Goal: Task Accomplishment & Management: Use online tool/utility

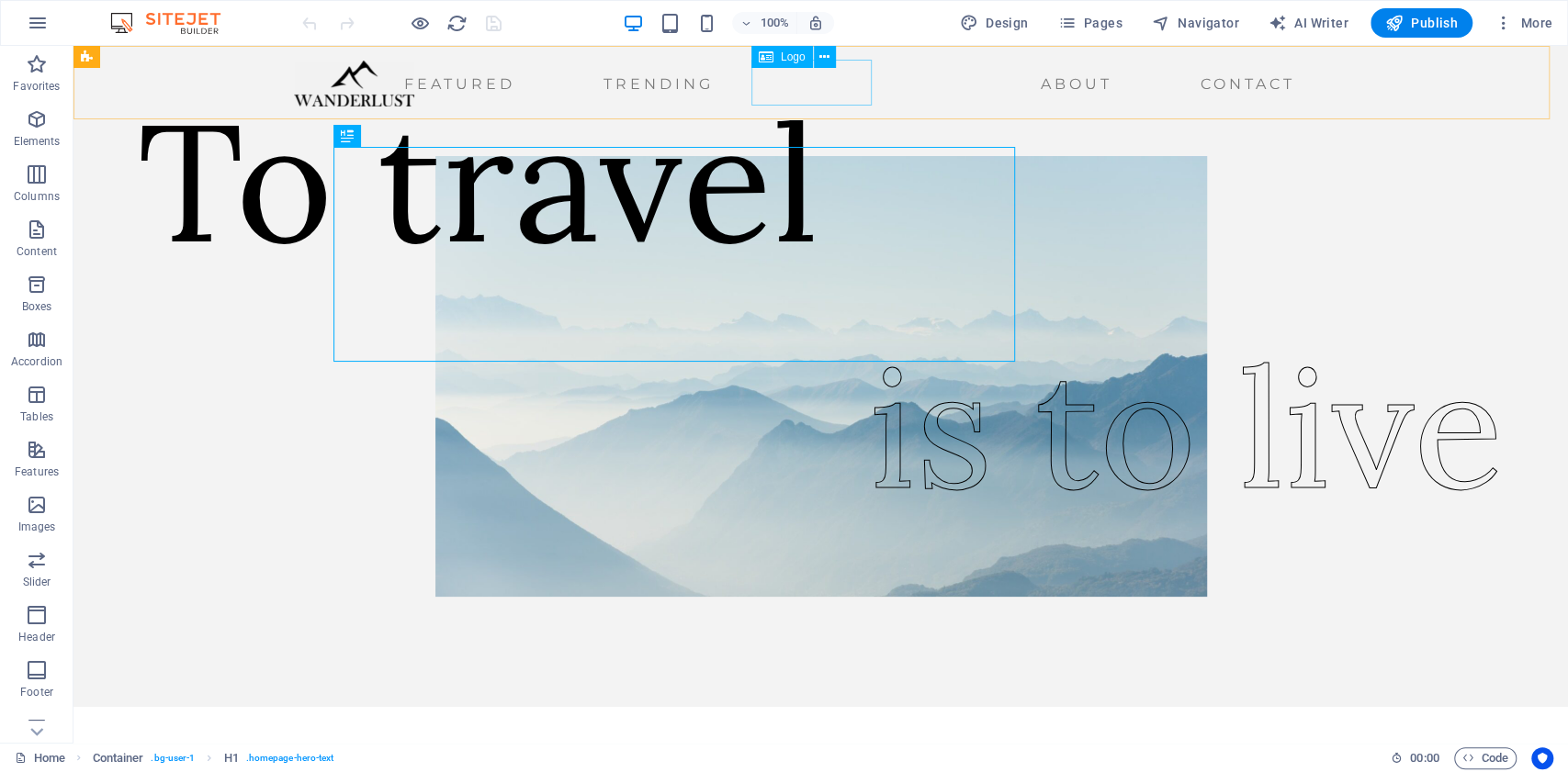
click at [415, 94] on div at bounding box center [355, 83] width 120 height 46
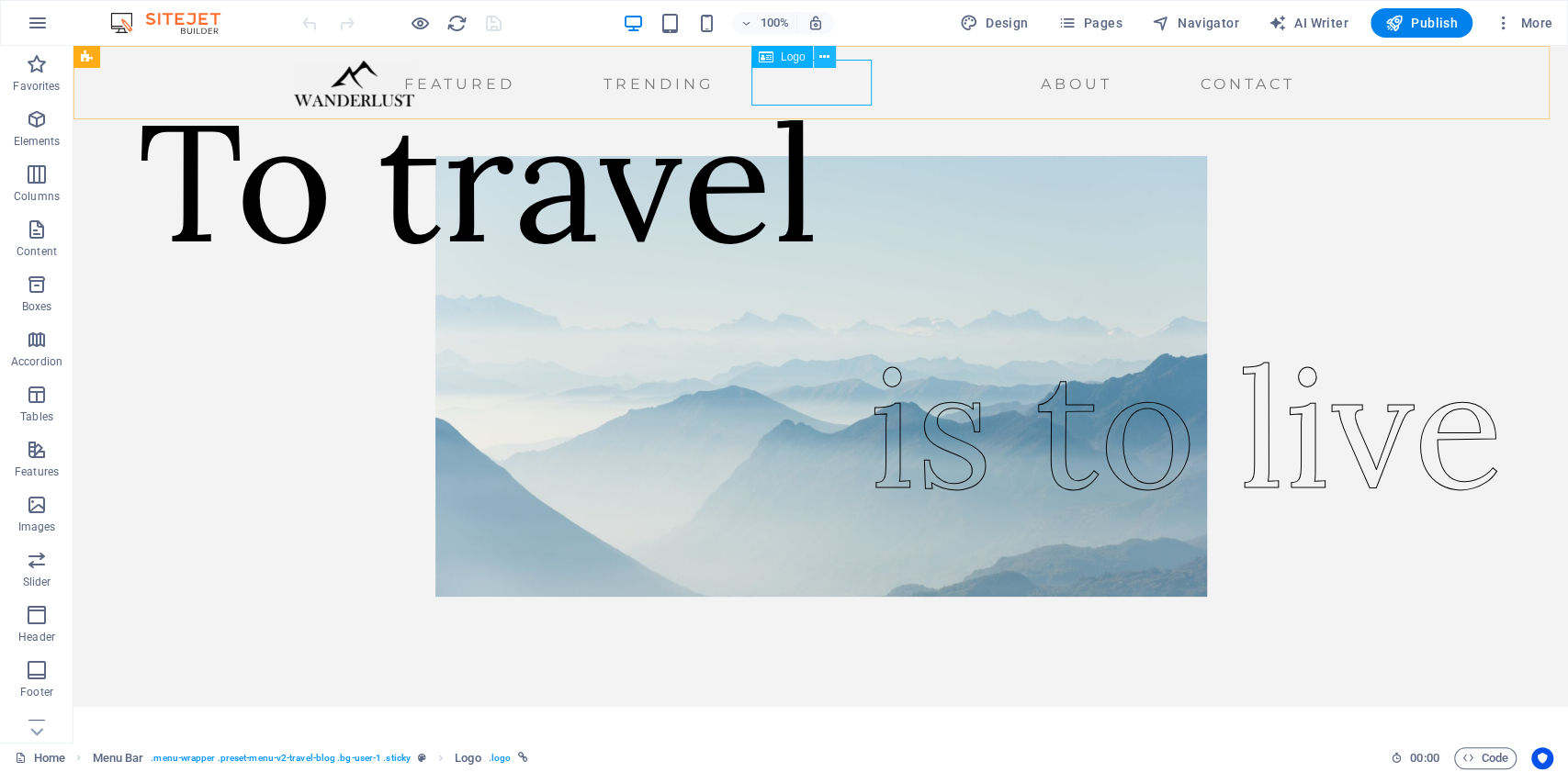
click at [819, 55] on icon at bounding box center [824, 57] width 10 height 20
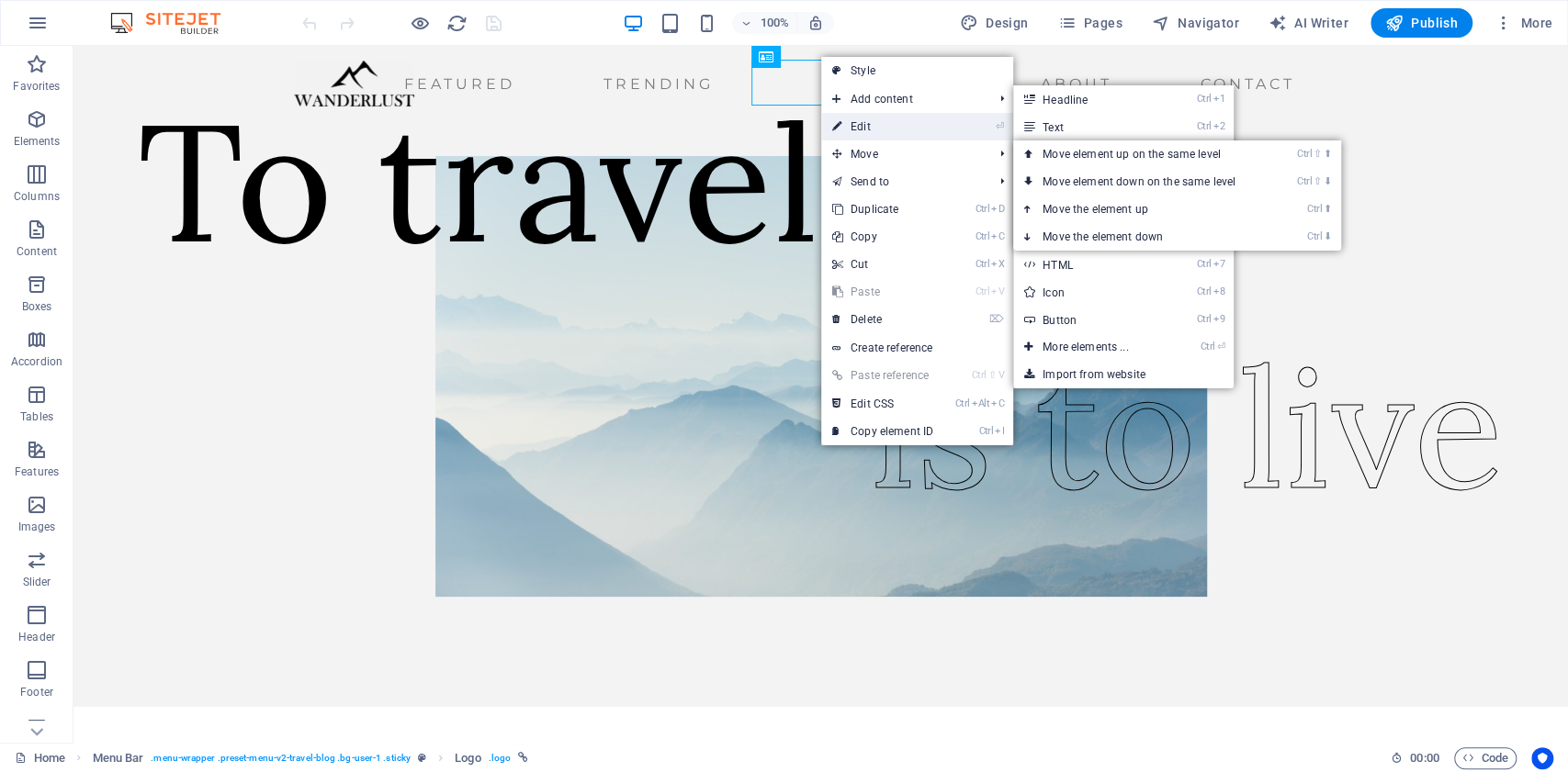
click at [892, 125] on link "⏎ Edit" at bounding box center [882, 126] width 123 height 27
select select "px"
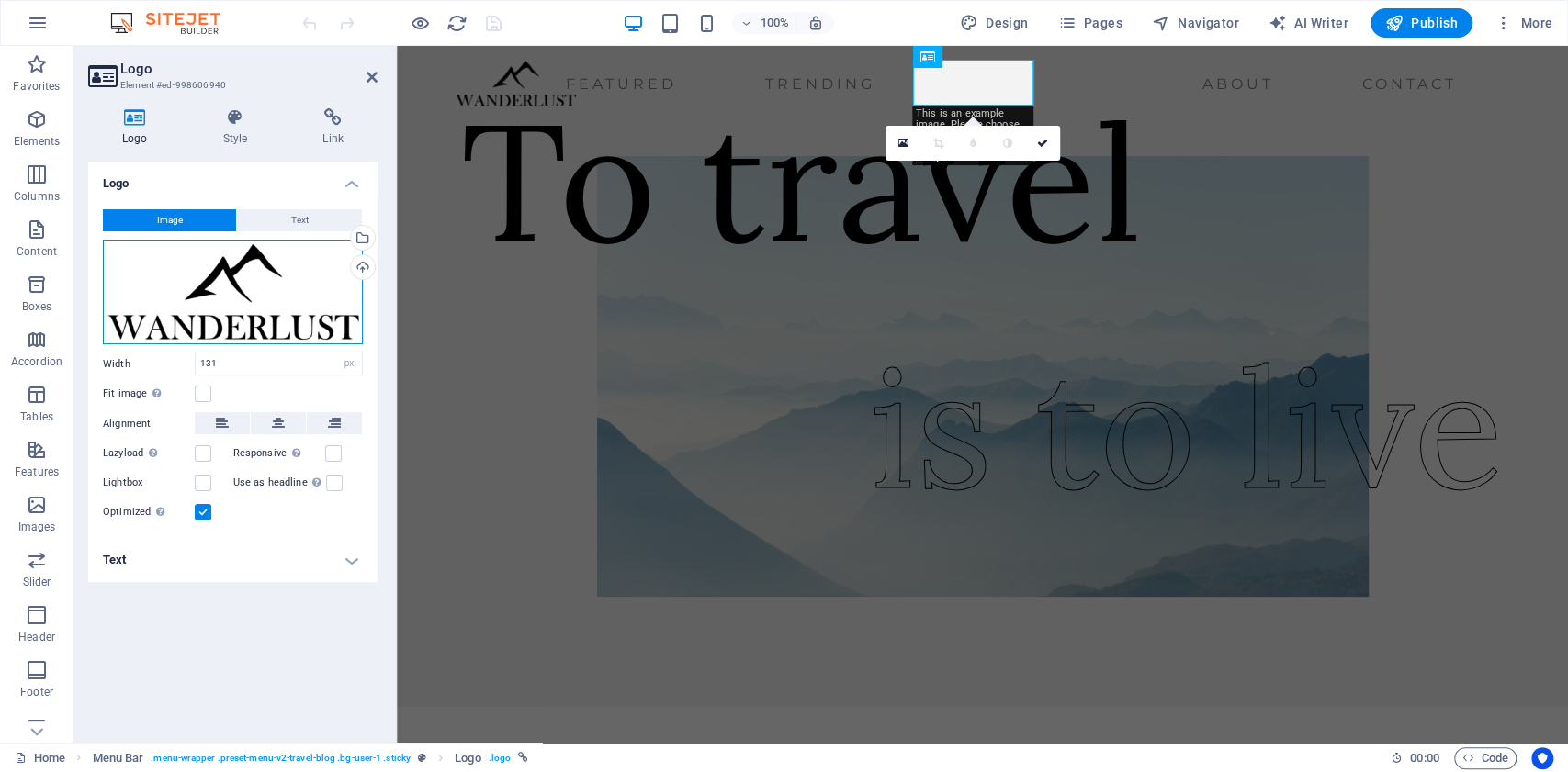
click at [257, 260] on div "Drag files here, click to choose files or select files from Files or our free s…" at bounding box center [232, 291] width 260 height 104
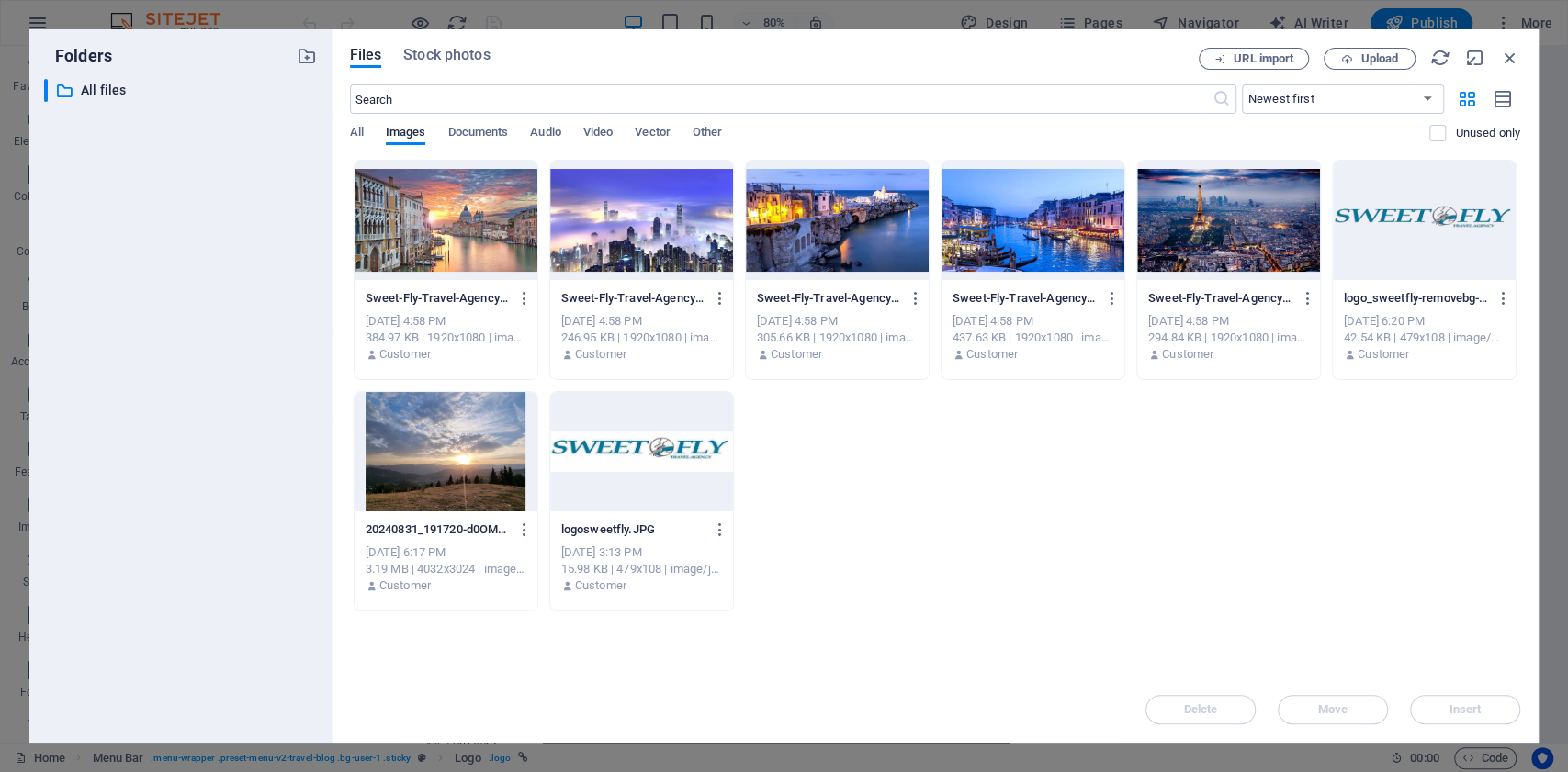
click at [657, 433] on div at bounding box center [641, 451] width 182 height 119
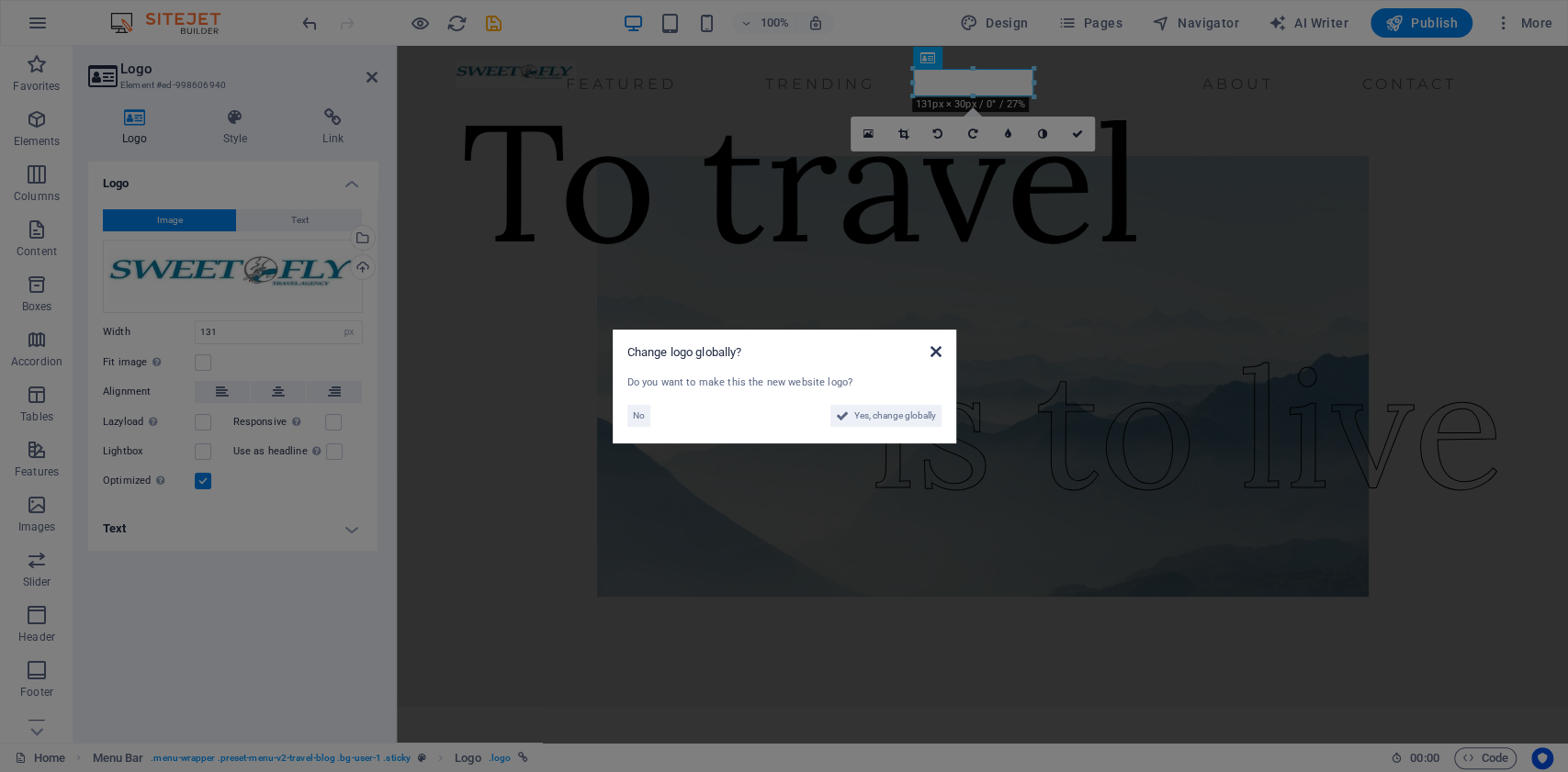
click at [929, 356] on icon at bounding box center [935, 352] width 11 height 15
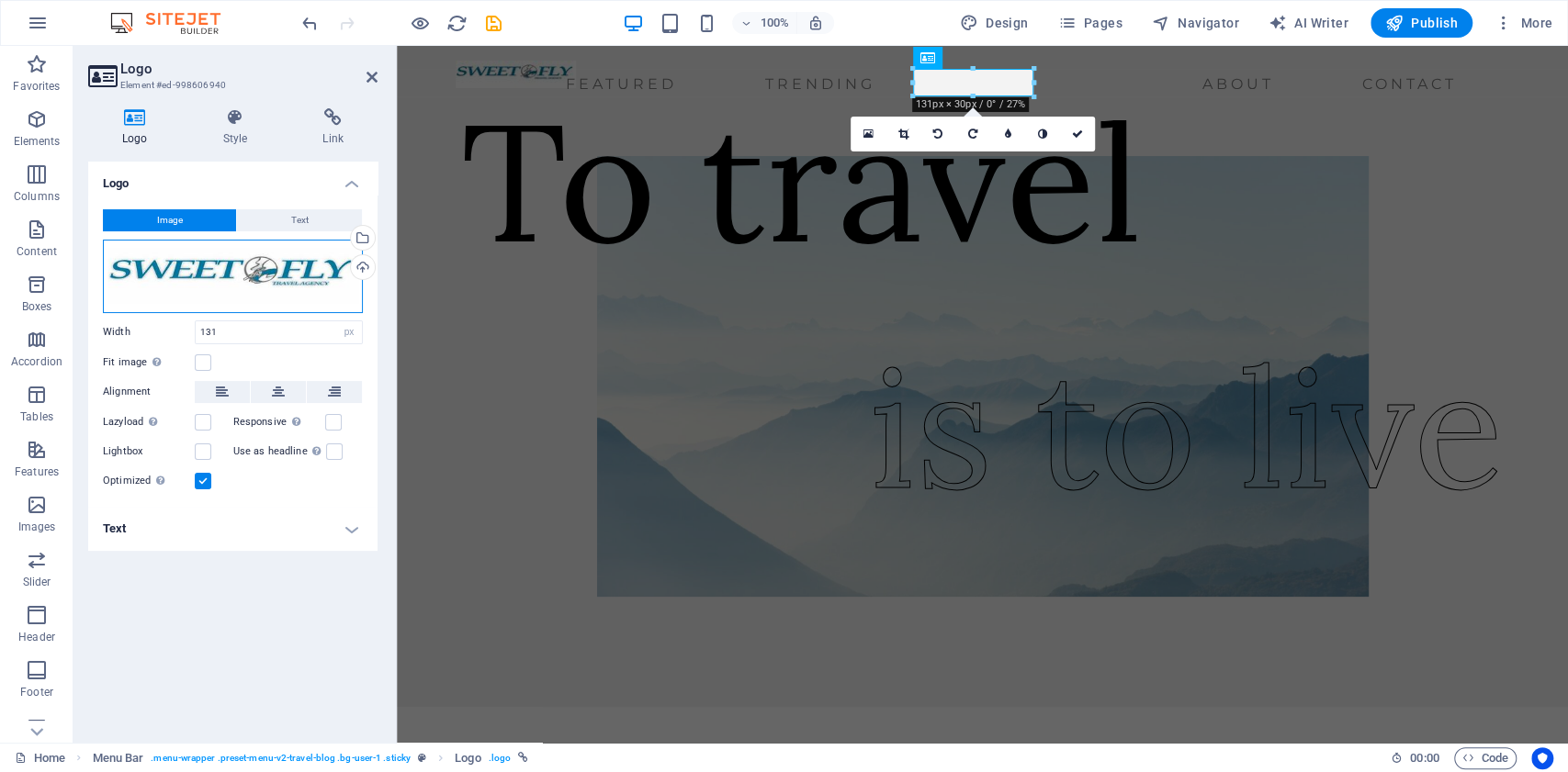
click at [281, 277] on div "Drag files here, click to choose files or select files from Files or our free s…" at bounding box center [232, 276] width 260 height 73
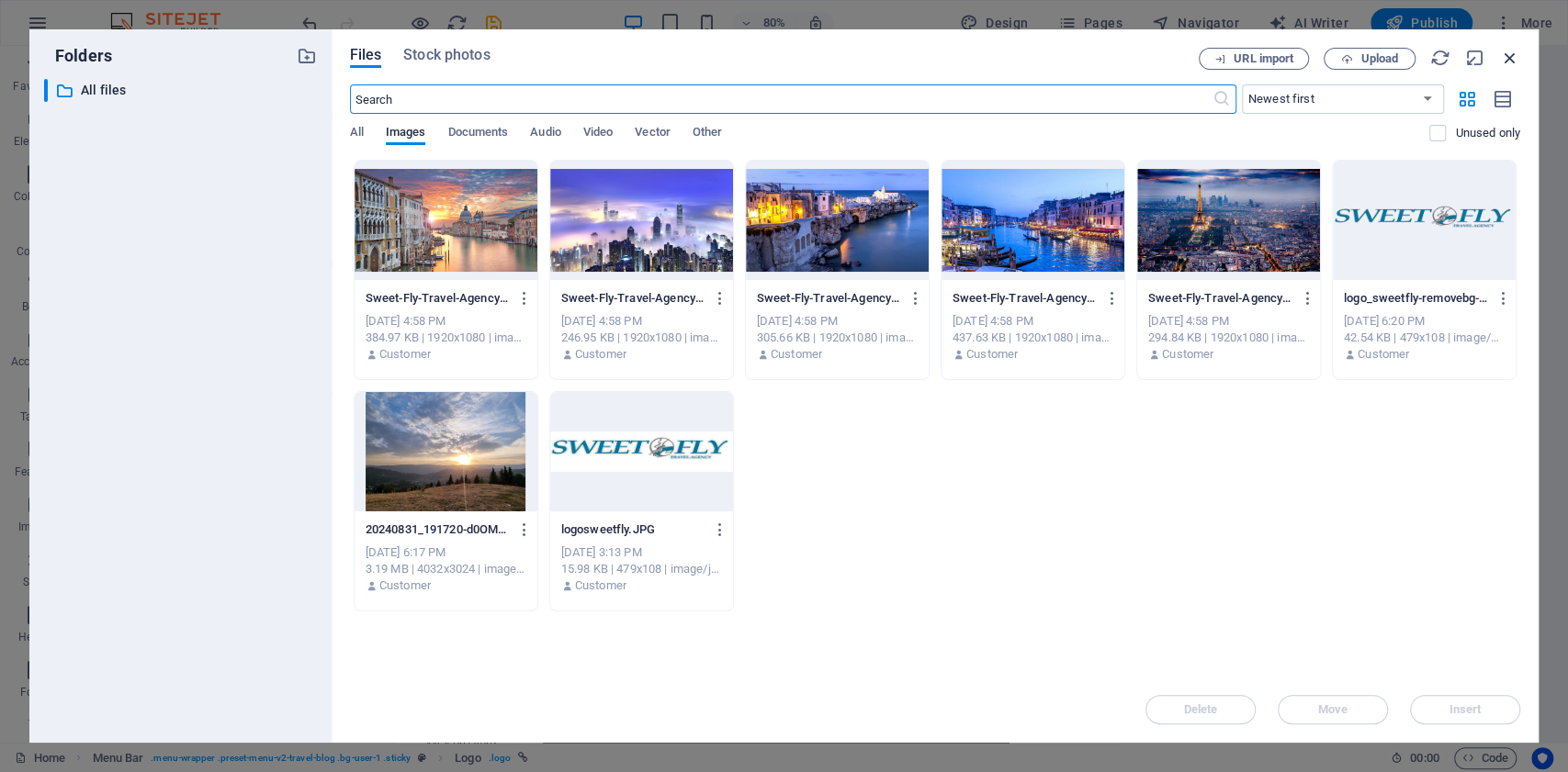
click at [1502, 58] on icon "button" at bounding box center [1510, 57] width 20 height 20
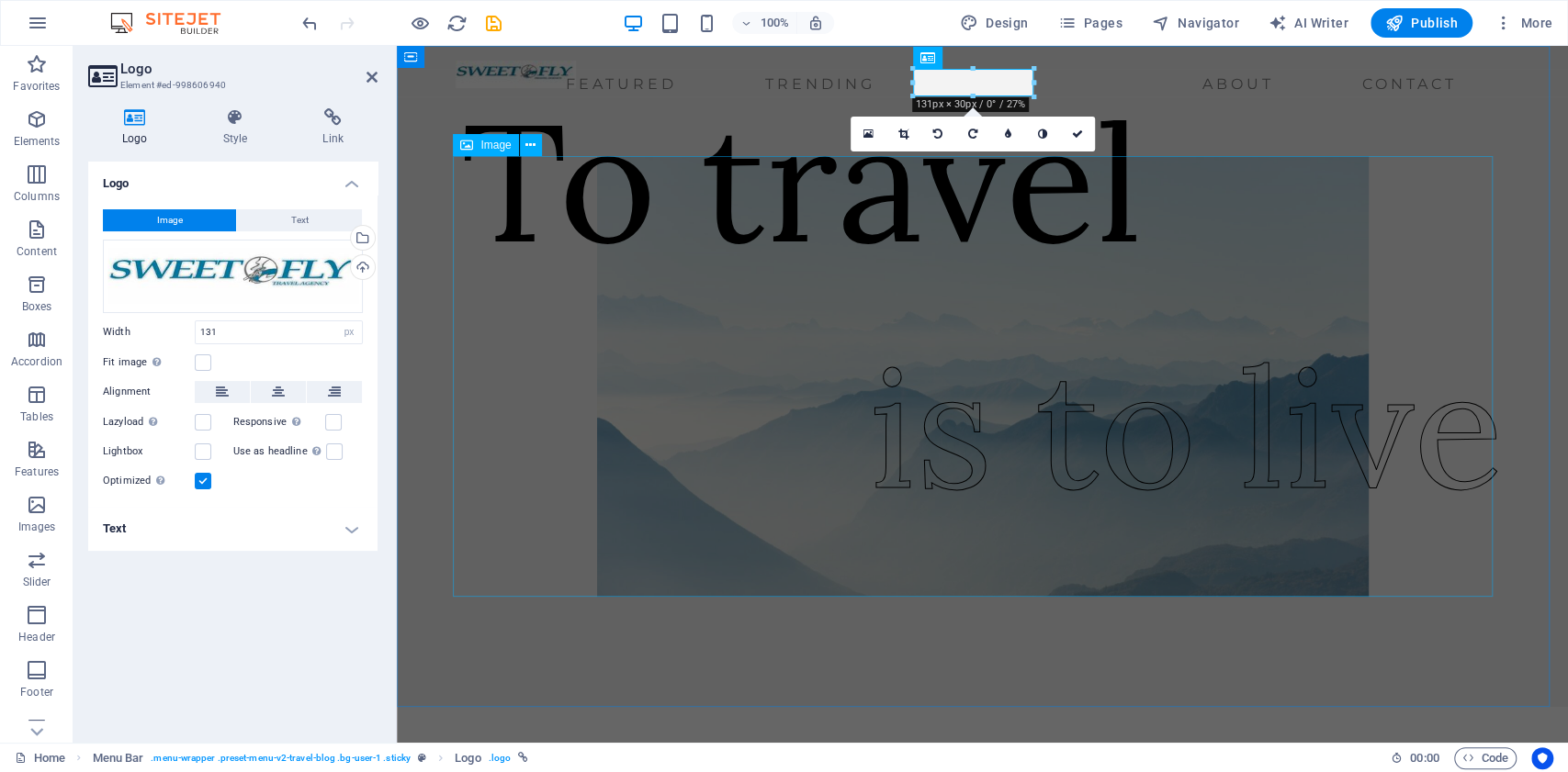
click at [1567, 214] on div "To travel is to live" at bounding box center [982, 376] width 1171 height 661
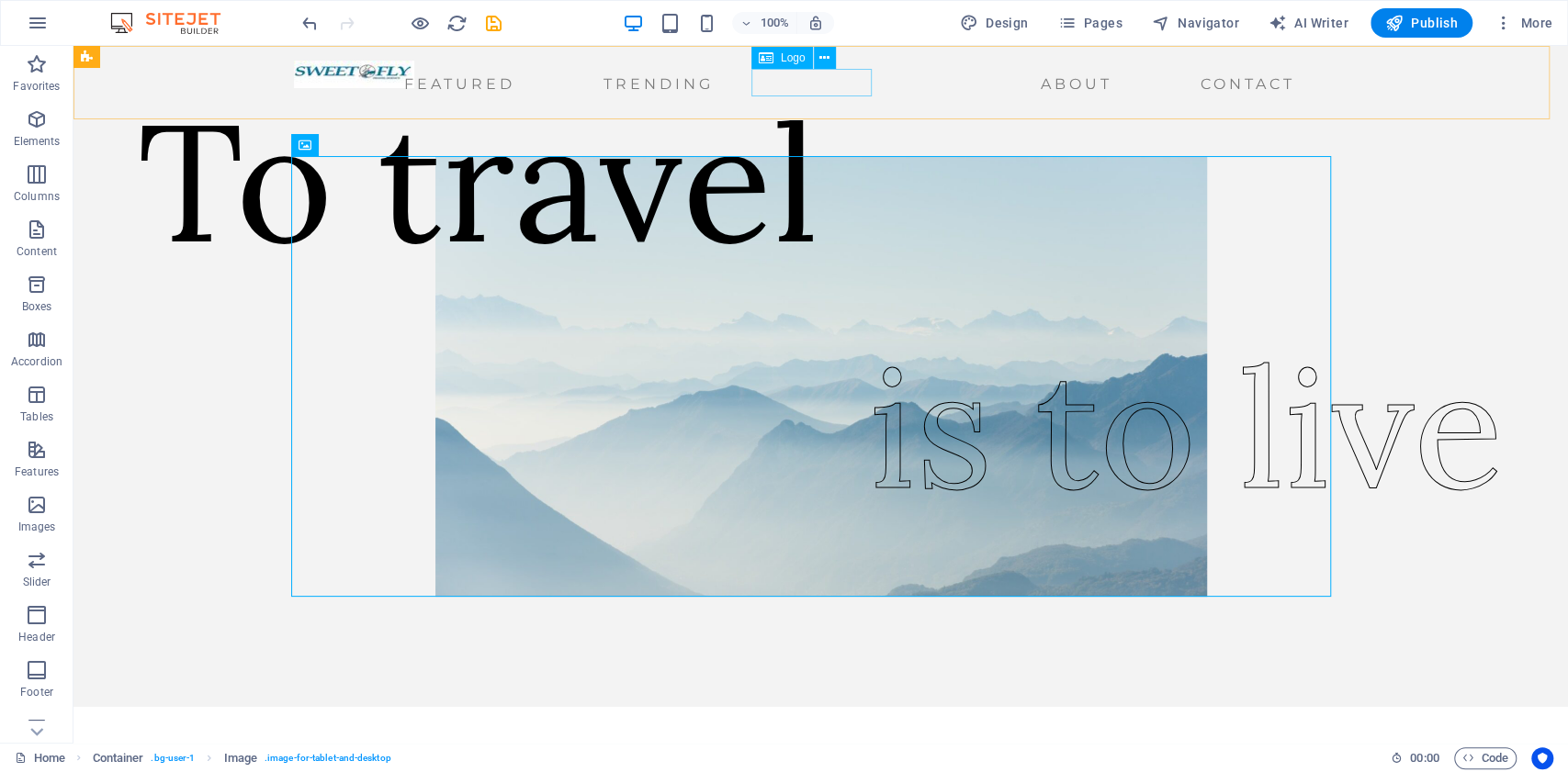
click at [415, 88] on div at bounding box center [355, 73] width 120 height 27
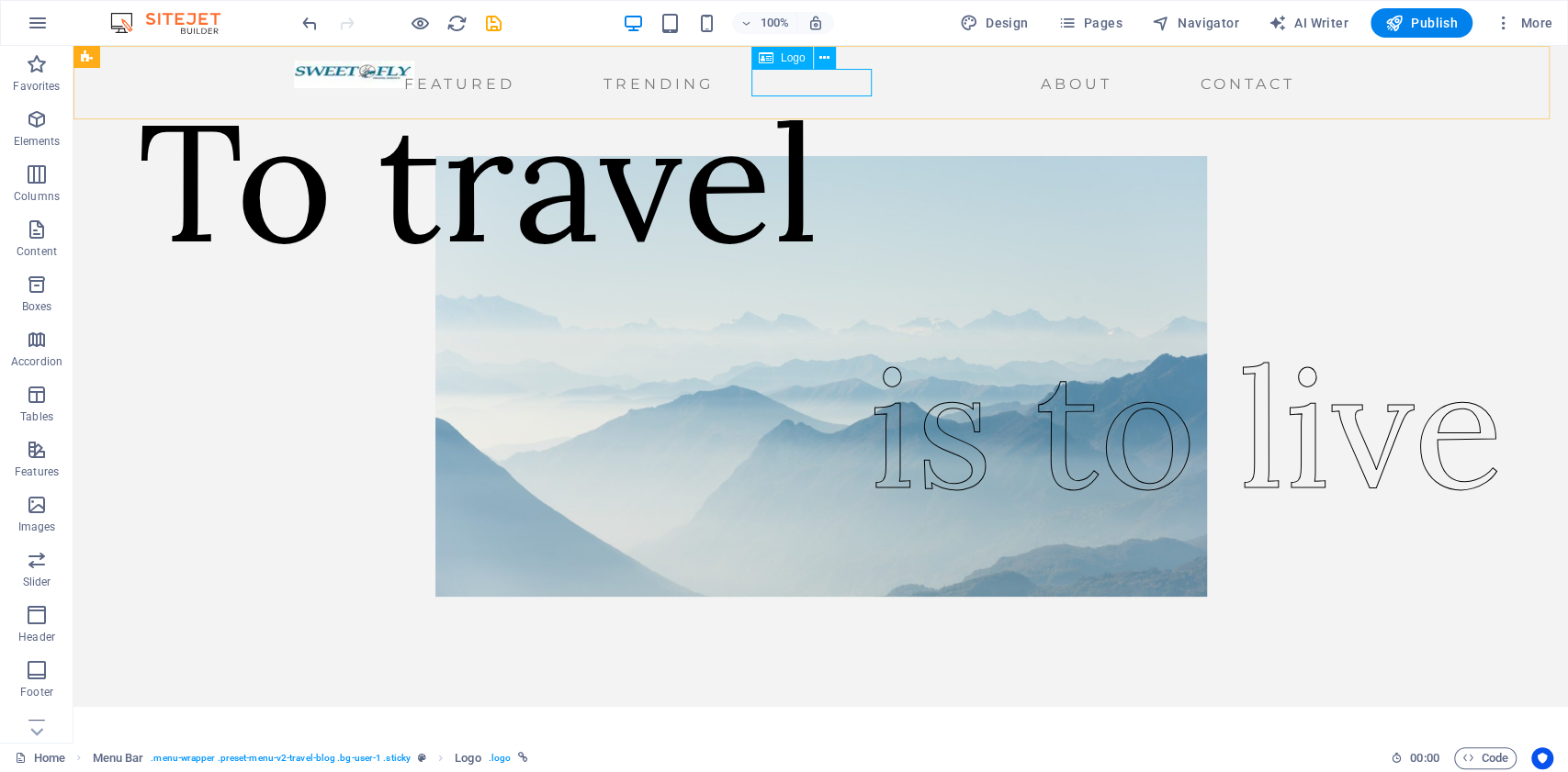
click at [768, 66] on icon at bounding box center [767, 57] width 15 height 22
click at [822, 55] on icon at bounding box center [824, 58] width 10 height 20
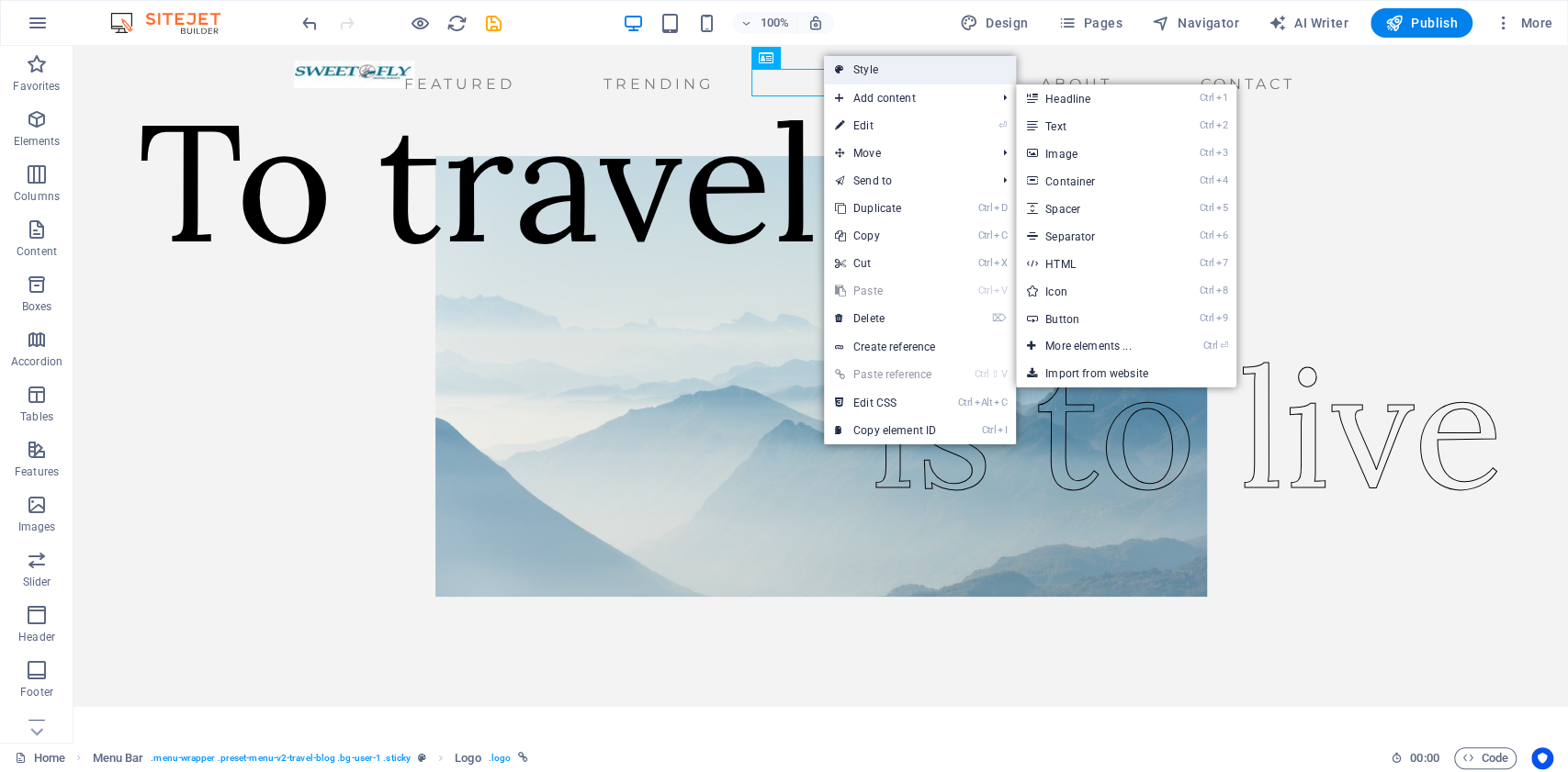
click at [896, 69] on link "Style" at bounding box center [920, 70] width 192 height 27
select select "rem"
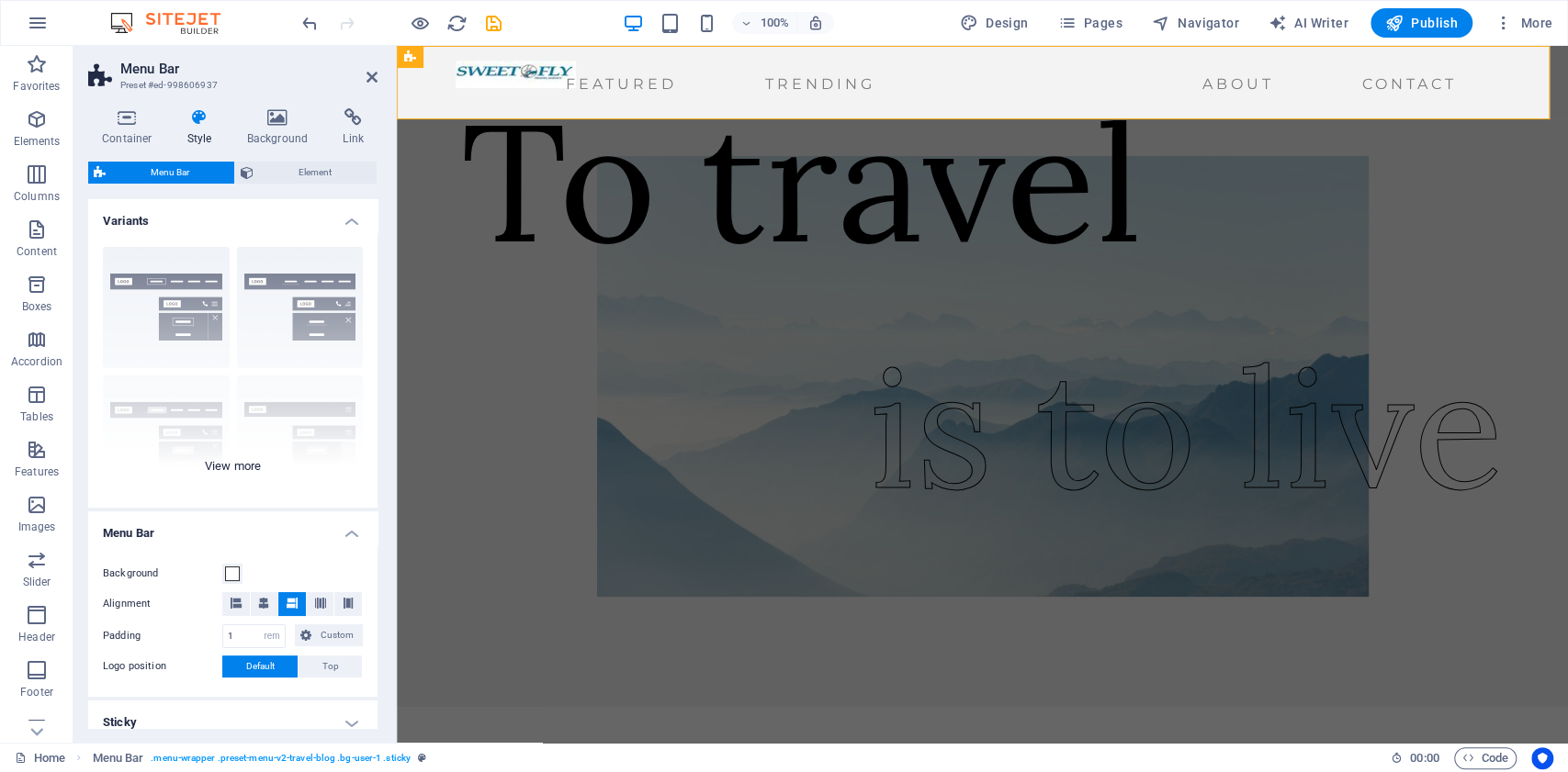
click at [285, 303] on div "Border Centered Default Fixed Loki Trigger Wide XXL" at bounding box center [233, 370] width 290 height 276
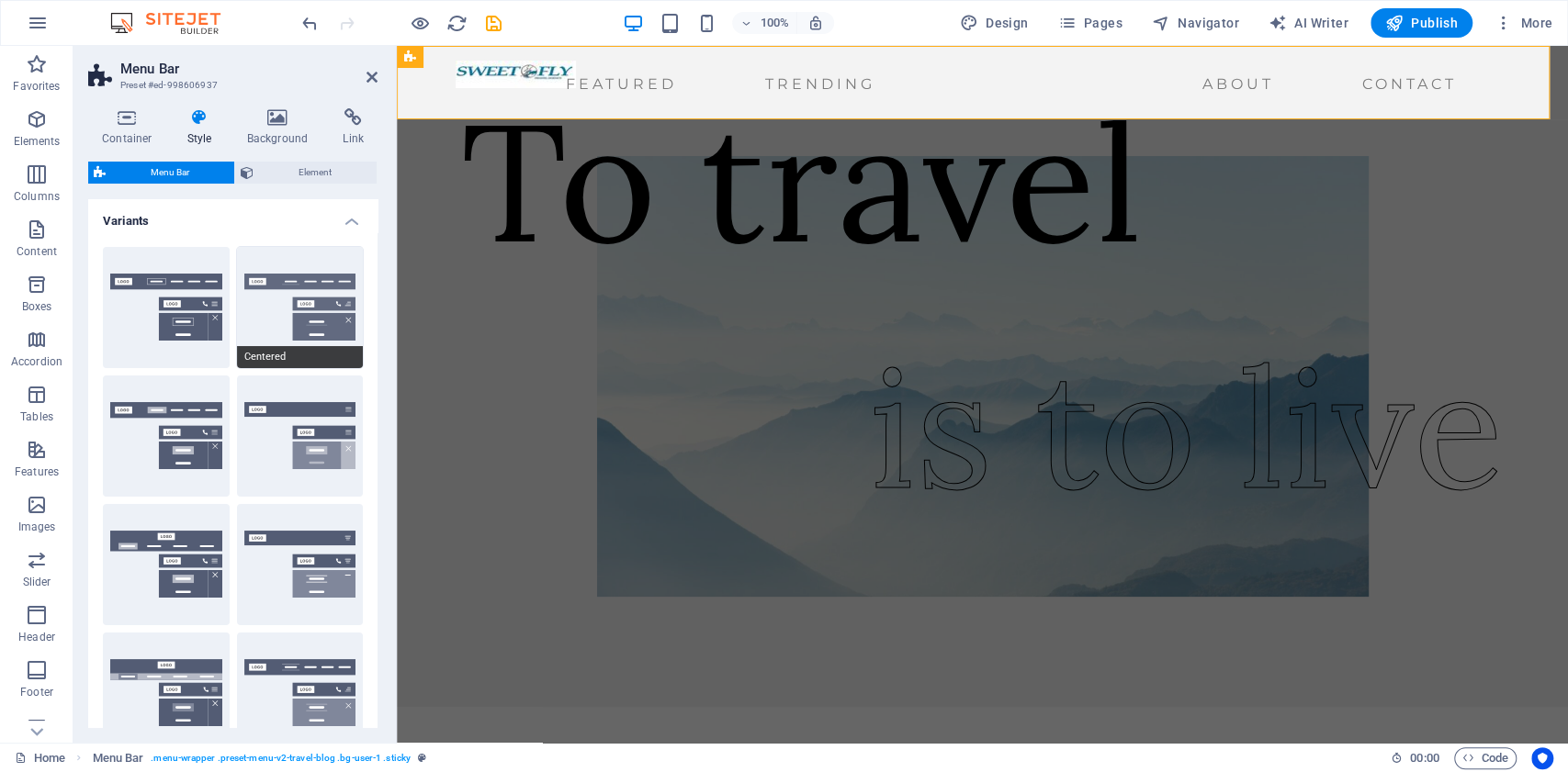
click at [277, 335] on button "Centered" at bounding box center [300, 307] width 127 height 121
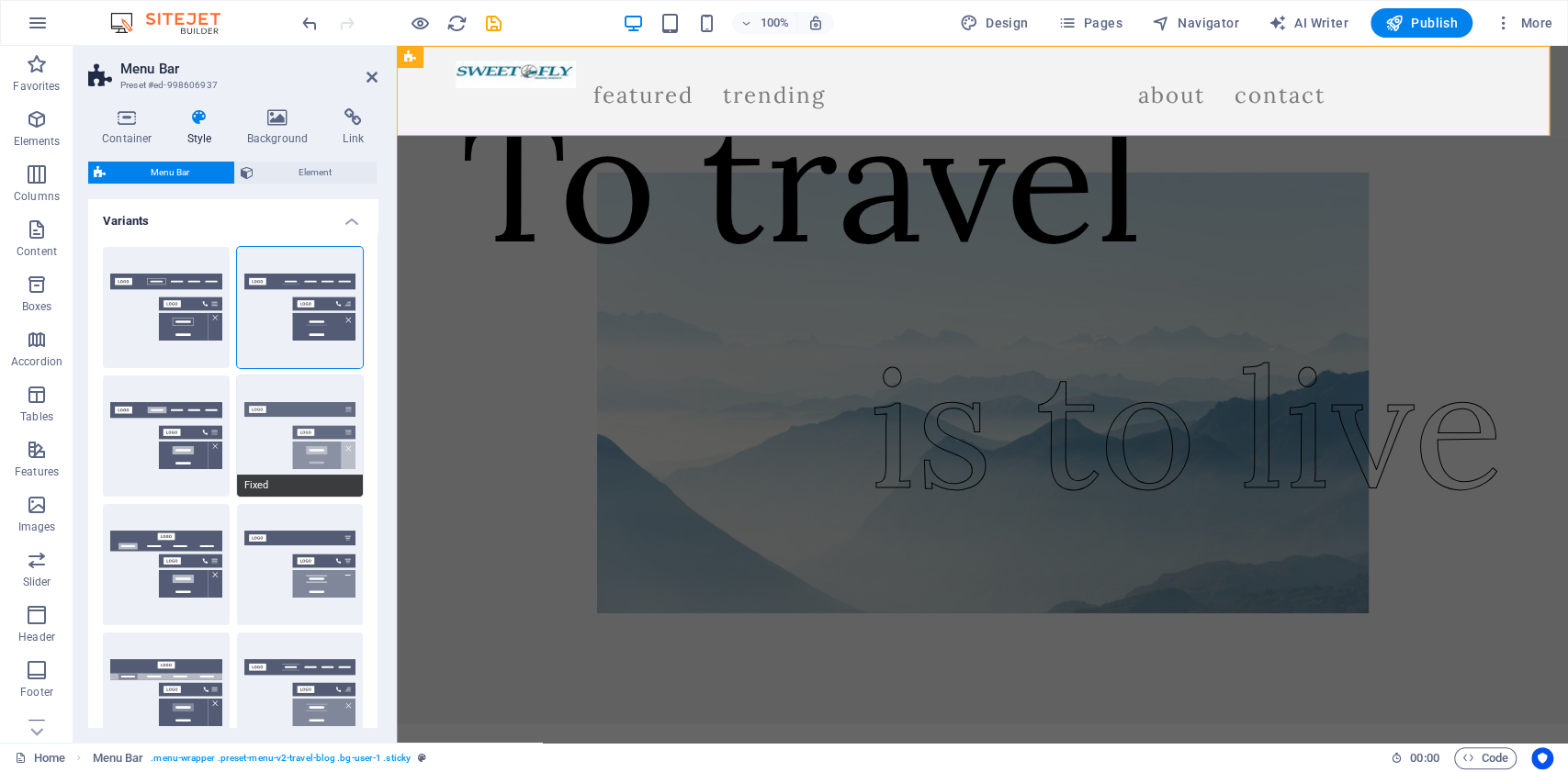
click at [296, 432] on button "Fixed" at bounding box center [300, 435] width 127 height 121
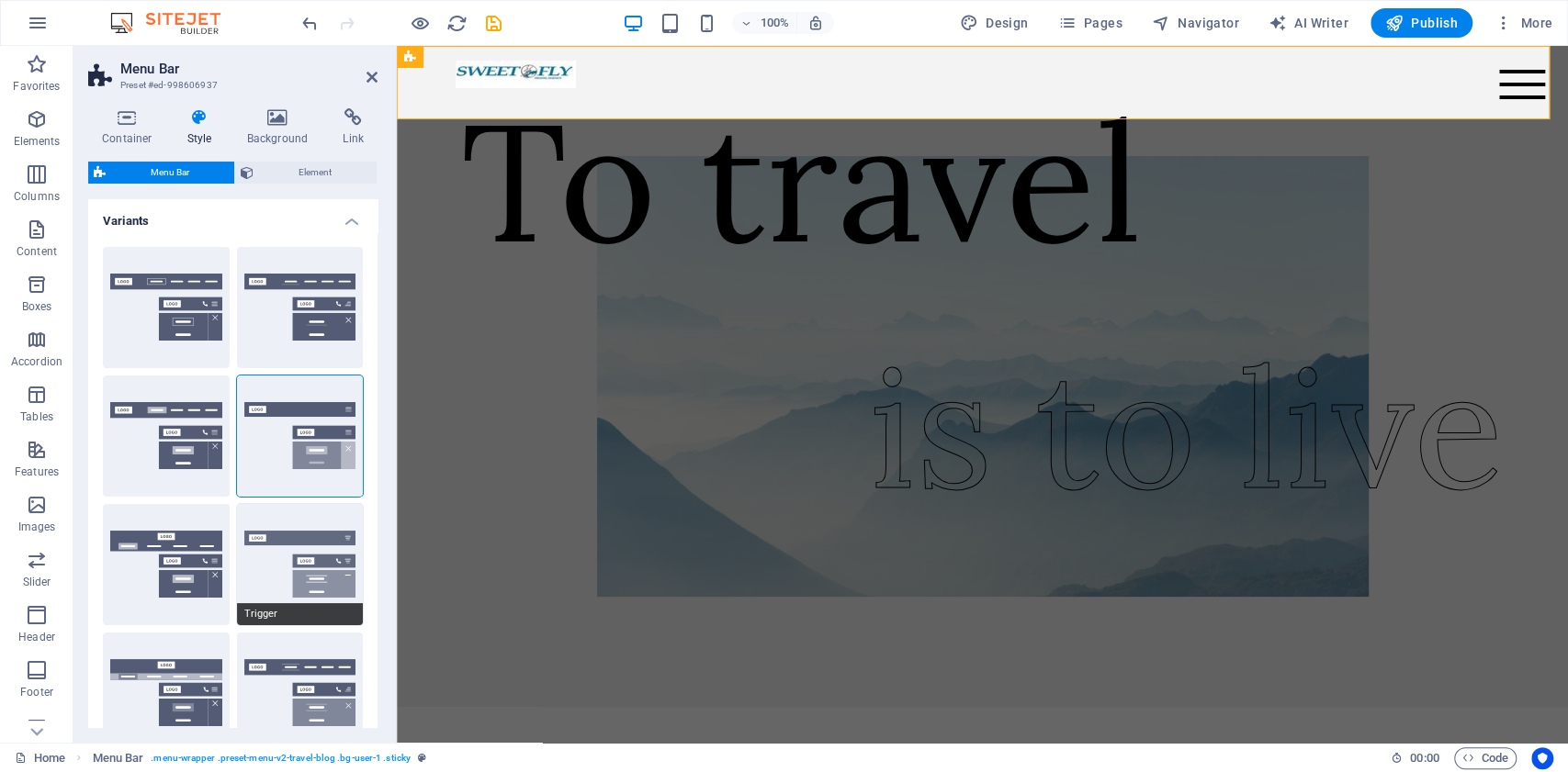
click at [275, 556] on button "Trigger" at bounding box center [300, 564] width 127 height 121
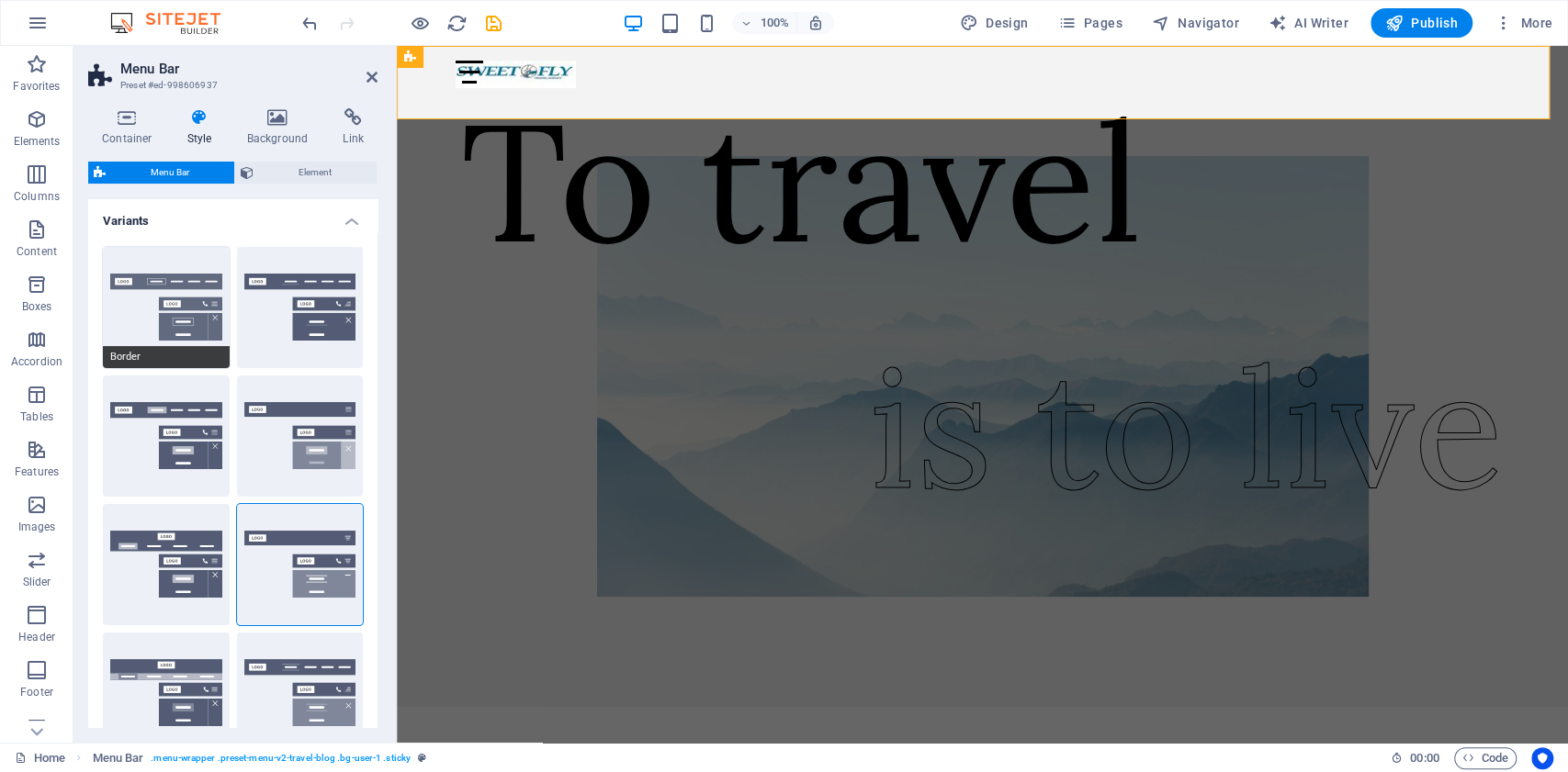
click at [173, 349] on span "Border" at bounding box center [166, 356] width 127 height 22
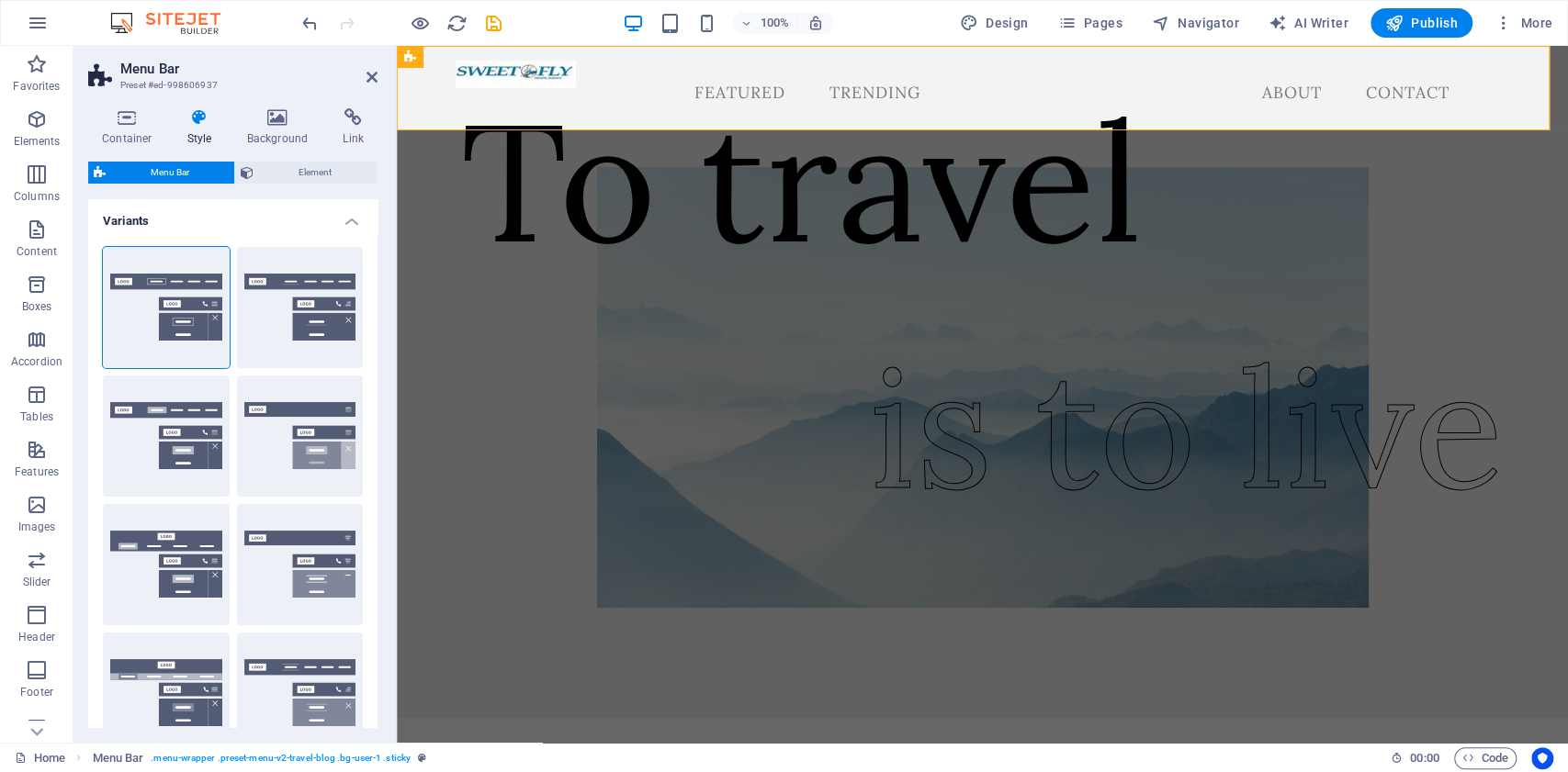
click at [189, 112] on icon at bounding box center [200, 118] width 53 height 19
click at [283, 171] on span "Element" at bounding box center [314, 172] width 112 height 22
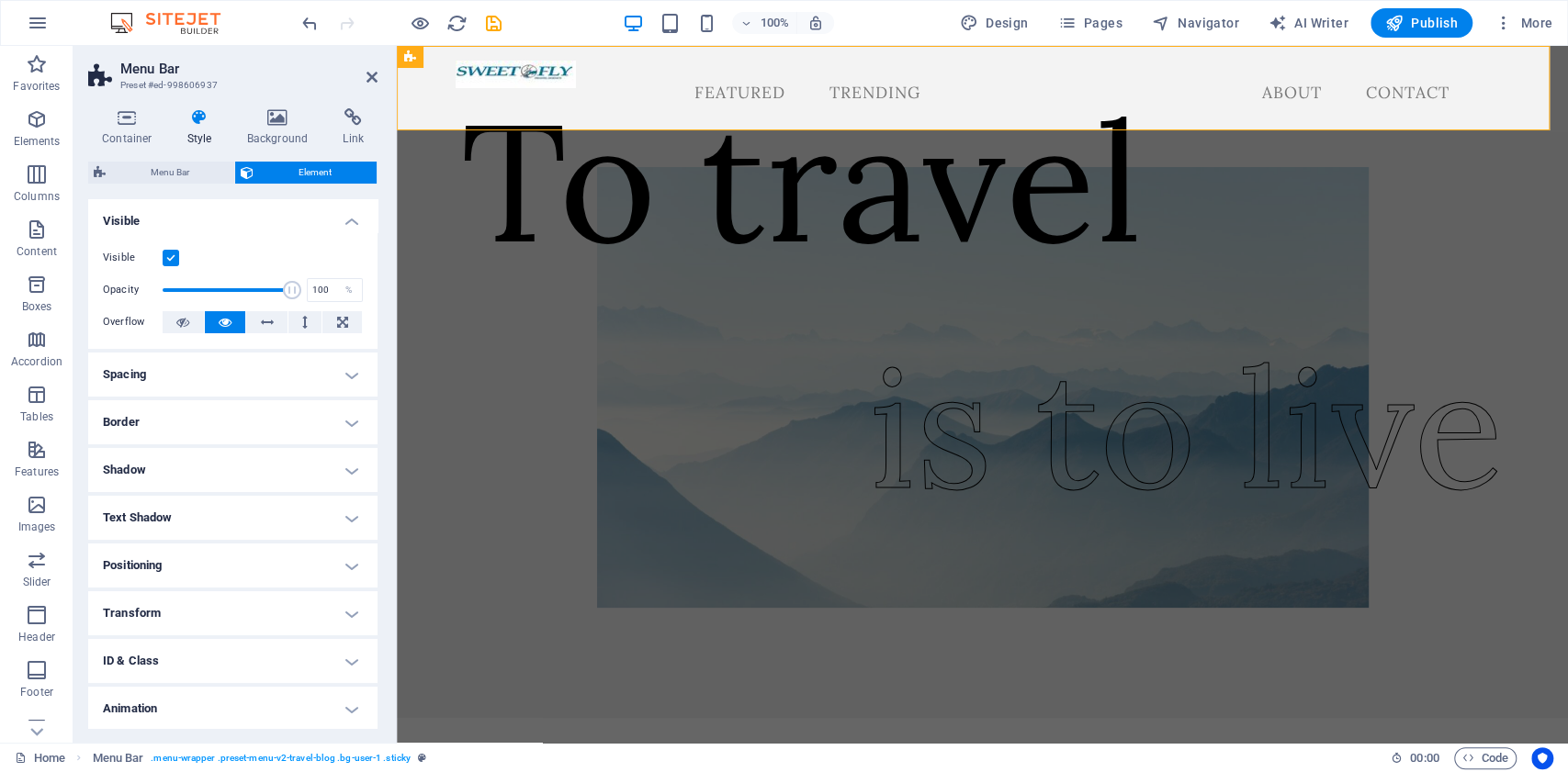
click at [193, 129] on h4 "Style" at bounding box center [203, 127] width 59 height 39
click at [1495, 262] on div "To travel is to live" at bounding box center [982, 424] width 1171 height 588
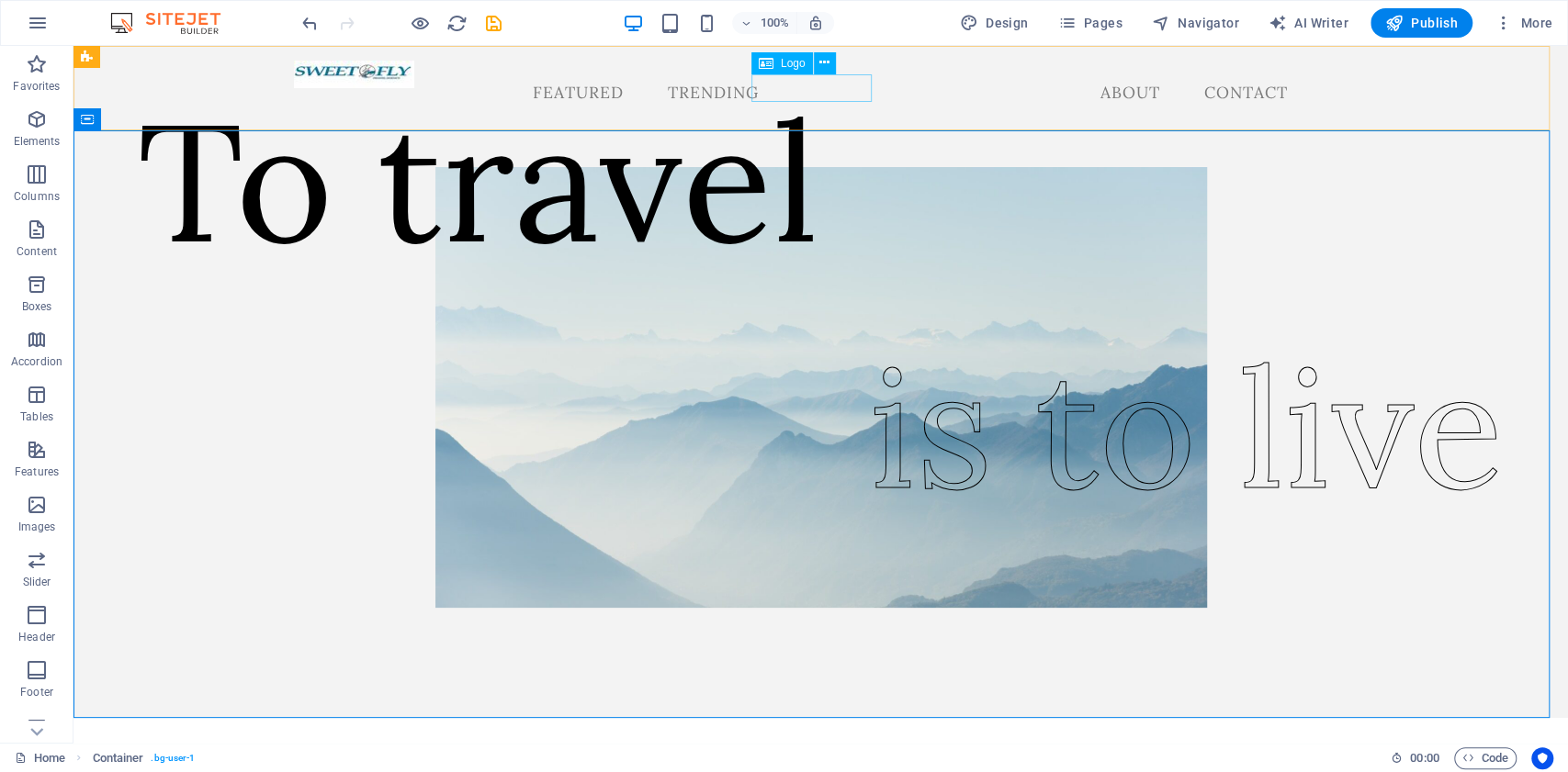
click at [786, 64] on span "Logo" at bounding box center [793, 64] width 24 height 11
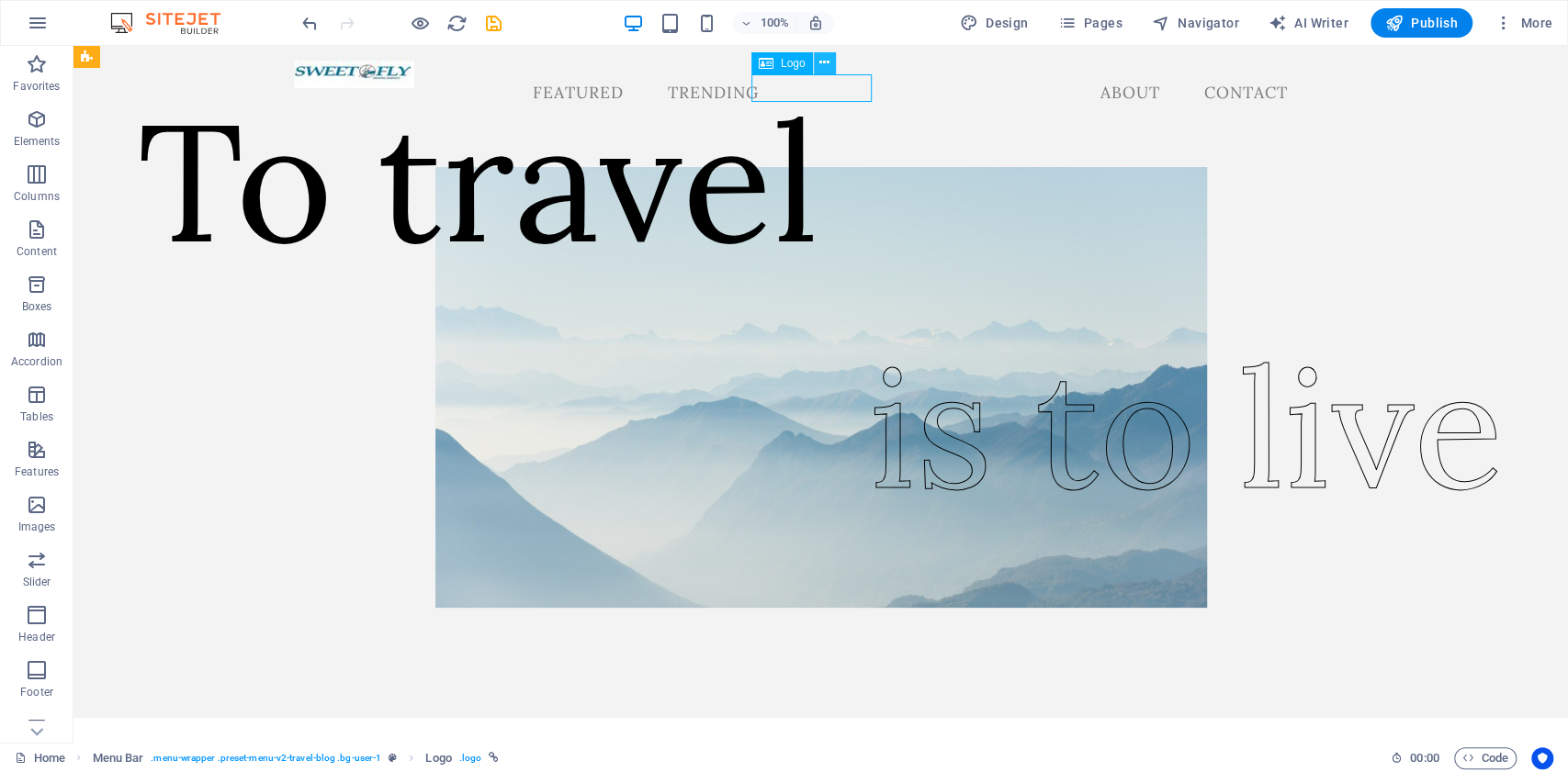
click at [821, 61] on icon at bounding box center [824, 63] width 10 height 20
click at [415, 85] on div at bounding box center [355, 73] width 120 height 27
click at [819, 61] on icon at bounding box center [824, 63] width 10 height 20
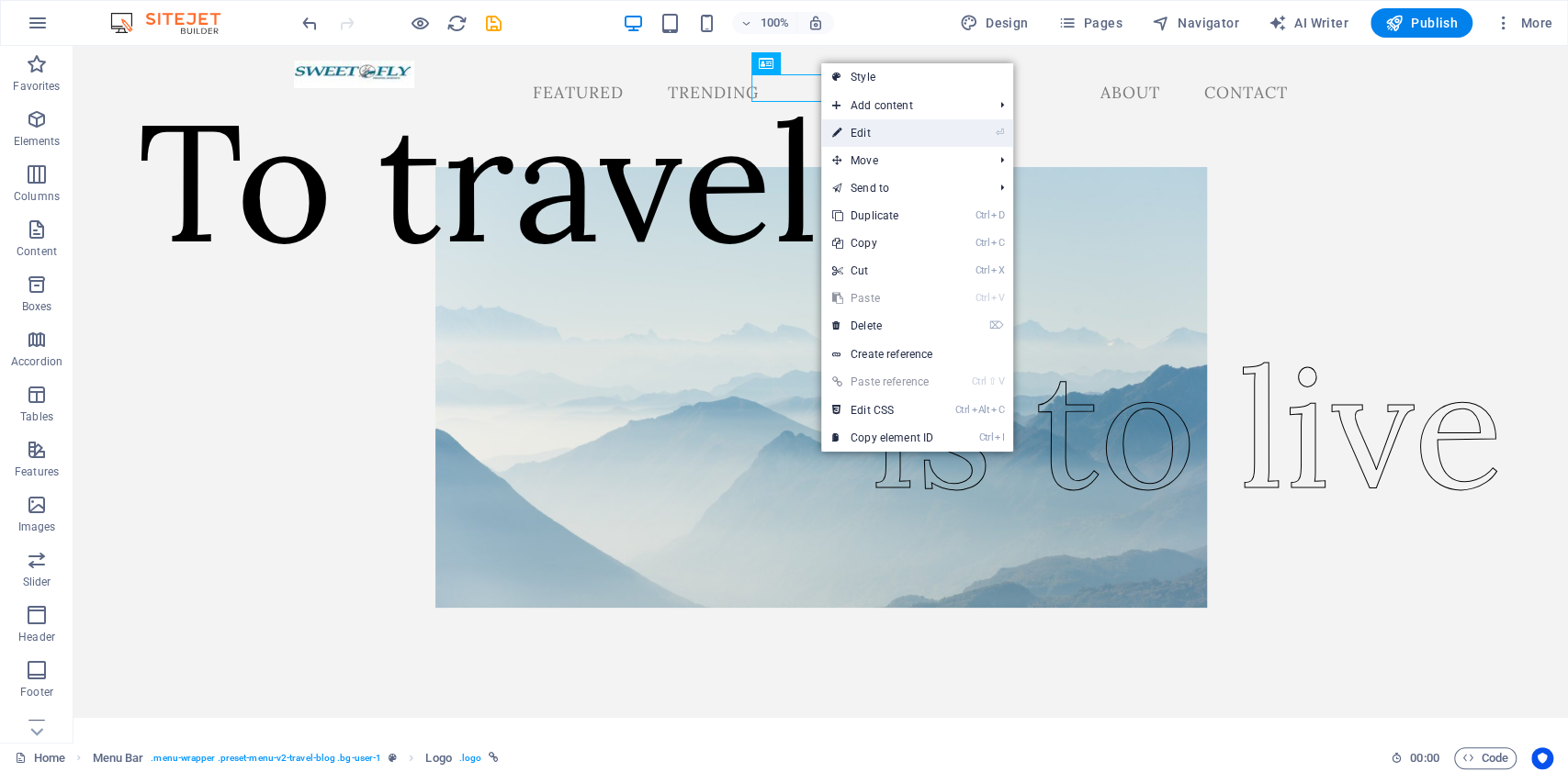
click at [915, 129] on link "⏎ Edit" at bounding box center [882, 133] width 123 height 27
select select "px"
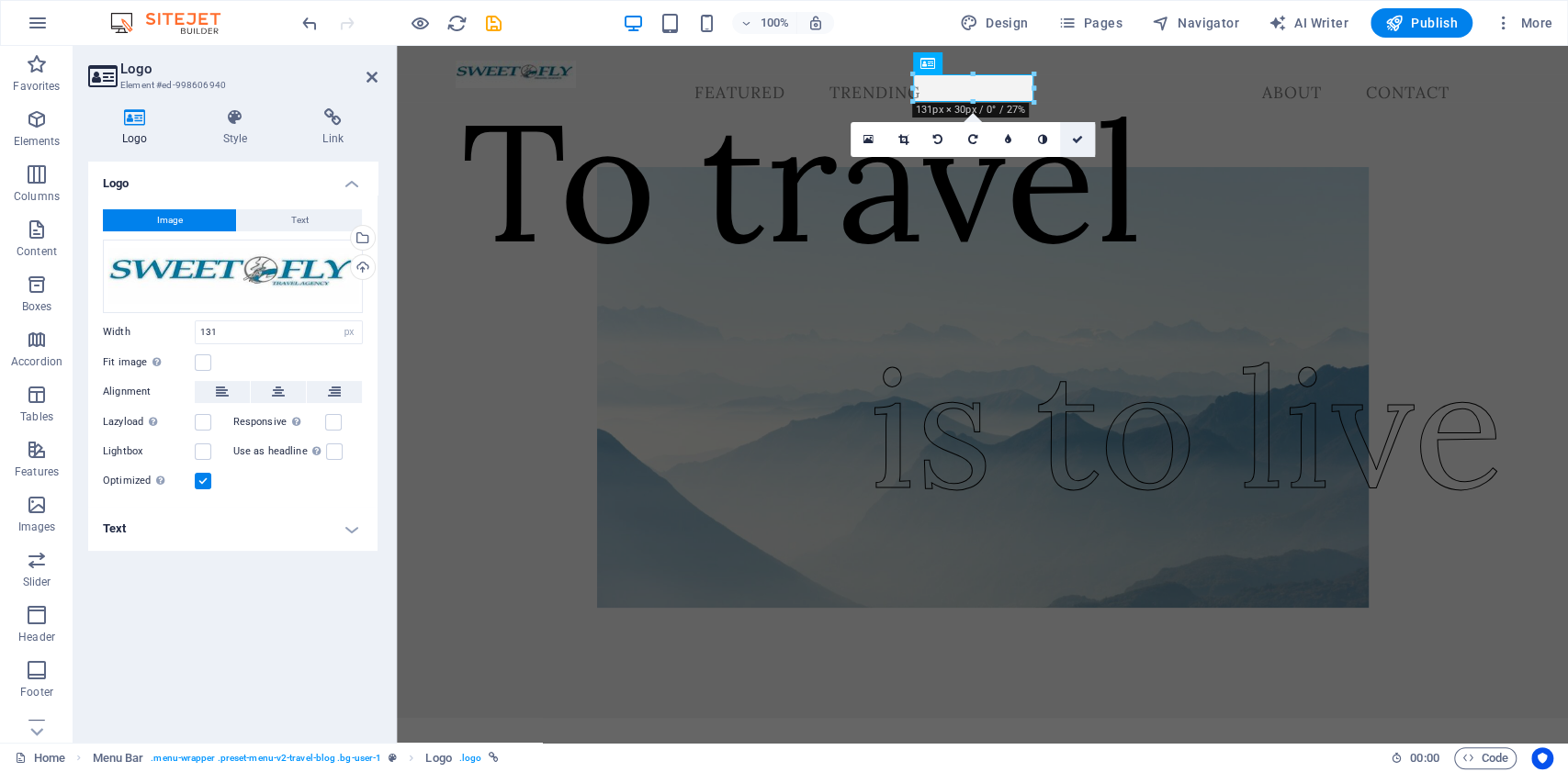
click at [1073, 138] on icon at bounding box center [1078, 140] width 11 height 11
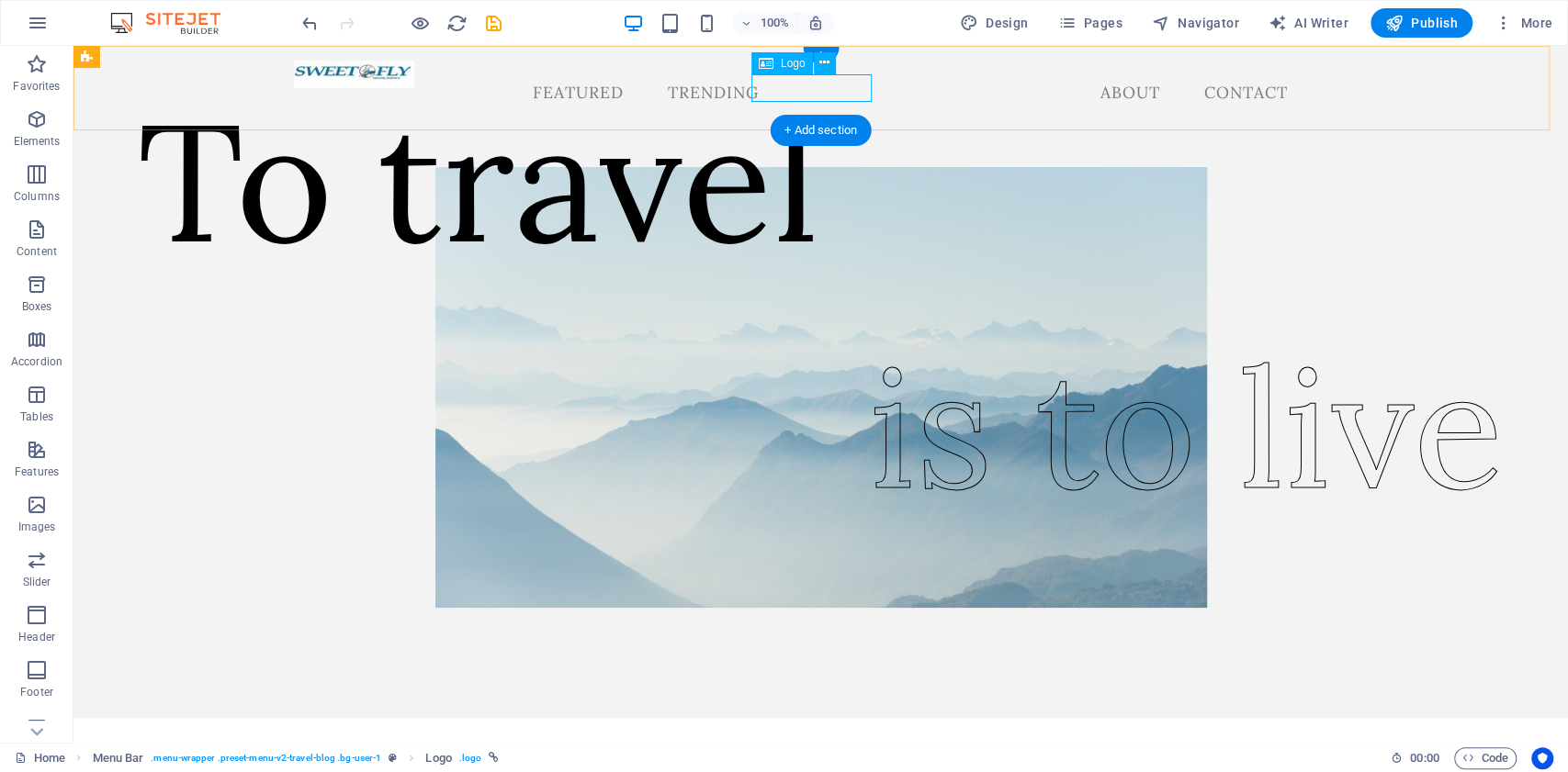
click at [415, 86] on div at bounding box center [355, 73] width 120 height 27
click at [825, 59] on icon at bounding box center [824, 63] width 10 height 20
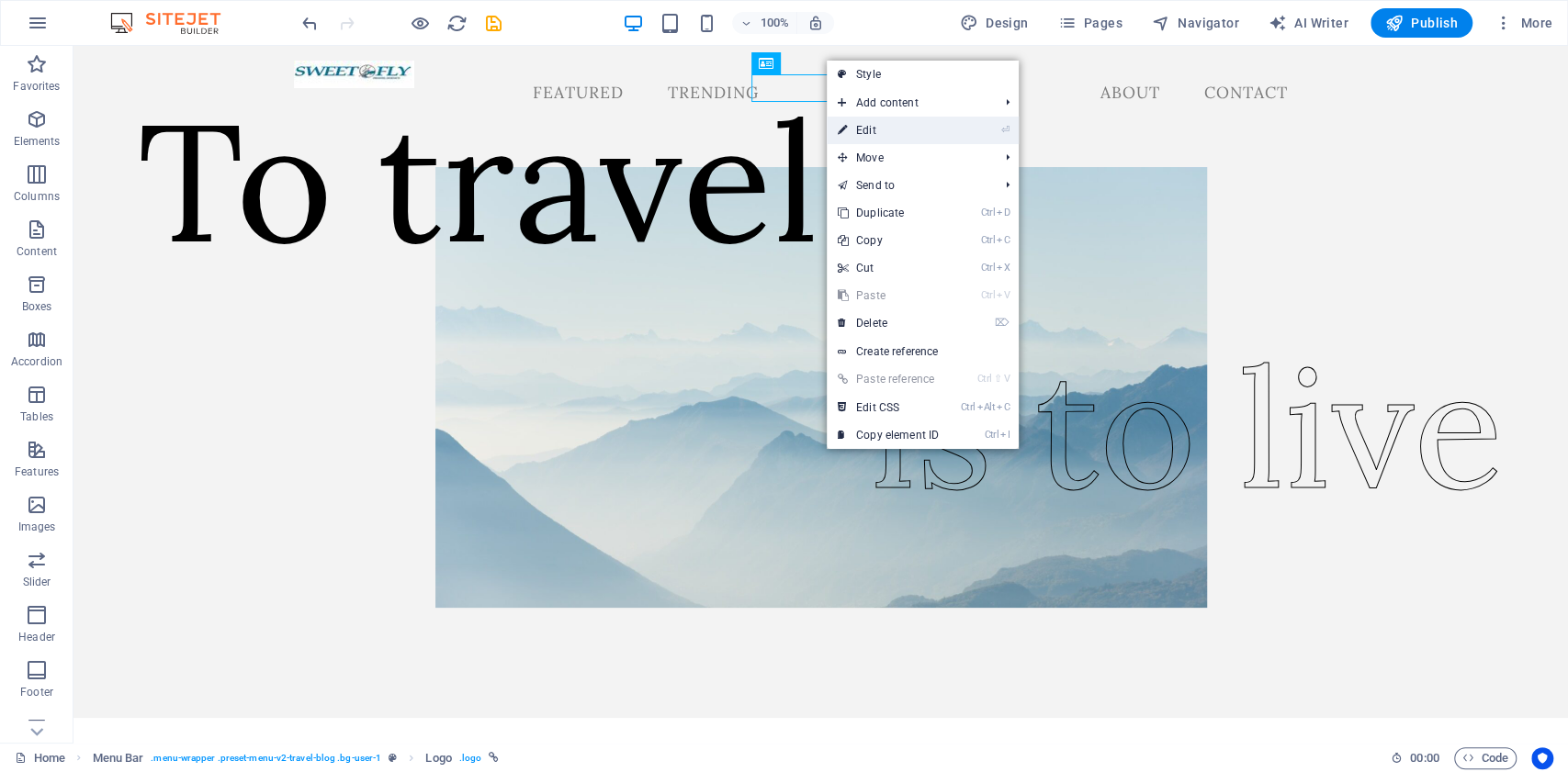
click at [885, 129] on link "⏎ Edit" at bounding box center [888, 130] width 123 height 27
select select "px"
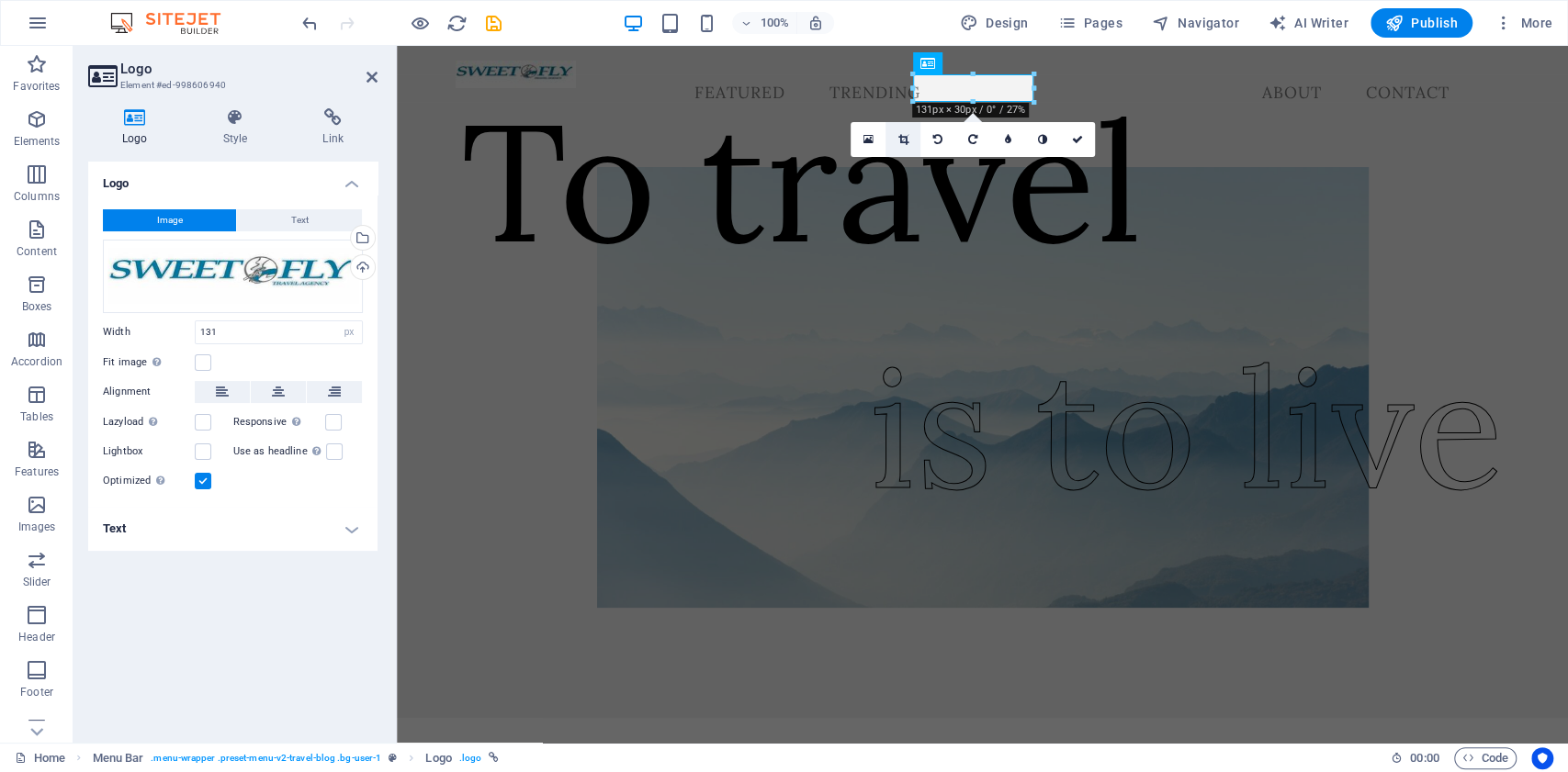
click at [895, 136] on link at bounding box center [903, 139] width 35 height 35
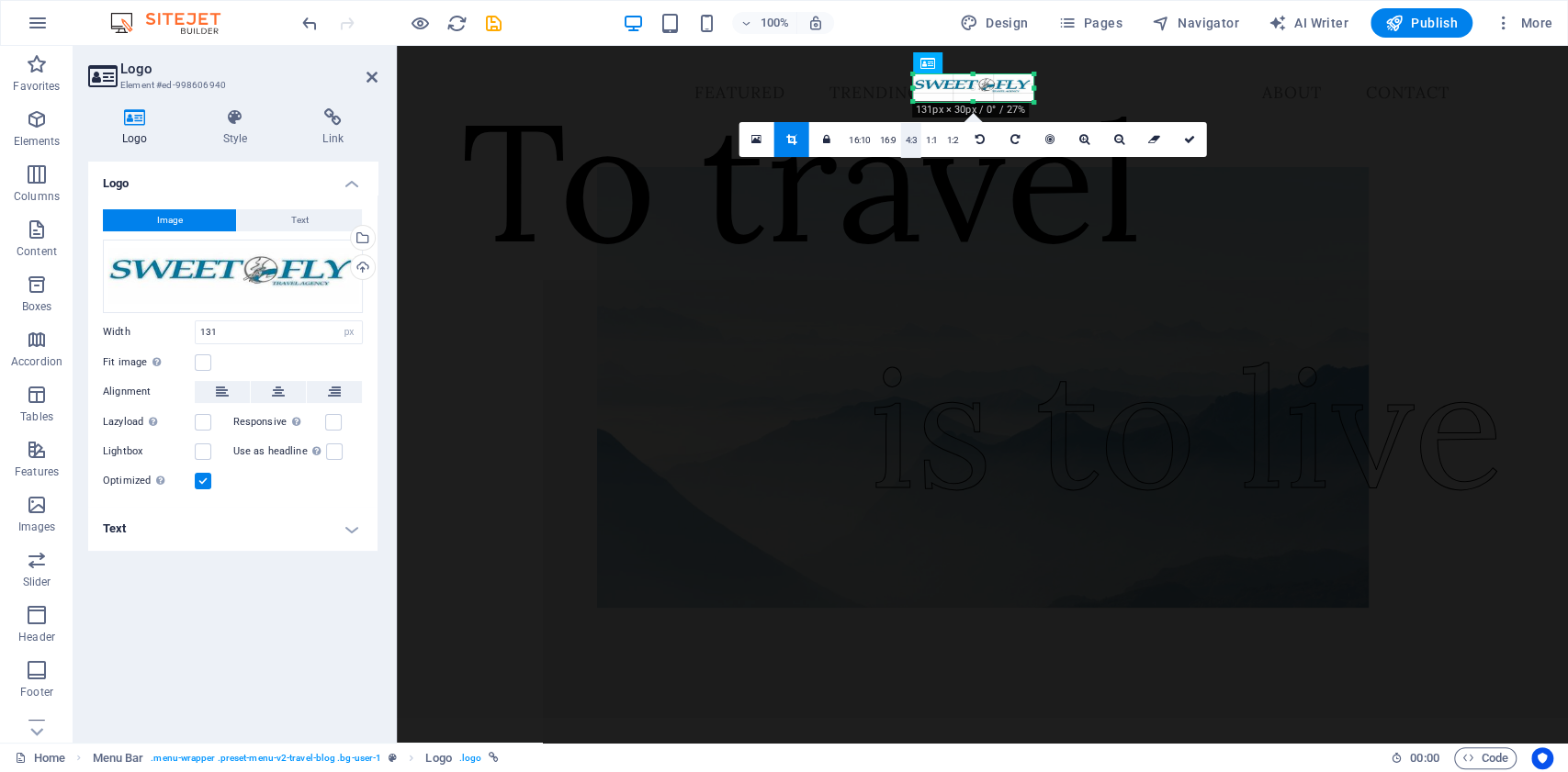
click at [914, 138] on link "4:3" at bounding box center [911, 140] width 21 height 35
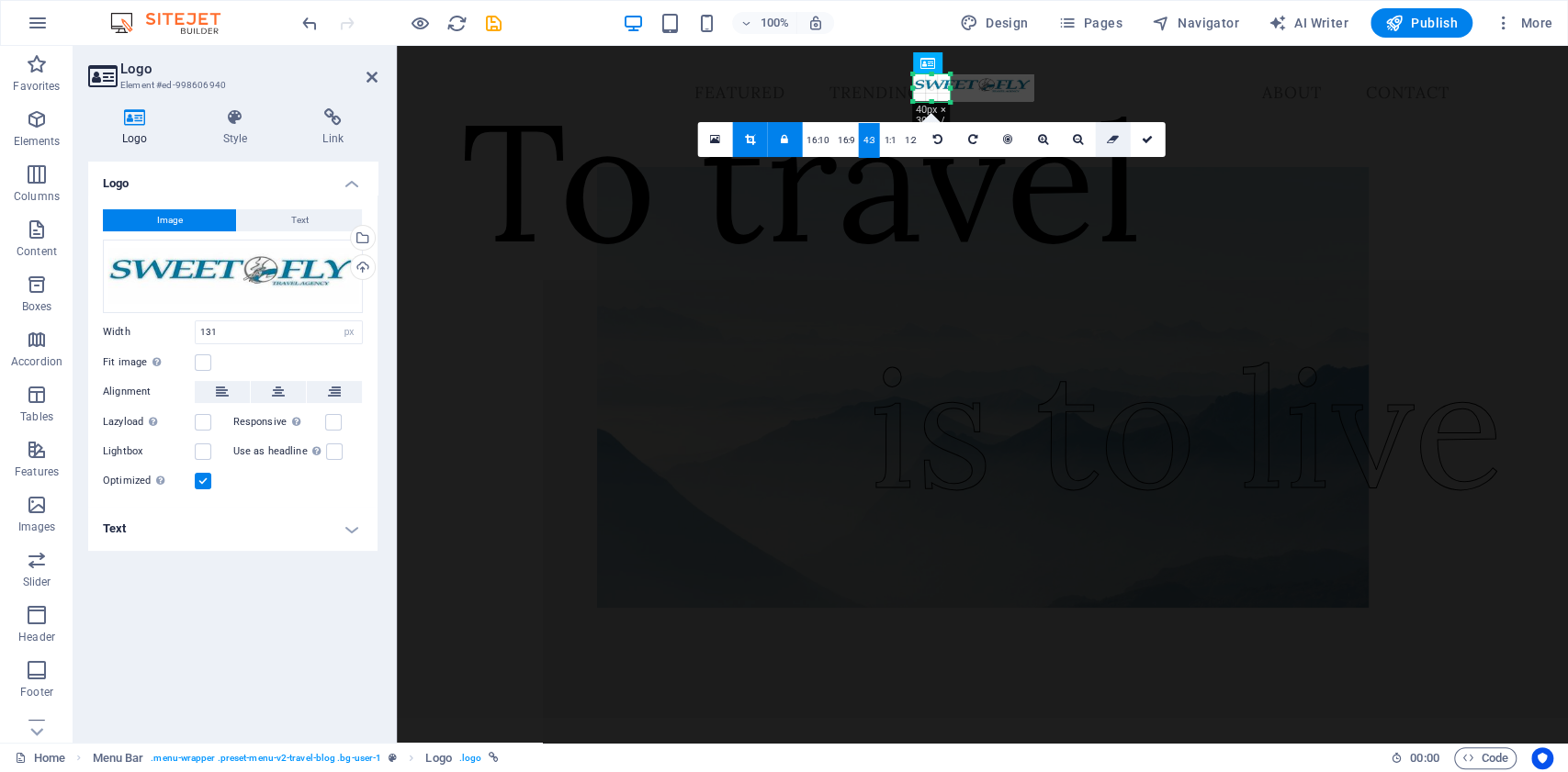
click at [1107, 135] on icon at bounding box center [1113, 140] width 12 height 11
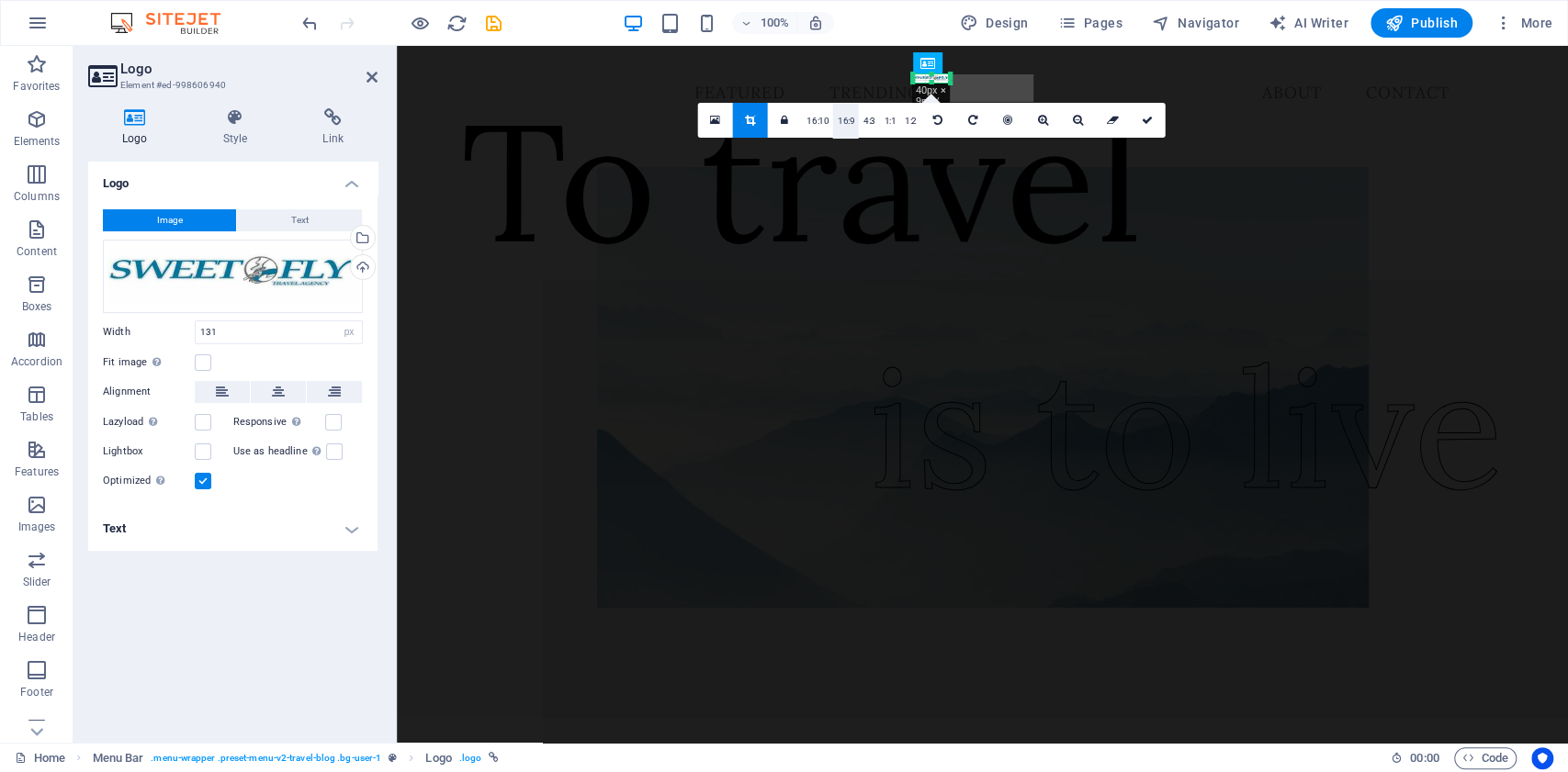
click at [853, 122] on link "16:9" at bounding box center [846, 120] width 25 height 35
click at [794, 120] on link "16:10" at bounding box center [806, 120] width 31 height 35
click at [753, 121] on link at bounding box center [738, 119] width 35 height 35
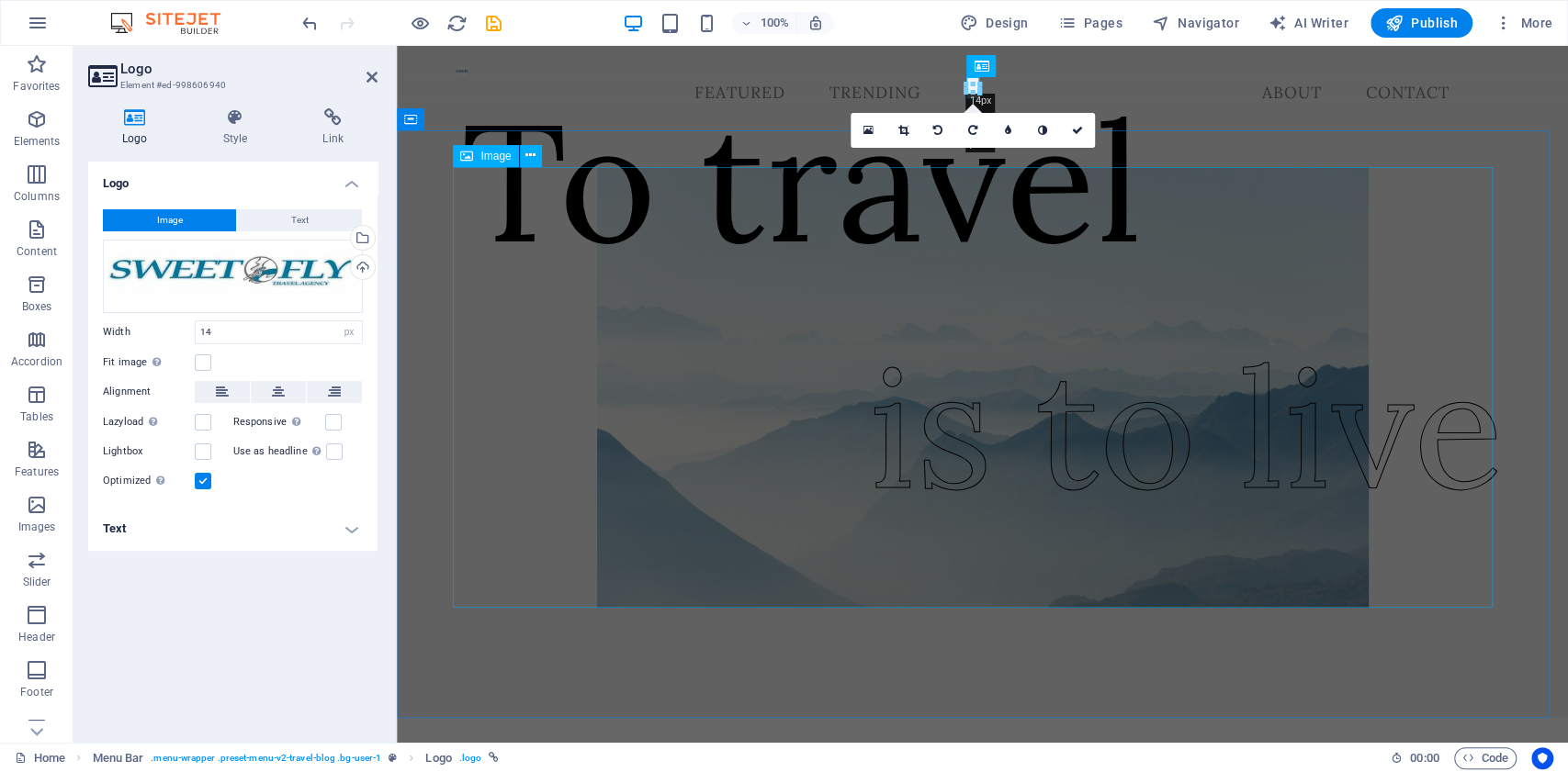
type input "131"
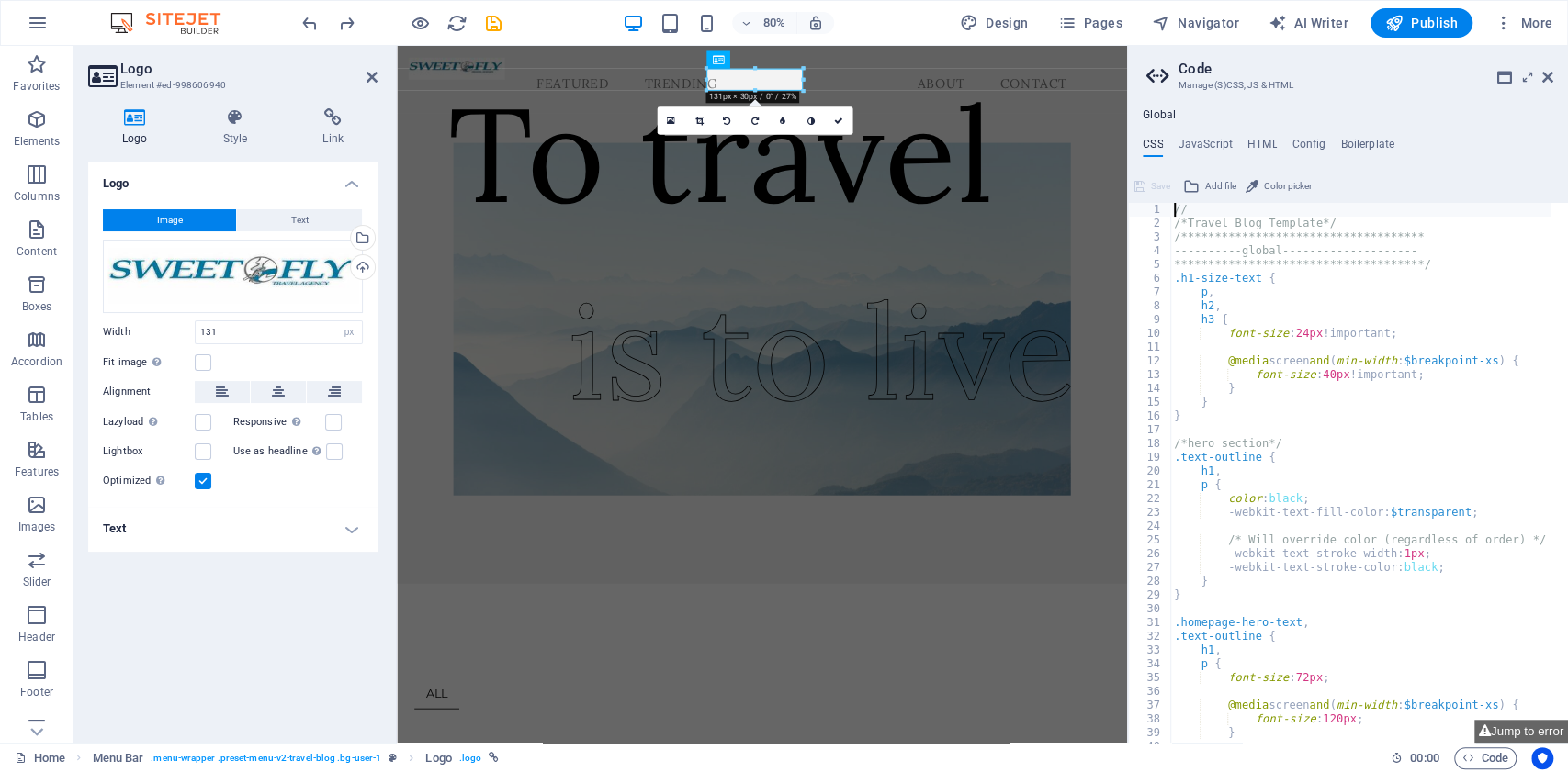
click at [1549, 68] on h2 "Code" at bounding box center [1366, 69] width 375 height 17
click at [1550, 76] on icon at bounding box center [1548, 77] width 11 height 15
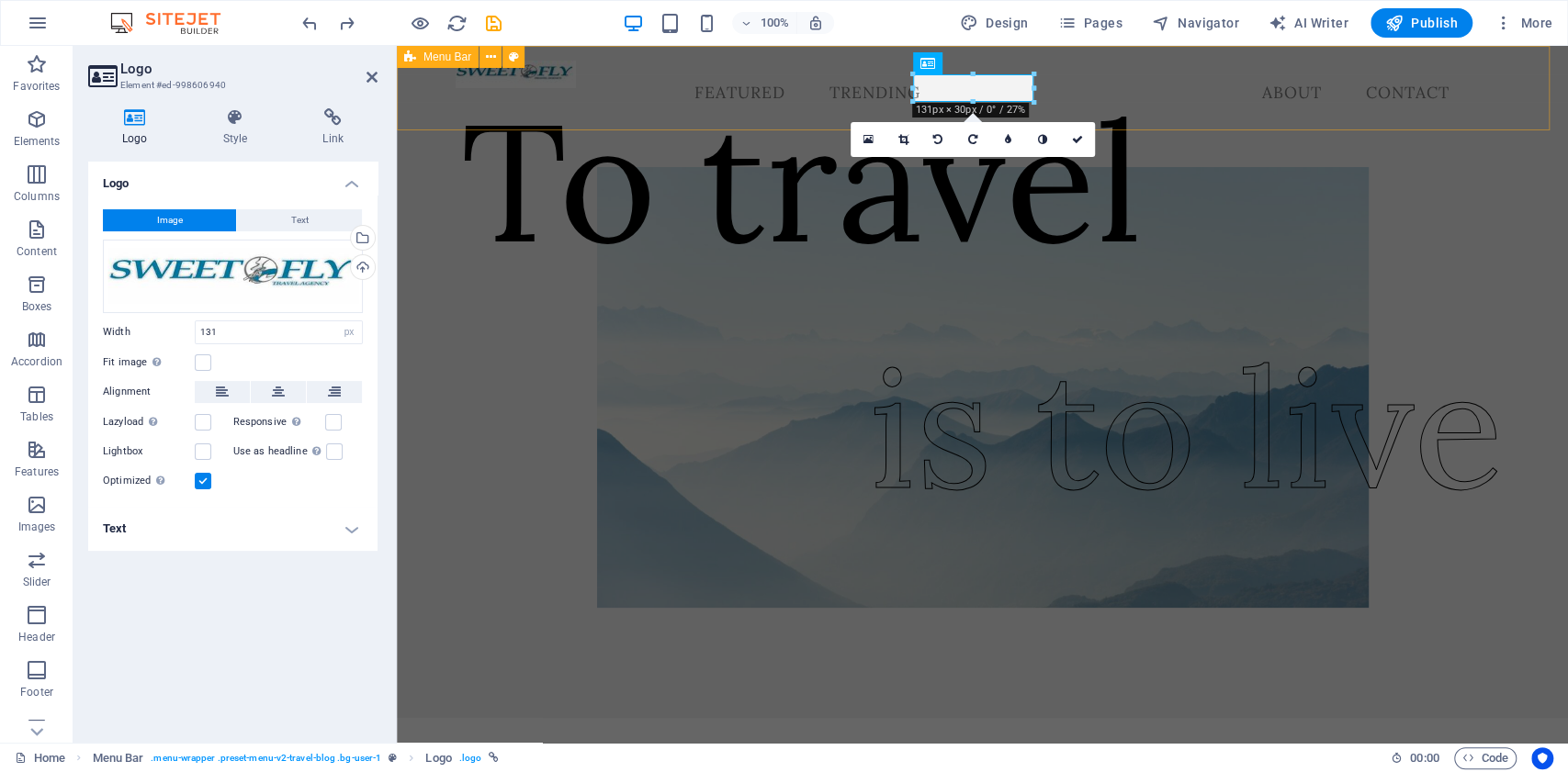
click at [1390, 87] on div "Featured Trending About Contact Menu" at bounding box center [982, 88] width 1171 height 85
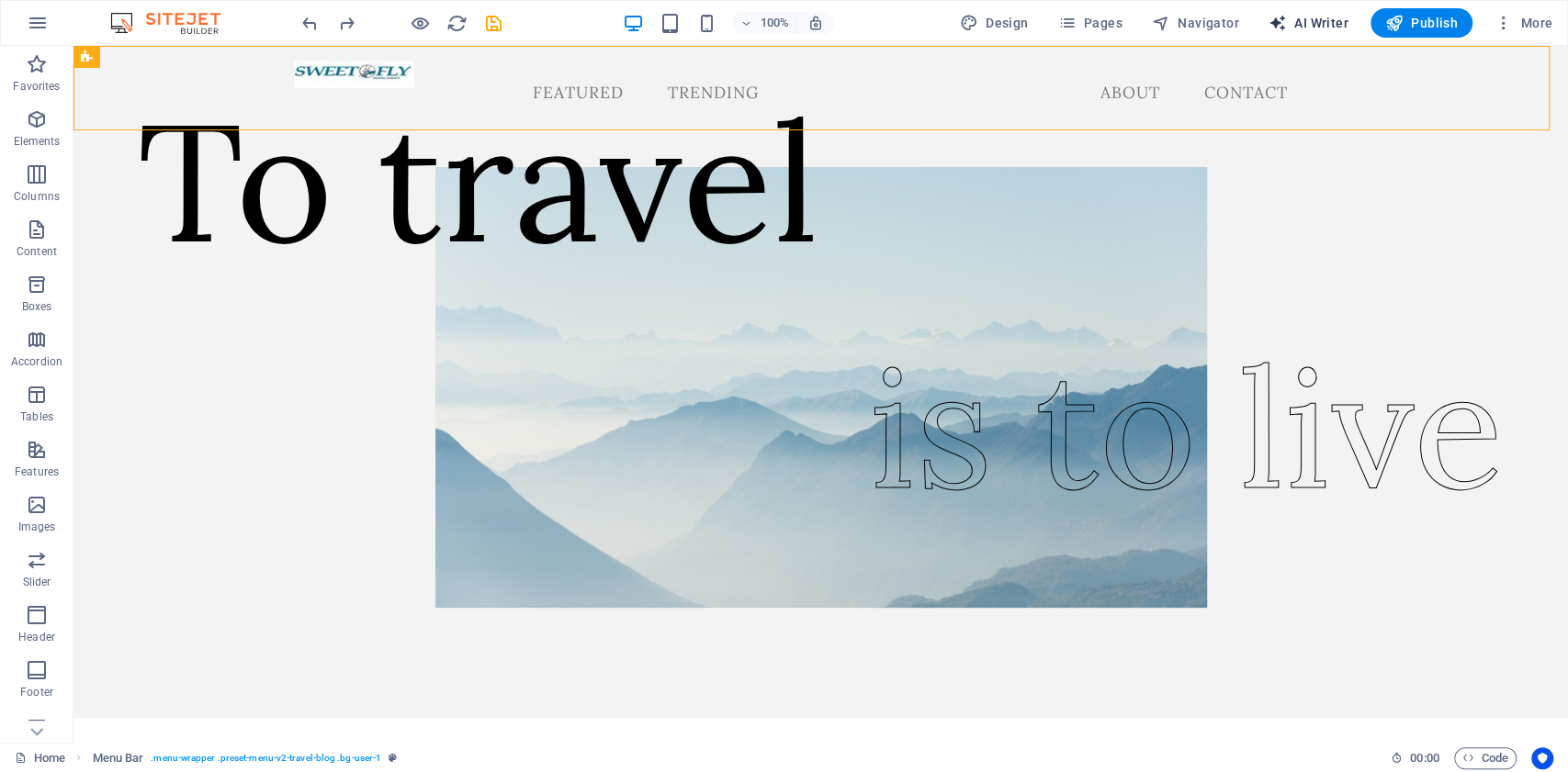
click at [1294, 10] on button "AI Writer" at bounding box center [1308, 23] width 95 height 29
select select "English"
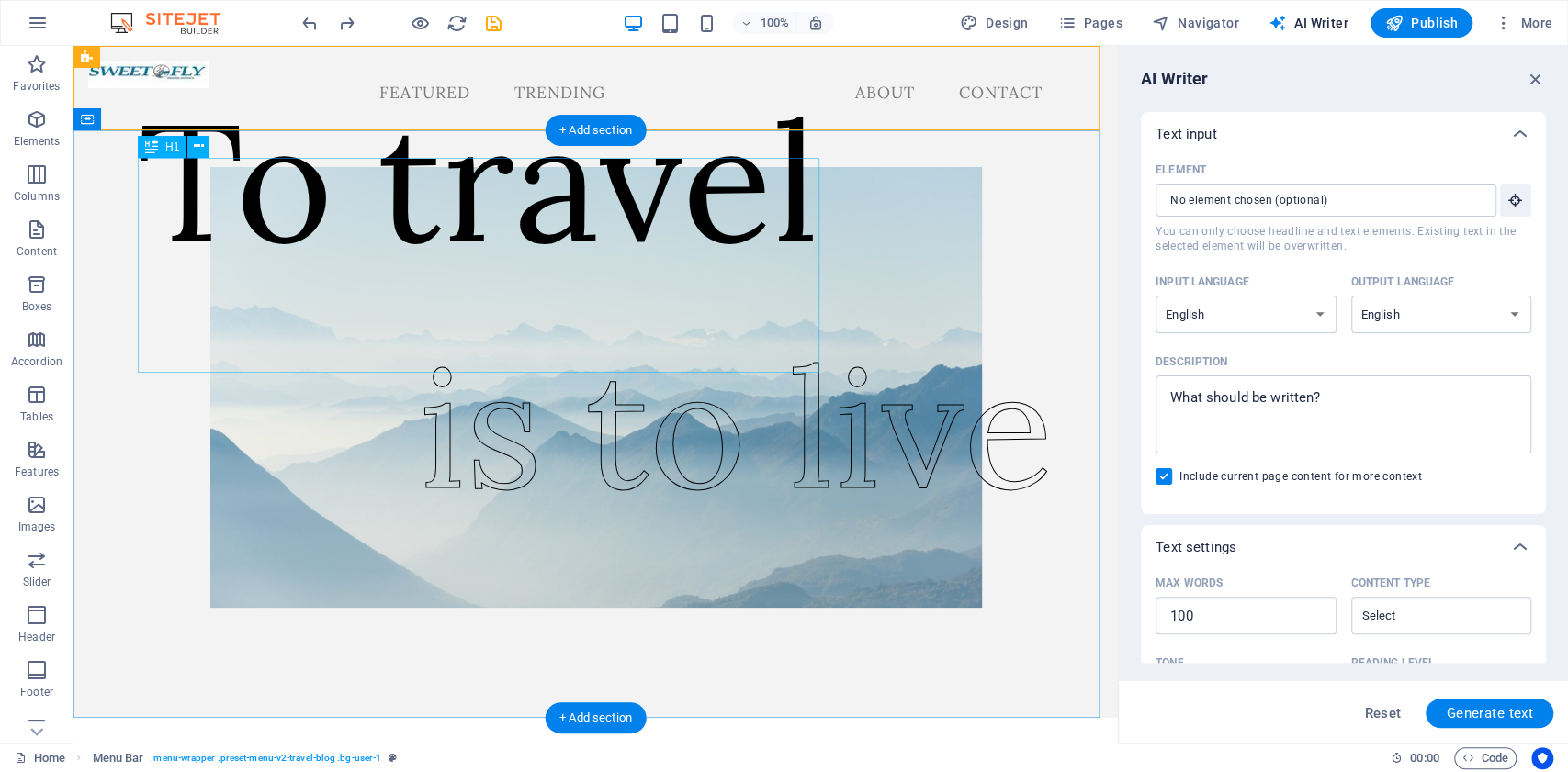
click at [651, 268] on div "To travel" at bounding box center [479, 181] width 682 height 215
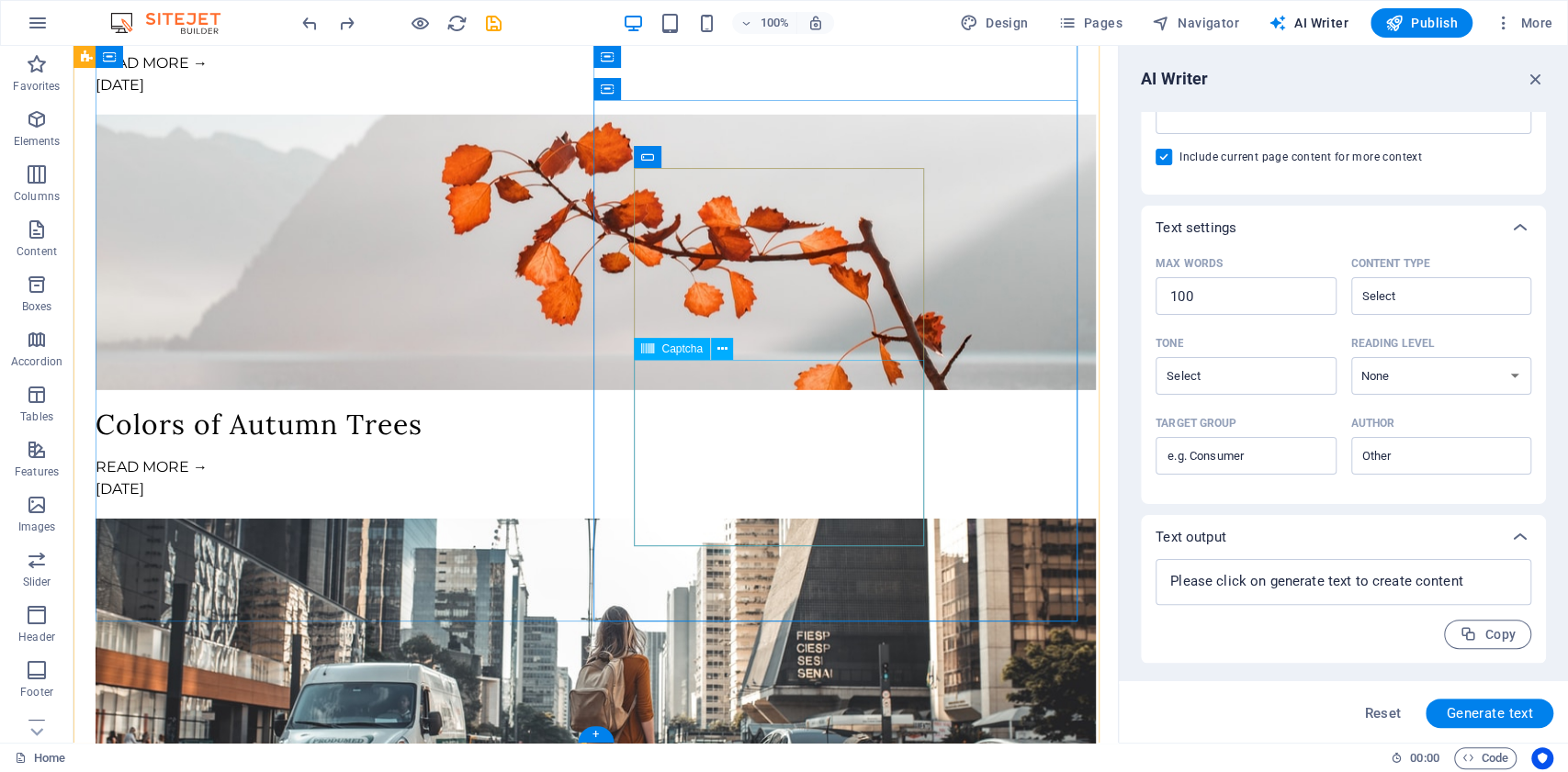
scroll to position [3727, 0]
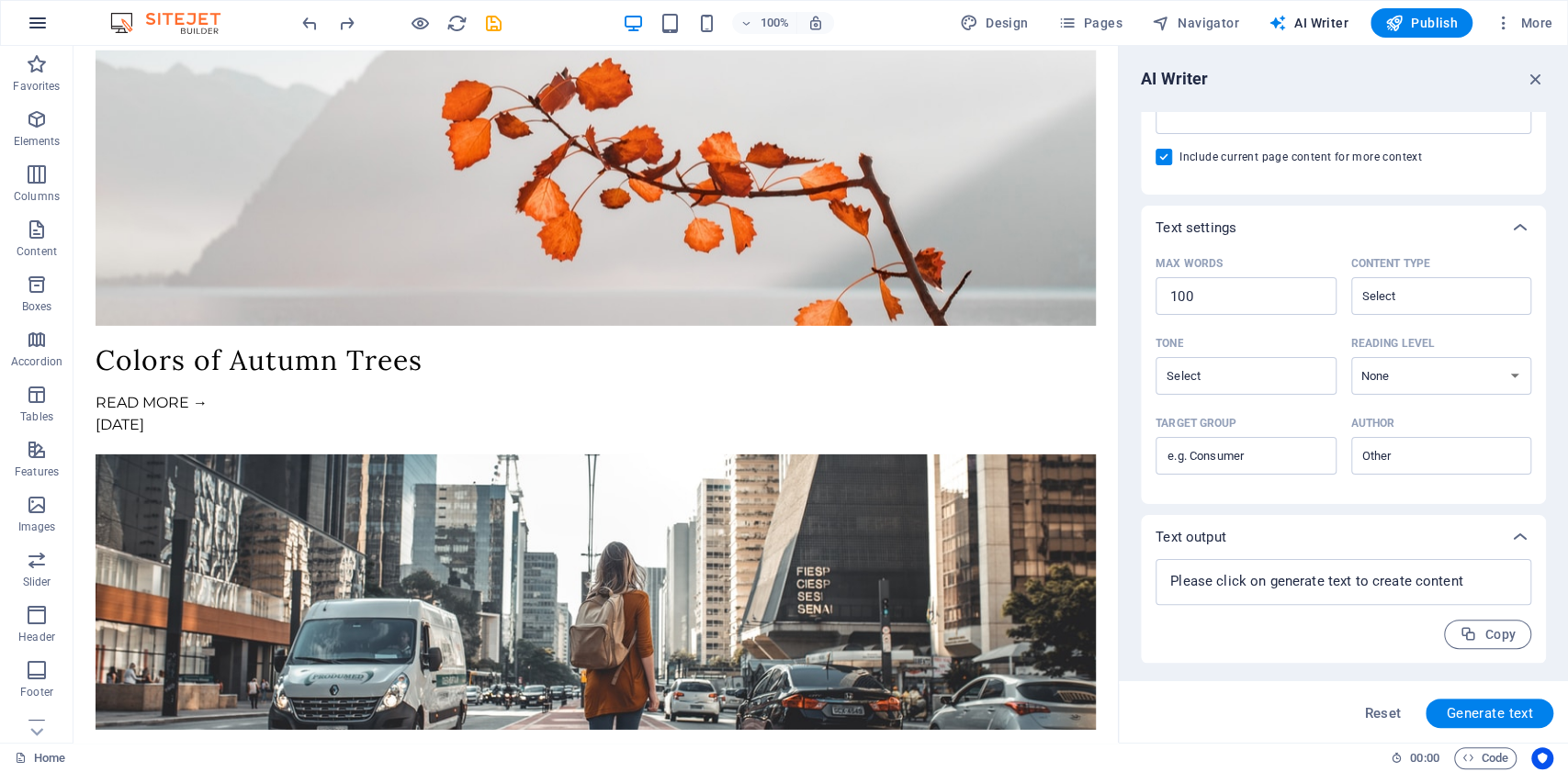
click at [48, 14] on icon "button" at bounding box center [37, 23] width 22 height 22
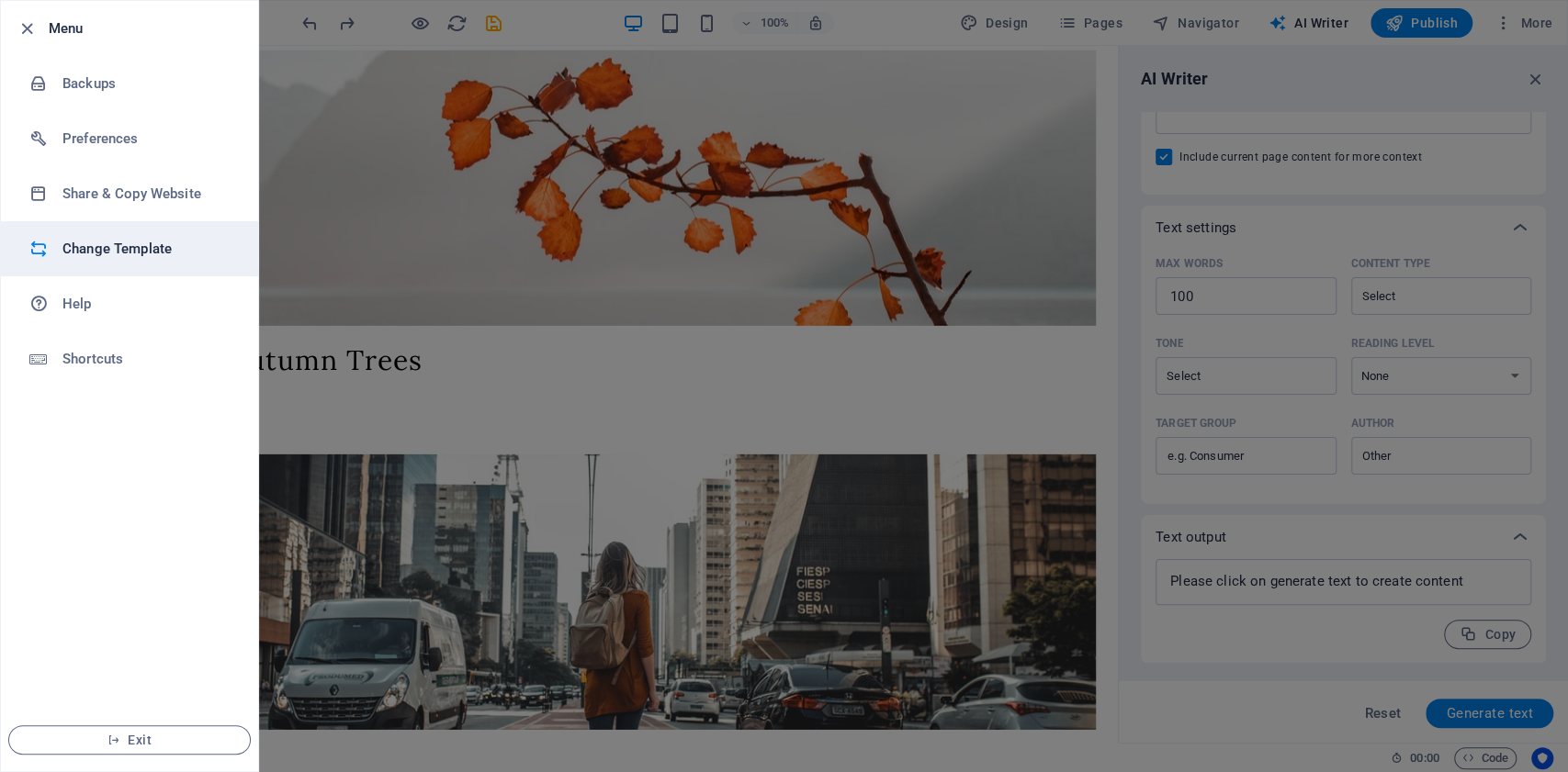
click at [162, 254] on h6 "Change Template" at bounding box center [147, 248] width 170 height 22
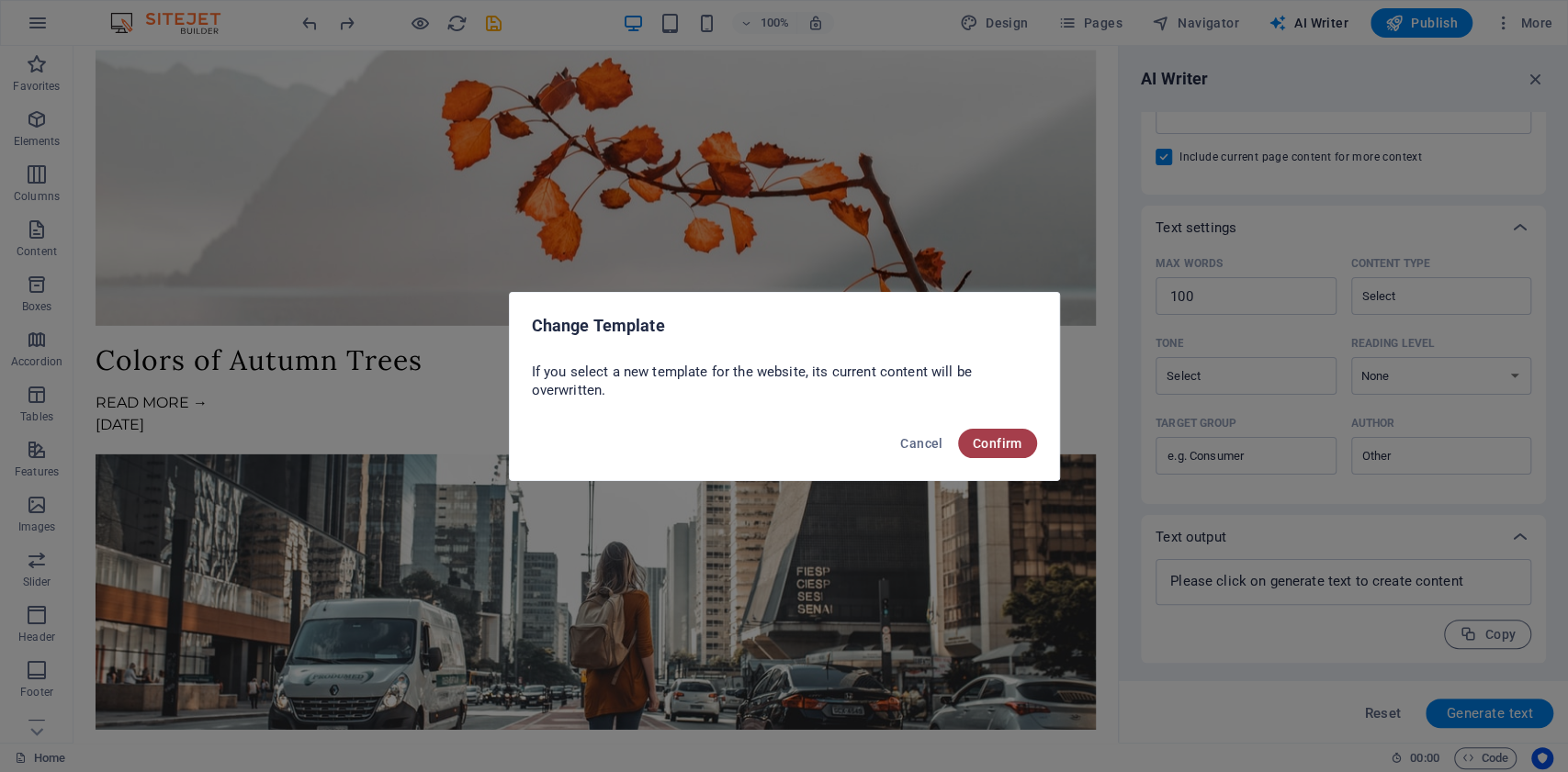
click at [979, 448] on span "Confirm" at bounding box center [997, 444] width 50 height 15
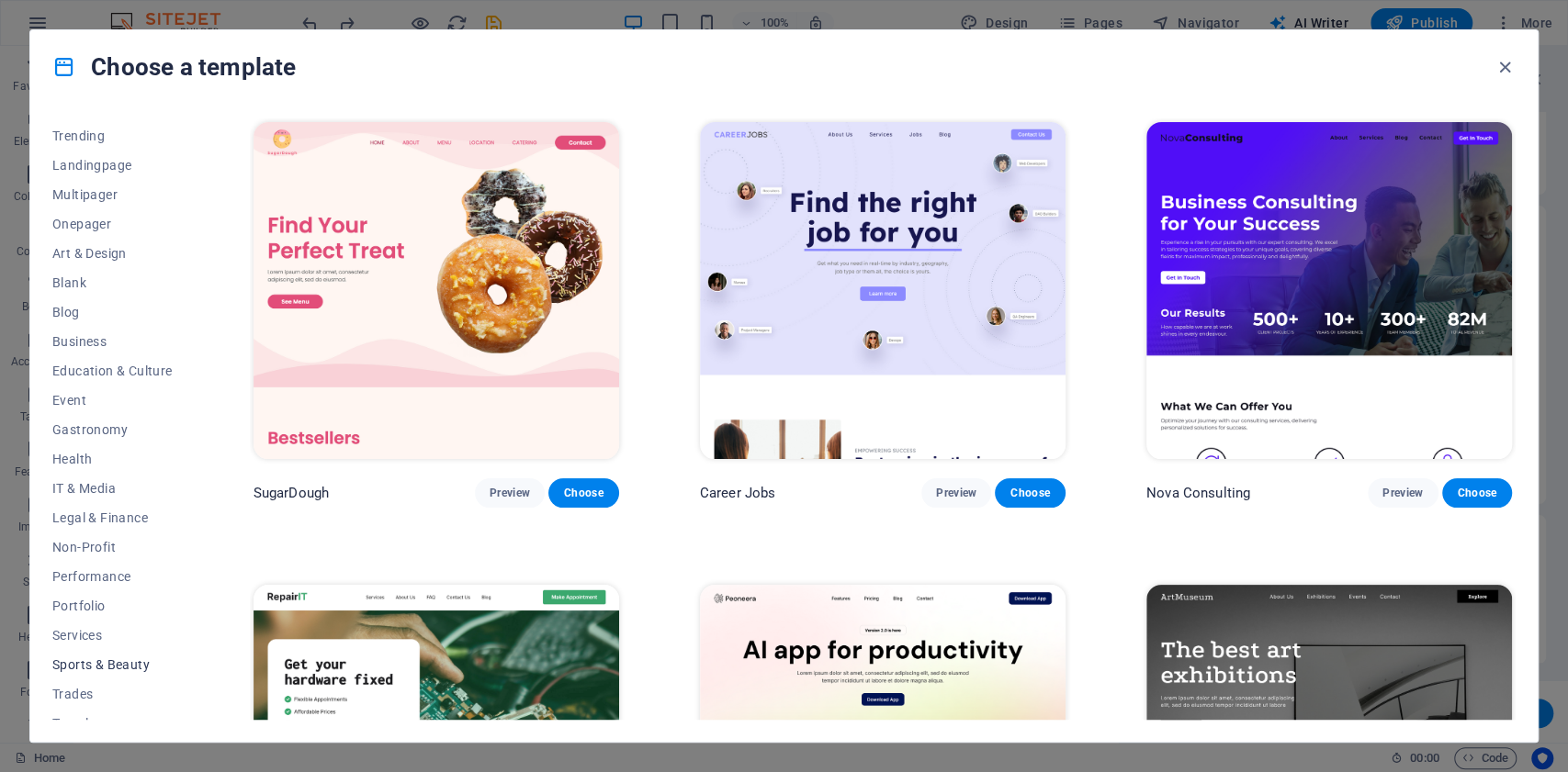
scroll to position [133, 0]
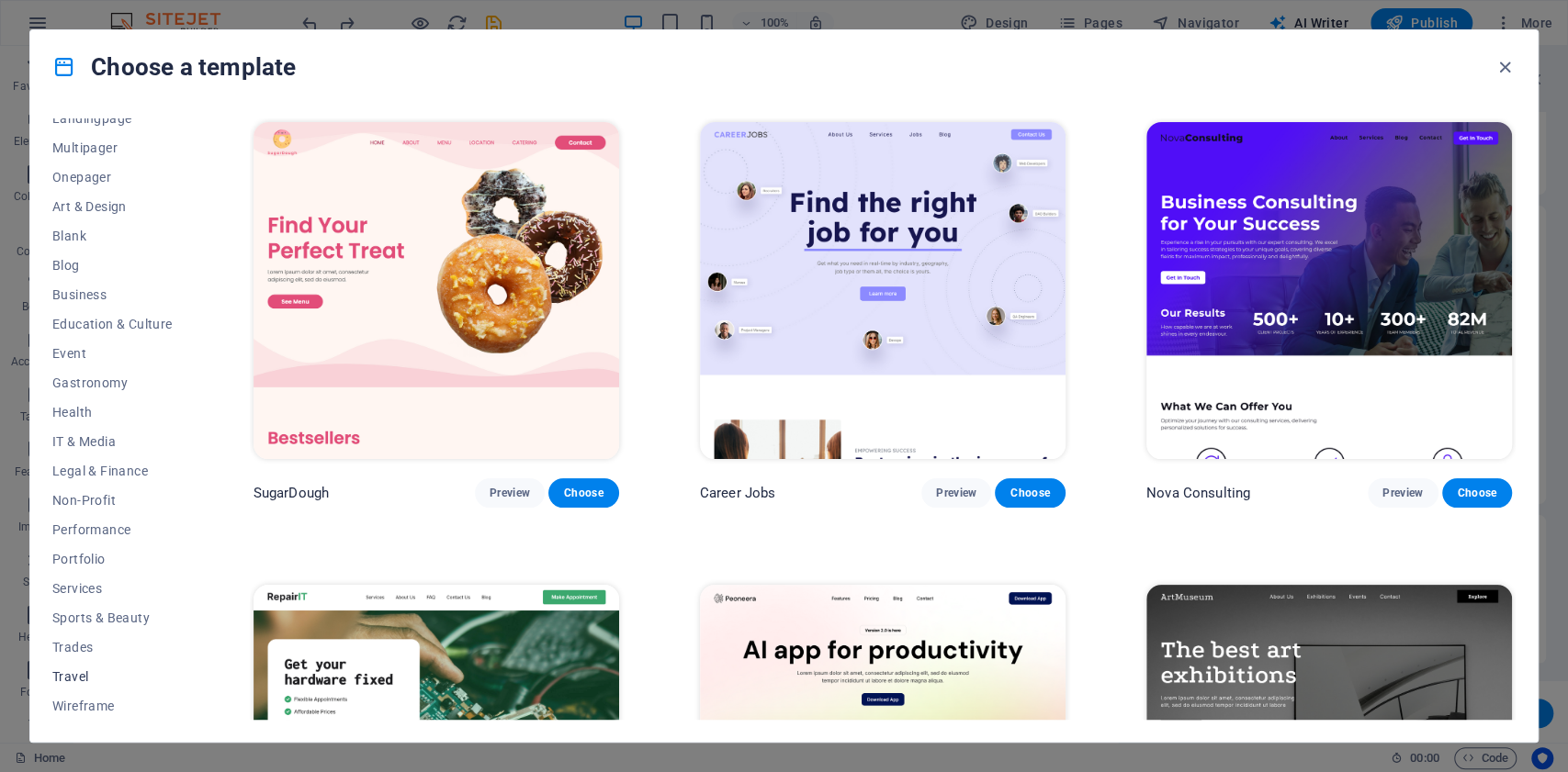
click at [92, 674] on span "Travel" at bounding box center [113, 677] width 120 height 15
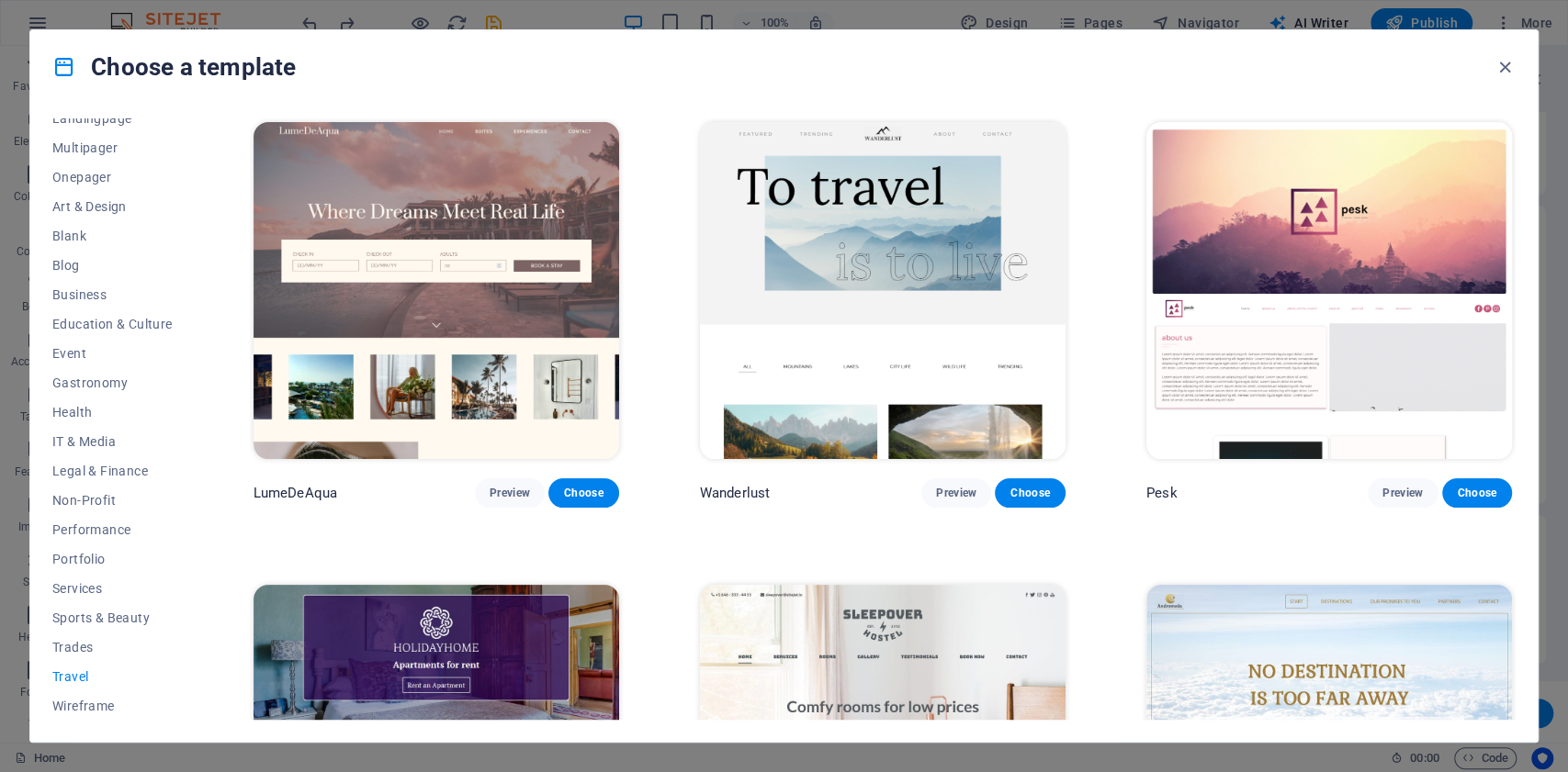
scroll to position [368, 0]
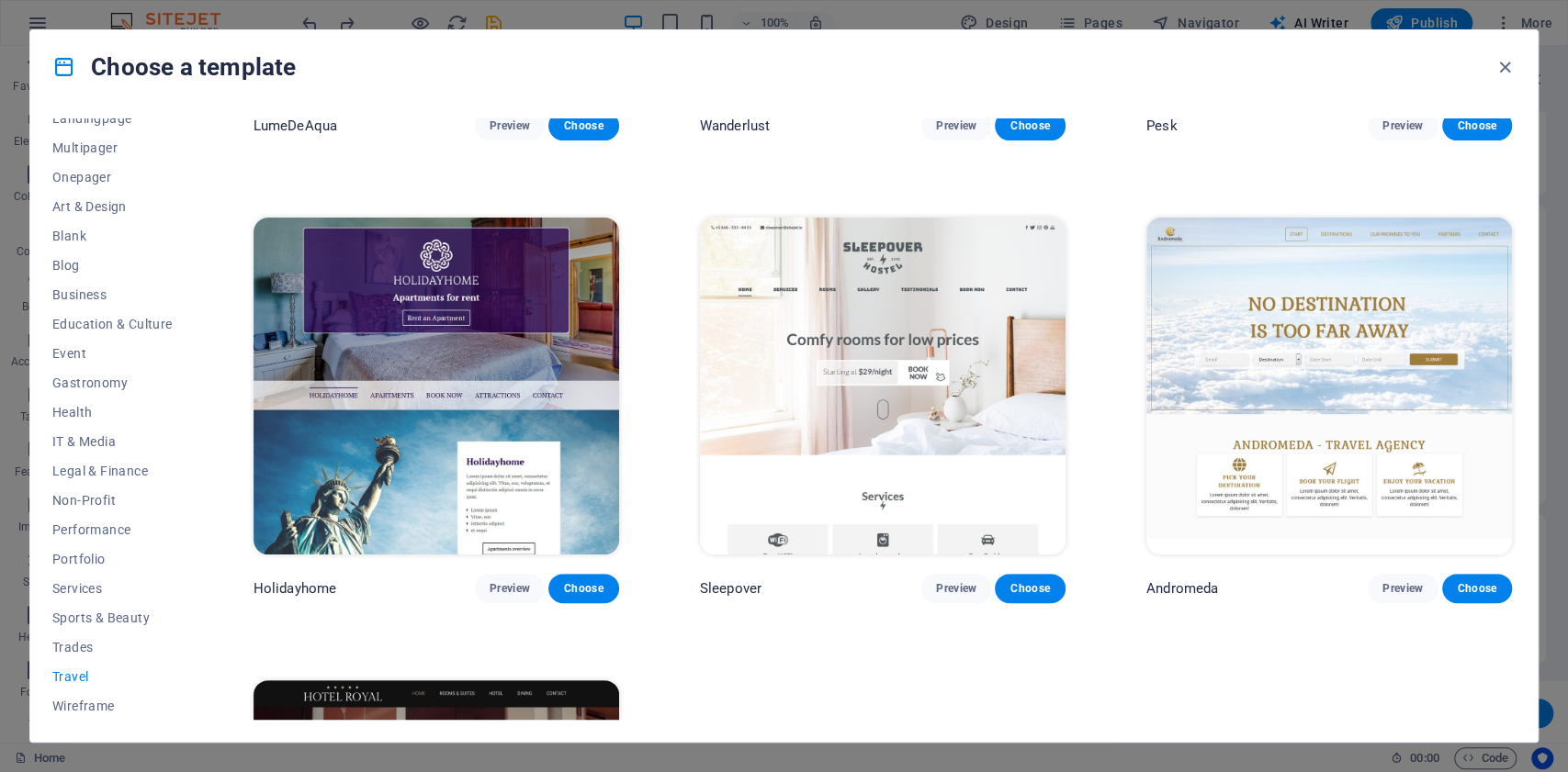
click at [1367, 336] on img at bounding box center [1329, 386] width 366 height 337
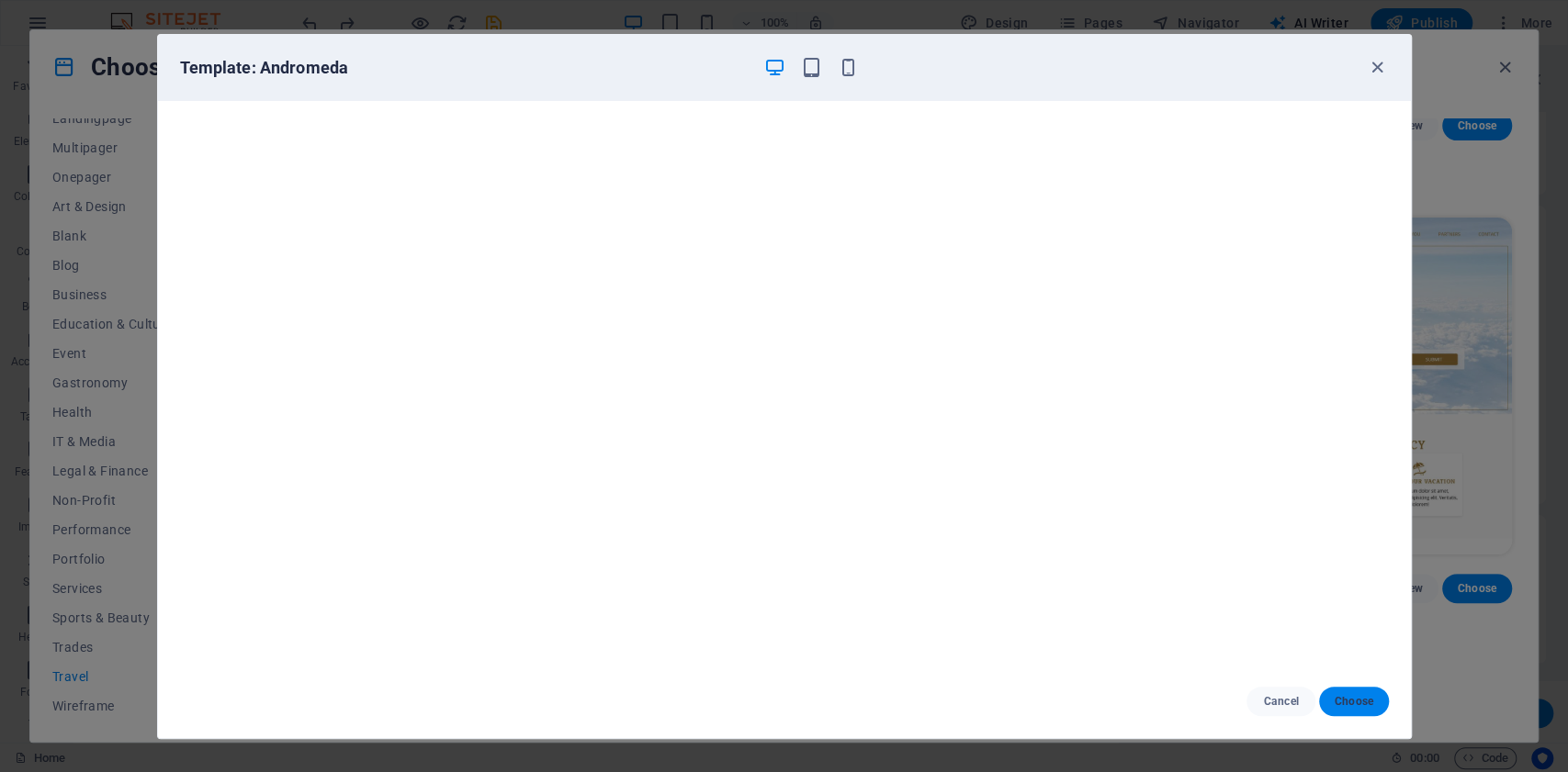
click at [1361, 705] on span "Choose" at bounding box center [1354, 701] width 40 height 15
checkbox input "false"
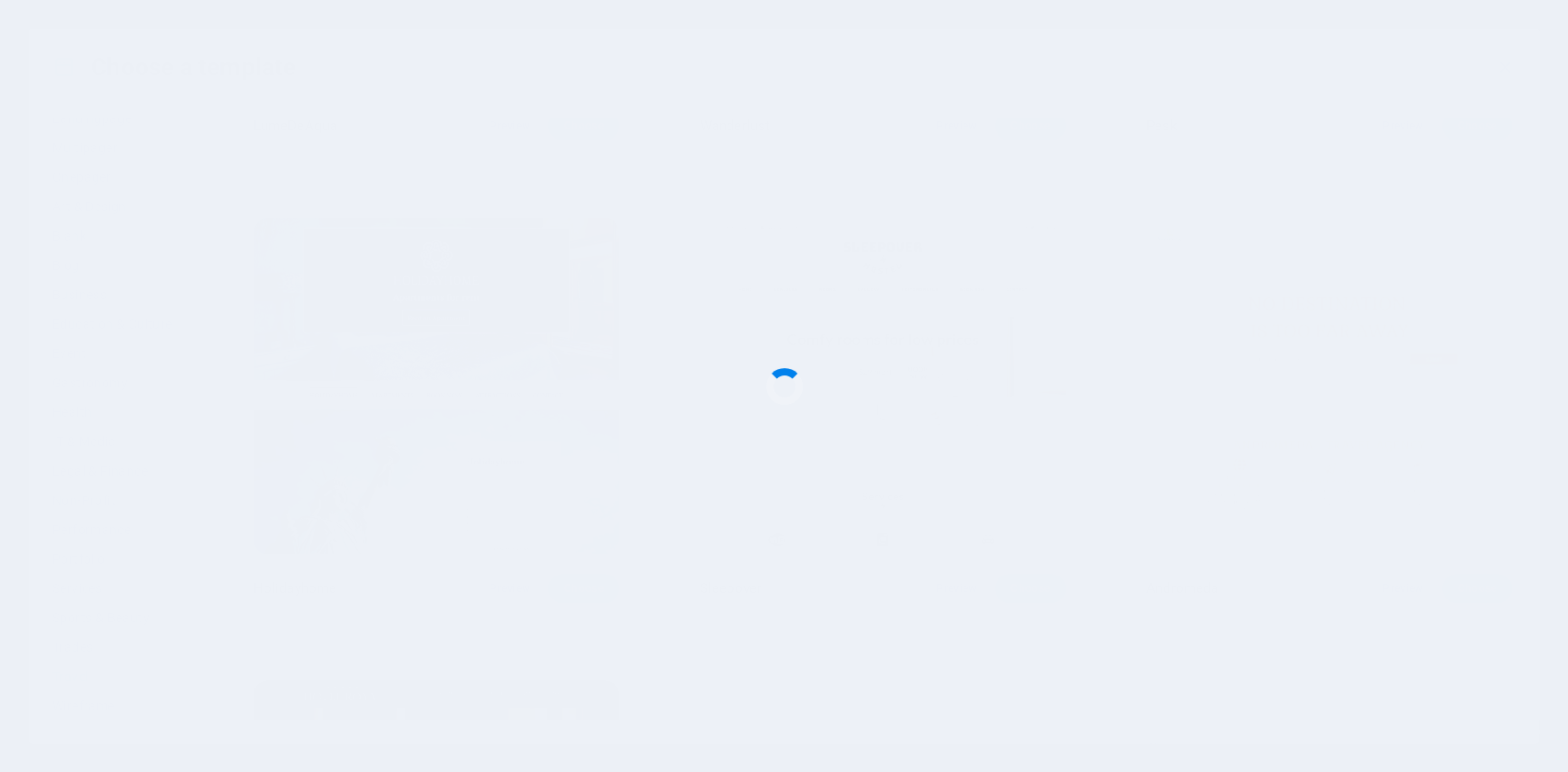
scroll to position [3727, 0]
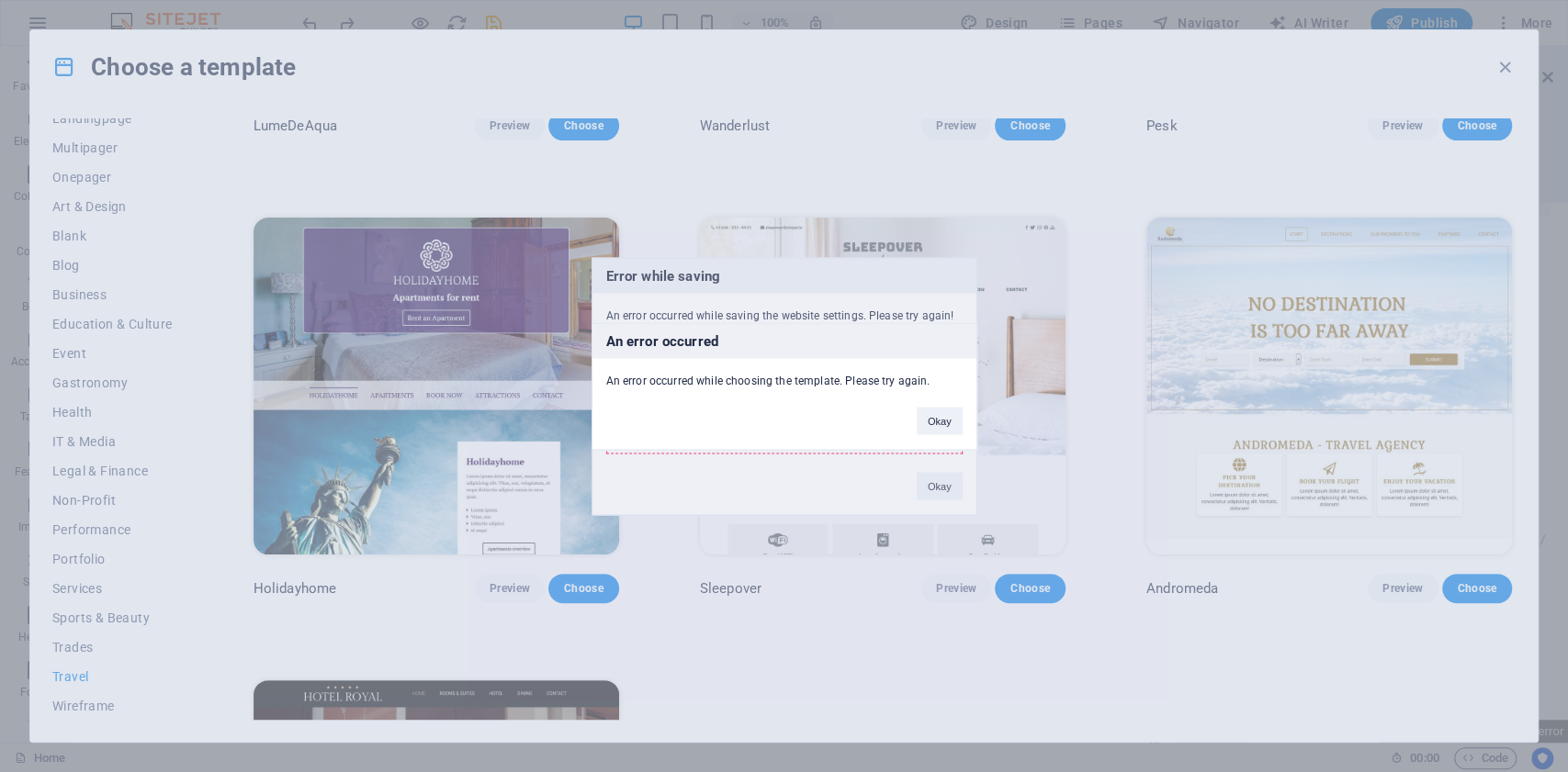
click at [936, 483] on div "An error occurred An error occurred while choosing the template. Please try aga…" at bounding box center [784, 386] width 1568 height 772
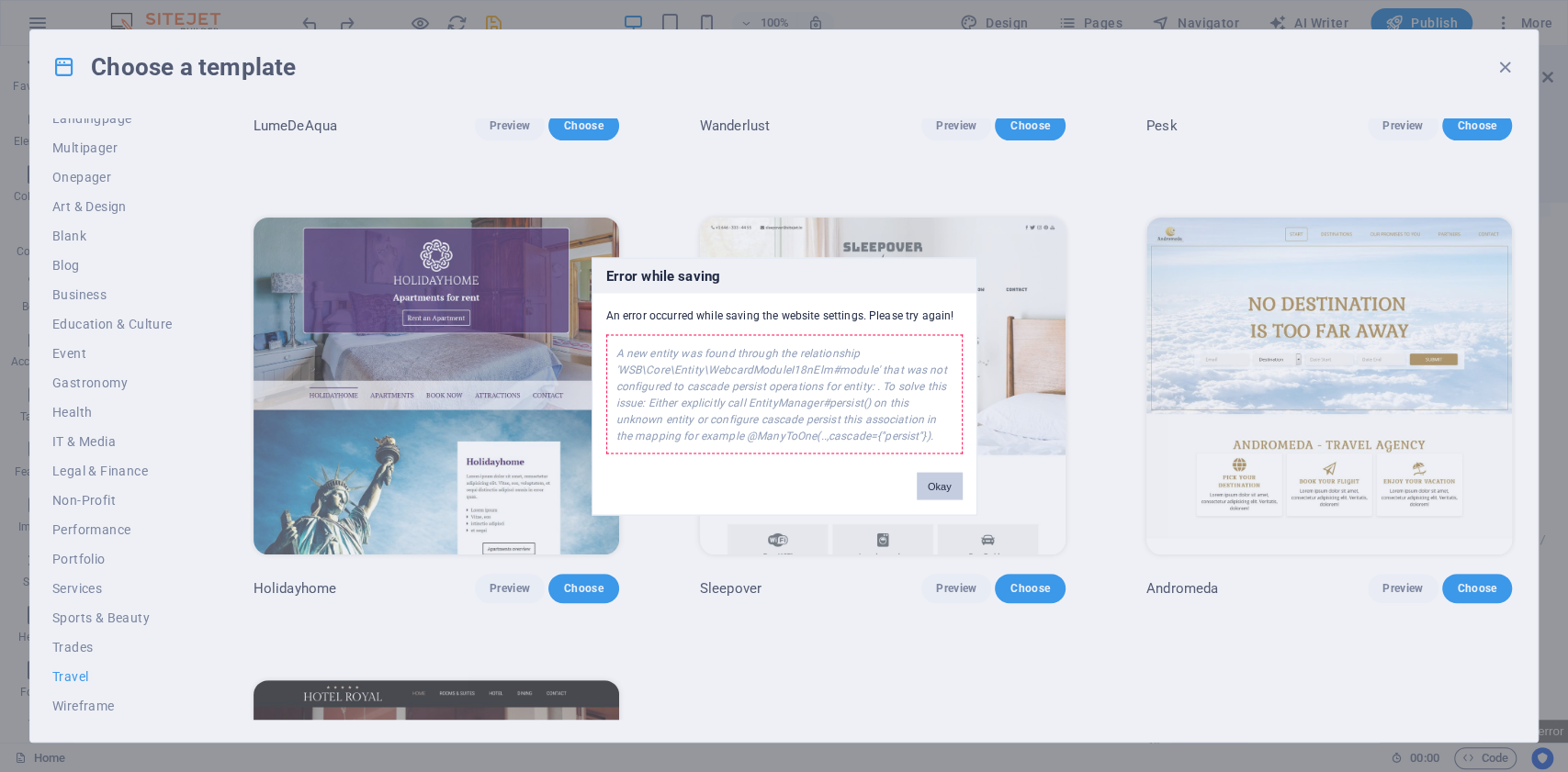
click at [934, 472] on button "Okay" at bounding box center [940, 485] width 46 height 27
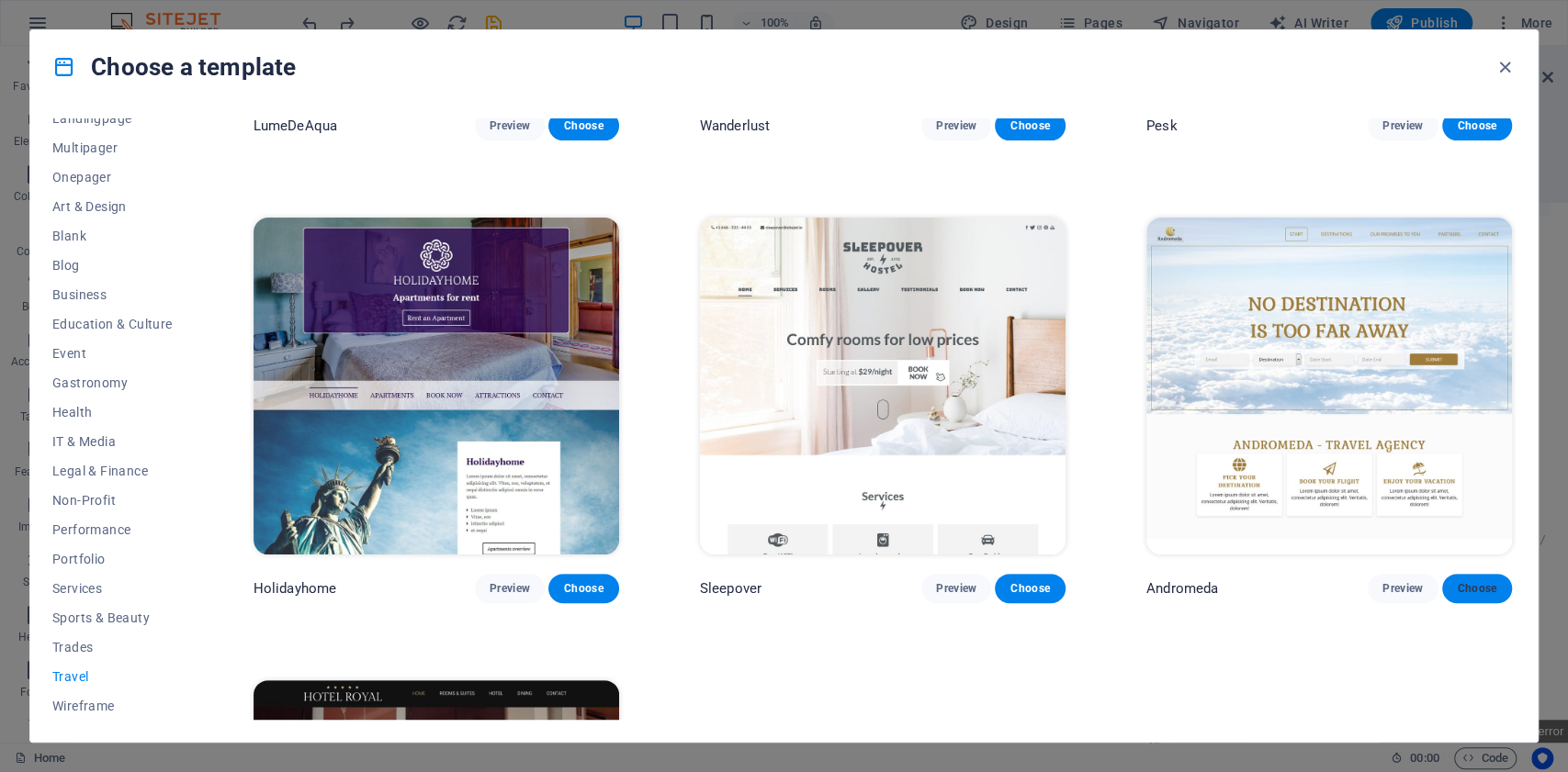
click at [1457, 585] on span "Choose" at bounding box center [1477, 589] width 40 height 15
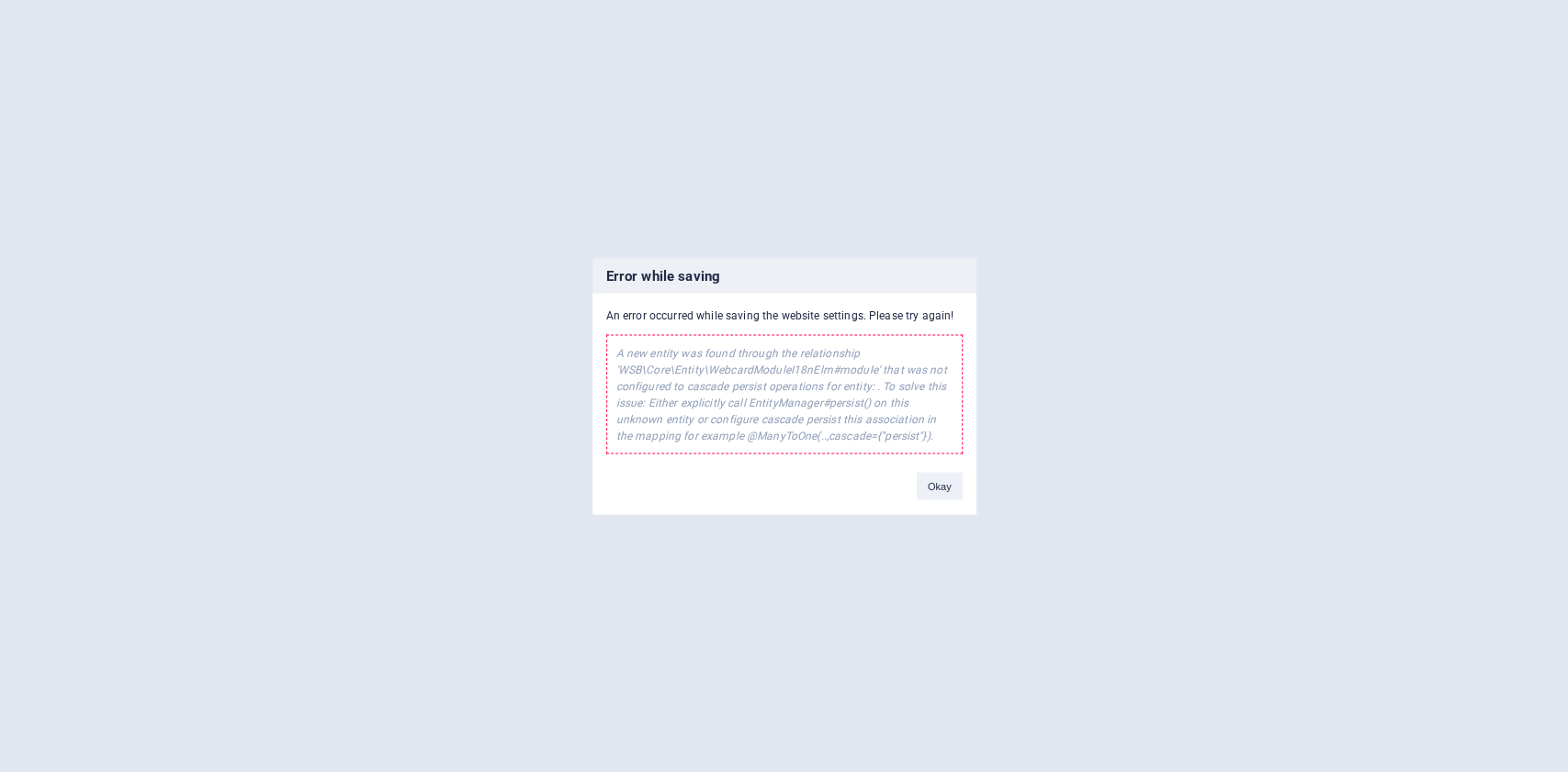
click at [828, 422] on div "A new entity was found through the relationship 'WSB\Core\Entity\WebcardModuleI…" at bounding box center [784, 394] width 356 height 119
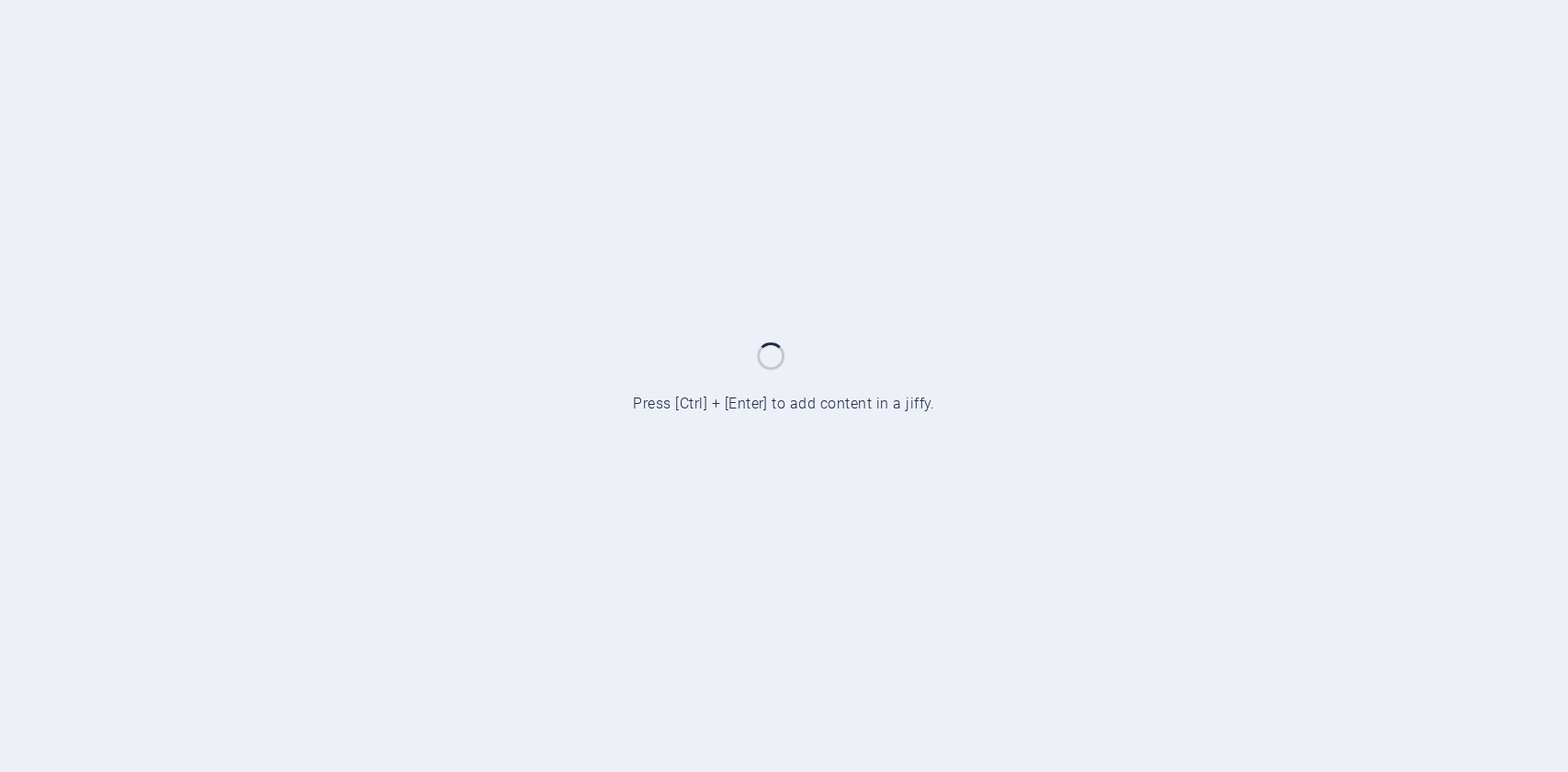
click at [934, 481] on div at bounding box center [784, 386] width 1568 height 772
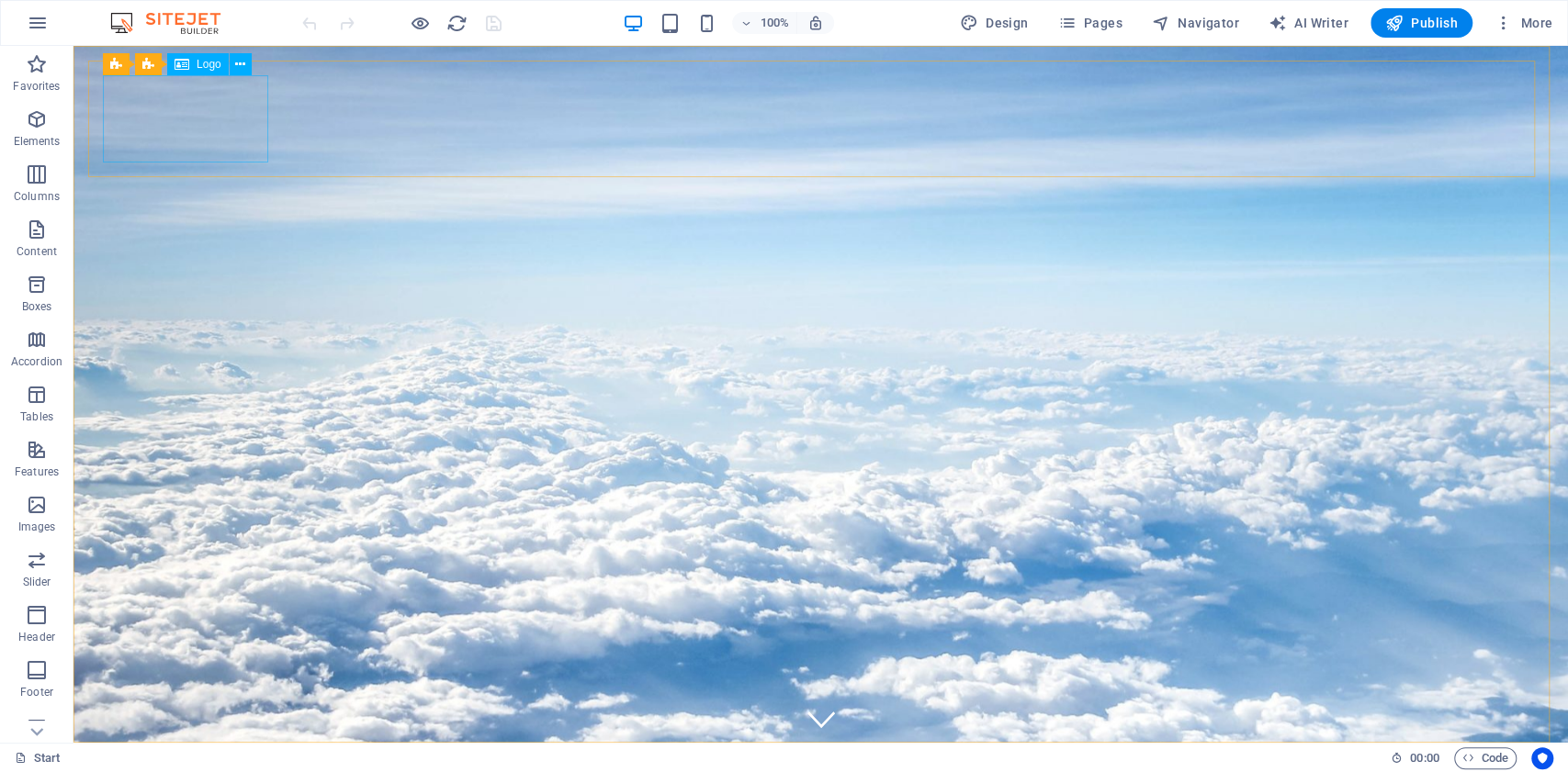
click at [208, 68] on span "Logo" at bounding box center [209, 65] width 24 height 11
click at [243, 64] on icon at bounding box center [240, 65] width 10 height 20
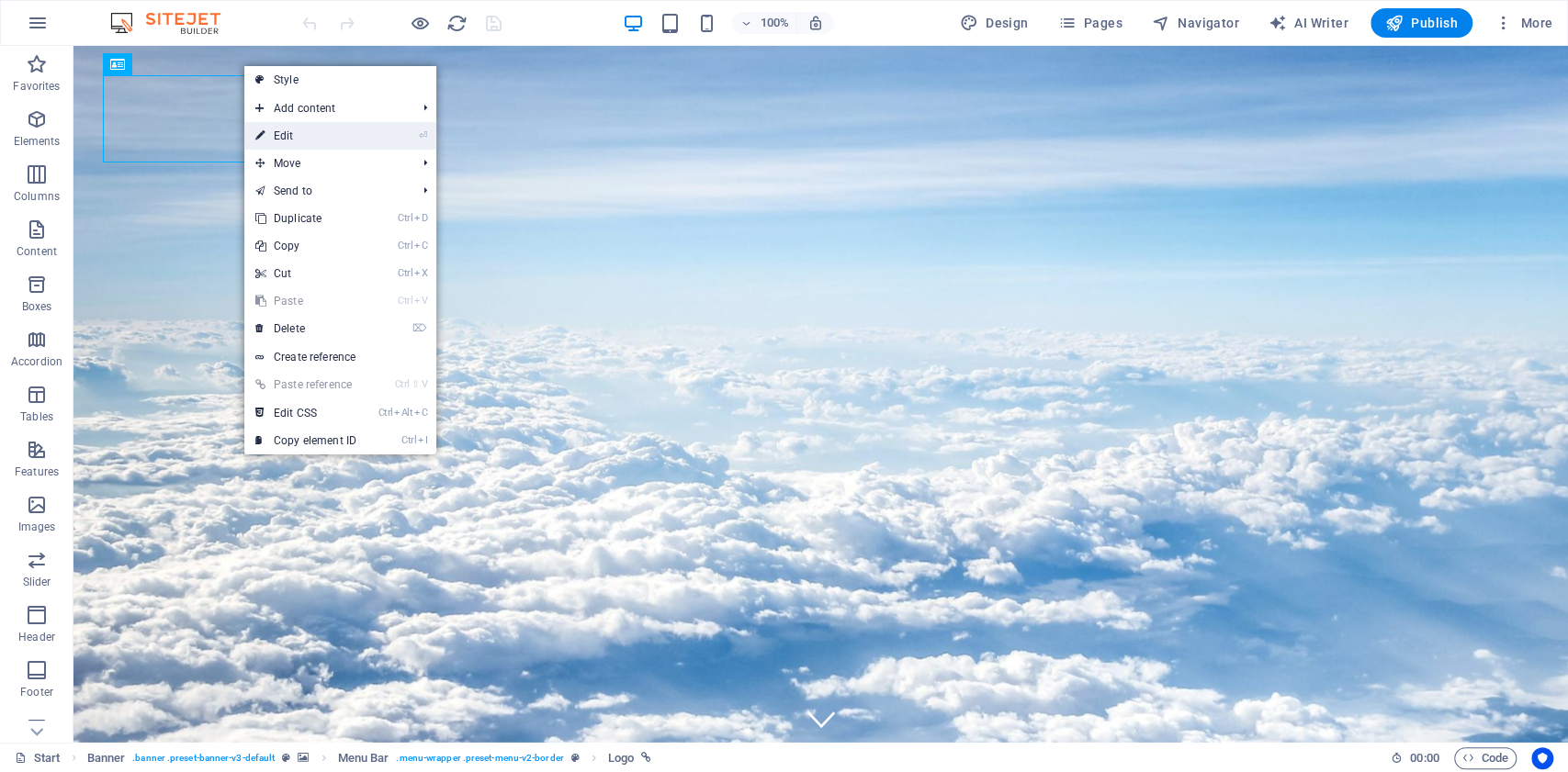
click at [301, 137] on link "⏎ Edit" at bounding box center [306, 135] width 123 height 27
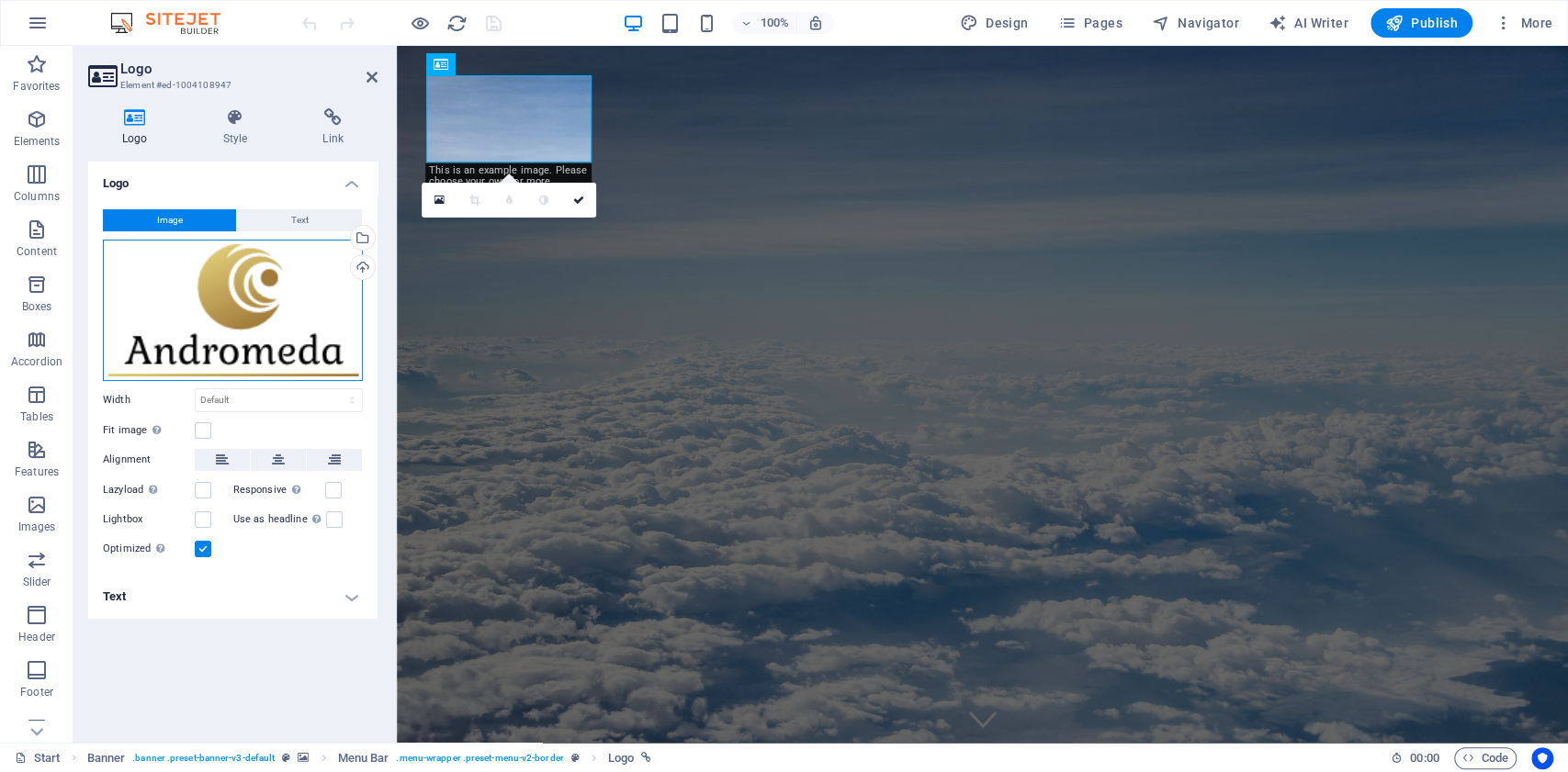
click at [261, 308] on div "Drag files here, click to choose files or select files from Files or our free s…" at bounding box center [232, 310] width 260 height 141
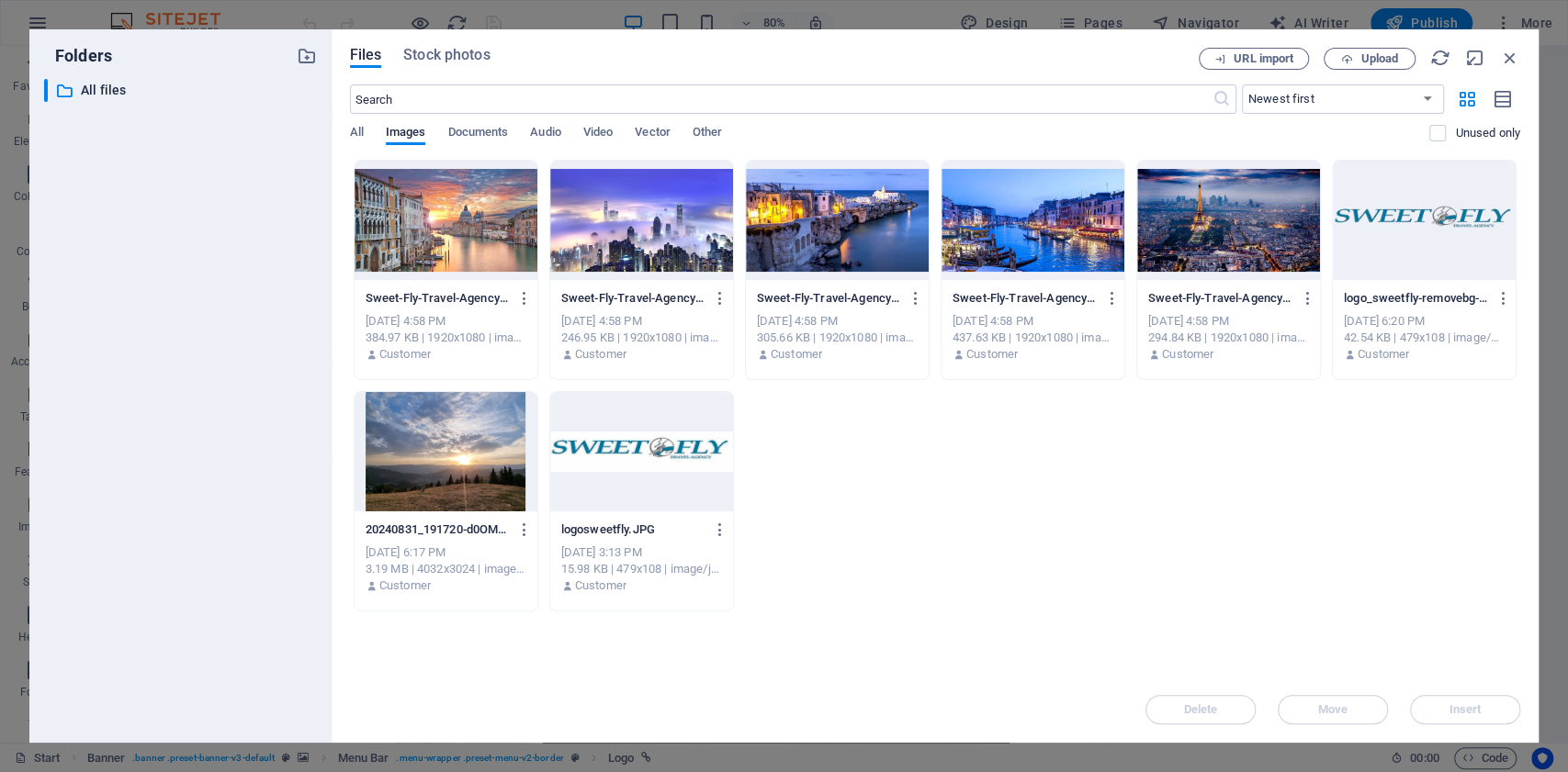
click at [1417, 240] on div at bounding box center [1424, 220] width 182 height 119
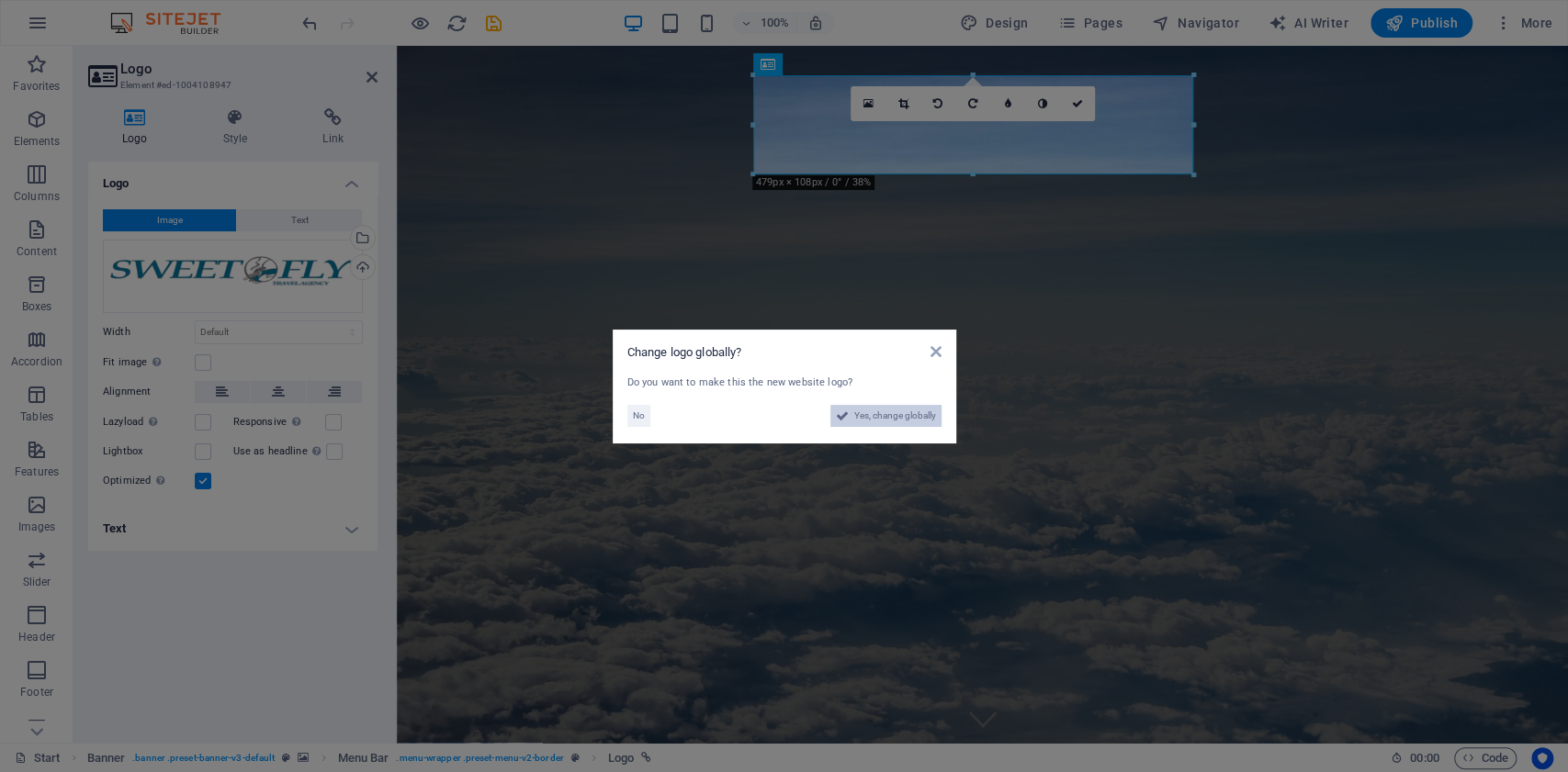
click at [904, 420] on span "Yes, change globally" at bounding box center [895, 416] width 82 height 22
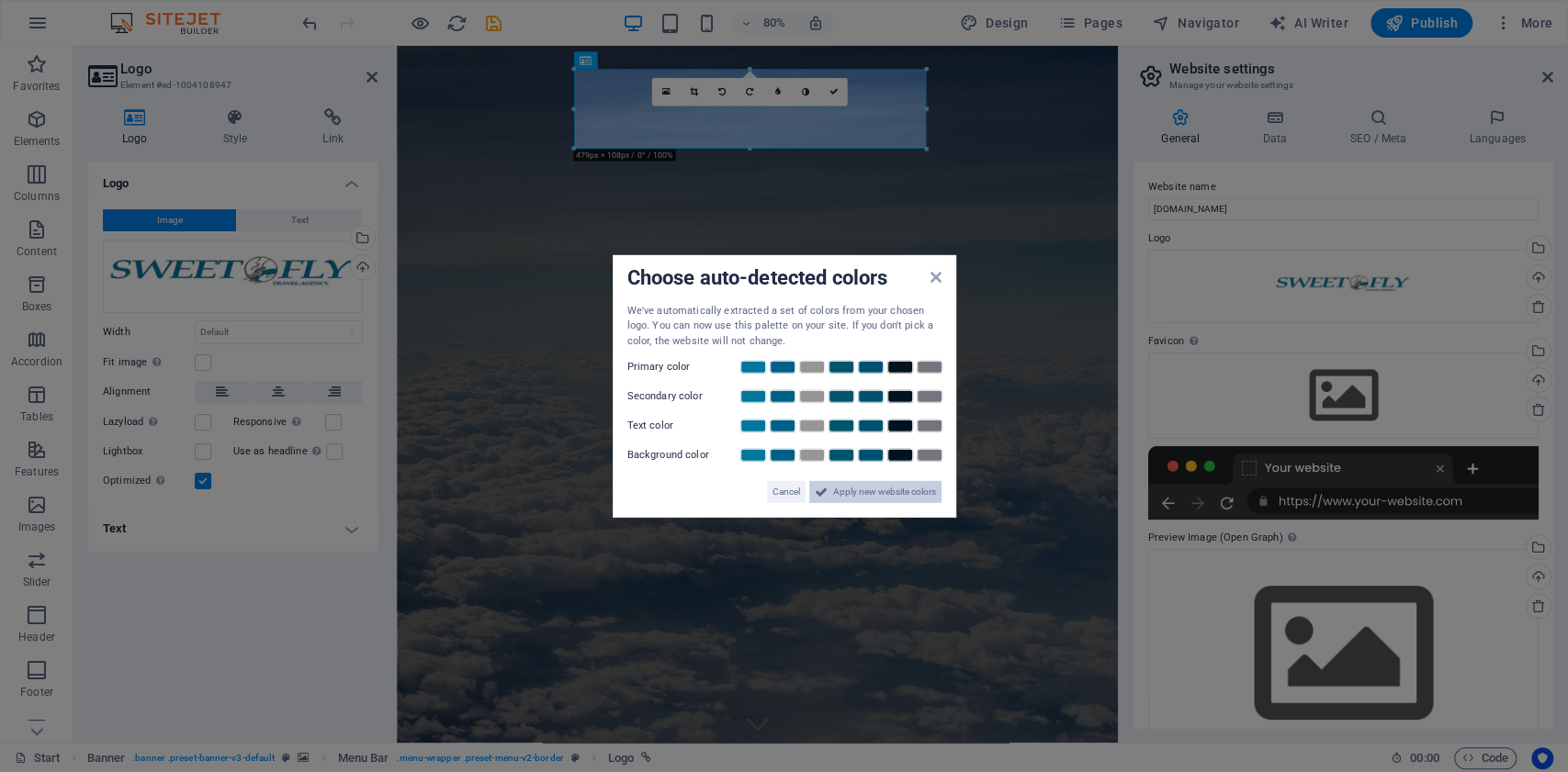
click at [905, 497] on span "Apply new website colors" at bounding box center [884, 492] width 103 height 22
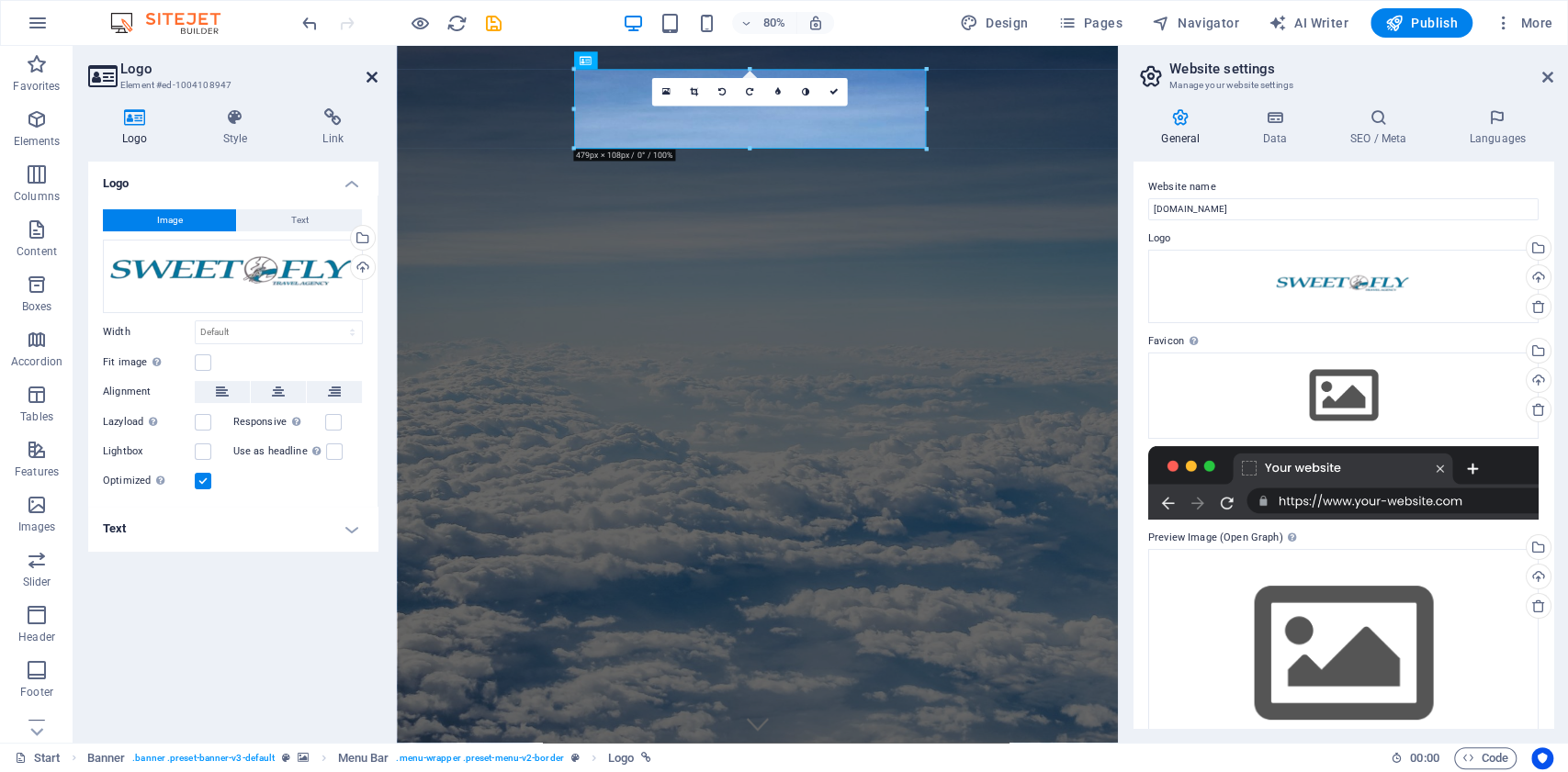
click at [370, 75] on icon at bounding box center [372, 77] width 11 height 15
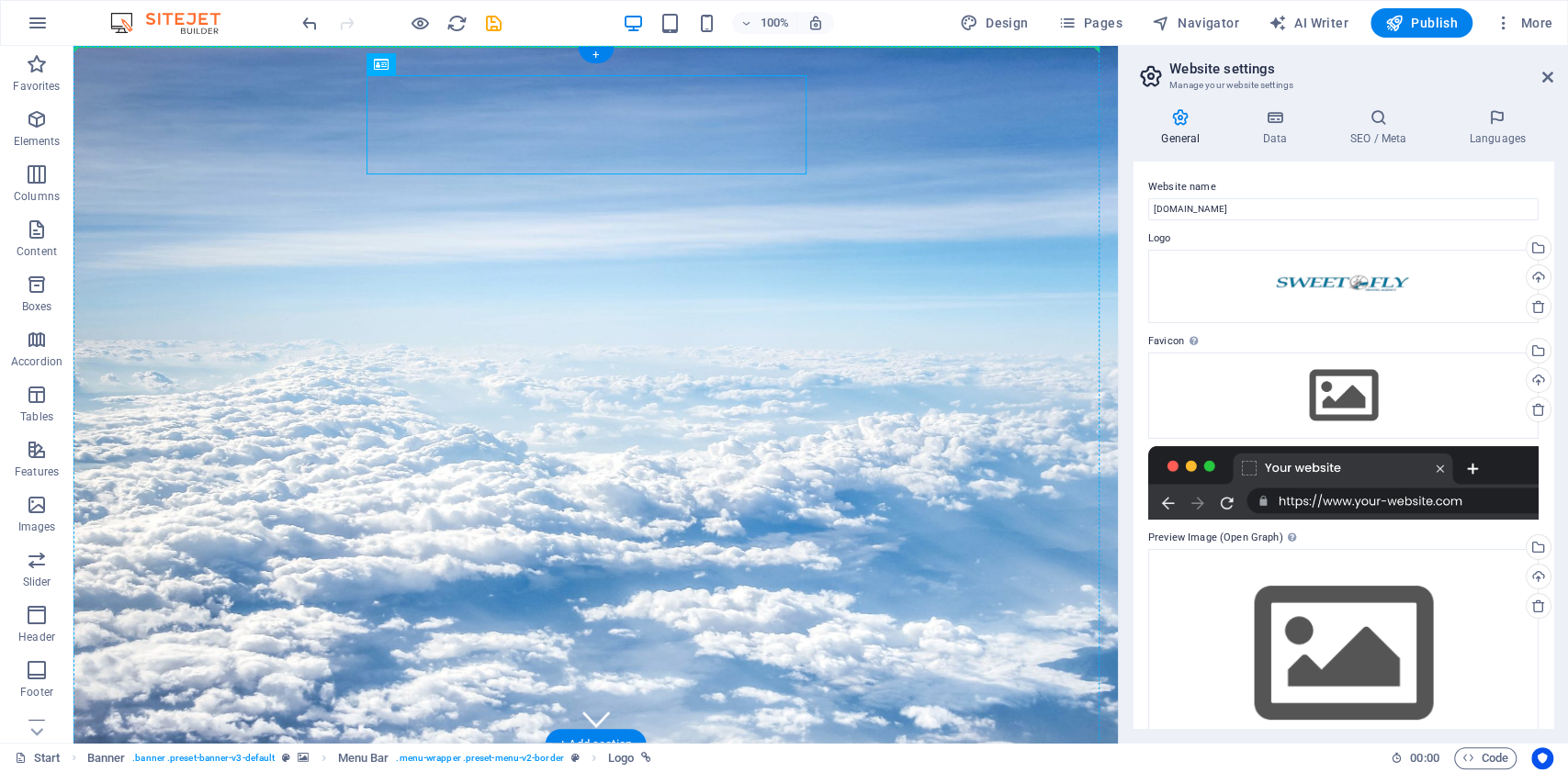
drag, startPoint x: 494, startPoint y: 111, endPoint x: 106, endPoint y: 118, distance: 388.1
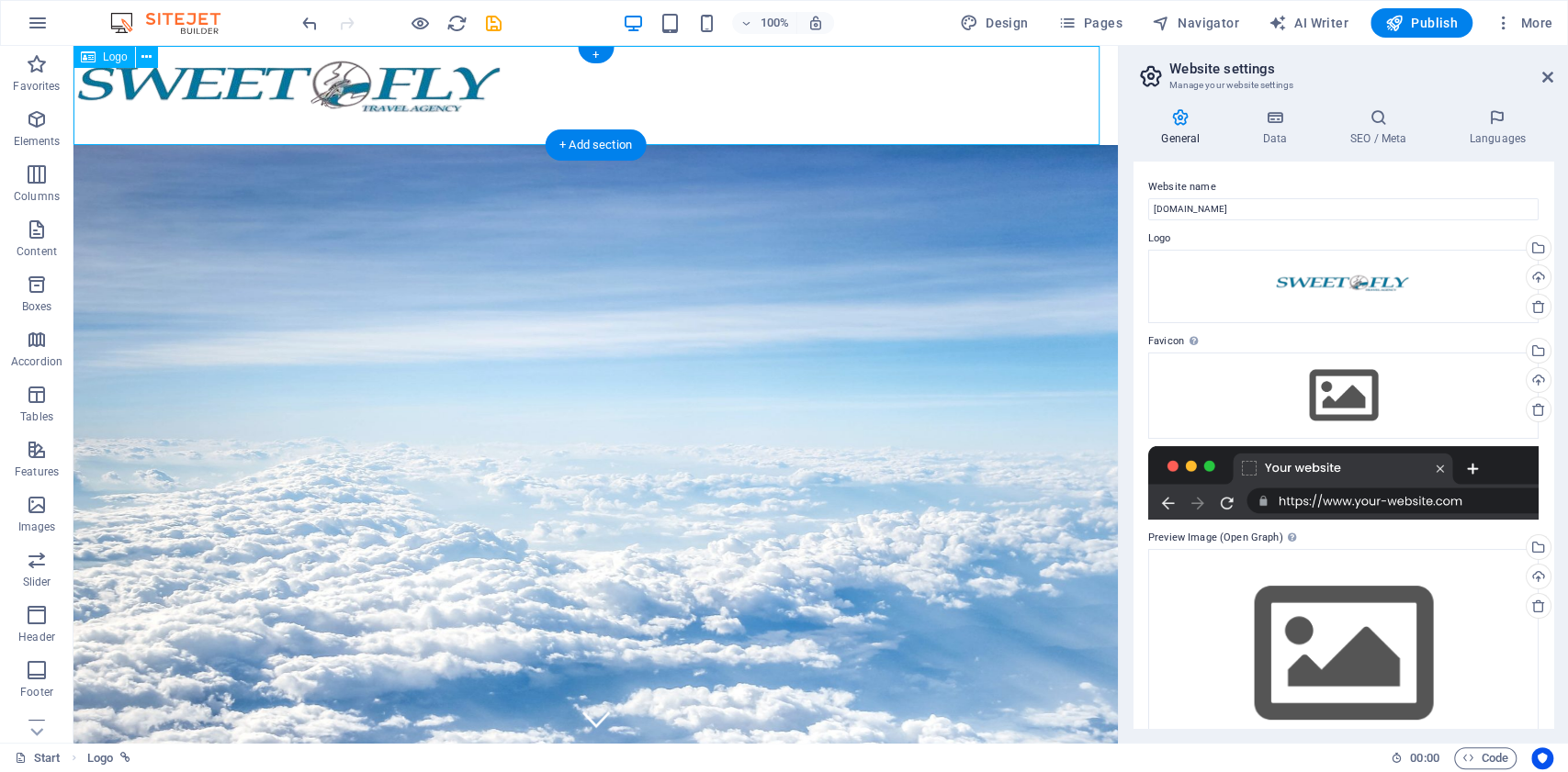
click at [440, 102] on div at bounding box center [595, 95] width 1045 height 99
click at [152, 50] on button at bounding box center [147, 56] width 22 height 22
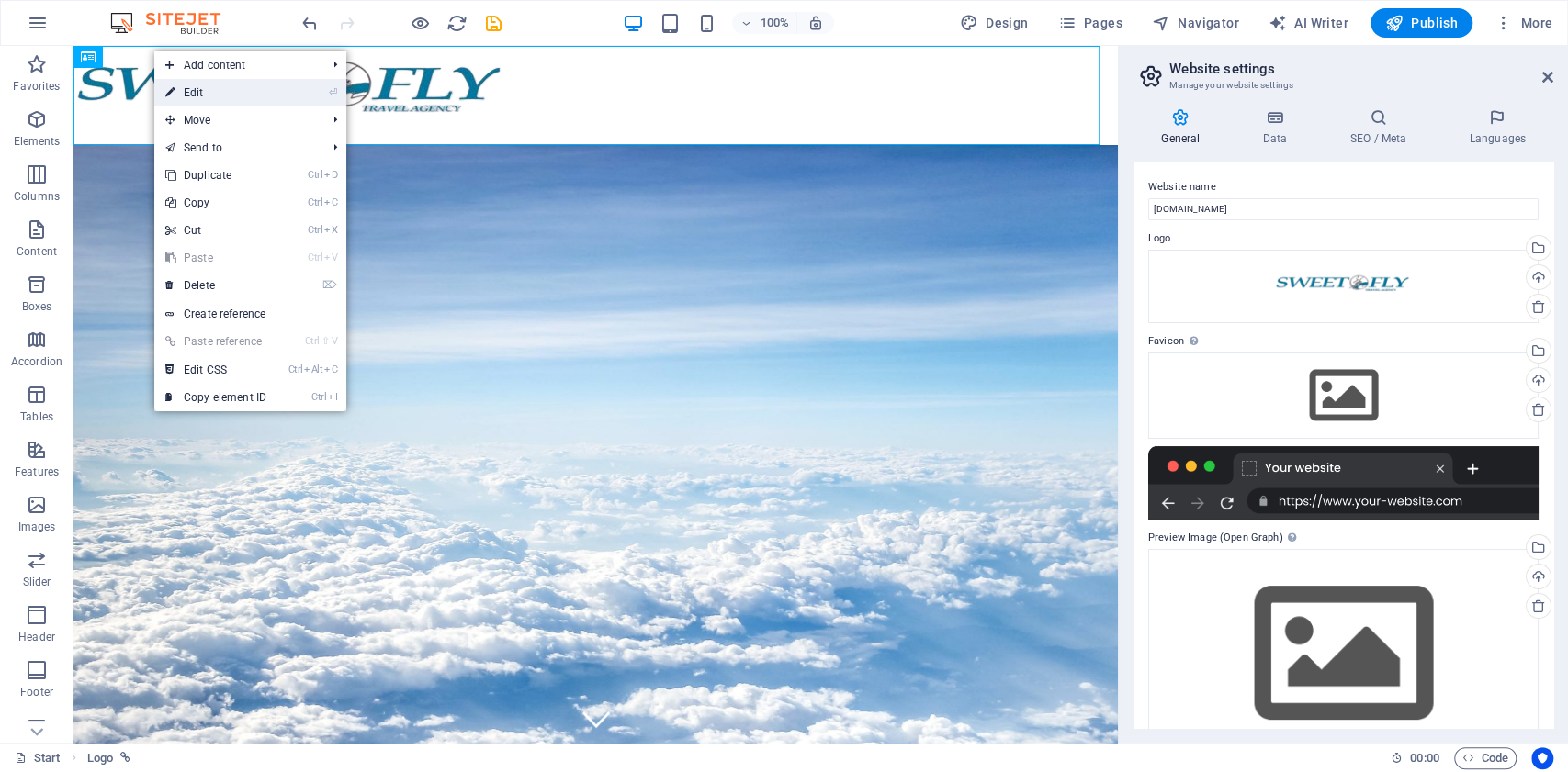
click at [234, 91] on link "⏎ Edit" at bounding box center [215, 92] width 123 height 27
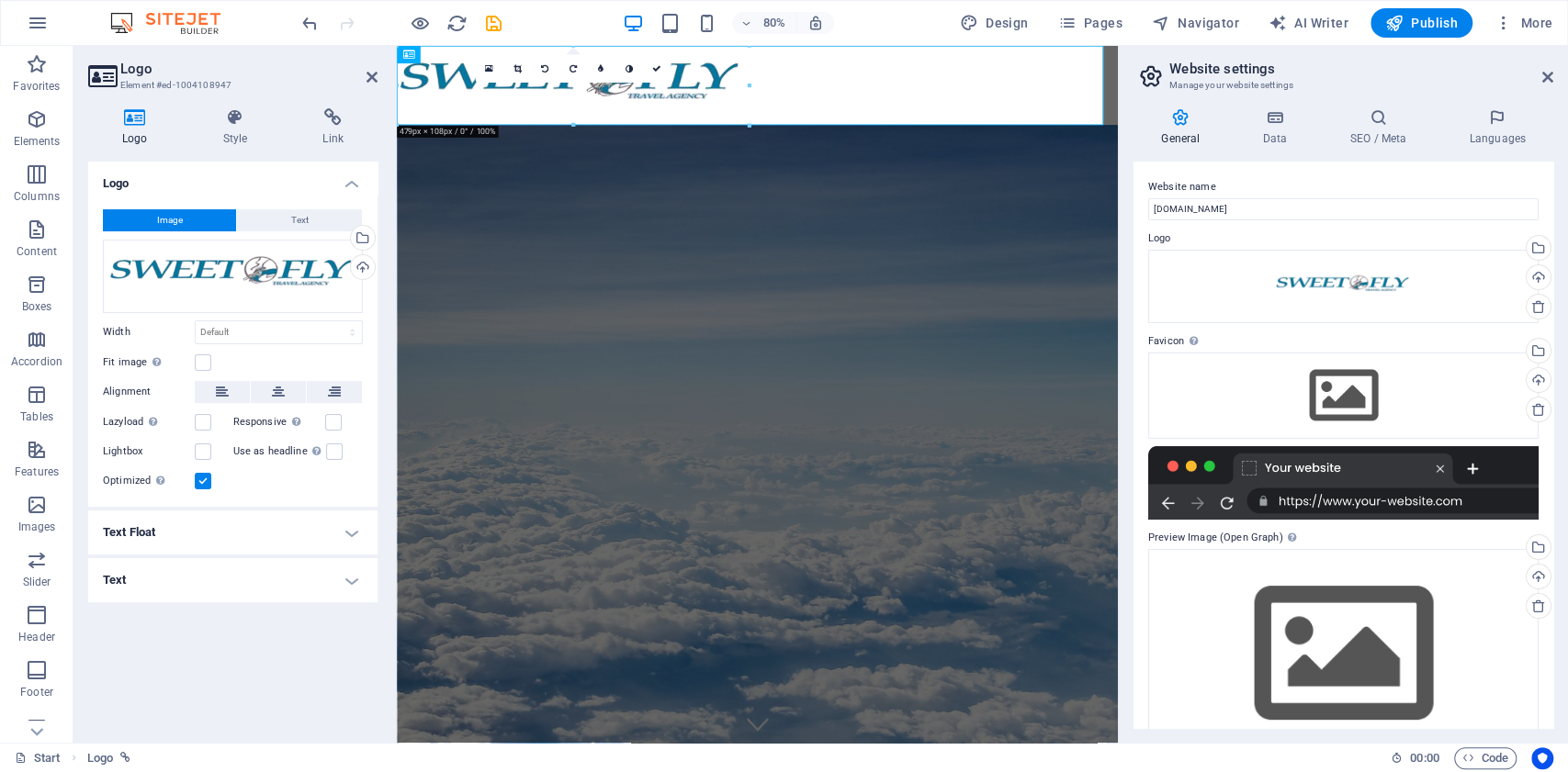
click at [516, 64] on icon at bounding box center [516, 69] width 8 height 9
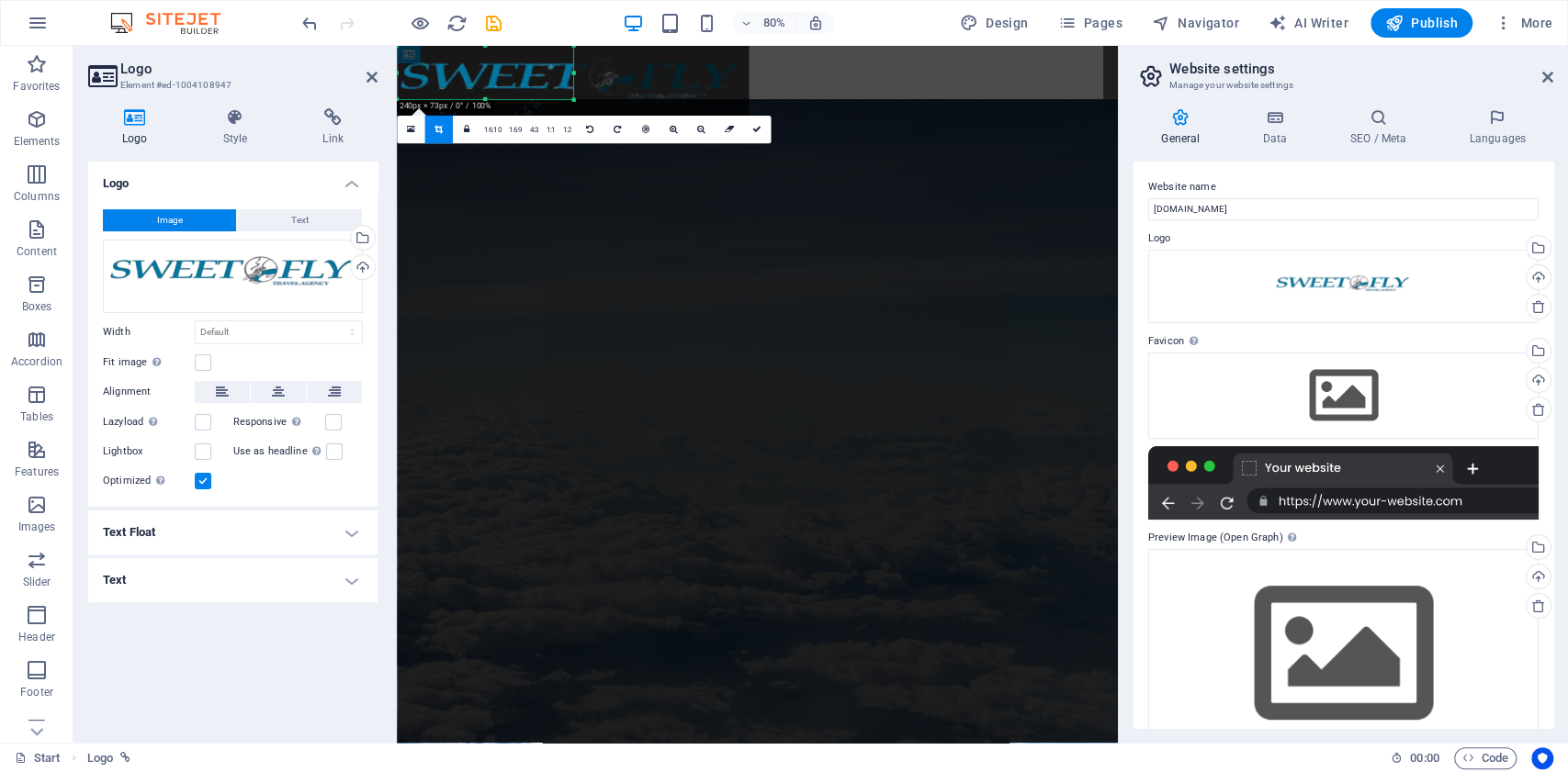
drag, startPoint x: 748, startPoint y: 128, endPoint x: 529, endPoint y: 96, distance: 221.3
click at [529, 96] on div "180 170 160 150 140 130 120 110 100 90 80 70 60 50 40 30 20 10 0 -10 -20 -30 -4…" at bounding box center [485, 72] width 177 height 54
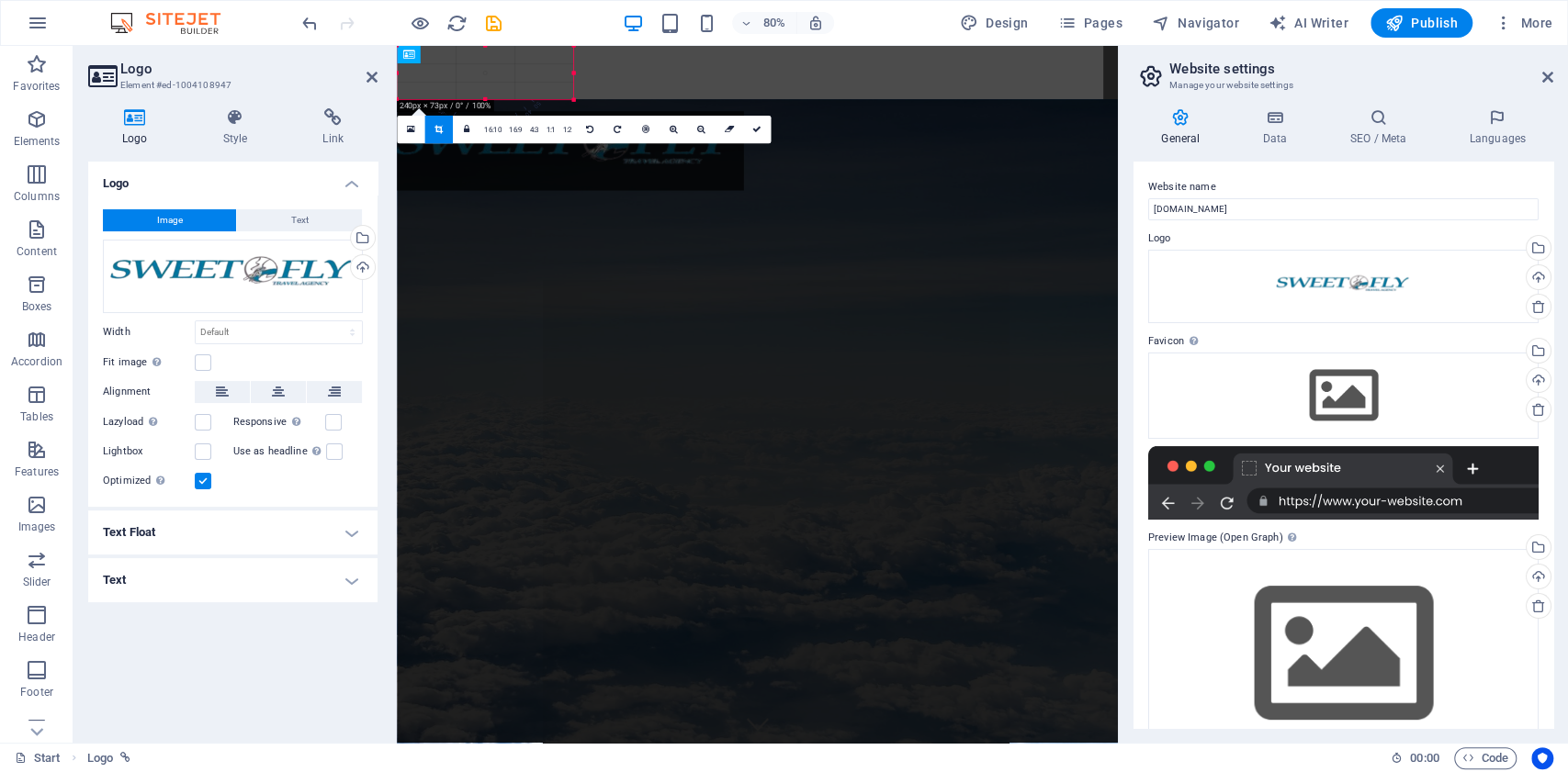
drag, startPoint x: 508, startPoint y: 75, endPoint x: 501, endPoint y: 157, distance: 82.3
click at [501, 157] on div at bounding box center [567, 150] width 352 height 79
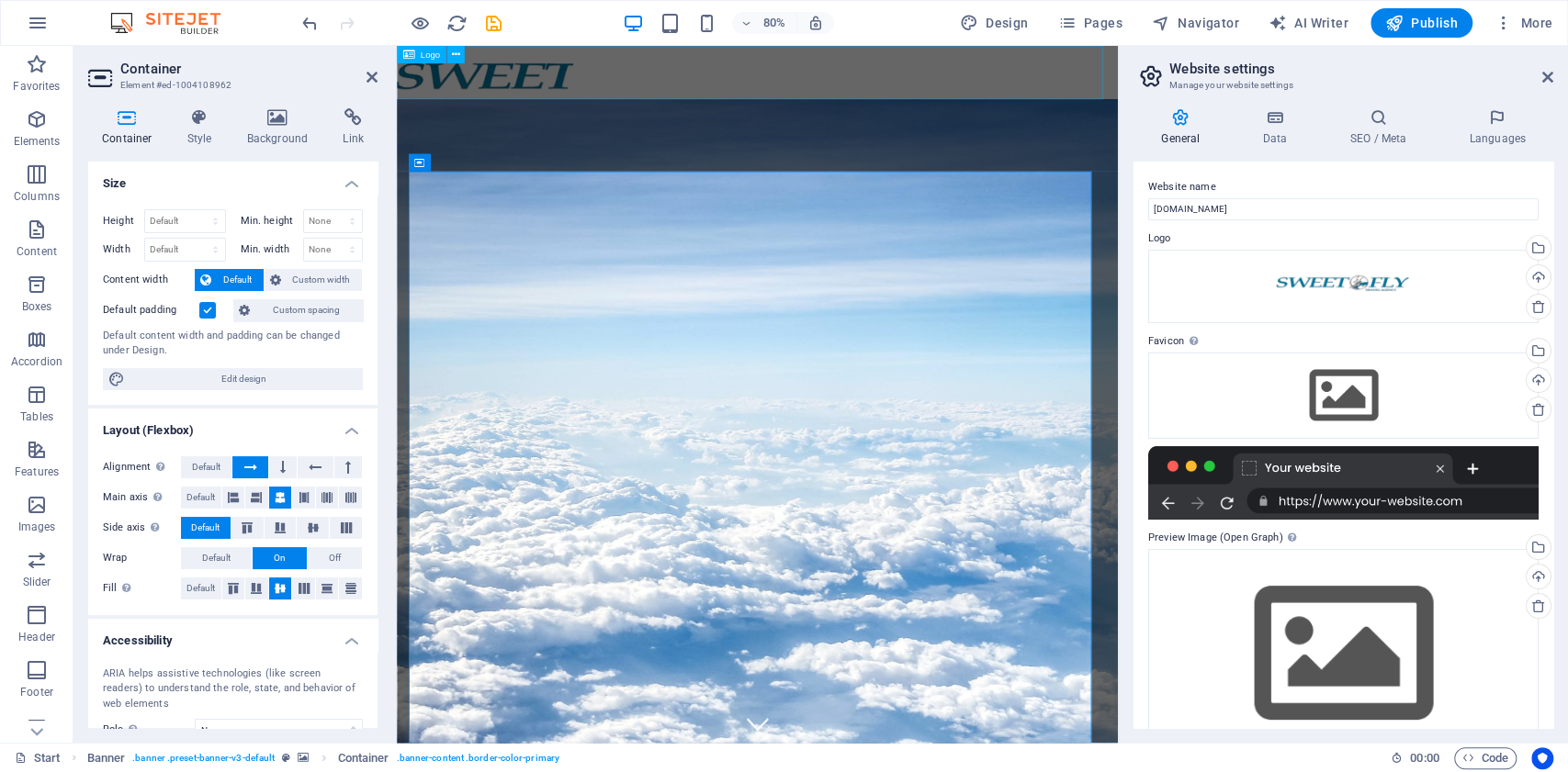
click at [575, 84] on div at bounding box center [847, 79] width 901 height 67
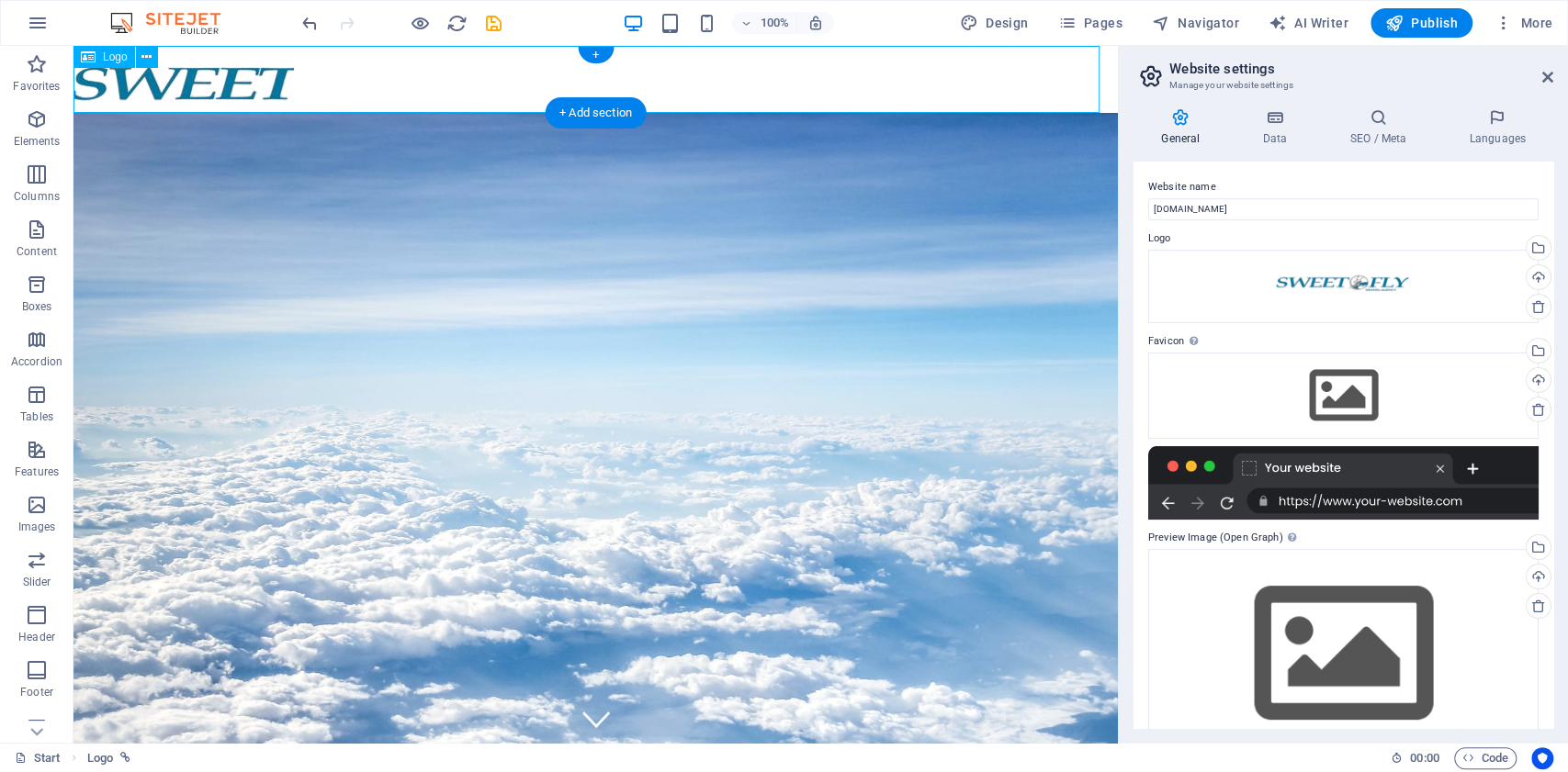
click at [285, 78] on div at bounding box center [595, 79] width 1045 height 67
select select "px"
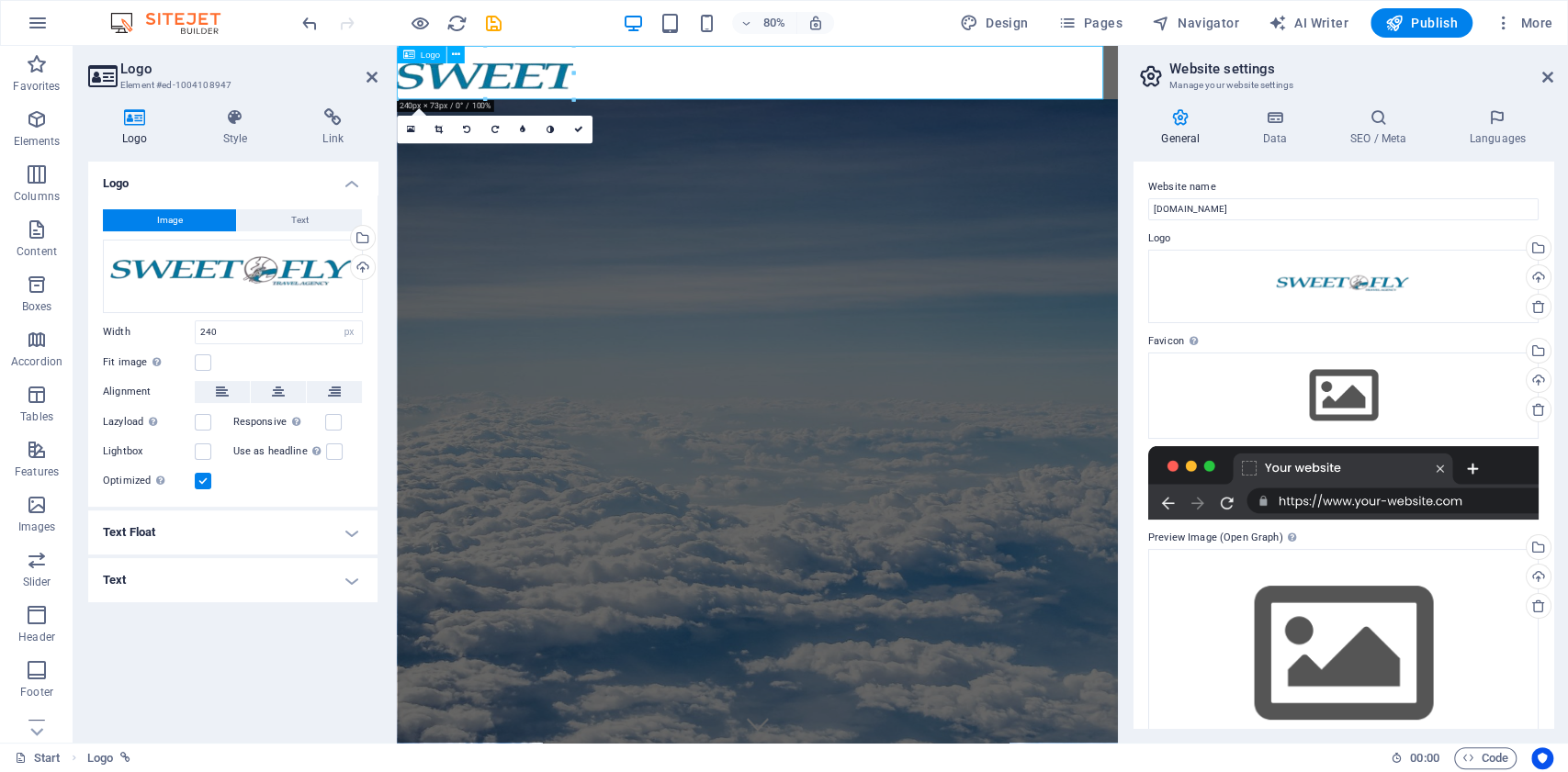
click at [450, 79] on div at bounding box center [847, 79] width 901 height 67
drag, startPoint x: 621, startPoint y: 81, endPoint x: 927, endPoint y: 85, distance: 306.0
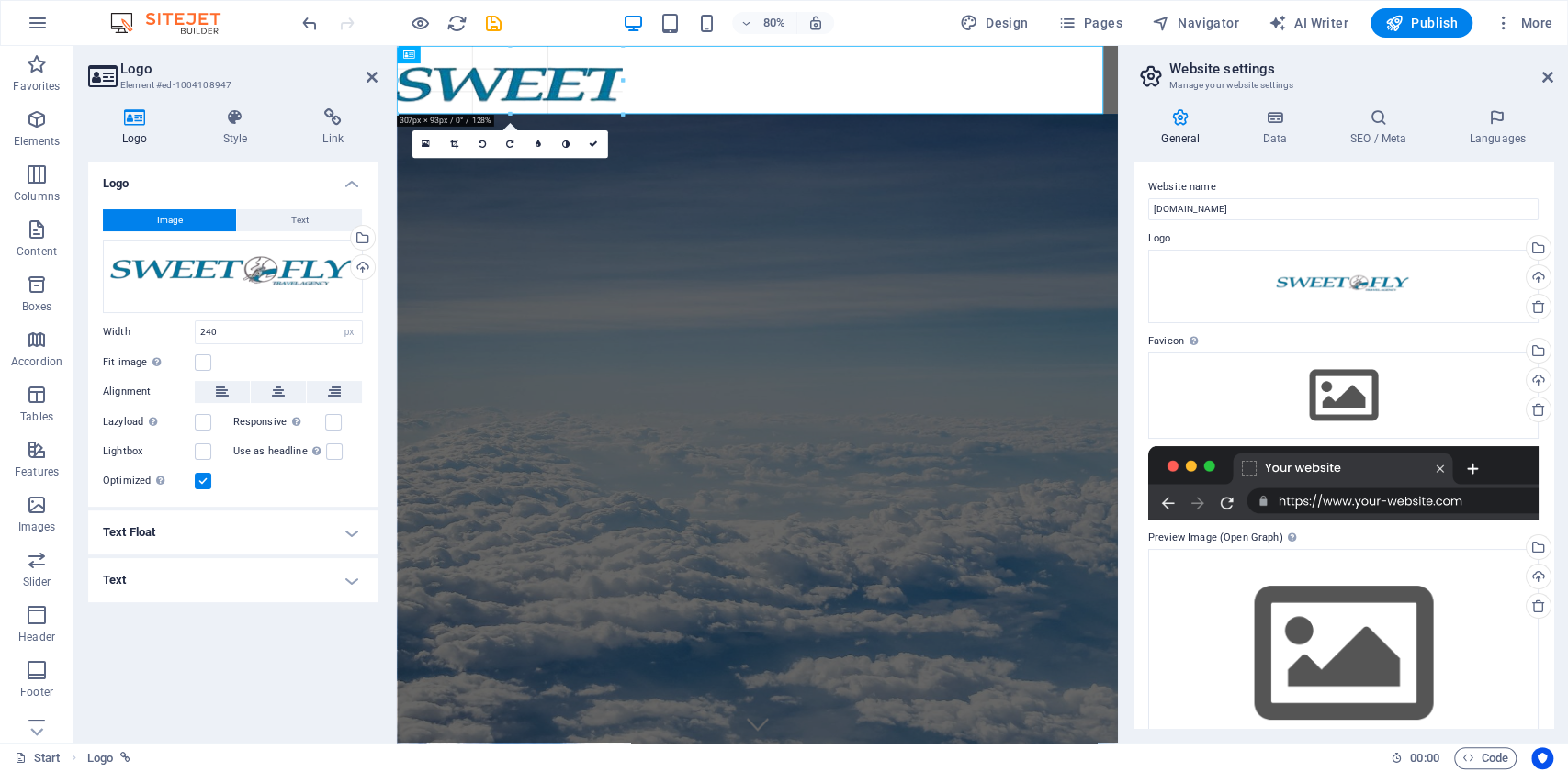
select select "DISABLED_OPTION_VALUE"
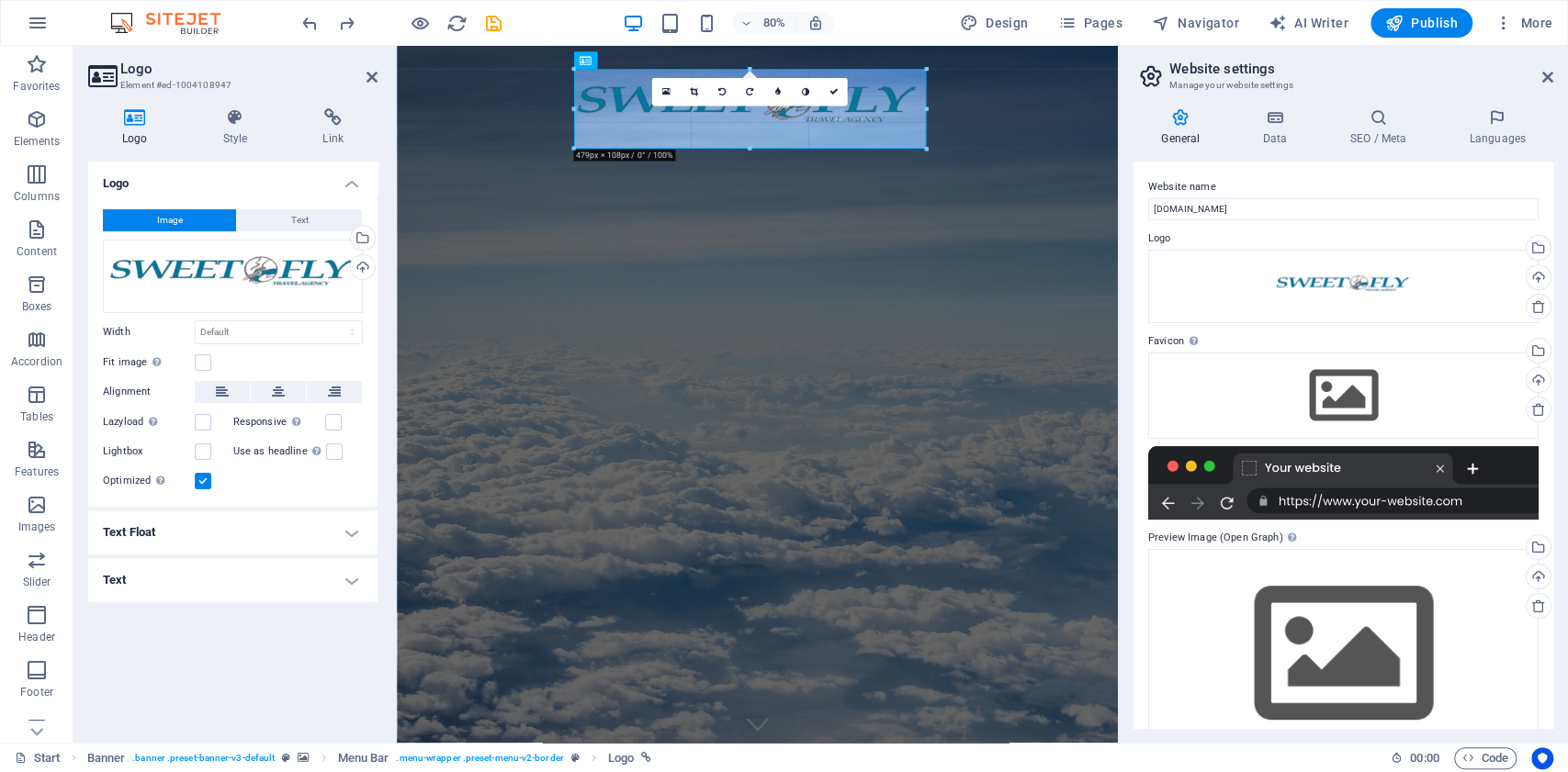
drag, startPoint x: 925, startPoint y: 145, endPoint x: 831, endPoint y: 116, distance: 98.4
click at [831, 116] on div "180 170 160 150 140 130 120 110 100 90 80 70 60 50 40 30 20 10 0 -10 -20 -30 -4…" at bounding box center [750, 109] width 352 height 79
click at [697, 88] on icon at bounding box center [694, 93] width 8 height 9
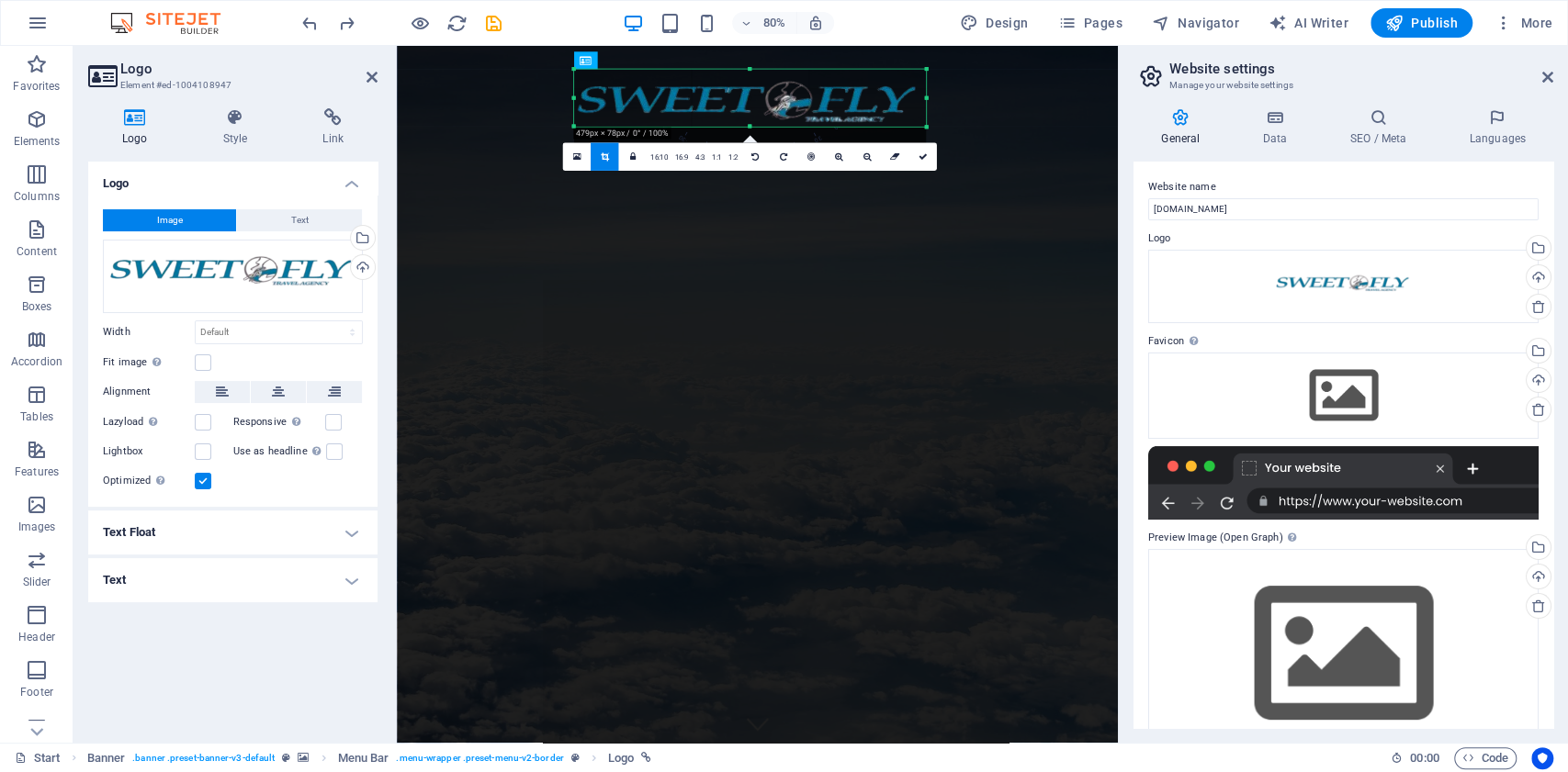
drag, startPoint x: 922, startPoint y: 149, endPoint x: 863, endPoint y: 121, distance: 65.3
click at [863, 121] on div "180 170 160 150 140 130 120 110 100 90 80 70 60 50 40 30 20 10 0 -10 -20 -30 -4…" at bounding box center [750, 98] width 352 height 57
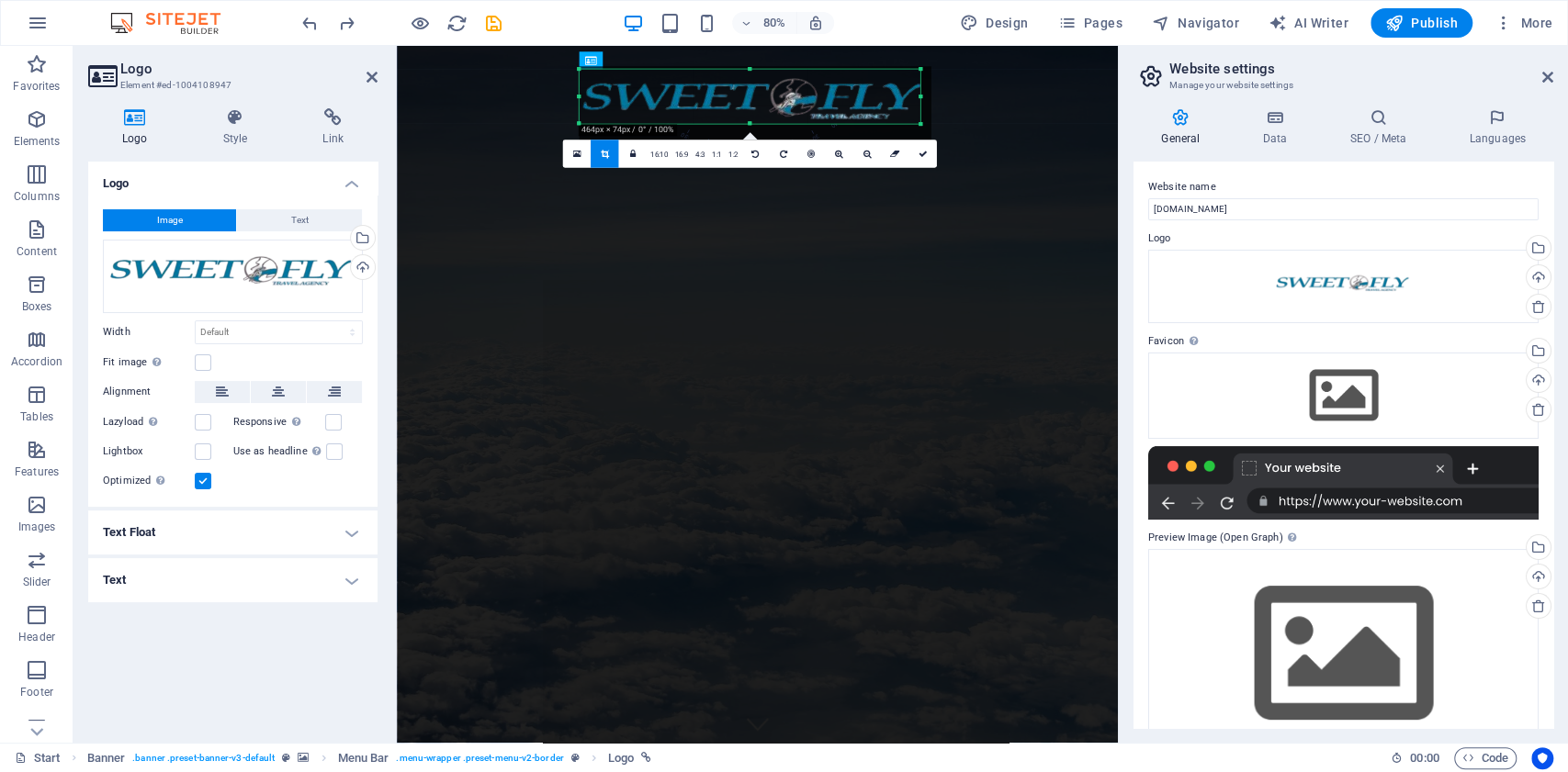
drag, startPoint x: 924, startPoint y: 68, endPoint x: 910, endPoint y: 71, distance: 14.3
click at [910, 71] on div "180 170 160 150 140 130 120 110 100 90 80 70 60 50 40 30 20 10 0 -10 -20 -30 -4…" at bounding box center [750, 97] width 341 height 55
click at [725, 152] on link "1:2" at bounding box center [734, 153] width 17 height 27
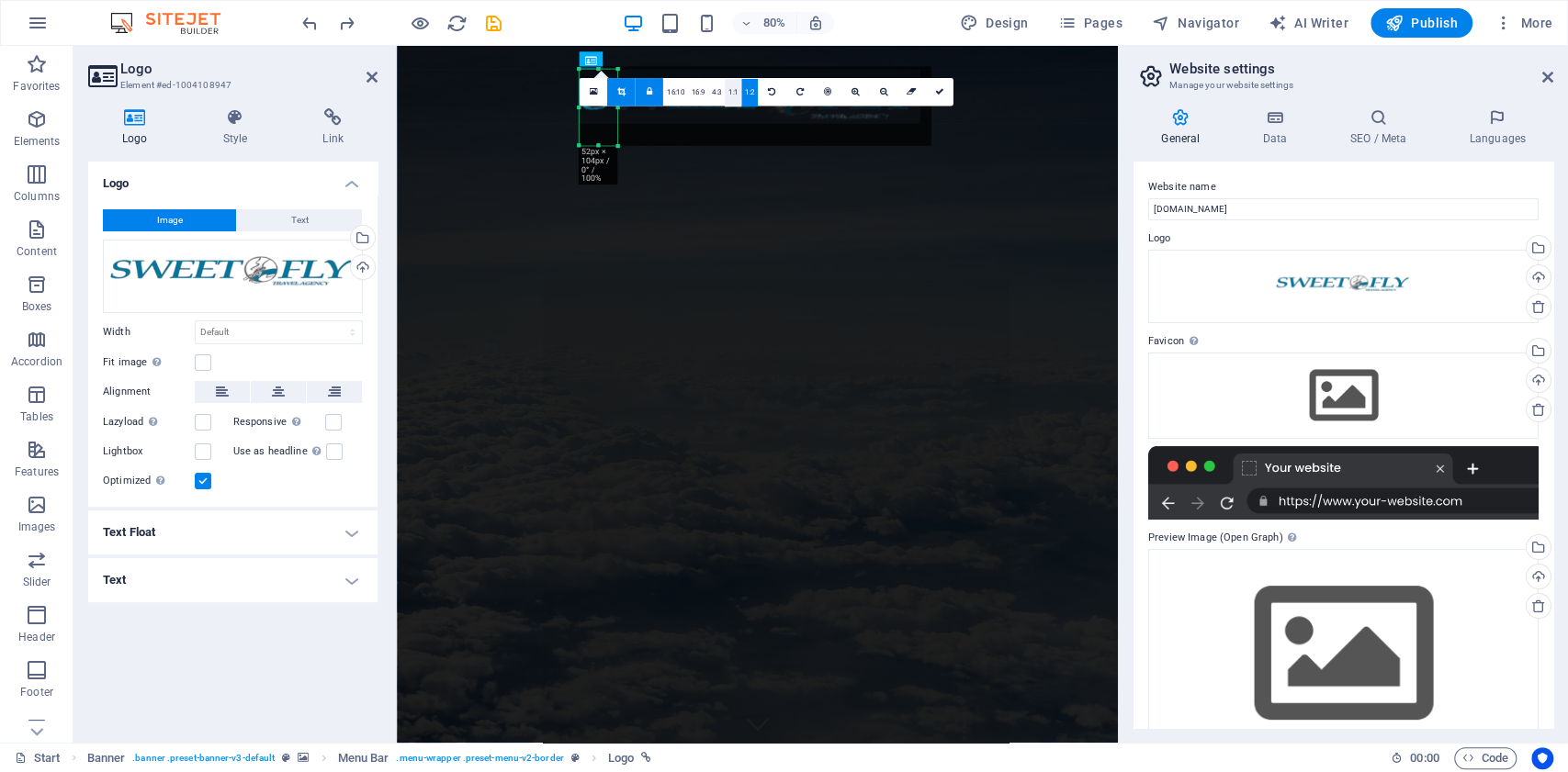
click at [736, 94] on link "1:1" at bounding box center [734, 92] width 17 height 27
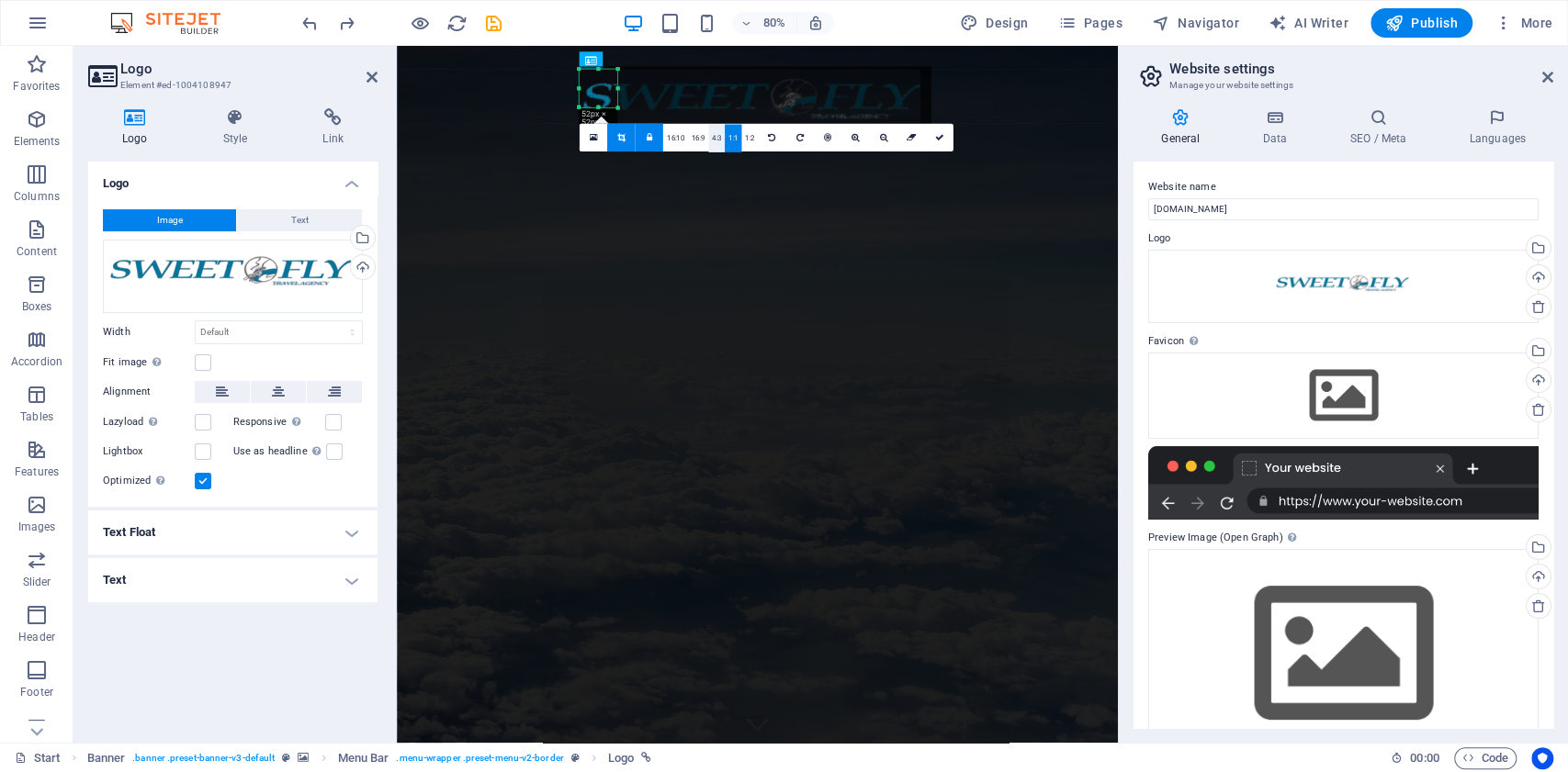
click at [717, 143] on link "4:3" at bounding box center [717, 138] width 17 height 27
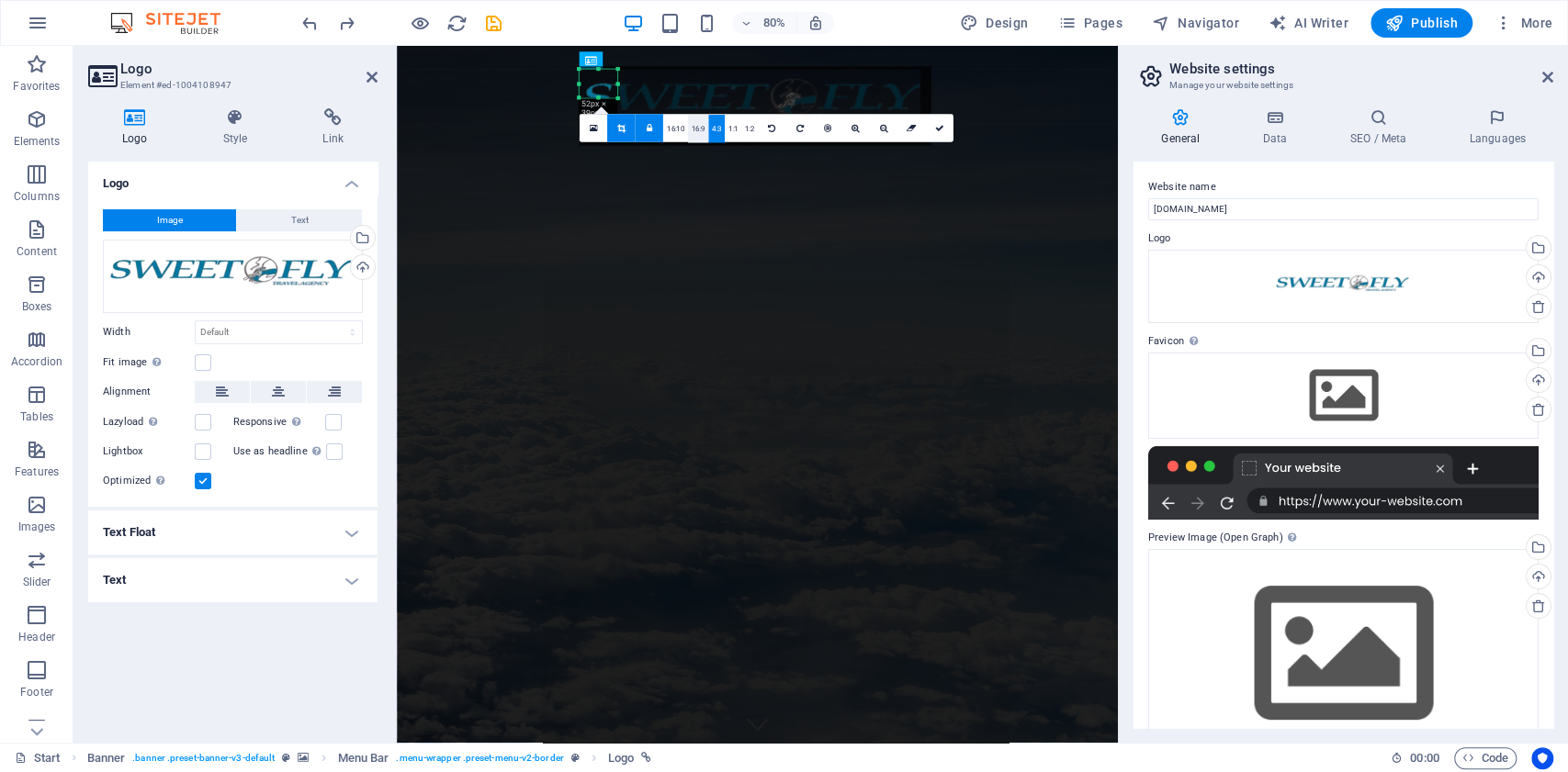
click at [697, 133] on link "16:9" at bounding box center [698, 128] width 20 height 27
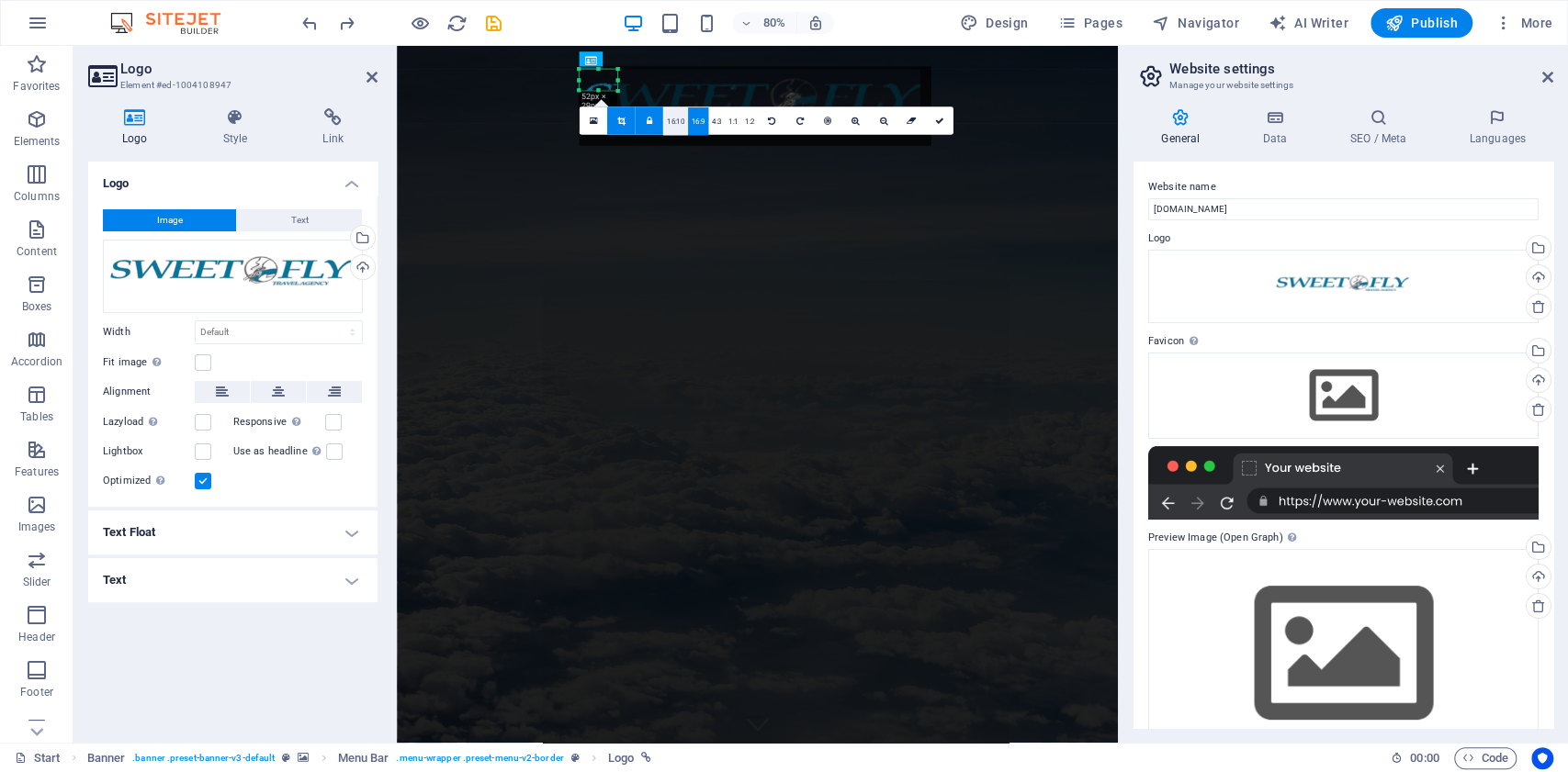
click at [678, 121] on link "16:10" at bounding box center [675, 120] width 24 height 27
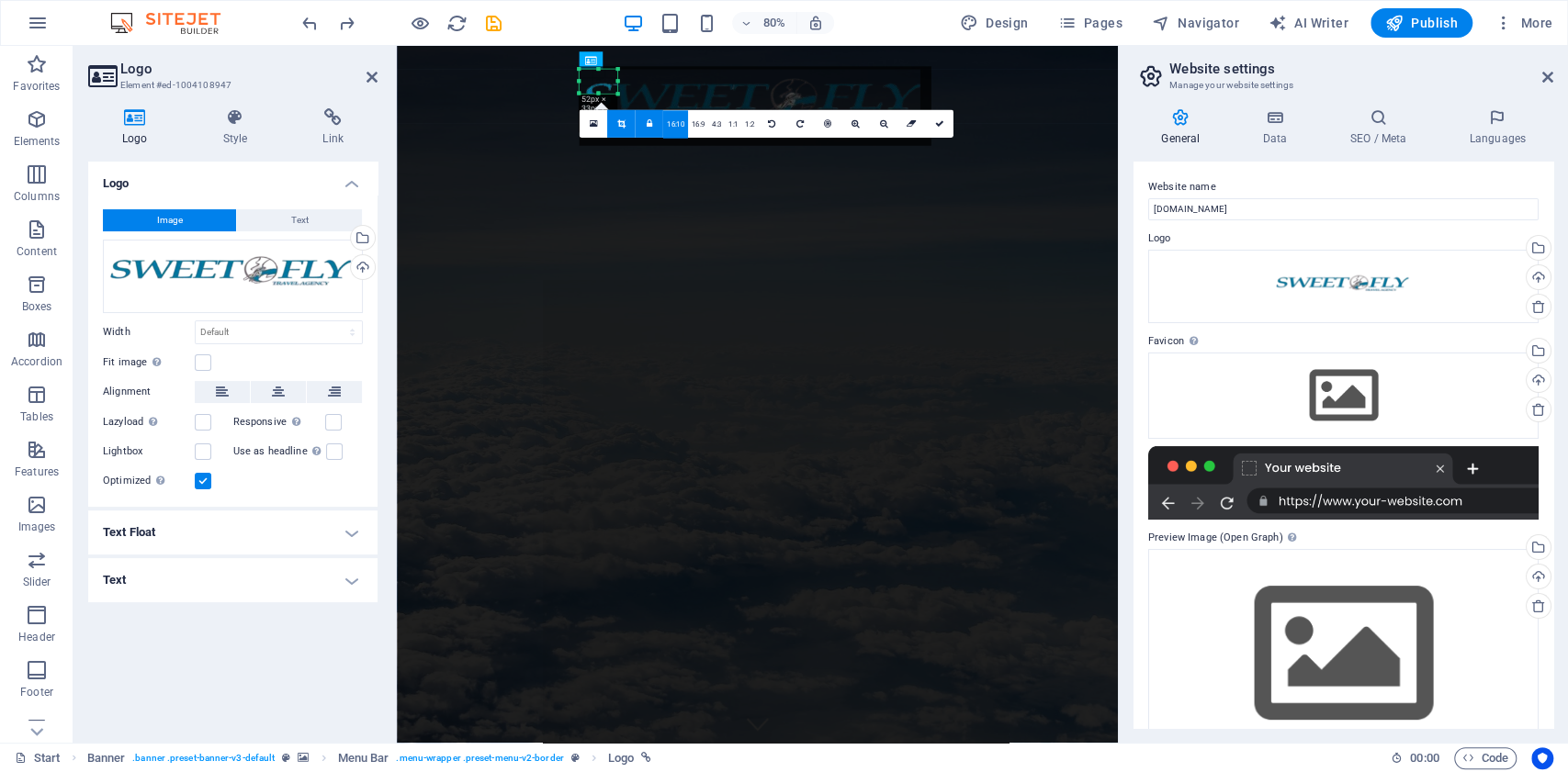
click at [673, 125] on link "16:10" at bounding box center [675, 123] width 24 height 27
click at [620, 127] on icon at bounding box center [621, 124] width 8 height 9
type input "52"
select select "px"
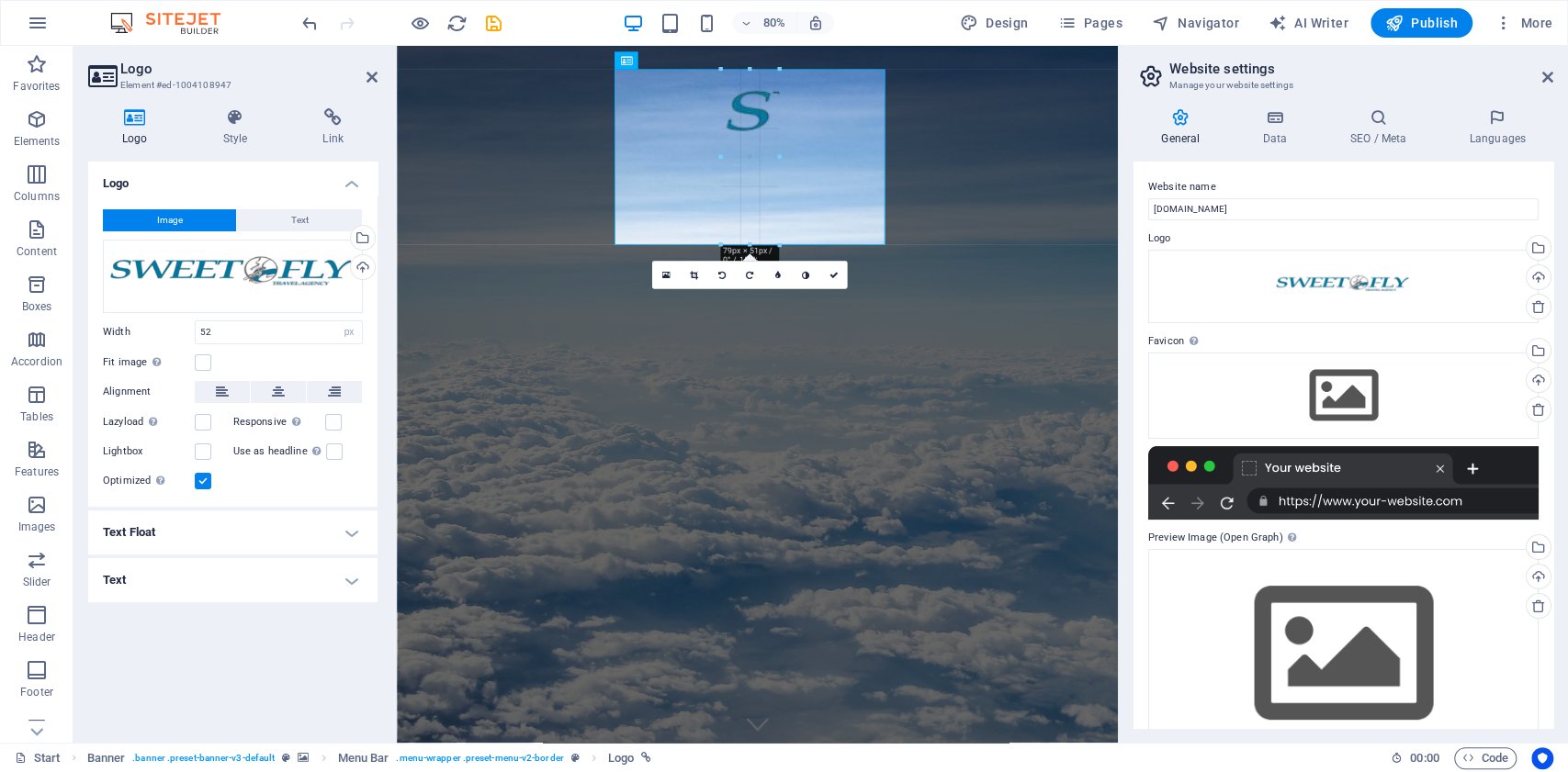
drag, startPoint x: 457, startPoint y: 88, endPoint x: 748, endPoint y: 102, distance: 291.3
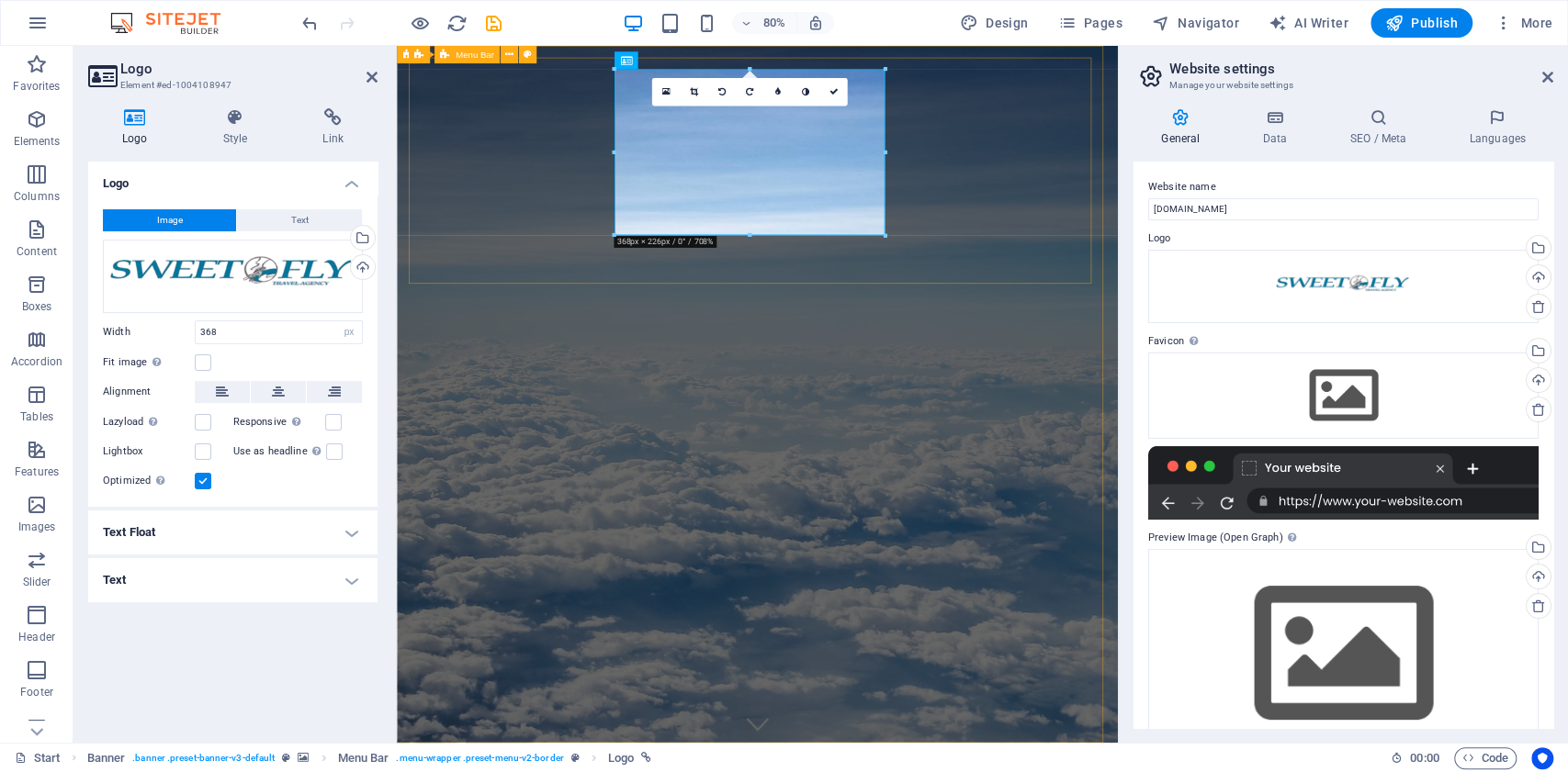
type input "52"
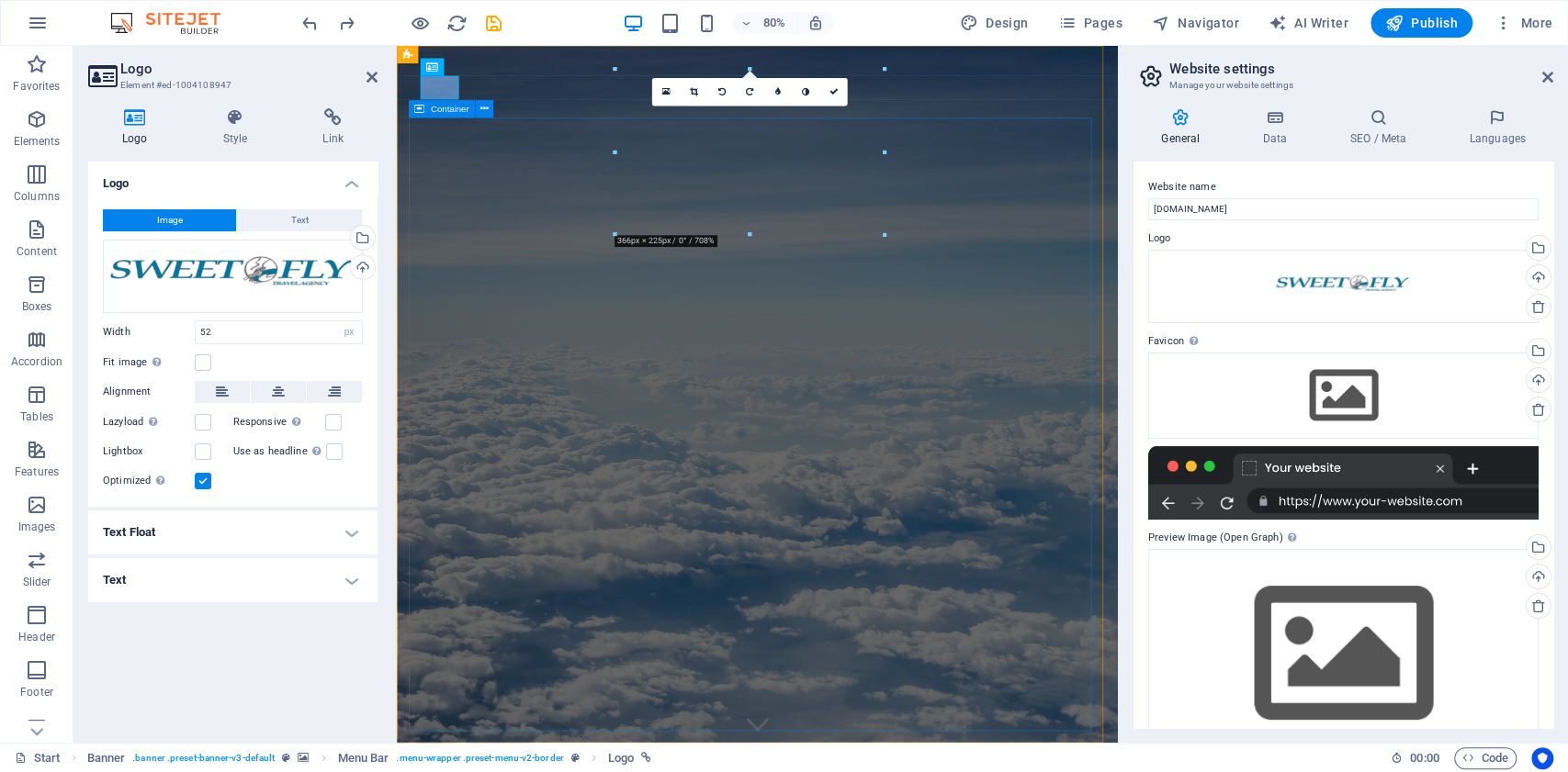
select select "DISABLED_OPTION_VALUE"
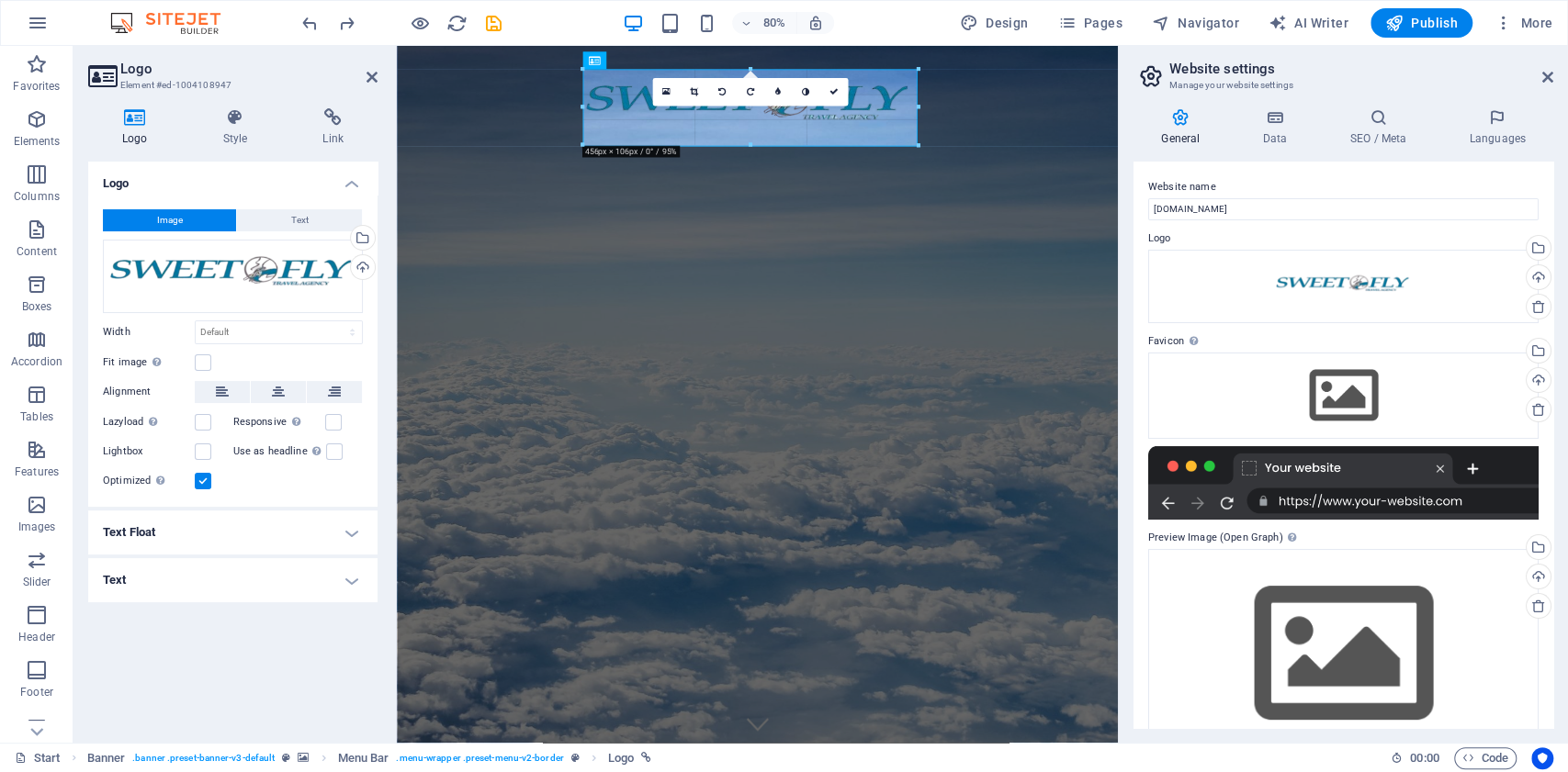
drag, startPoint x: 925, startPoint y: 149, endPoint x: 615, endPoint y: 88, distance: 315.9
type input "441"
select select "px"
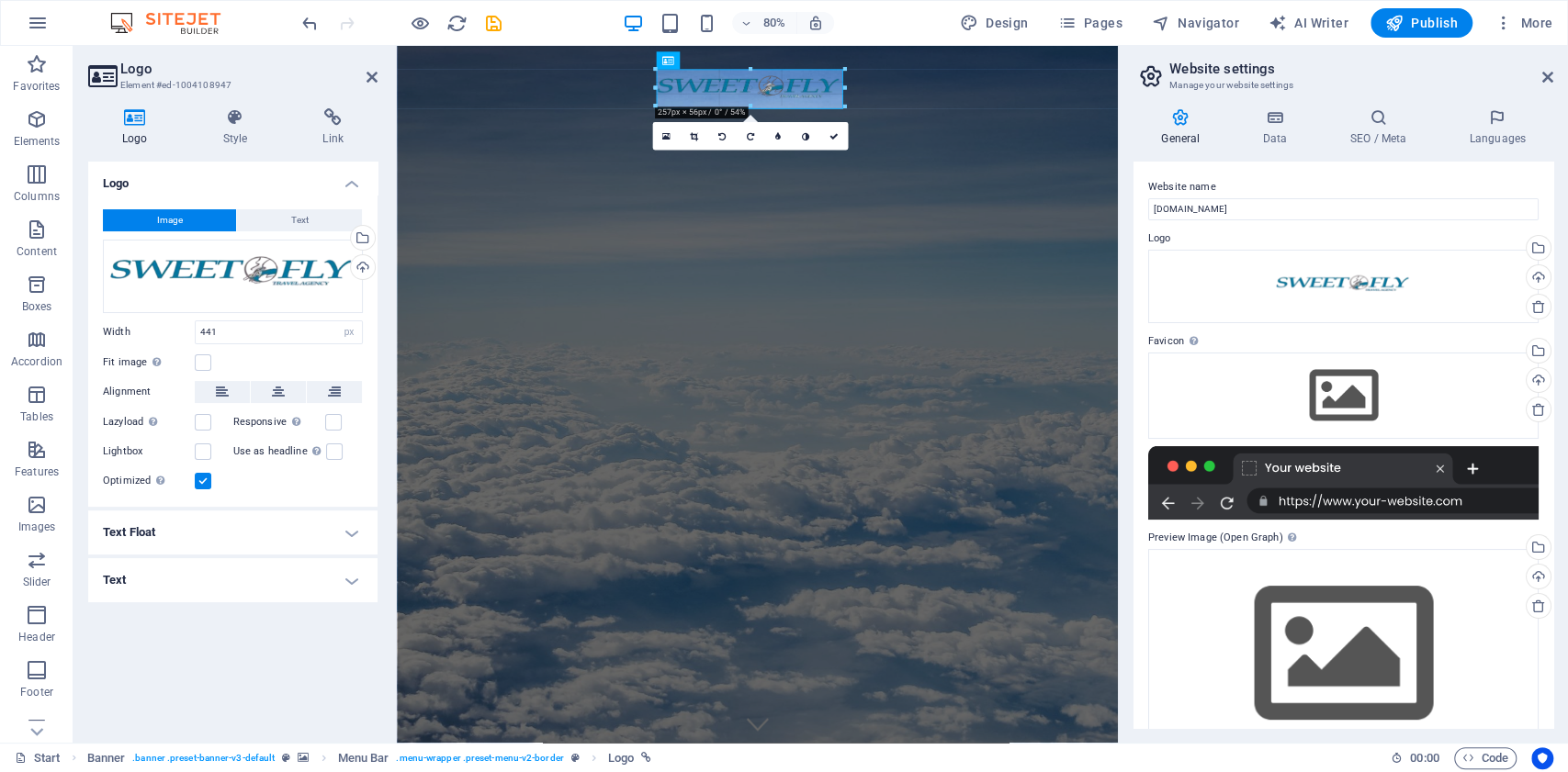
drag, startPoint x: 749, startPoint y: 141, endPoint x: 415, endPoint y: 68, distance: 341.9
type input "222"
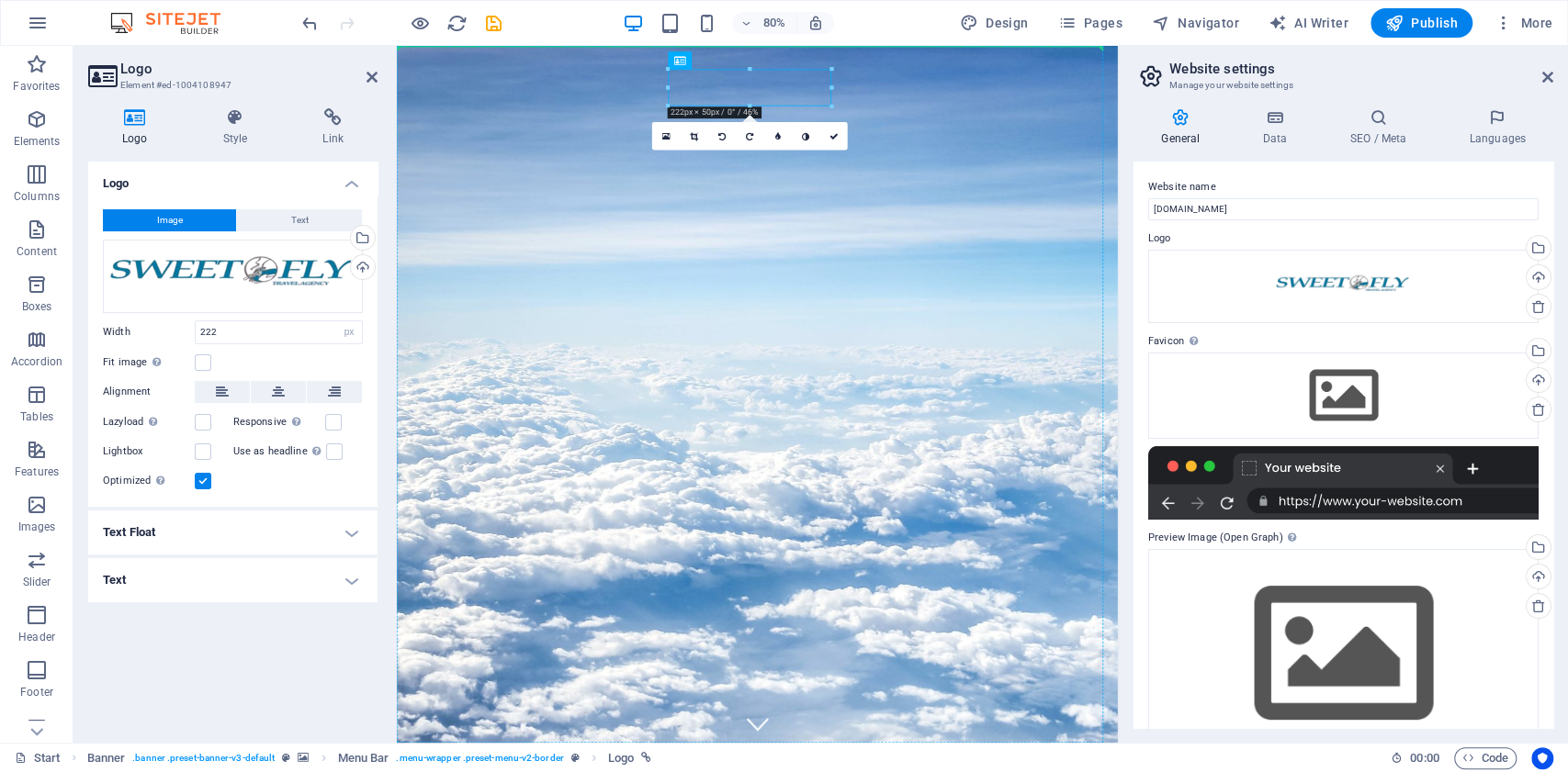
drag, startPoint x: 849, startPoint y: 102, endPoint x: 415, endPoint y: 150, distance: 436.6
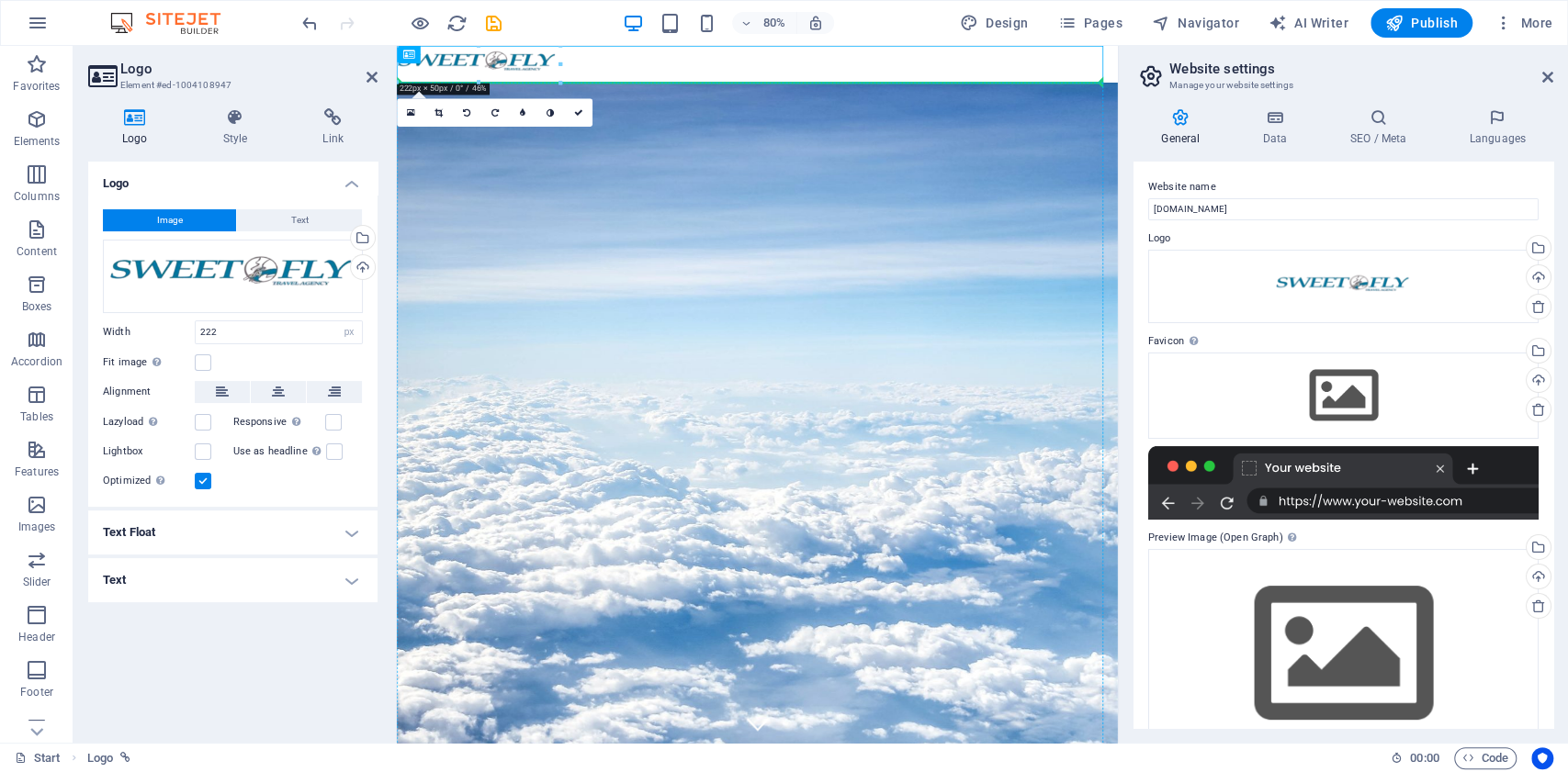
drag, startPoint x: 523, startPoint y: 64, endPoint x: 490, endPoint y: 169, distance: 110.1
click at [378, 86] on aside "Logo Element #ed-1004108947 Logo Style Link Logo Image Text Drag files here, cl…" at bounding box center [235, 394] width 324 height 697
click at [367, 73] on icon at bounding box center [372, 77] width 11 height 15
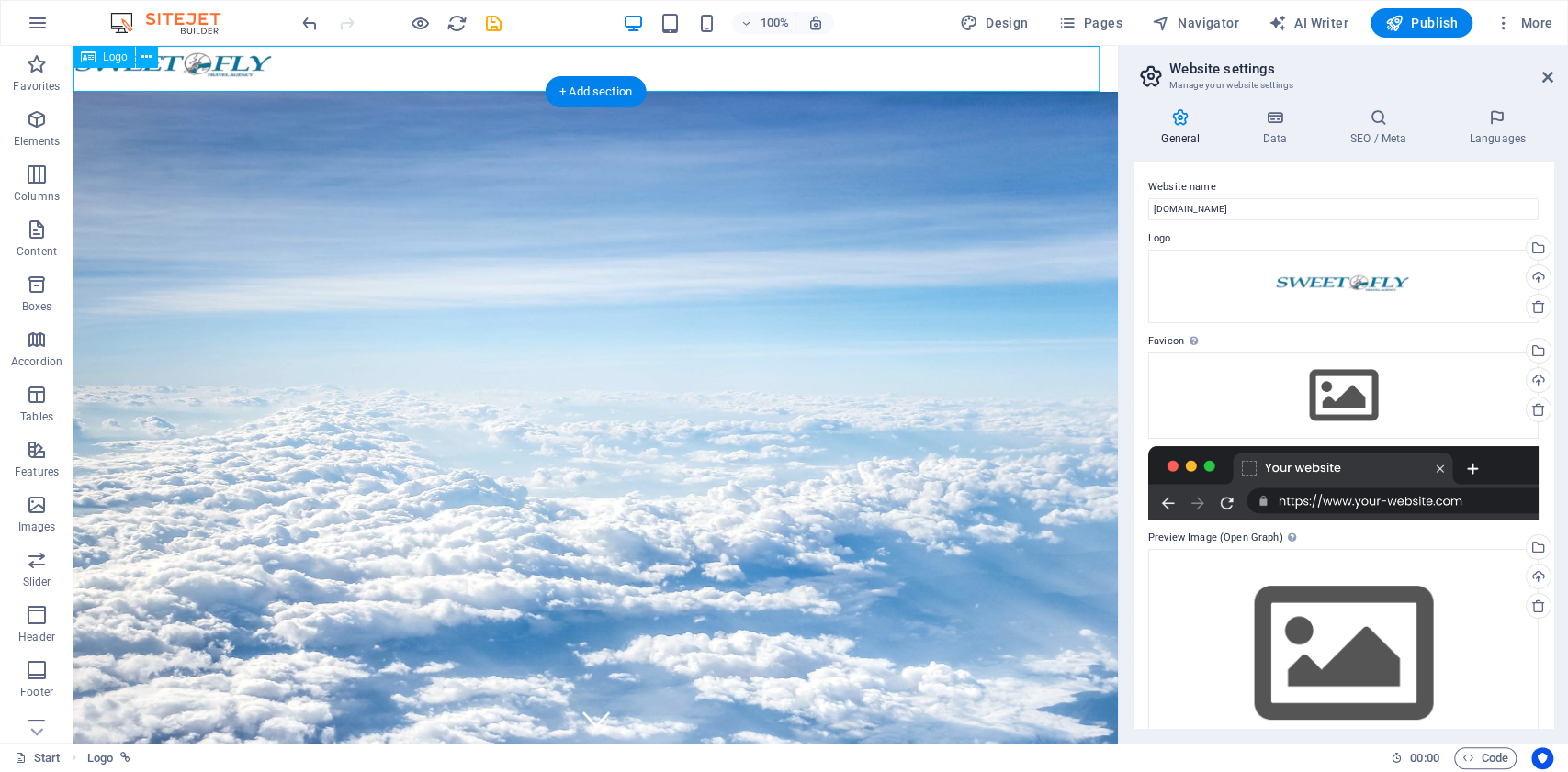
drag, startPoint x: 193, startPoint y: 50, endPoint x: 197, endPoint y: 60, distance: 10.8
click at [197, 60] on div at bounding box center [595, 69] width 1045 height 46
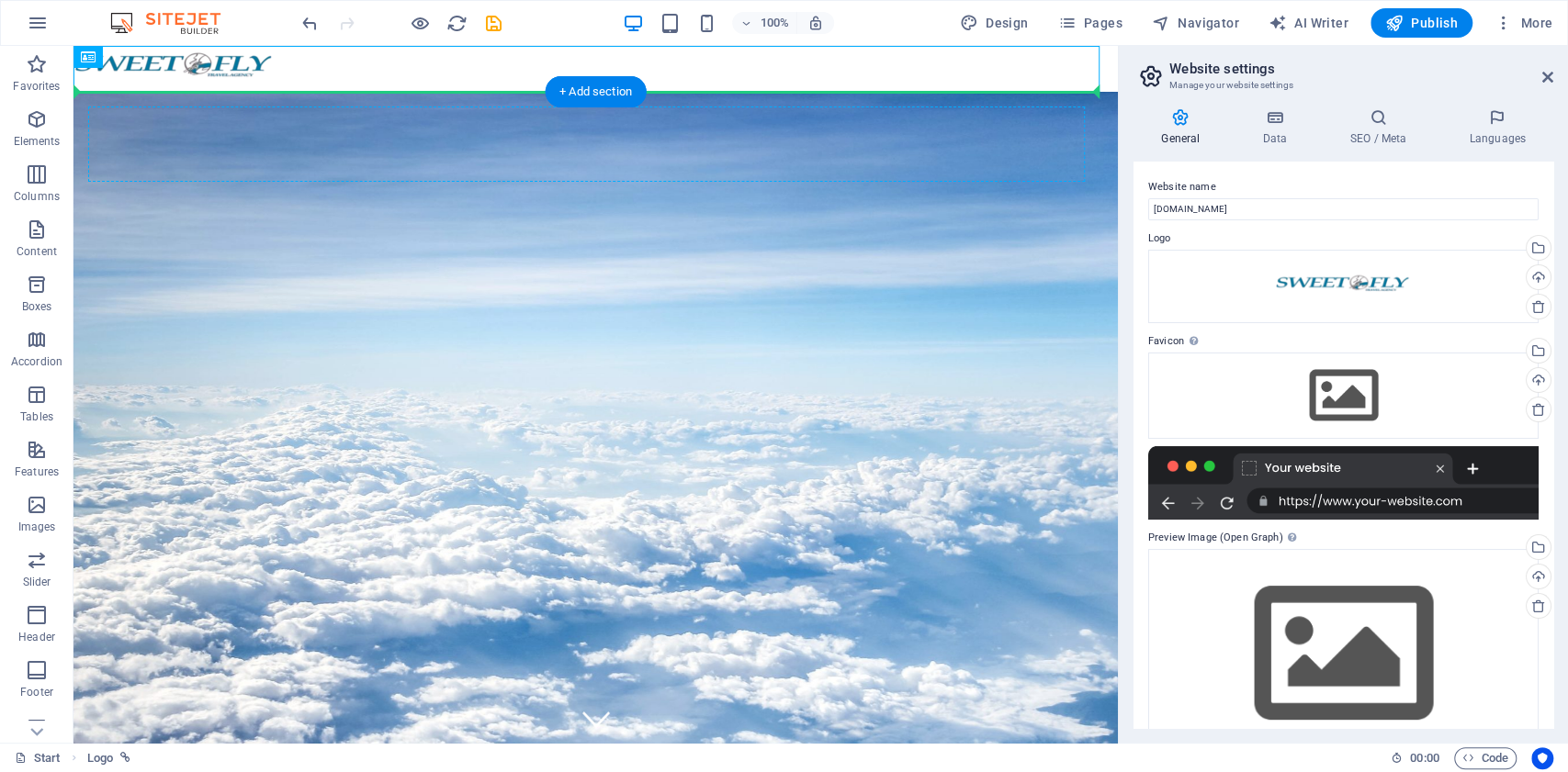
drag, startPoint x: 198, startPoint y: 60, endPoint x: 184, endPoint y: 144, distance: 85.2
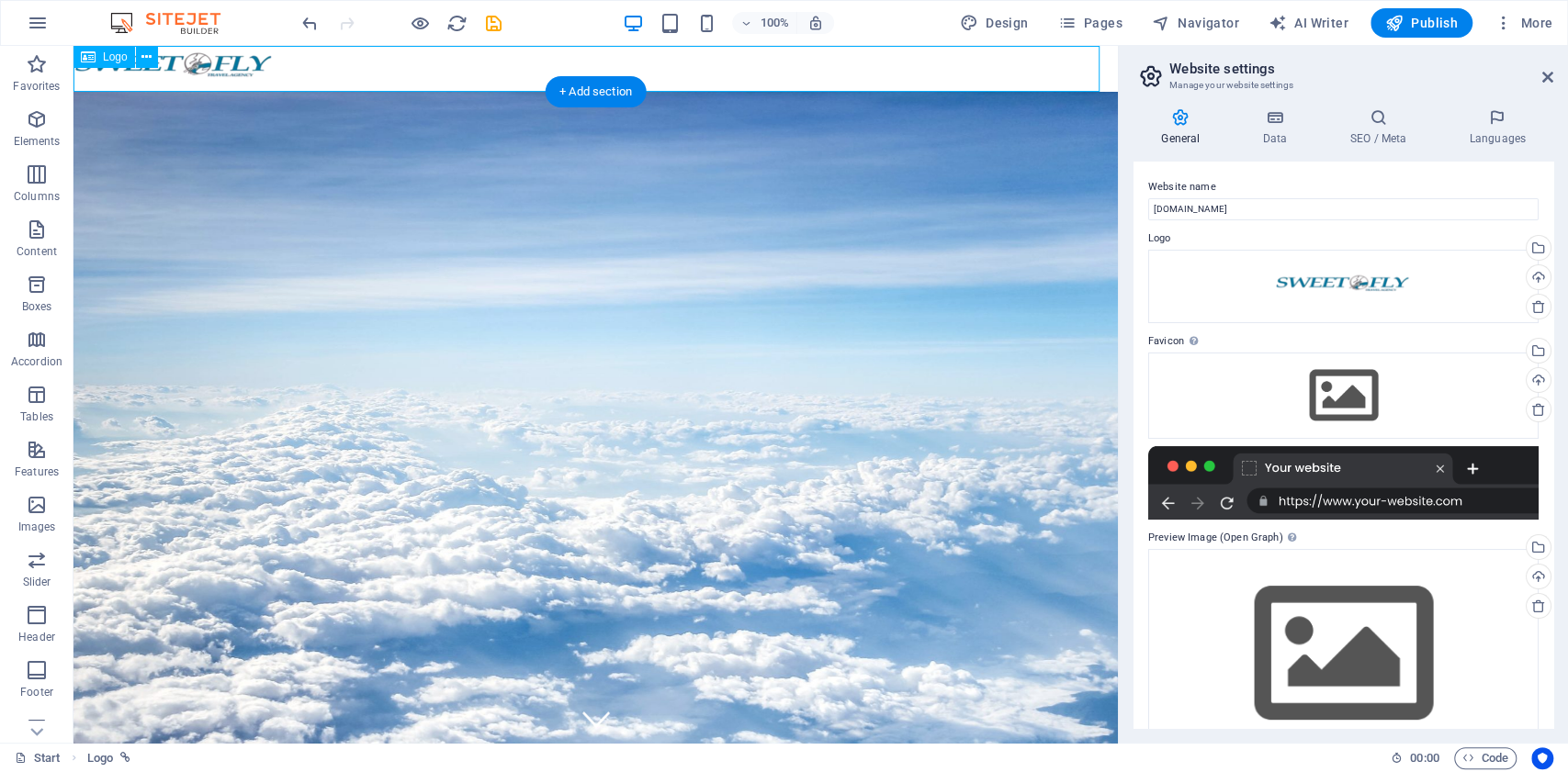
click at [235, 72] on div at bounding box center [595, 69] width 1045 height 46
select select "px"
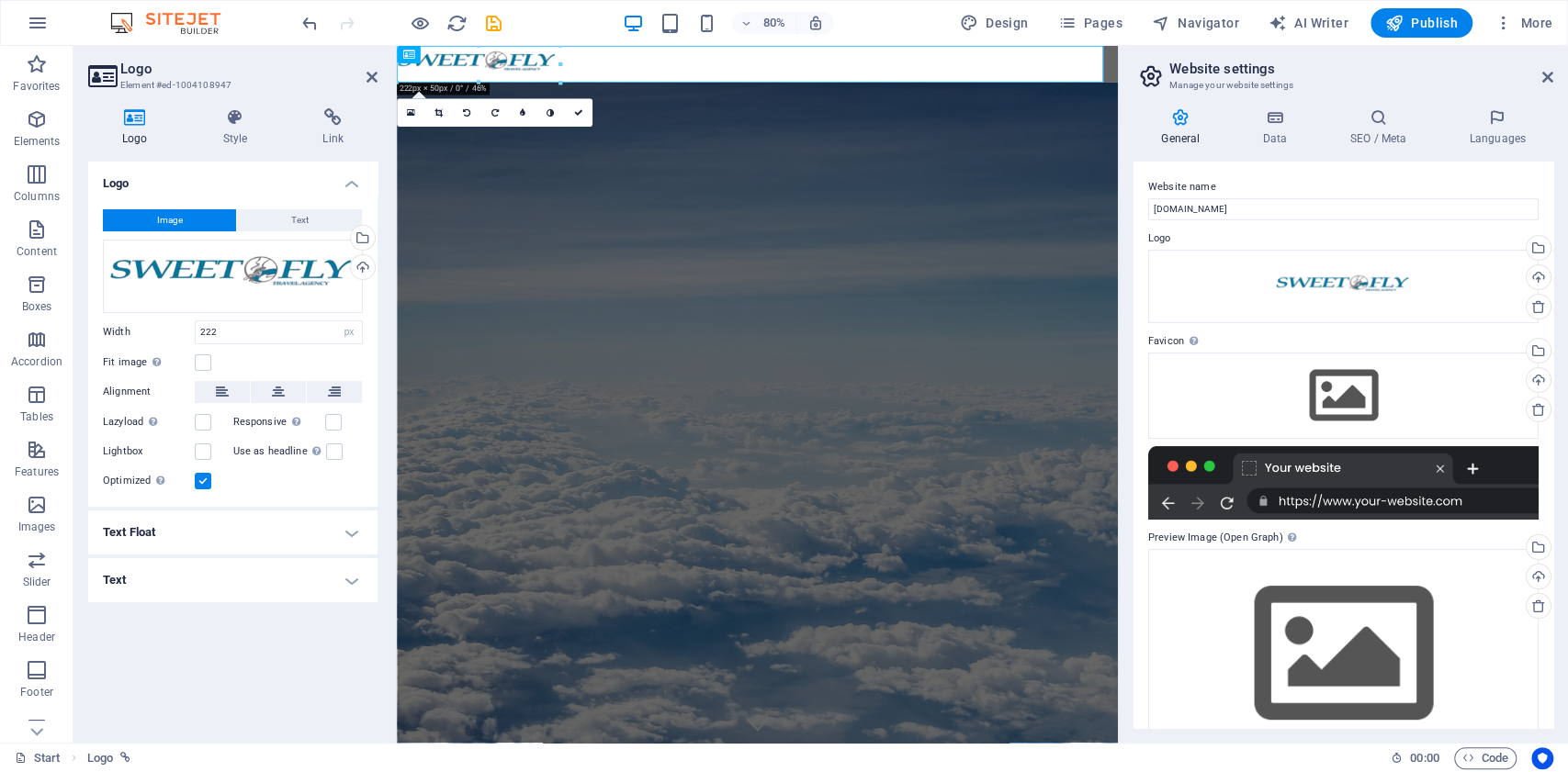
drag, startPoint x: 436, startPoint y: 71, endPoint x: 576, endPoint y: 71, distance: 140.0
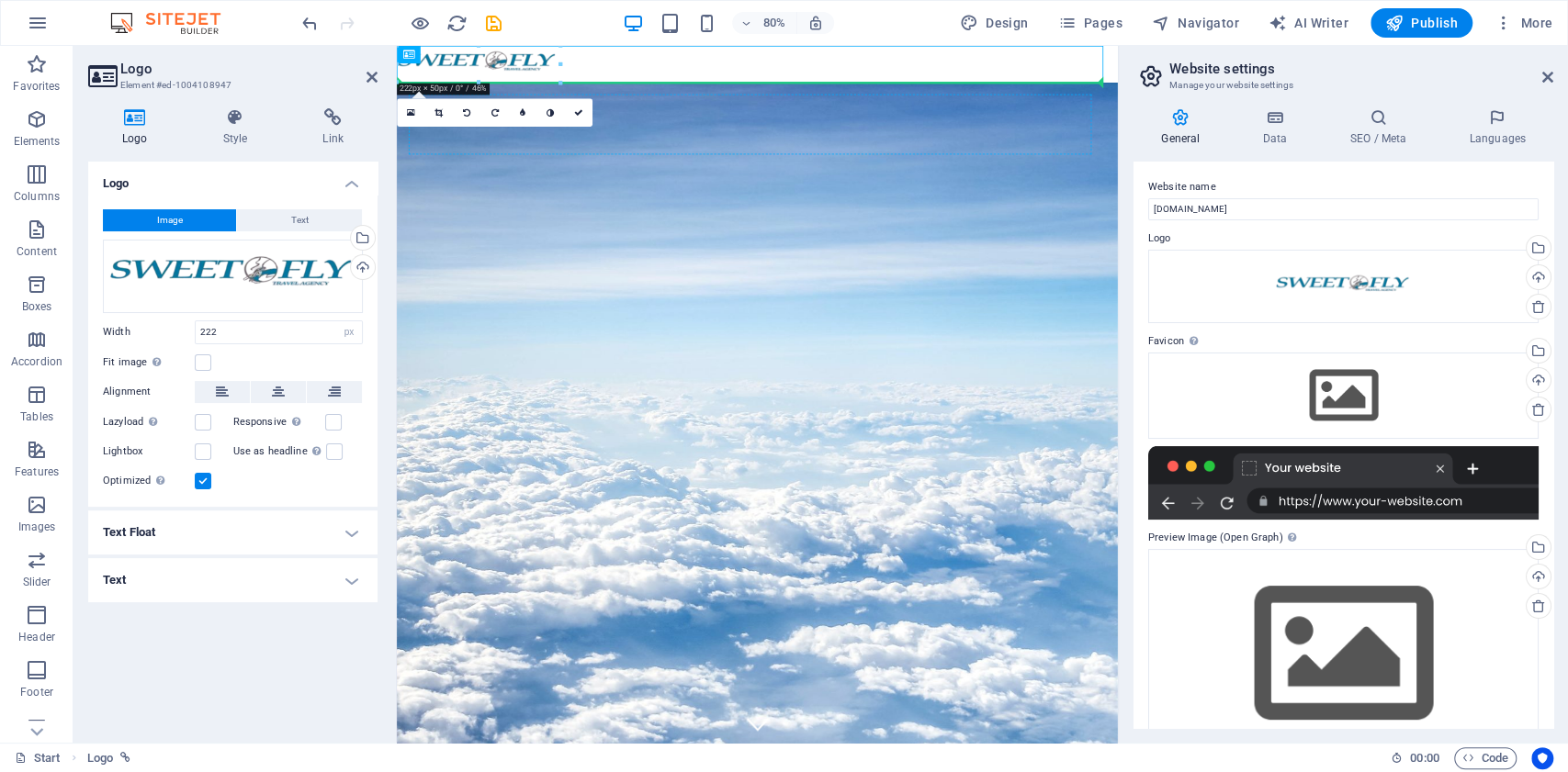
drag, startPoint x: 572, startPoint y: 60, endPoint x: 562, endPoint y: 162, distance: 102.5
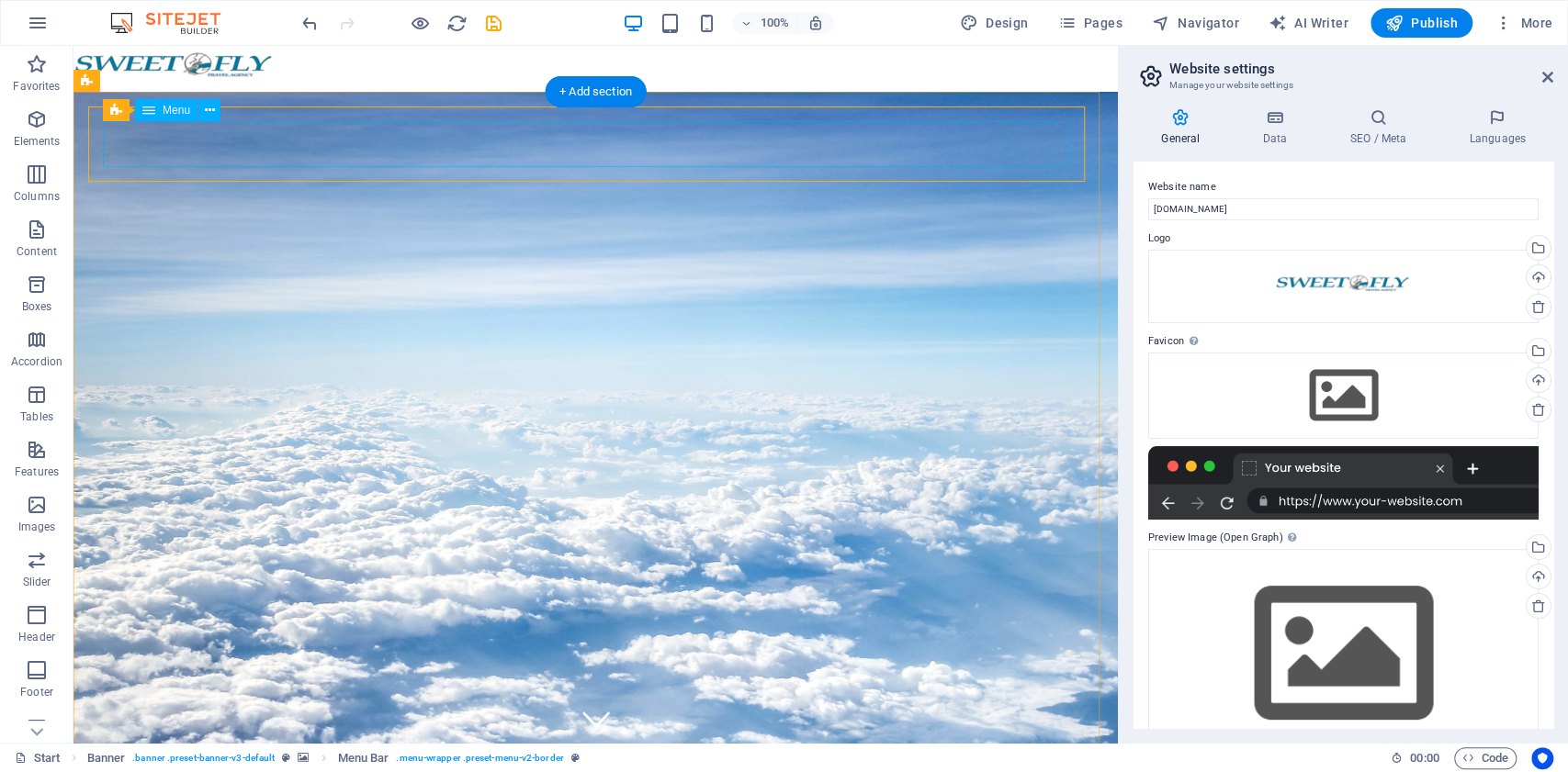
select select "1"
select select
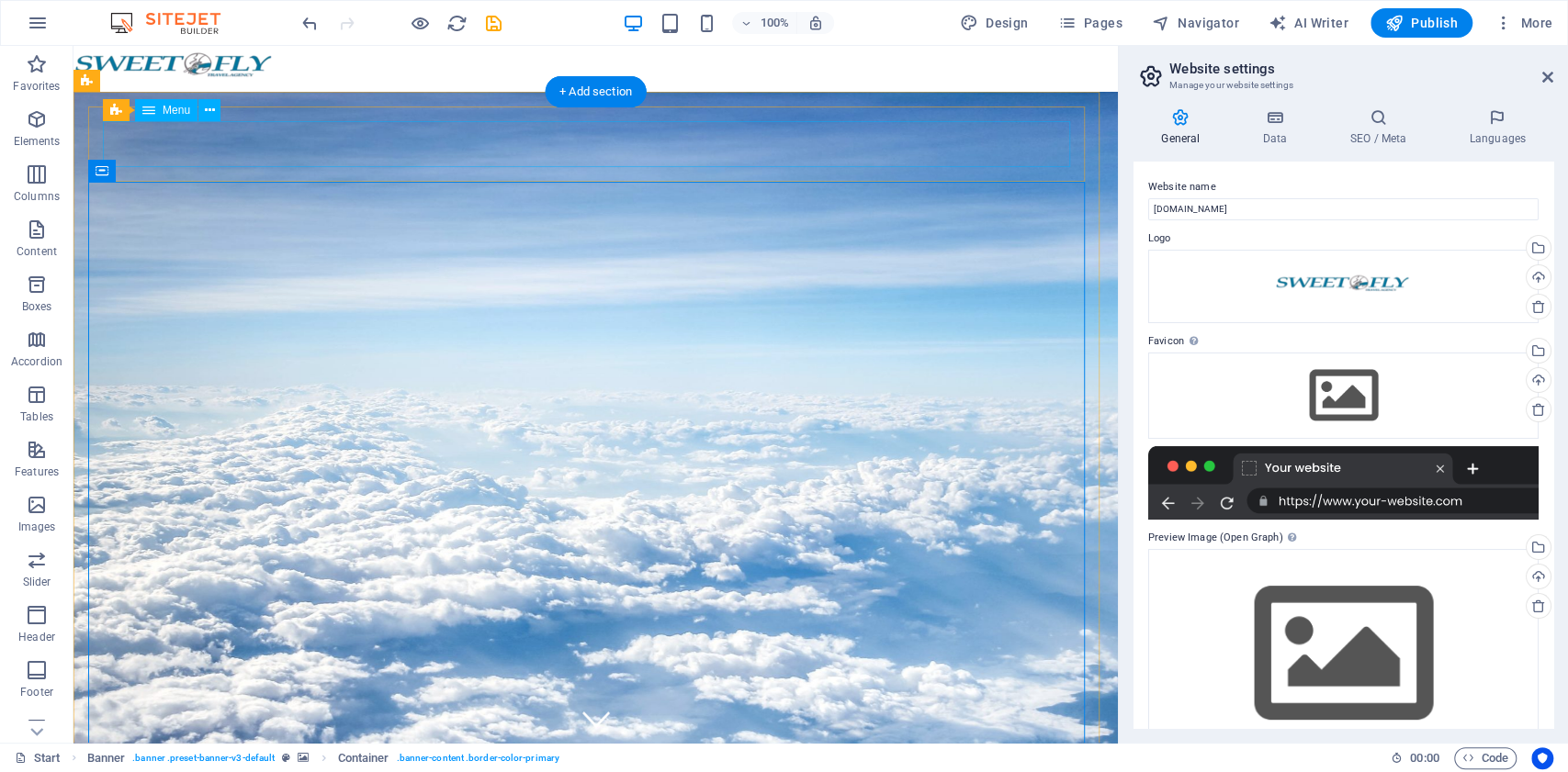
select select "1"
select select
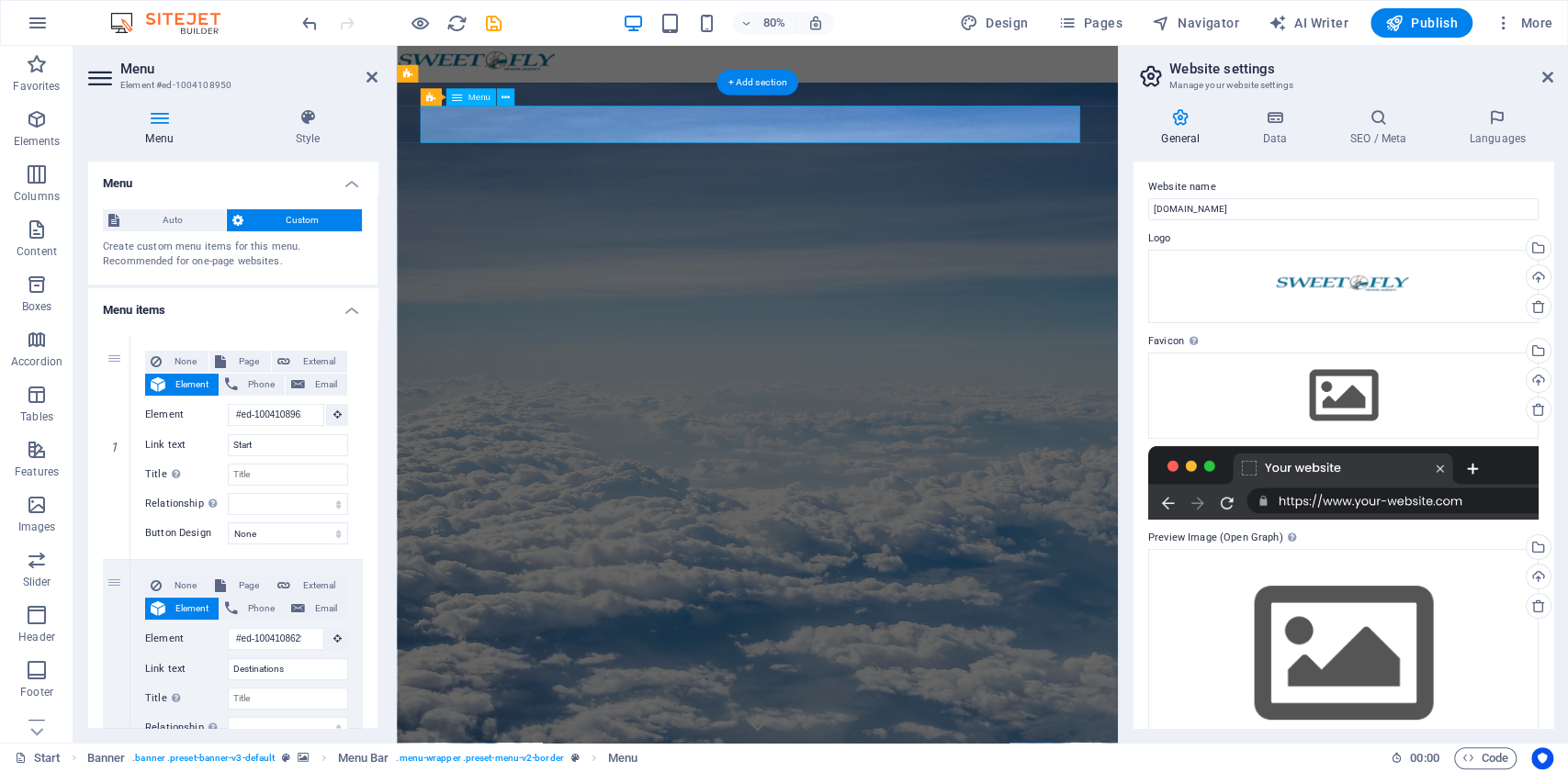
click at [476, 101] on span "Menu" at bounding box center [479, 98] width 22 height 9
click at [507, 99] on icon at bounding box center [505, 98] width 8 height 16
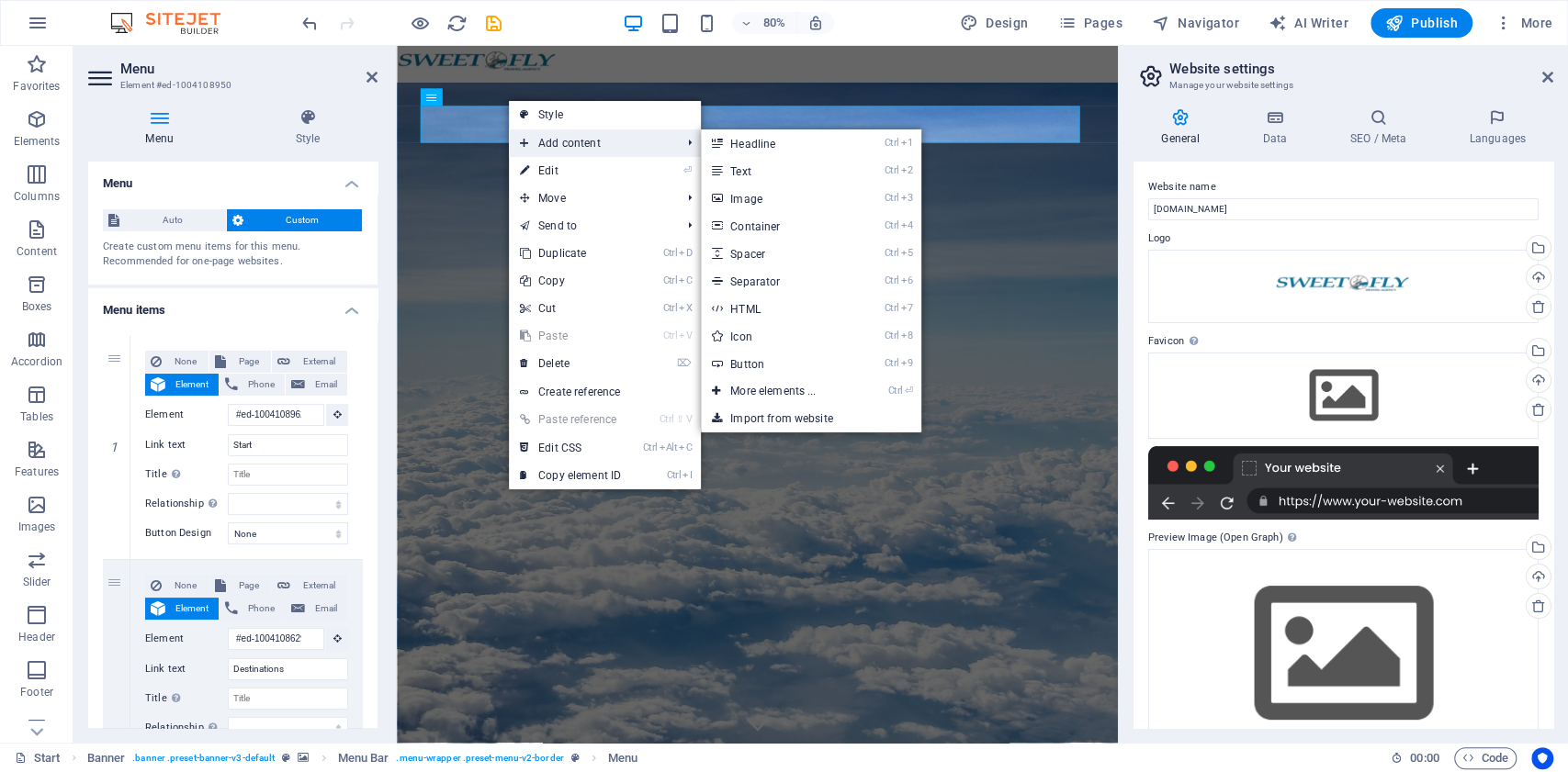
click at [577, 154] on span "Add content" at bounding box center [591, 143] width 165 height 27
click at [570, 173] on link "⏎ Edit" at bounding box center [570, 170] width 123 height 27
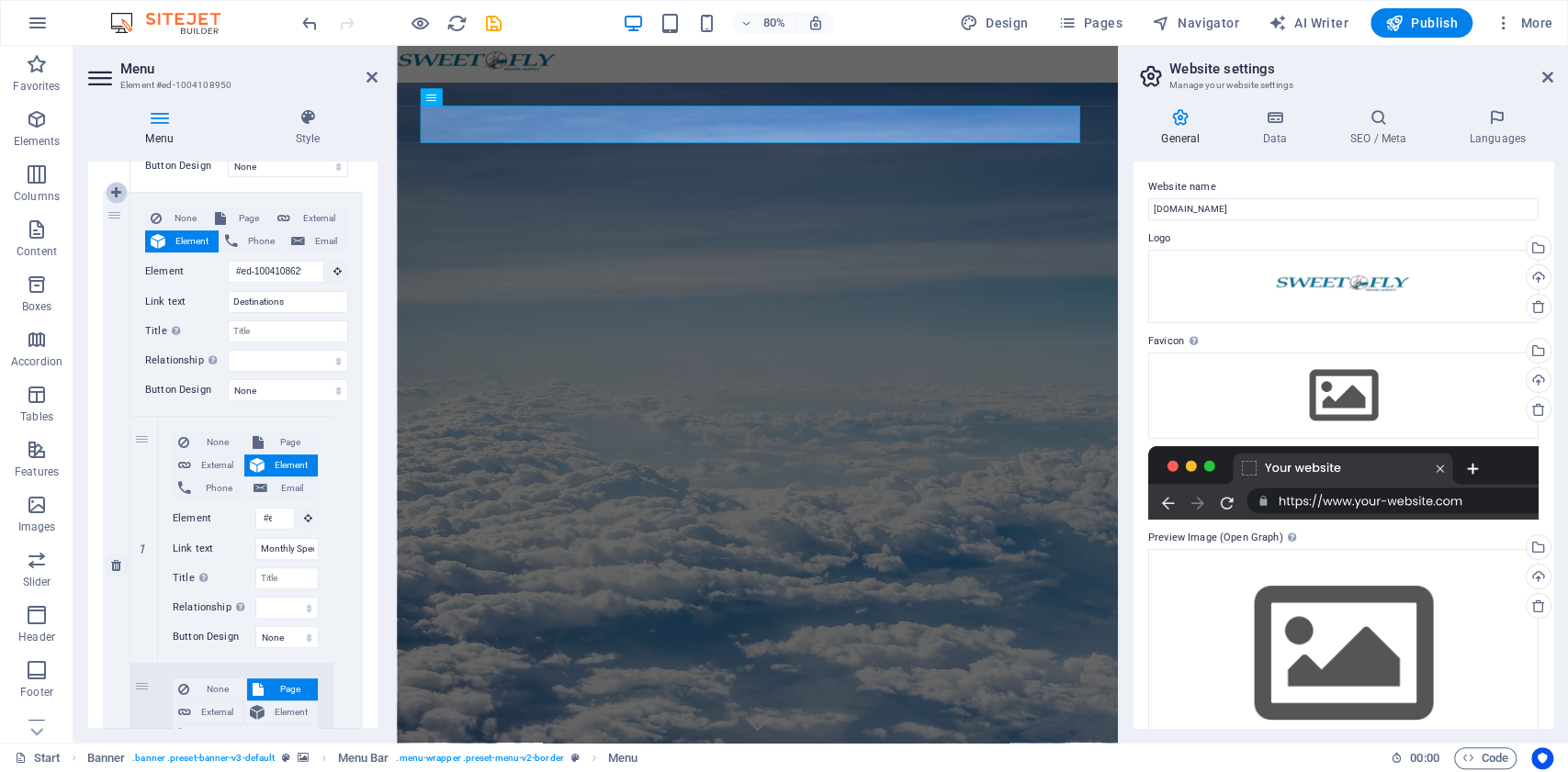
click at [118, 194] on icon at bounding box center [116, 193] width 10 height 13
select select
type input "#ed-1004108629"
type input "Destinations"
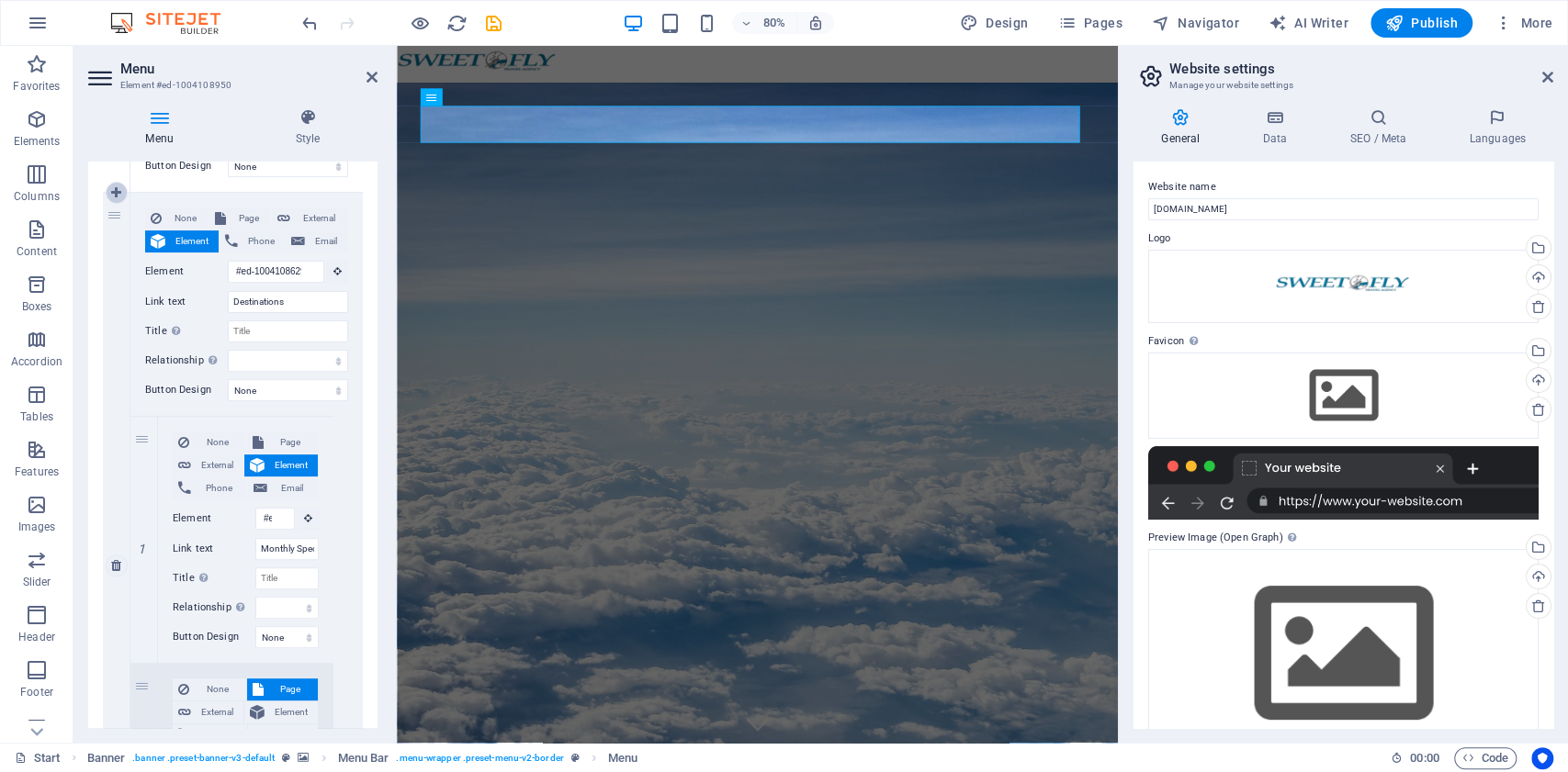
select select
type input "#ed-1004108746"
type input "Our promises to you"
select select
type input "#ed-1004108863"
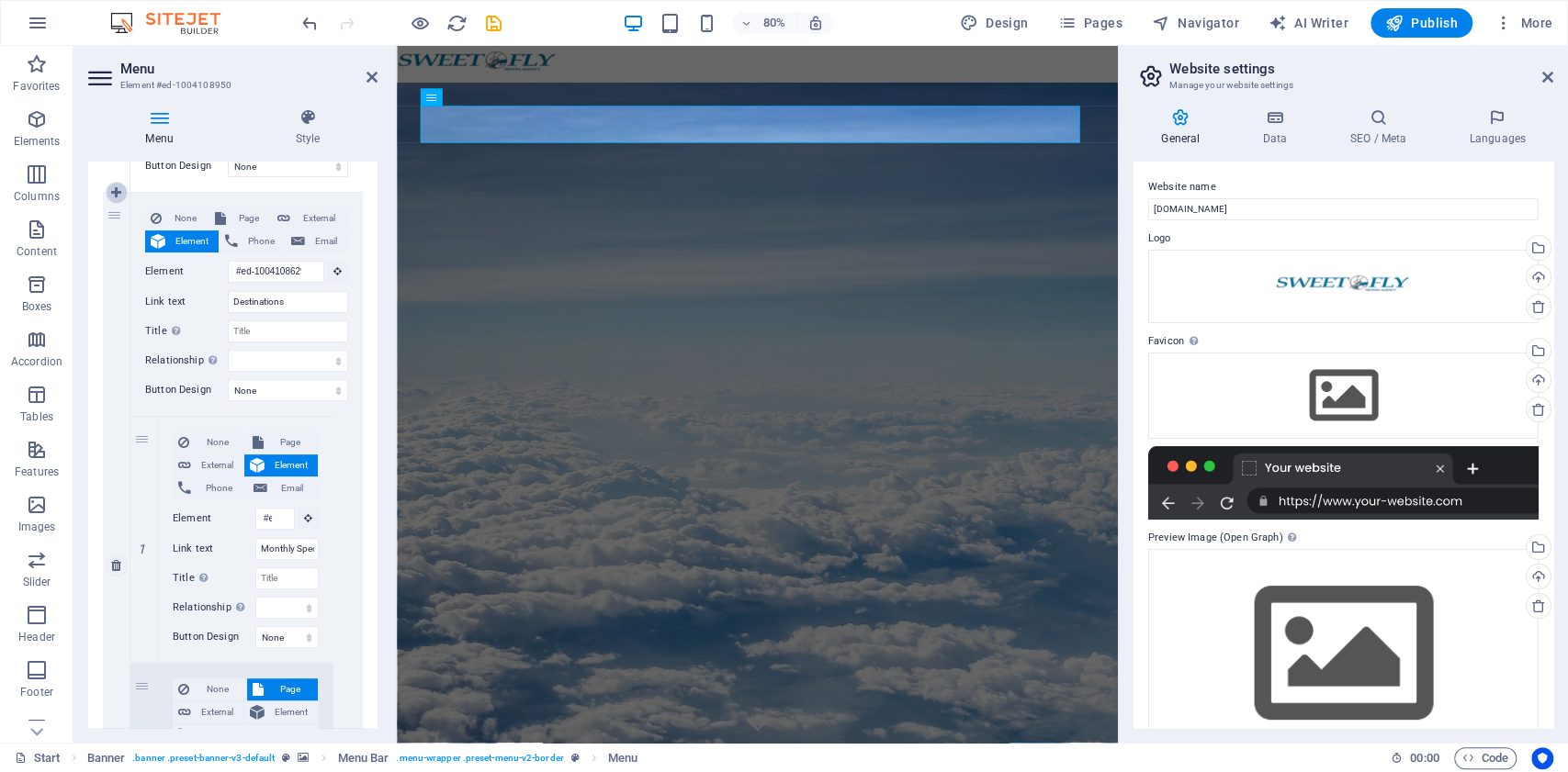
type input "Partners"
select select
select select "1"
select select
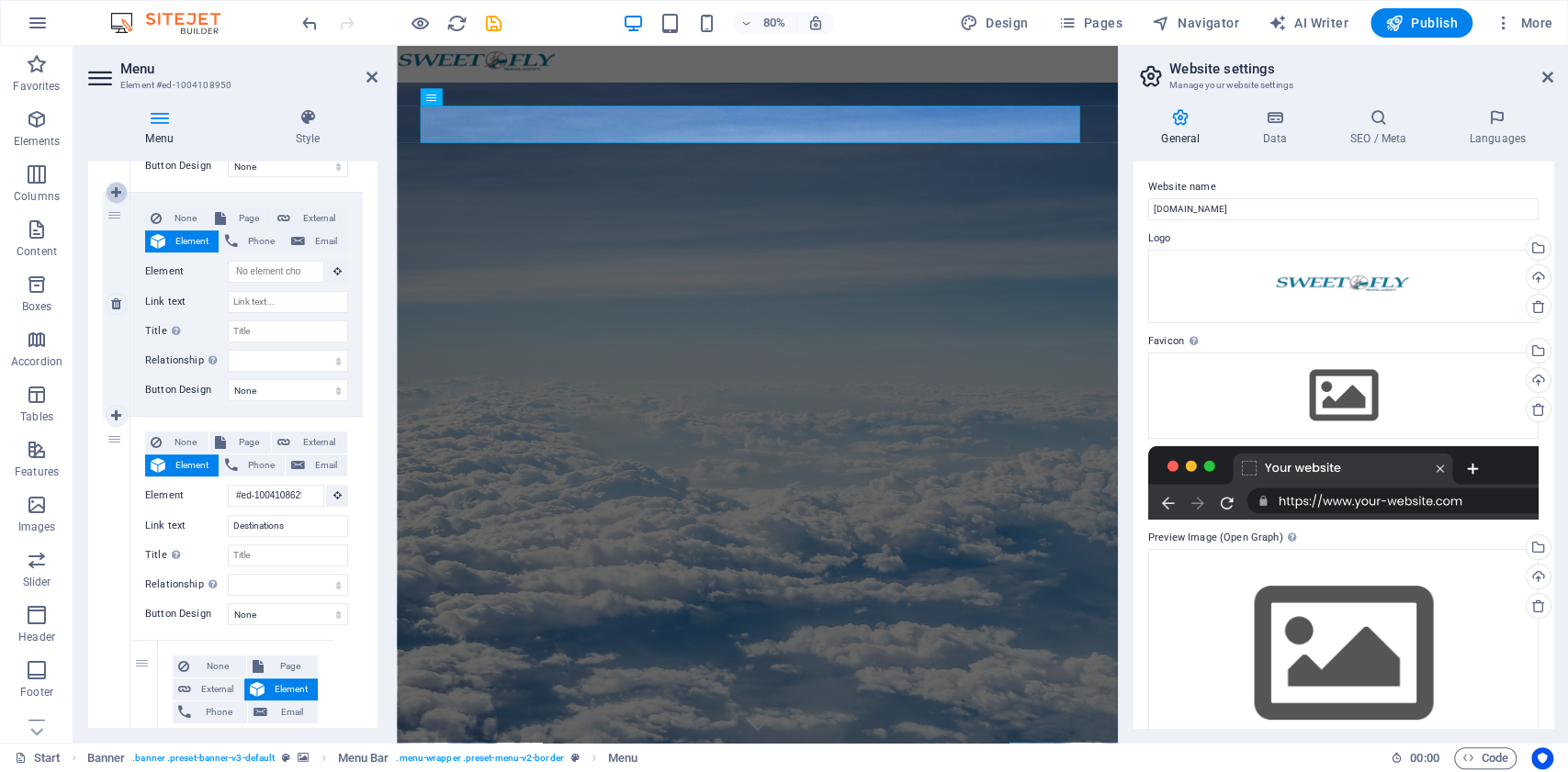
click at [111, 183] on link at bounding box center [116, 192] width 22 height 22
select select
type input "#ed-1004108629"
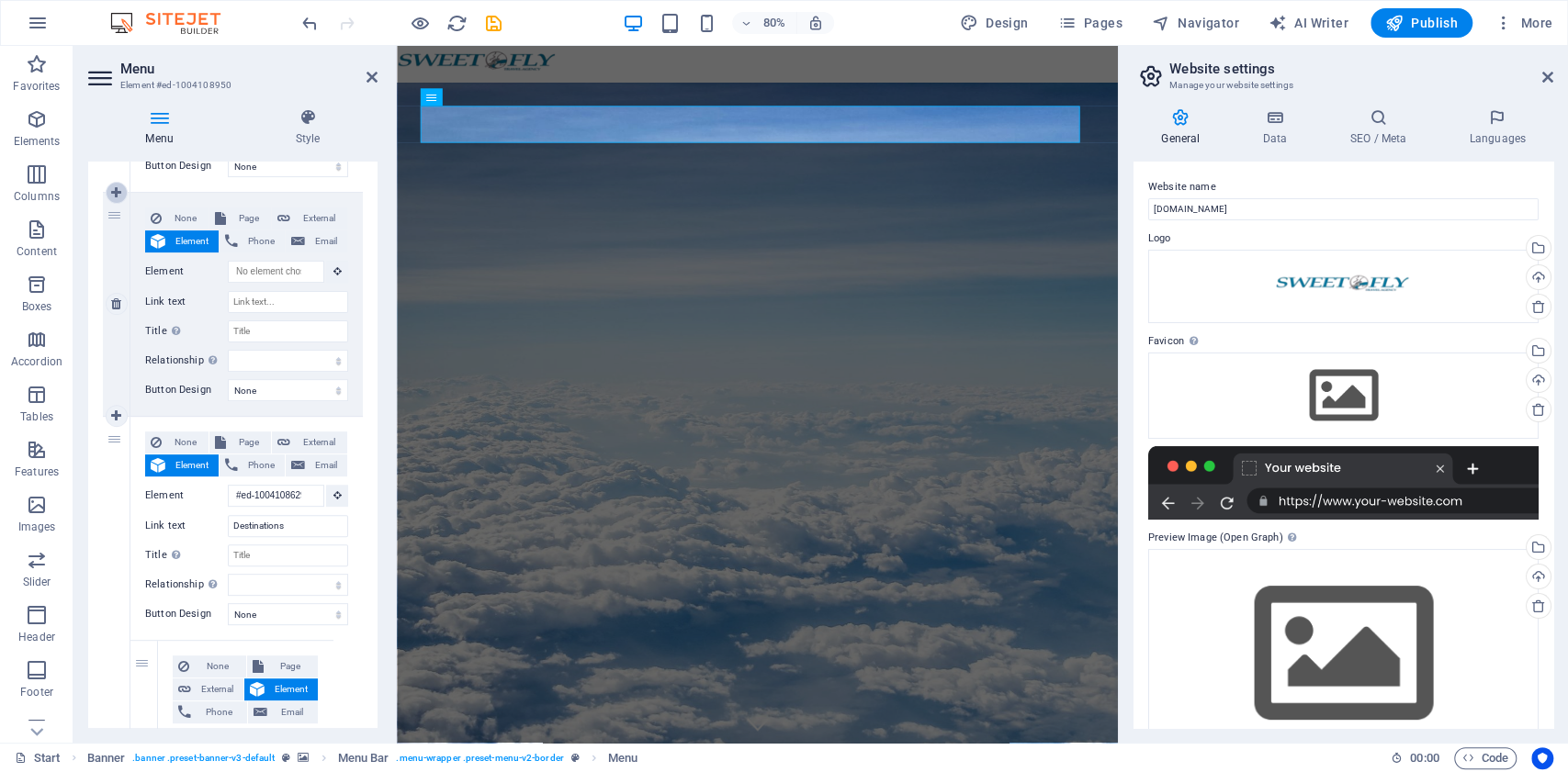
type input "Destinations"
select select
type input "#ed-1004108746"
type input "Our promises to you"
select select
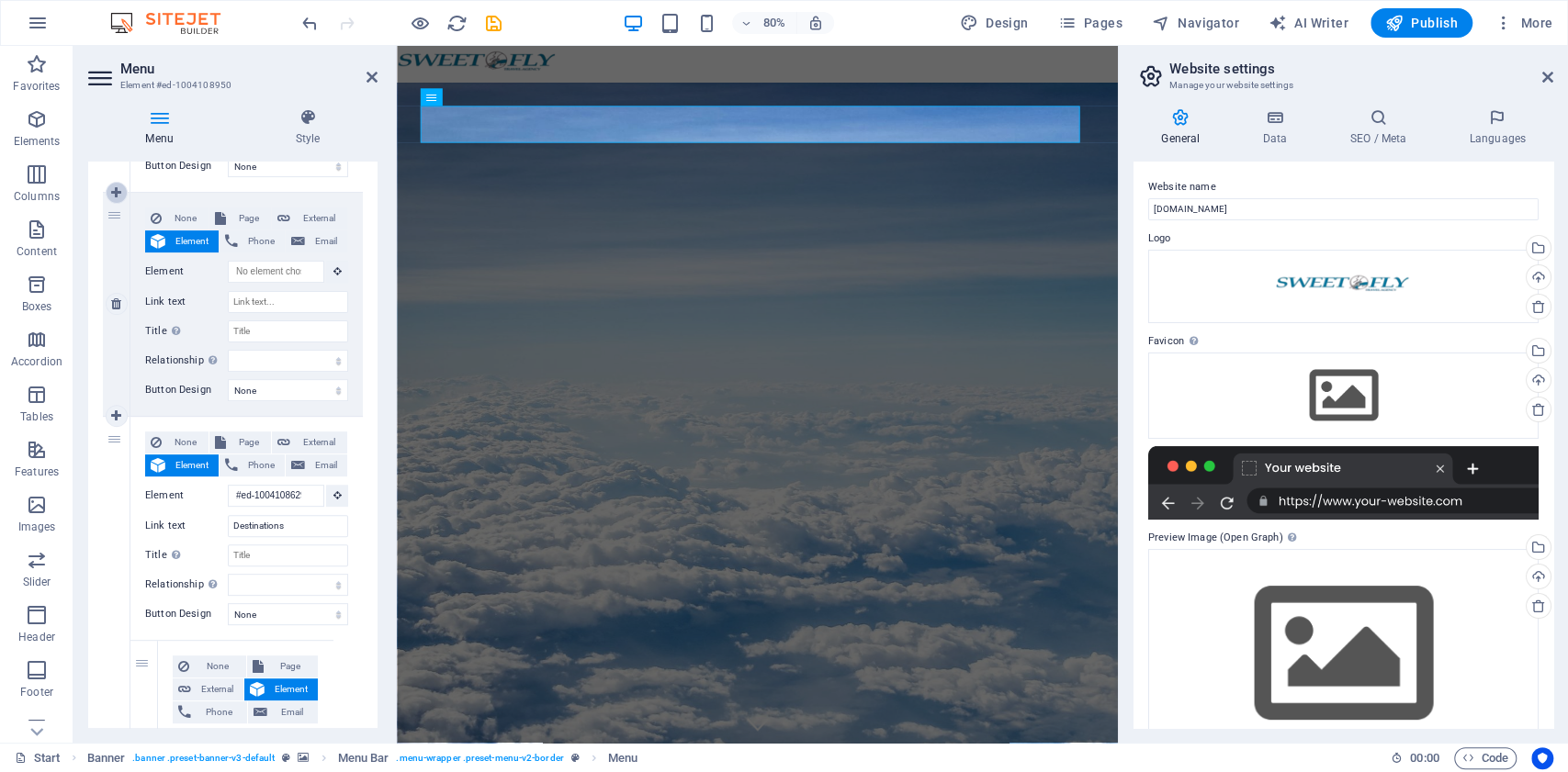
type input "#ed-1004108863"
type input "Partners"
select select
select select "1"
select select
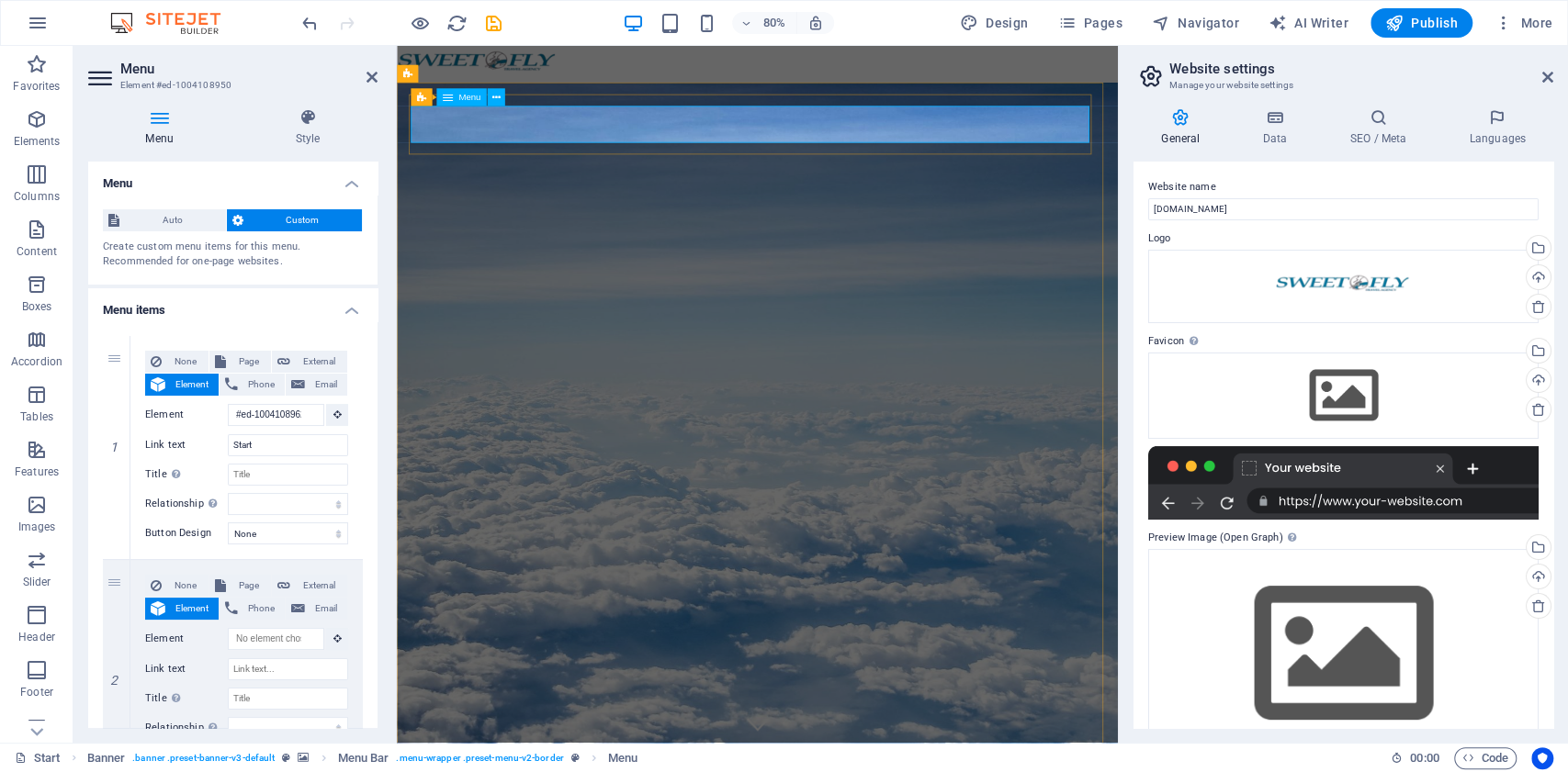
drag, startPoint x: 262, startPoint y: 445, endPoint x: 184, endPoint y: 440, distance: 78.2
click at [184, 440] on div "Link text Start" at bounding box center [246, 445] width 203 height 22
click at [197, 384] on span "Element" at bounding box center [192, 385] width 42 height 22
click at [195, 384] on span "Element" at bounding box center [192, 385] width 42 height 22
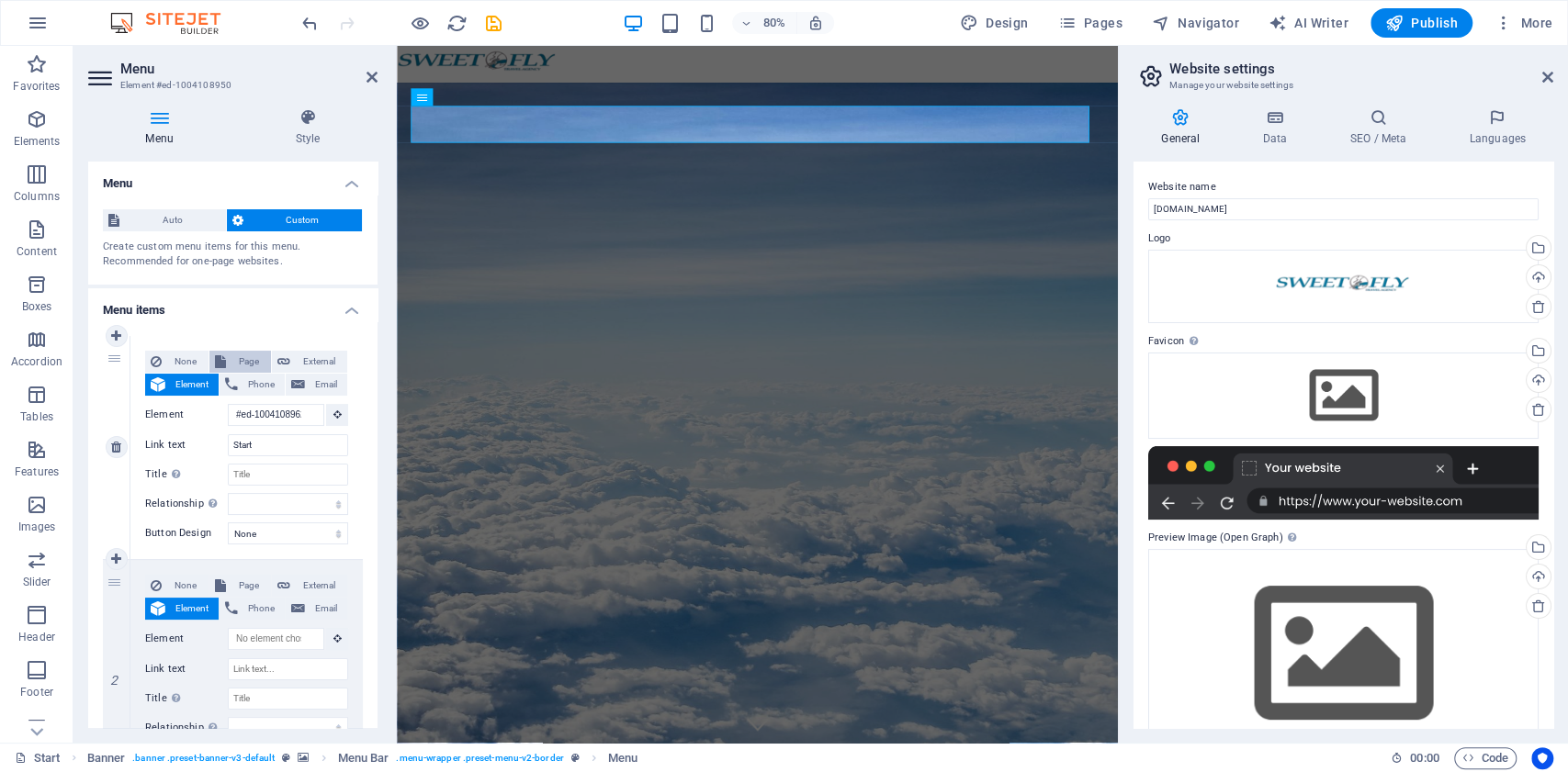
click at [245, 354] on span "Page" at bounding box center [248, 361] width 34 height 22
select select
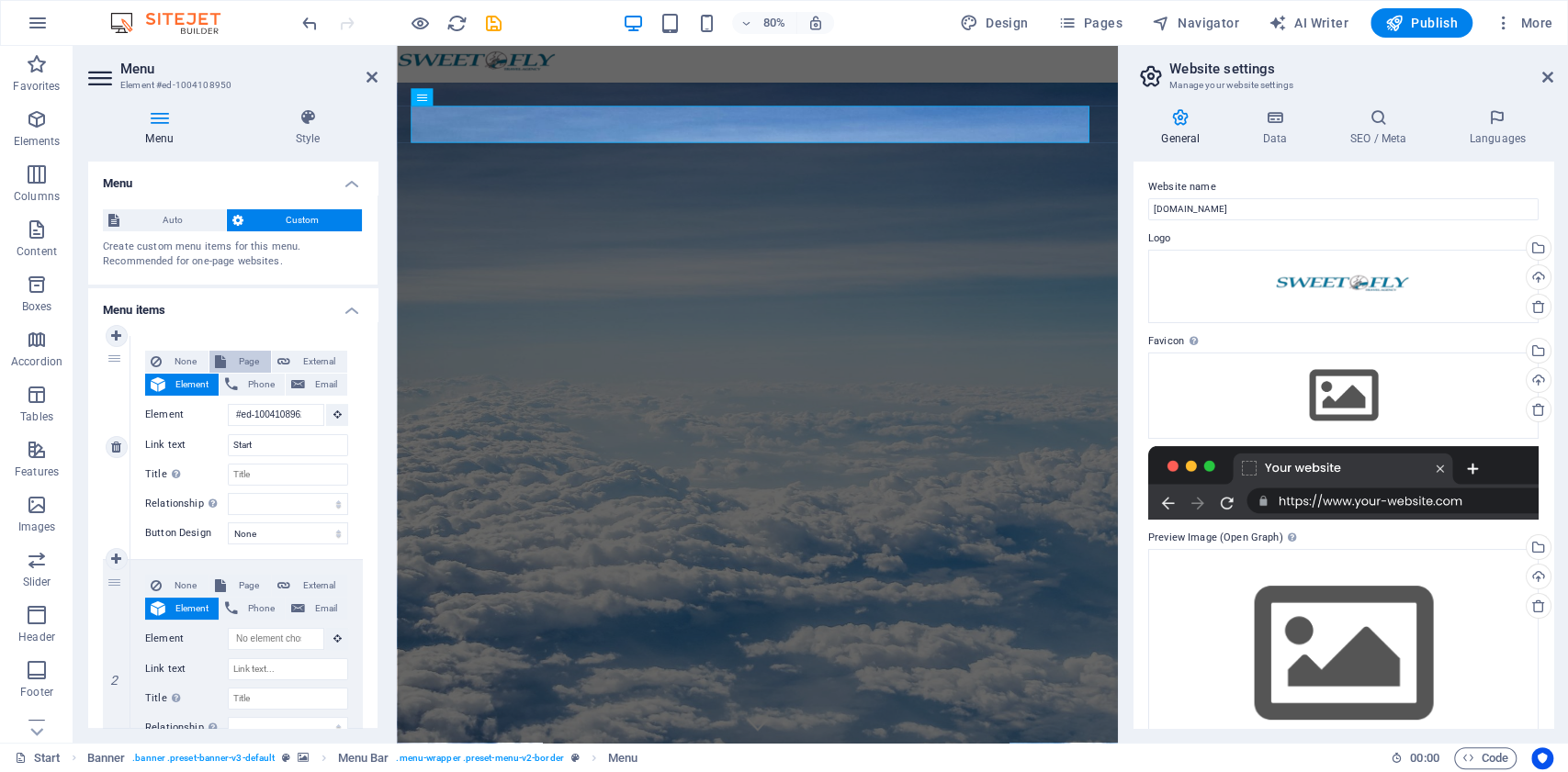
select select
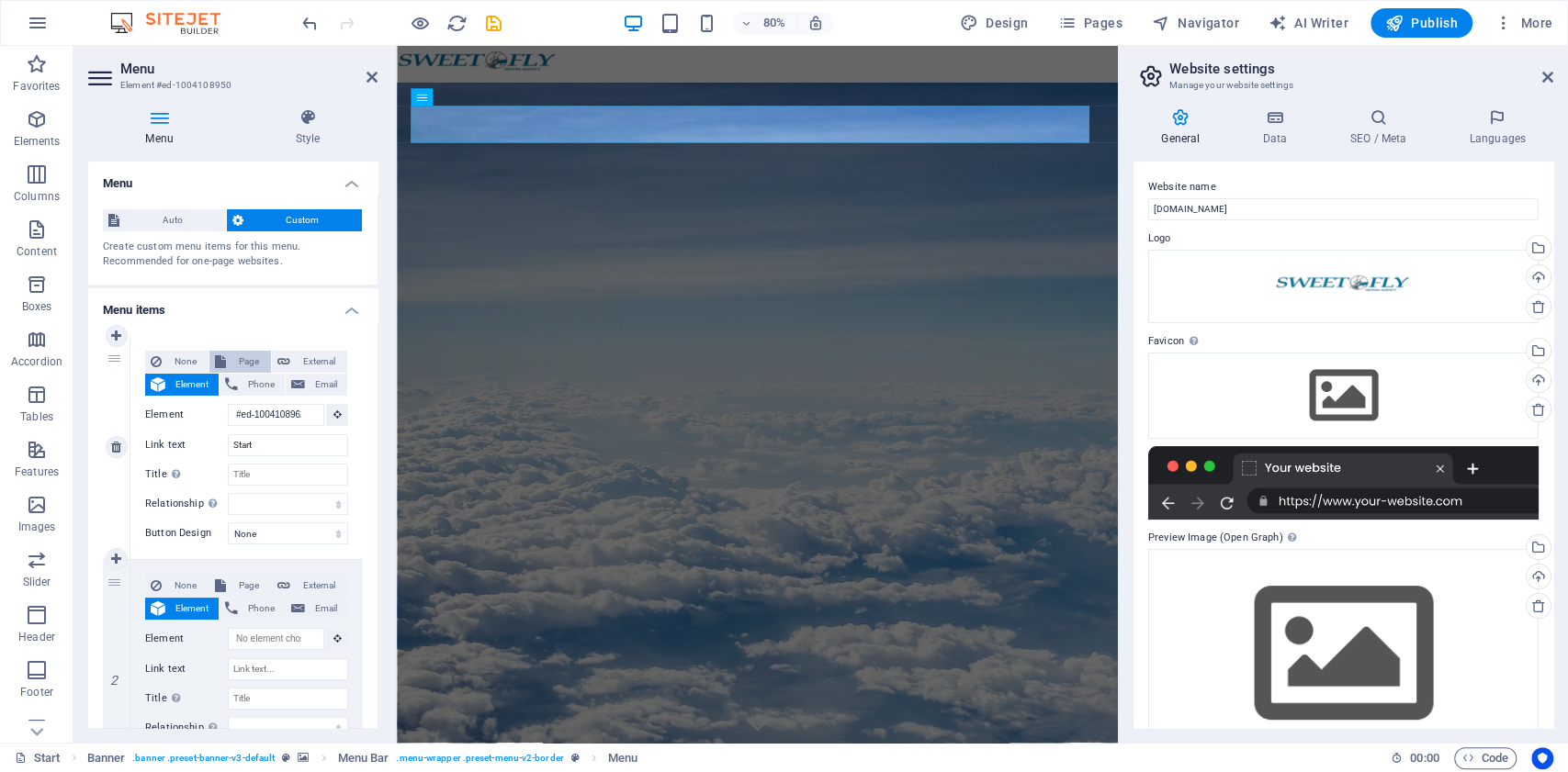
select select
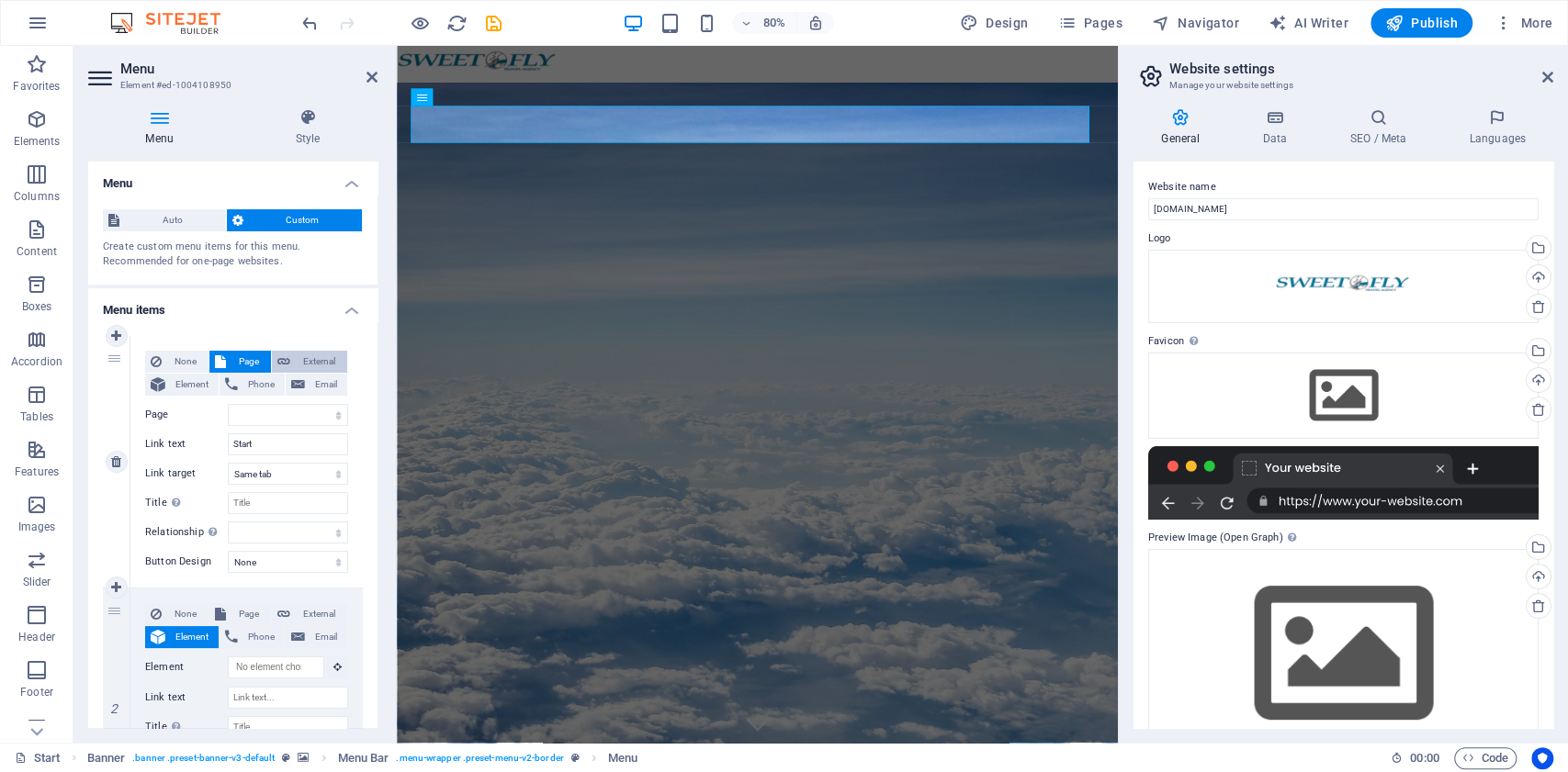
click at [301, 356] on span "External" at bounding box center [319, 361] width 46 height 22
select select
select select "blank"
select select
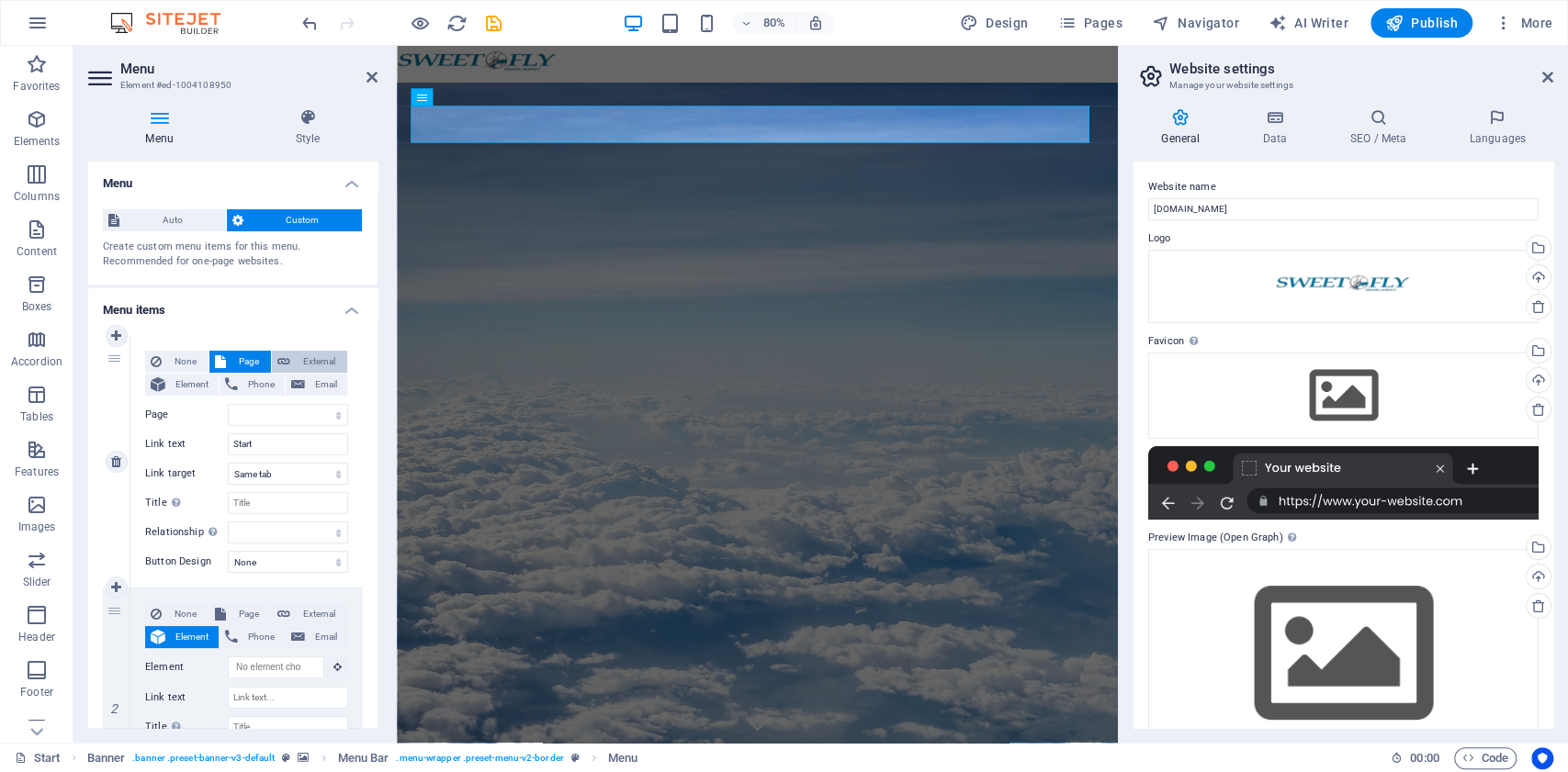
select select
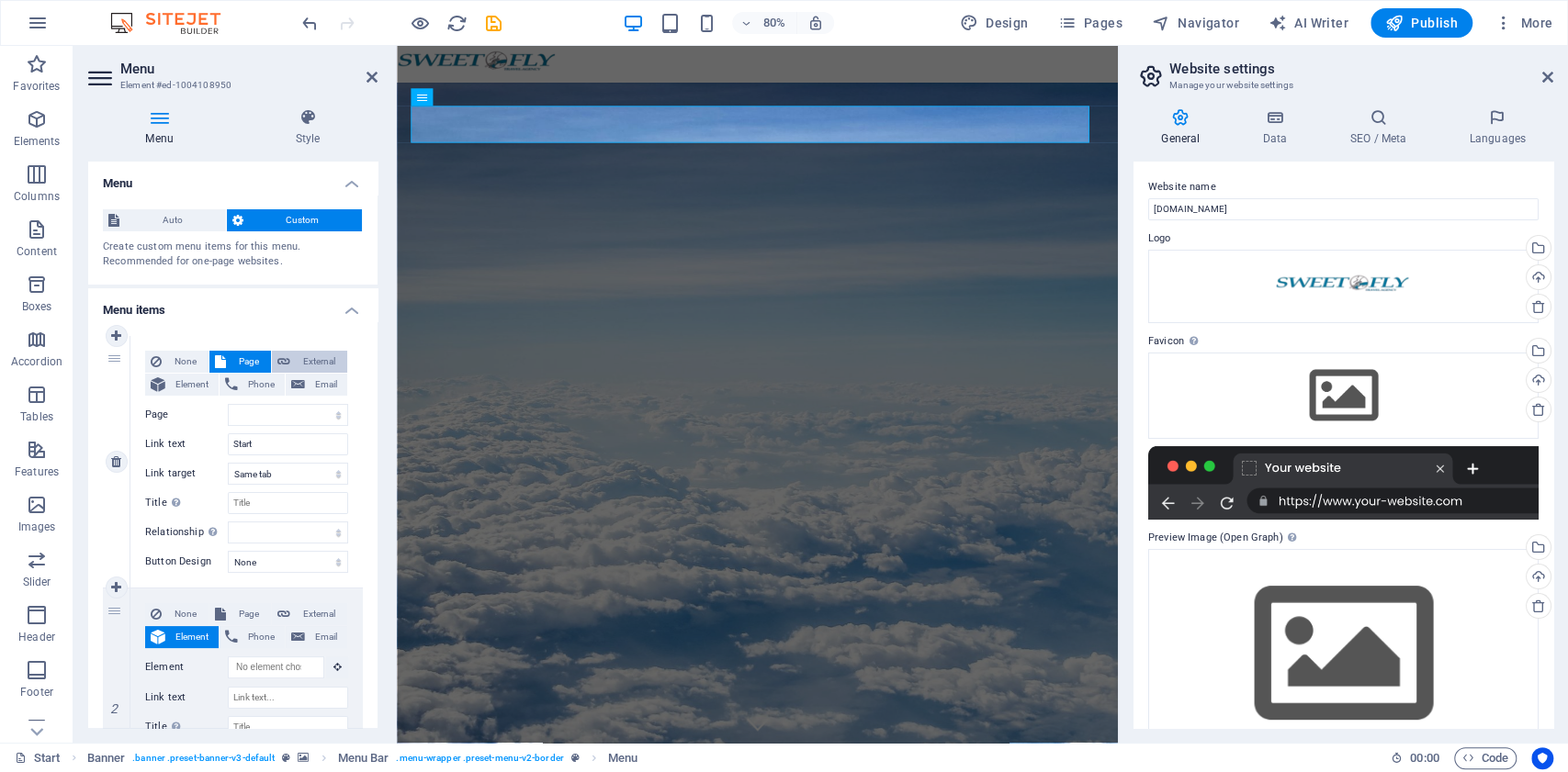
select select
click at [178, 356] on span "None" at bounding box center [185, 361] width 36 height 22
select select
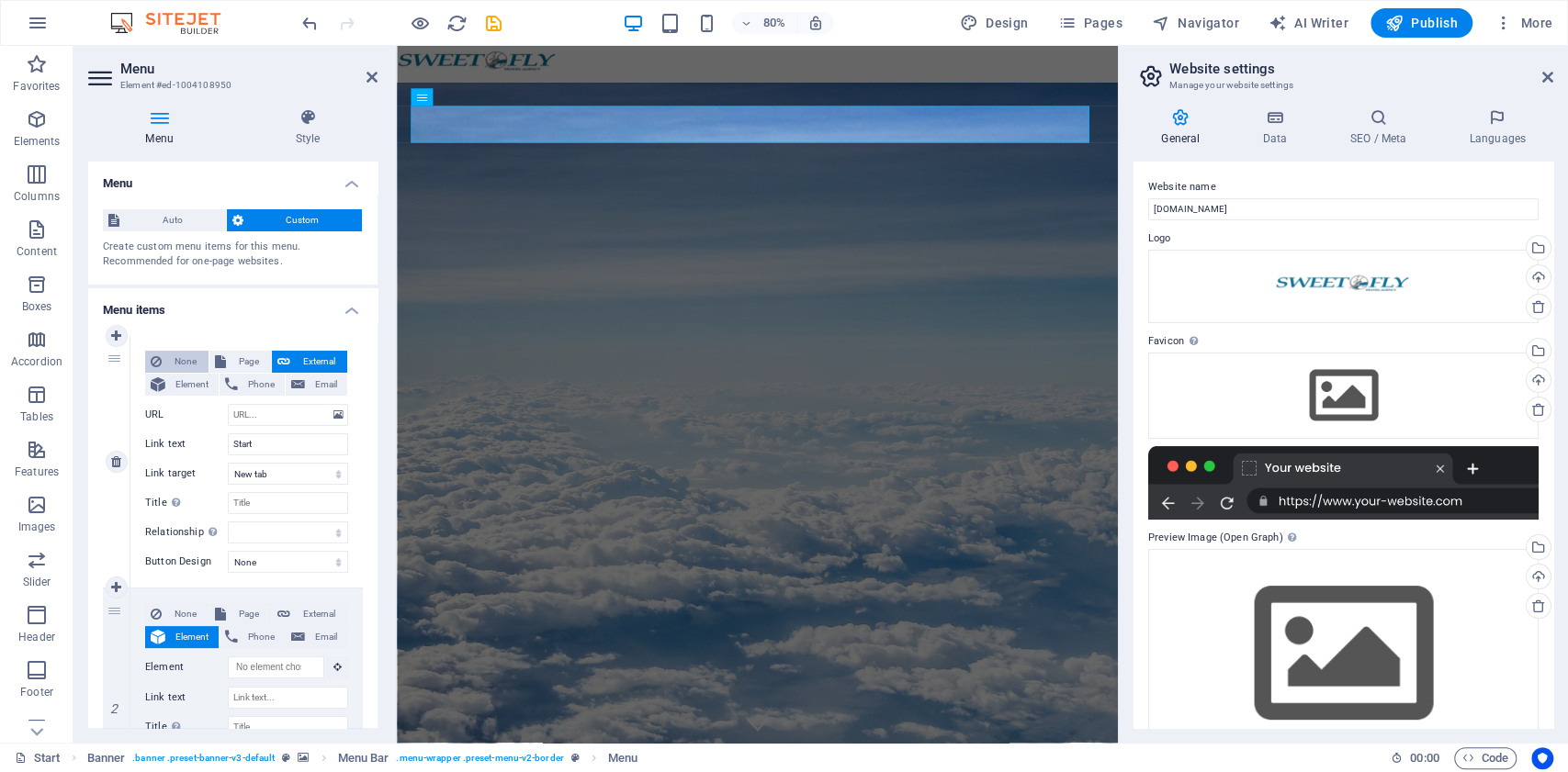
select select
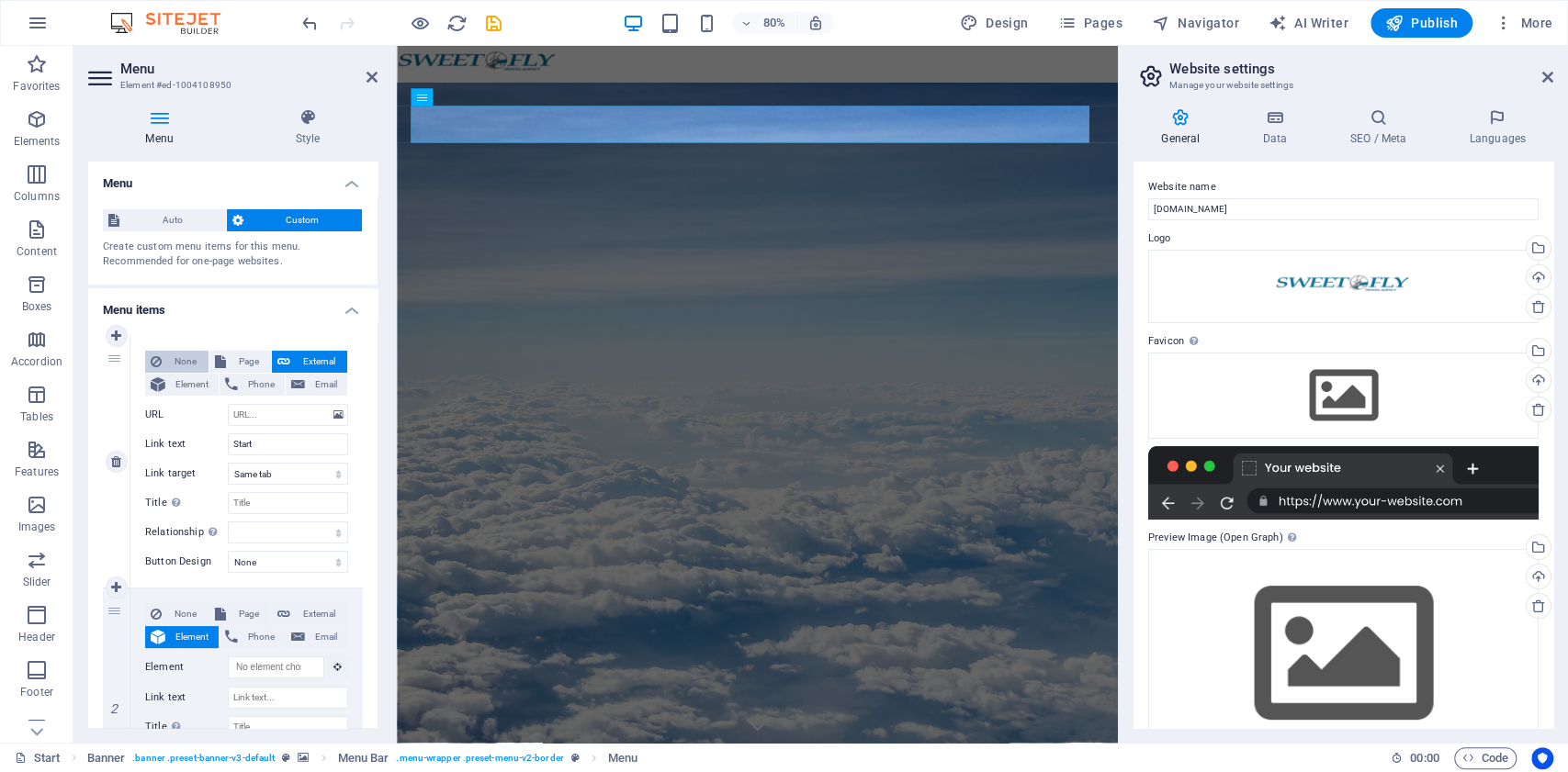
select select
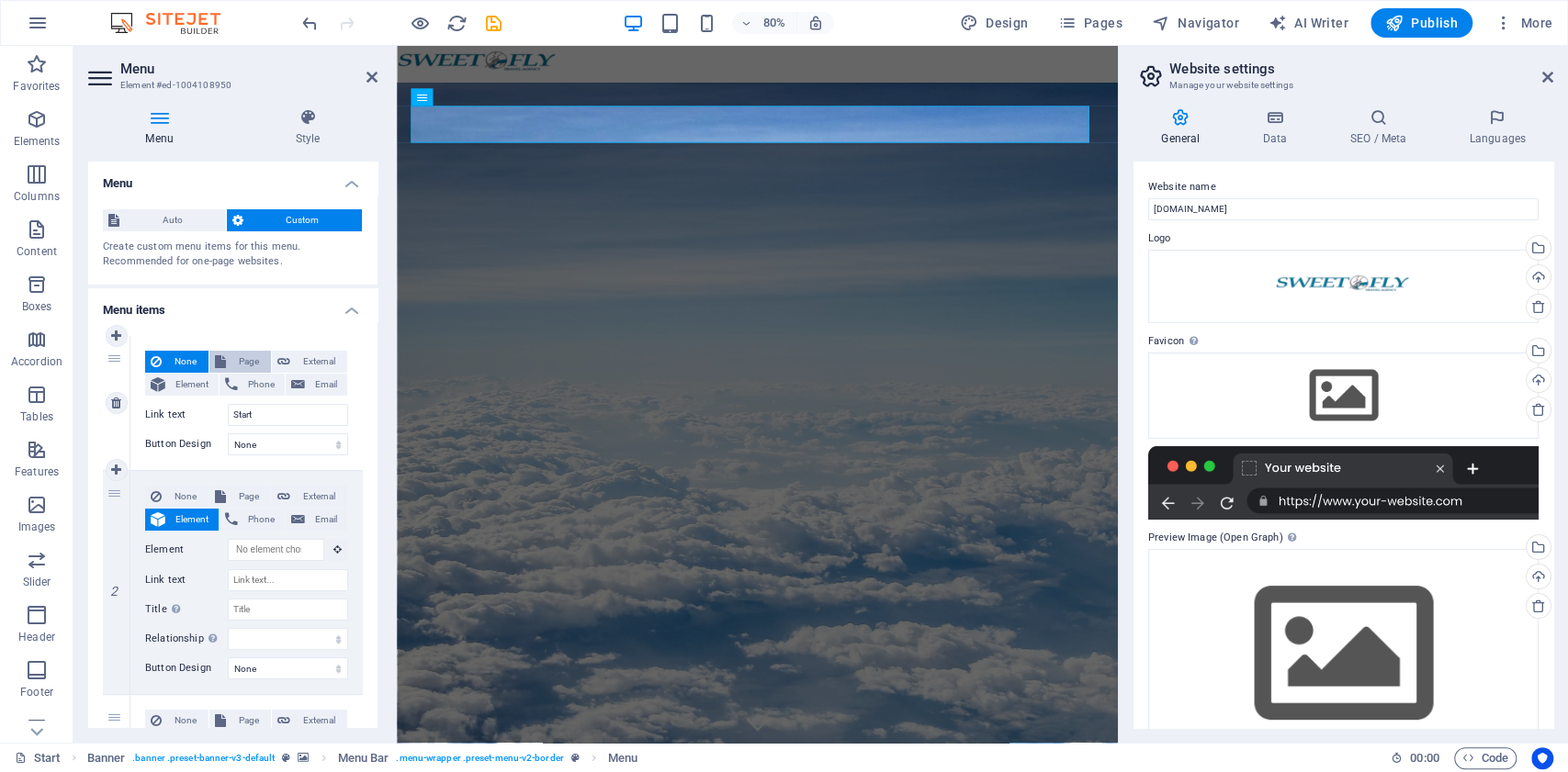
click at [254, 361] on span "Page" at bounding box center [248, 361] width 34 height 22
select select
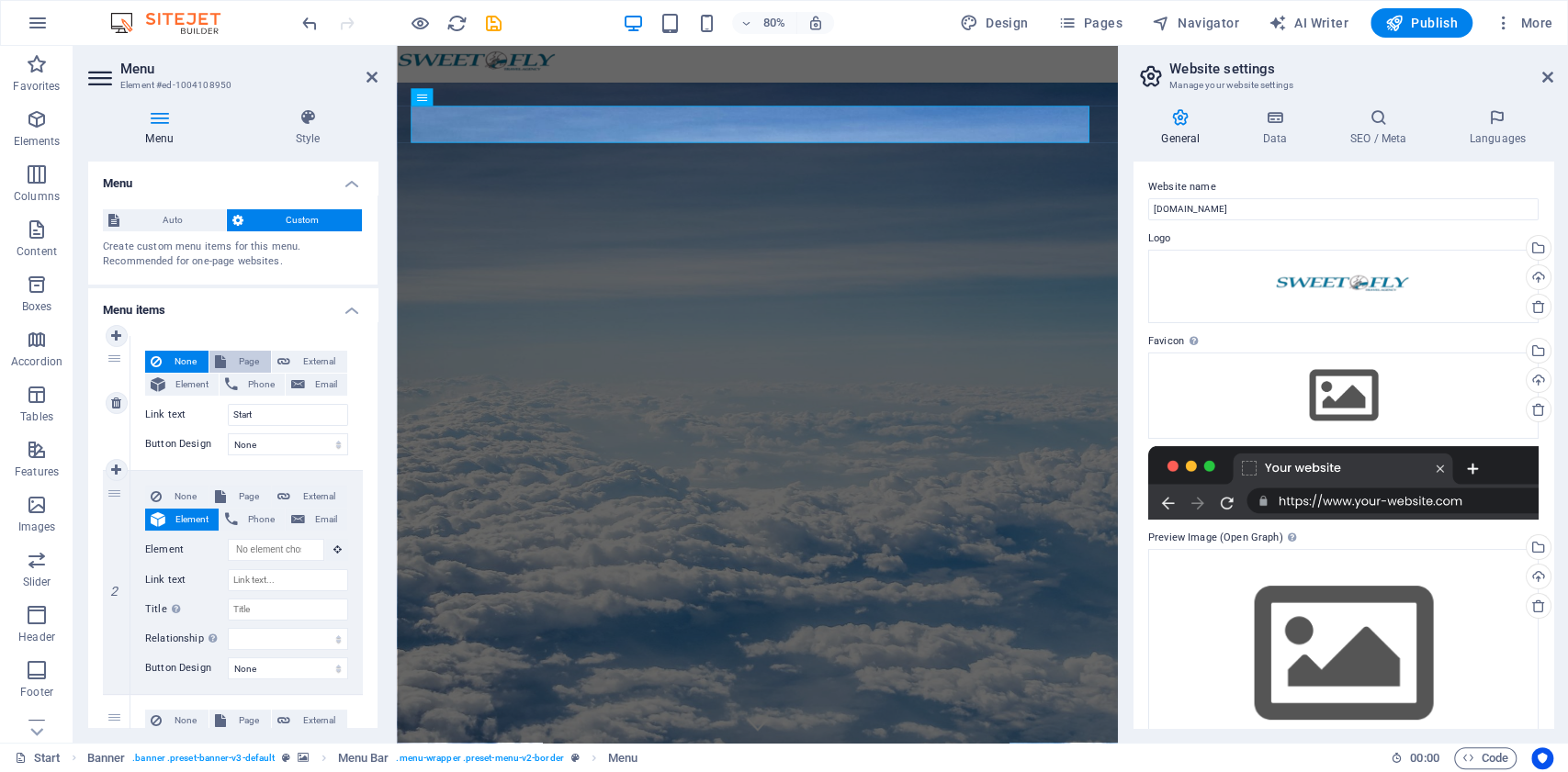
select select
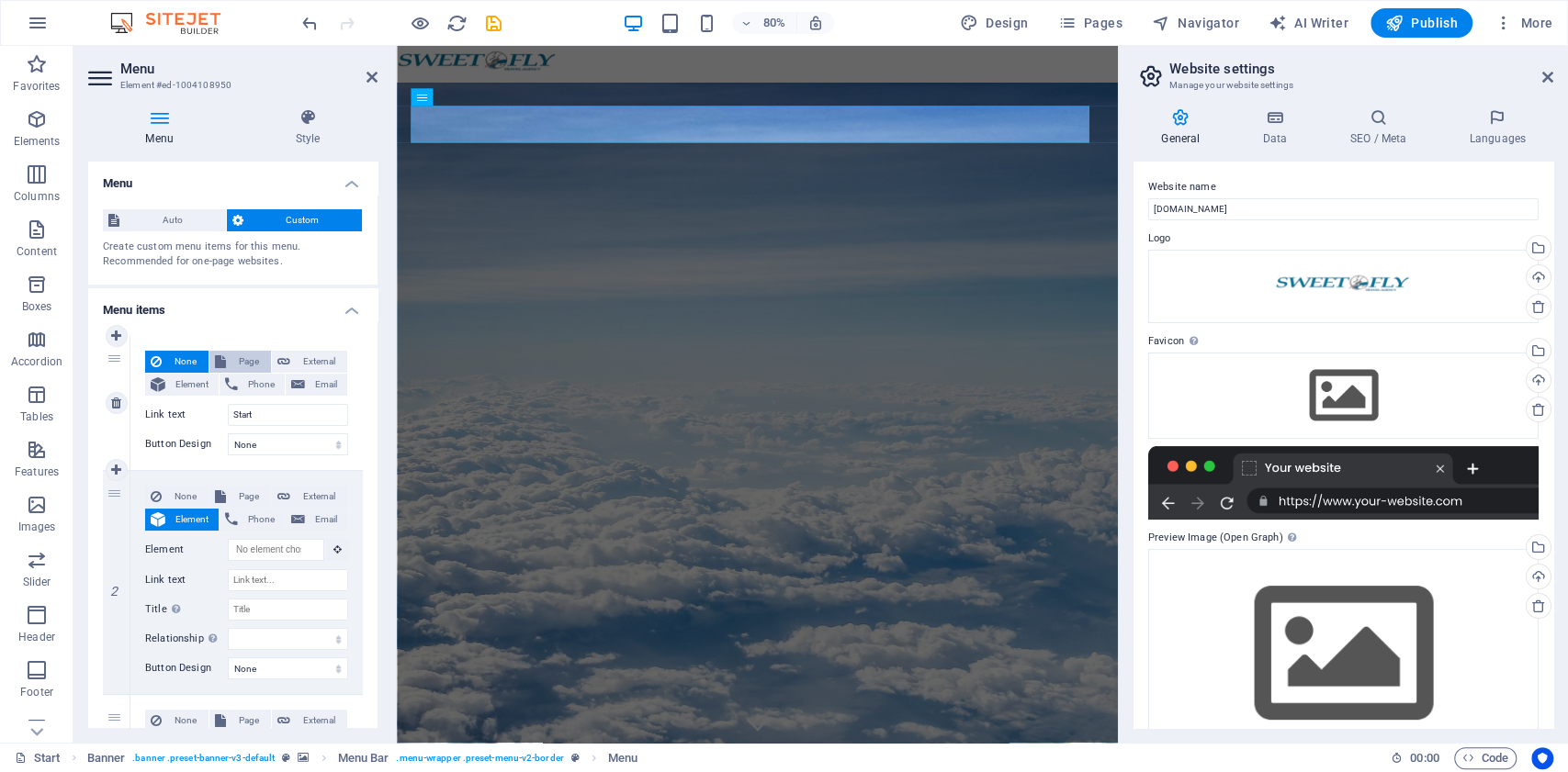
select select
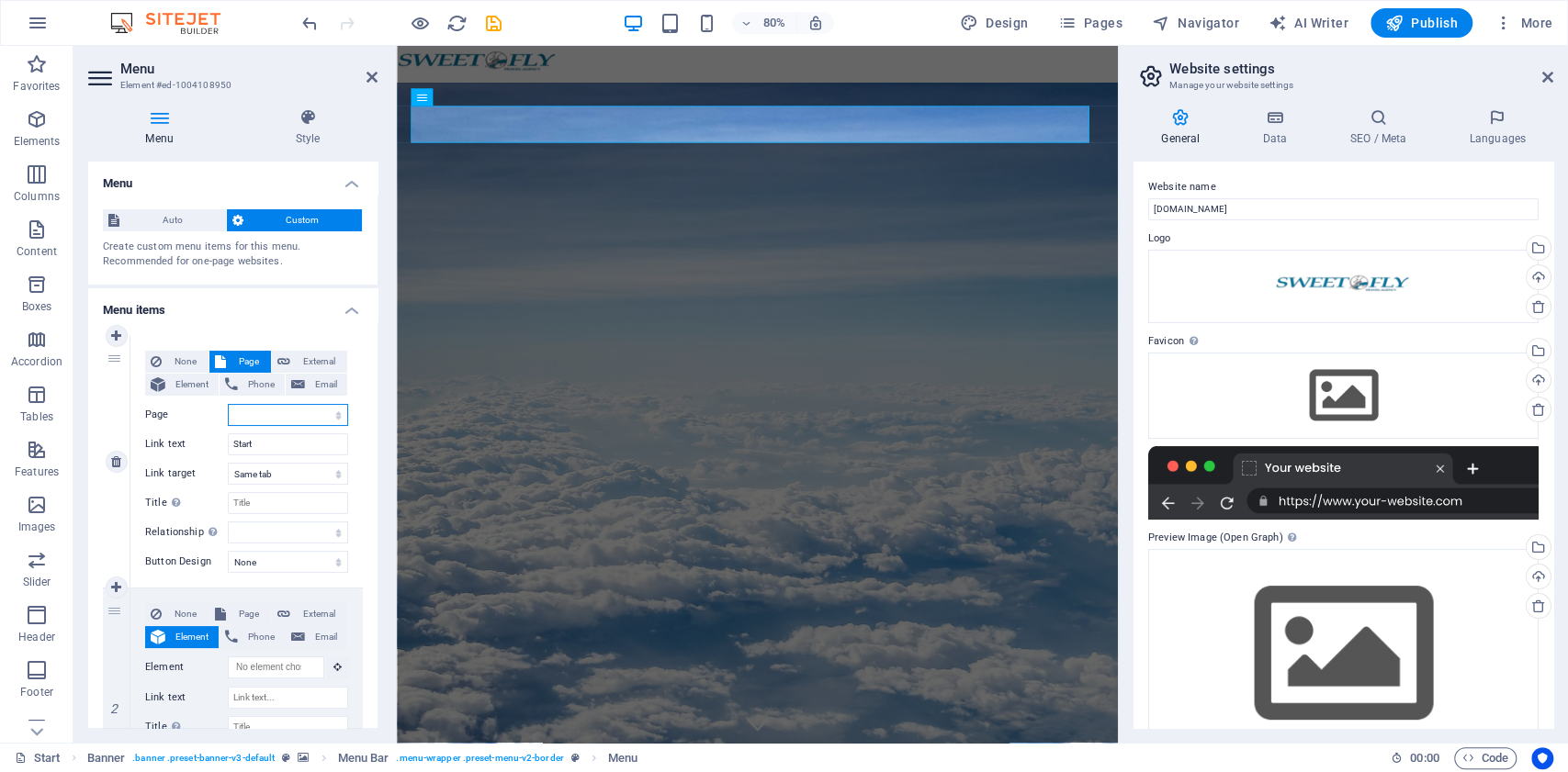
click at [325, 422] on select "Start All Destinations Legal Notice Privacy" at bounding box center [288, 415] width 120 height 22
click at [322, 418] on select "Start All Destinations Legal Notice Privacy" at bounding box center [288, 415] width 120 height 22
click at [316, 368] on span "External" at bounding box center [319, 361] width 46 height 22
select select "blank"
select select
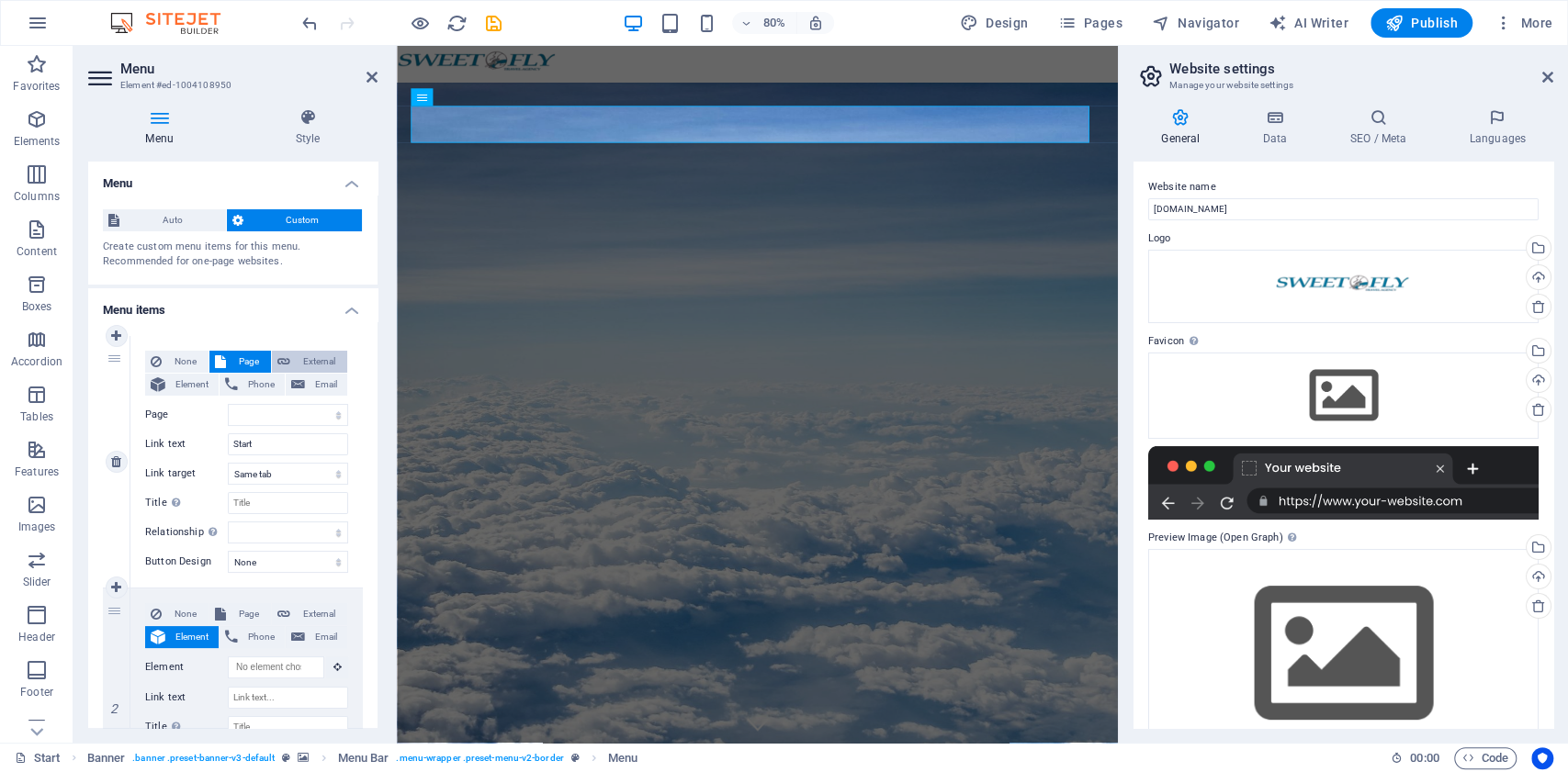
select select
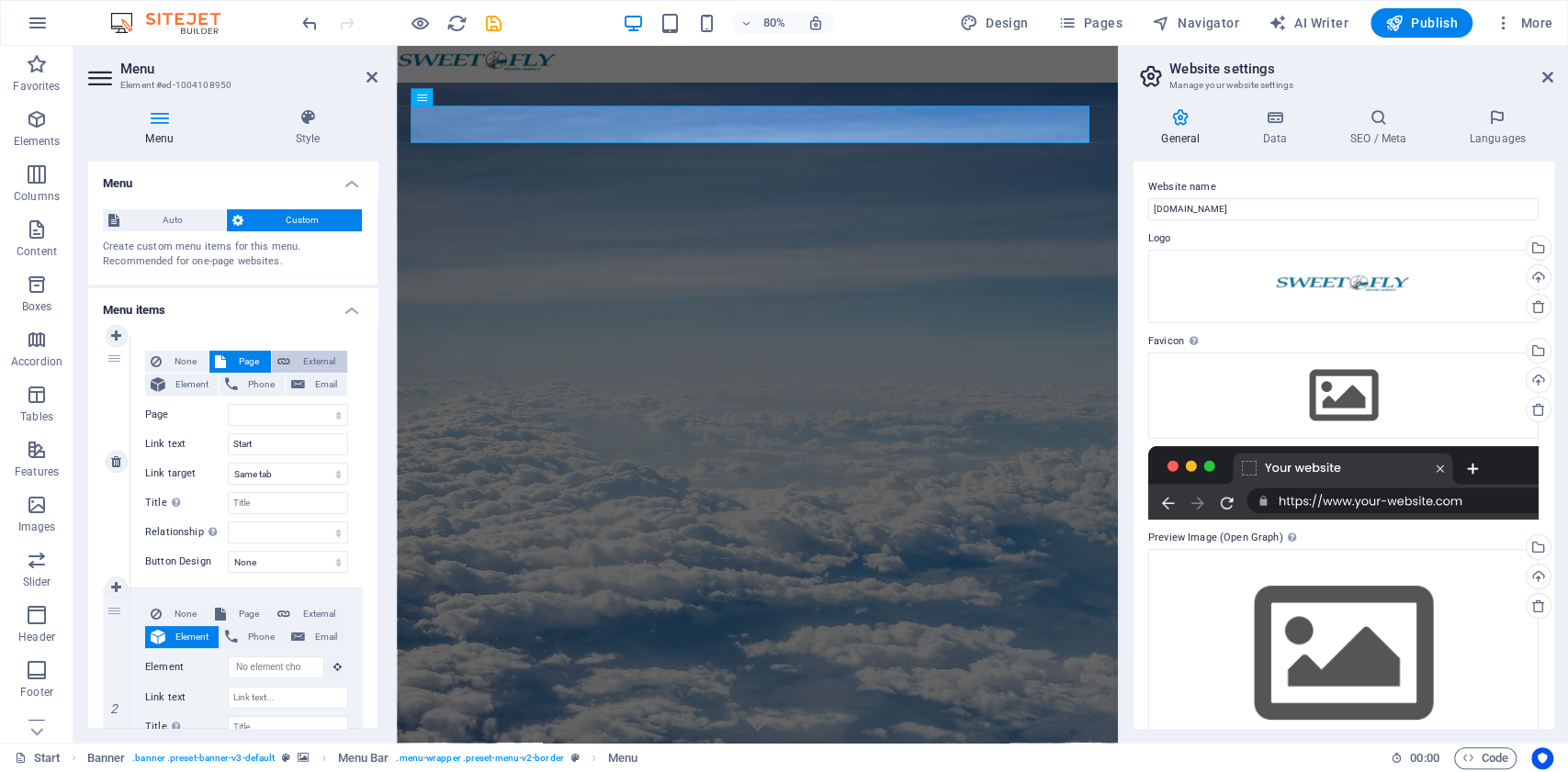
select select
click at [314, 382] on span "Email" at bounding box center [325, 385] width 31 height 22
select select
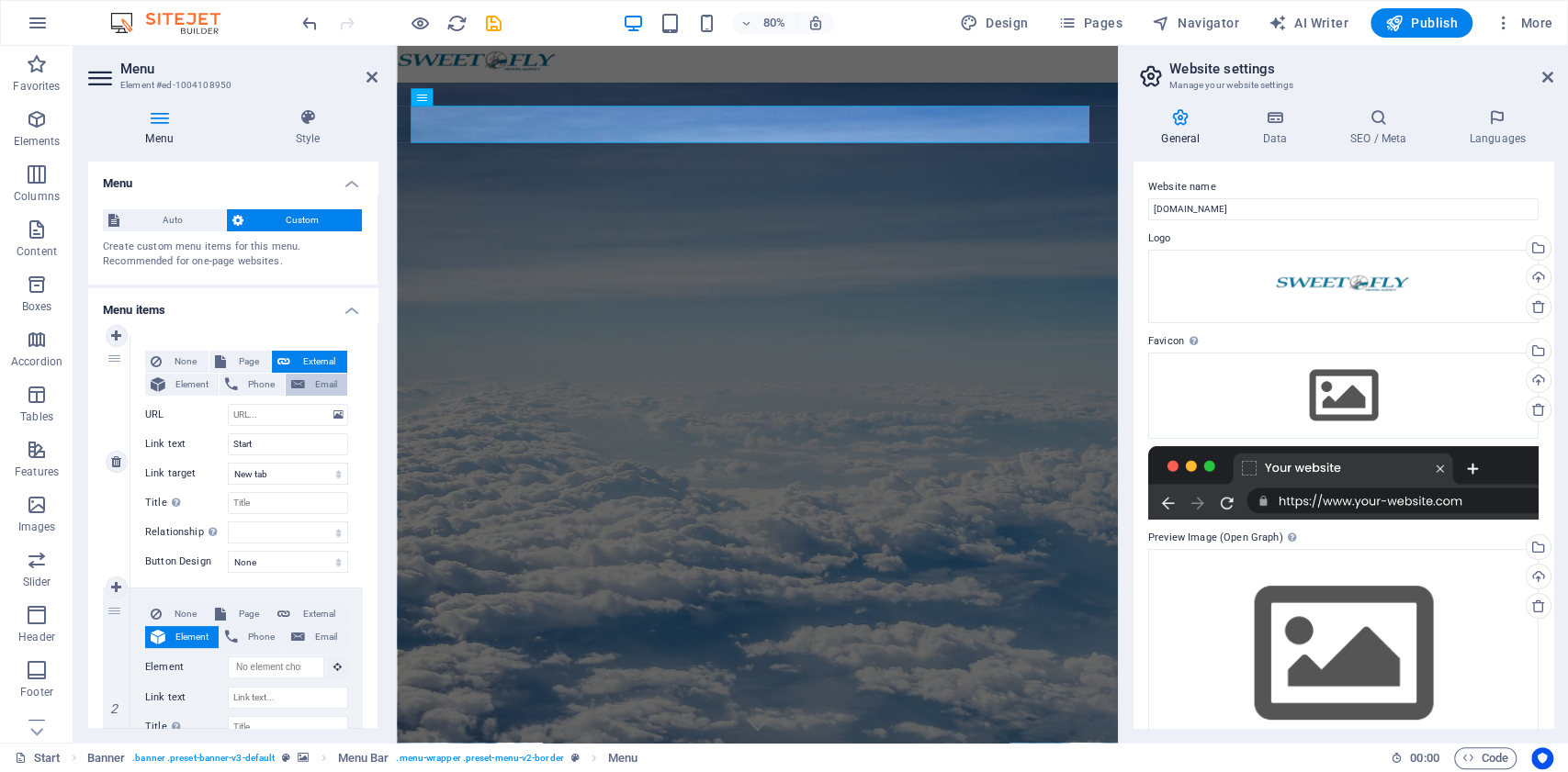
select select
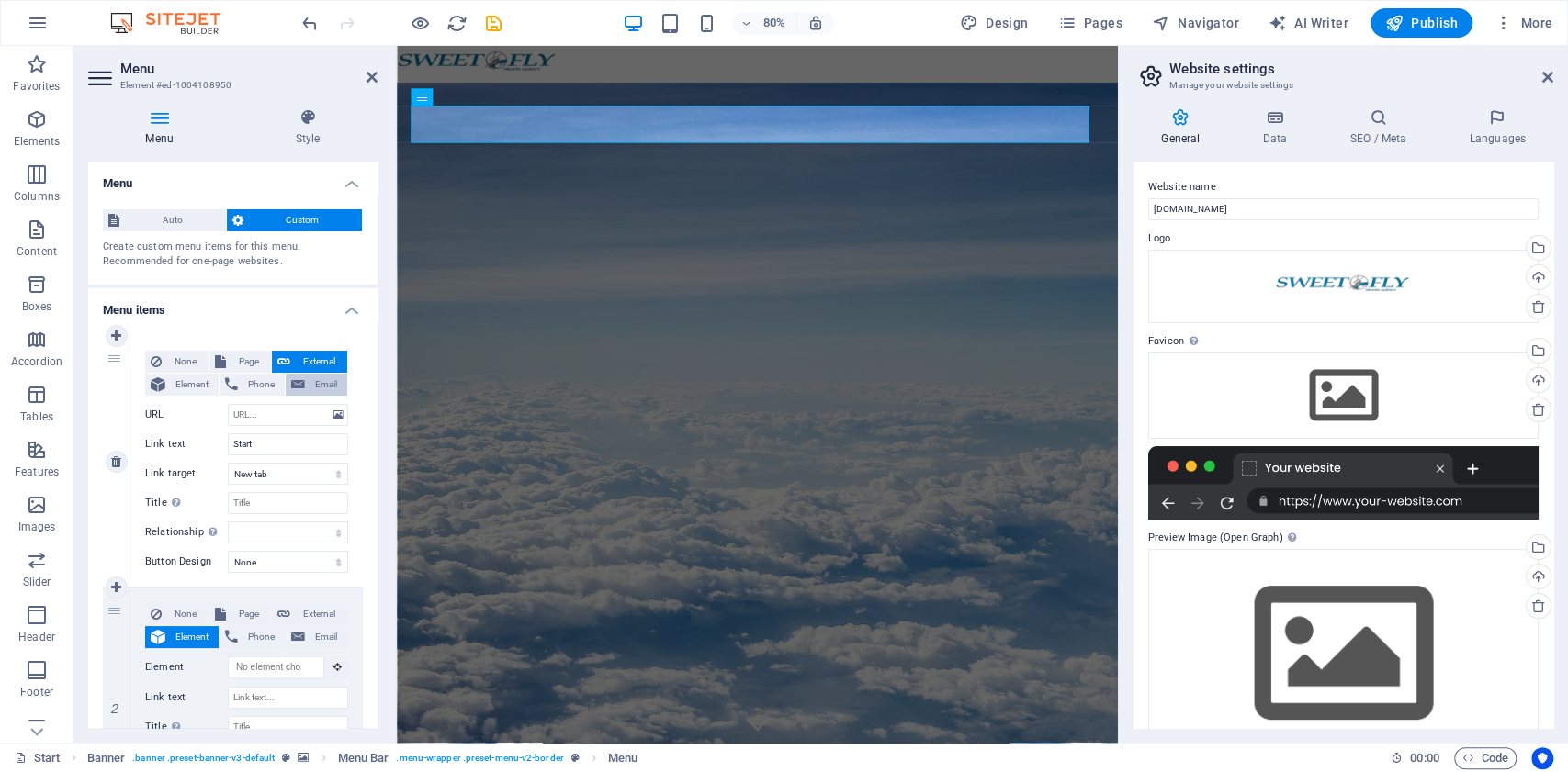
select select
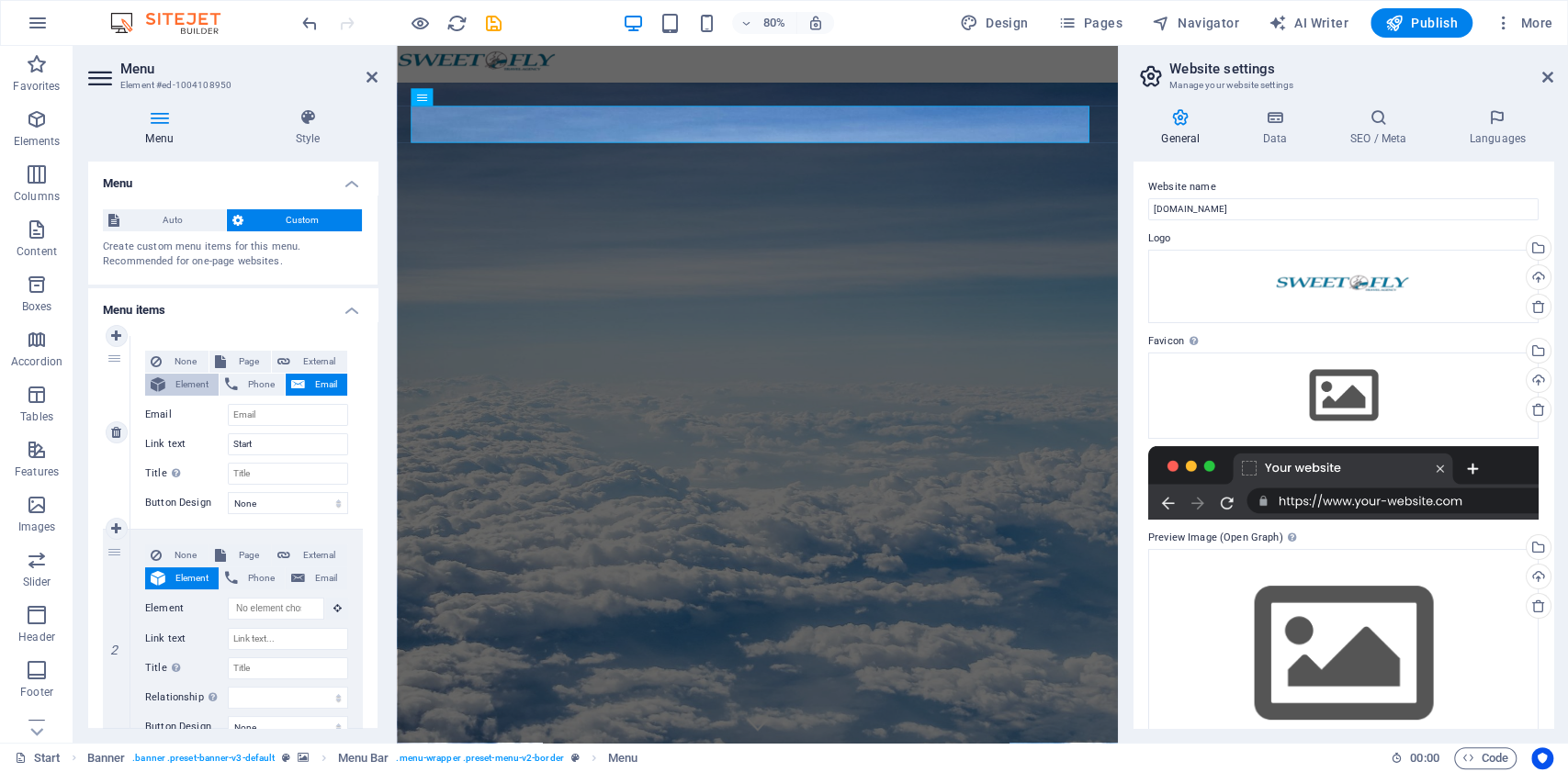
click at [185, 376] on span "Element" at bounding box center [192, 385] width 42 height 22
select select
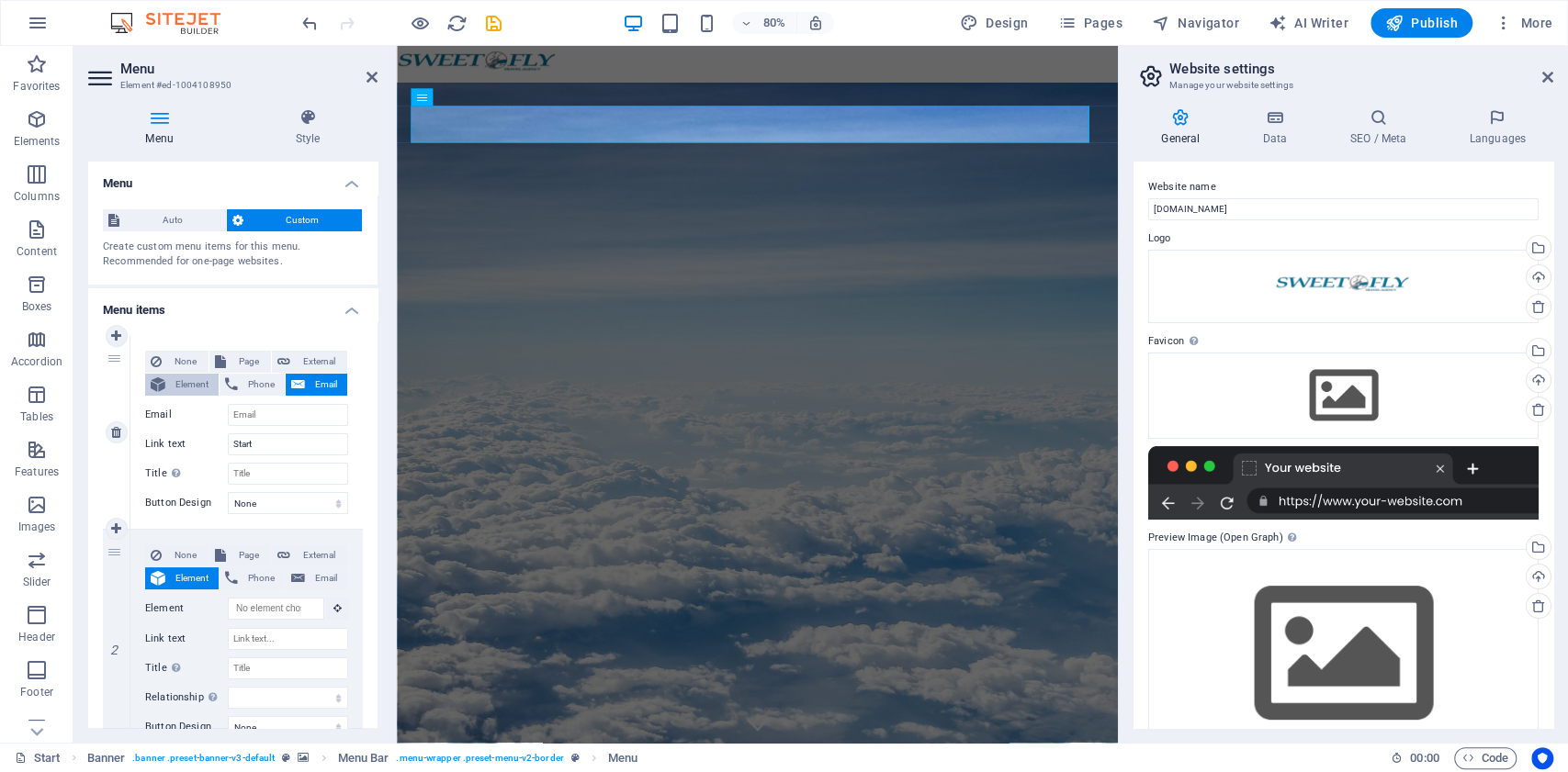
select select
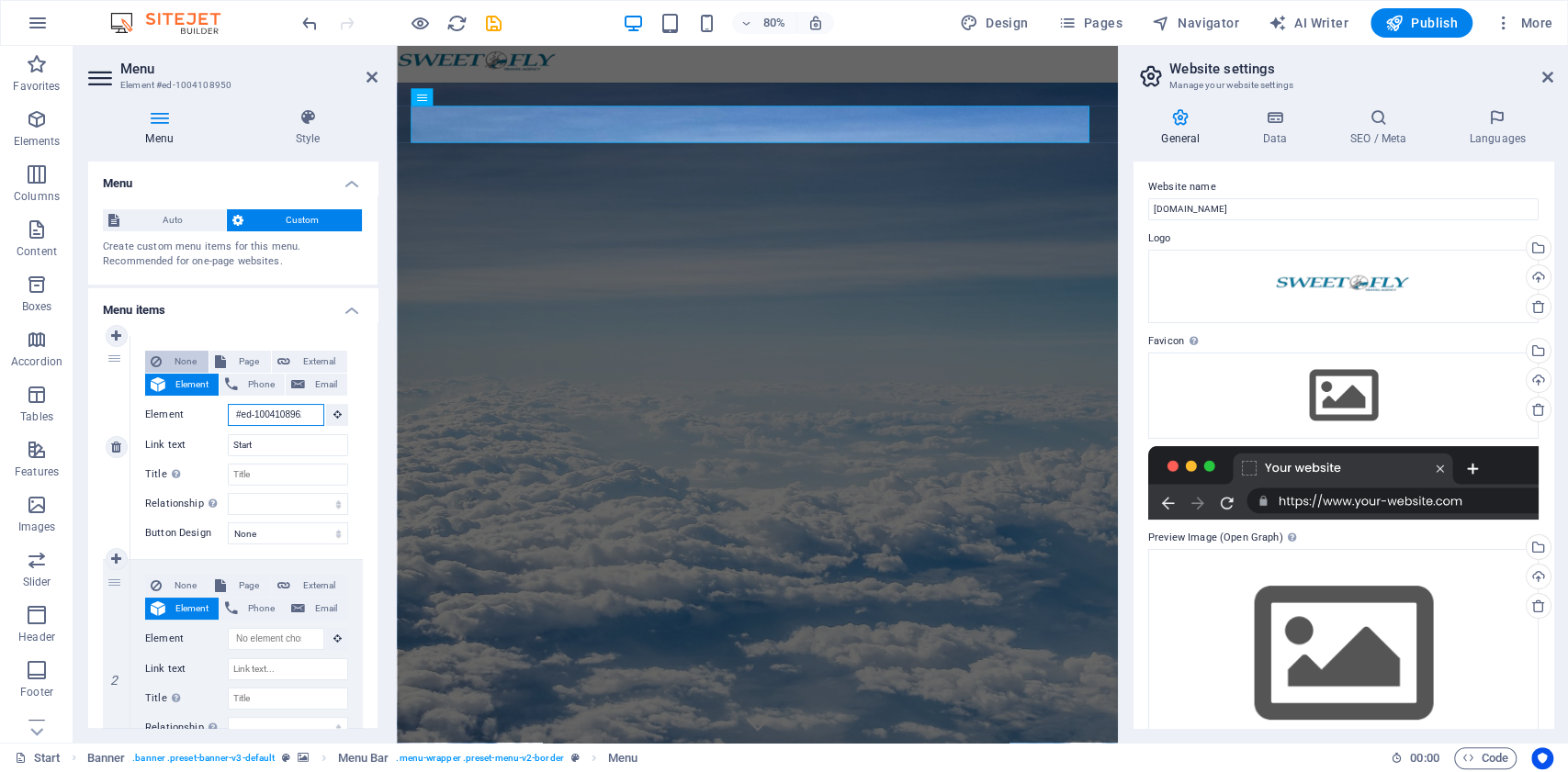
scroll to position [0, 7]
click at [178, 347] on div "None Page External Element Phone Email Page Start All Destinations Legal Notice…" at bounding box center [246, 447] width 232 height 223
click at [118, 359] on div "1" at bounding box center [116, 447] width 27 height 223
click at [113, 330] on icon at bounding box center [116, 337] width 10 height 13
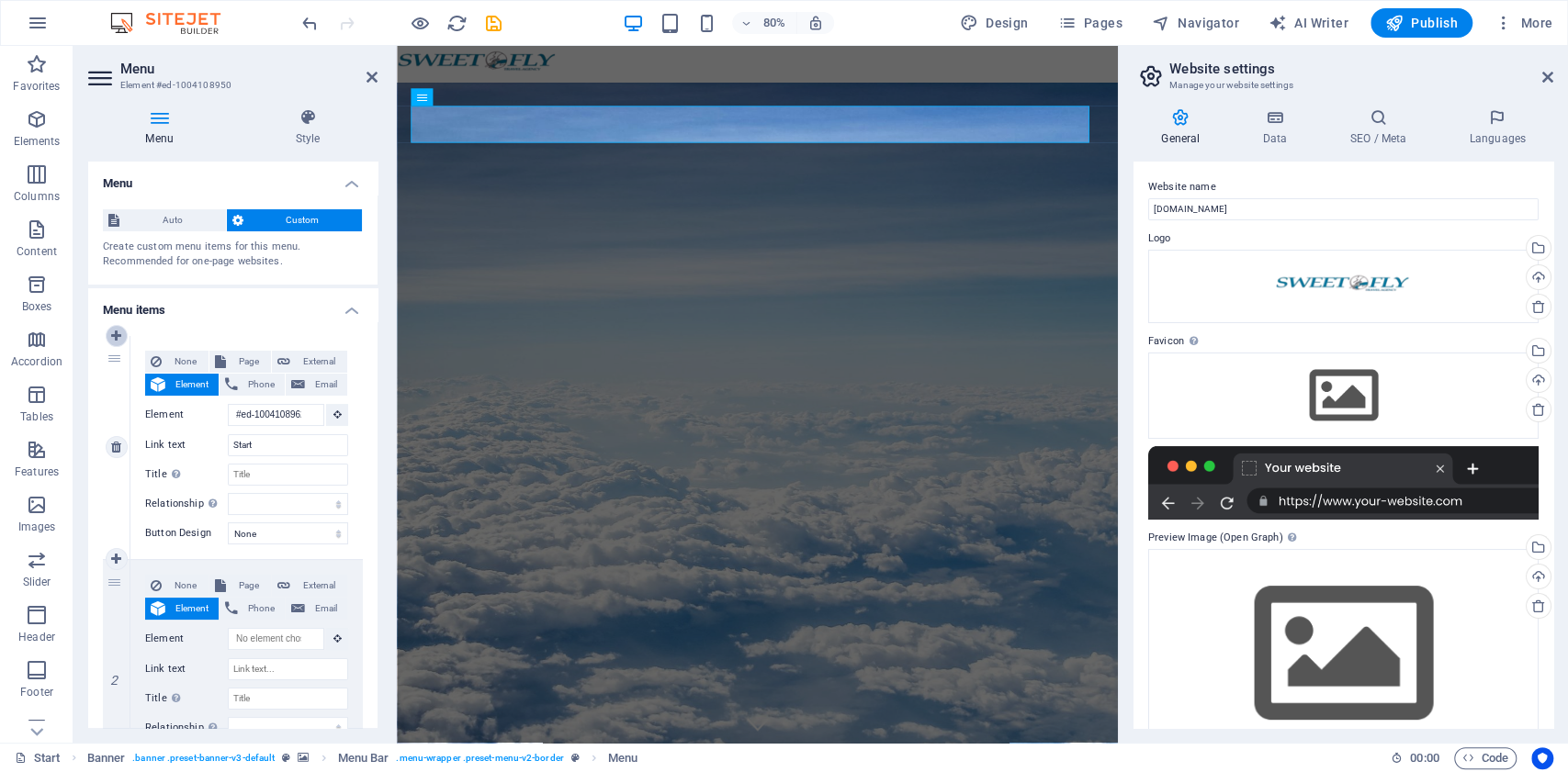
select select
type input "#ed-1004108962"
type input "Start"
select select
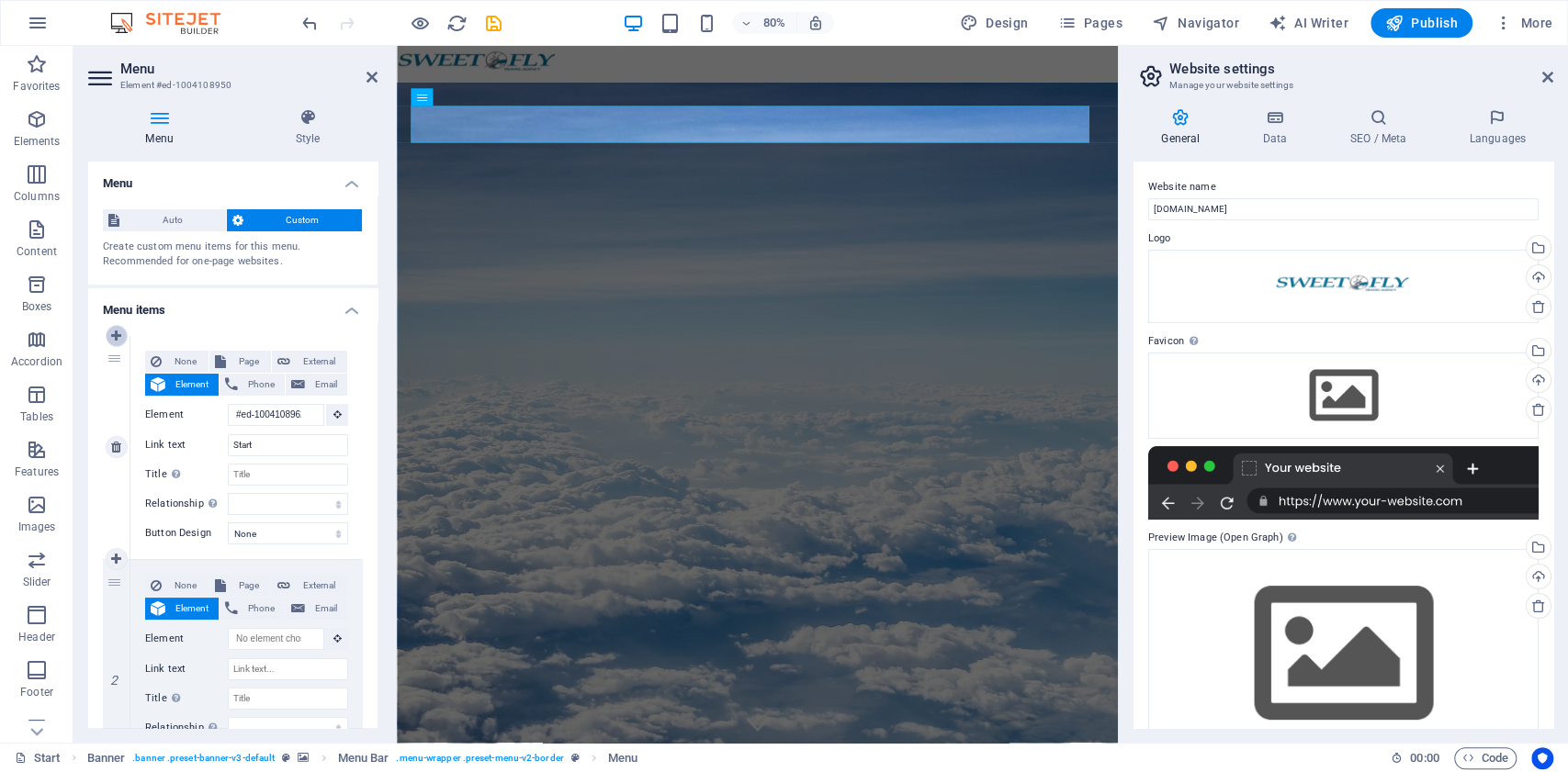
select select
type input "#ed-1004108629"
type input "Destinations"
select select
type input "#ed-1004108746"
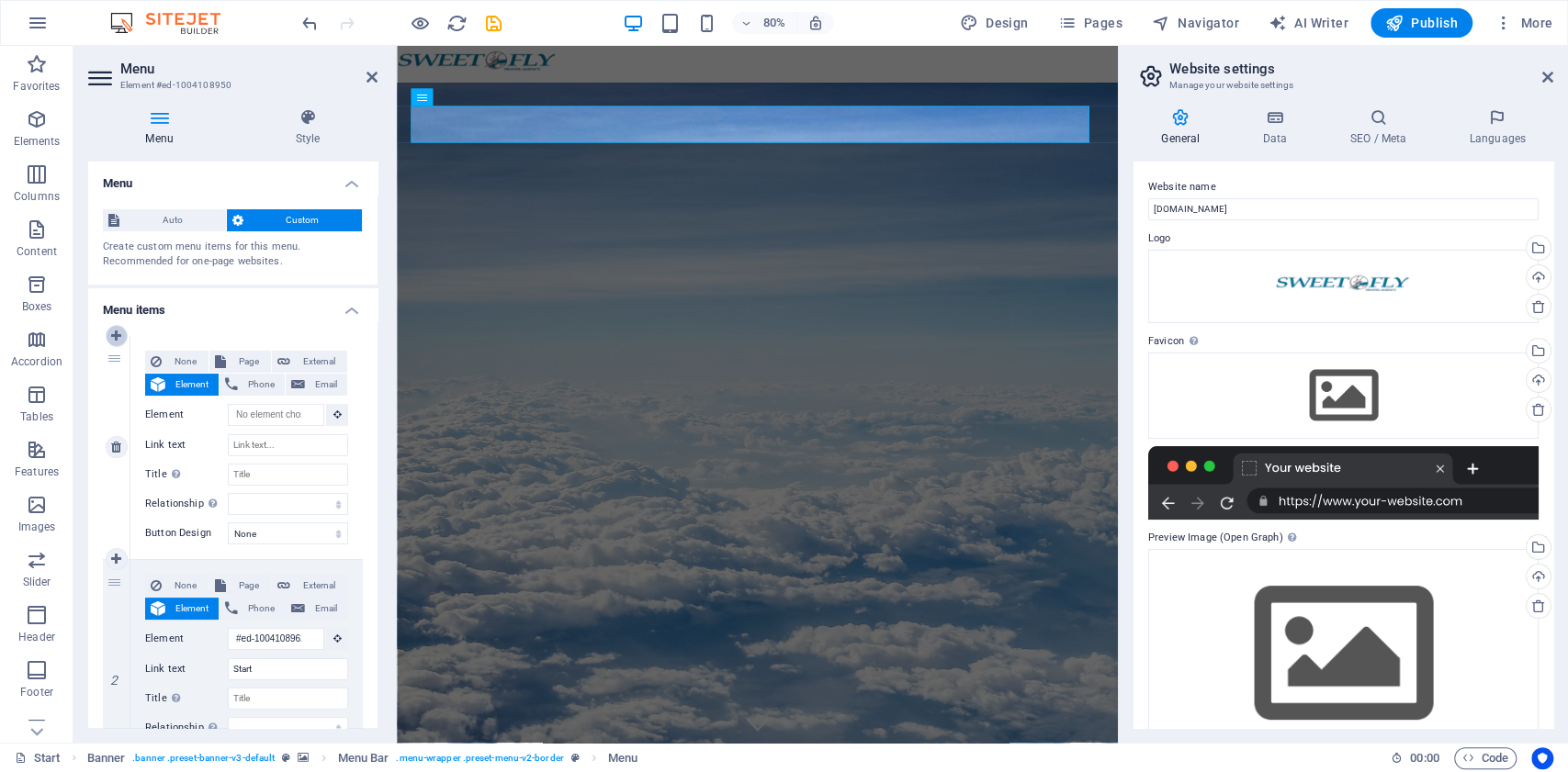
type input "Our promises to you"
select select
type input "#ed-1004108863"
type input "Partners"
select select
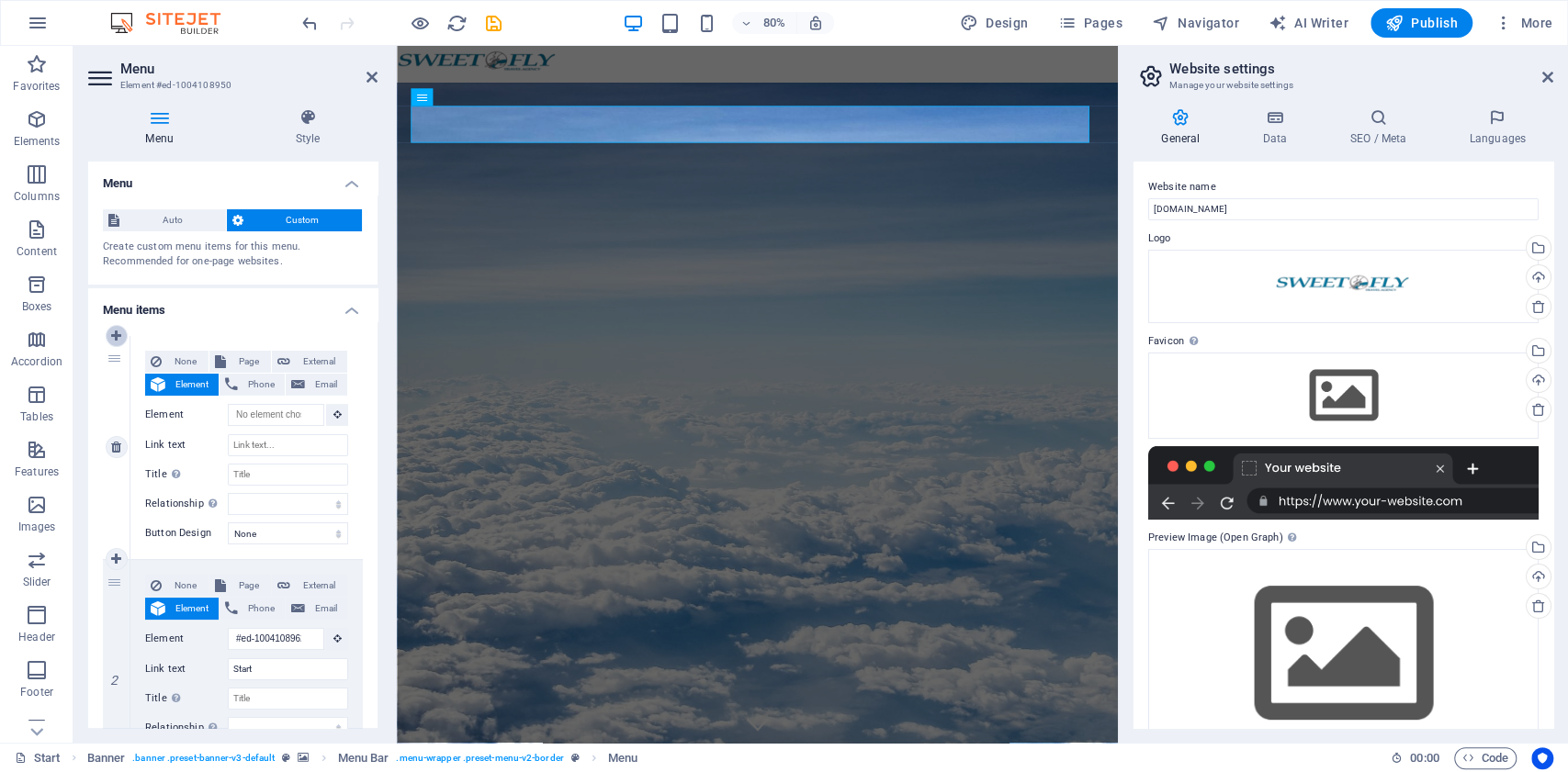
select select "1"
select select
click at [122, 334] on link at bounding box center [116, 336] width 22 height 22
select select
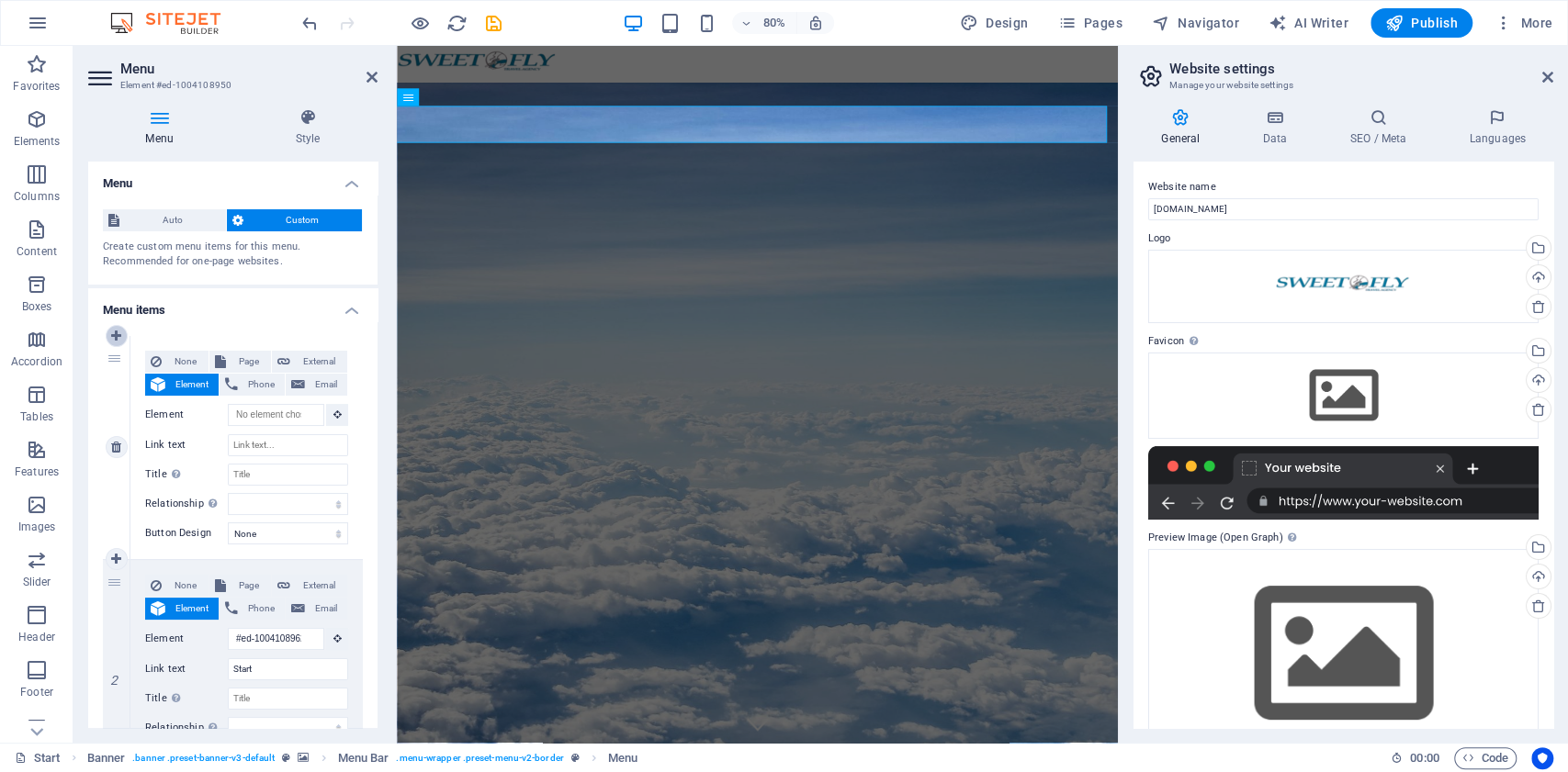
type input "#ed-1004108962"
type input "Start"
select select
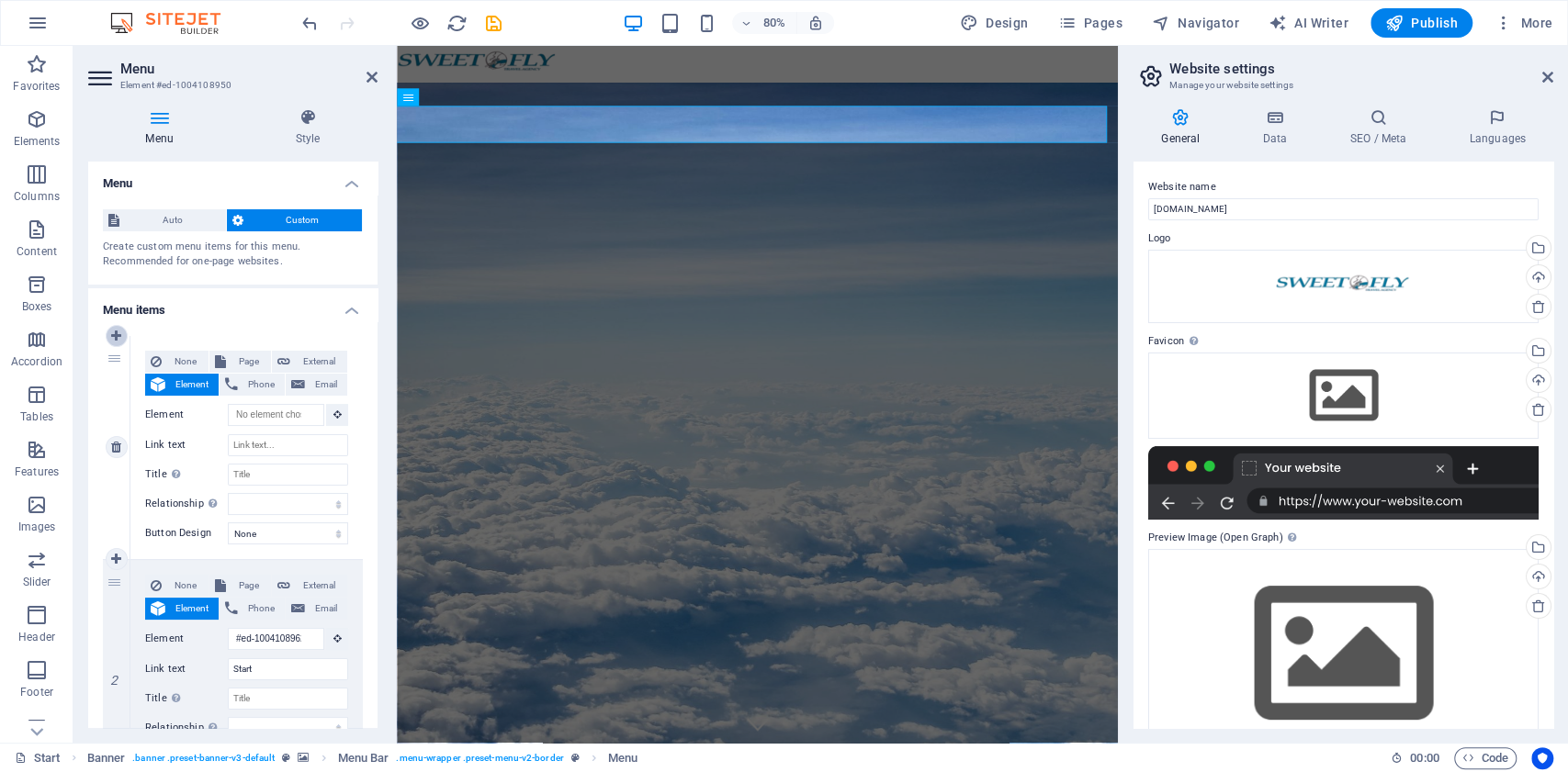
type input "#ed-1004108629"
type input "Destinations"
select select
type input "#ed-1004108746"
type input "Our promises to you"
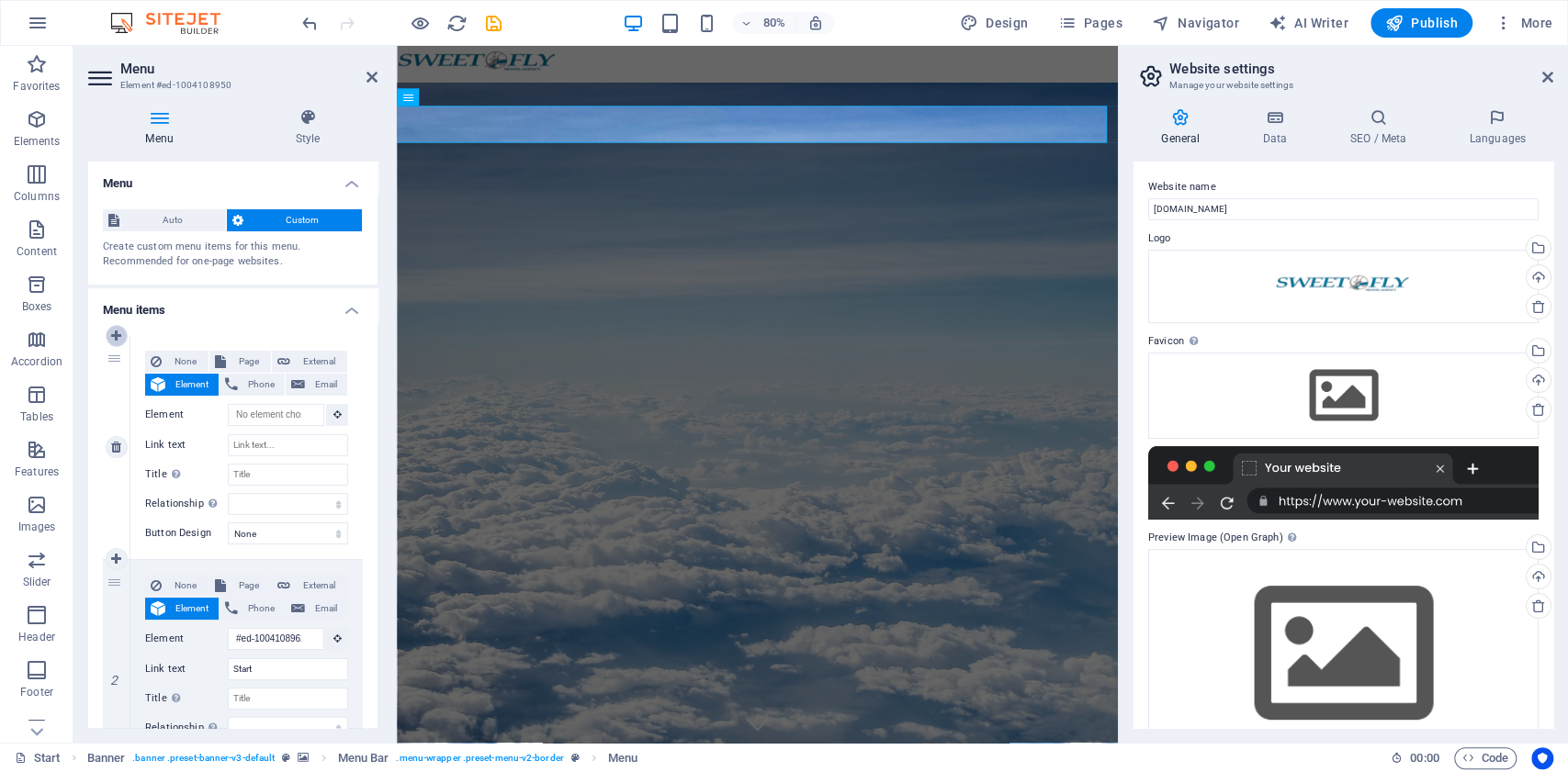
select select
type input "#ed-1004108863"
type input "Partners"
select select
select select "1"
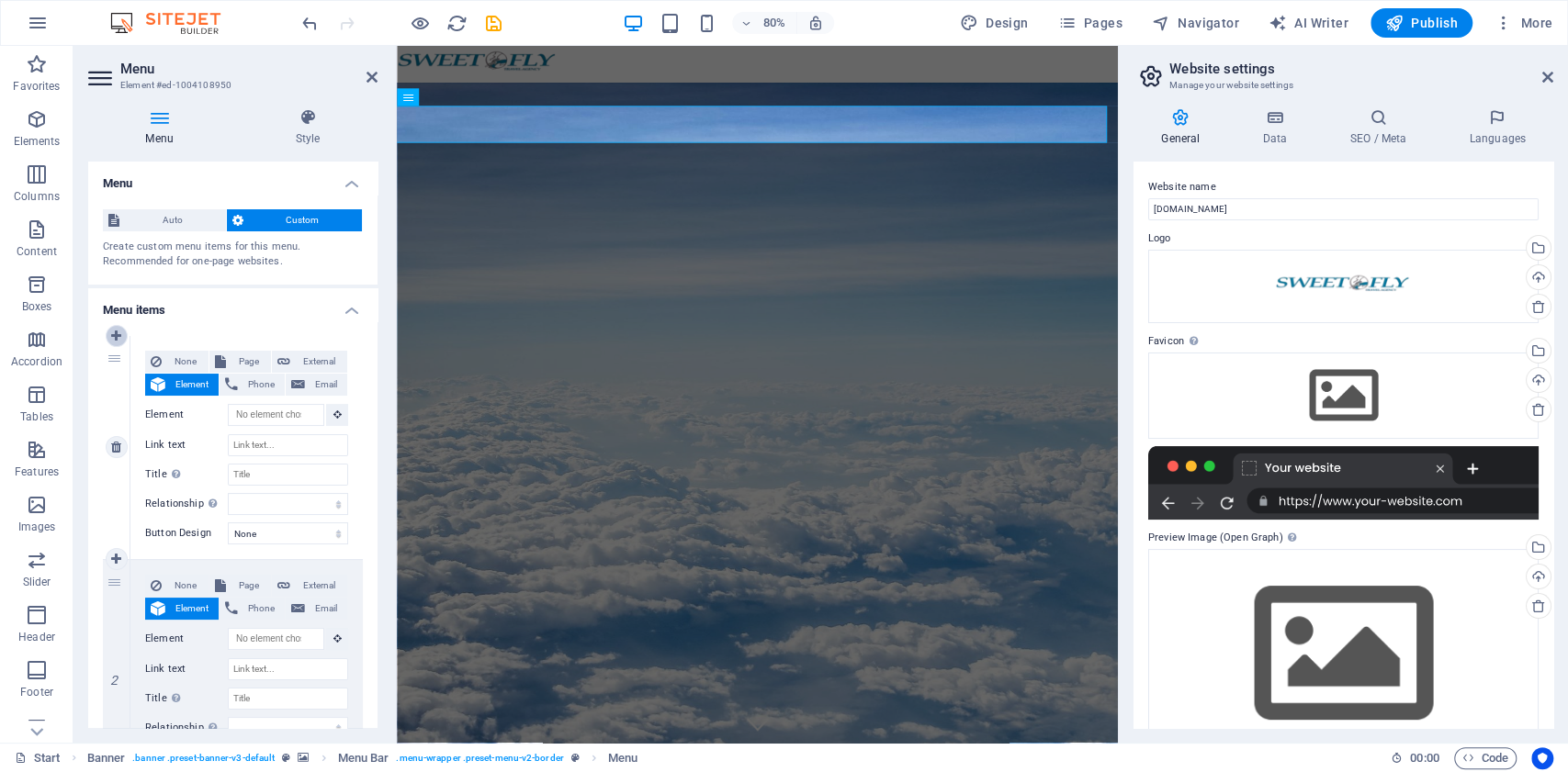
select select
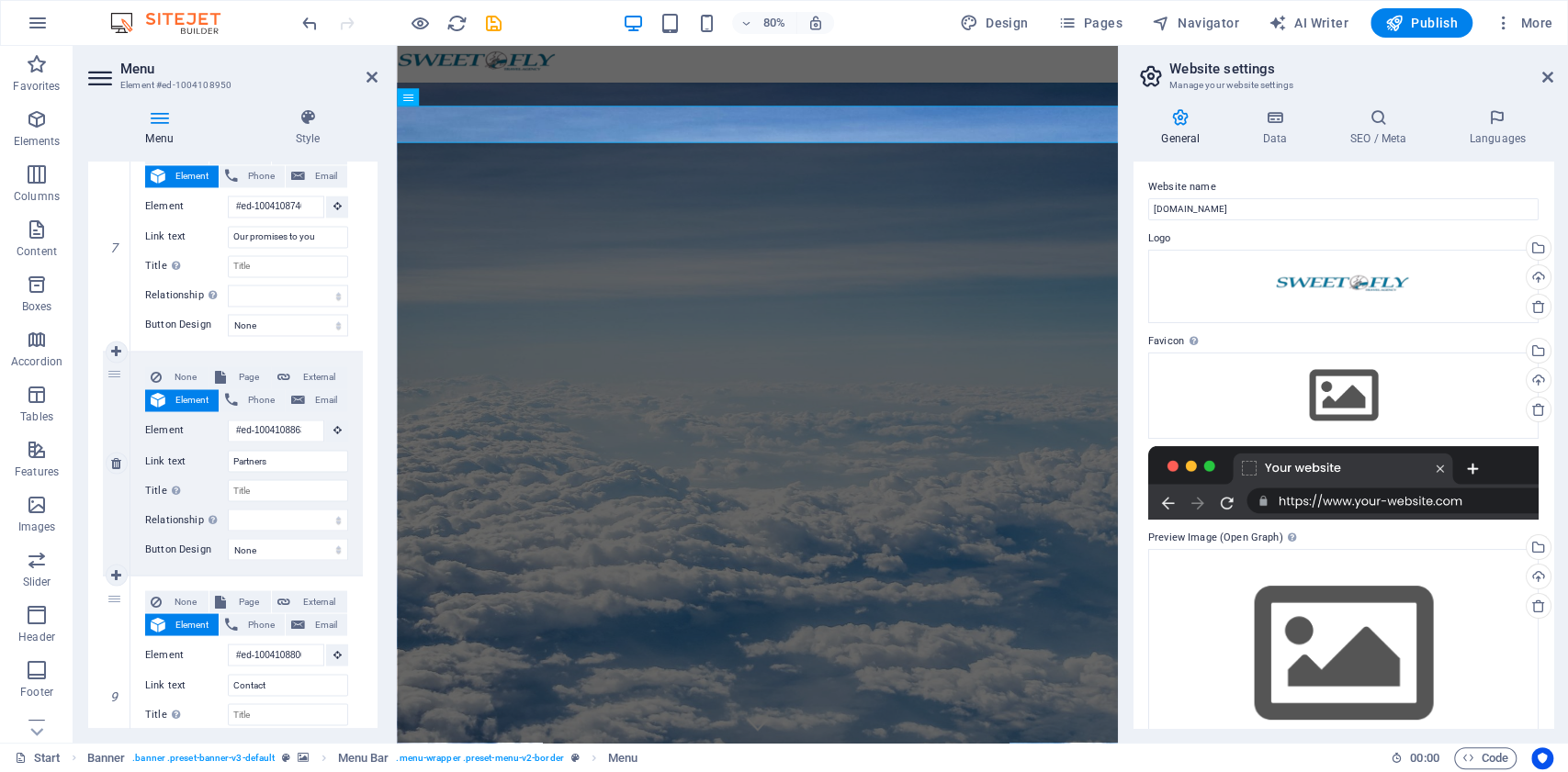
scroll to position [2194, 0]
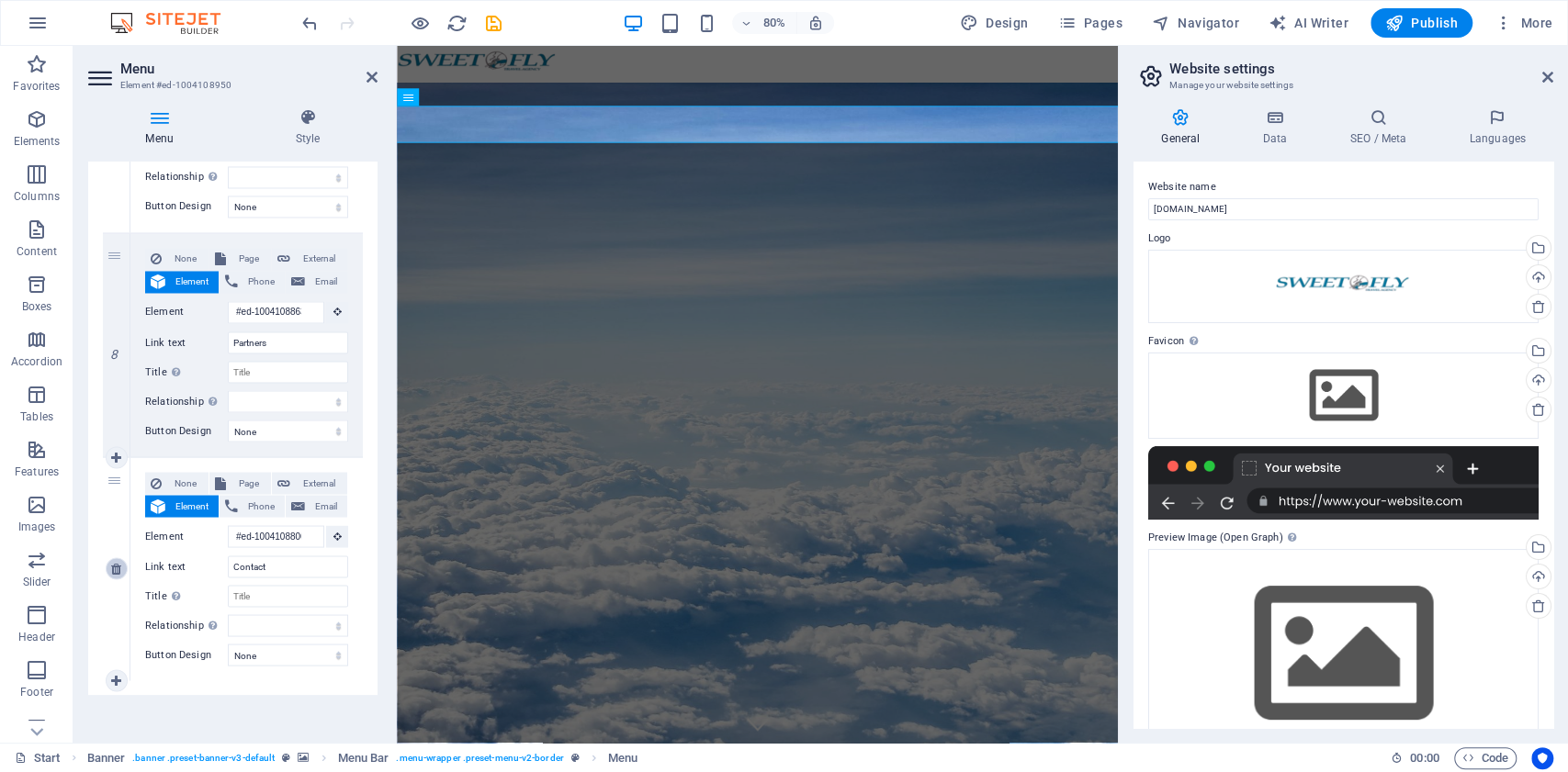
click at [115, 567] on icon at bounding box center [116, 569] width 10 height 13
select select
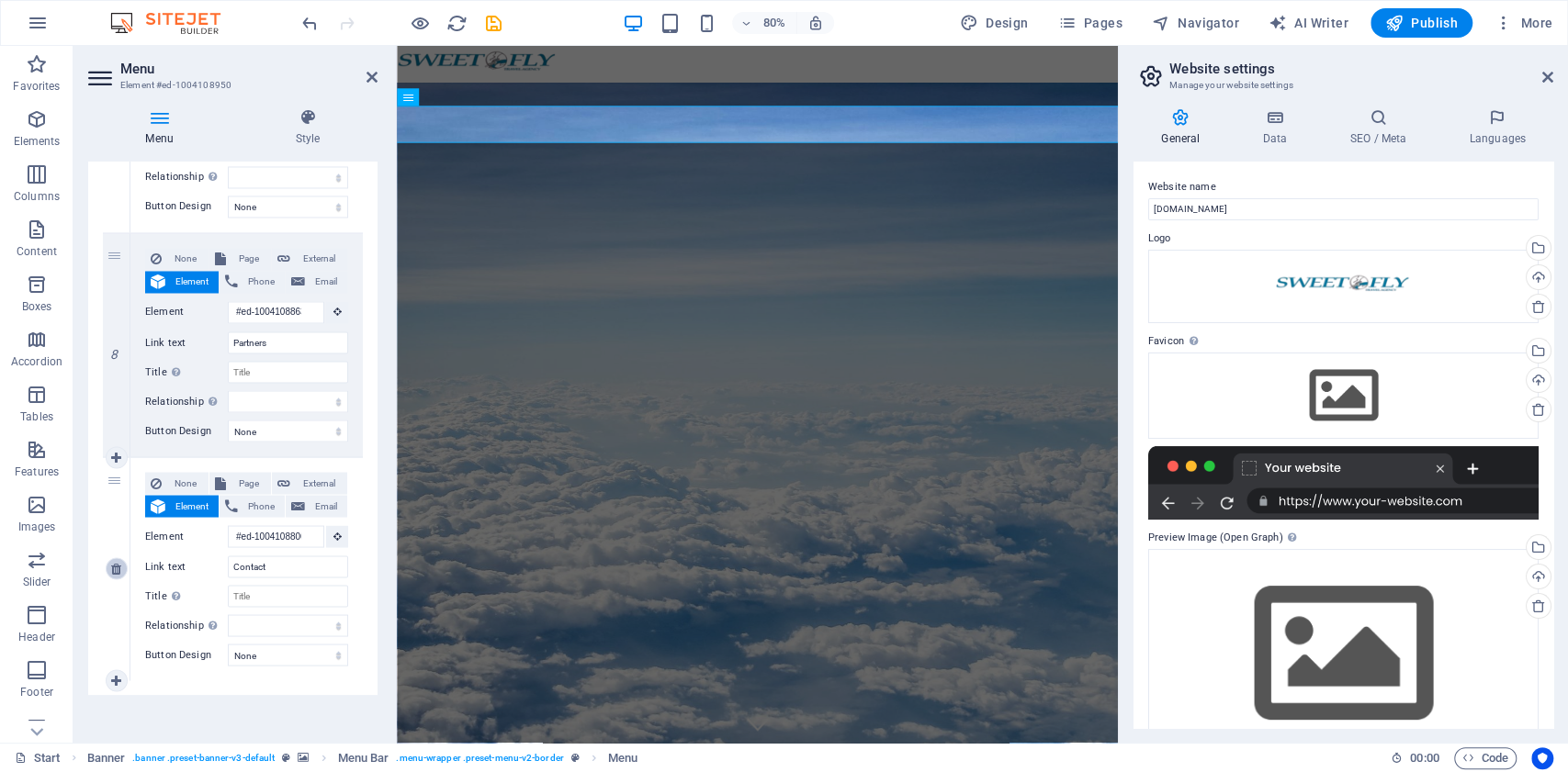
select select
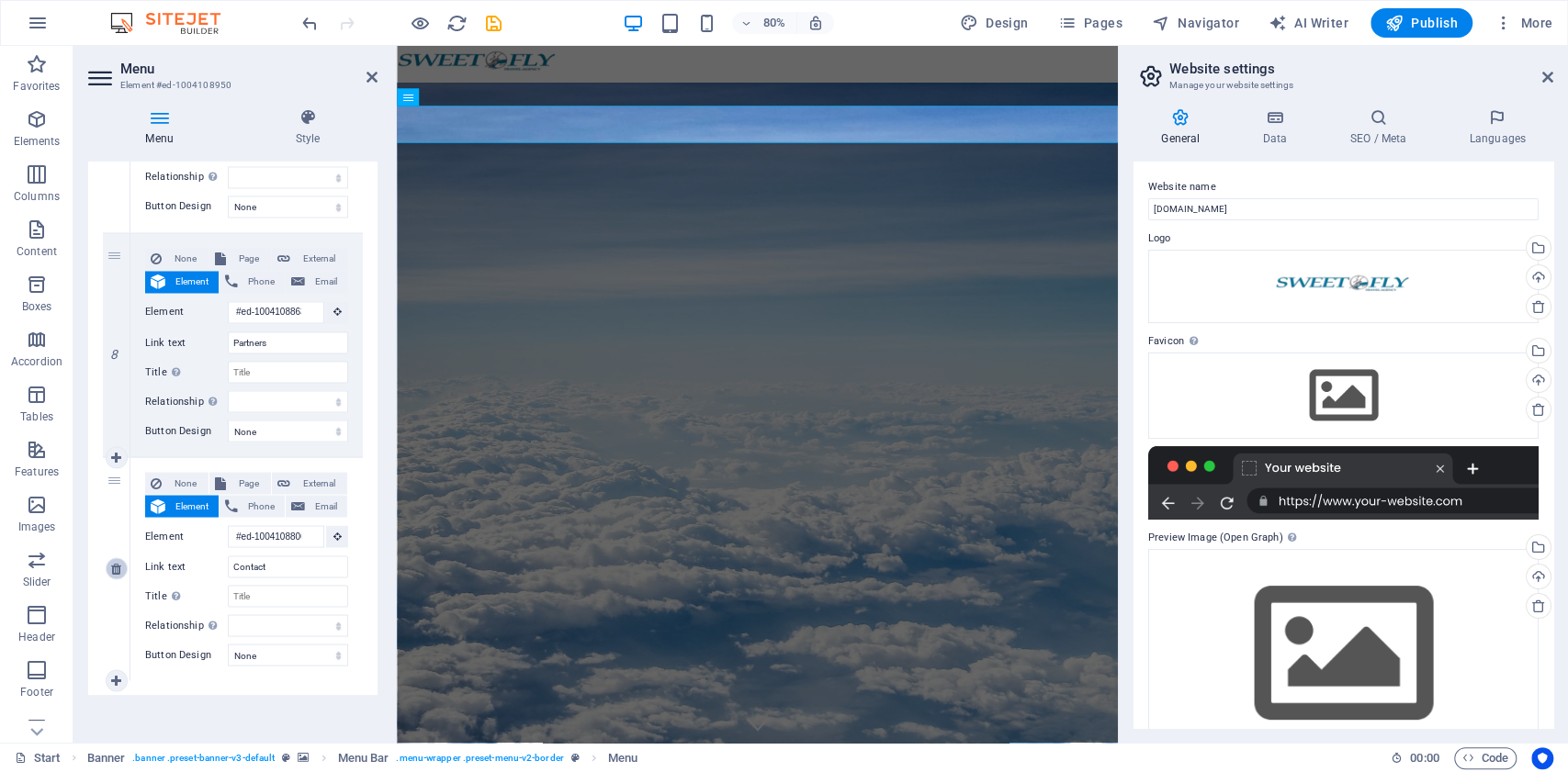
select select
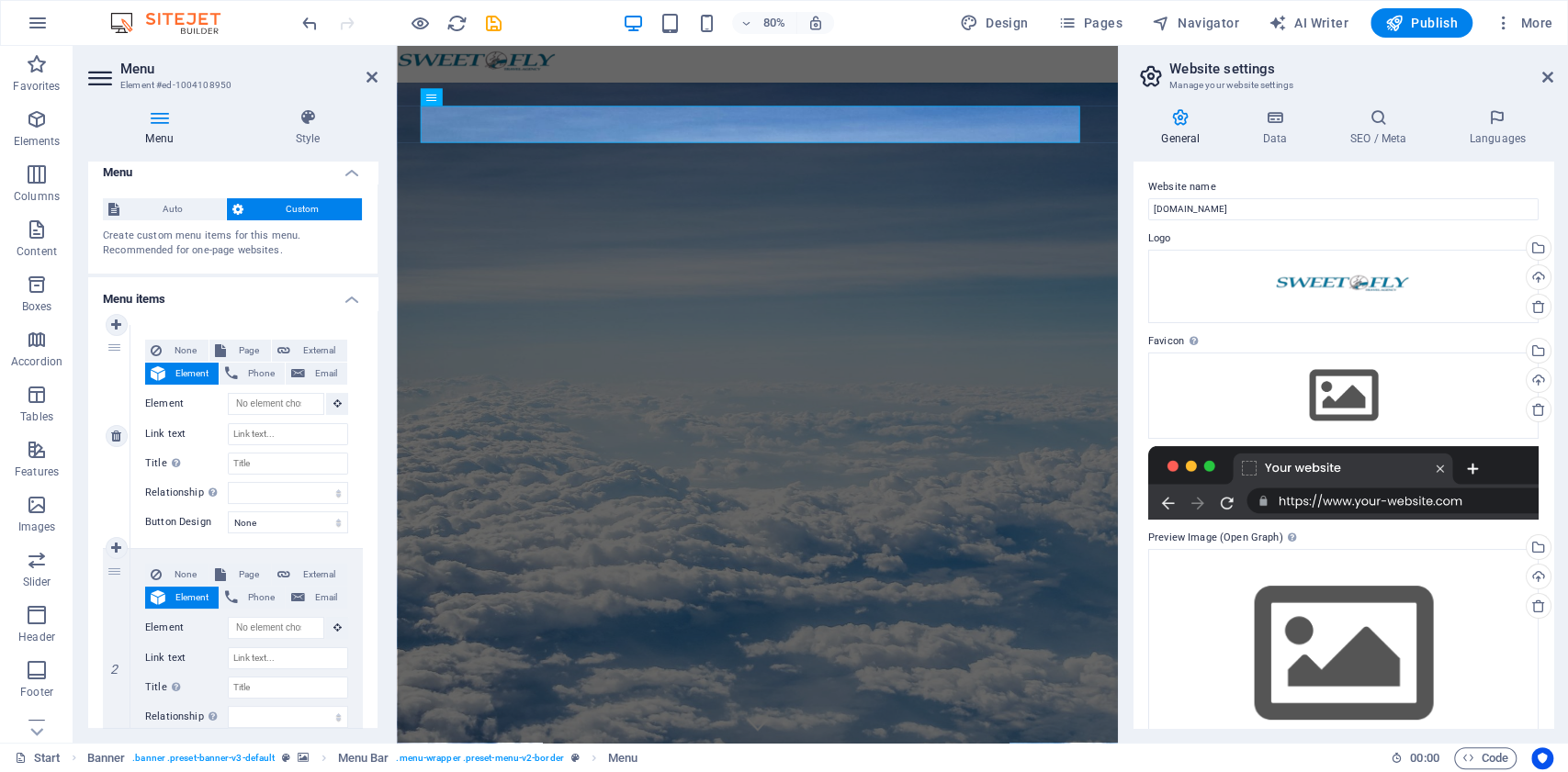
scroll to position [0, 0]
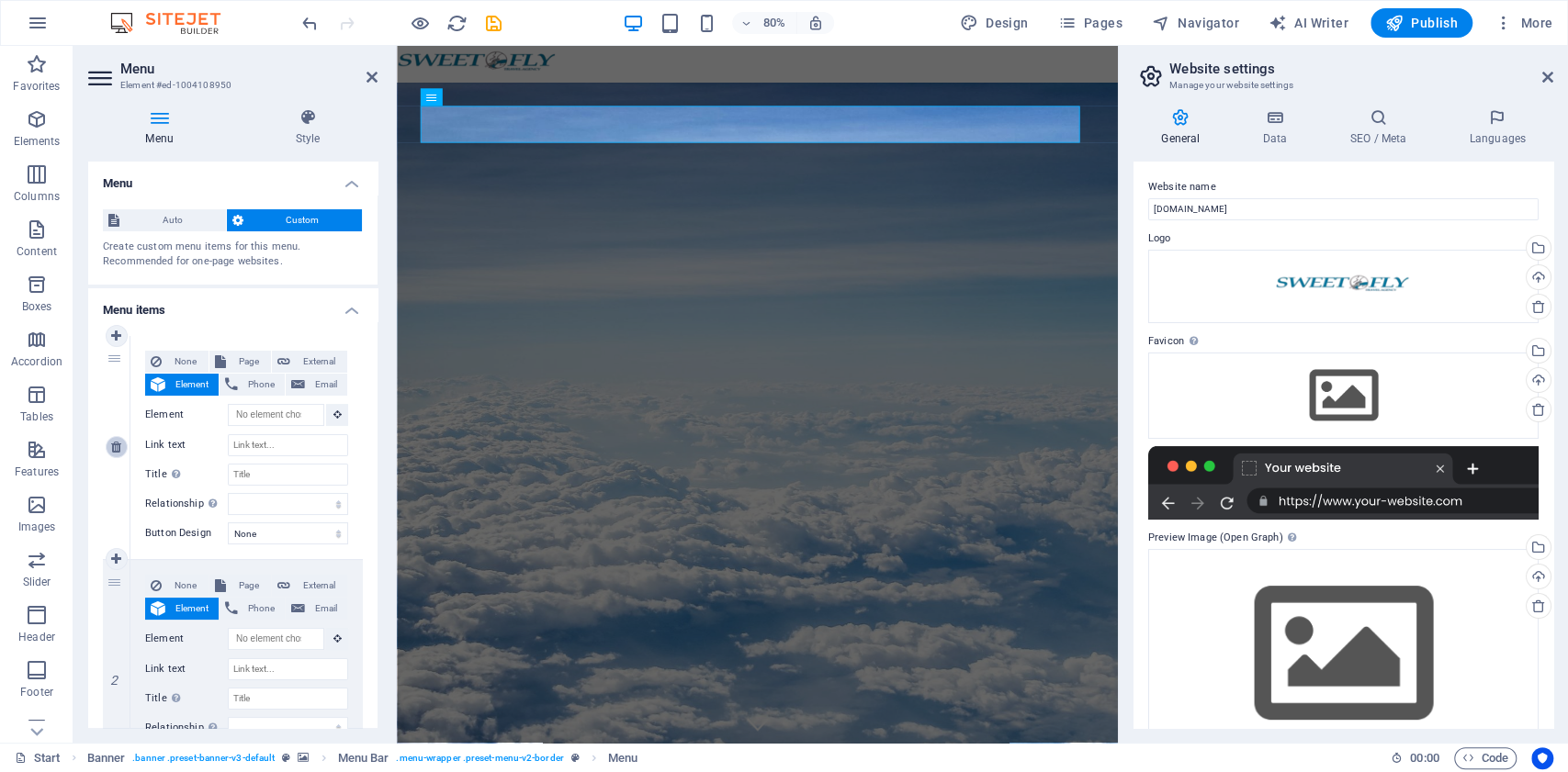
click at [112, 445] on icon at bounding box center [116, 448] width 10 height 13
select select
type input "#ed-1004108962"
type input "Start"
select select
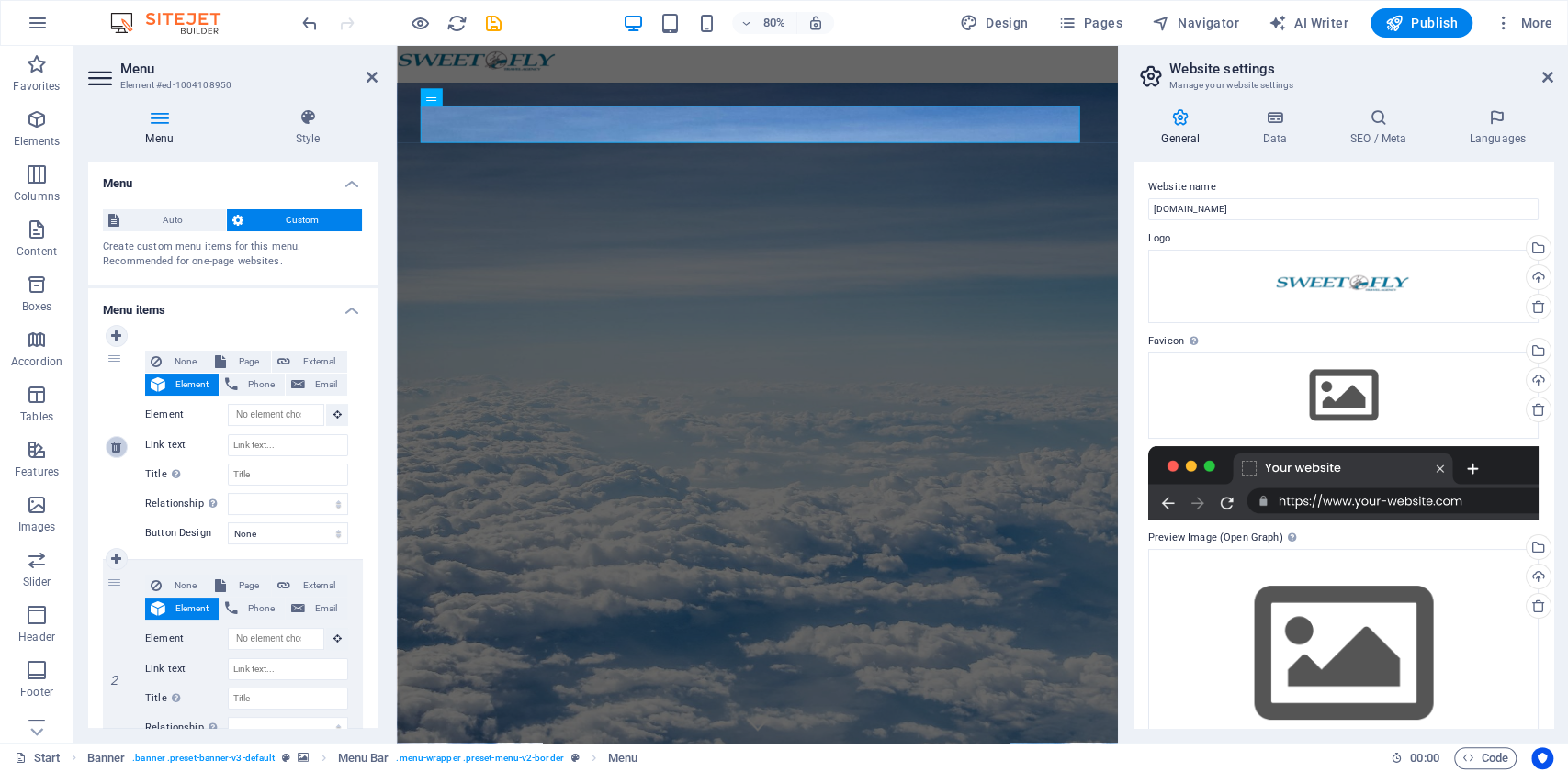
select select
type input "#ed-1004108629"
type input "Destinations"
select select
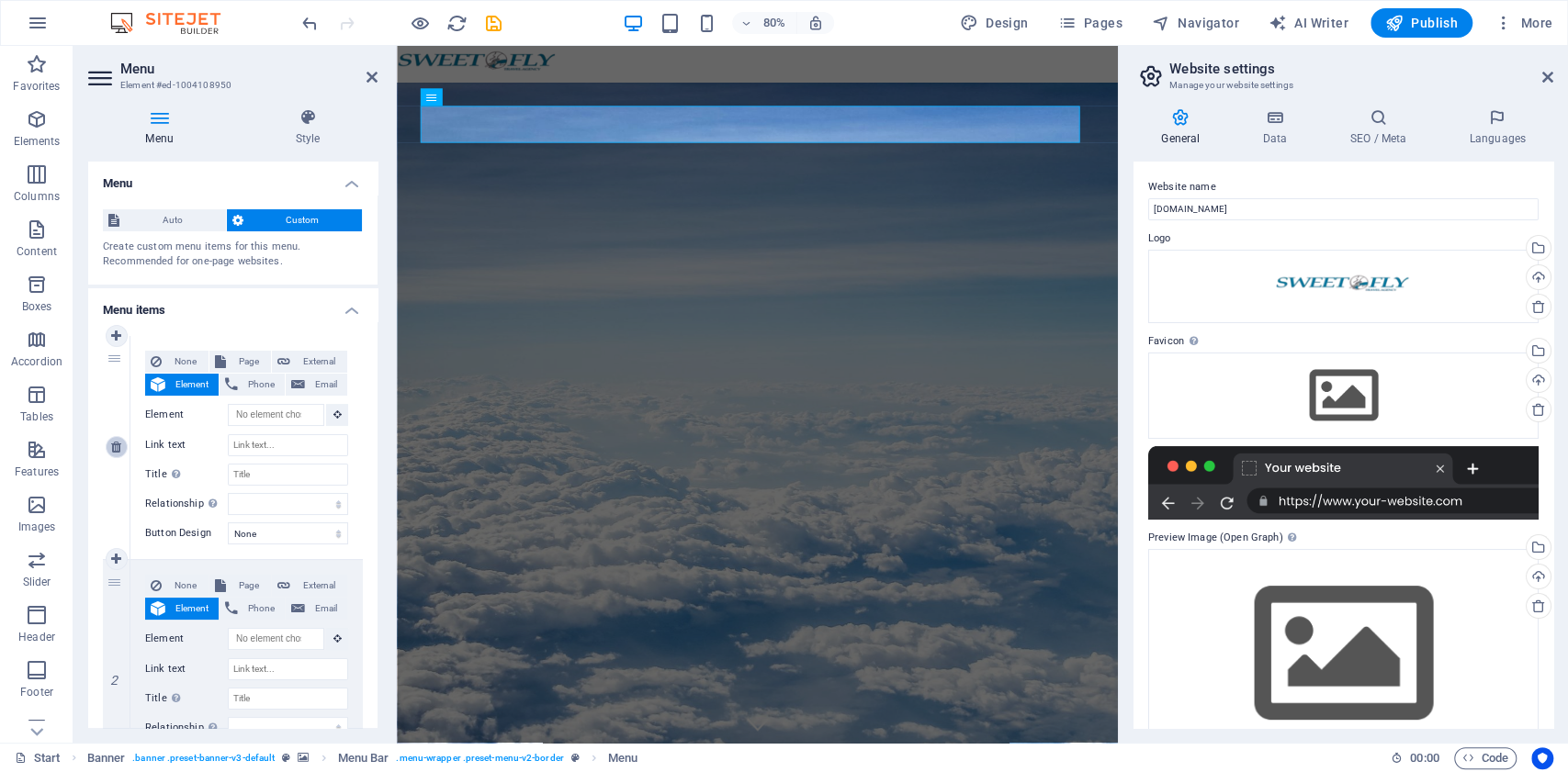
type input "#ed-1004108746"
type input "Our promises to you"
select select
type input "#ed-1004108863"
type input "Partners"
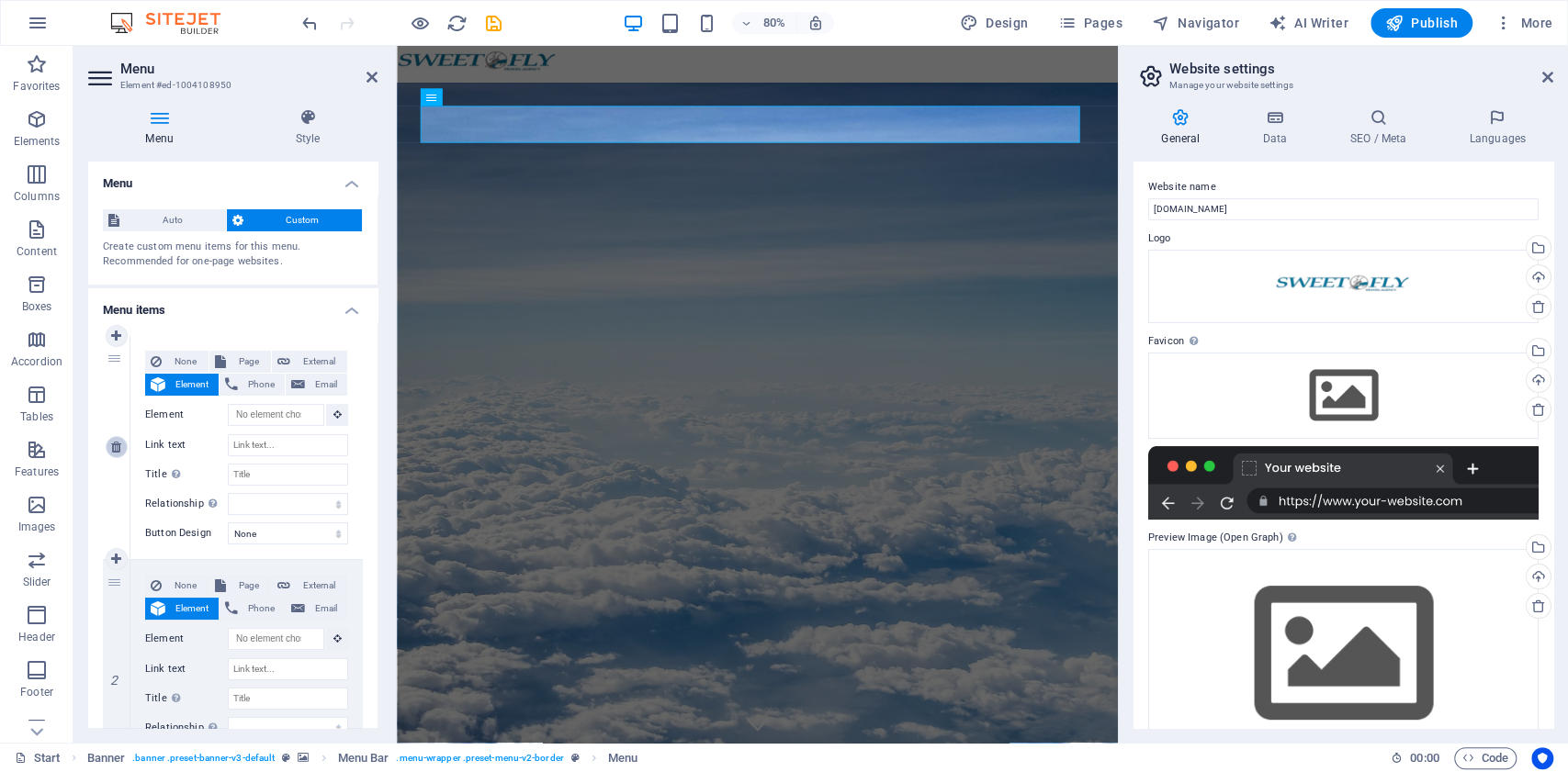
select select
select select "1"
select select
click at [116, 450] on icon at bounding box center [116, 448] width 10 height 13
type input "#ed-1004108962"
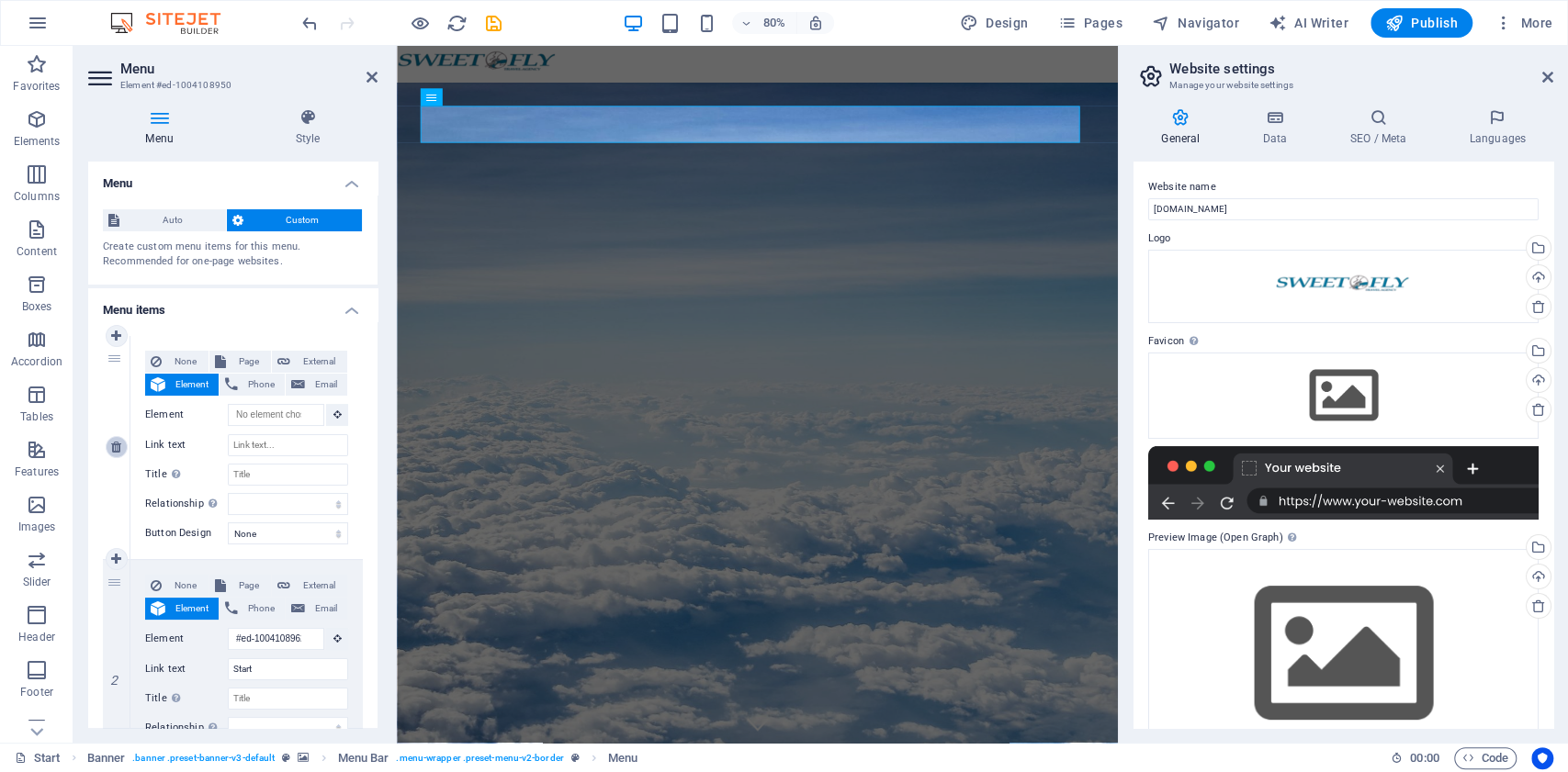
type input "Start"
select select
type input "#ed-1004108629"
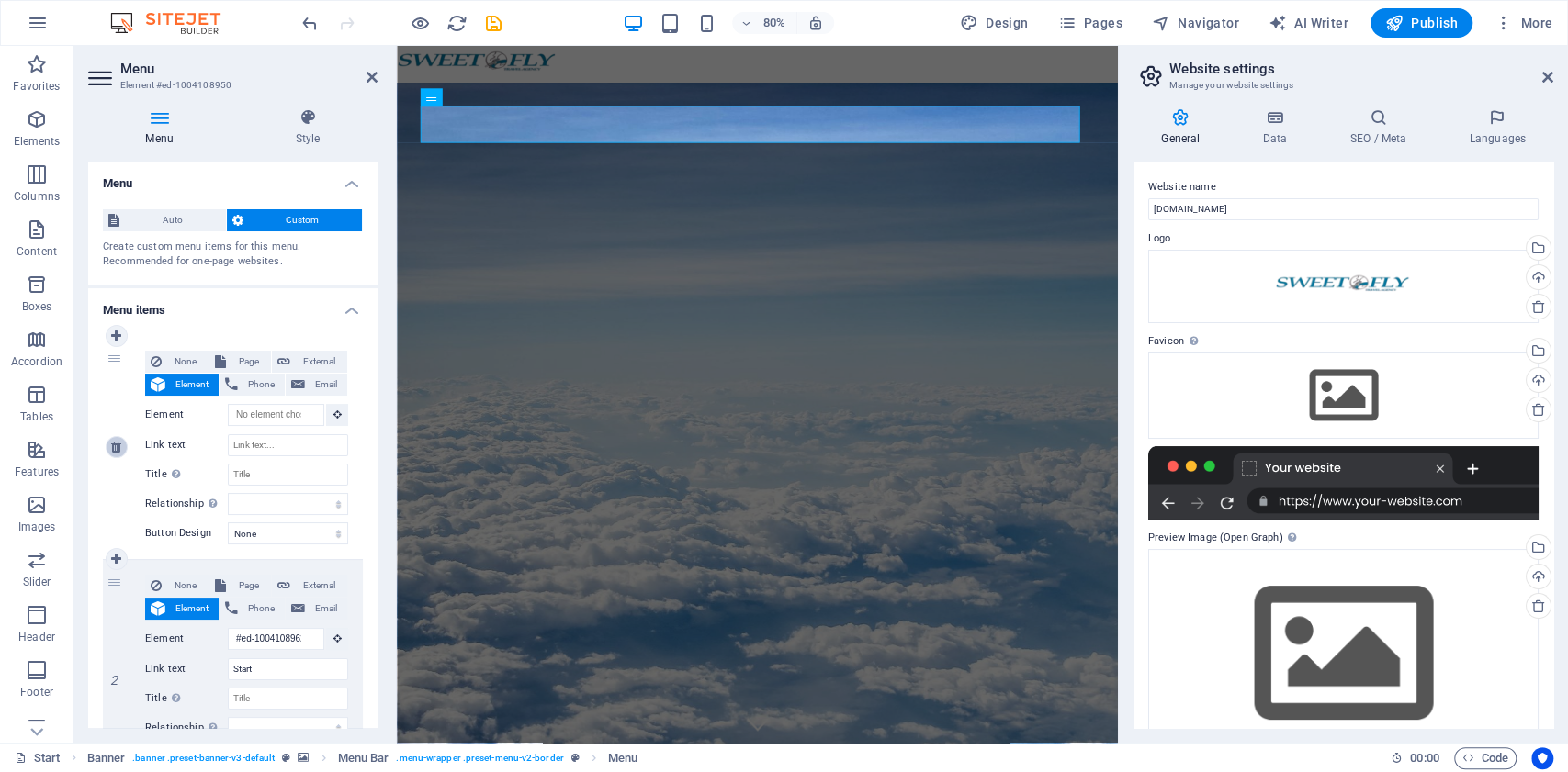
type input "Destinations"
select select
type input "#ed-1004108746"
click at [505, 101] on icon at bounding box center [505, 98] width 8 height 16
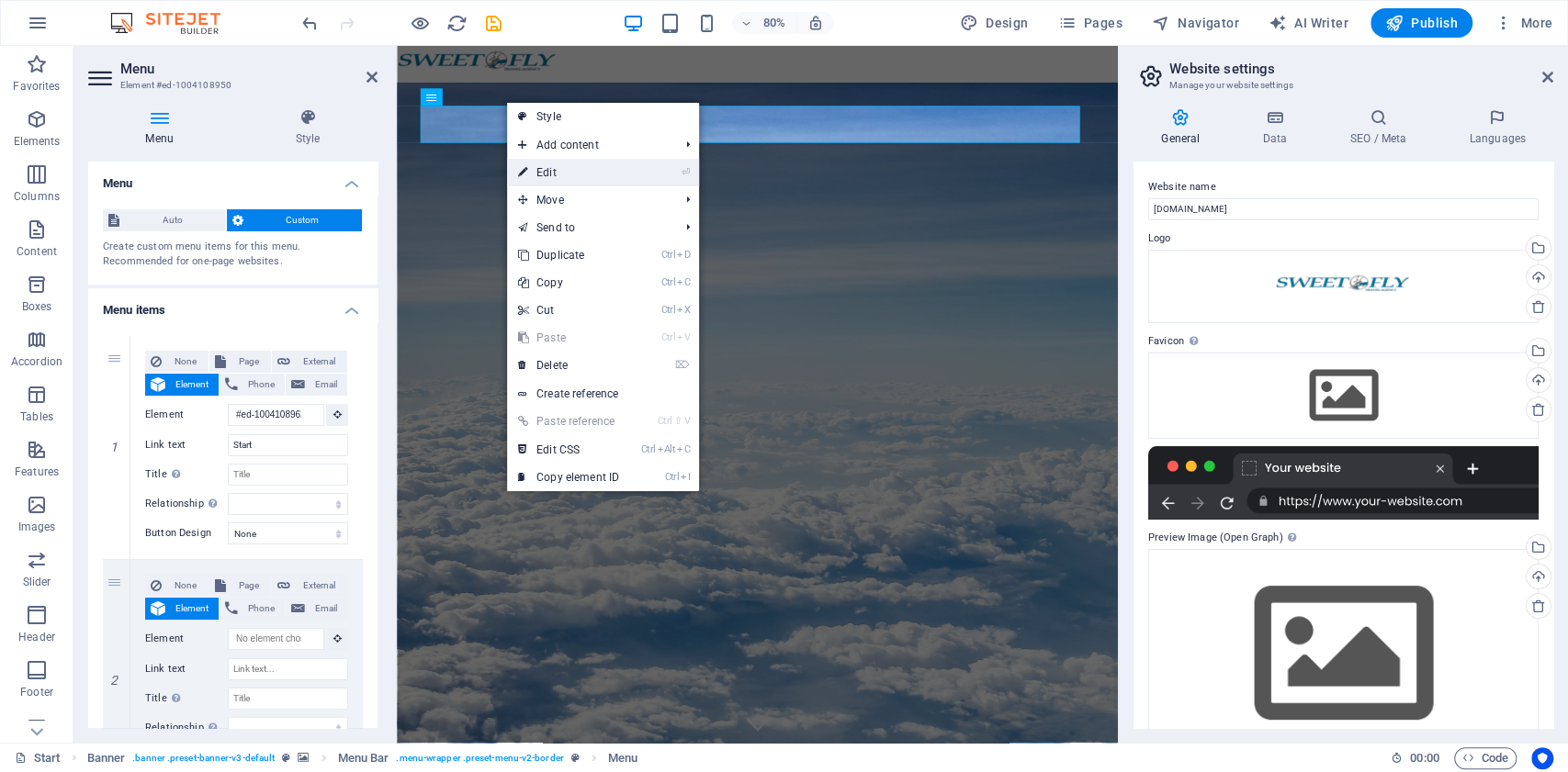
click at [557, 163] on link "⏎ Edit" at bounding box center [568, 172] width 123 height 27
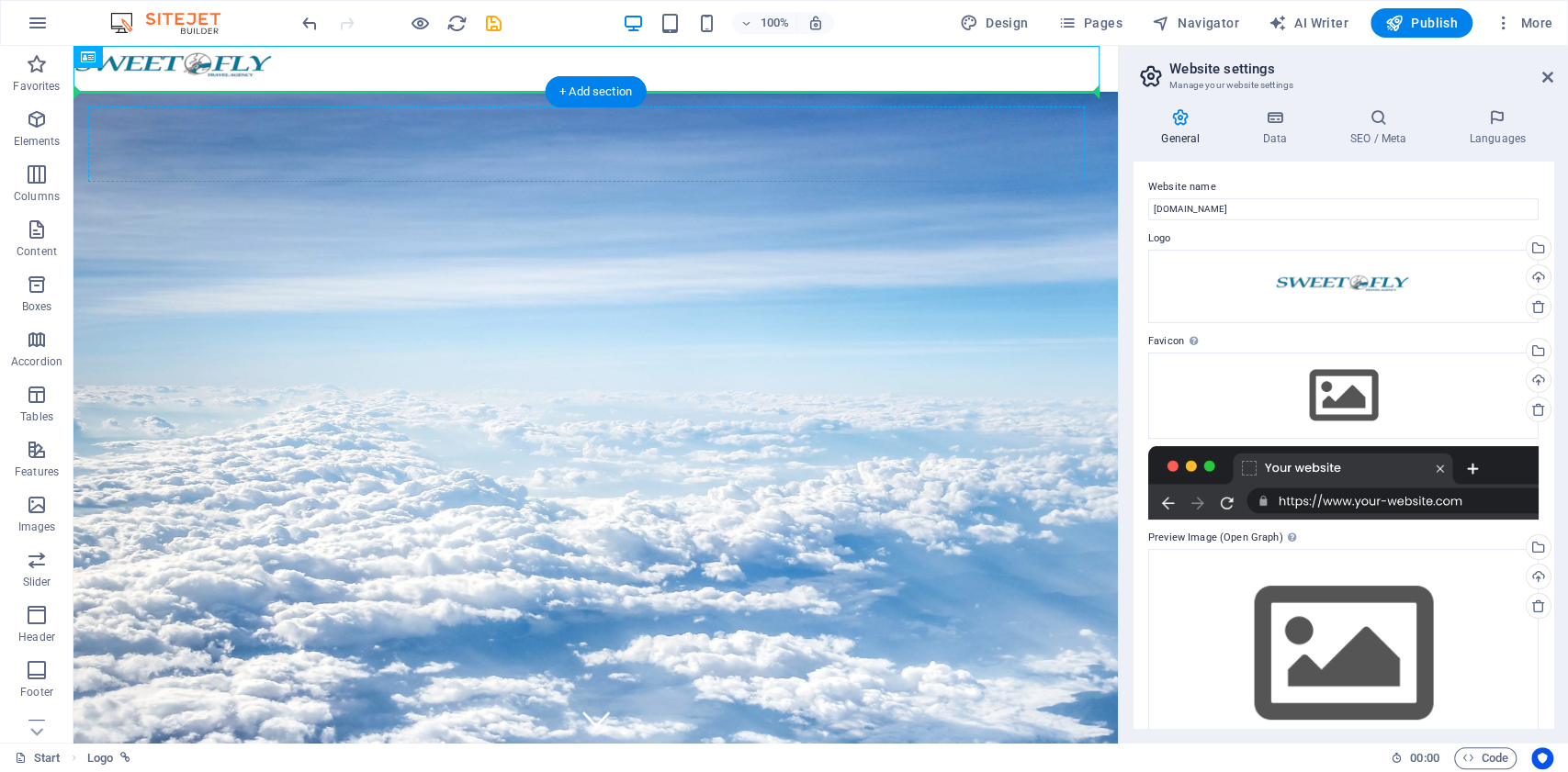
drag, startPoint x: 228, startPoint y: 75, endPoint x: 238, endPoint y: 160, distance: 85.6
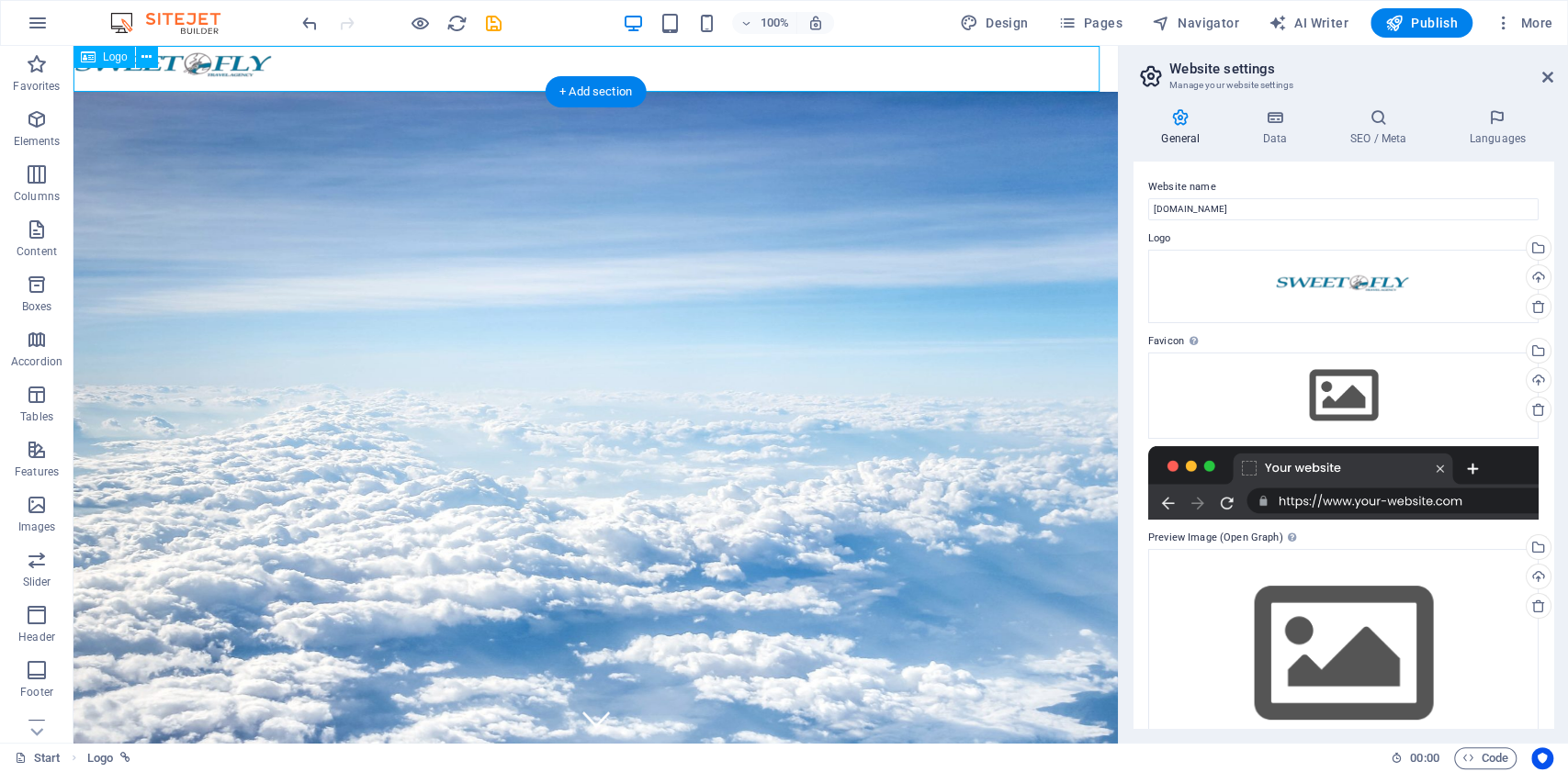
click at [218, 66] on div at bounding box center [595, 69] width 1045 height 46
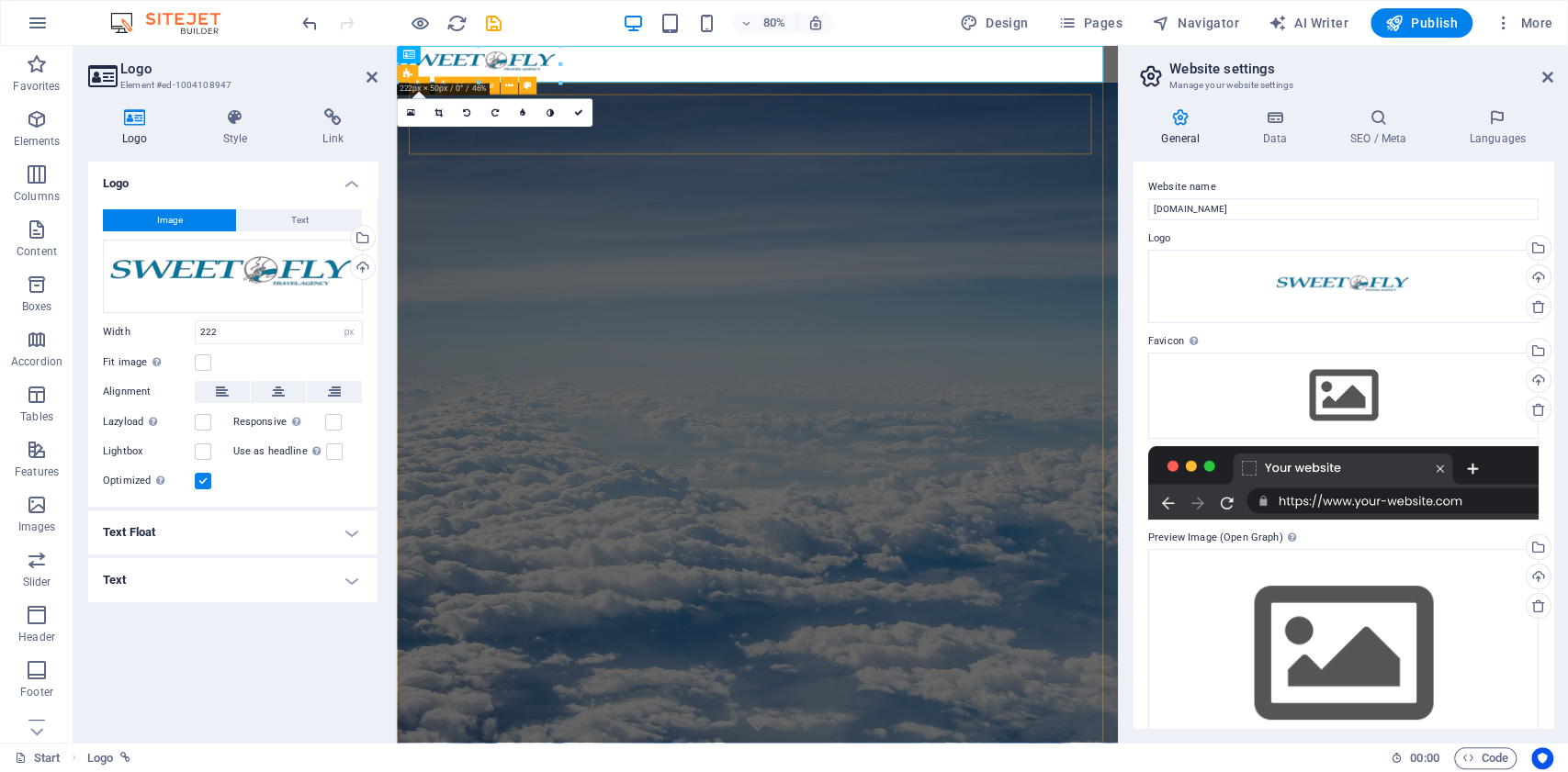
drag, startPoint x: 857, startPoint y: 102, endPoint x: 467, endPoint y: 180, distance: 397.7
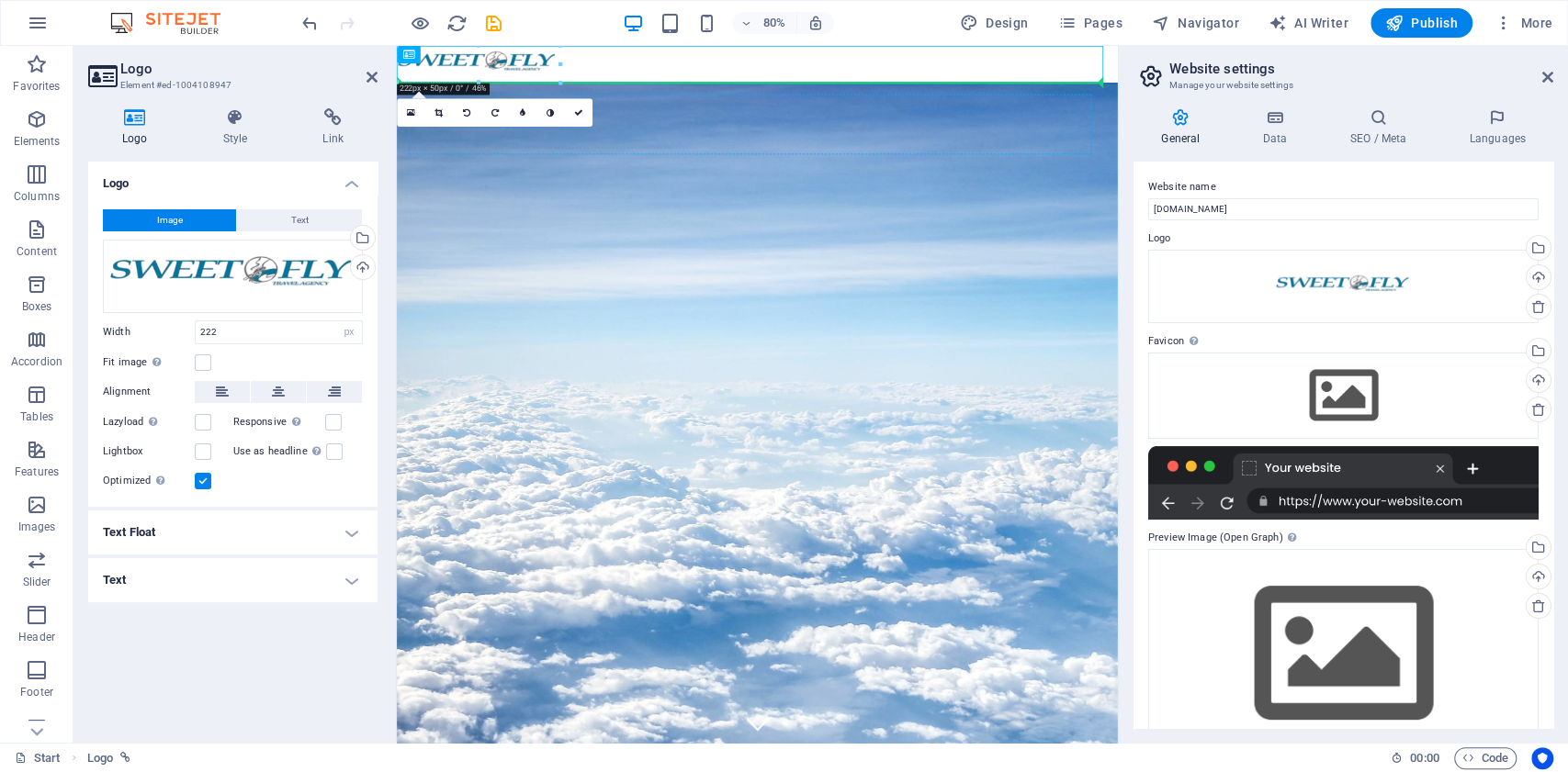
drag, startPoint x: 560, startPoint y: 58, endPoint x: 586, endPoint y: 162, distance: 107.2
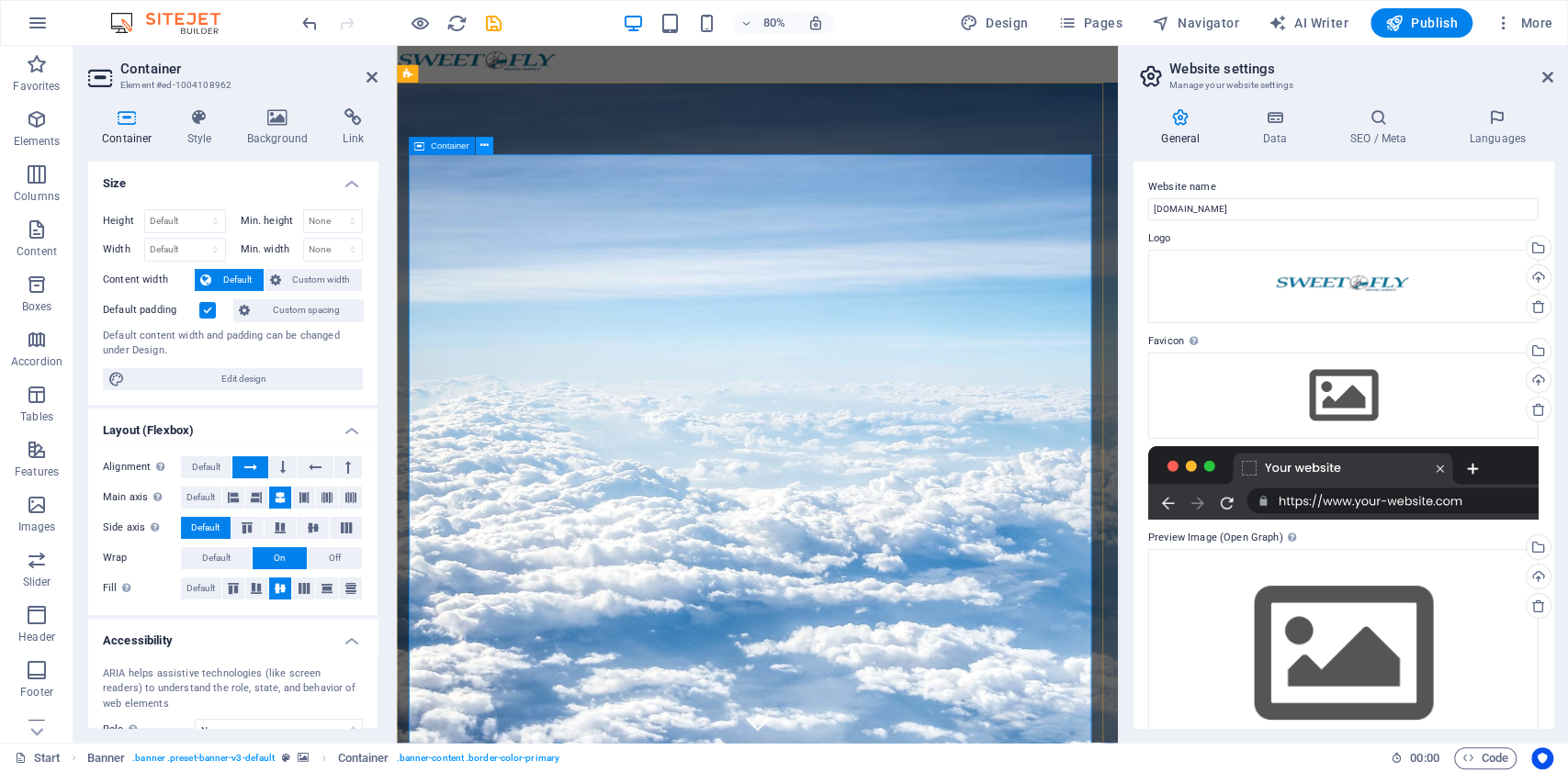
click at [480, 145] on button at bounding box center [484, 146] width 18 height 18
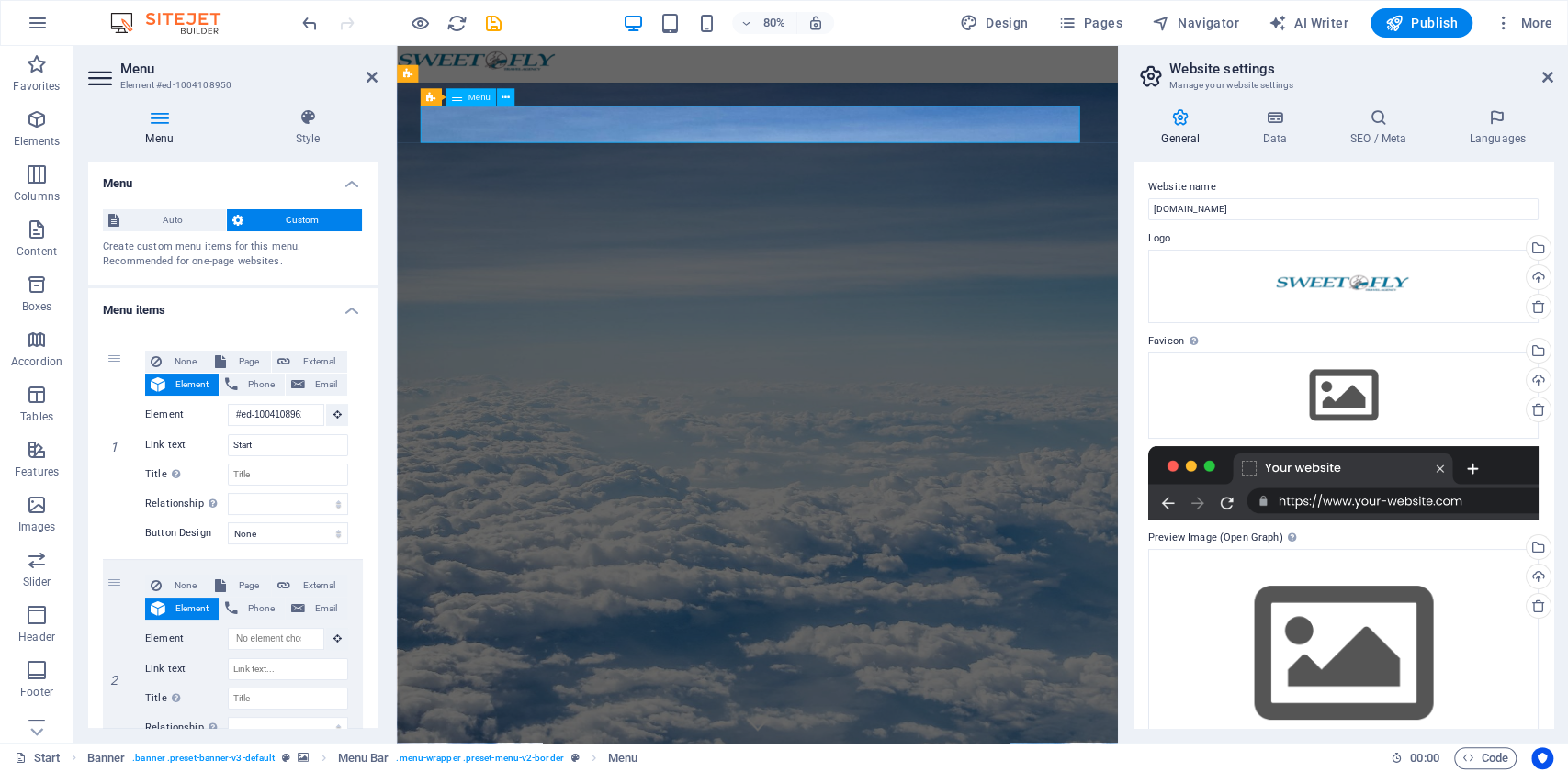
click at [471, 99] on span "Menu" at bounding box center [479, 98] width 22 height 9
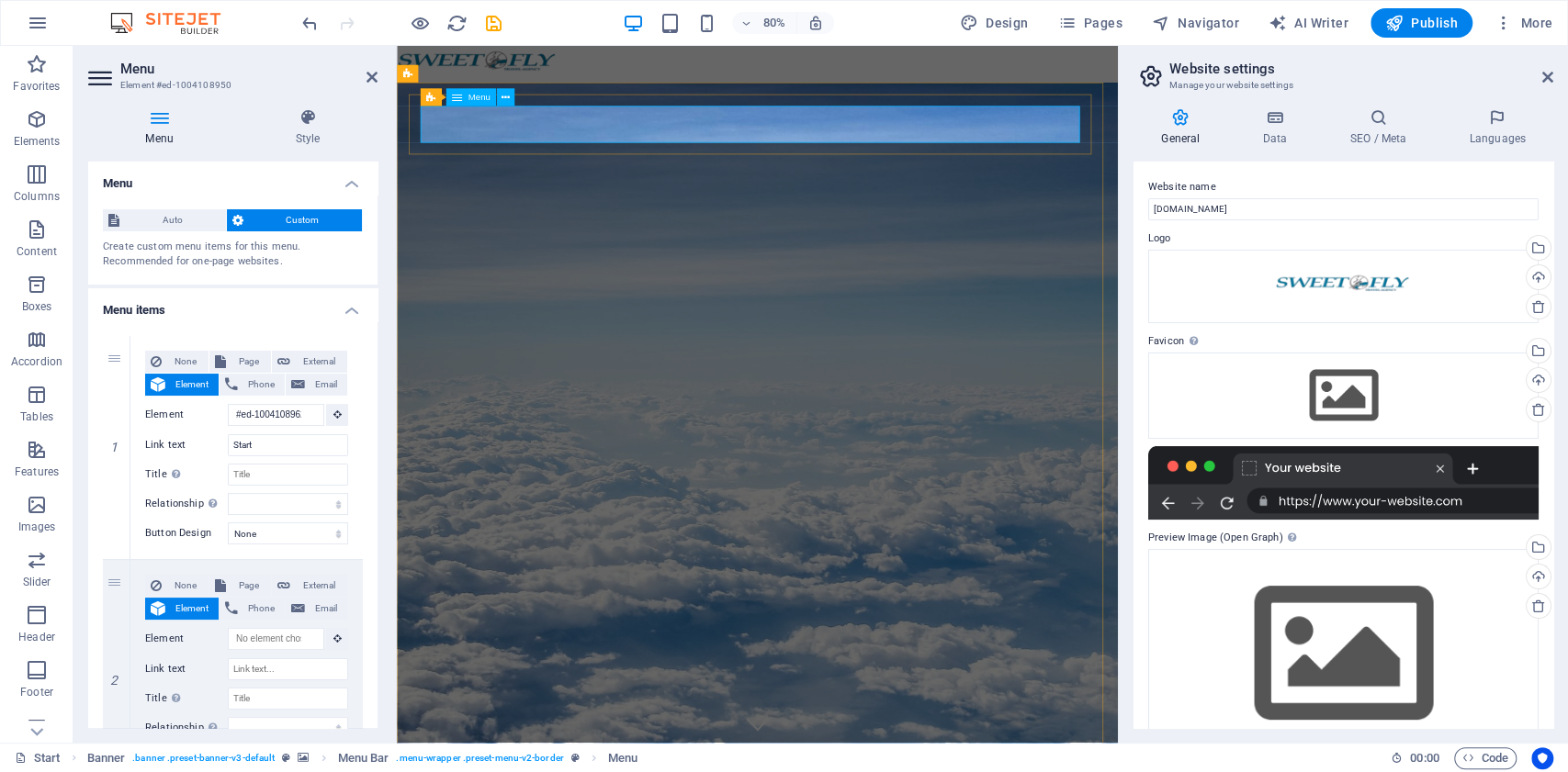
click at [114, 449] on icon at bounding box center [116, 448] width 10 height 13
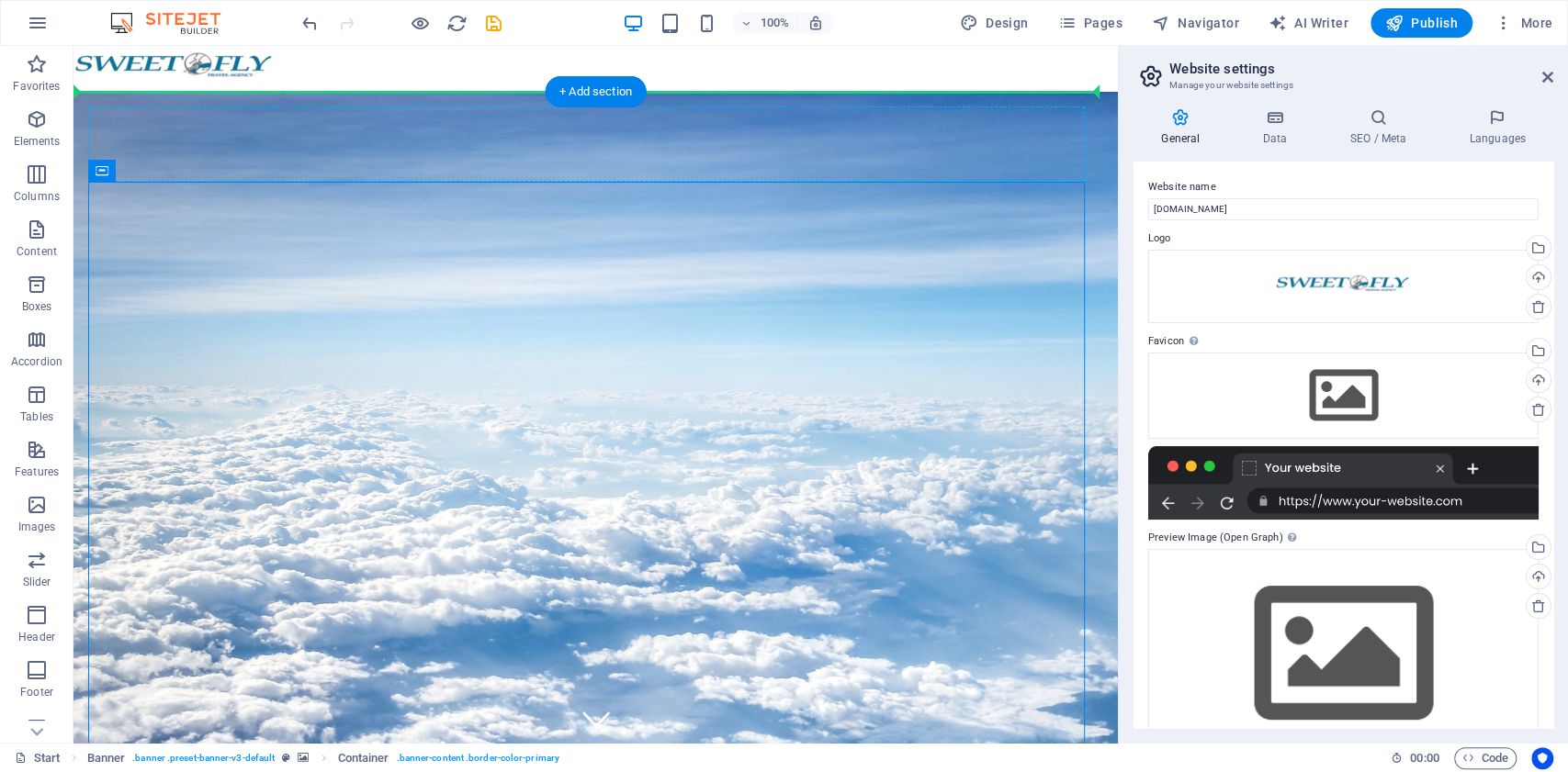
drag, startPoint x: 494, startPoint y: 183, endPoint x: 579, endPoint y: 144, distance: 93.5
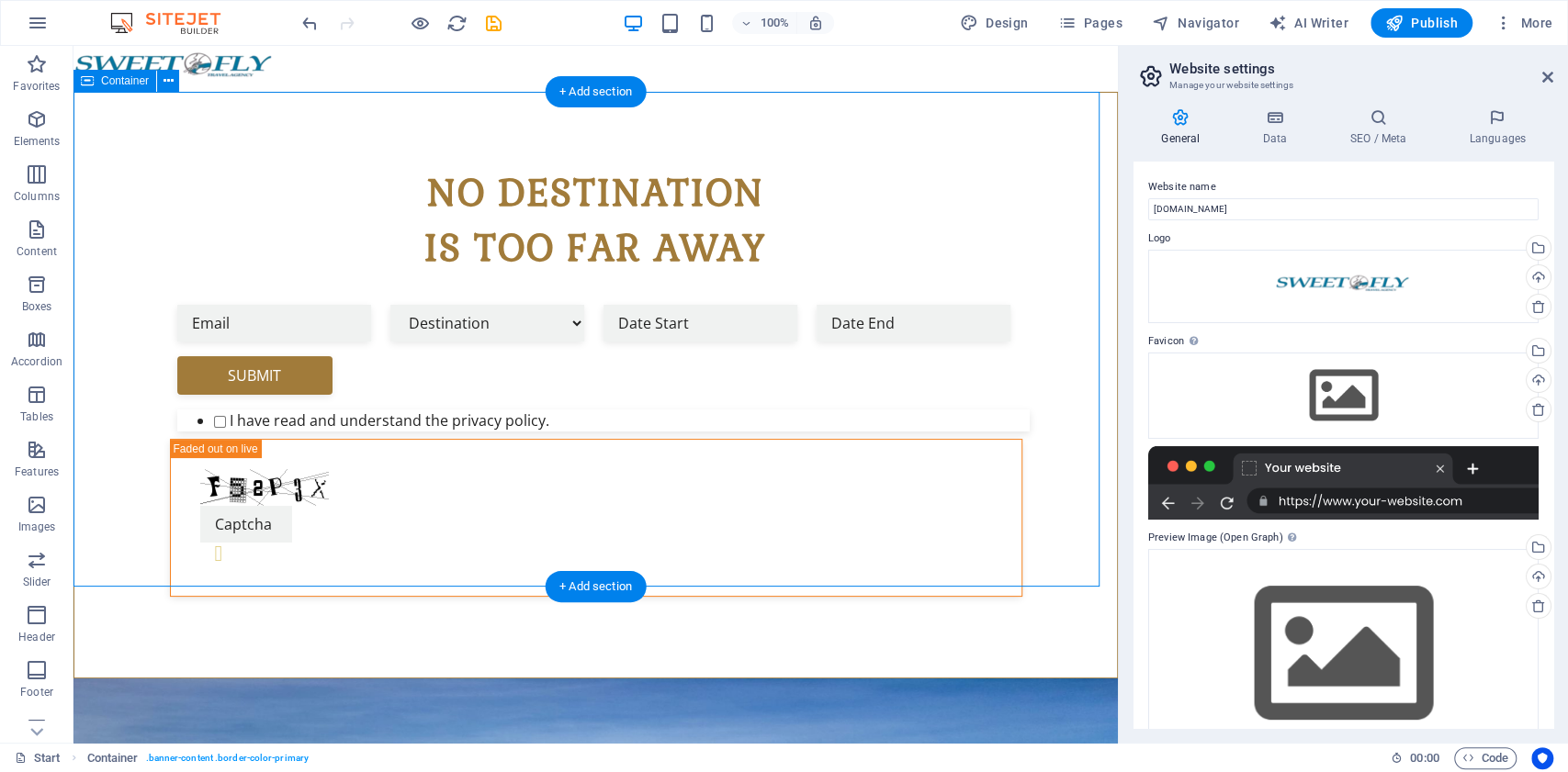
click at [498, 145] on div "No destination is too far away Destination Maldives Antarctica China Submit I h…" at bounding box center [595, 386] width 1045 height 587
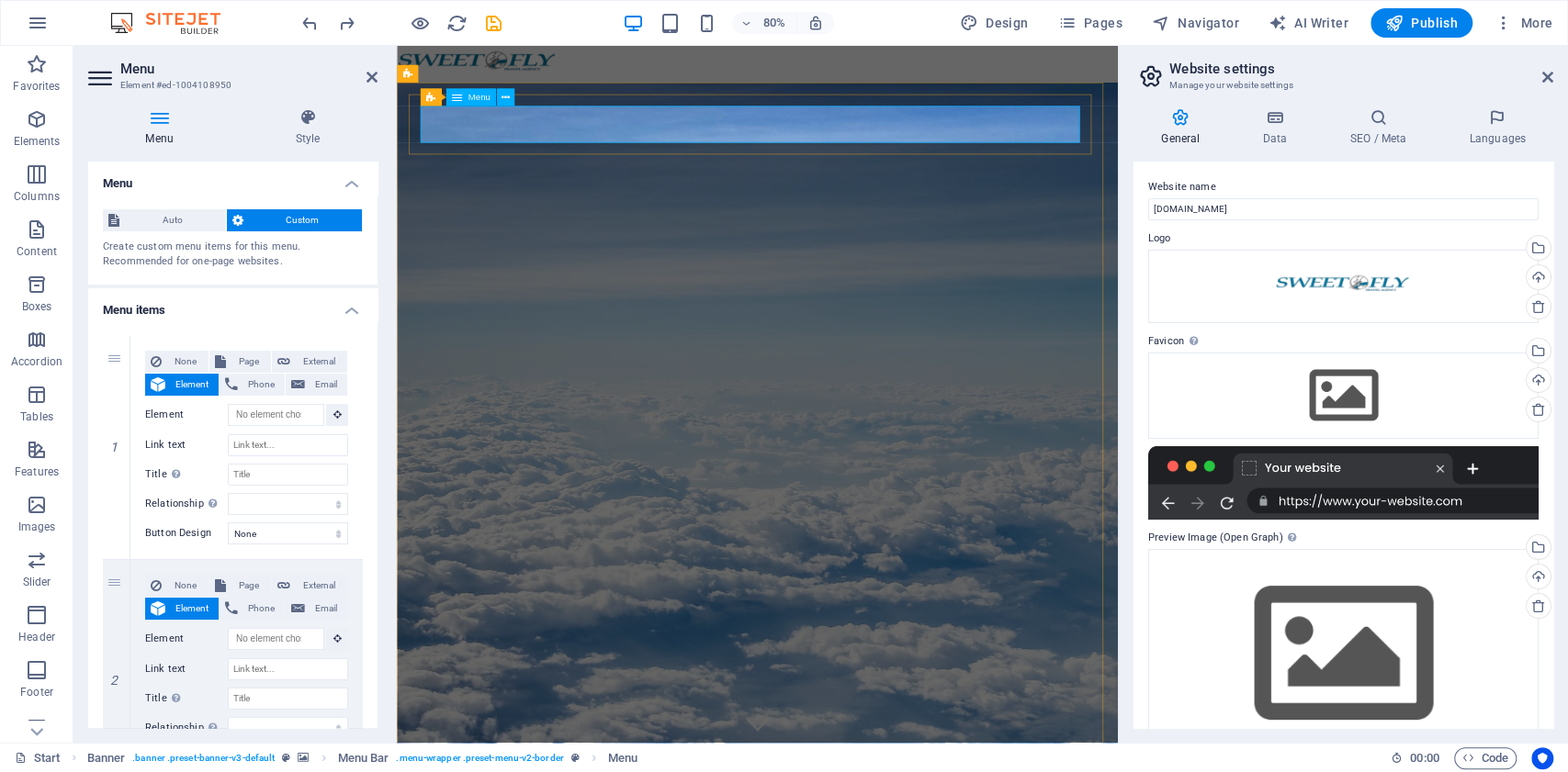
click at [457, 99] on icon at bounding box center [457, 97] width 10 height 18
click at [501, 96] on icon at bounding box center [505, 98] width 8 height 16
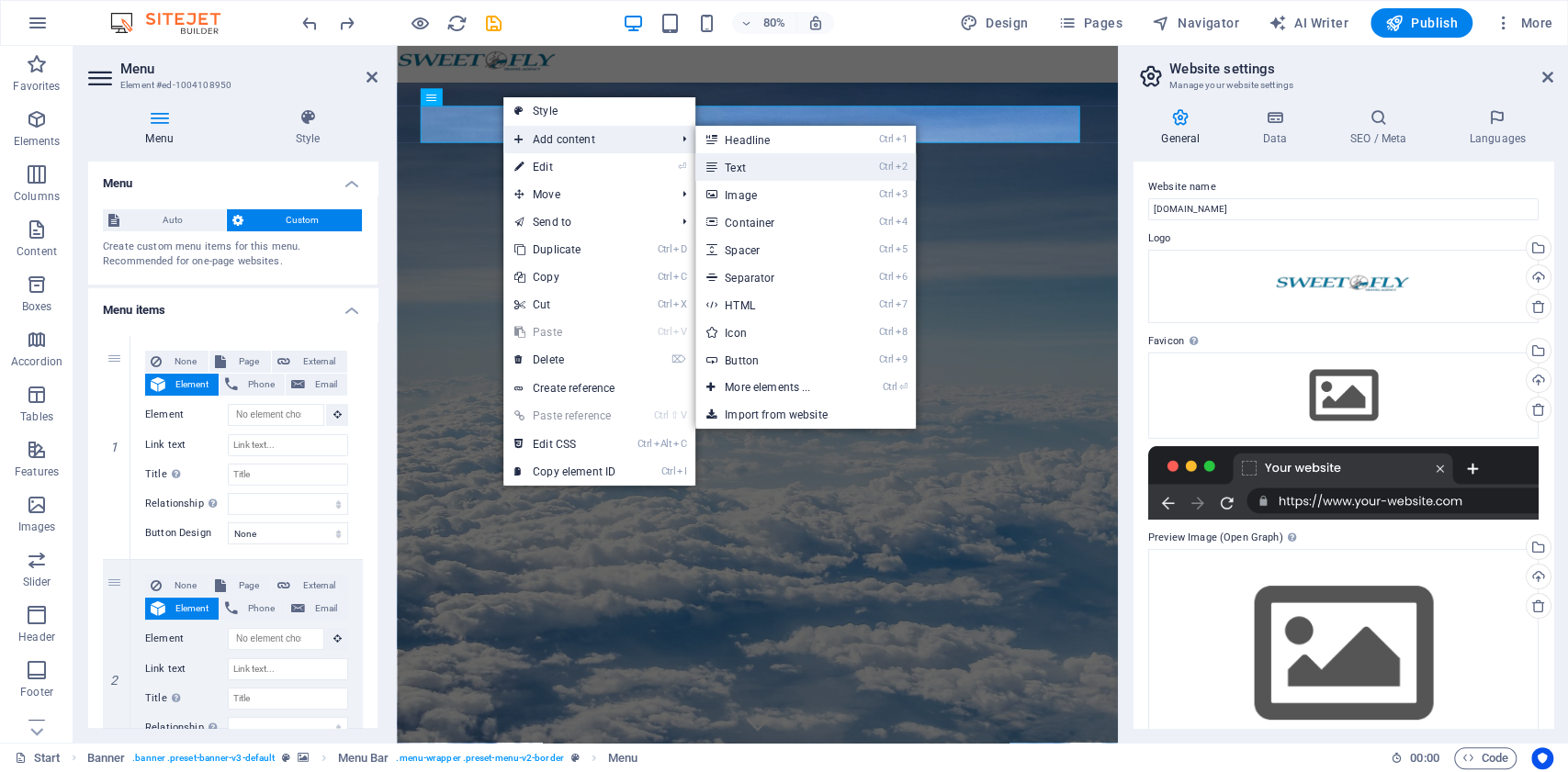
click at [736, 165] on link "Ctrl 2 Text" at bounding box center [770, 166] width 151 height 27
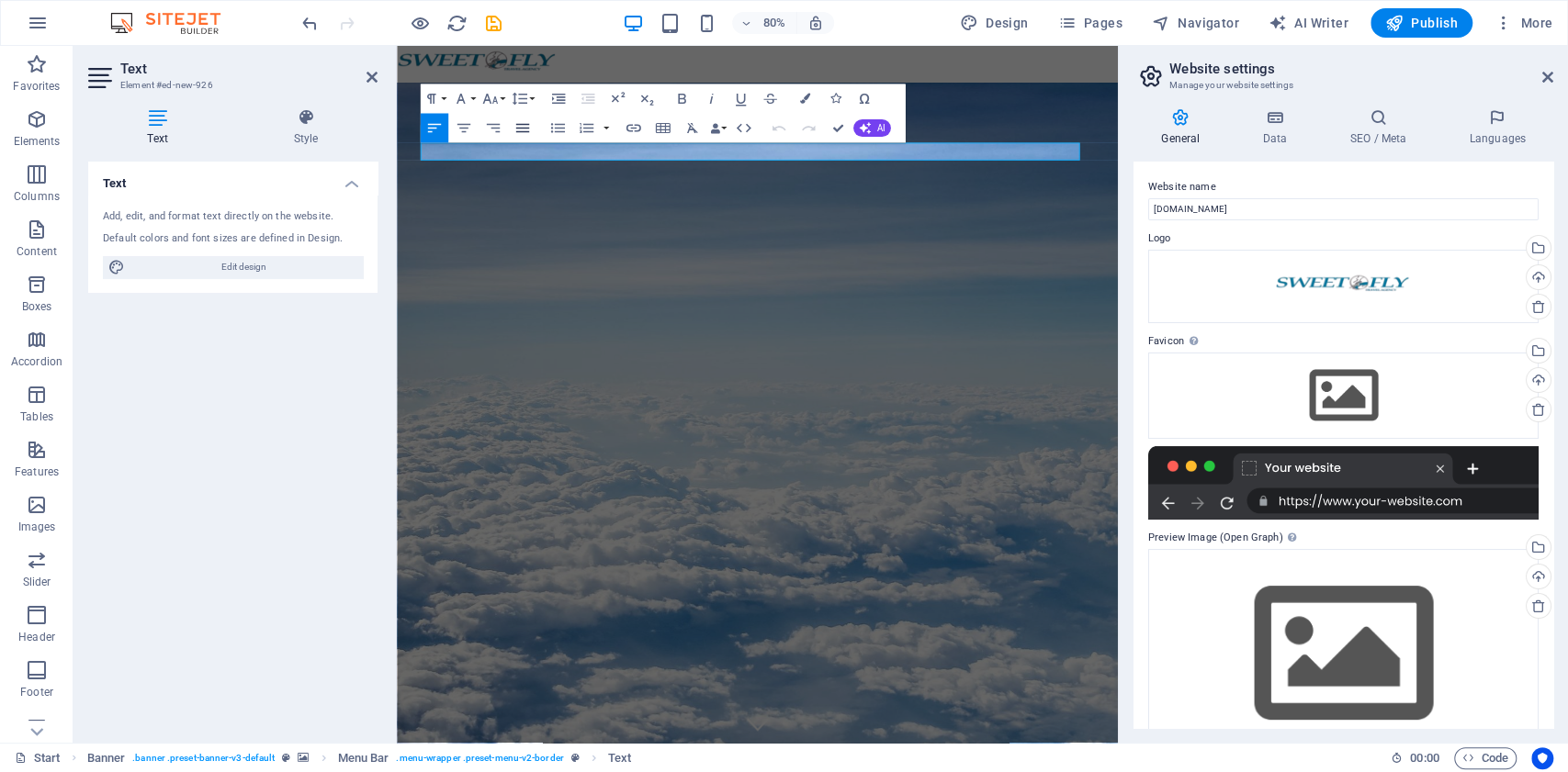
click at [526, 133] on icon "button" at bounding box center [523, 128] width 13 height 9
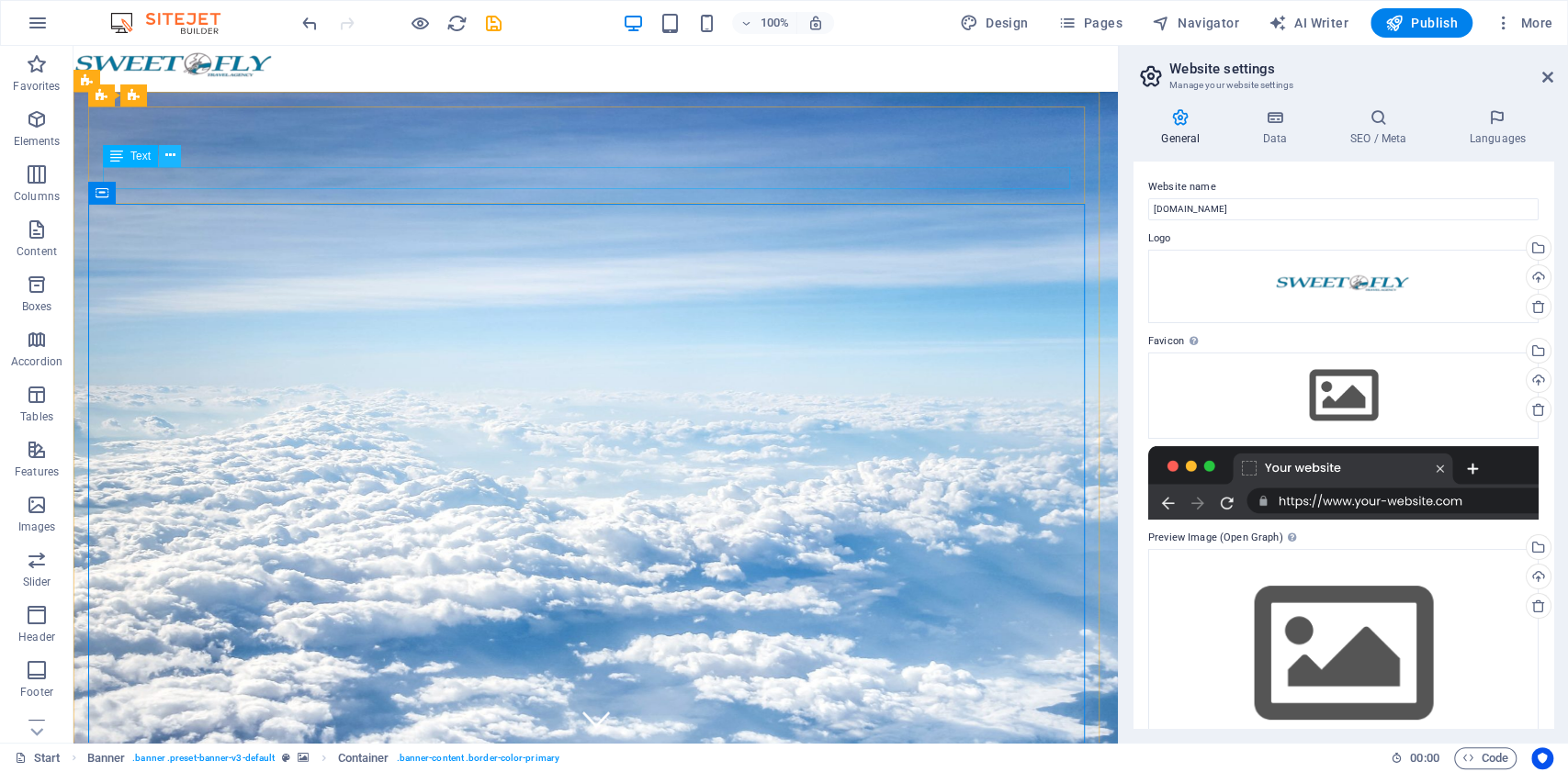
click at [180, 160] on button at bounding box center [169, 155] width 22 height 22
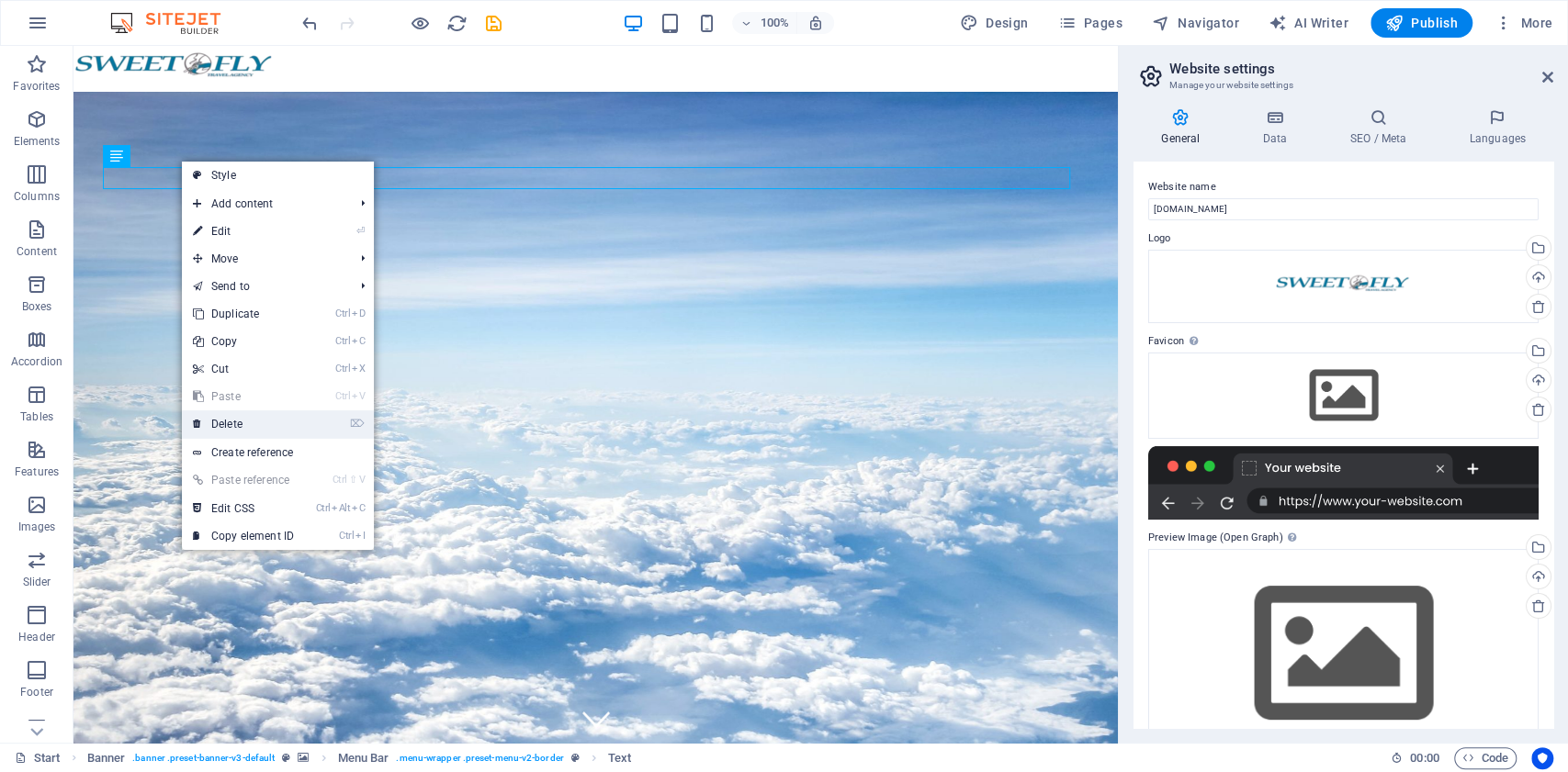
click at [232, 426] on link "⌦ Delete" at bounding box center [243, 424] width 123 height 27
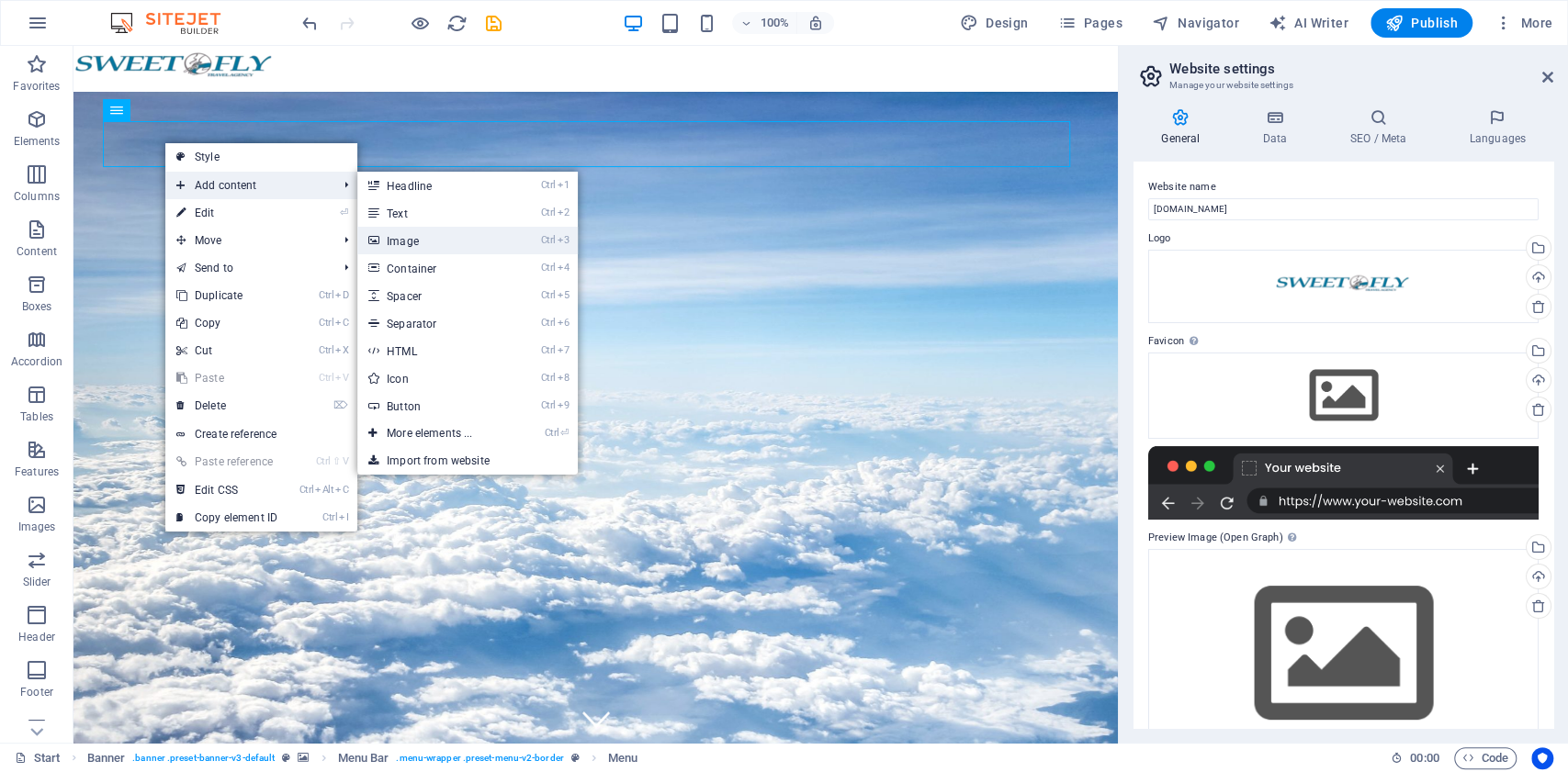
click at [432, 244] on link "Ctrl 3 Image" at bounding box center [433, 240] width 151 height 27
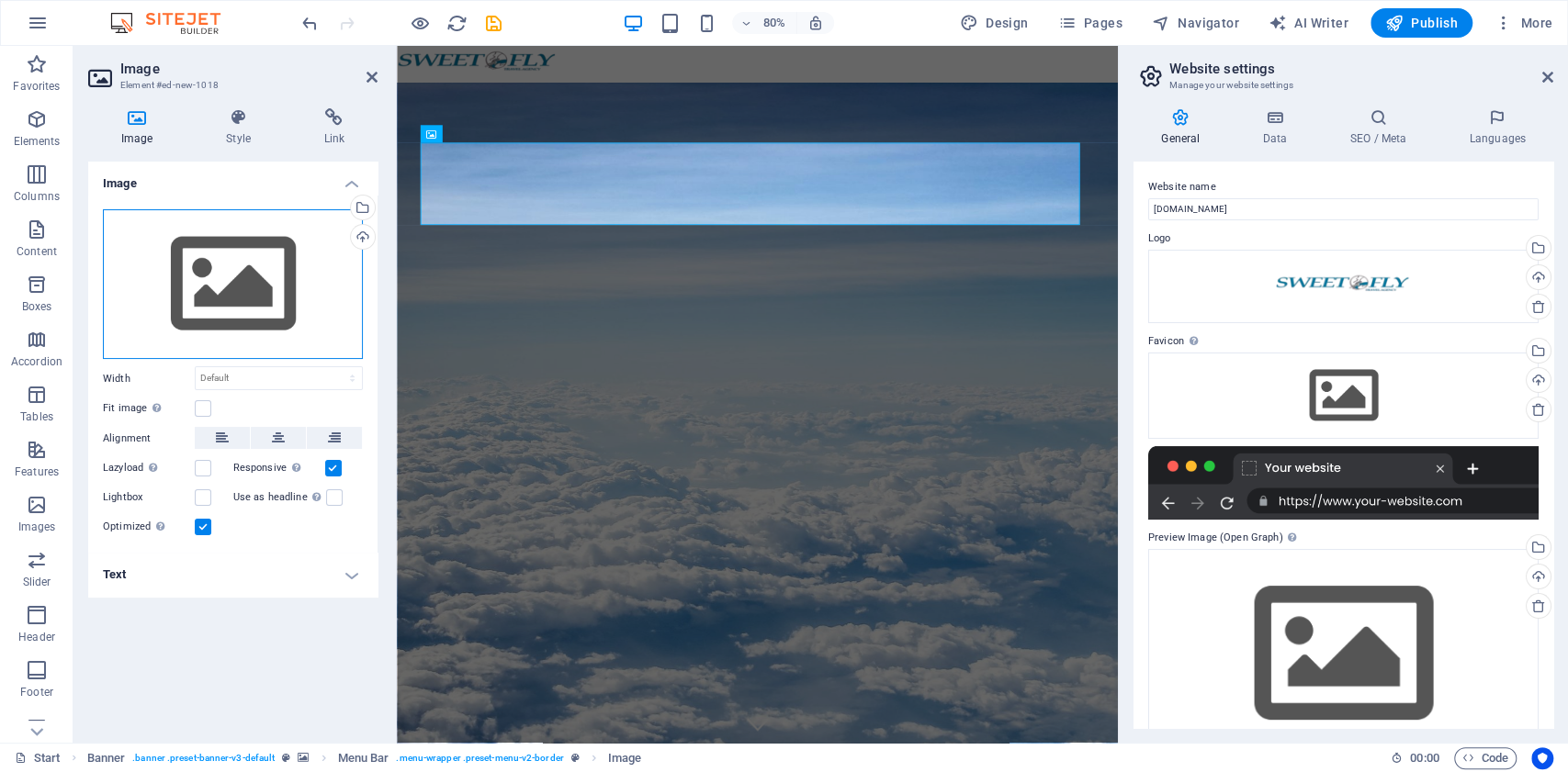
click at [243, 277] on div "Drag files here, click to choose files or select files from Files or our free s…" at bounding box center [232, 285] width 260 height 150
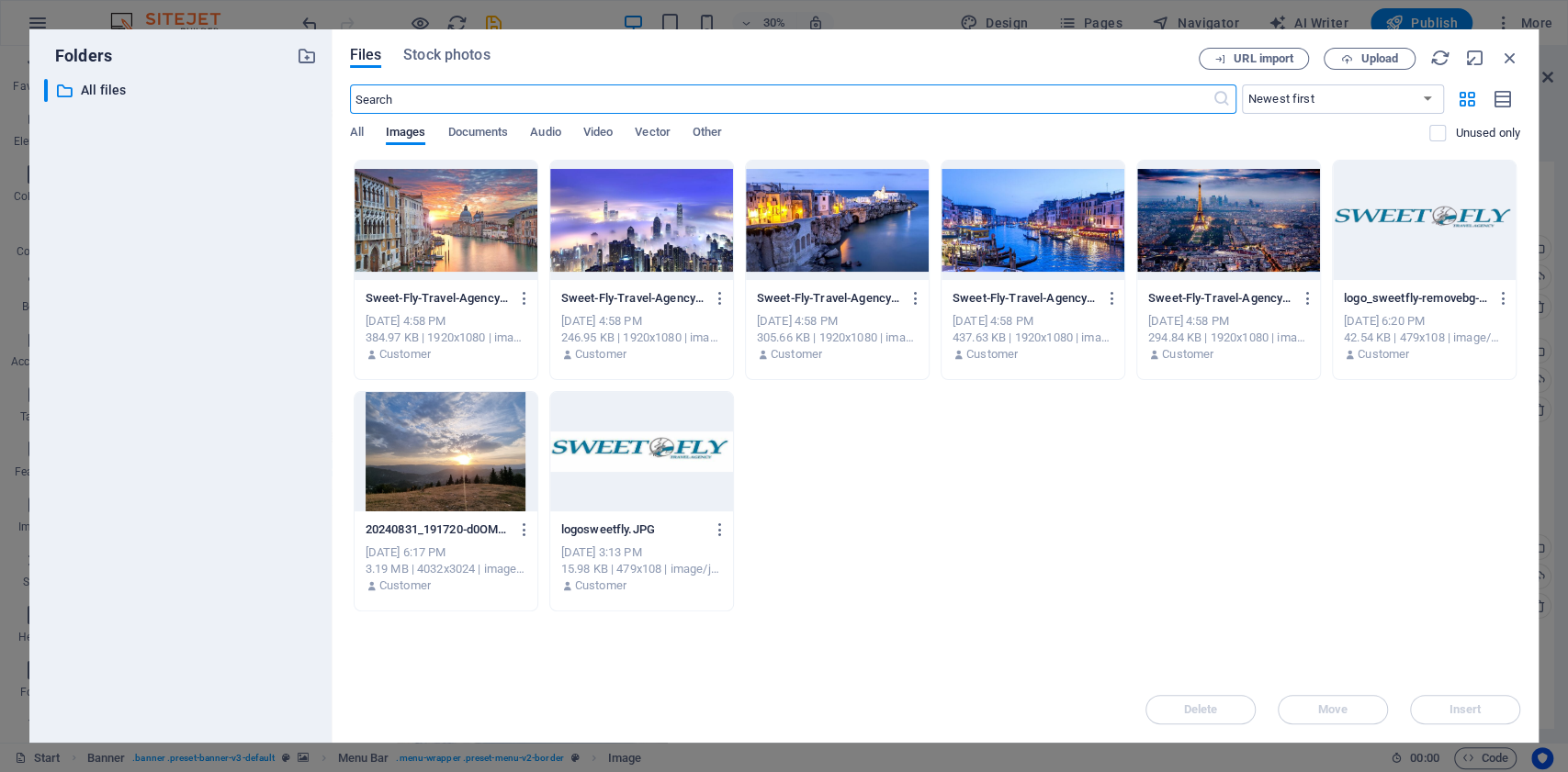
click at [1418, 242] on div at bounding box center [1424, 220] width 182 height 119
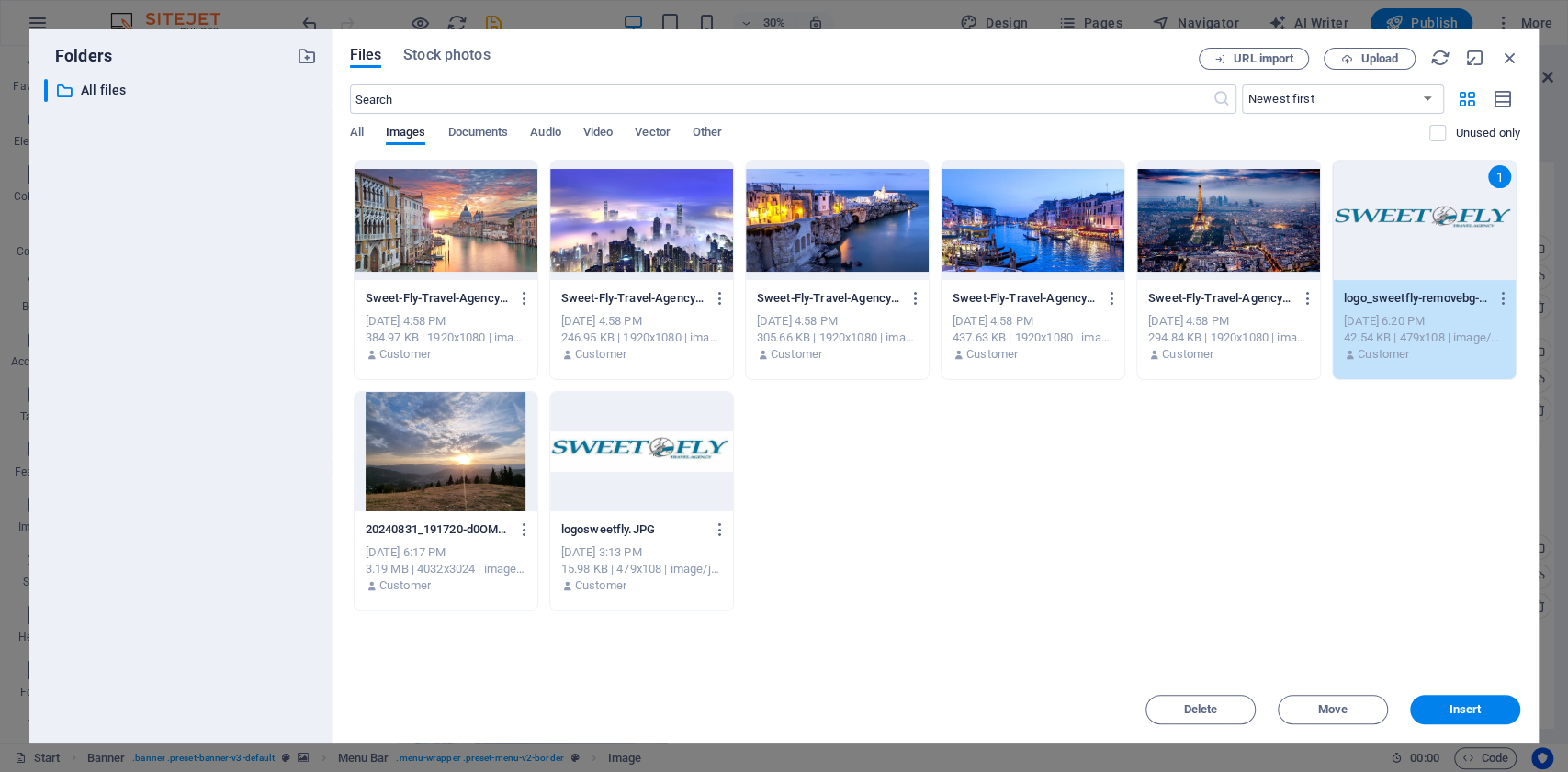
click at [1418, 242] on div "1" at bounding box center [1424, 220] width 182 height 119
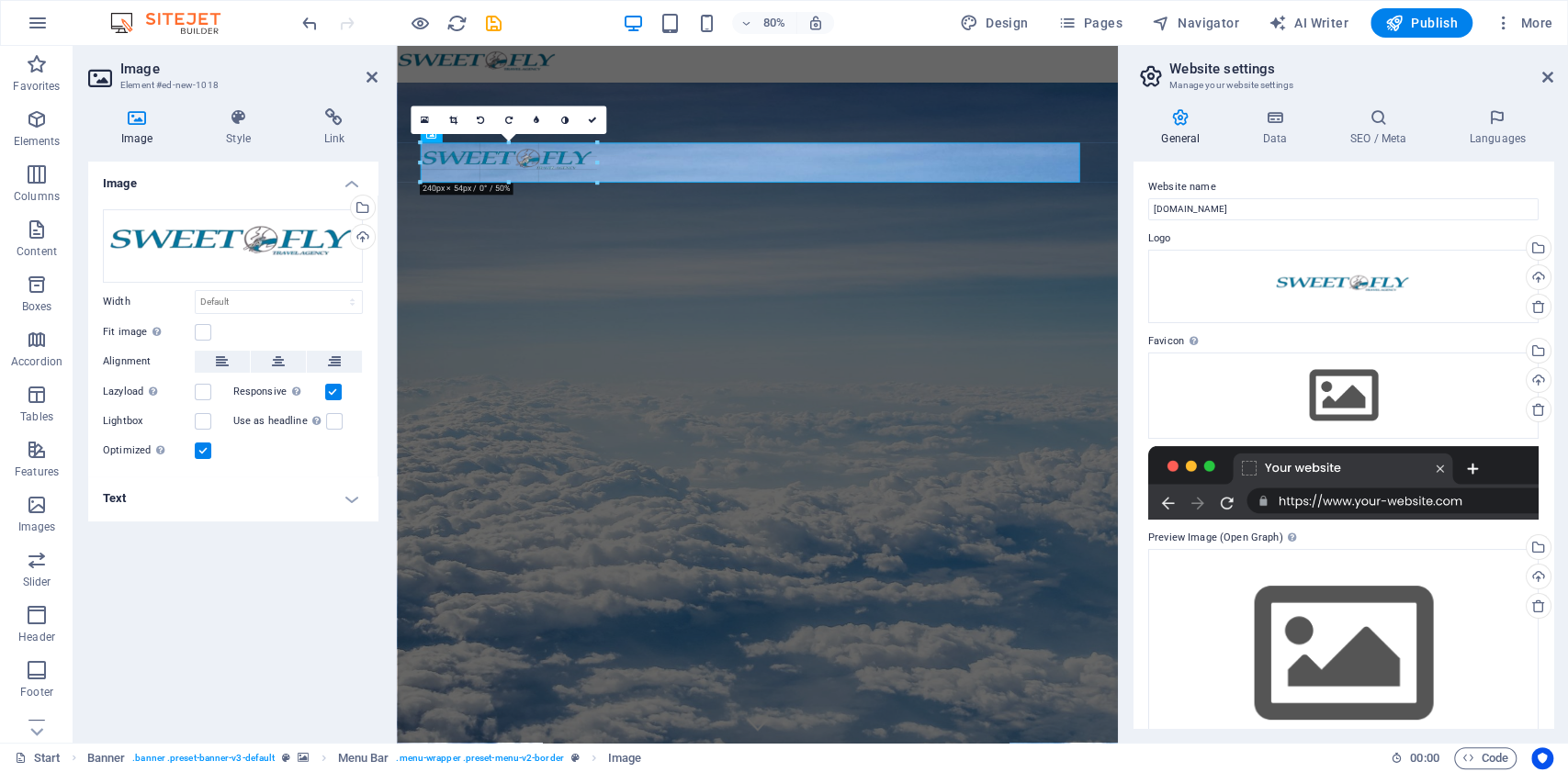
drag, startPoint x: 594, startPoint y: 180, endPoint x: 261, endPoint y: 197, distance: 333.4
click at [546, 172] on div "180 170 160 150 140 130 120 110 100 90 80 70 60 50 40 30 20 10 0 -10 -20 -30 -4…" at bounding box center [509, 162] width 177 height 39
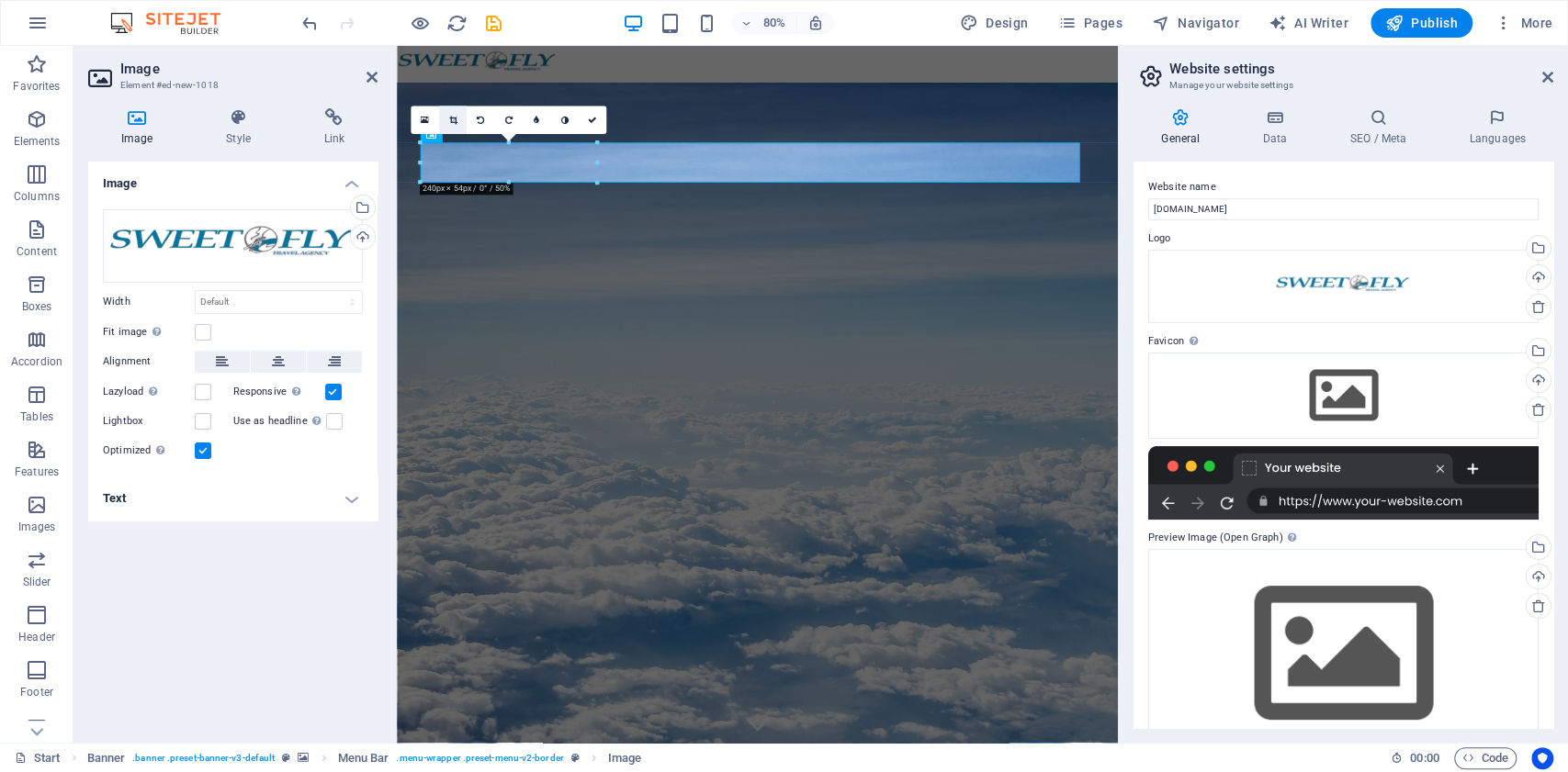
click at [454, 118] on icon at bounding box center [452, 120] width 8 height 9
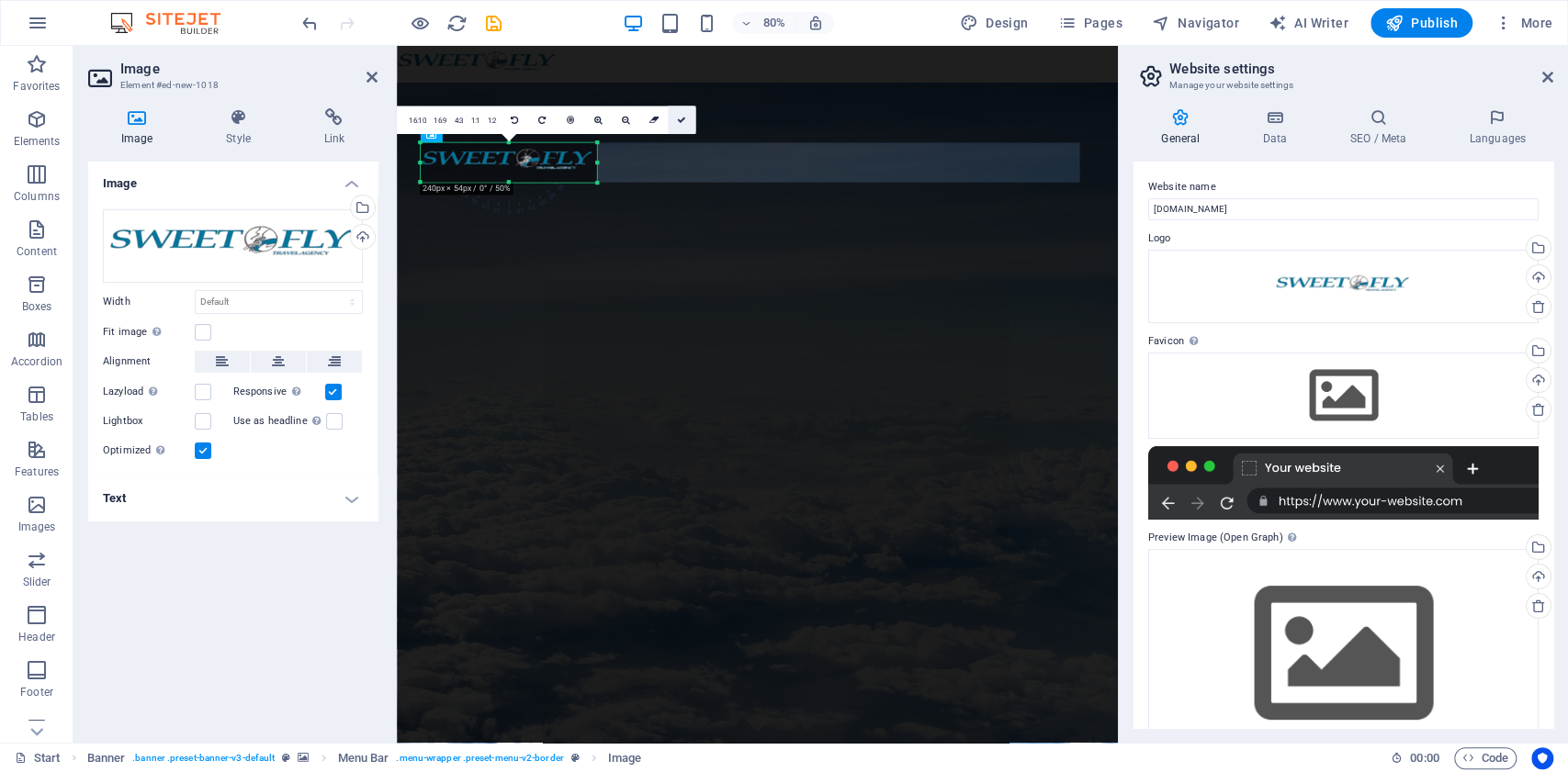
click at [680, 116] on icon at bounding box center [682, 120] width 9 height 9
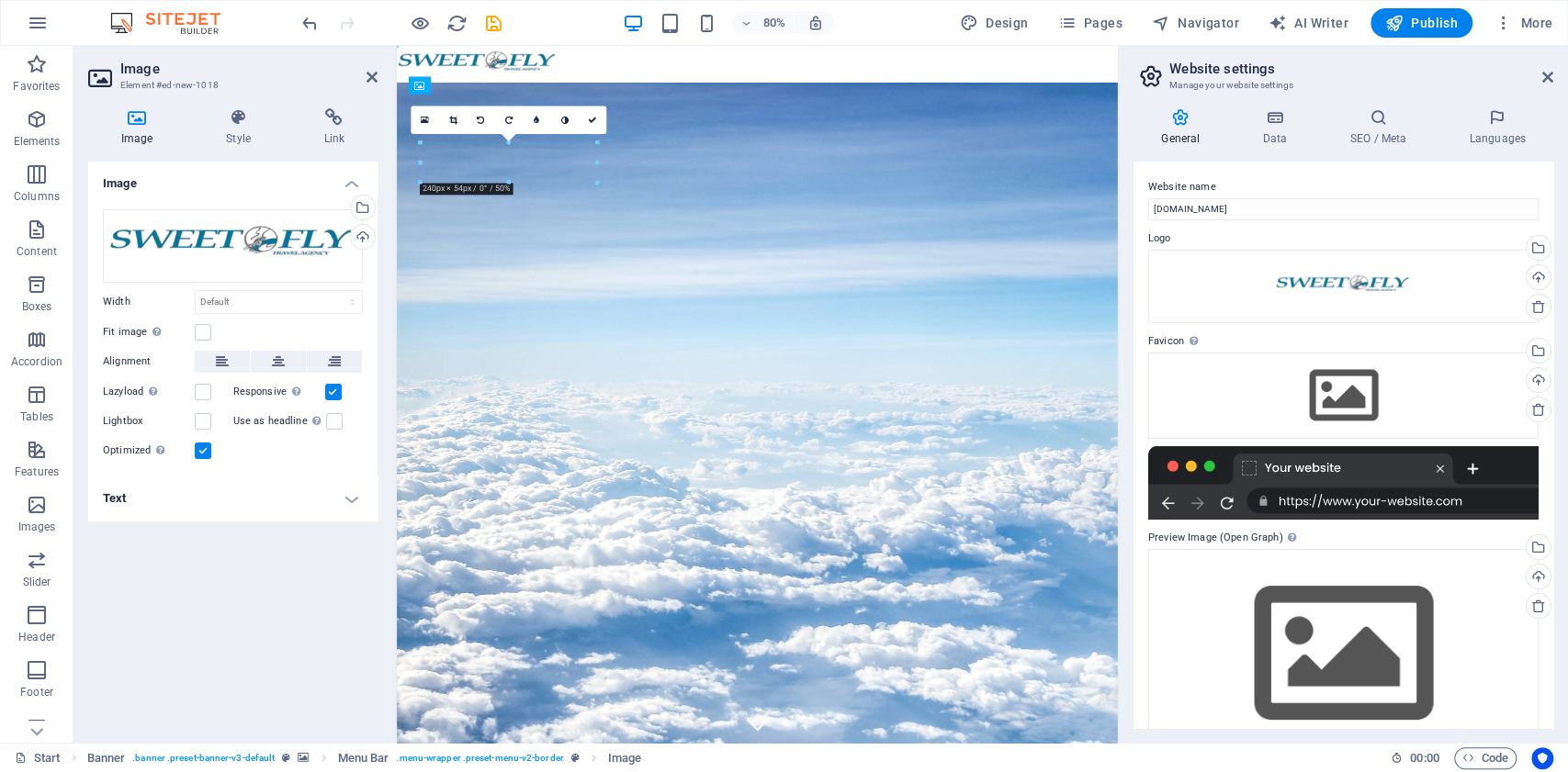
drag, startPoint x: 621, startPoint y: 194, endPoint x: 647, endPoint y: 169, distance: 36.1
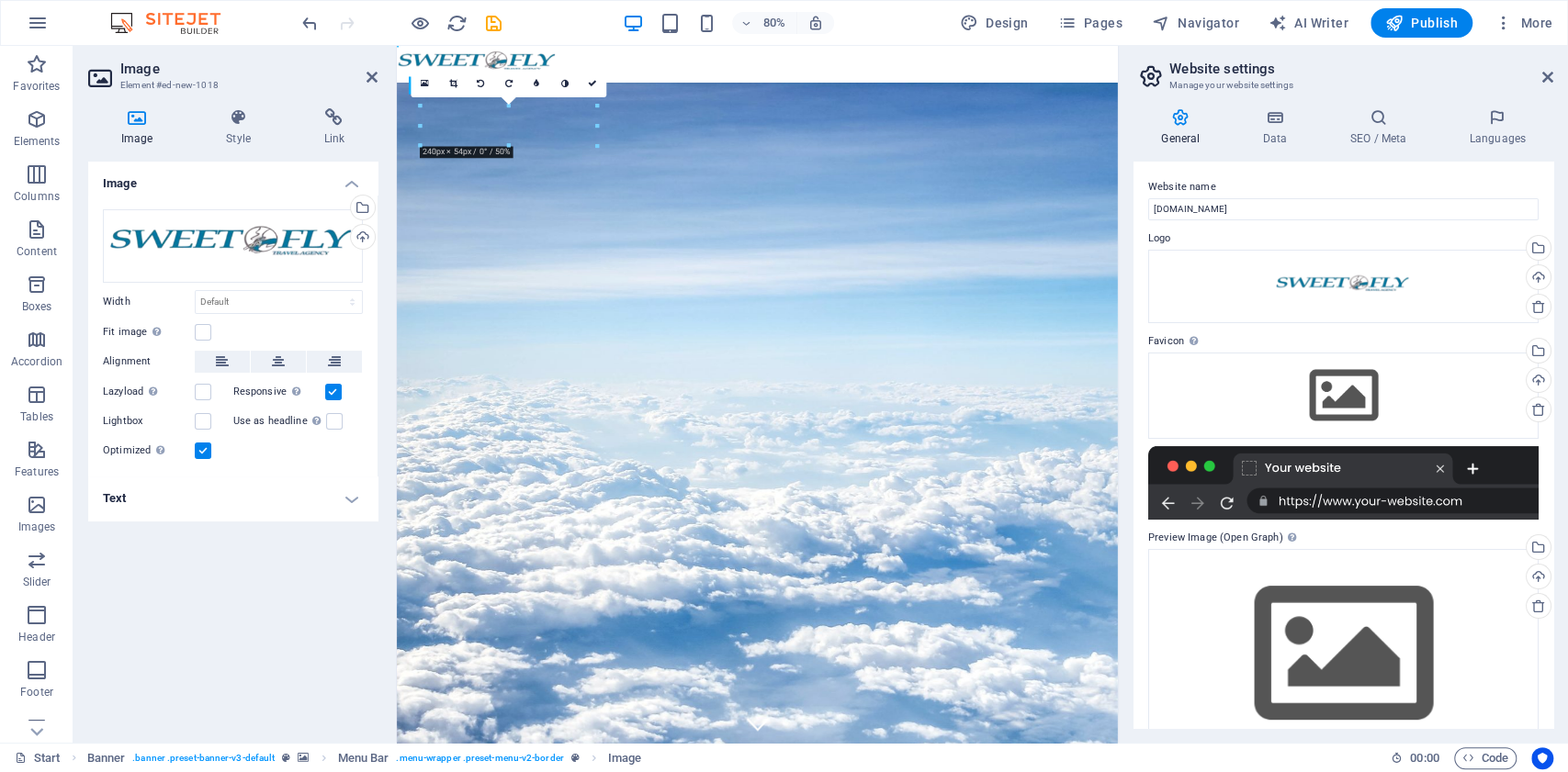
drag, startPoint x: 516, startPoint y: 147, endPoint x: 532, endPoint y: 179, distance: 35.8
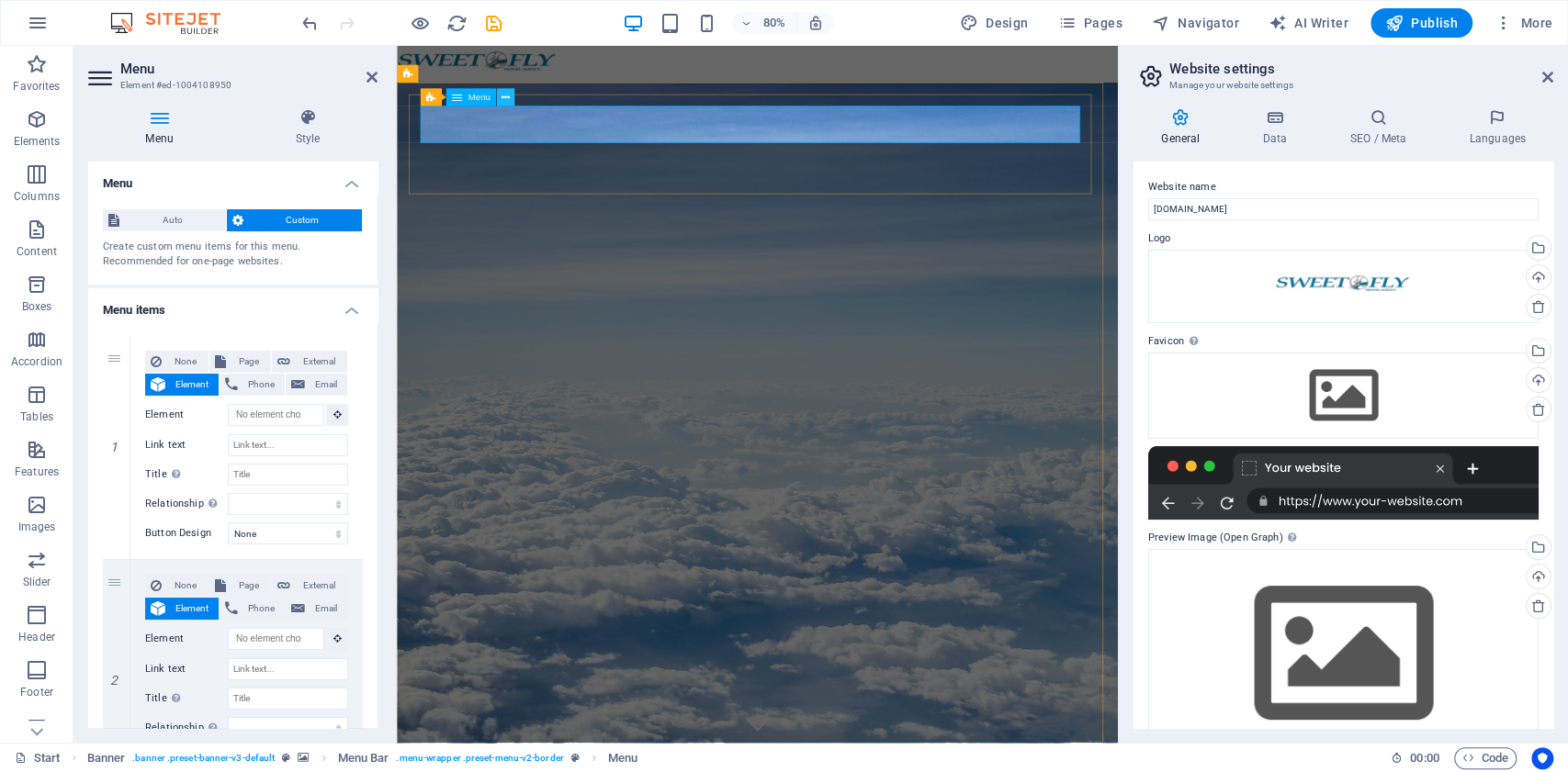
click at [501, 98] on icon at bounding box center [505, 98] width 8 height 16
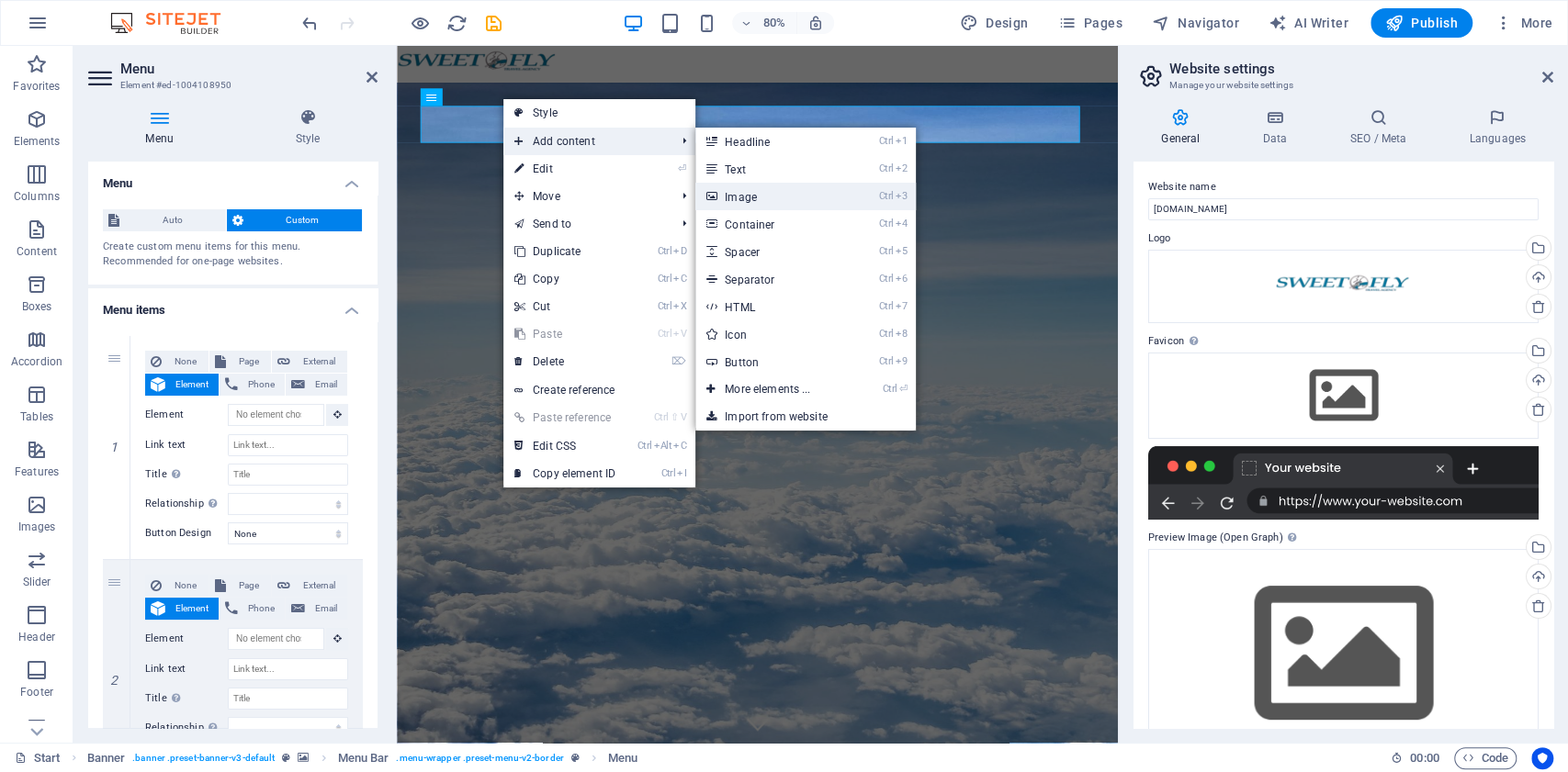
click at [785, 198] on link "Ctrl 3 Image" at bounding box center [770, 196] width 151 height 27
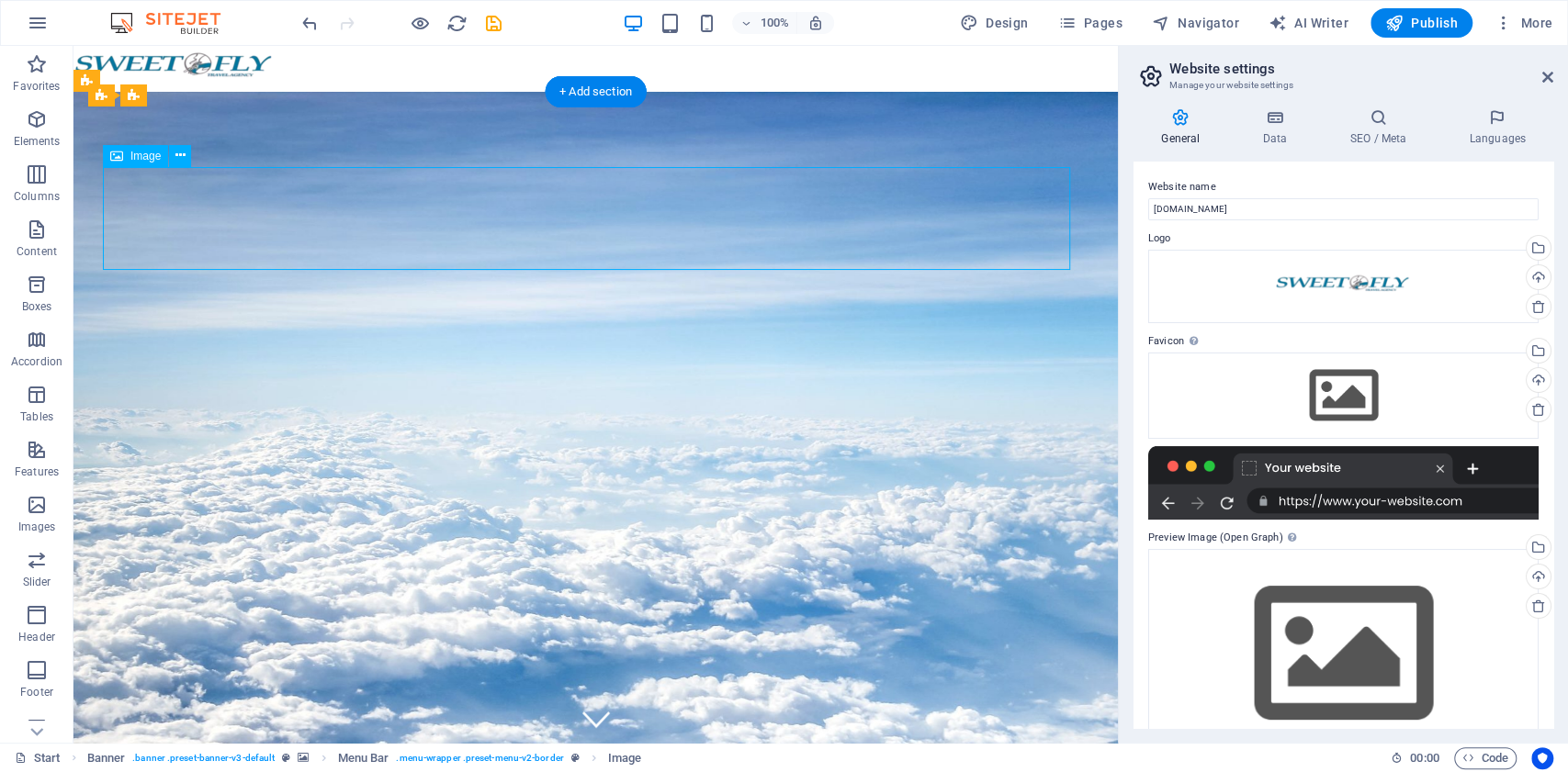
click at [187, 148] on button at bounding box center [180, 155] width 22 height 22
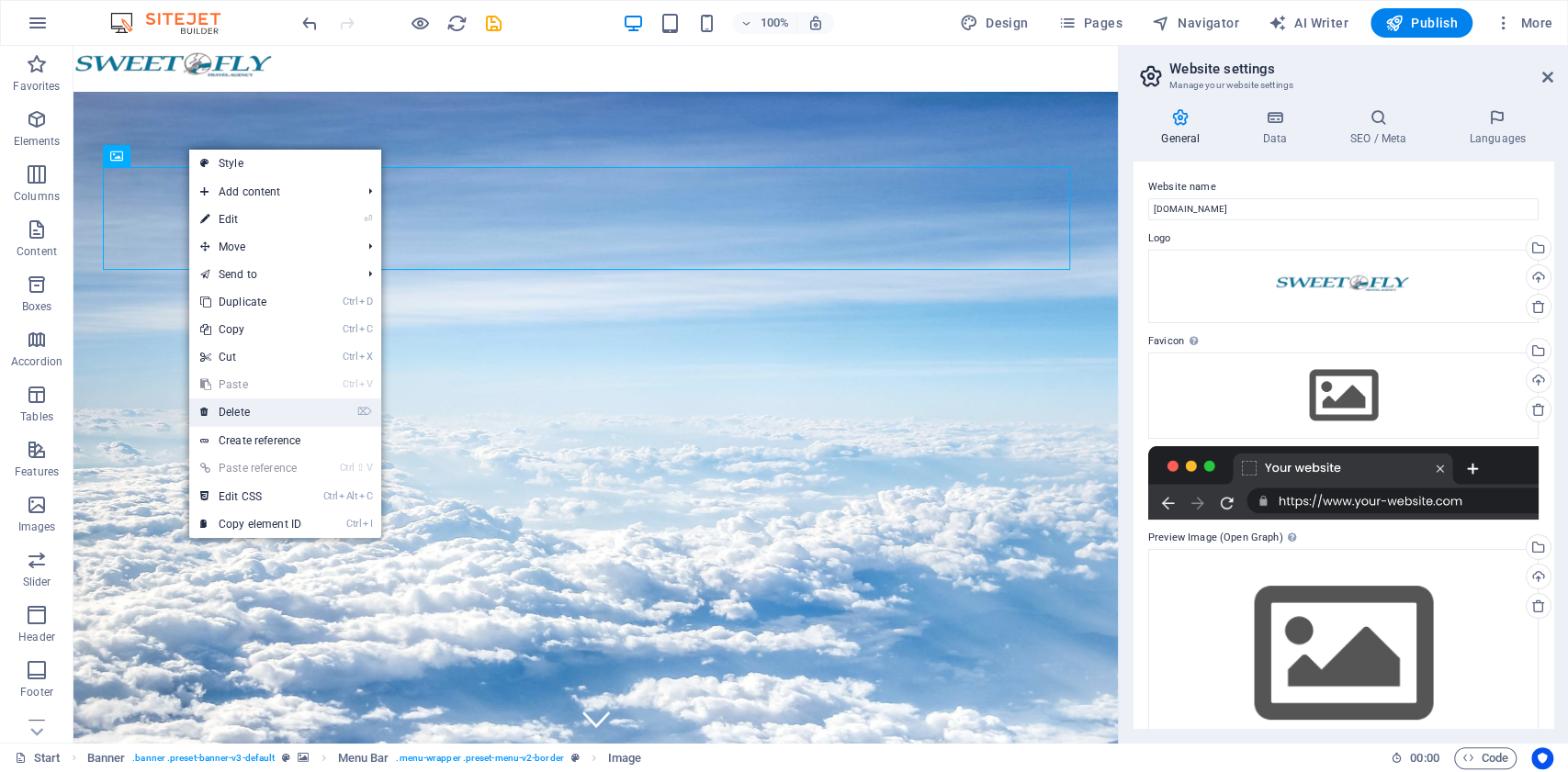
click at [263, 410] on link "⌦ Delete" at bounding box center [250, 412] width 123 height 27
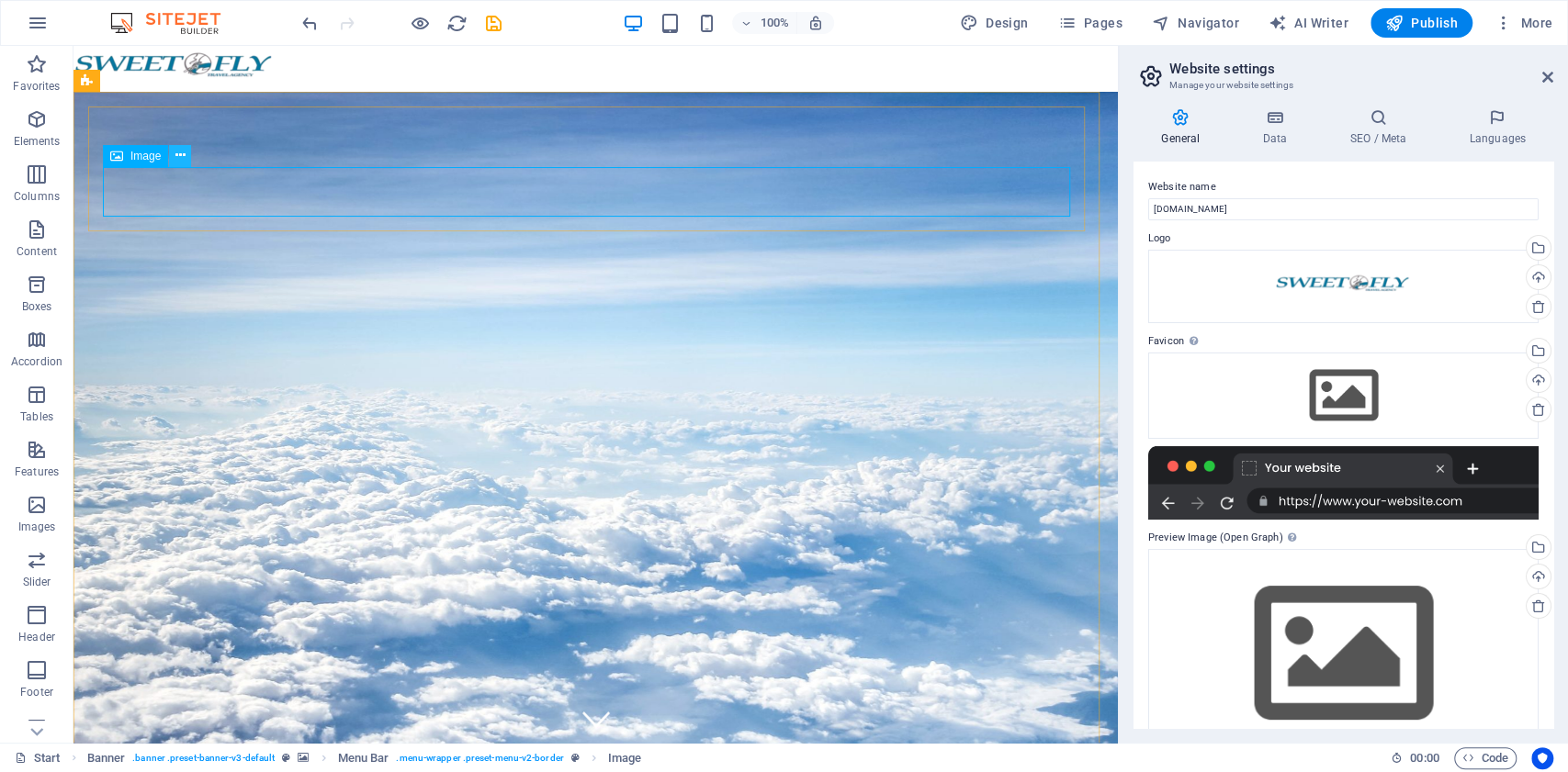
click at [183, 160] on icon at bounding box center [181, 155] width 10 height 20
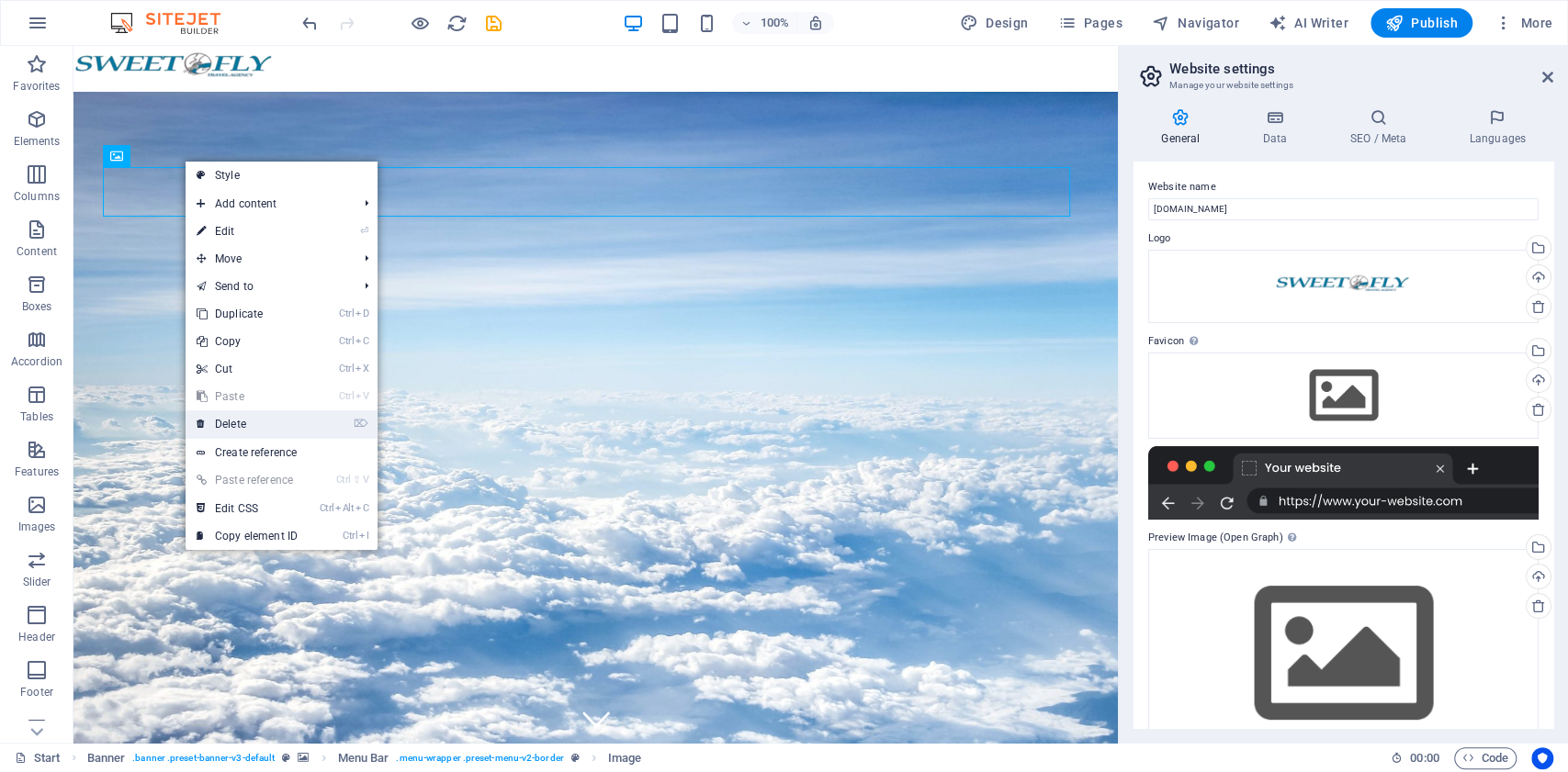
click at [257, 424] on link "⌦ Delete" at bounding box center [246, 424] width 123 height 27
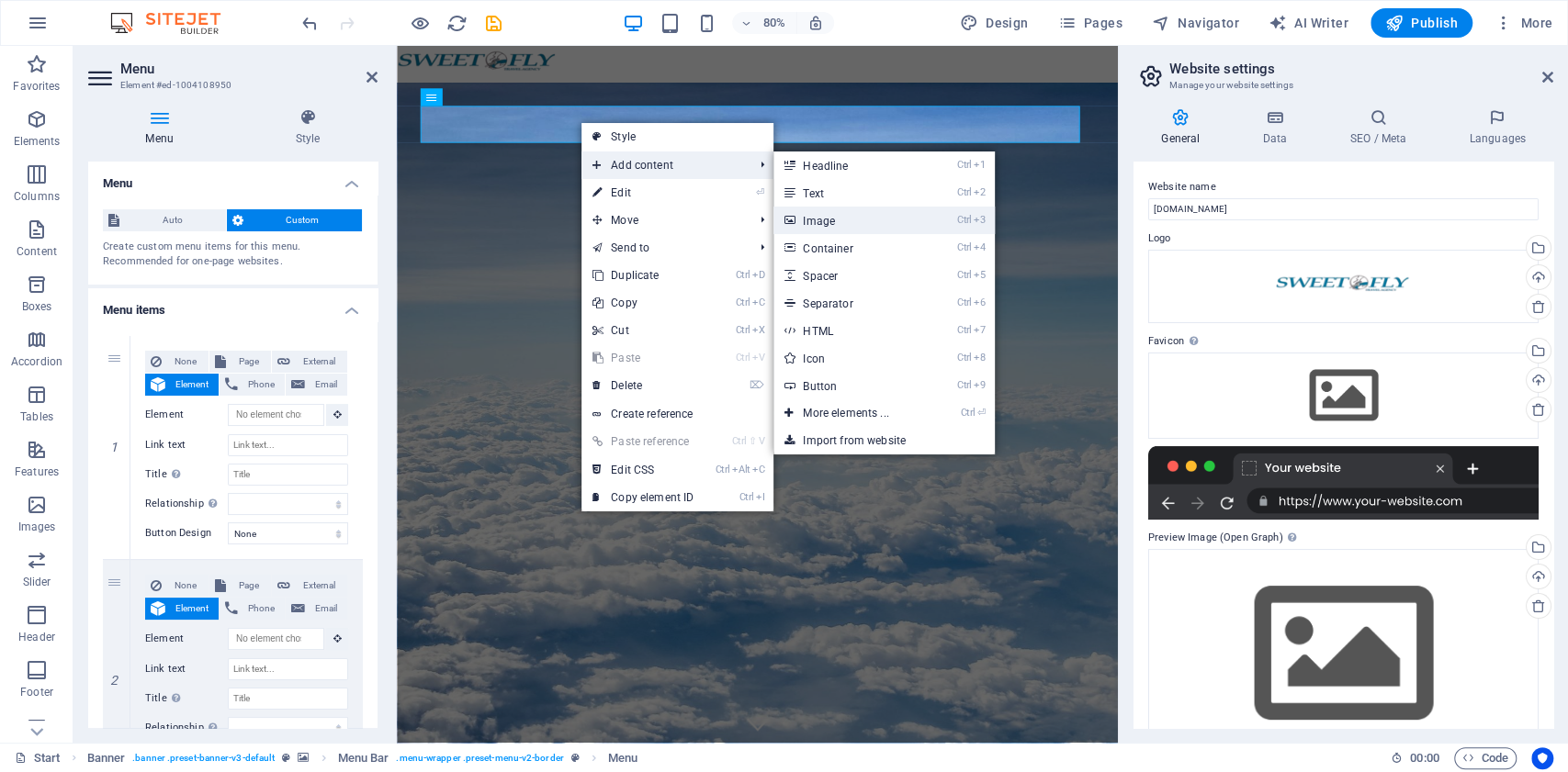
click at [824, 218] on link "Ctrl 3 Image" at bounding box center [848, 220] width 151 height 27
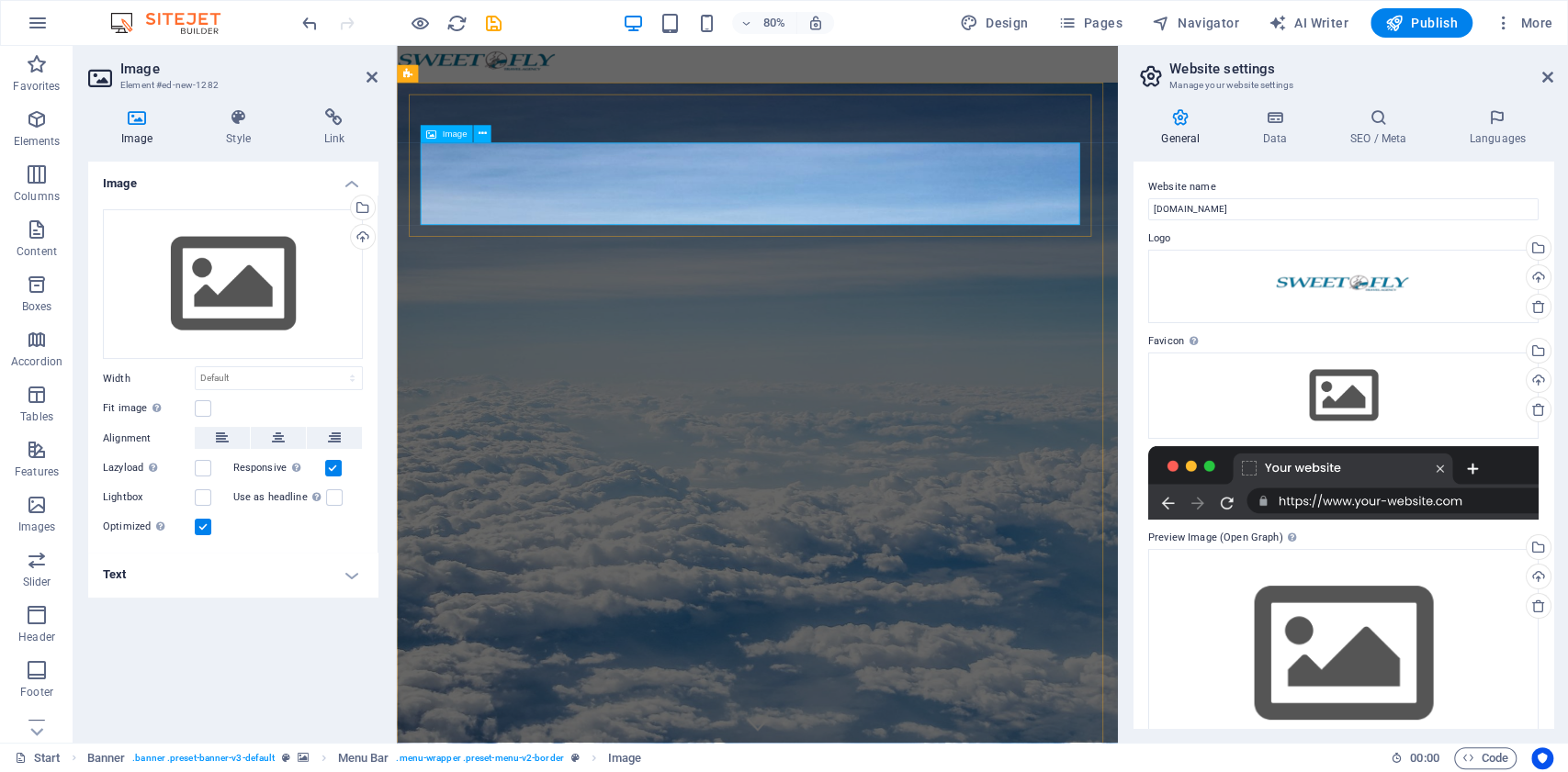
click at [488, 134] on button at bounding box center [482, 134] width 18 height 18
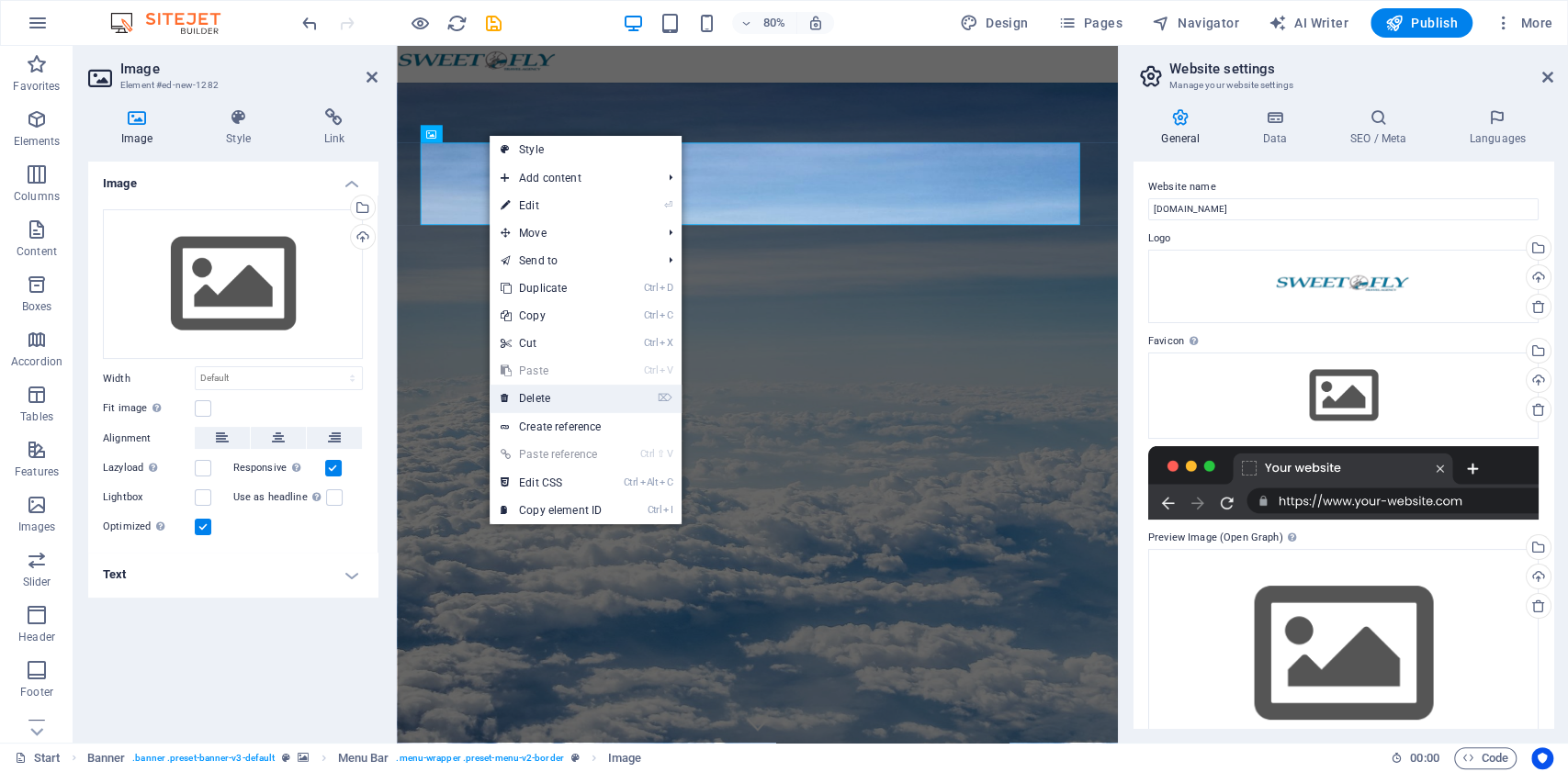
click at [557, 387] on link "⌦ Delete" at bounding box center [551, 398] width 123 height 27
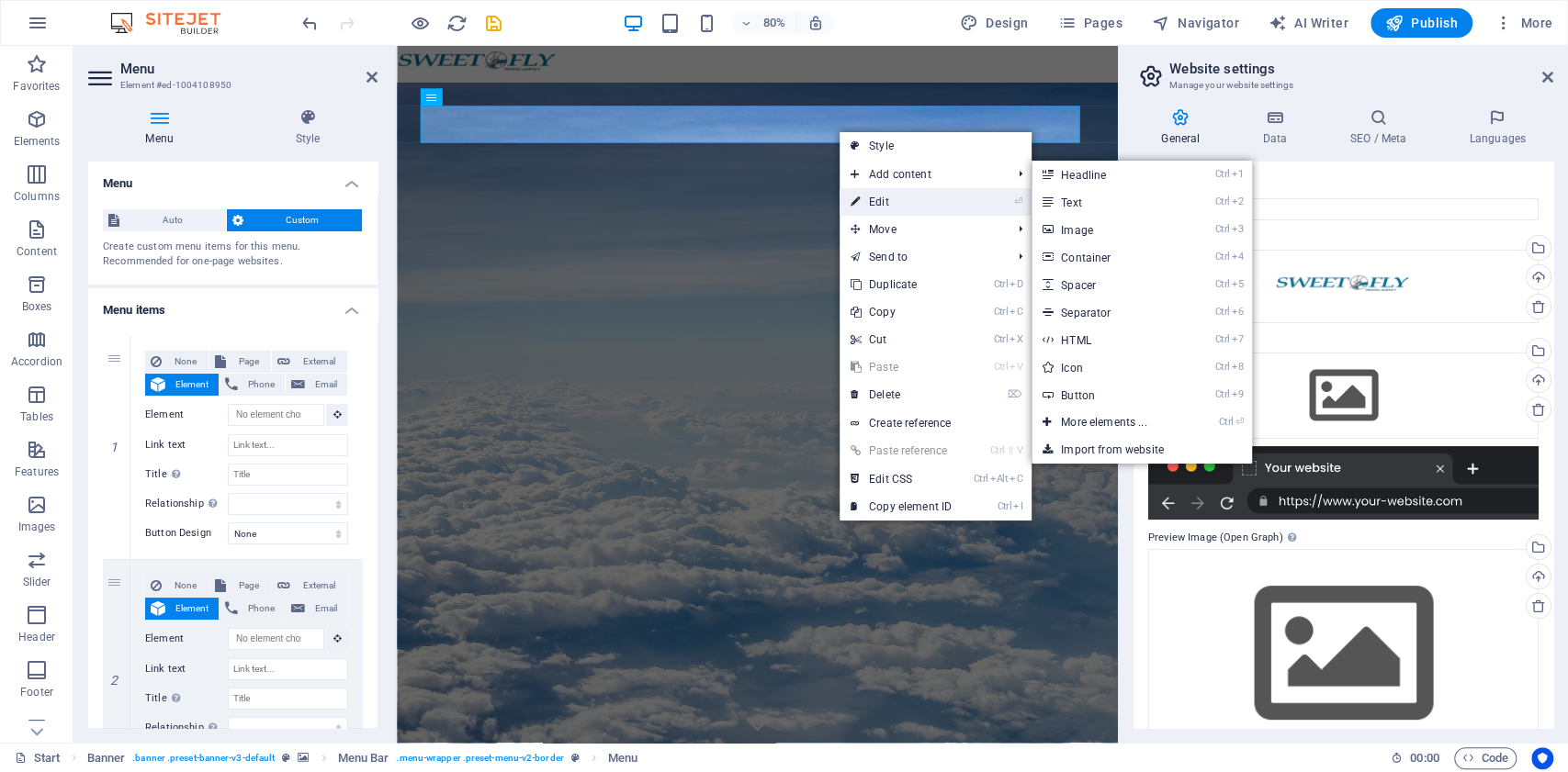
click at [898, 202] on link "⏎ Edit" at bounding box center [901, 201] width 123 height 27
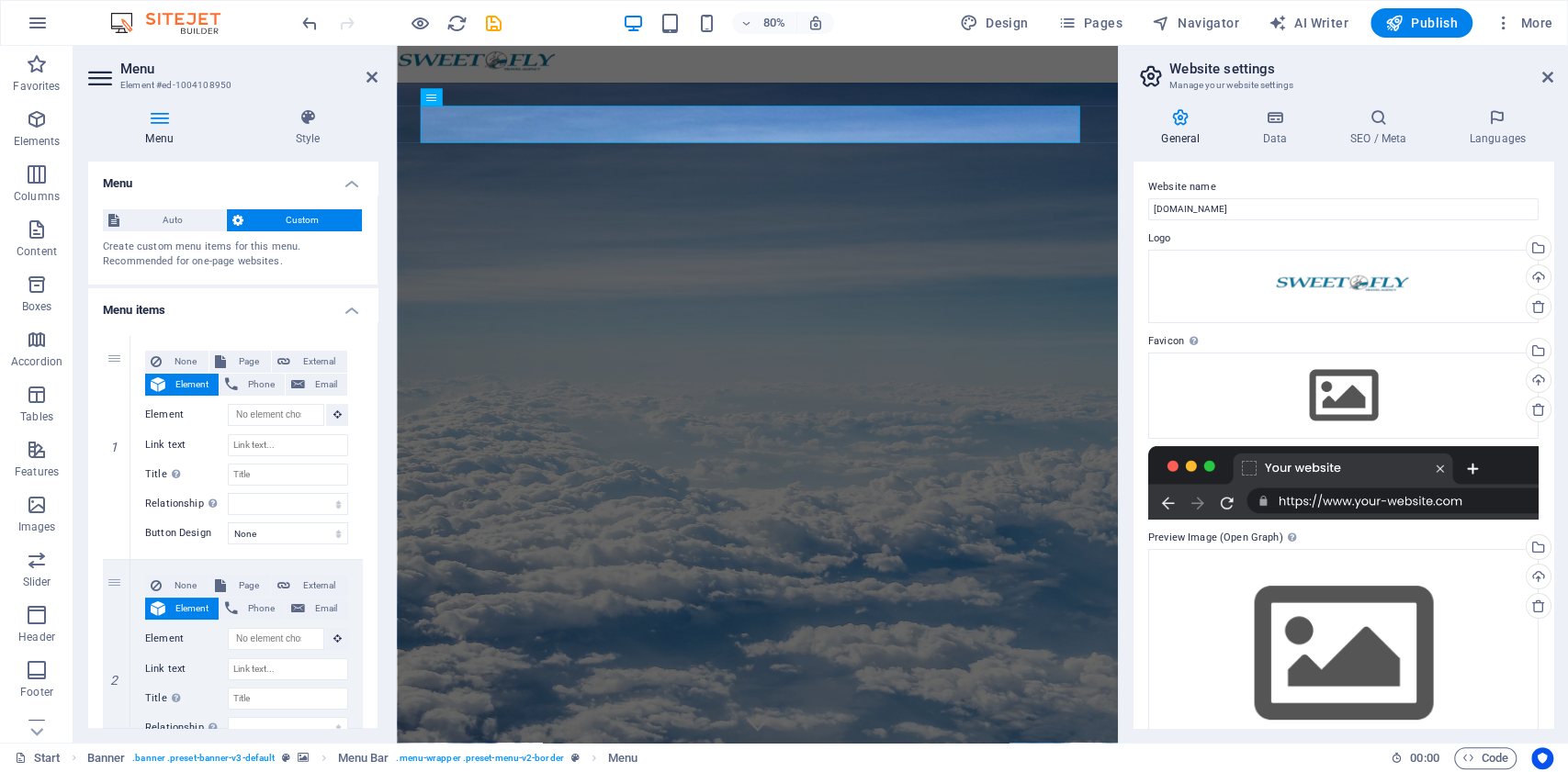
click at [117, 449] on icon at bounding box center [116, 448] width 10 height 13
click at [116, 449] on icon at bounding box center [116, 448] width 10 height 13
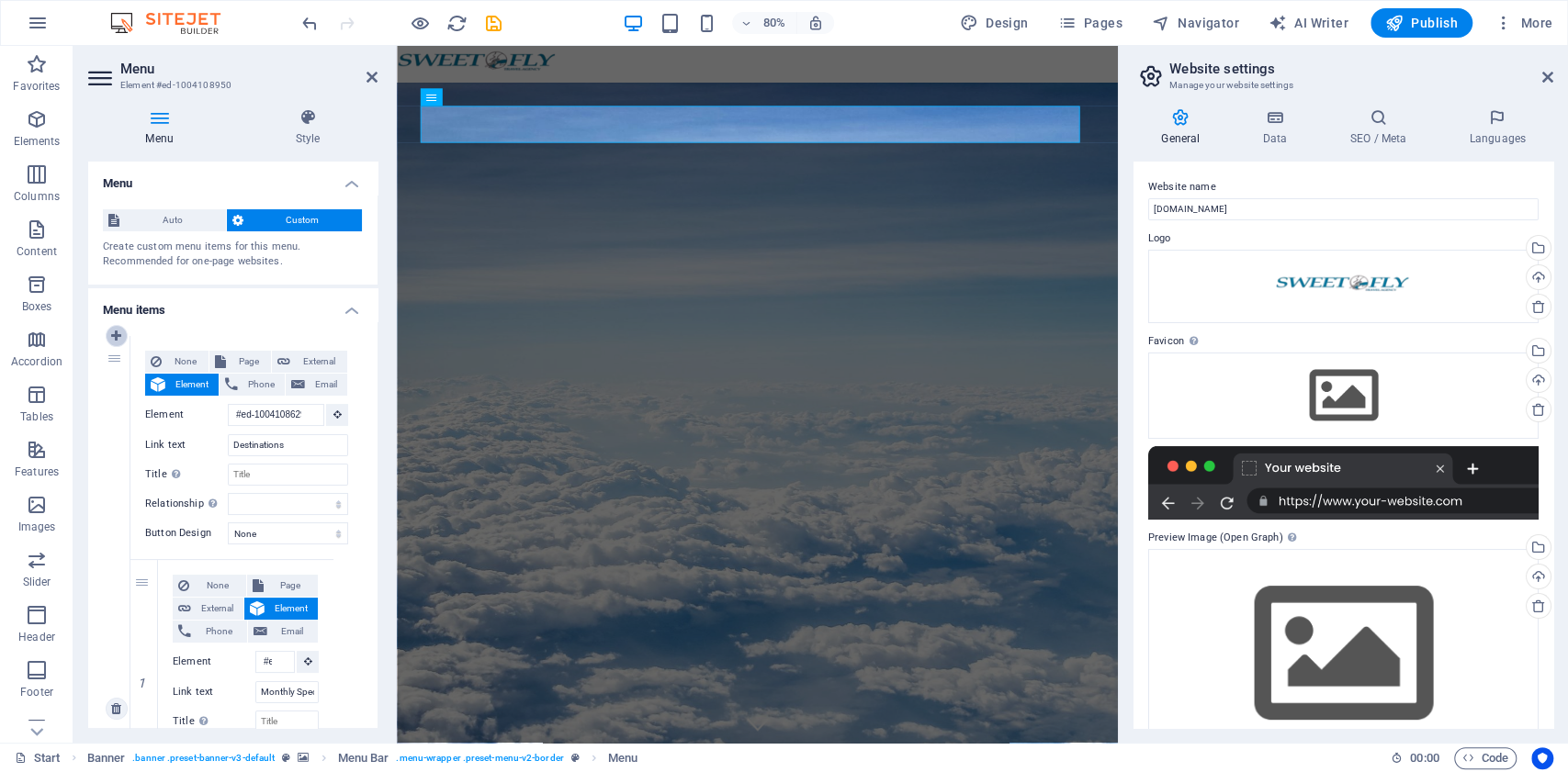
click at [114, 339] on icon at bounding box center [116, 337] width 10 height 13
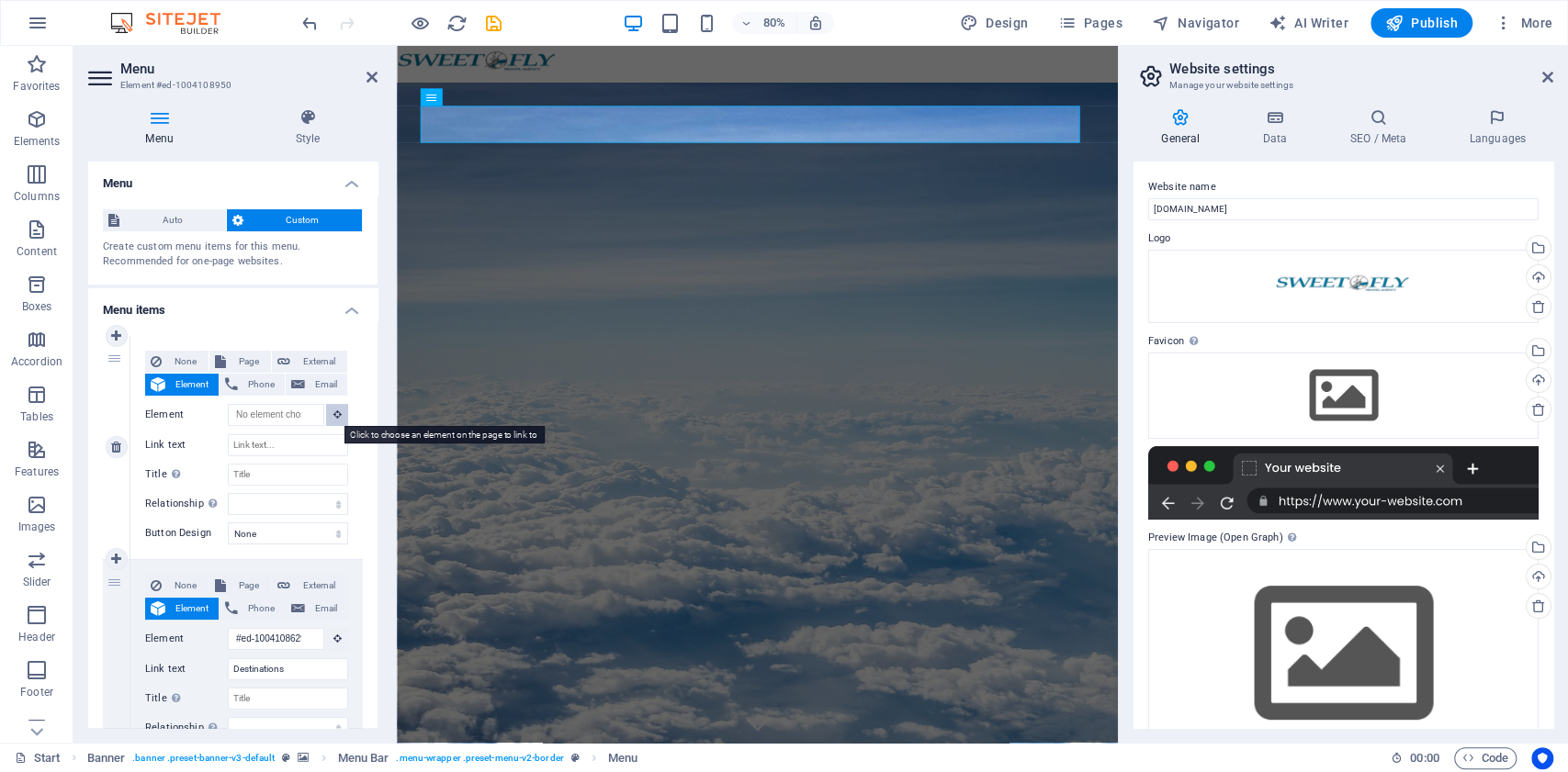
click at [334, 414] on icon at bounding box center [338, 415] width 8 height 9
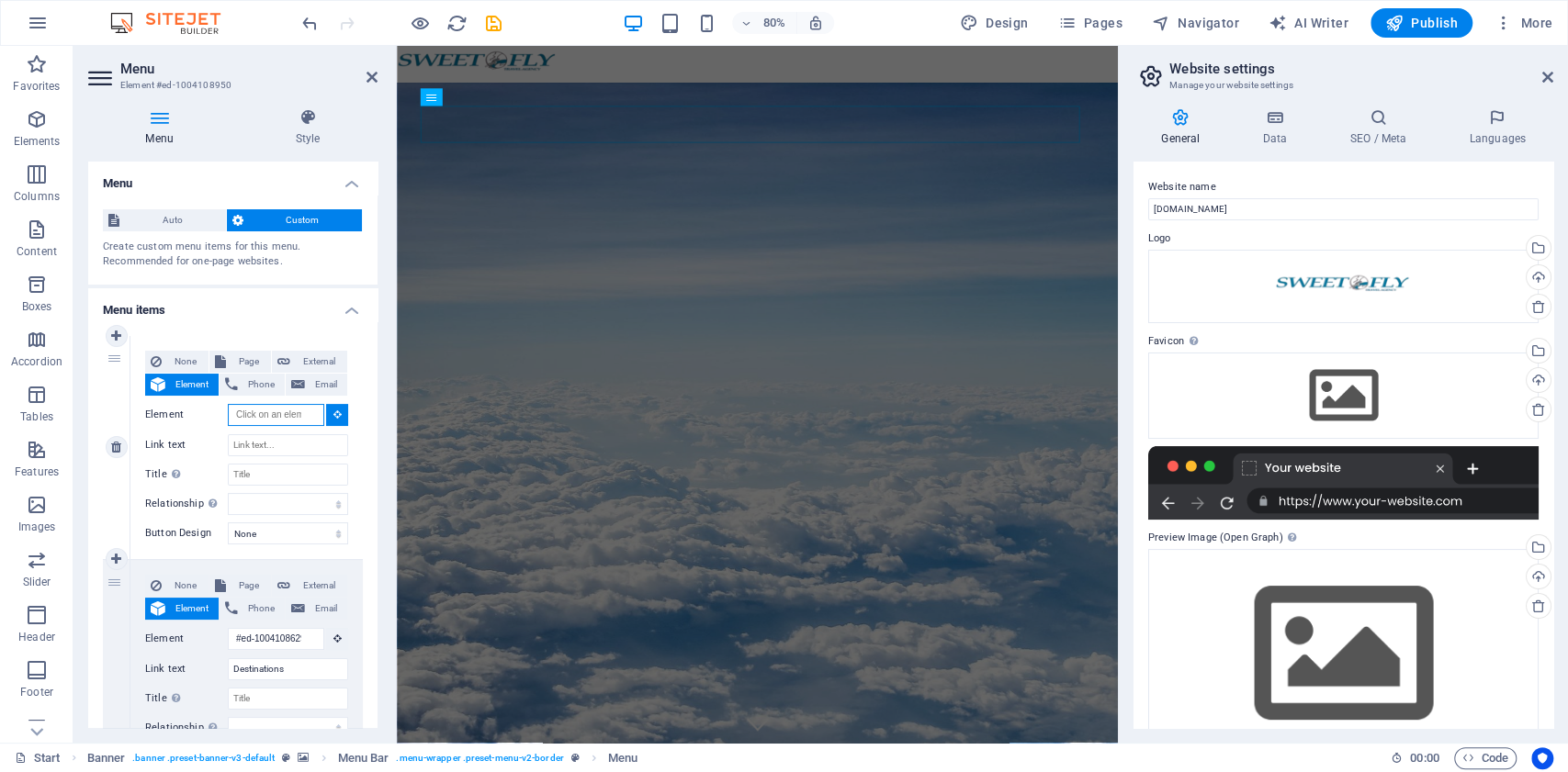
click at [305, 415] on input "Element" at bounding box center [276, 415] width 97 height 22
click at [268, 415] on input "Element" at bounding box center [276, 415] width 97 height 22
click at [262, 414] on input "Element" at bounding box center [276, 415] width 97 height 22
click at [264, 414] on input "Element" at bounding box center [276, 415] width 97 height 22
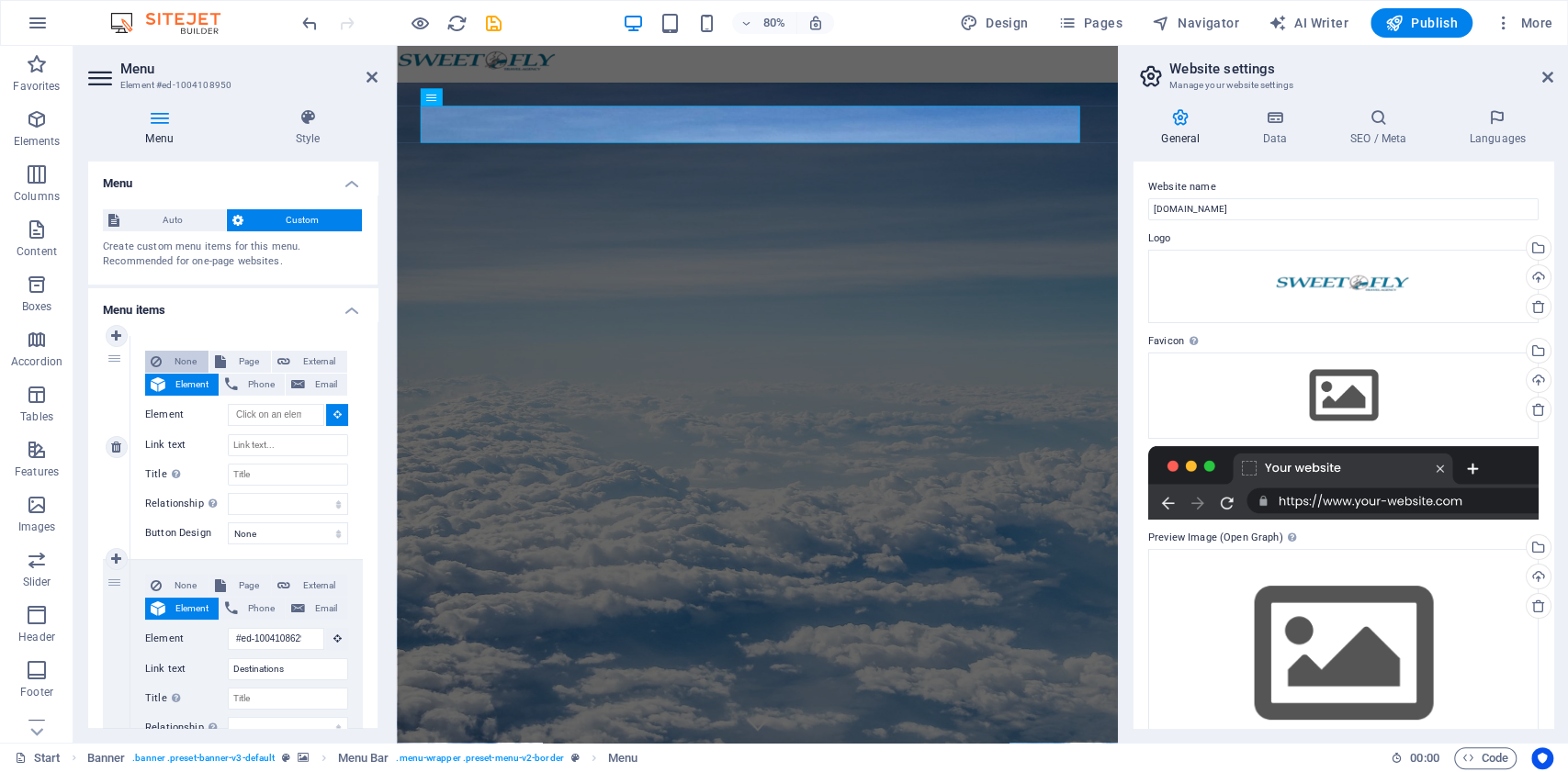
click at [185, 359] on span "None" at bounding box center [185, 361] width 36 height 22
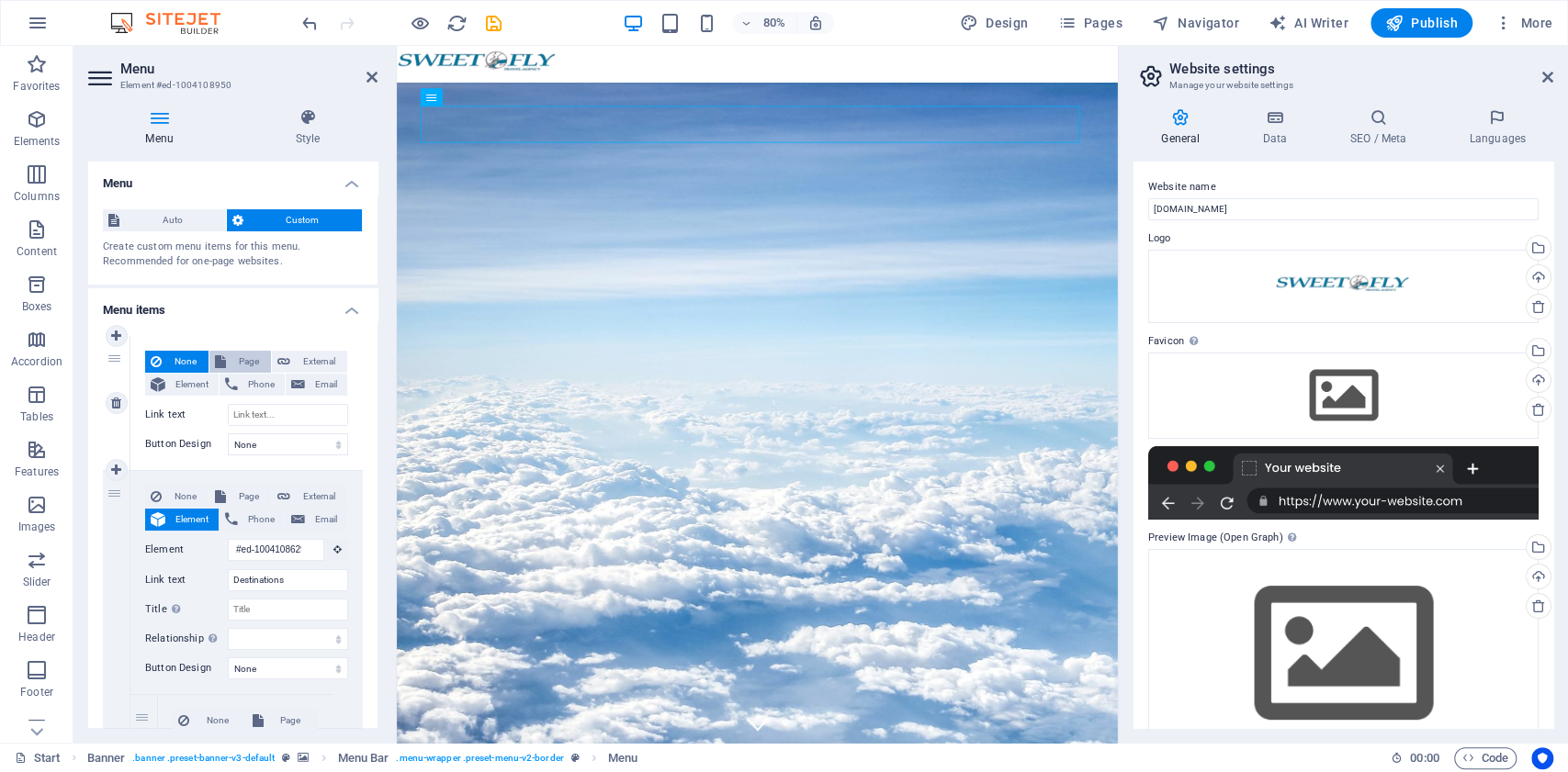
click at [245, 359] on span "Page" at bounding box center [248, 361] width 34 height 22
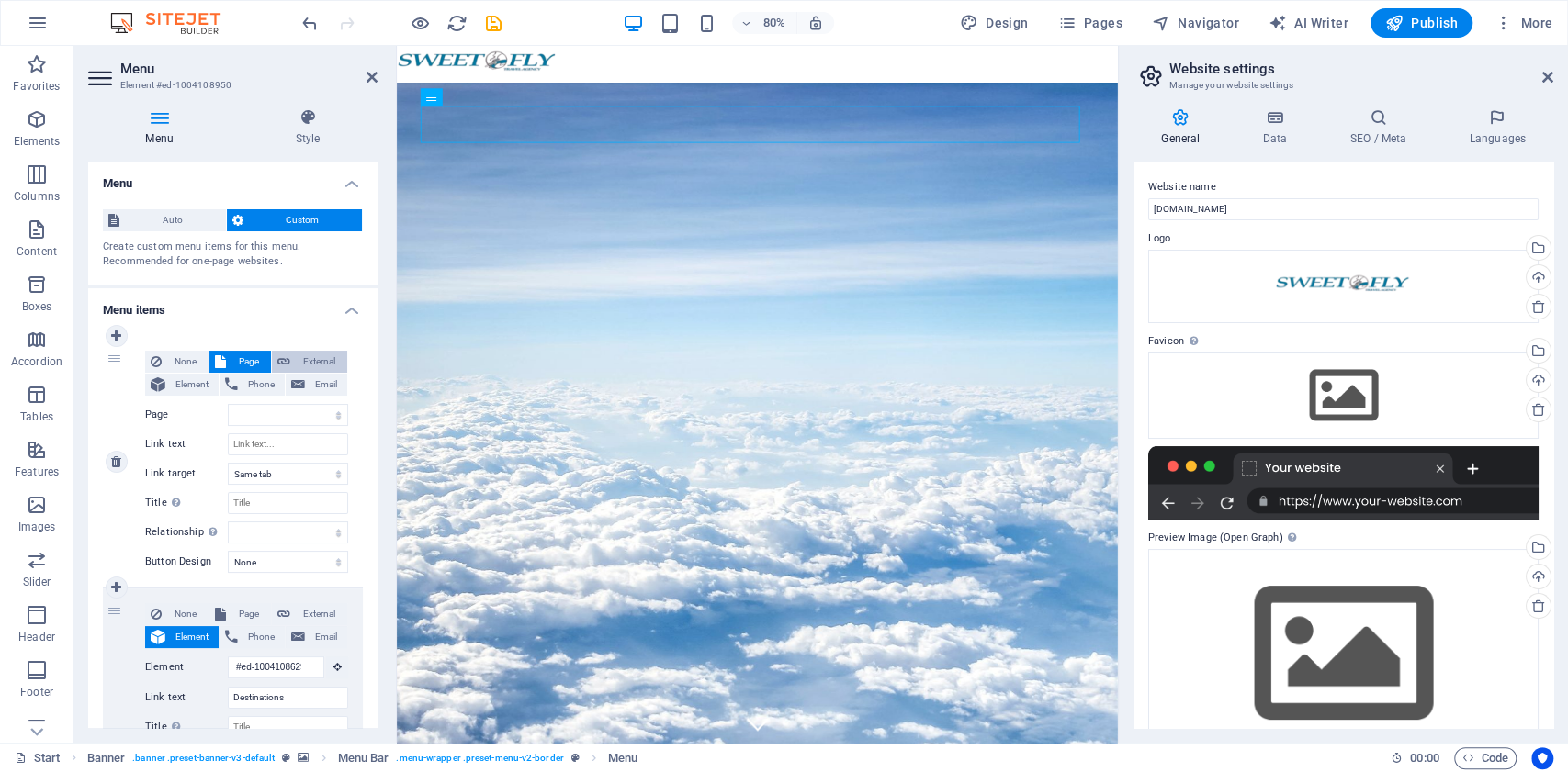
click at [308, 362] on span "External" at bounding box center [319, 361] width 46 height 22
click at [335, 417] on icon at bounding box center [339, 415] width 10 height 20
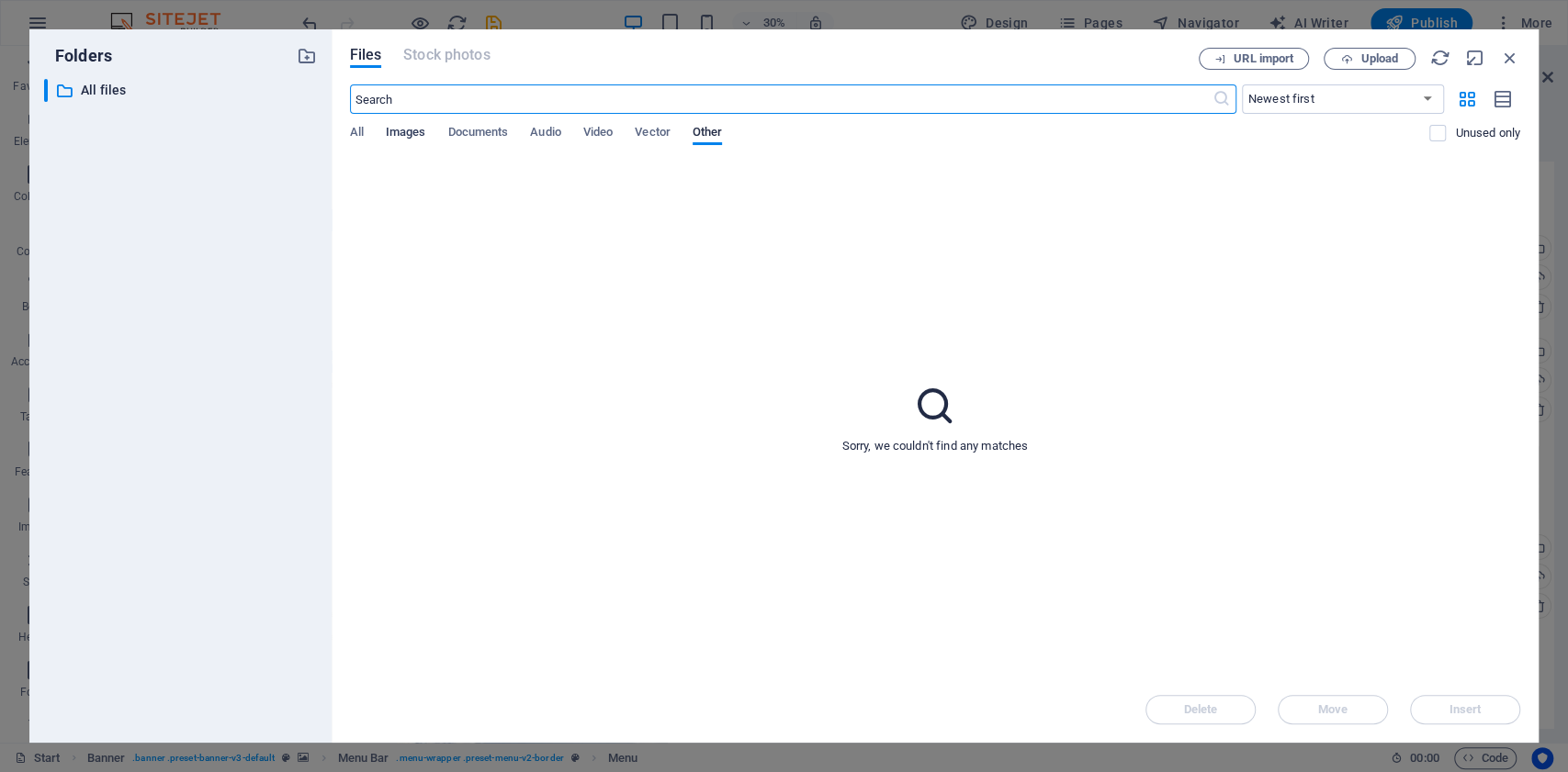
click at [401, 129] on span "Images" at bounding box center [405, 134] width 40 height 25
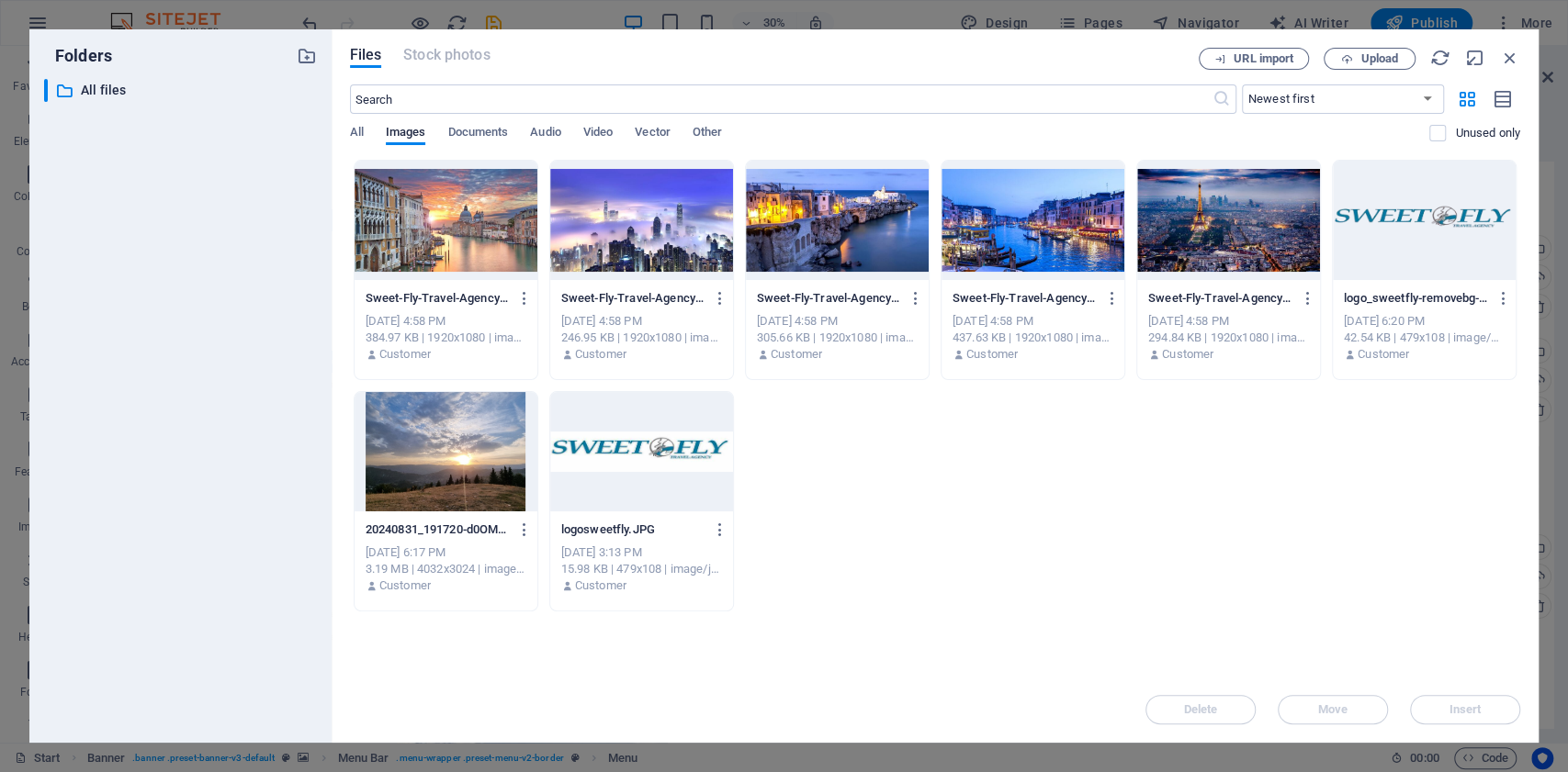
click at [1441, 224] on div at bounding box center [1424, 220] width 182 height 119
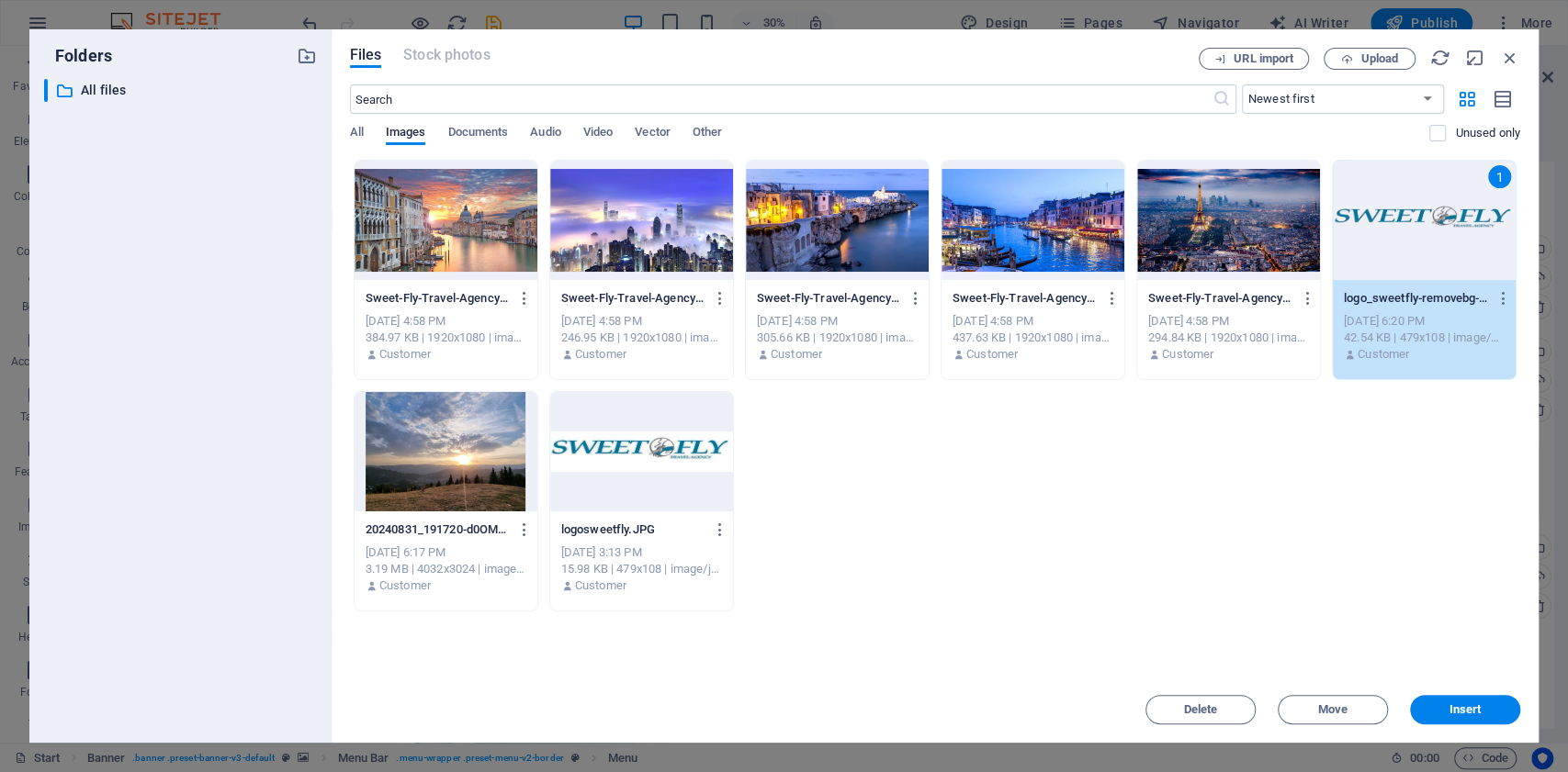
click at [1441, 224] on div "1" at bounding box center [1424, 220] width 182 height 119
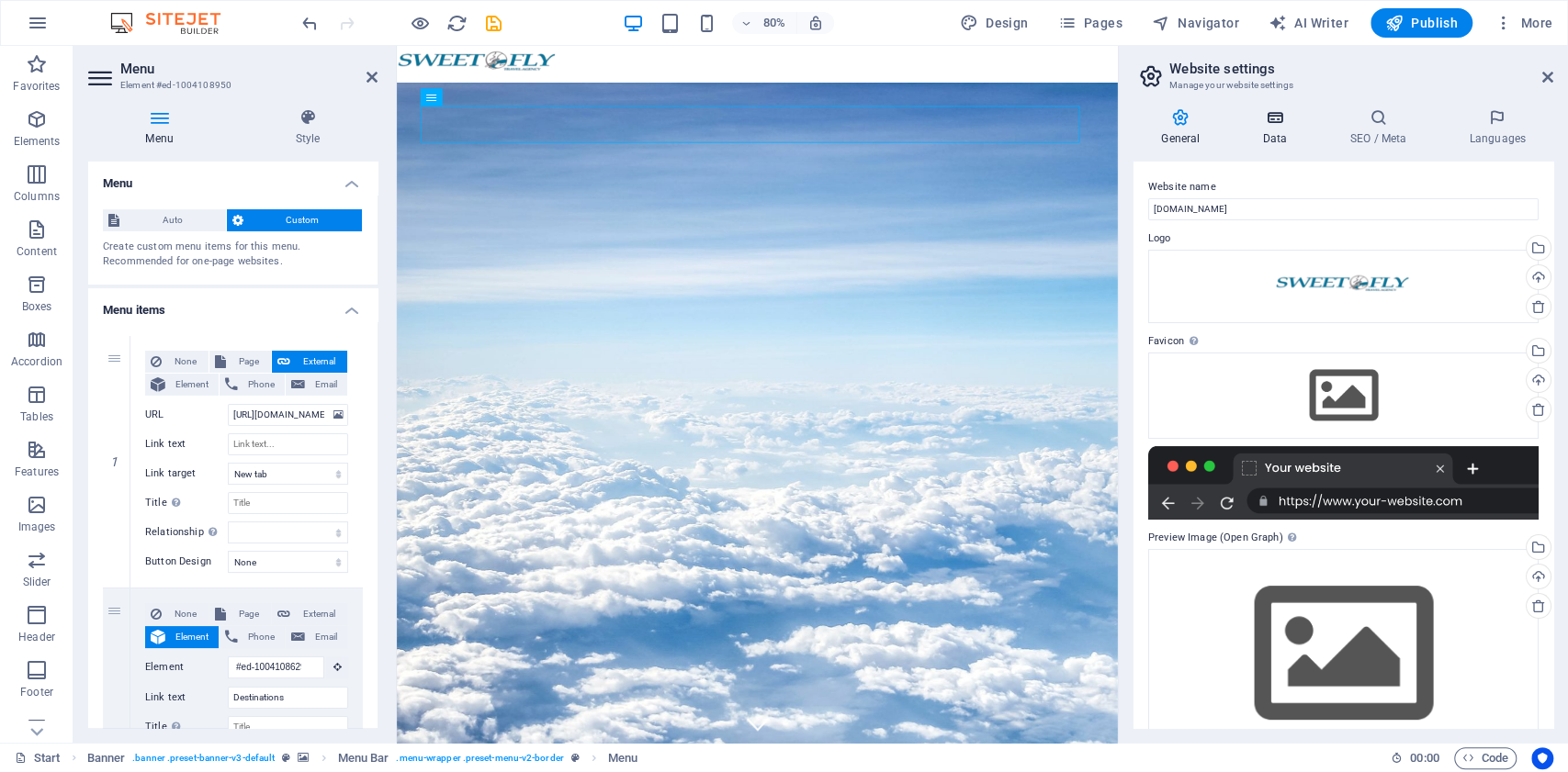
click at [1289, 127] on h4 "Data" at bounding box center [1278, 127] width 87 height 39
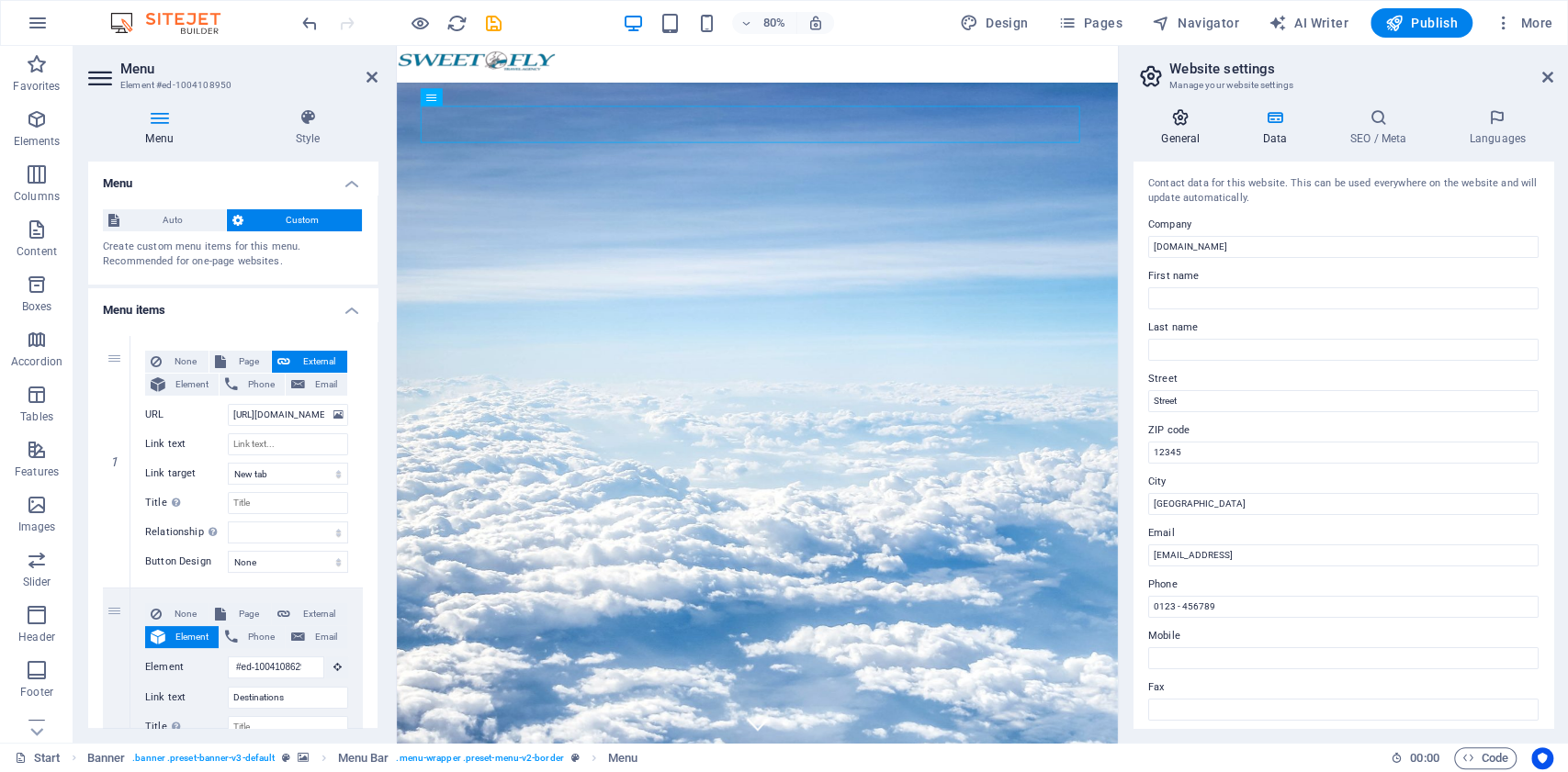
click at [1206, 125] on icon at bounding box center [1180, 118] width 94 height 19
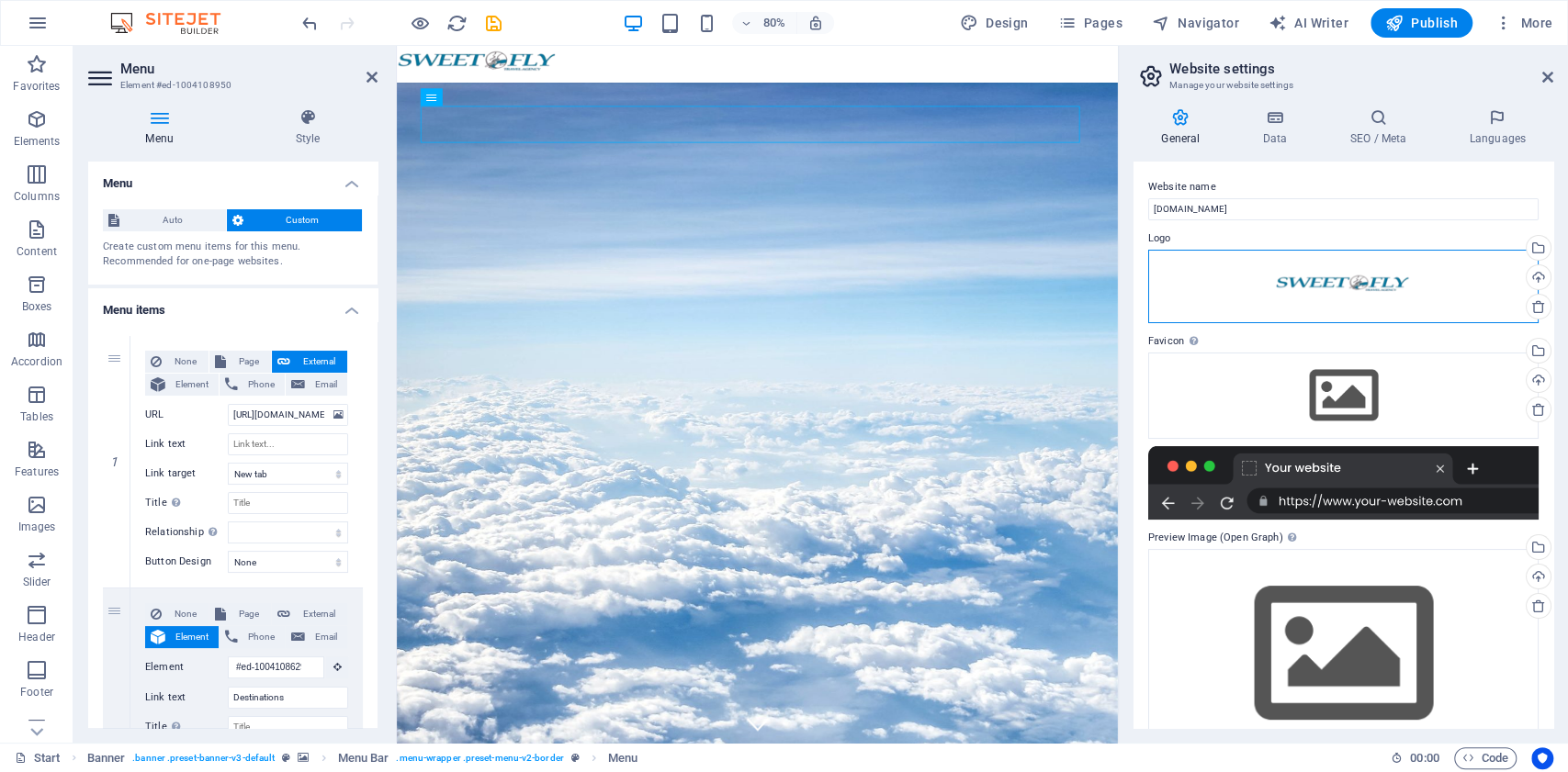
click at [1433, 276] on div "Drag files here, click to choose files or select files from Files or our free s…" at bounding box center [1343, 287] width 390 height 73
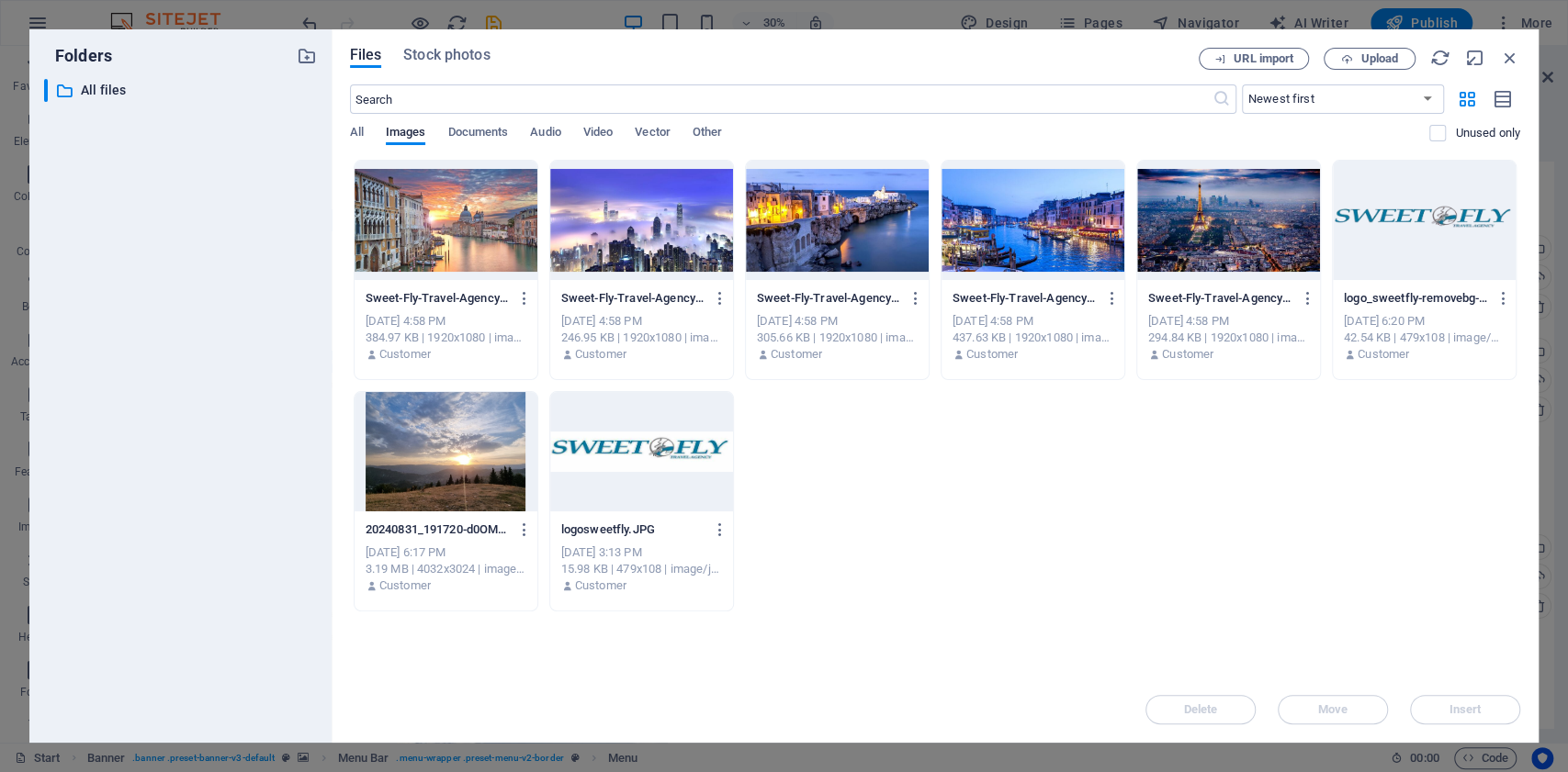
click at [1460, 217] on div at bounding box center [1424, 220] width 182 height 119
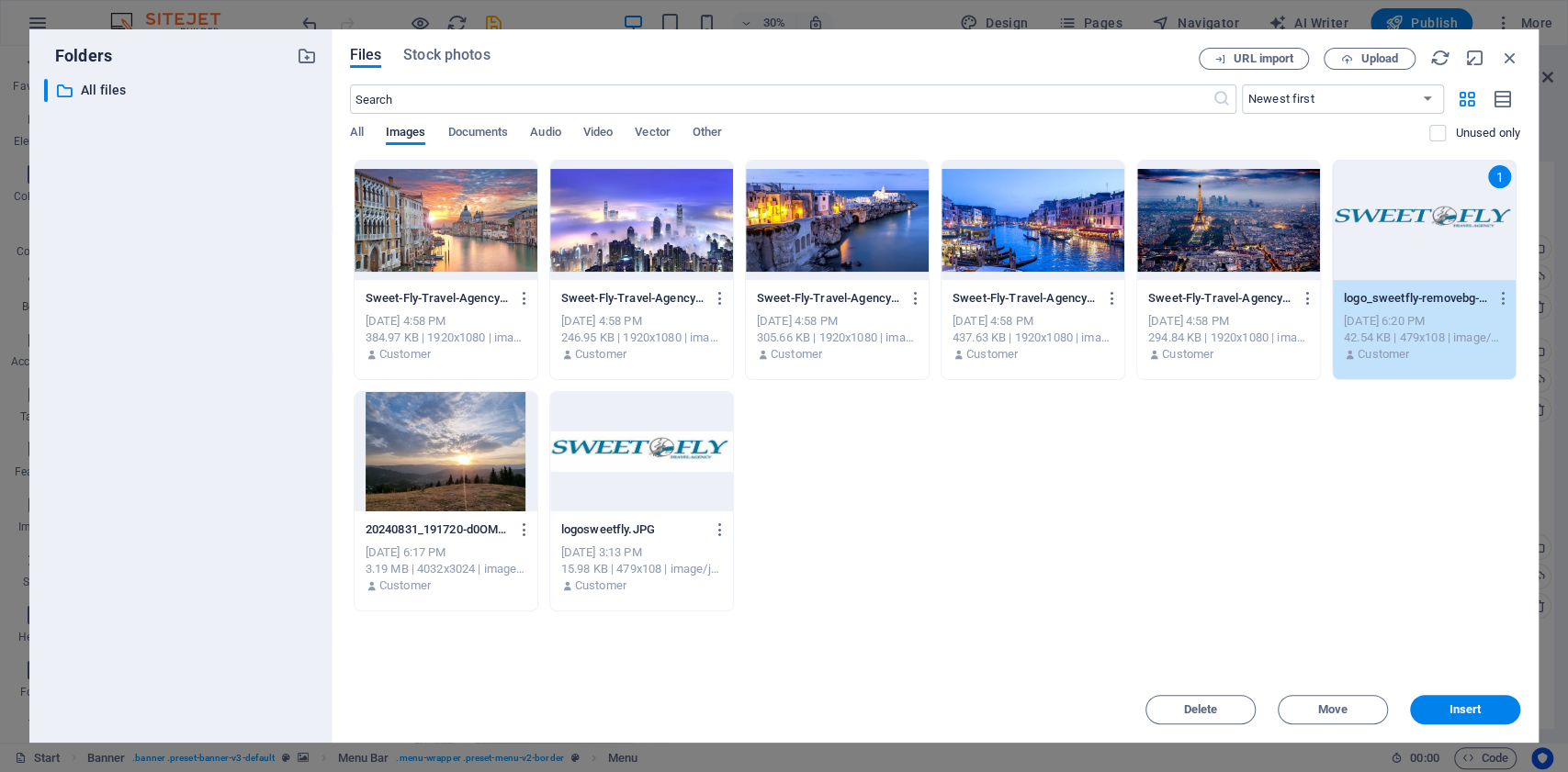
click at [1460, 217] on div "1" at bounding box center [1424, 220] width 182 height 119
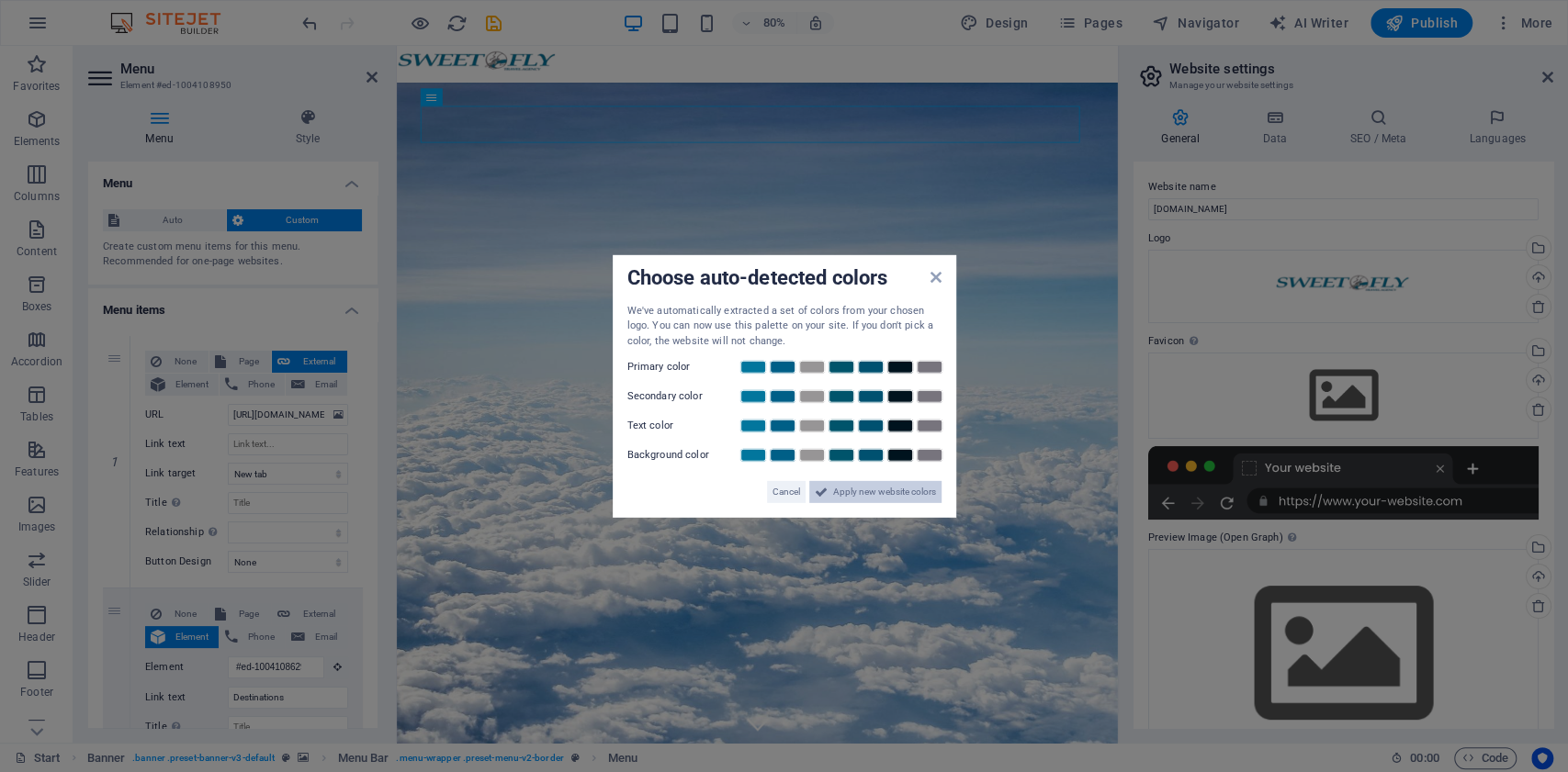
click at [879, 487] on span "Apply new website colors" at bounding box center [884, 492] width 103 height 22
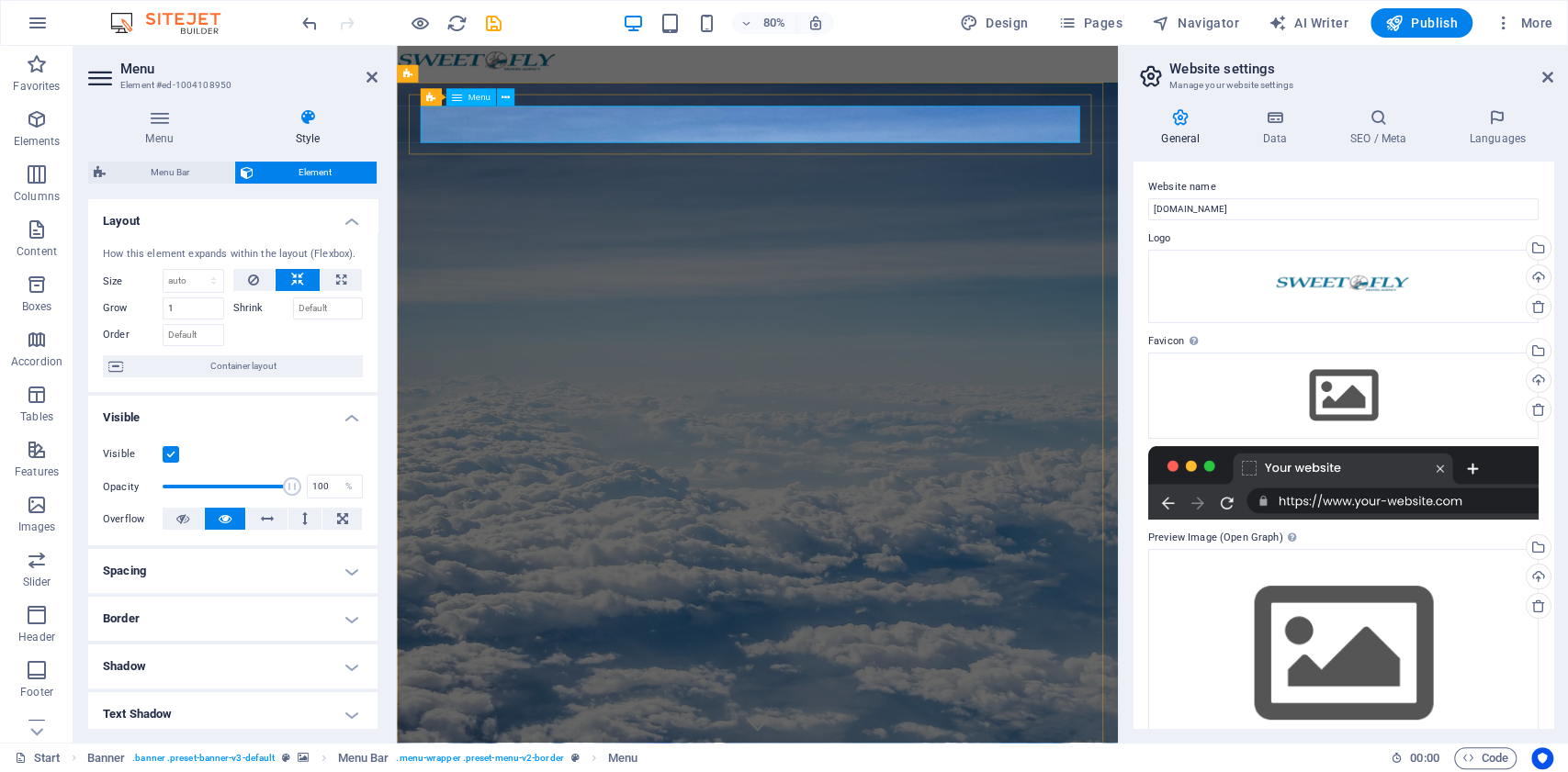
click at [148, 123] on icon at bounding box center [159, 118] width 142 height 19
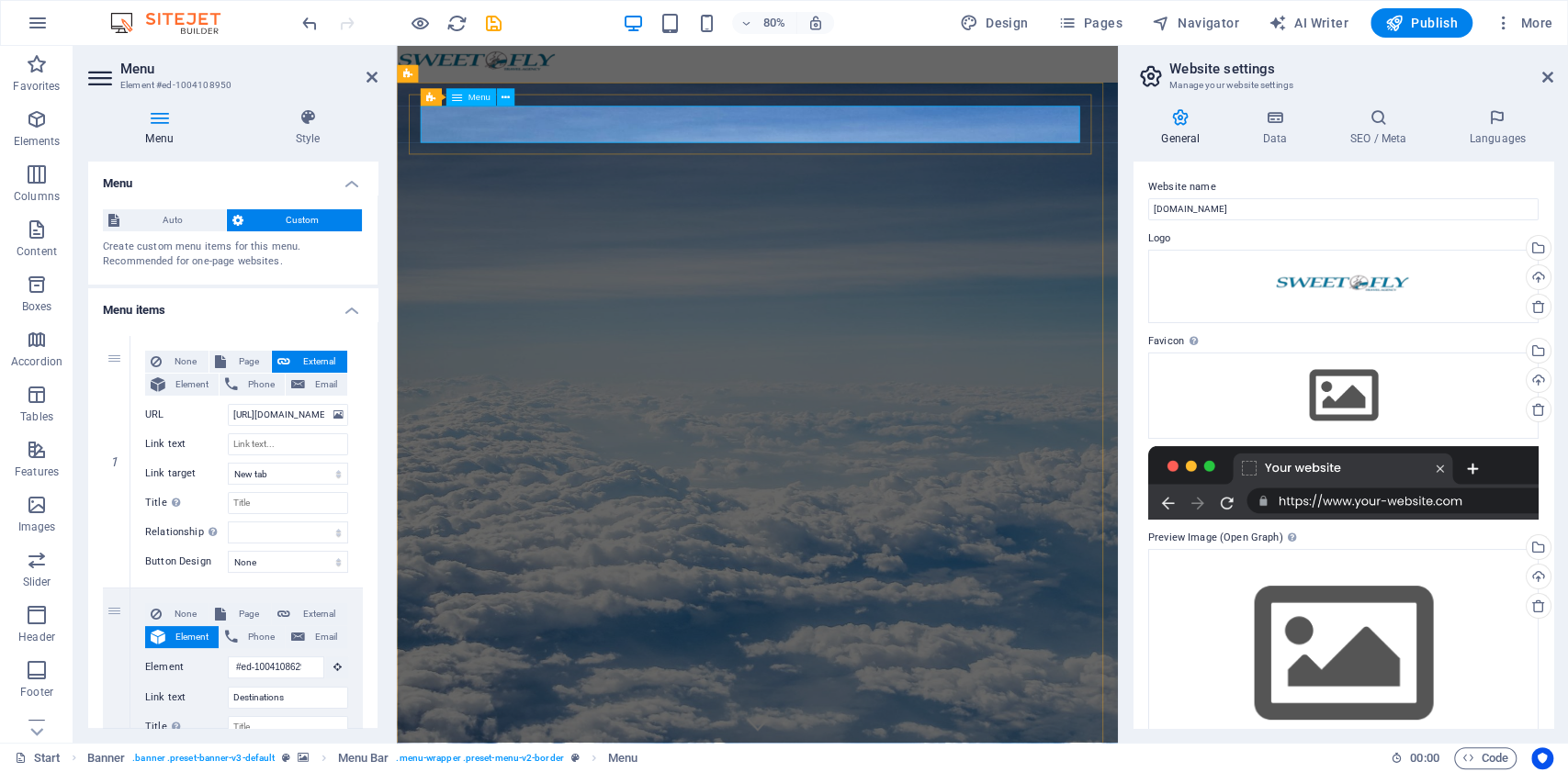
click at [314, 408] on input "https://cdn1.site-media.eu/images/0/19552753/logo_sweetfly-removebg-preview-tZZ…" at bounding box center [288, 415] width 120 height 22
click at [336, 415] on icon at bounding box center [339, 415] width 10 height 20
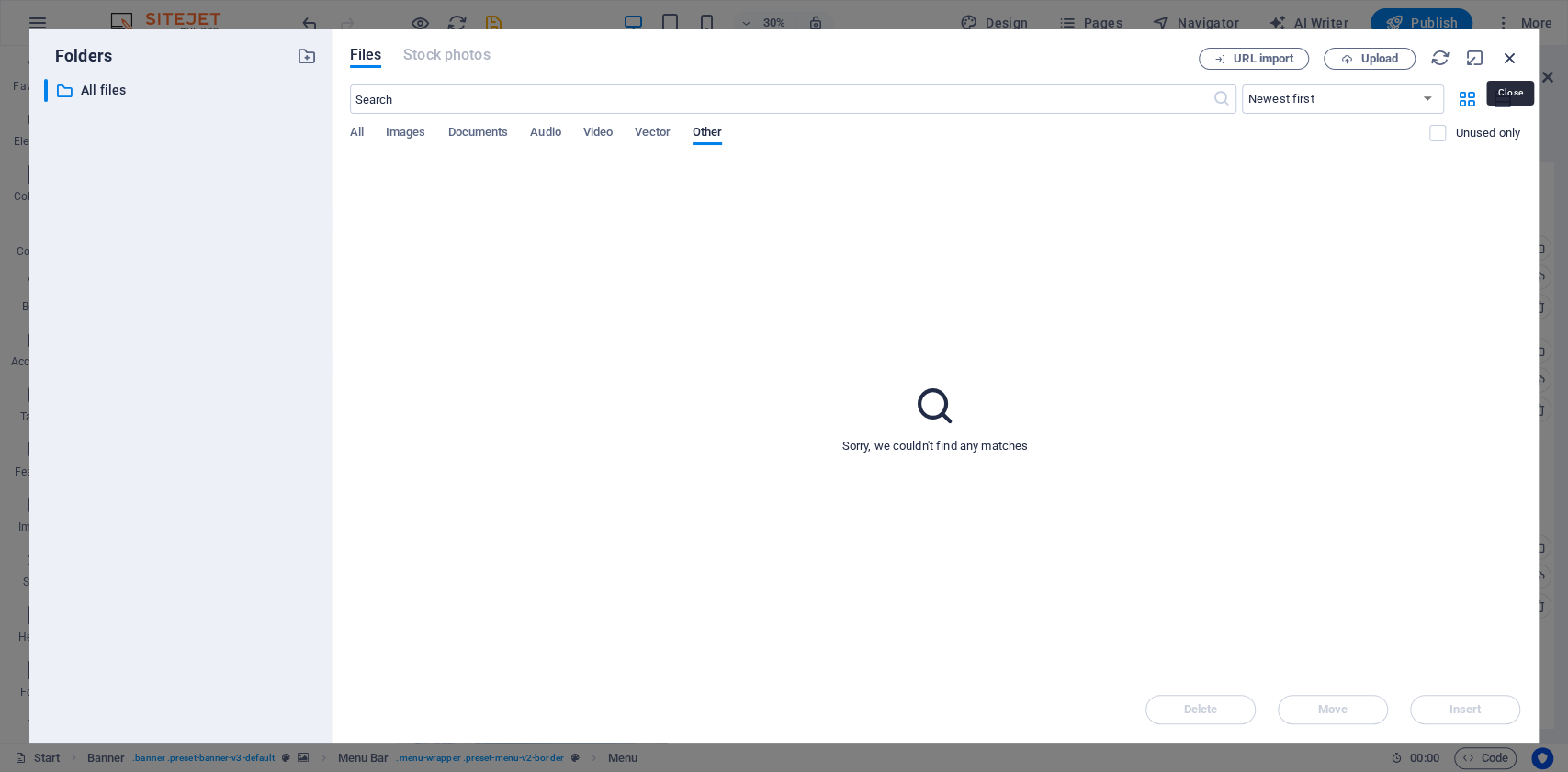
click at [1512, 55] on icon "button" at bounding box center [1510, 57] width 20 height 20
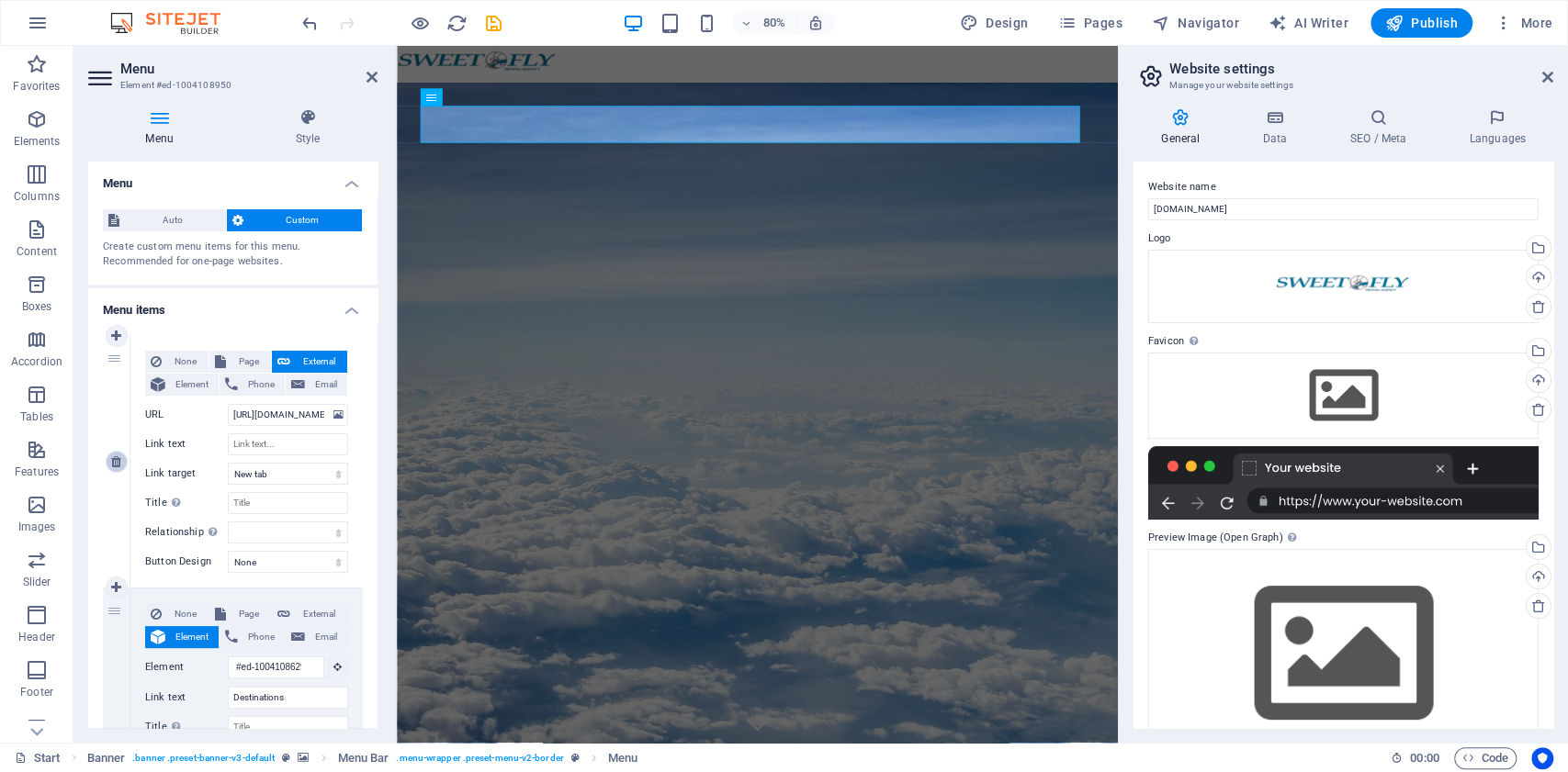
click at [123, 463] on link at bounding box center [116, 462] width 22 height 22
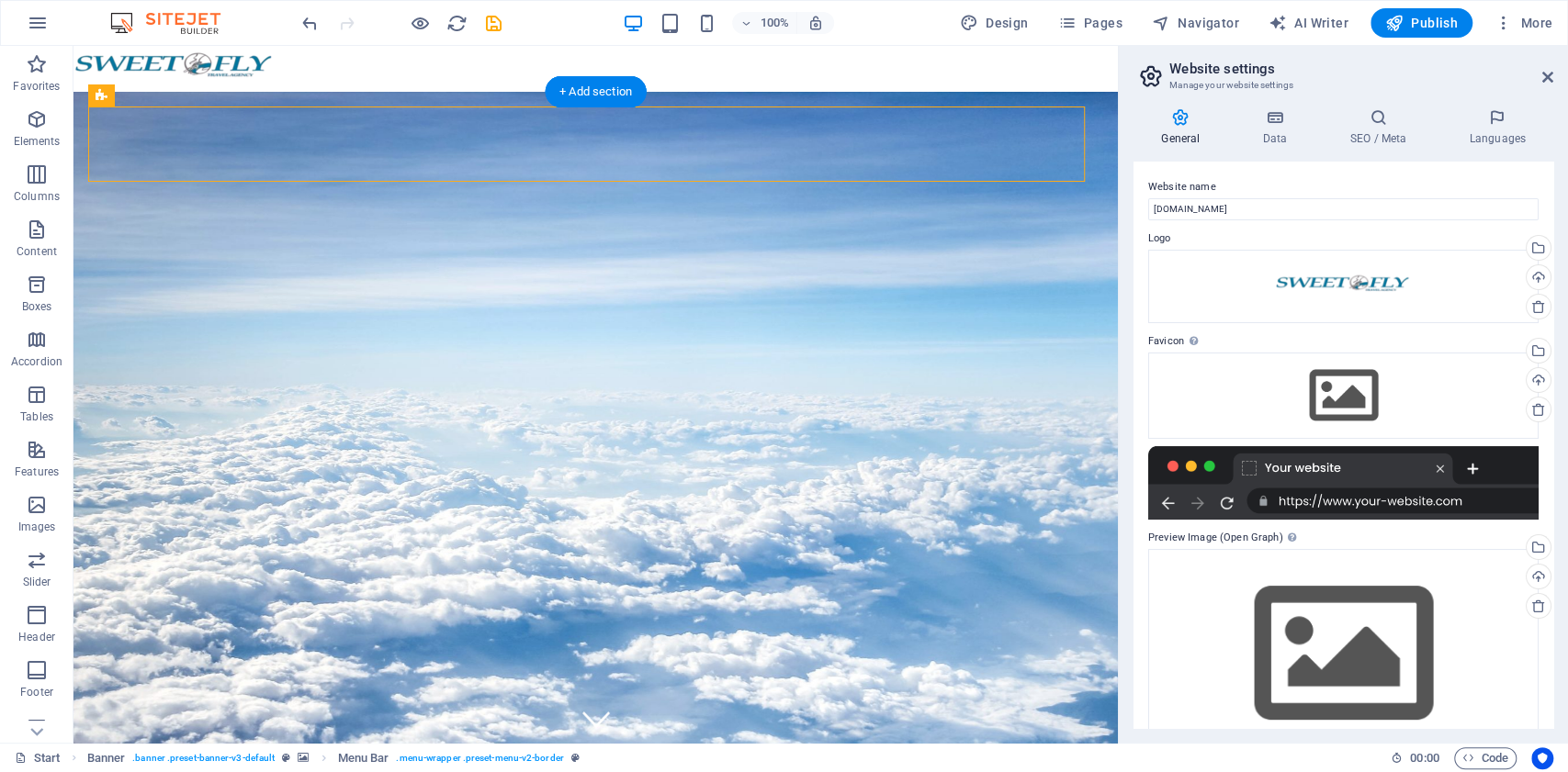
click at [1087, 150] on figure at bounding box center [595, 440] width 1045 height 697
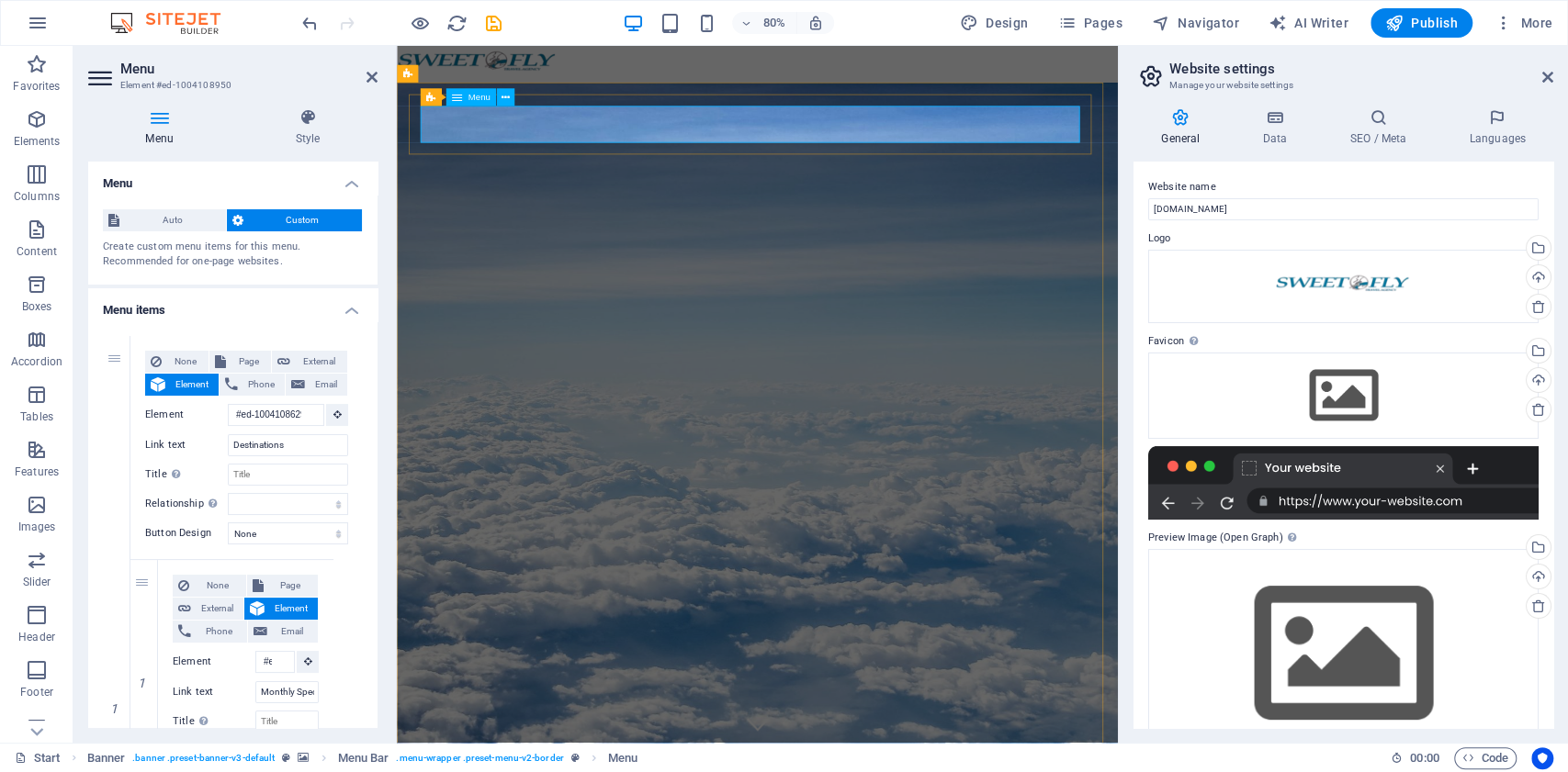
click at [116, 335] on icon at bounding box center [116, 337] width 10 height 13
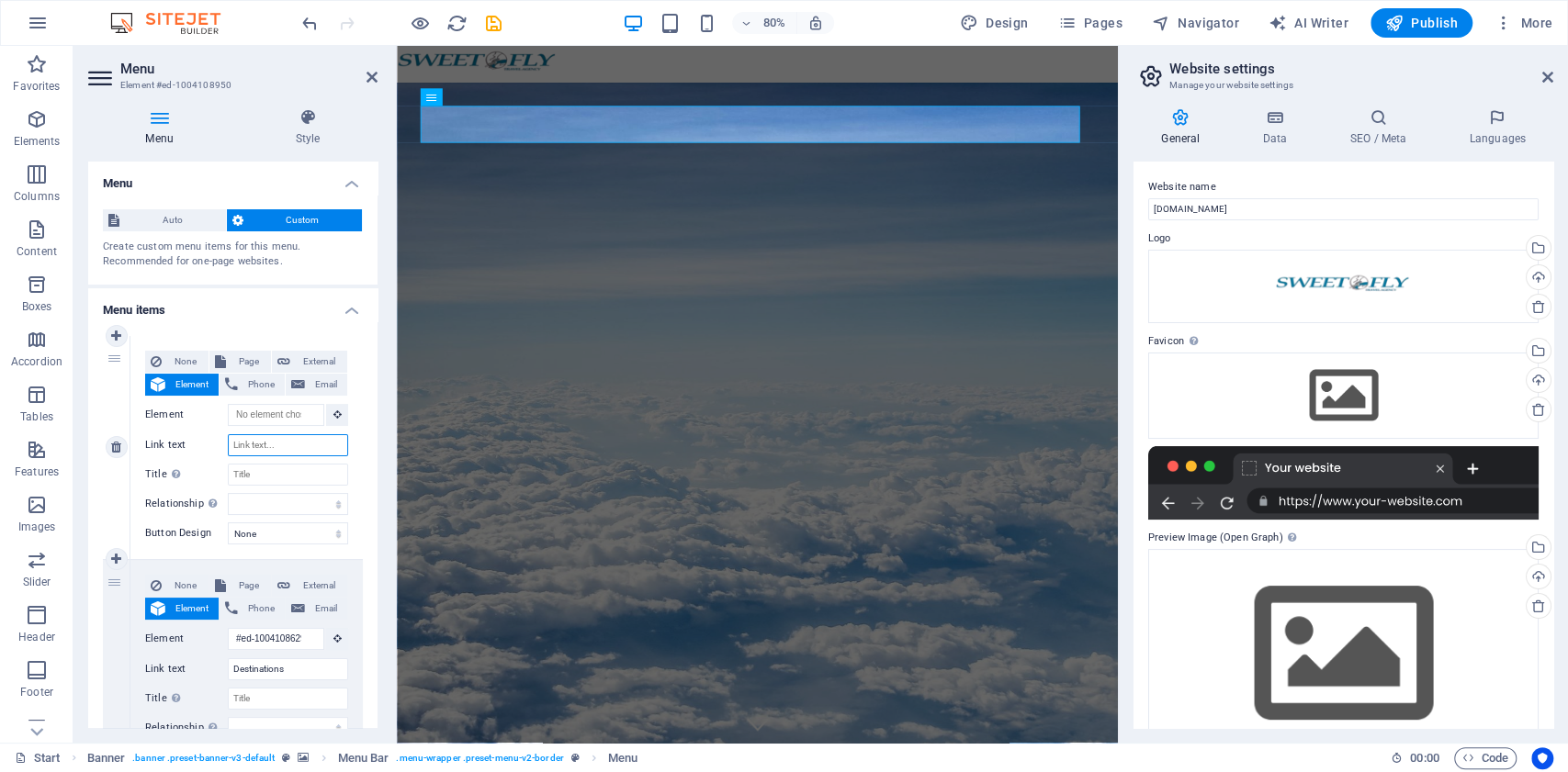
click at [275, 443] on input "Link text" at bounding box center [288, 445] width 120 height 22
click at [261, 477] on input "Title Additional link description, should not be the same as the link text. The…" at bounding box center [288, 474] width 120 height 22
click at [297, 533] on select "None Default Primary Secondary" at bounding box center [288, 533] width 120 height 22
click at [277, 524] on select "None Default Primary Secondary" at bounding box center [288, 533] width 120 height 22
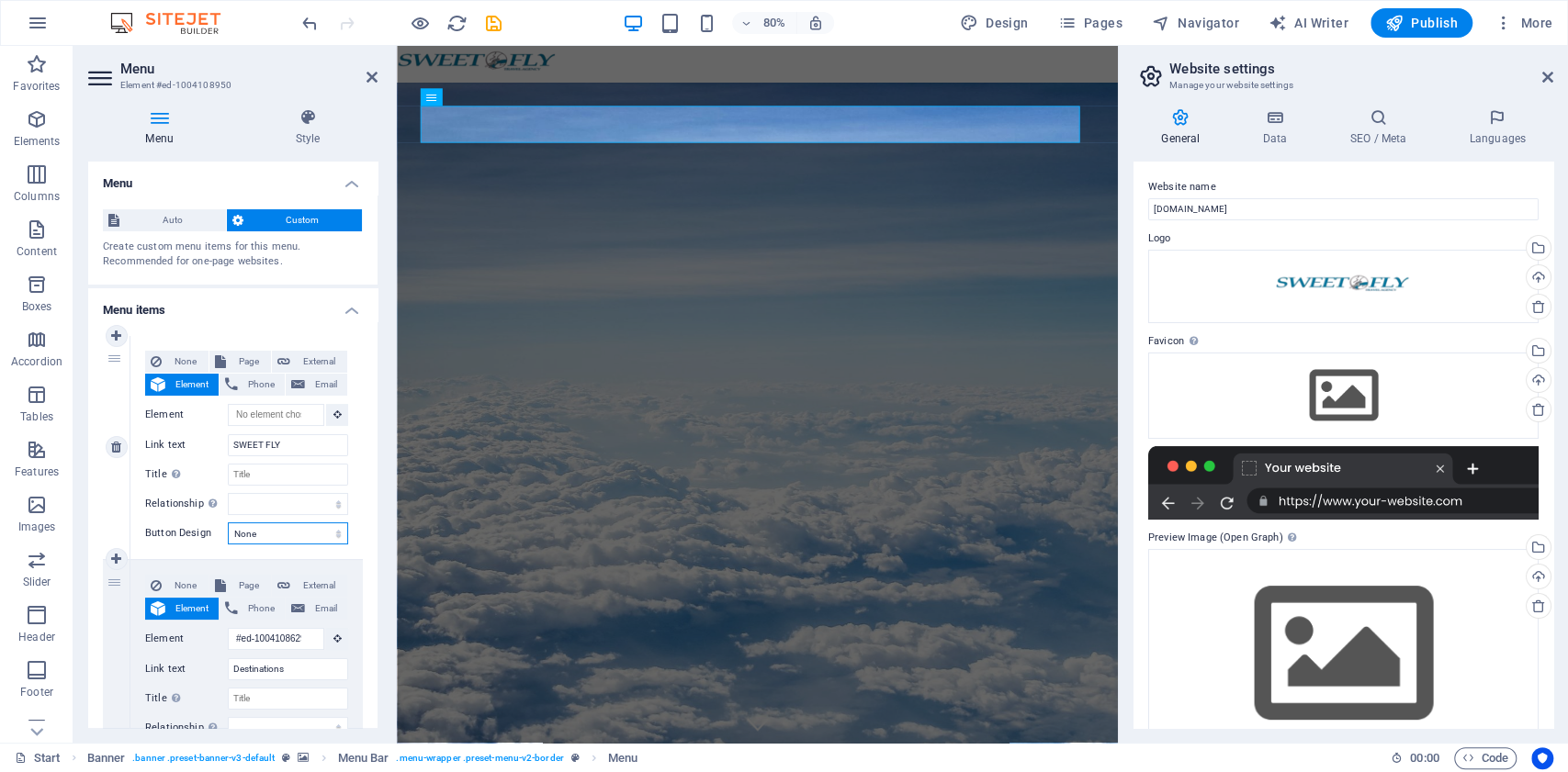
click at [276, 538] on select "None Default Primary Secondary" at bounding box center [288, 533] width 120 height 22
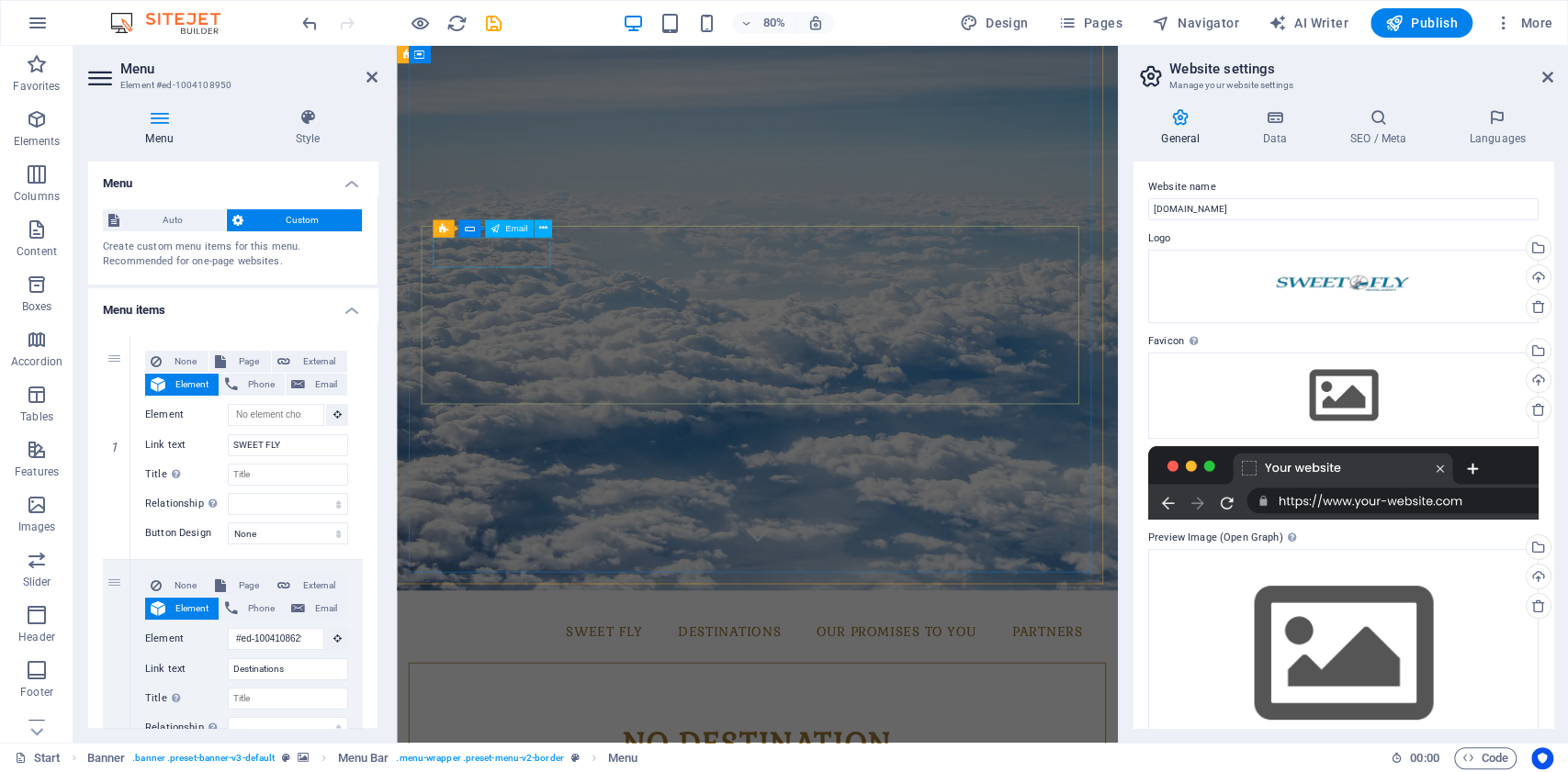
scroll to position [244, 0]
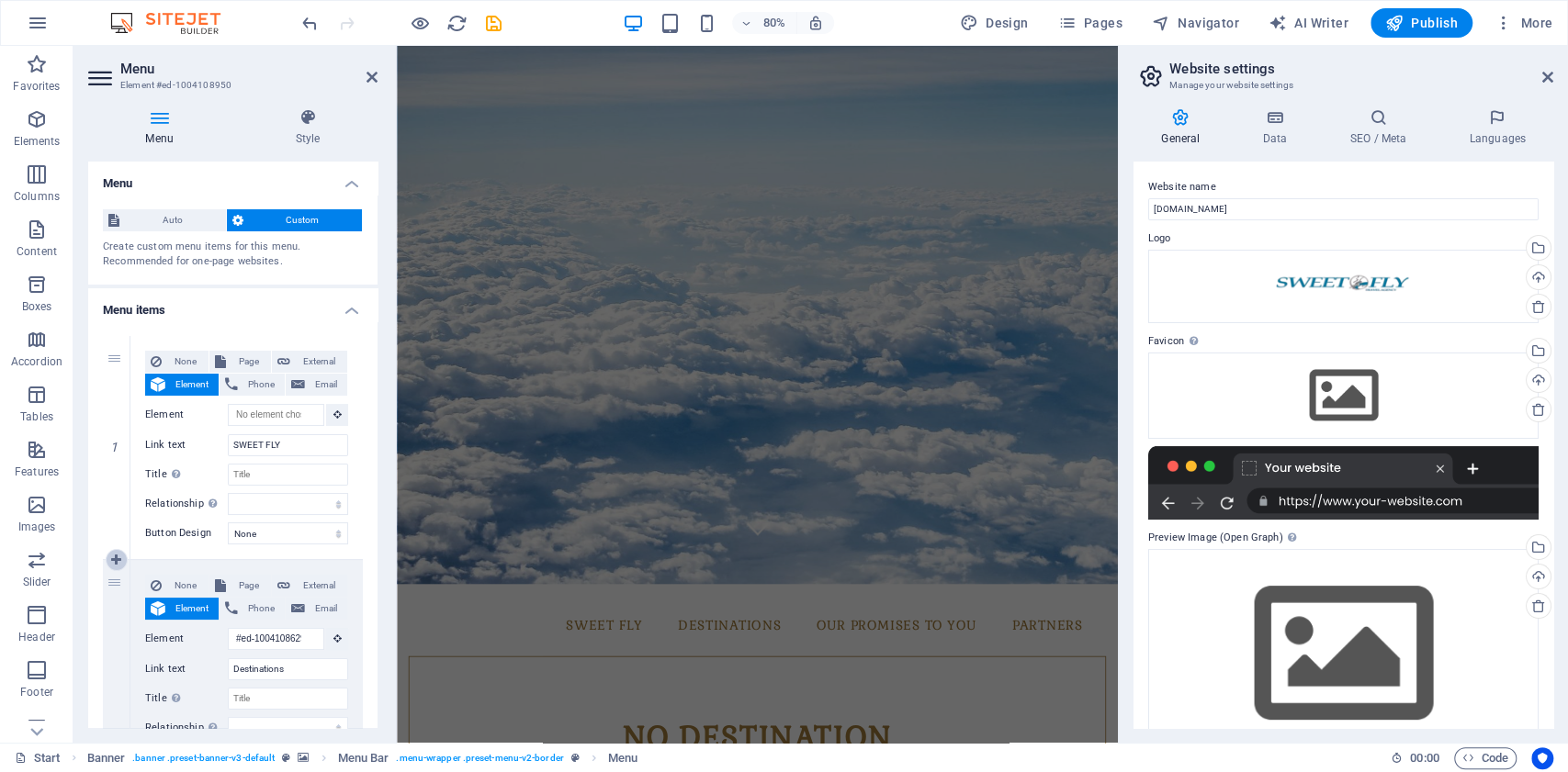
click at [120, 559] on icon at bounding box center [116, 560] width 10 height 13
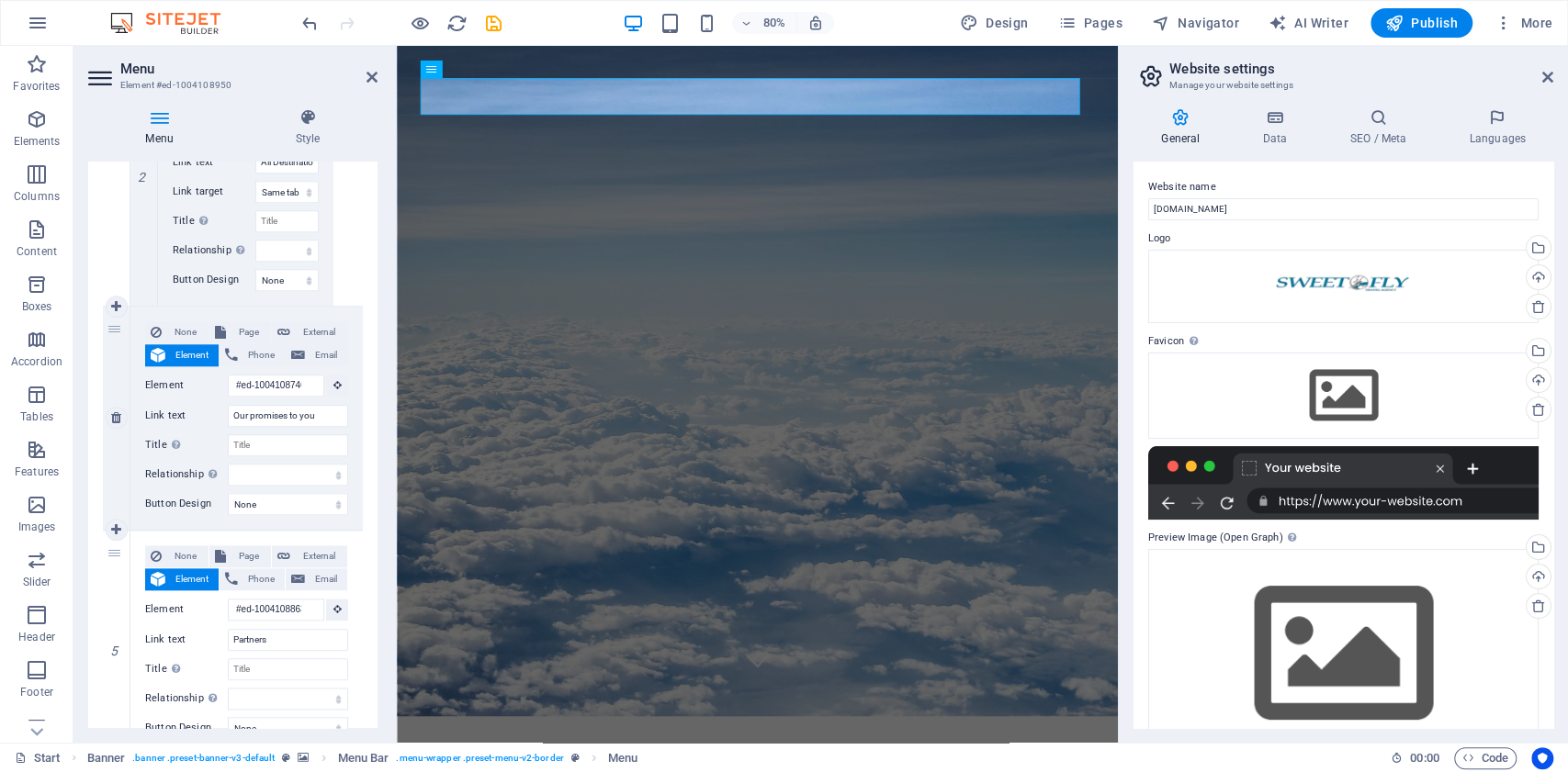
scroll to position [0, 0]
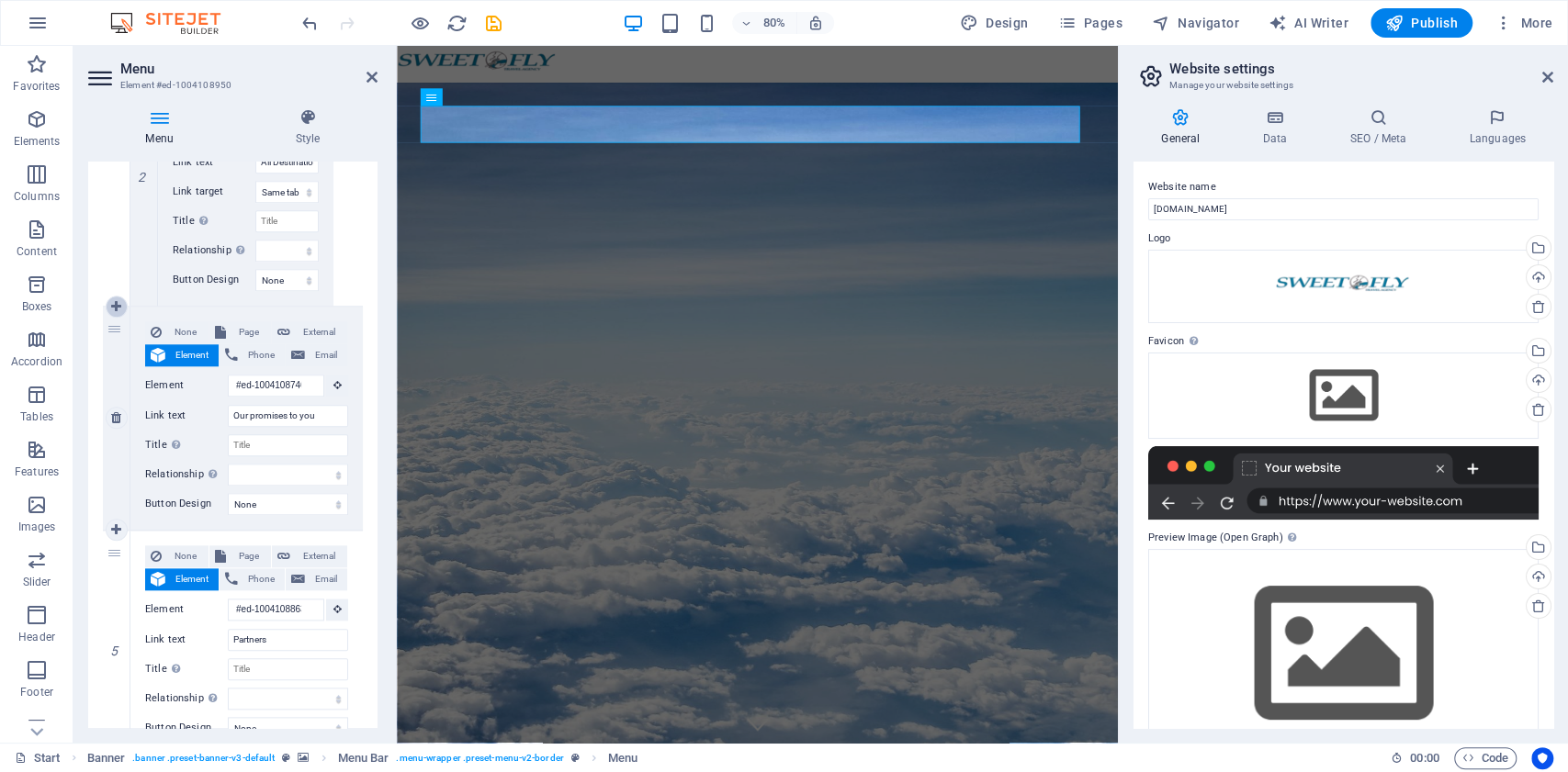
click at [111, 300] on icon at bounding box center [116, 307] width 10 height 13
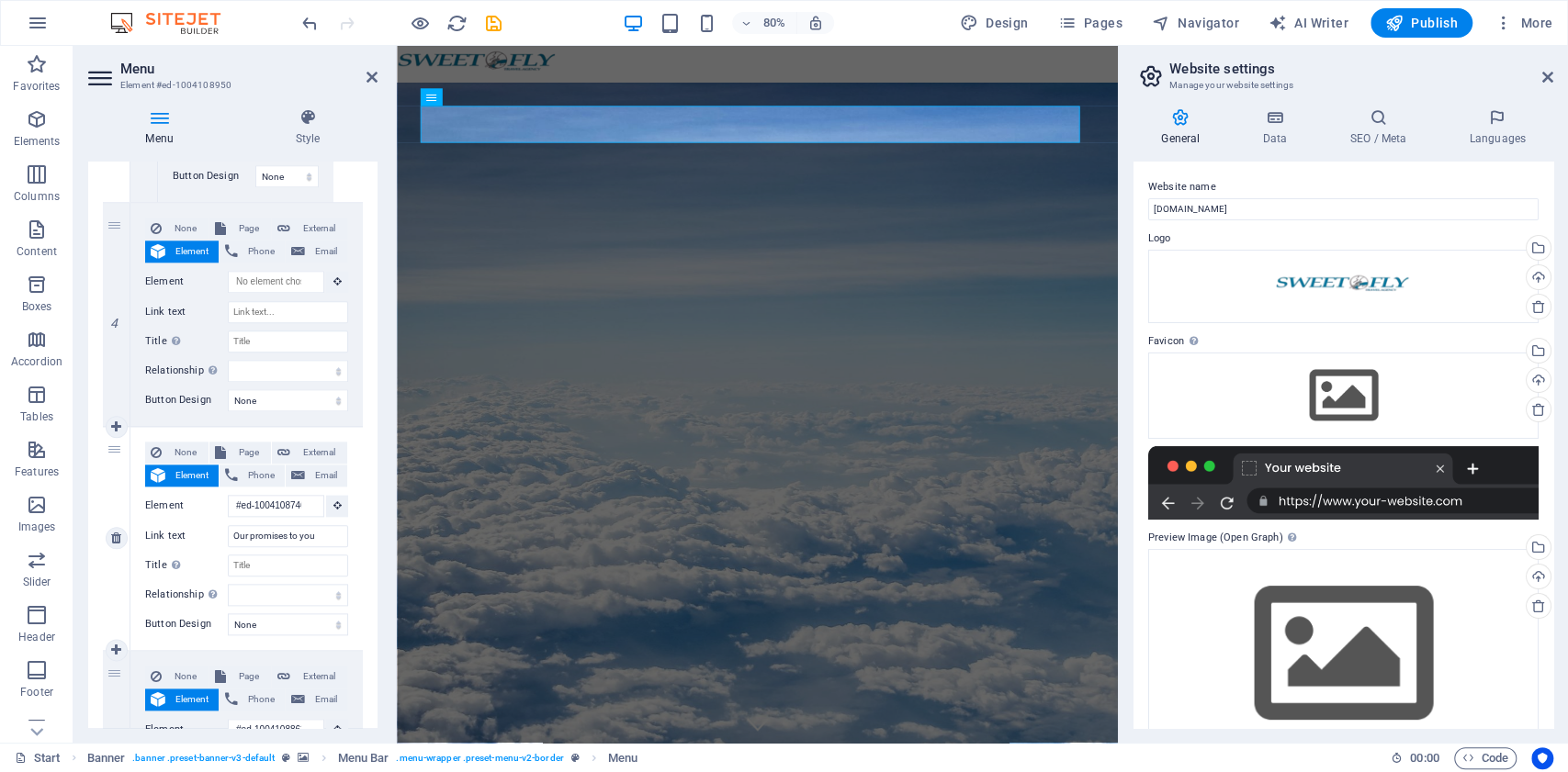
scroll to position [1347, 0]
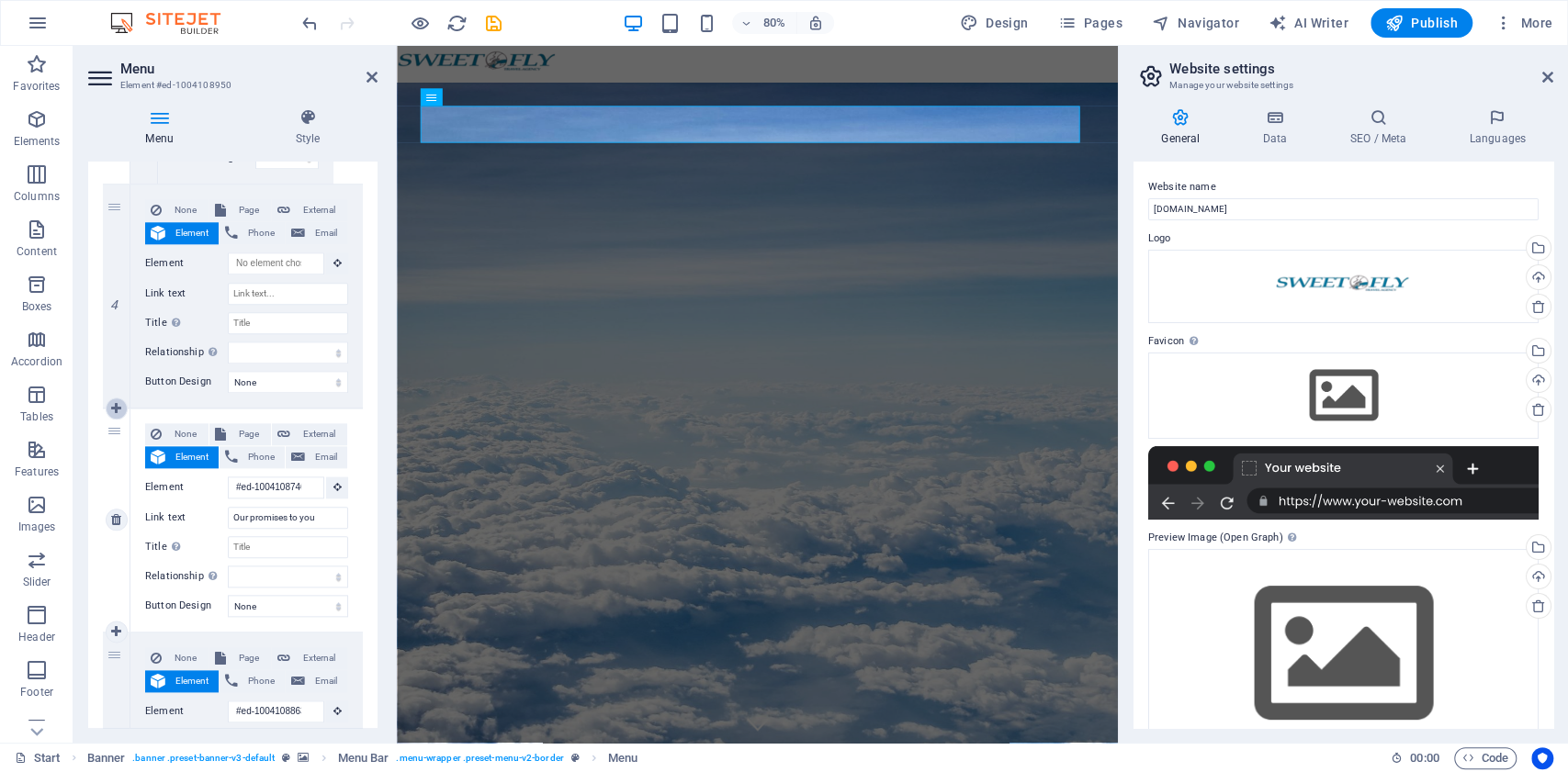
click at [114, 404] on icon at bounding box center [116, 409] width 10 height 13
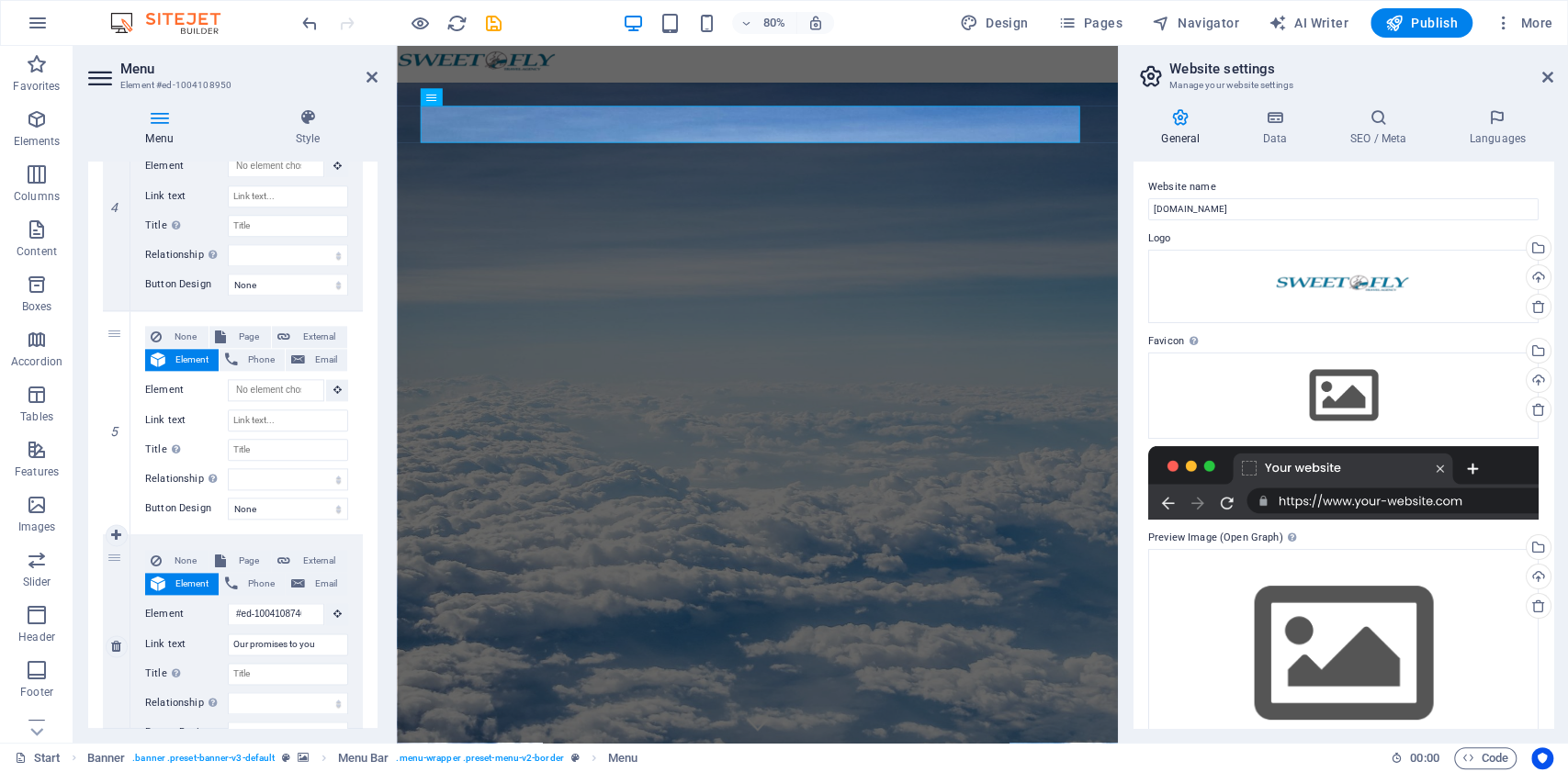
scroll to position [1470, 0]
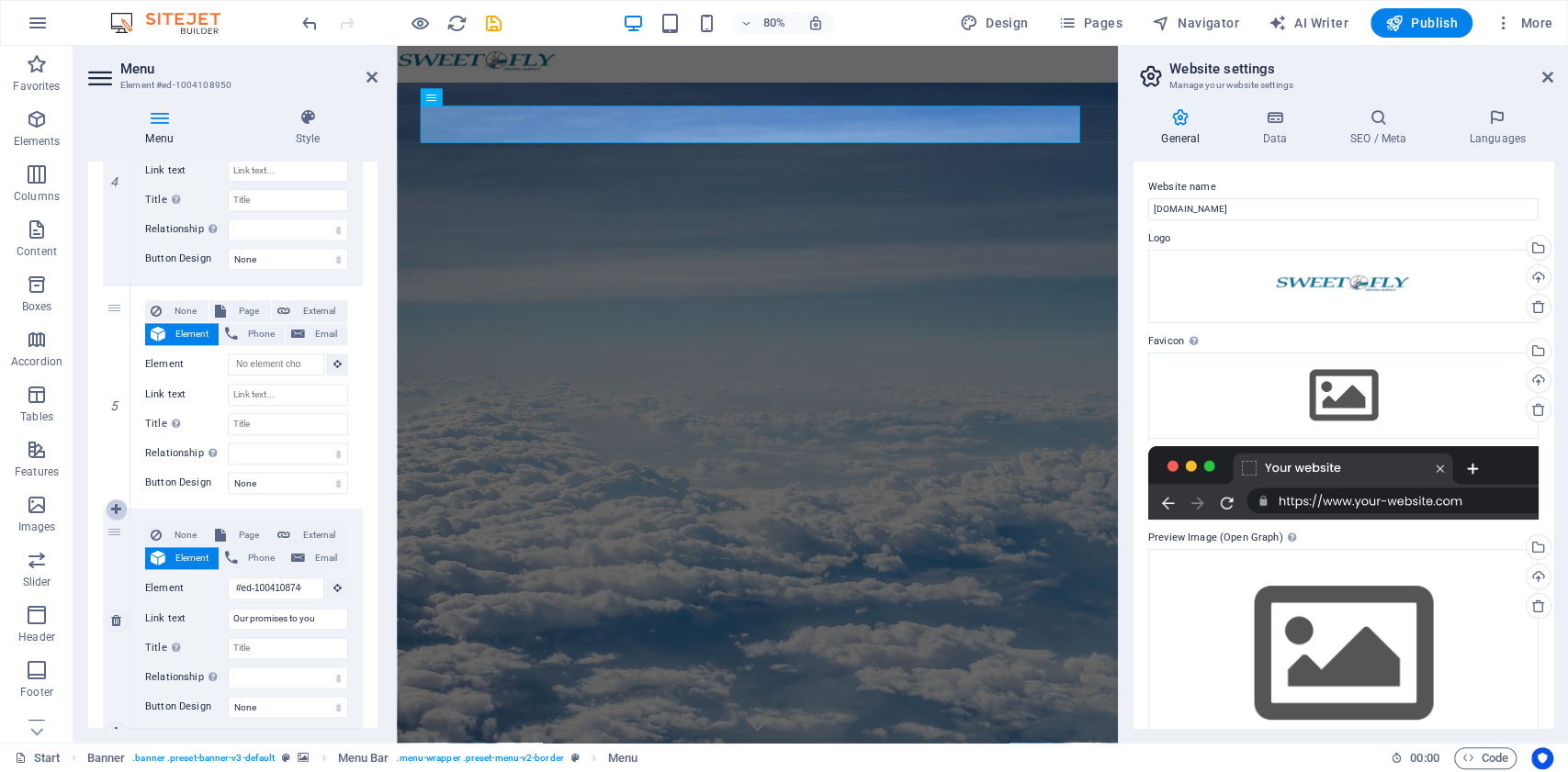
click at [113, 509] on icon at bounding box center [116, 510] width 10 height 13
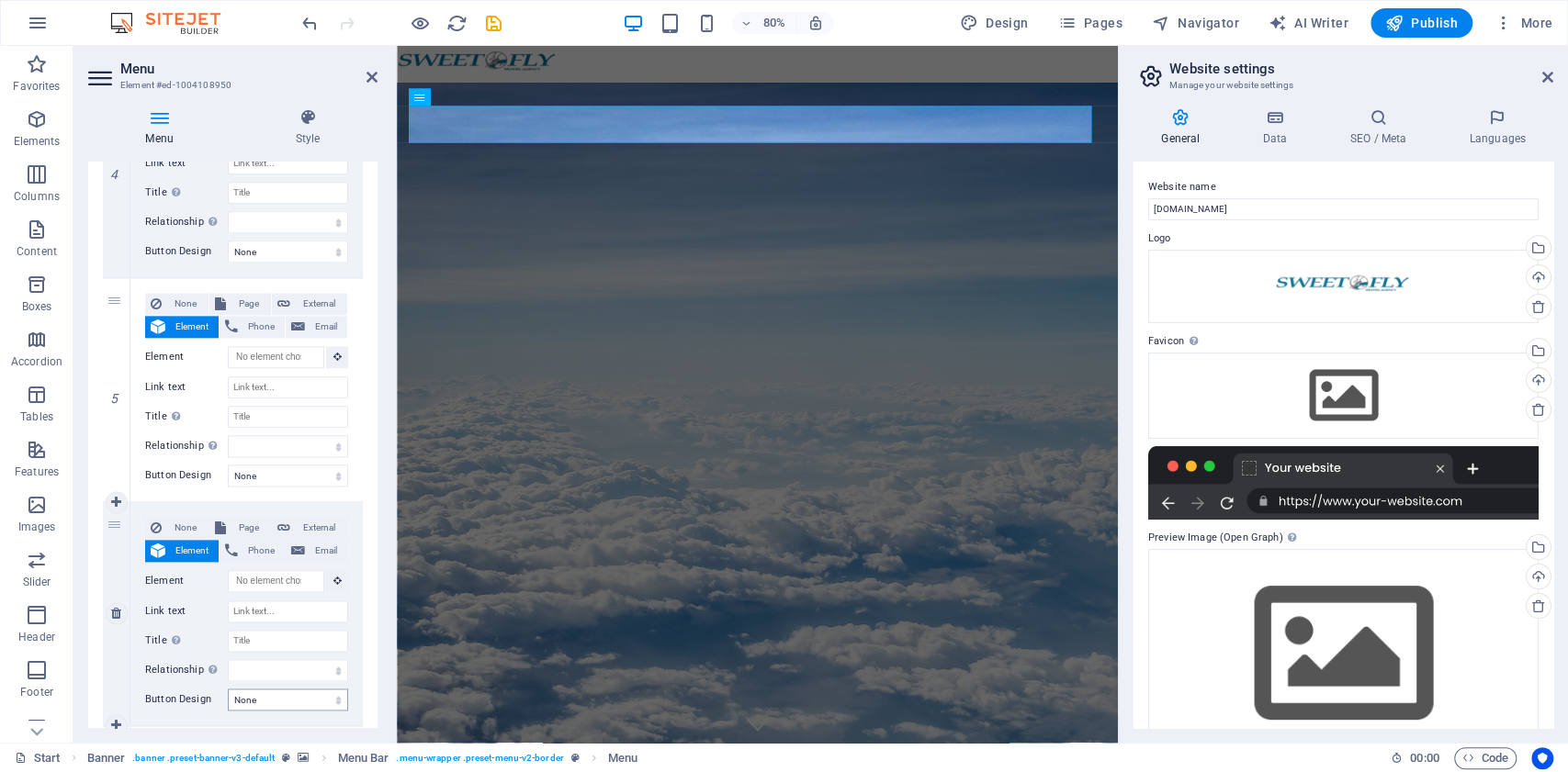
scroll to position [1224, 0]
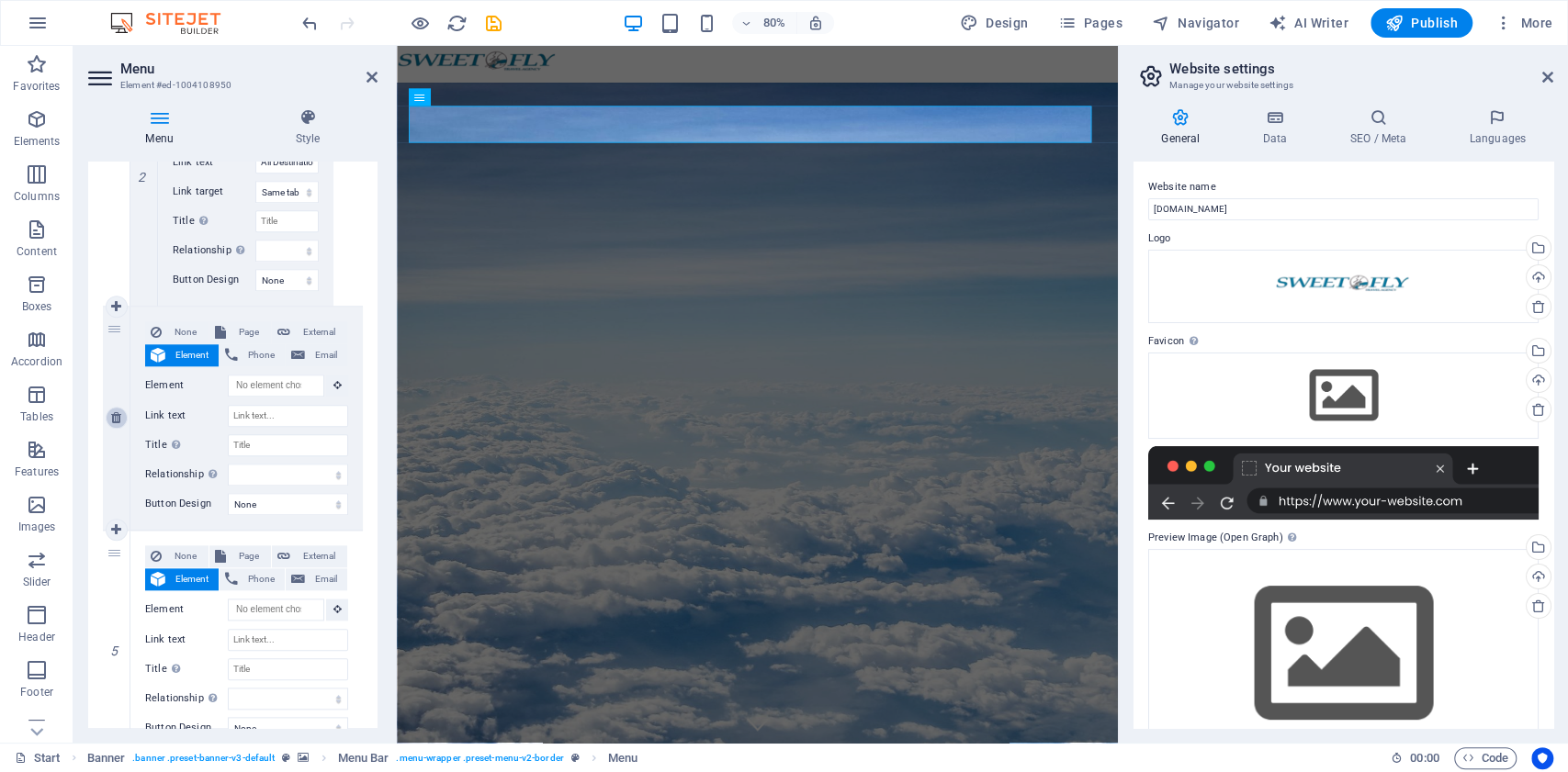
click at [114, 417] on icon at bounding box center [116, 418] width 10 height 13
click at [118, 408] on link at bounding box center [116, 418] width 22 height 22
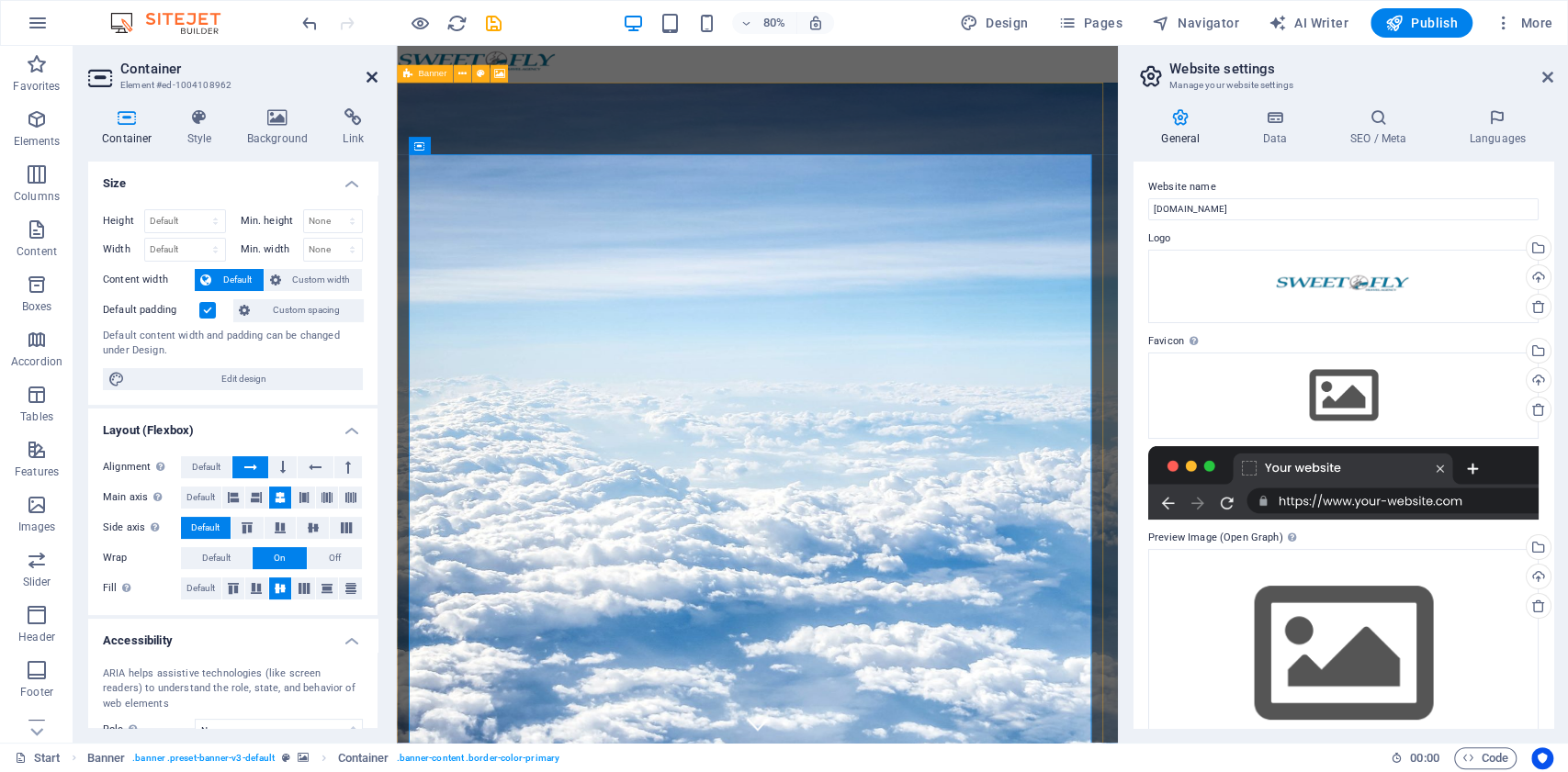
click at [372, 75] on icon at bounding box center [372, 77] width 11 height 15
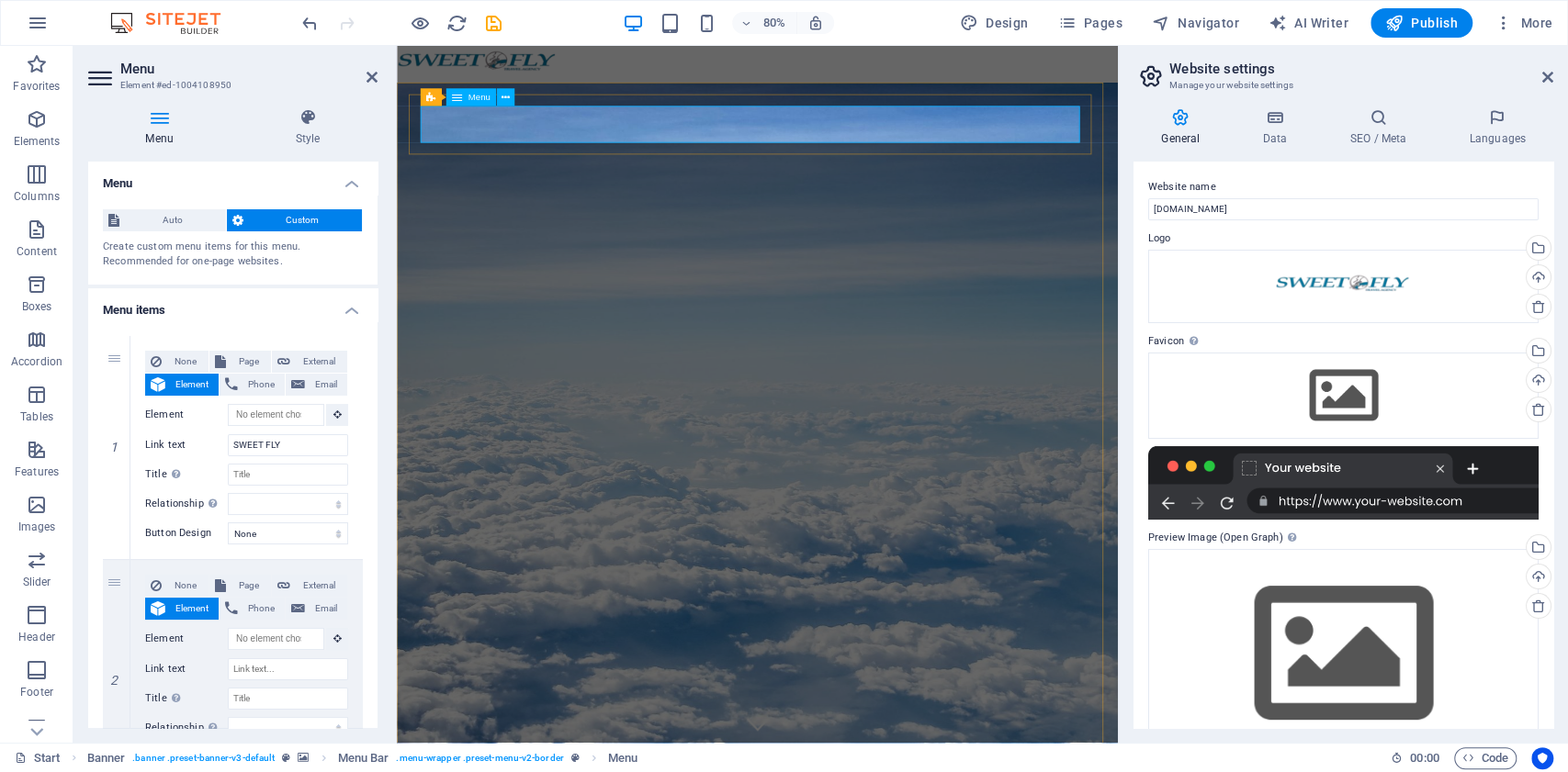
click at [456, 99] on icon at bounding box center [457, 97] width 10 height 18
click at [510, 94] on button at bounding box center [505, 97] width 18 height 18
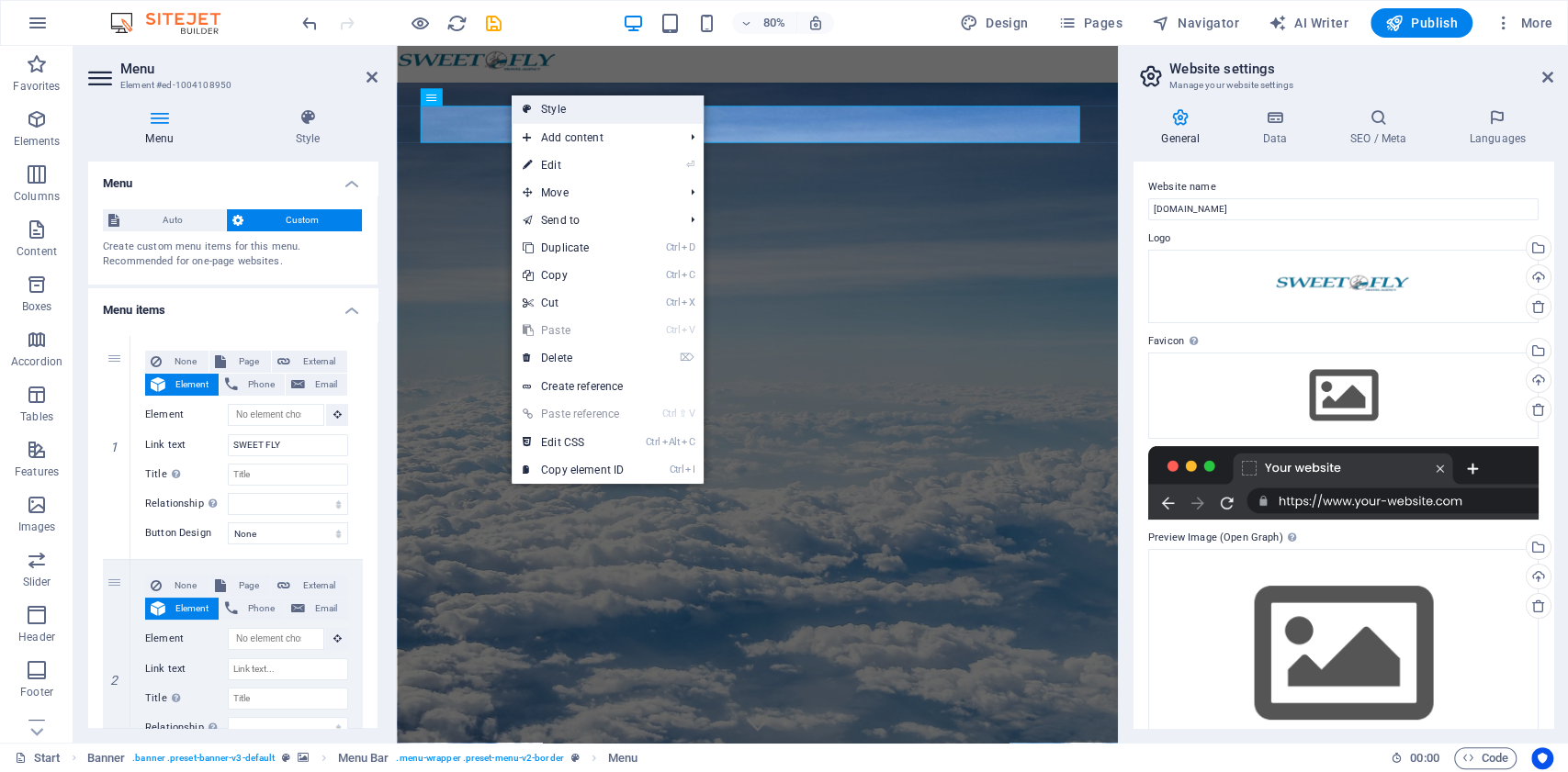
drag, startPoint x: 242, startPoint y: 60, endPoint x: 561, endPoint y: 102, distance: 321.8
click at [561, 102] on link "Style" at bounding box center [608, 109] width 192 height 27
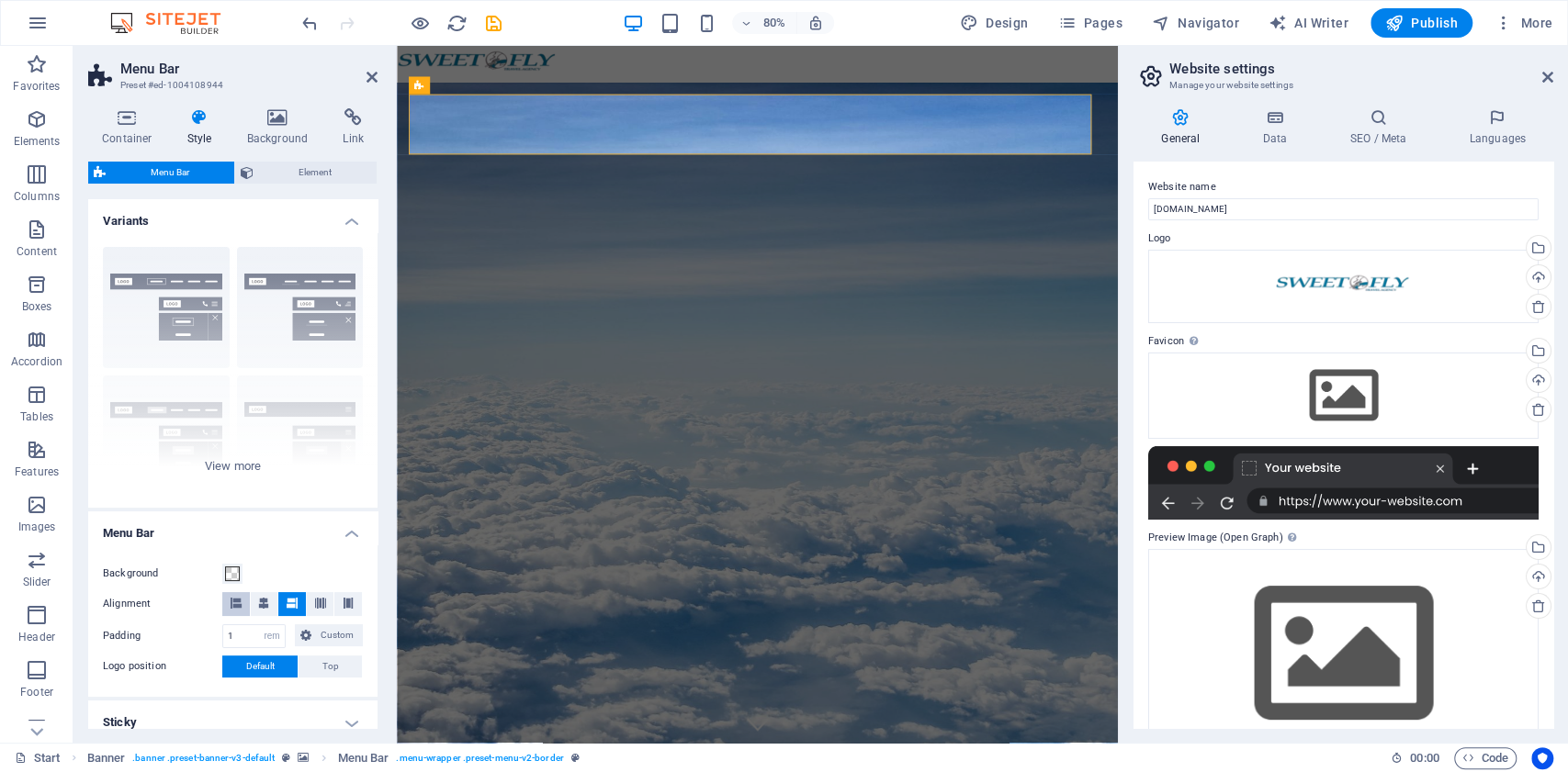
click at [243, 607] on button at bounding box center [235, 604] width 27 height 24
click at [264, 604] on icon at bounding box center [263, 604] width 11 height 11
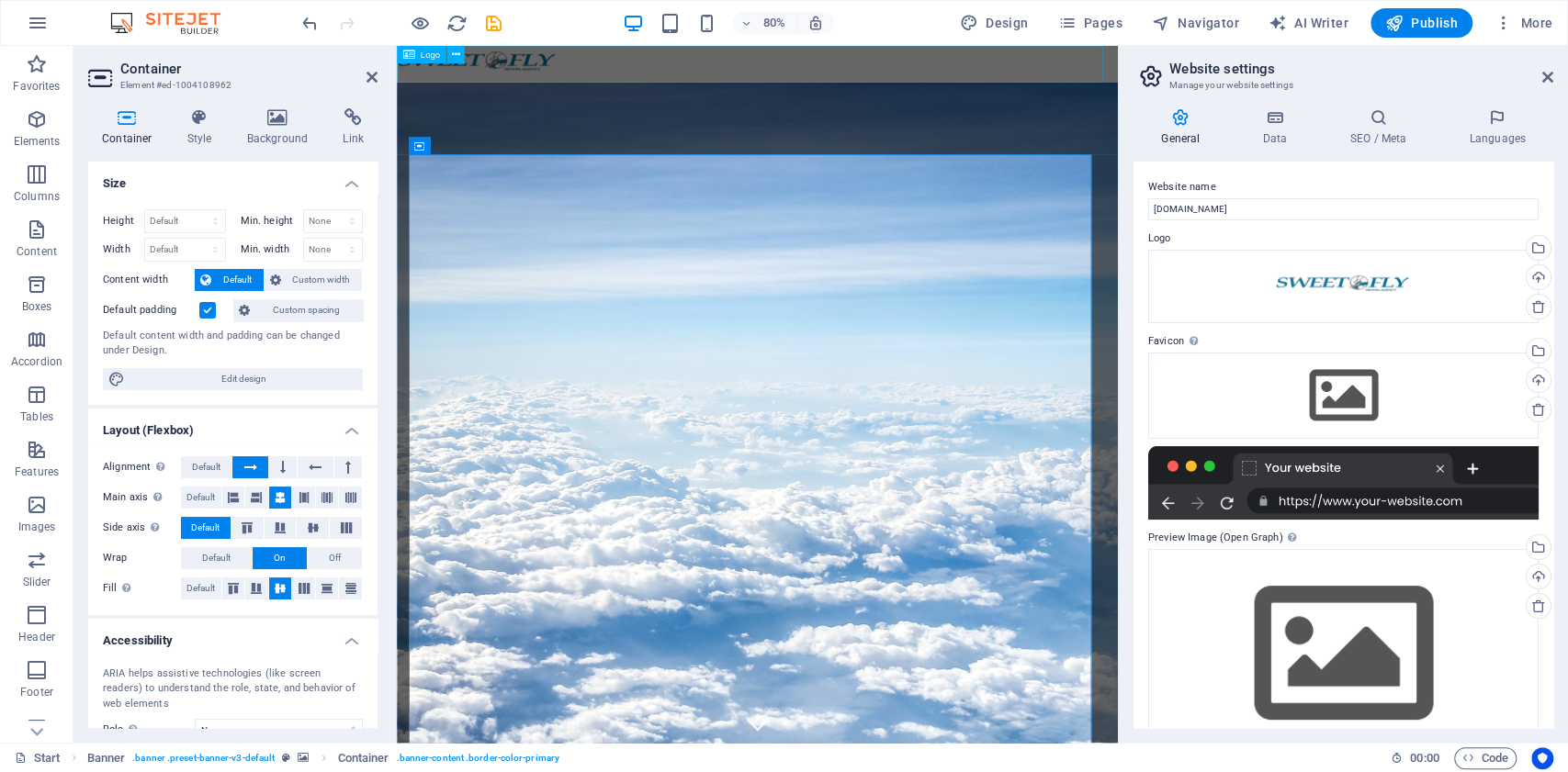
click at [1119, 77] on div at bounding box center [847, 69] width 901 height 46
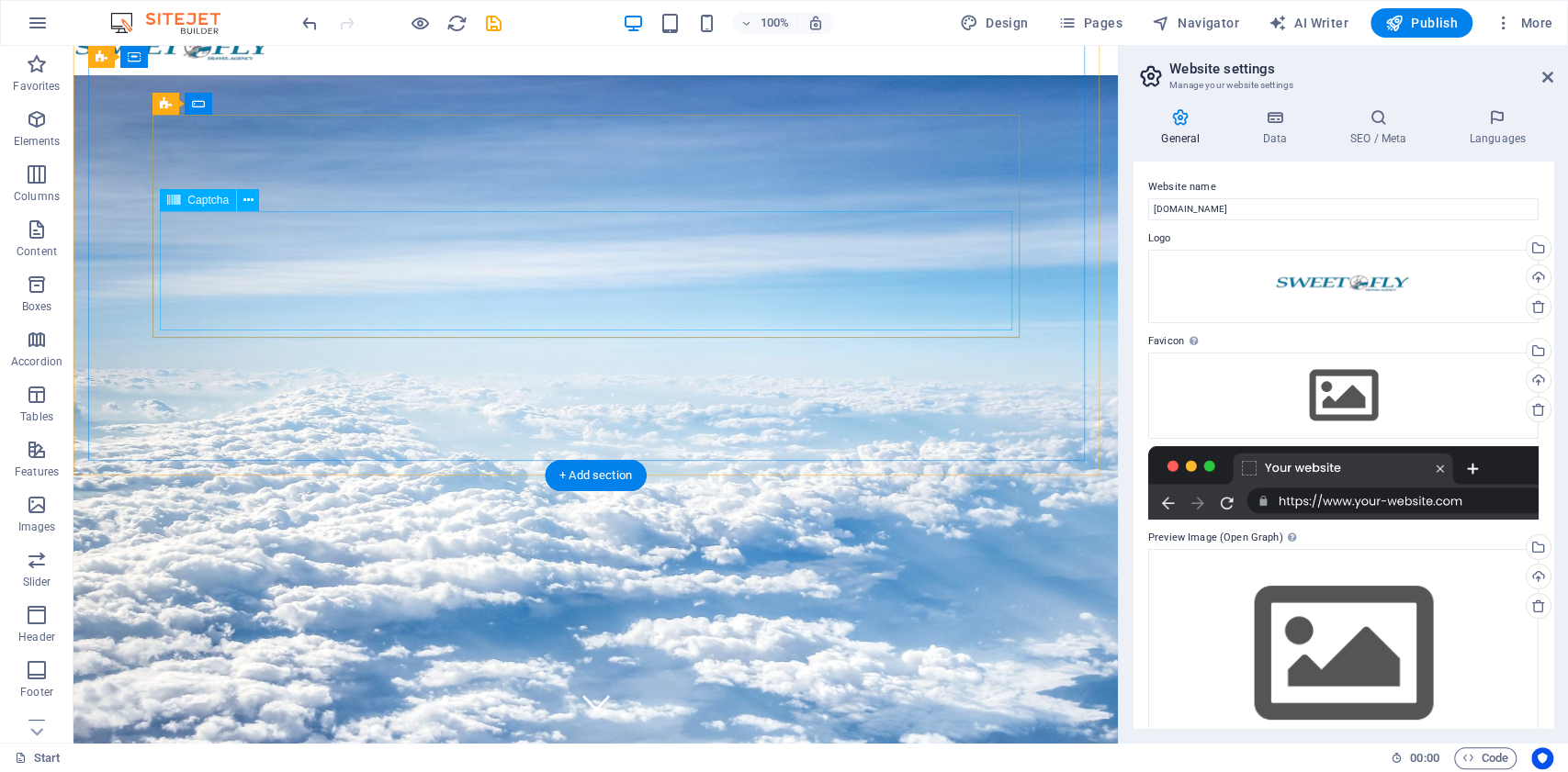
scroll to position [0, 0]
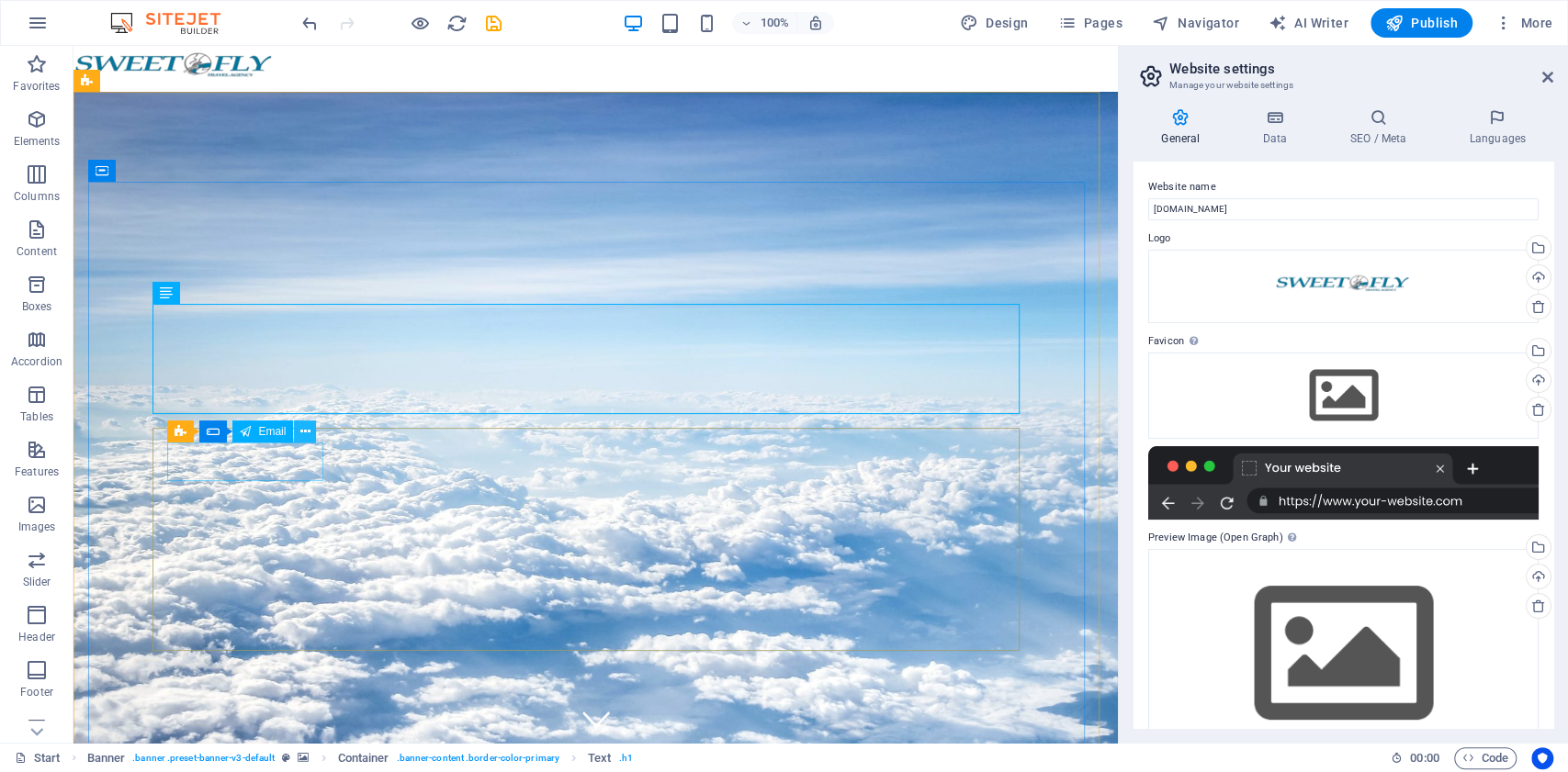
click at [309, 435] on icon at bounding box center [305, 432] width 10 height 20
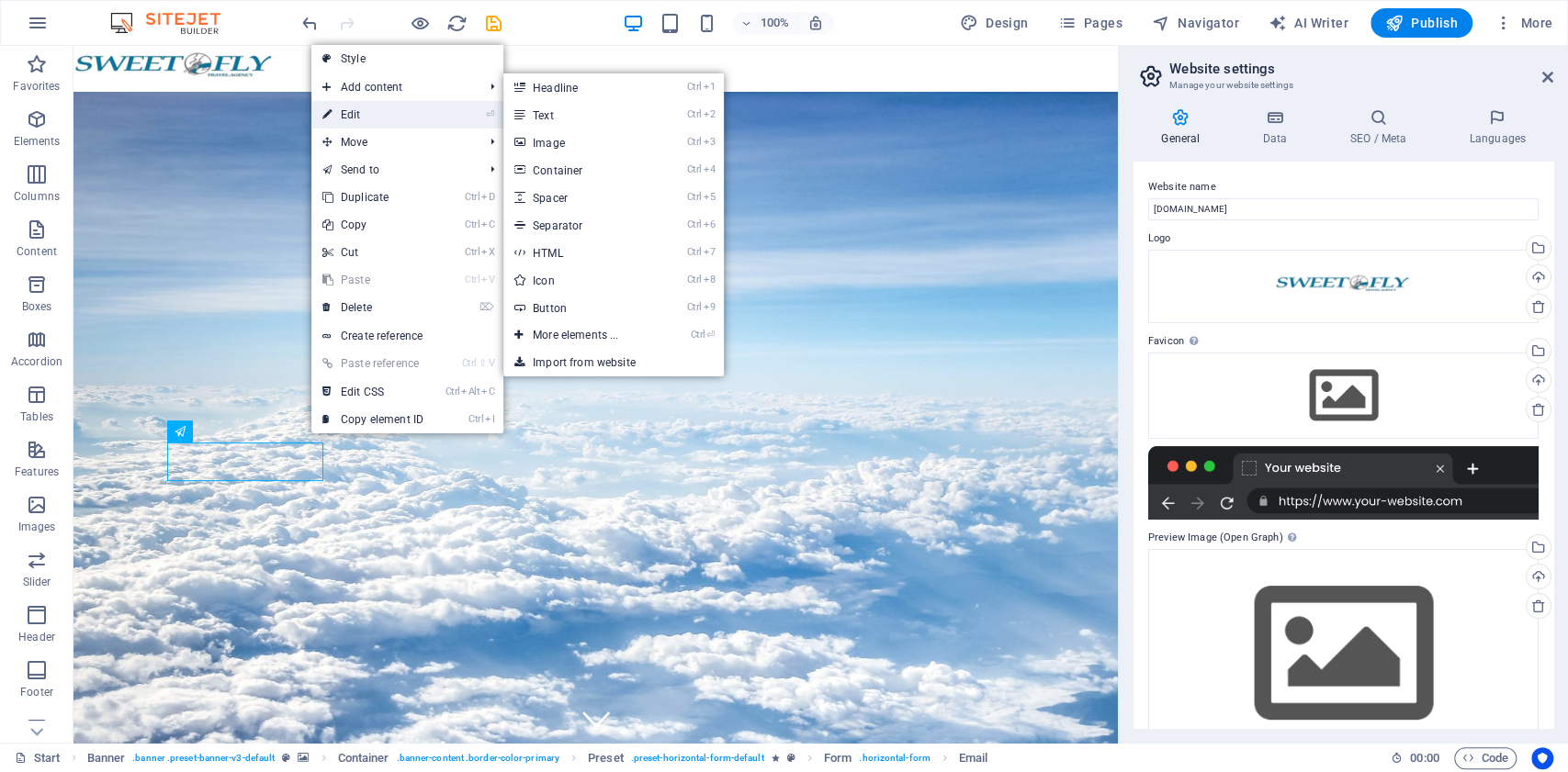
click at [372, 104] on link "⏎ Edit" at bounding box center [372, 114] width 123 height 27
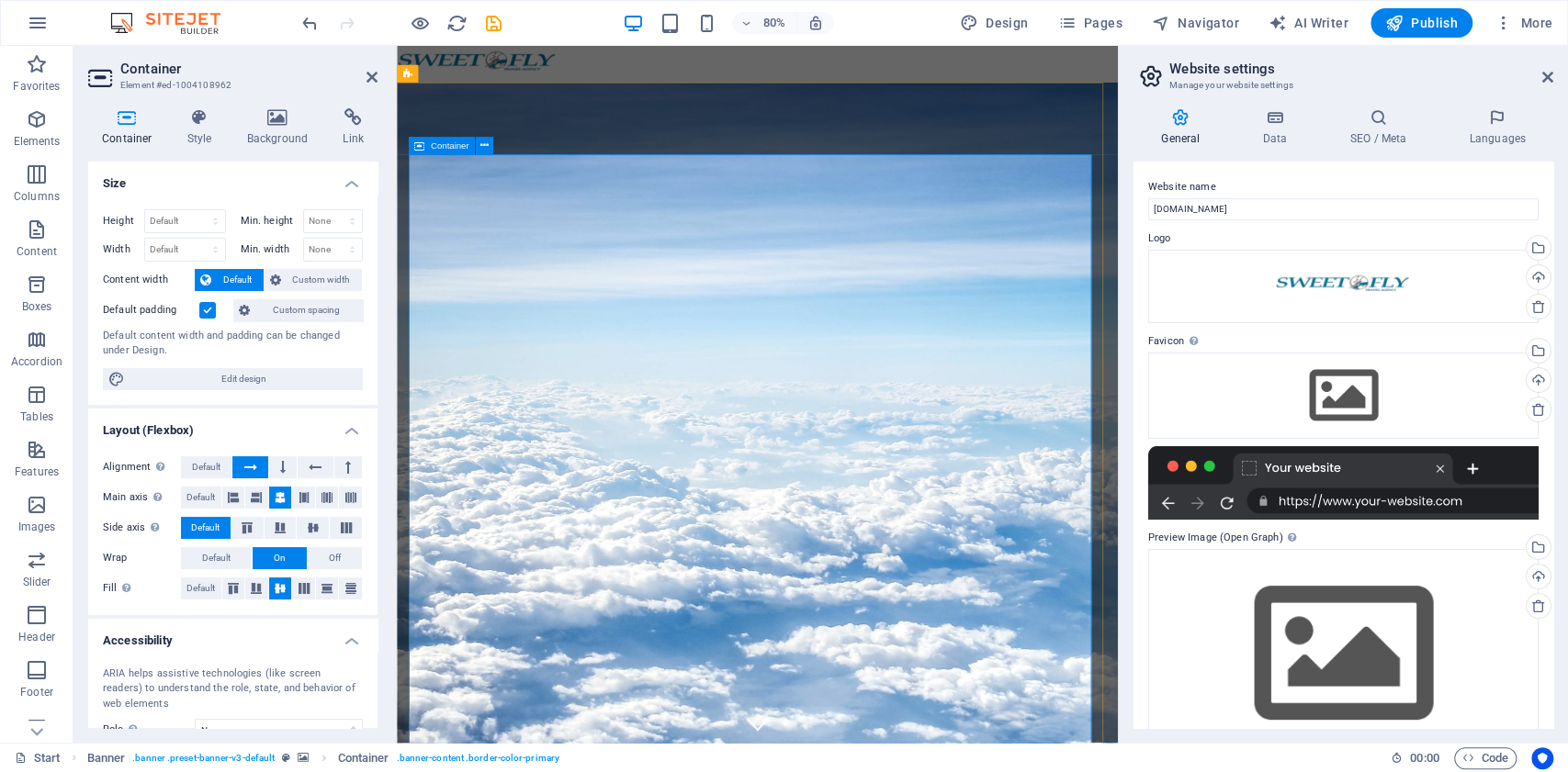
click at [943, 78] on div at bounding box center [847, 69] width 901 height 46
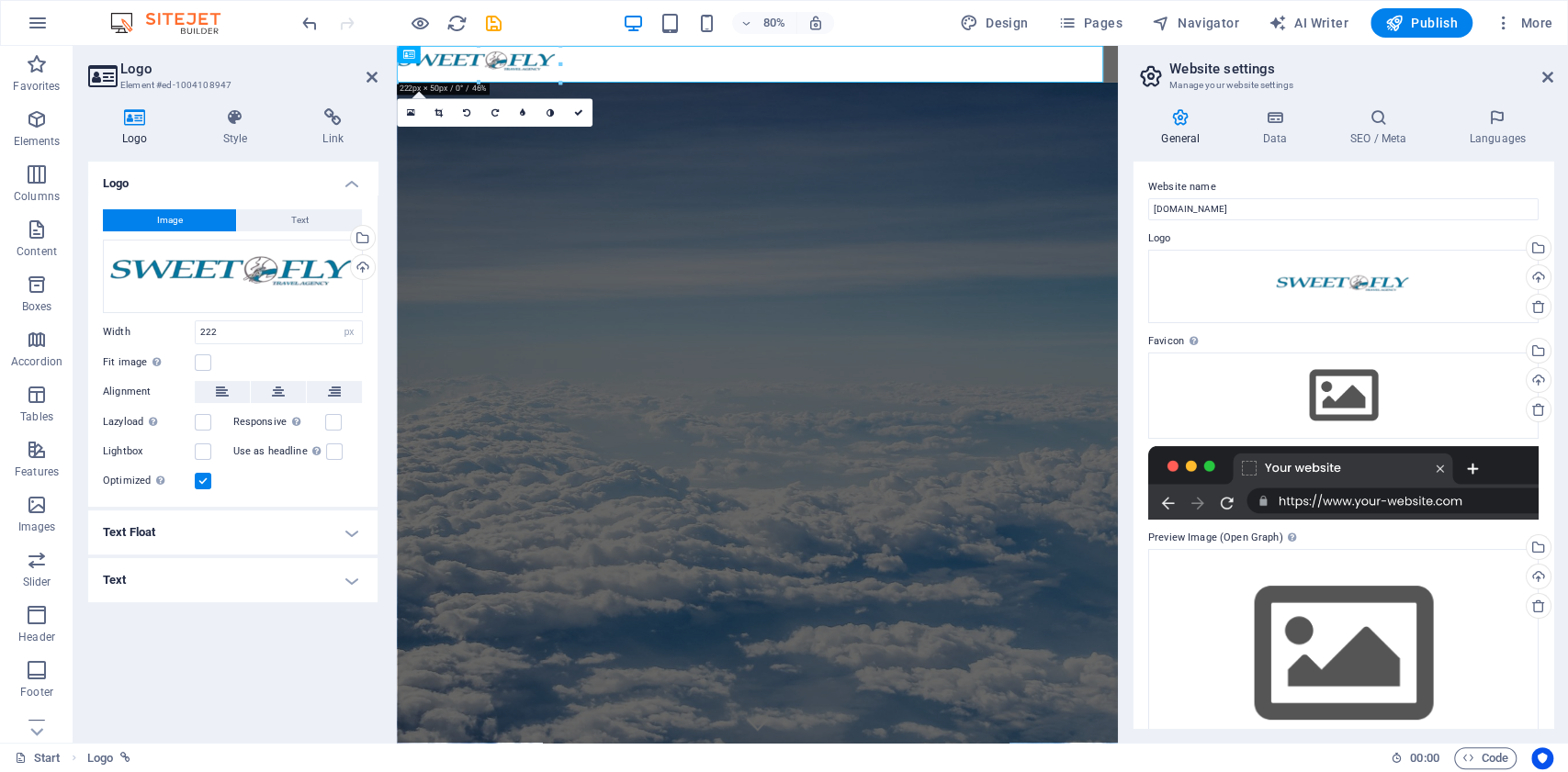
click at [378, 73] on aside "Logo Element #ed-1004108947 Logo Style Link Logo Image Text Drag files here, cl…" at bounding box center [235, 394] width 324 height 697
click at [368, 79] on icon at bounding box center [372, 77] width 11 height 15
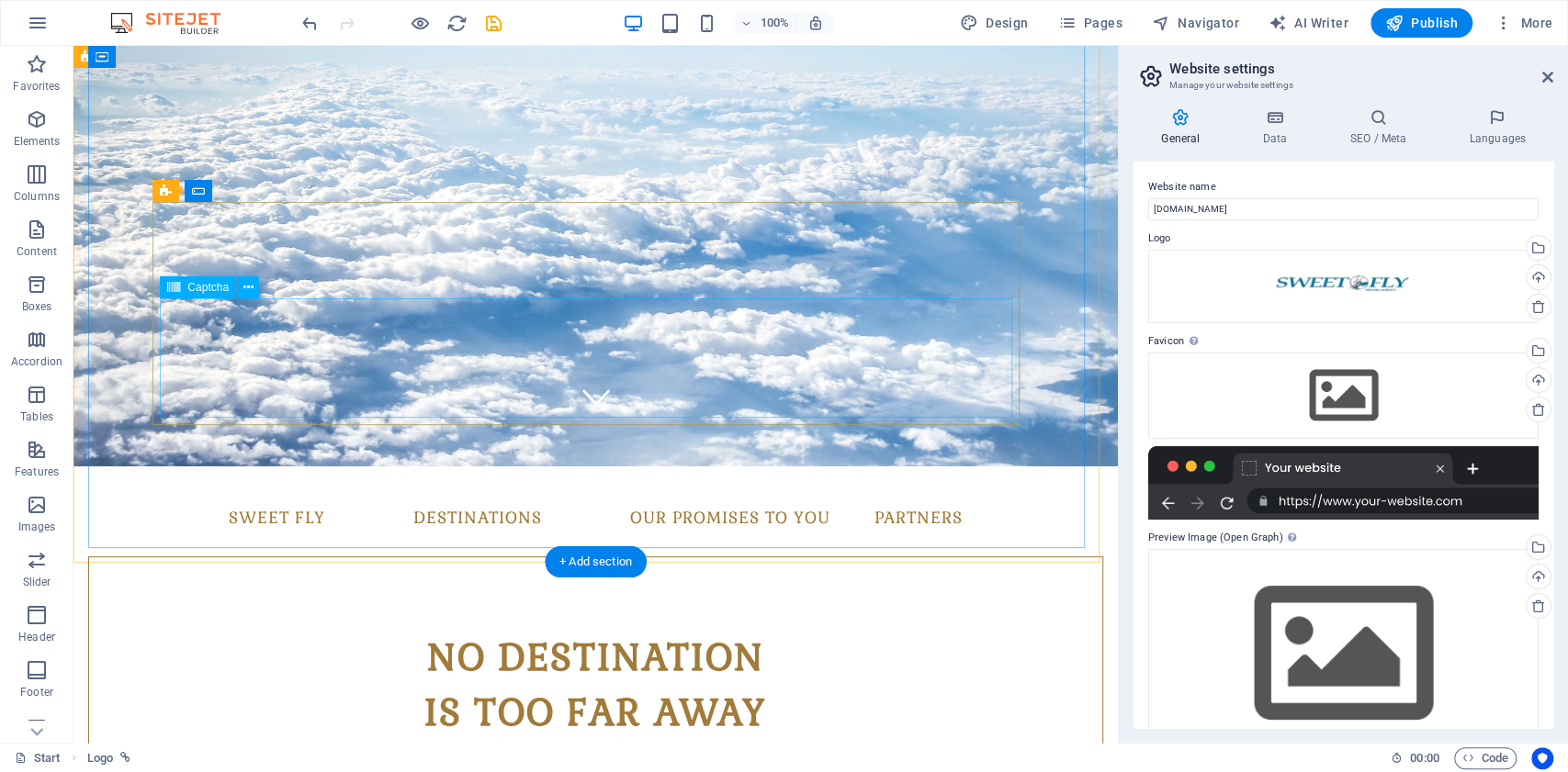
scroll to position [612, 0]
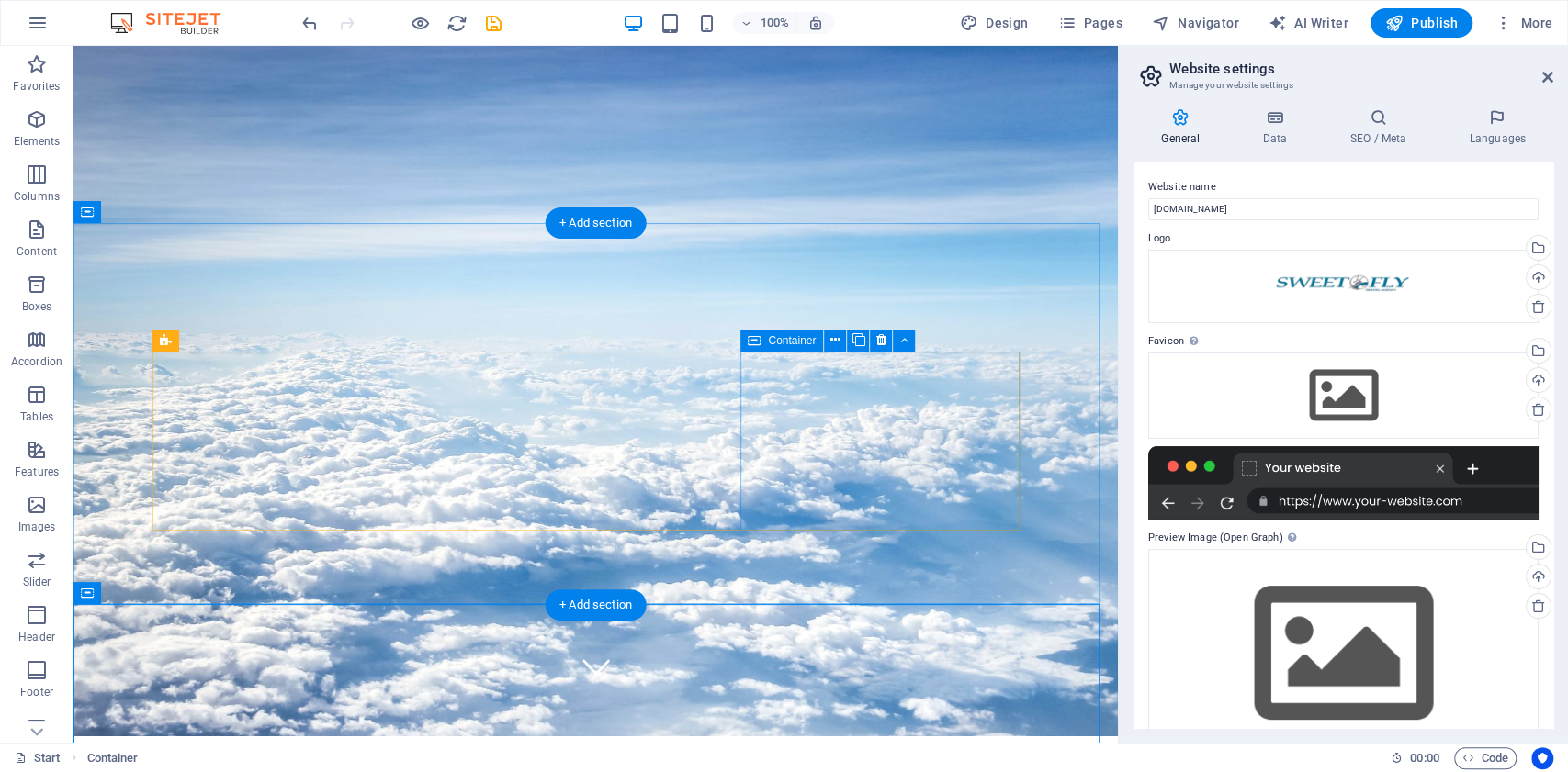
scroll to position [0, 0]
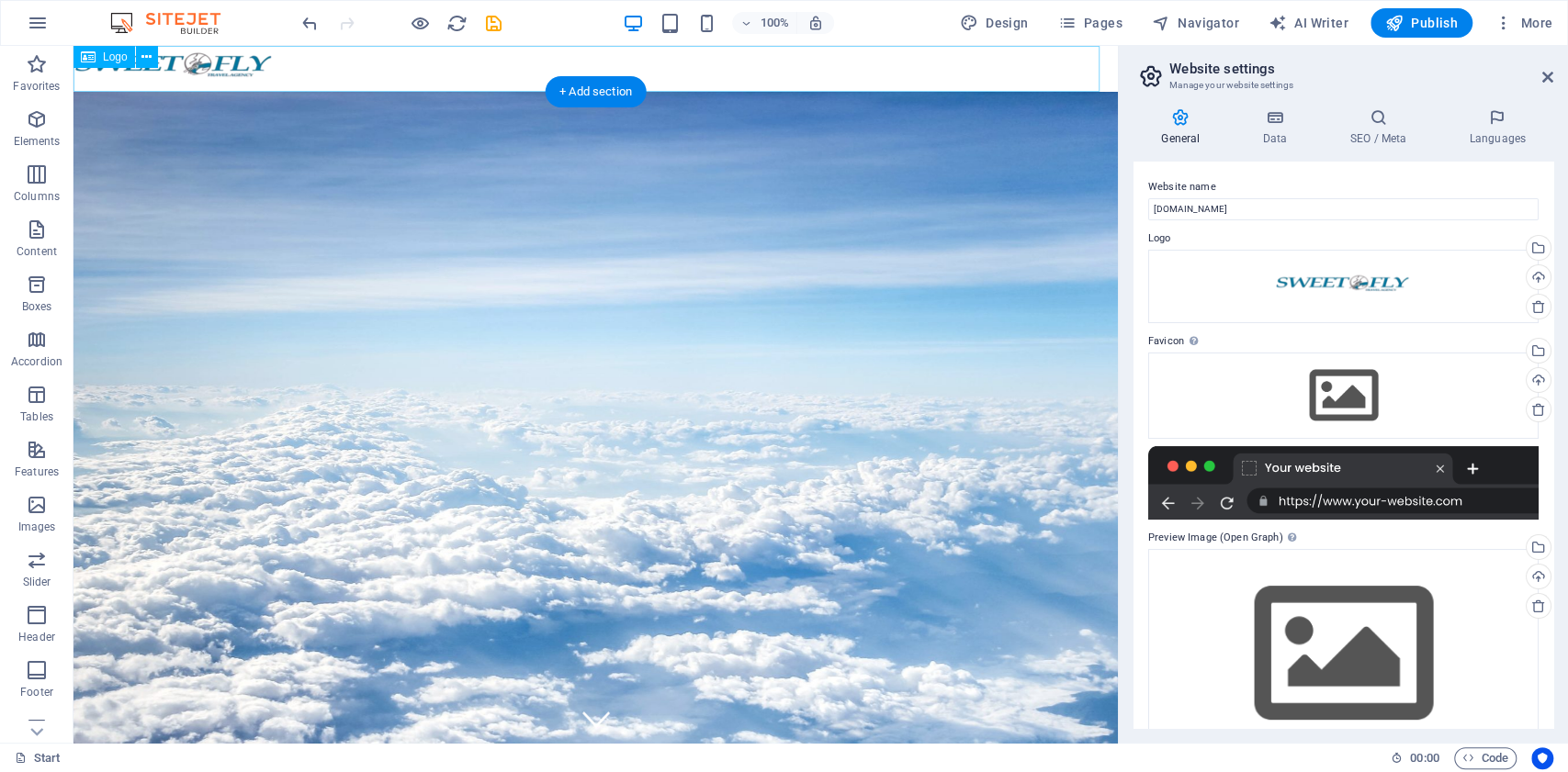
click at [231, 63] on div at bounding box center [595, 69] width 1045 height 46
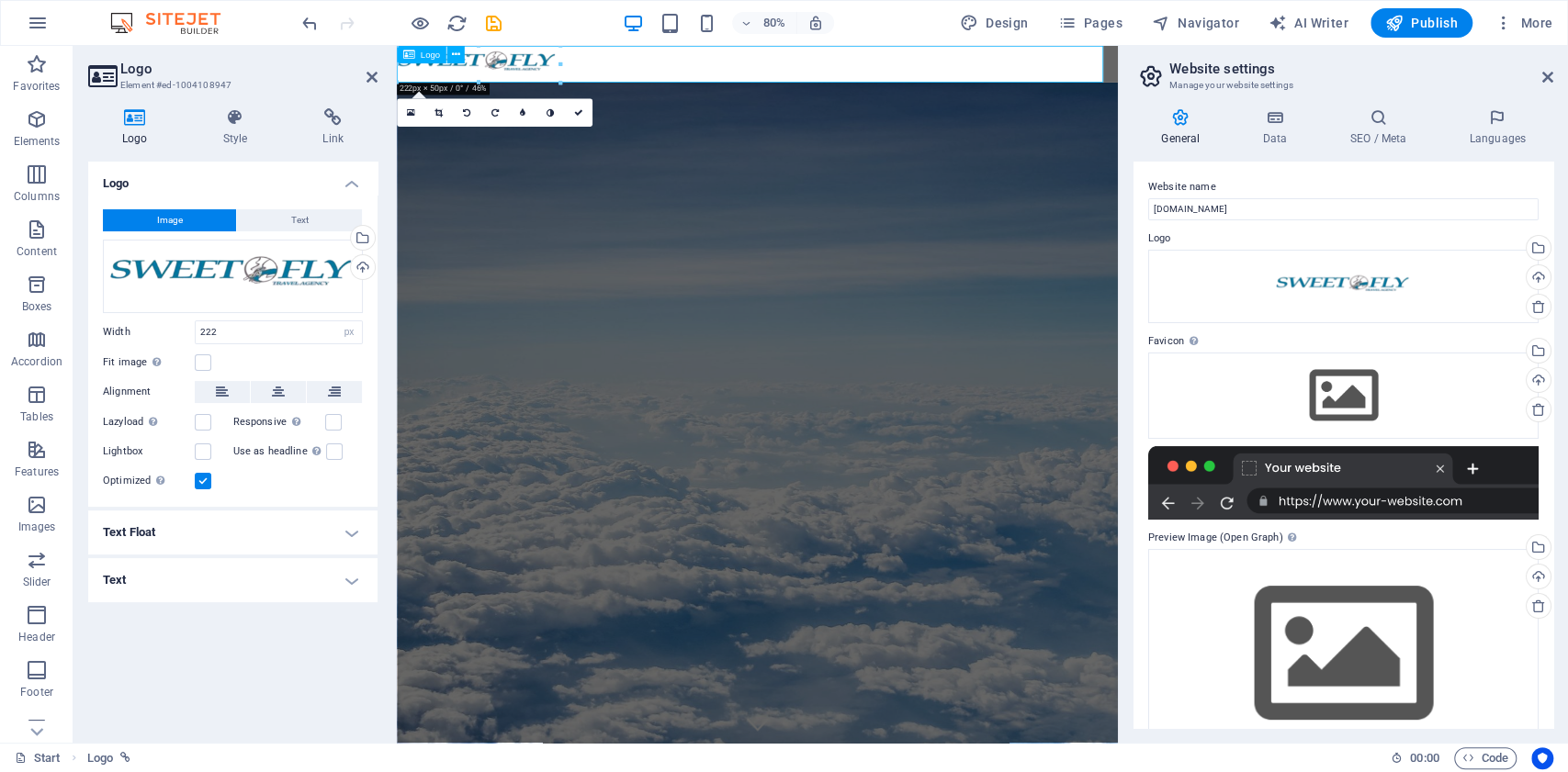
click at [470, 70] on div at bounding box center [847, 69] width 901 height 46
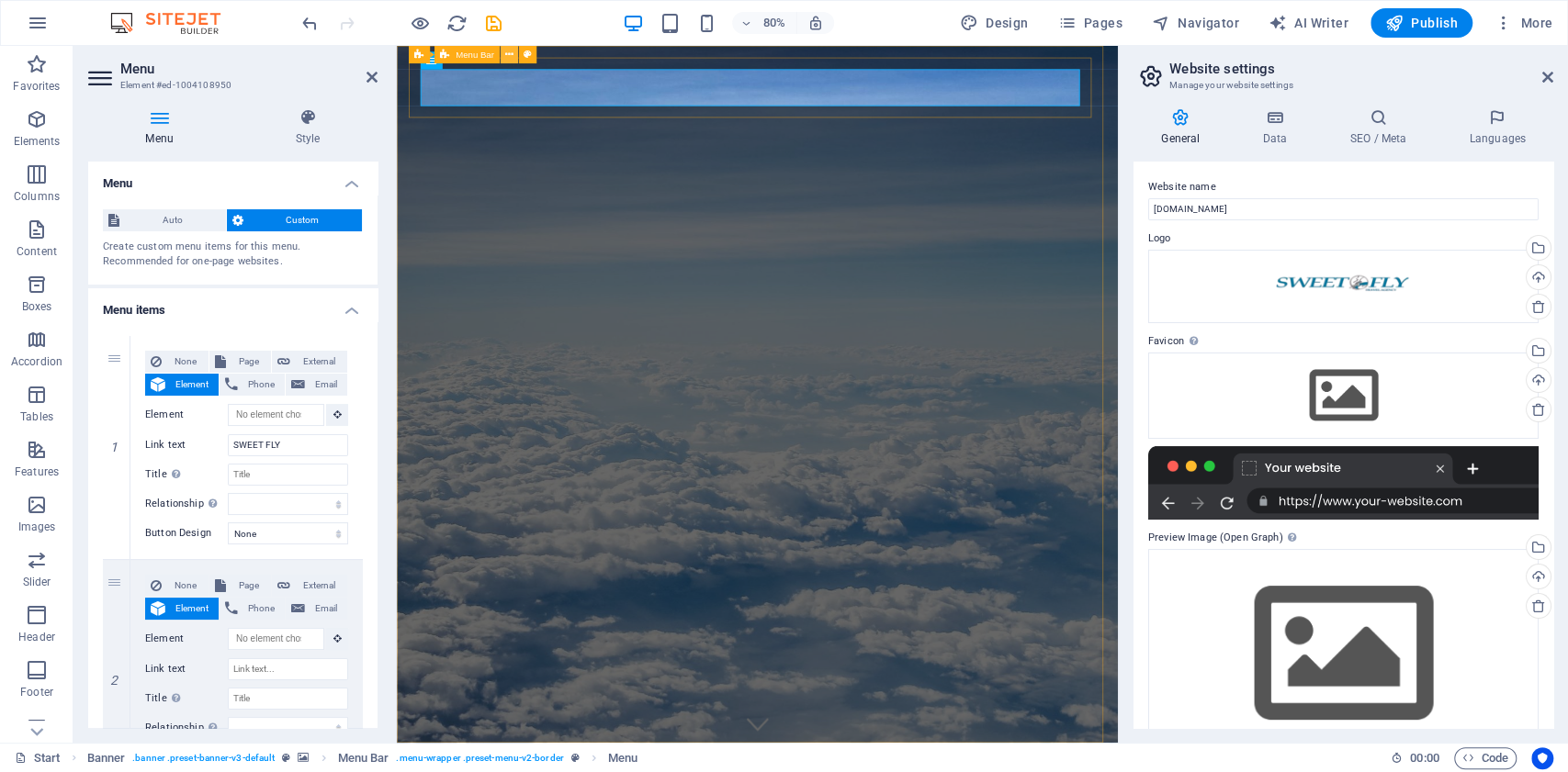
click at [505, 55] on icon at bounding box center [509, 55] width 8 height 16
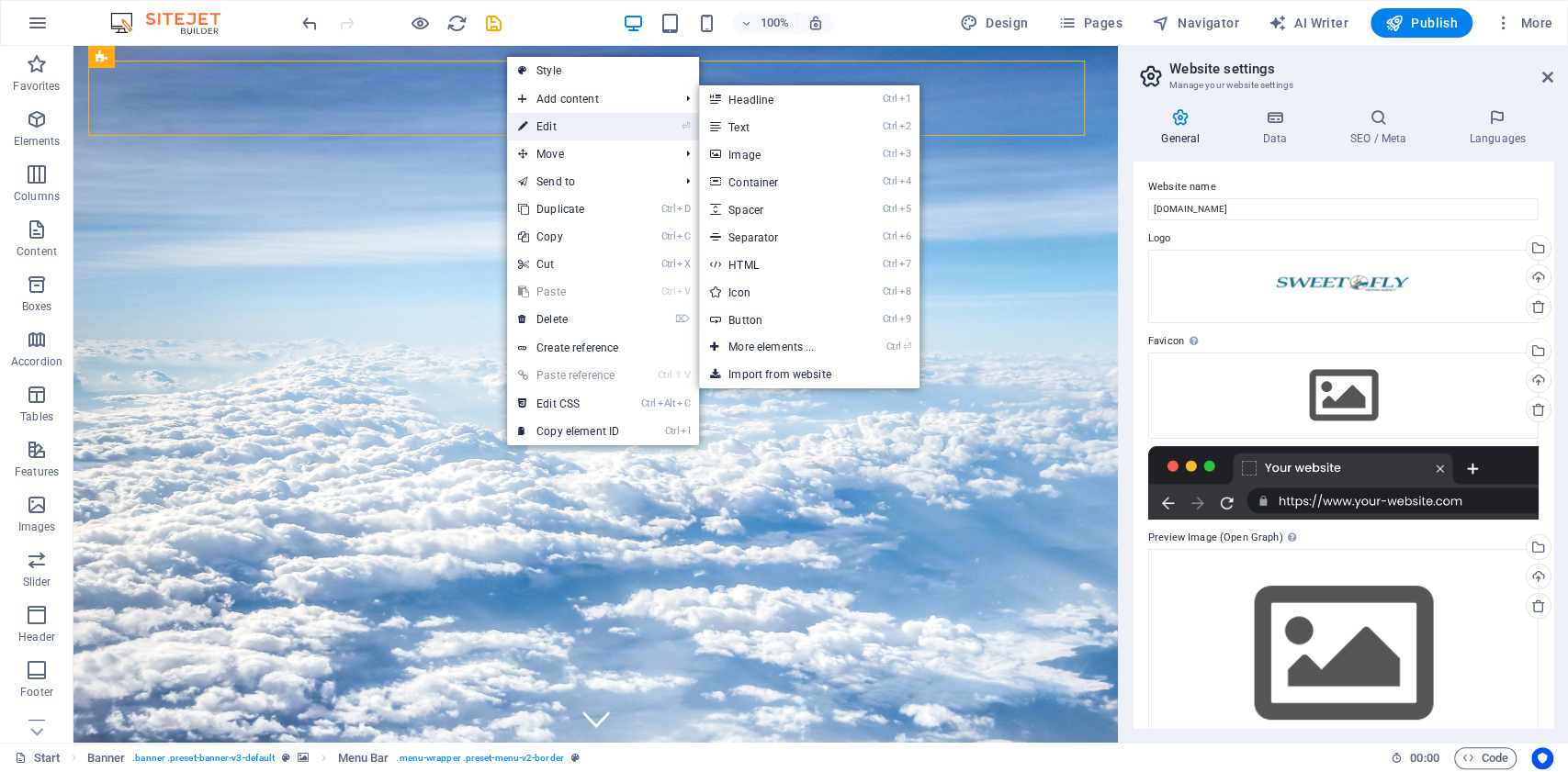
click at [553, 125] on link "⏎ Edit" at bounding box center [568, 126] width 123 height 27
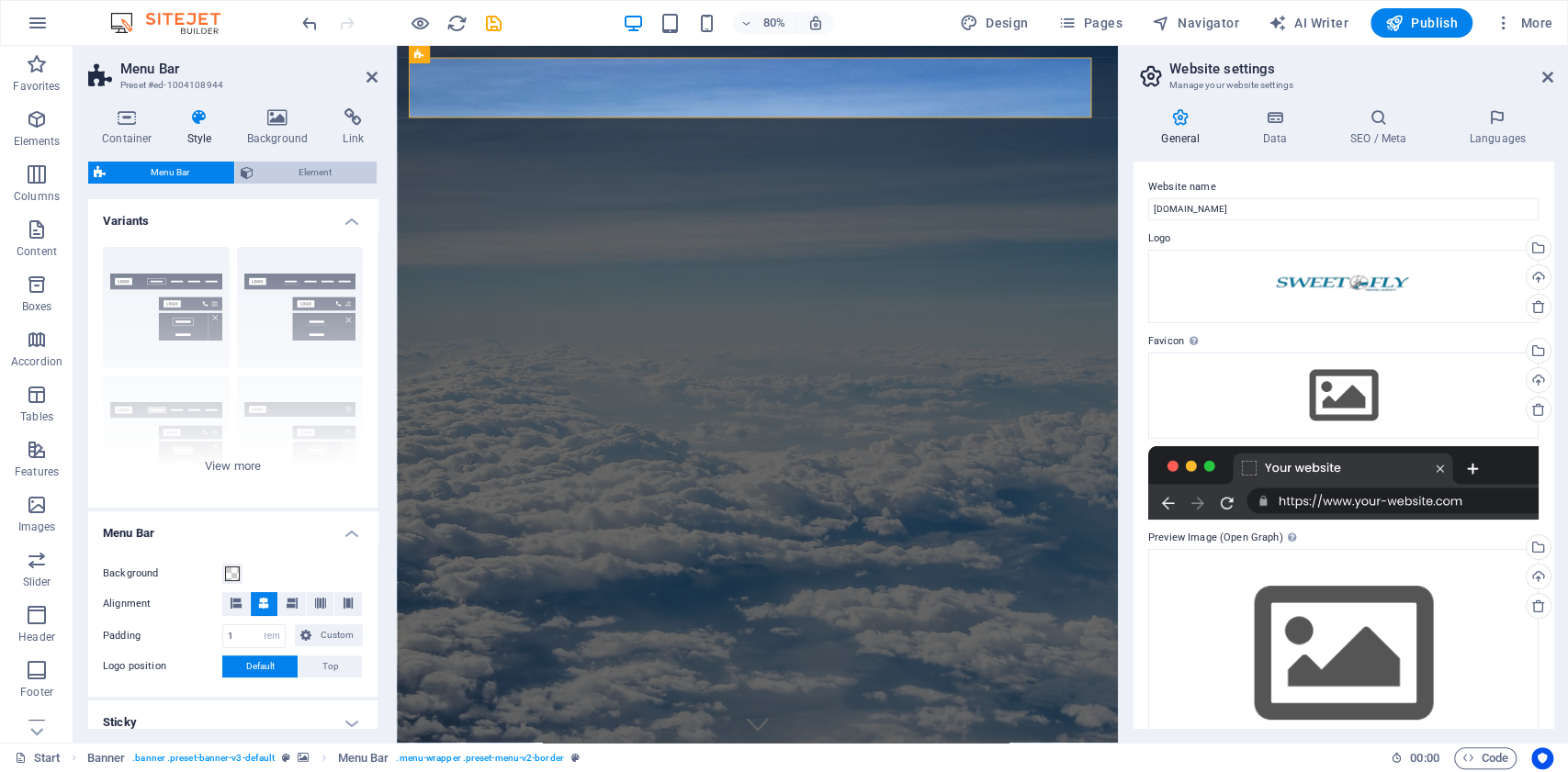
click at [340, 173] on span "Element" at bounding box center [314, 172] width 112 height 22
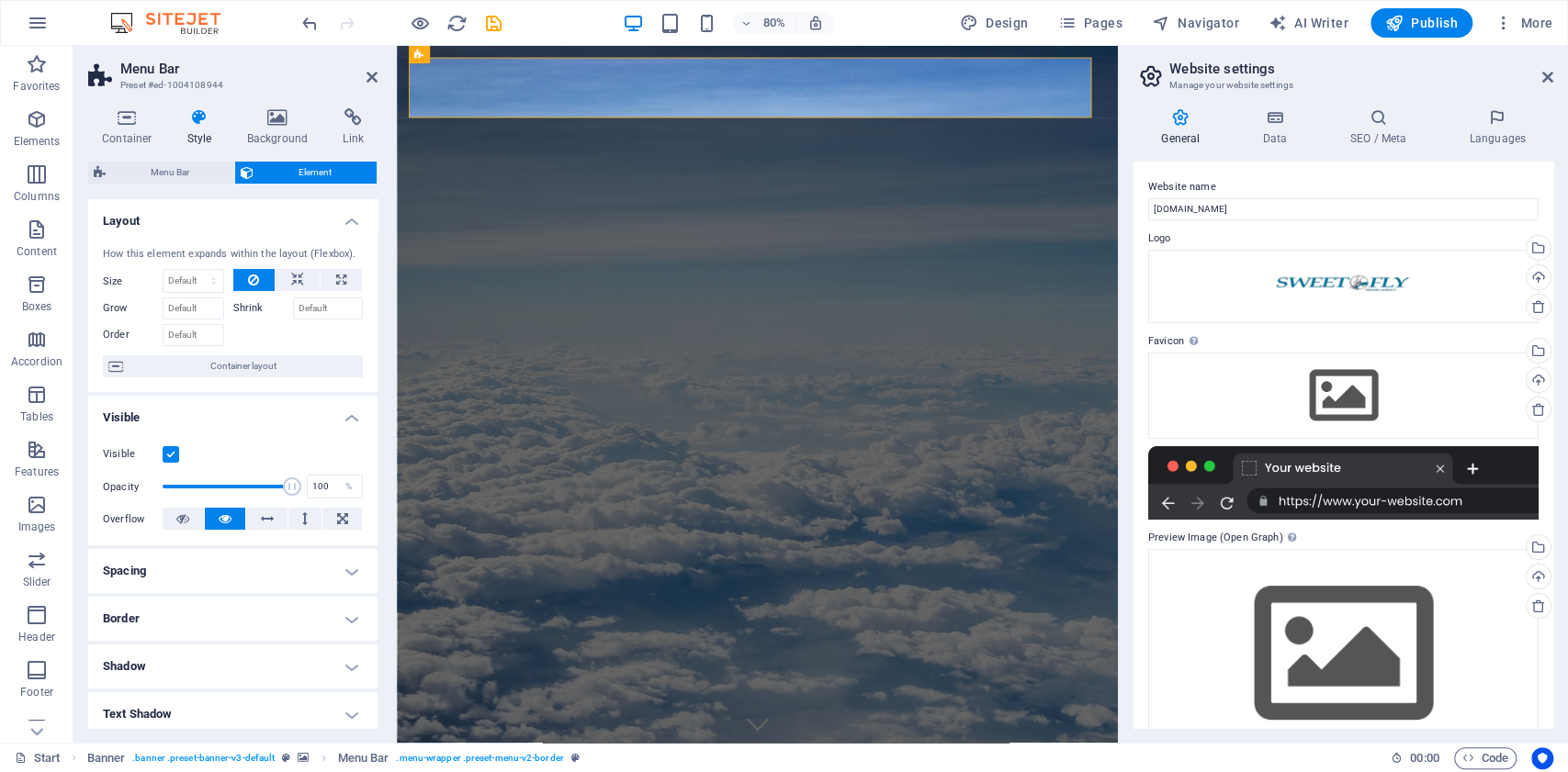
click at [341, 607] on h4 "Border" at bounding box center [233, 619] width 290 height 44
click at [341, 613] on h4 "Border" at bounding box center [233, 613] width 290 height 33
click at [339, 567] on h4 "Spacing" at bounding box center [233, 571] width 290 height 44
click at [339, 567] on h4 "Spacing" at bounding box center [233, 565] width 290 height 33
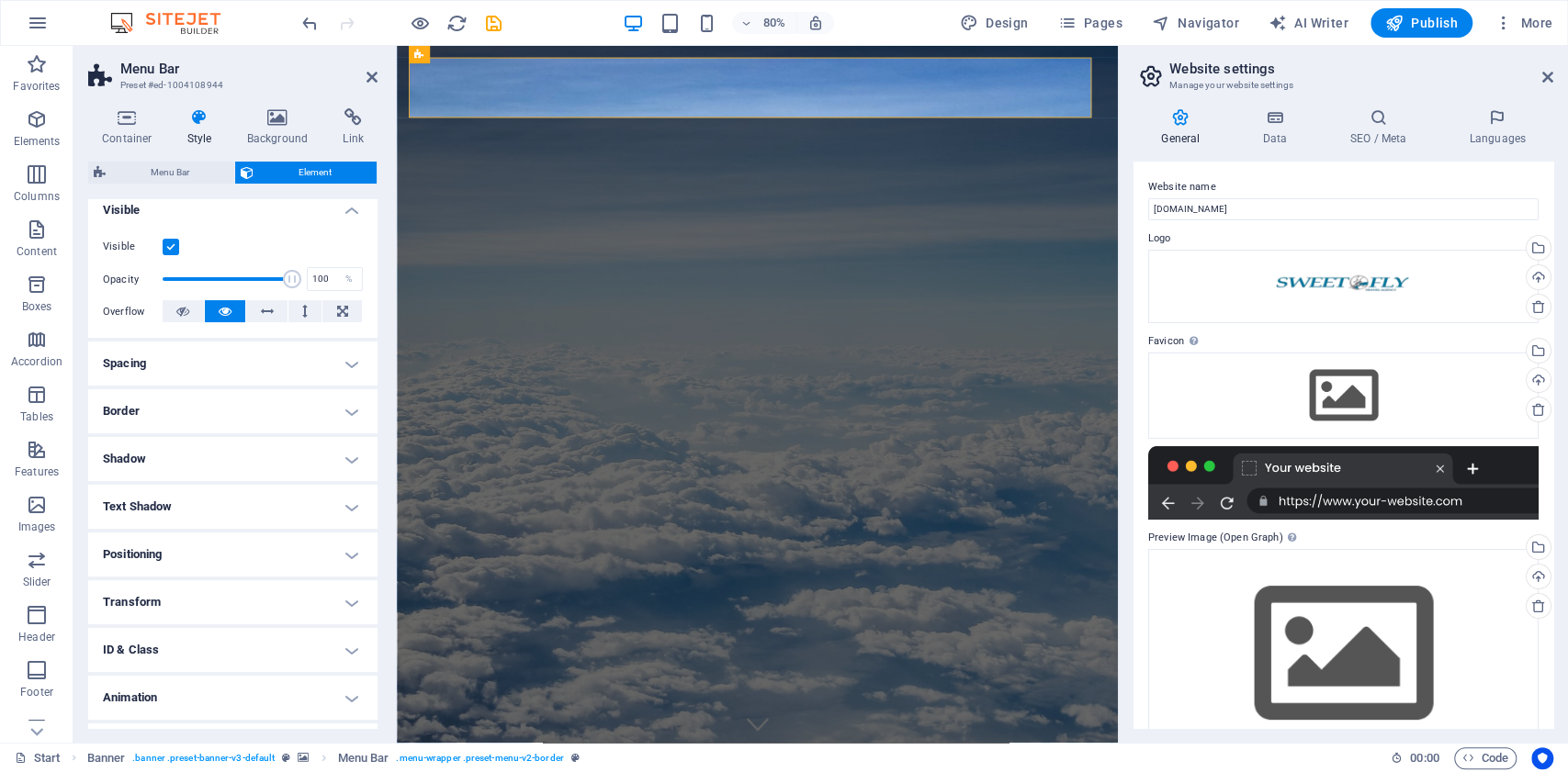
scroll to position [246, 0]
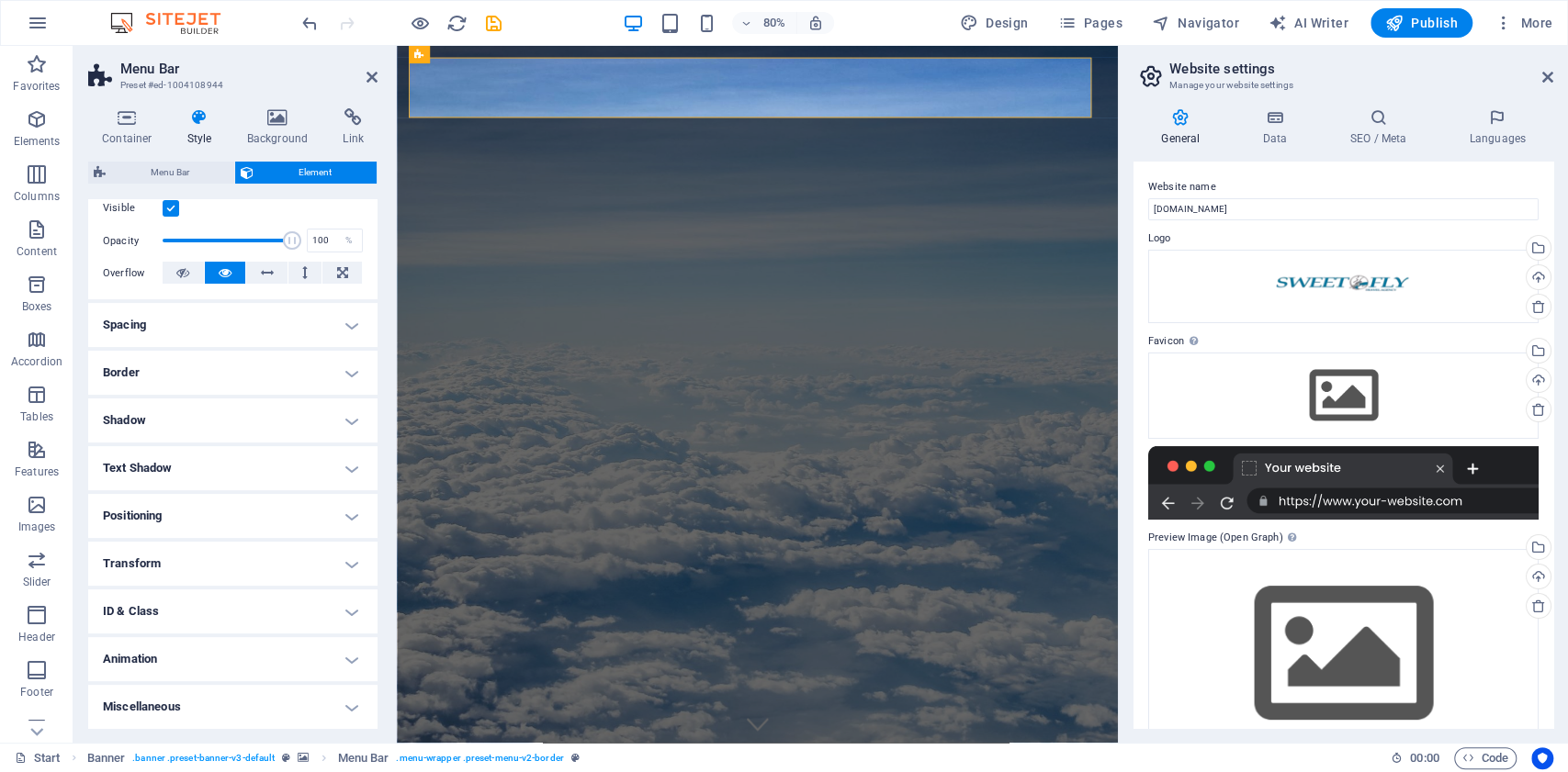
click at [191, 454] on h4 "Text Shadow" at bounding box center [233, 468] width 290 height 44
click at [324, 511] on span "Outside" at bounding box center [316, 504] width 31 height 22
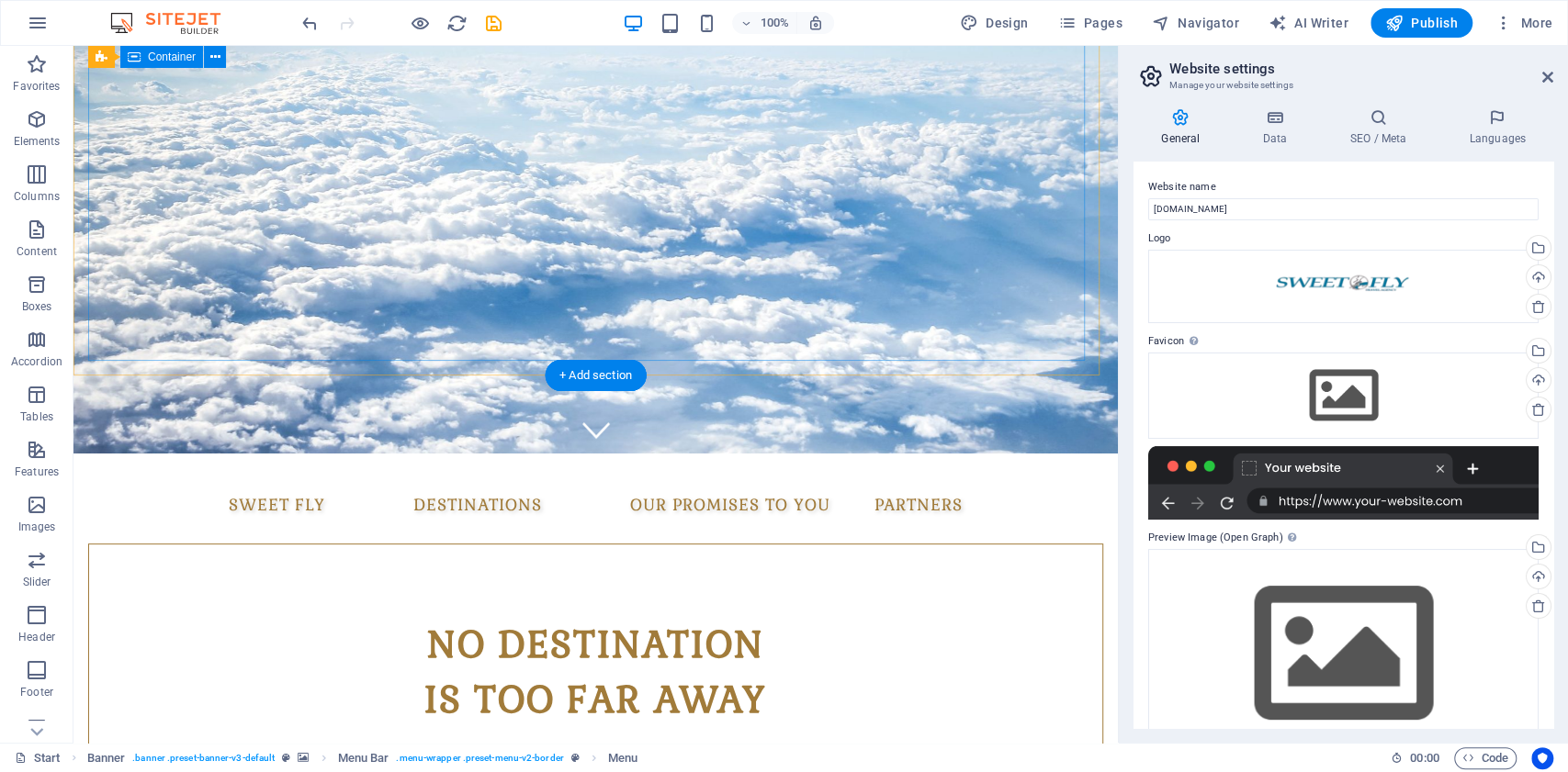
scroll to position [368, 0]
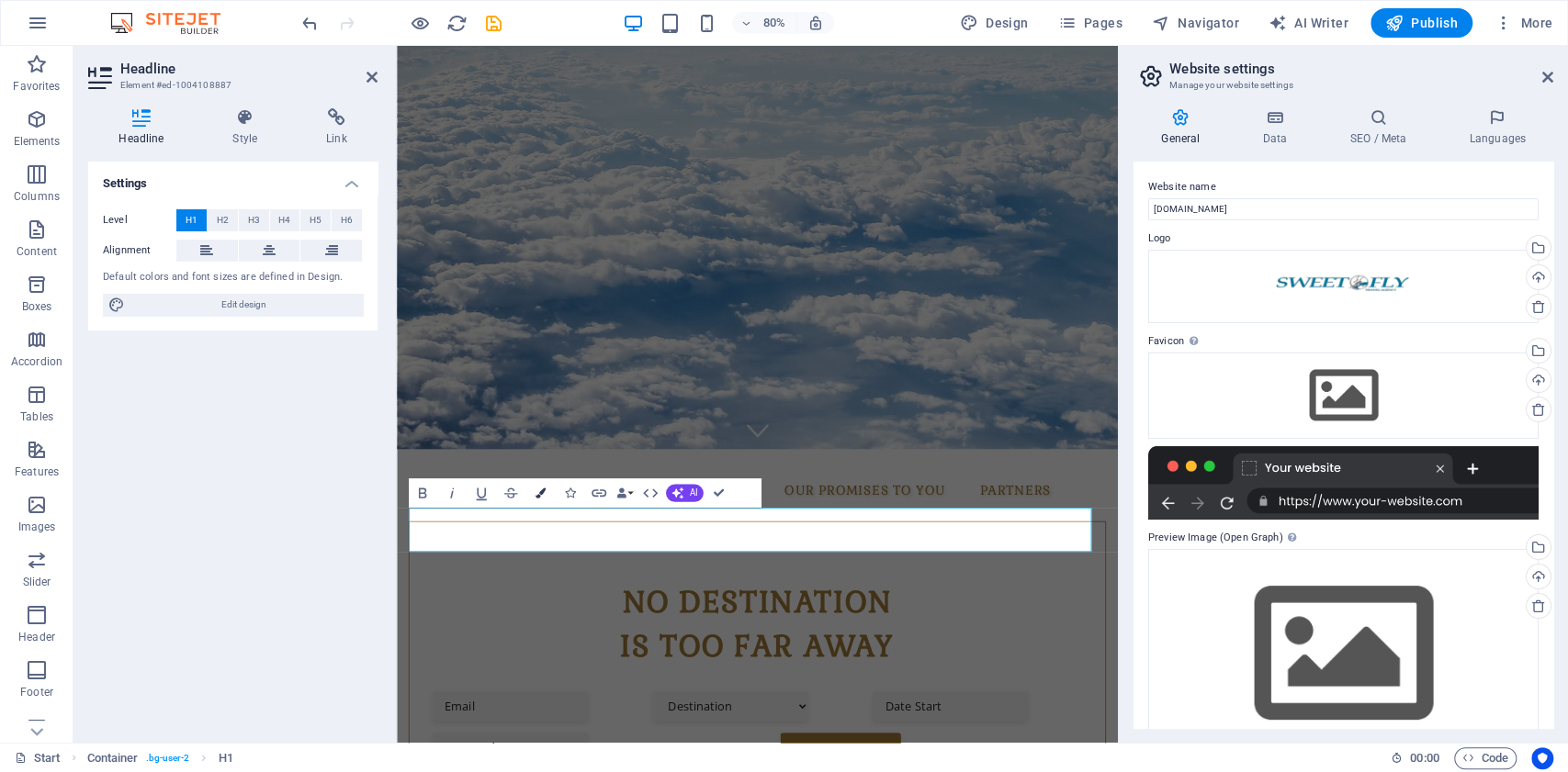
click at [543, 498] on button "Colors" at bounding box center [540, 493] width 27 height 29
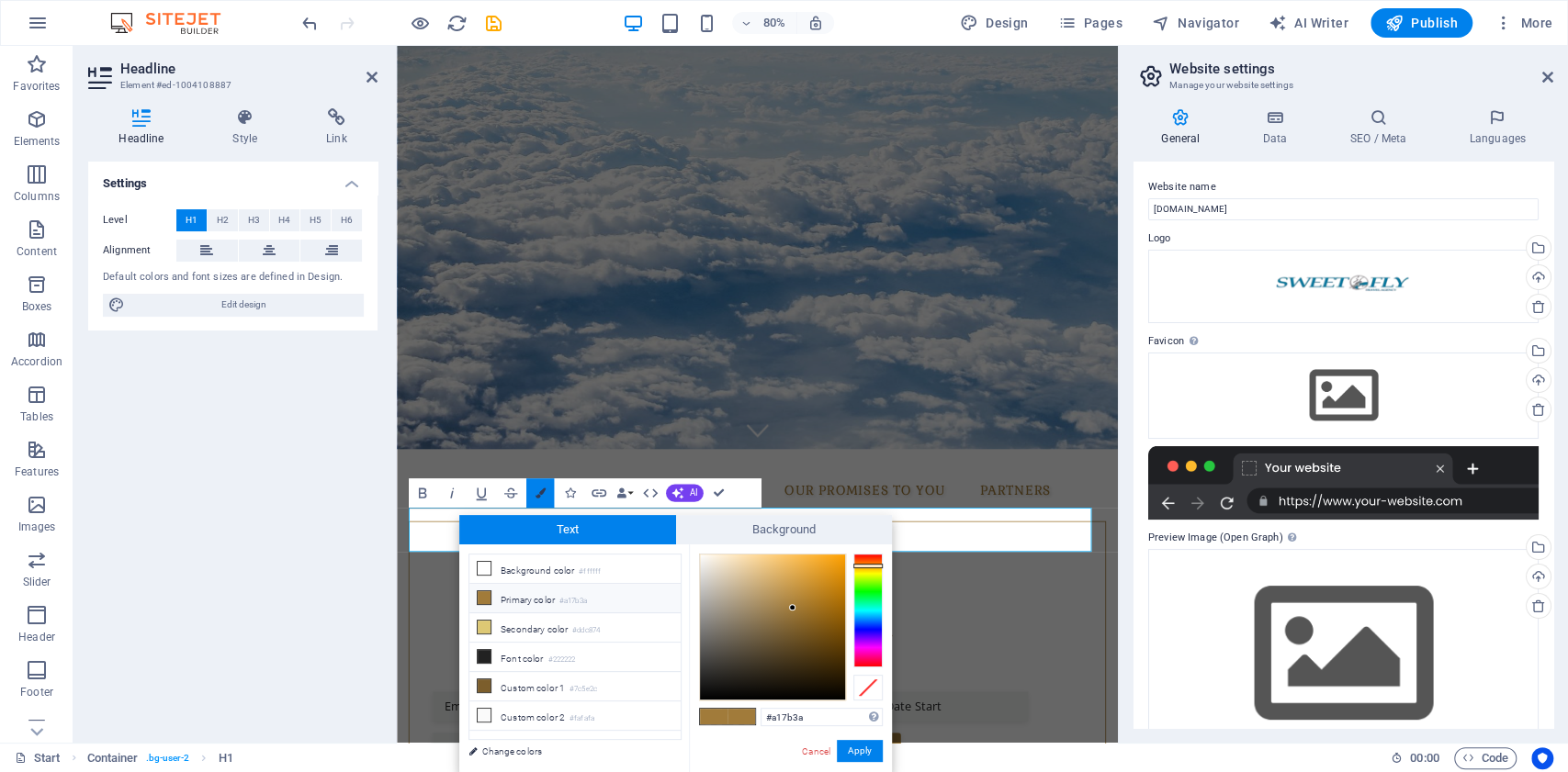
click at [543, 498] on button "Colors" at bounding box center [540, 493] width 27 height 29
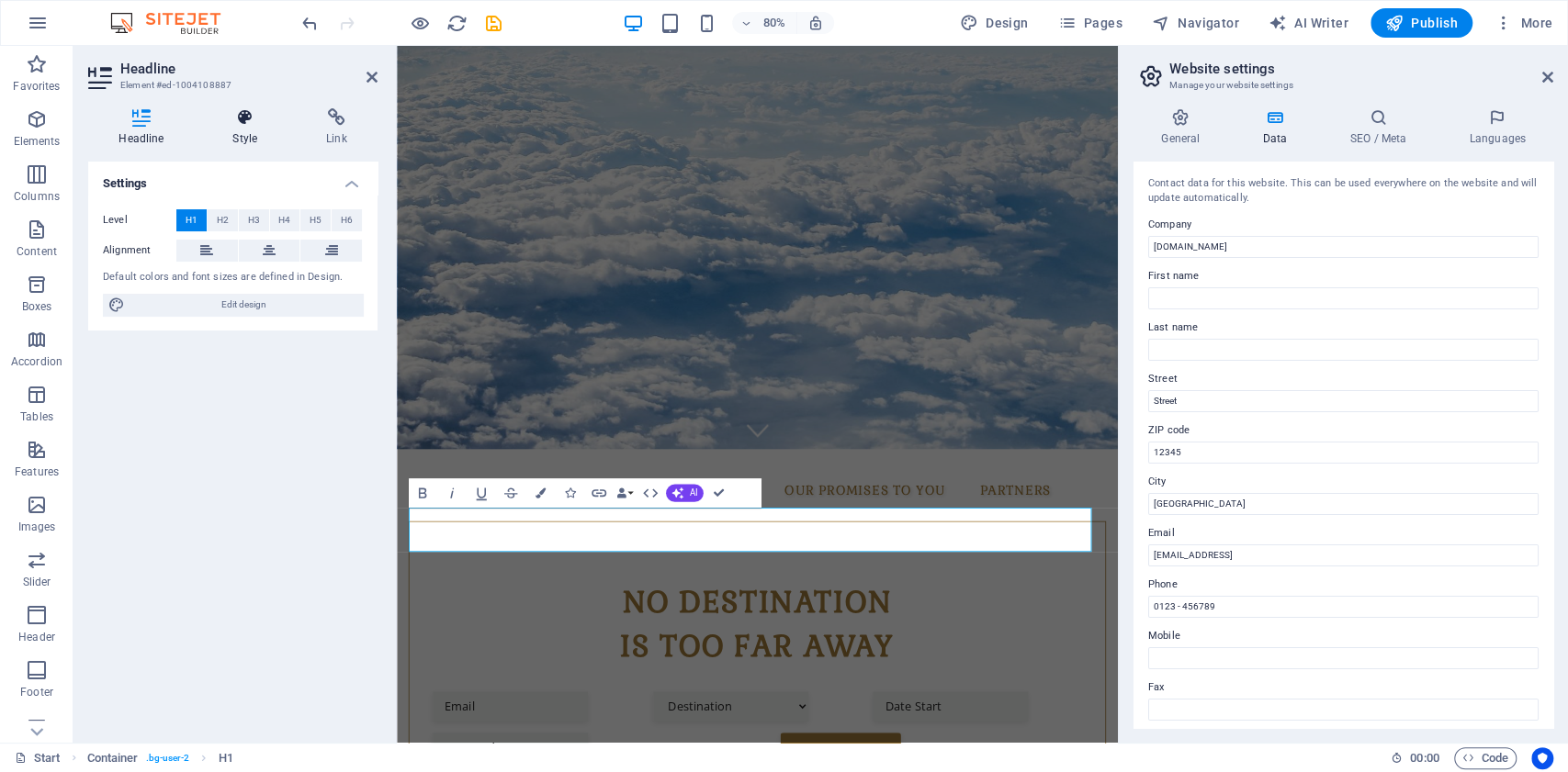
click at [249, 127] on h4 "Style" at bounding box center [249, 127] width 94 height 39
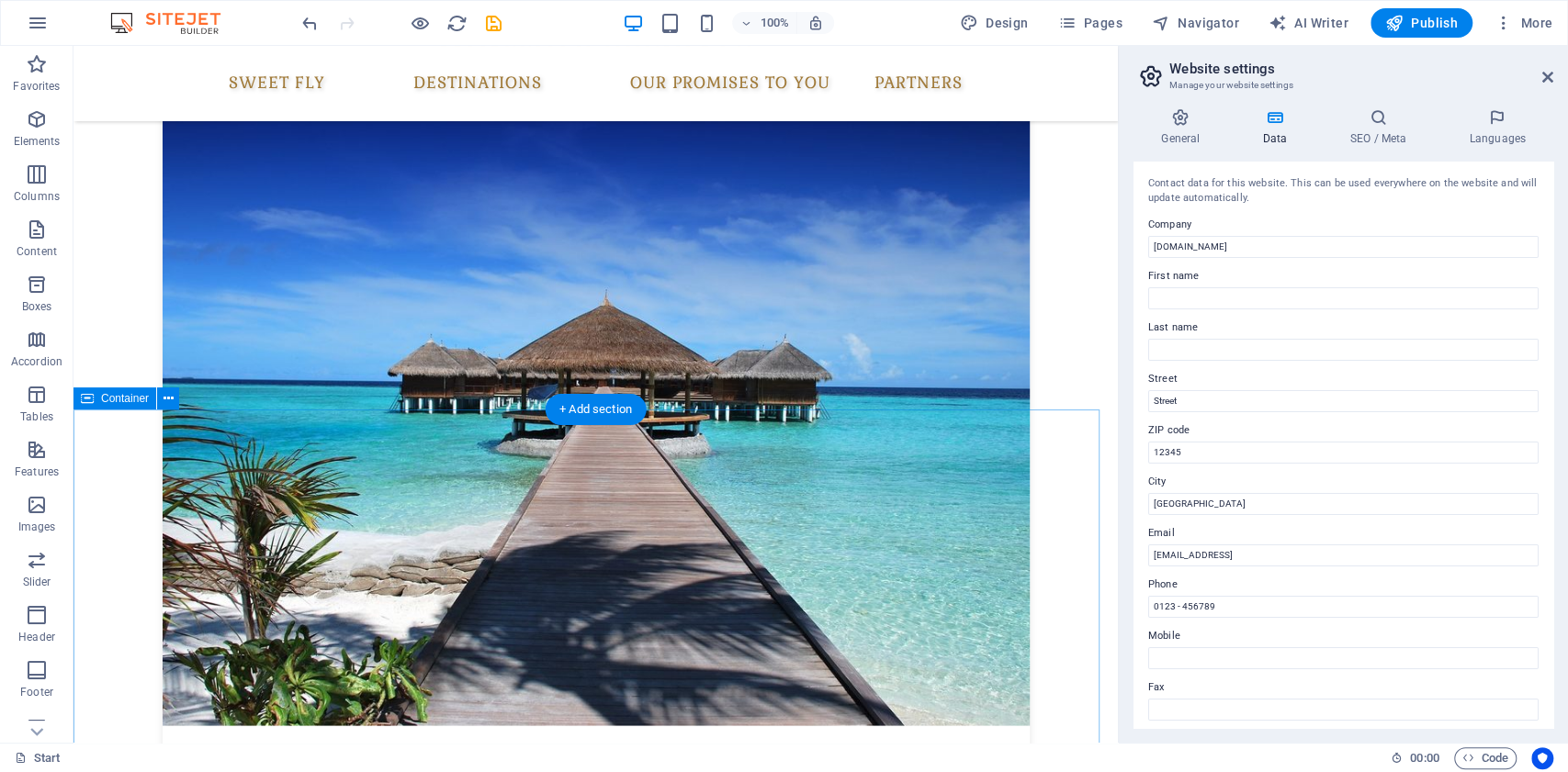
scroll to position [2204, 0]
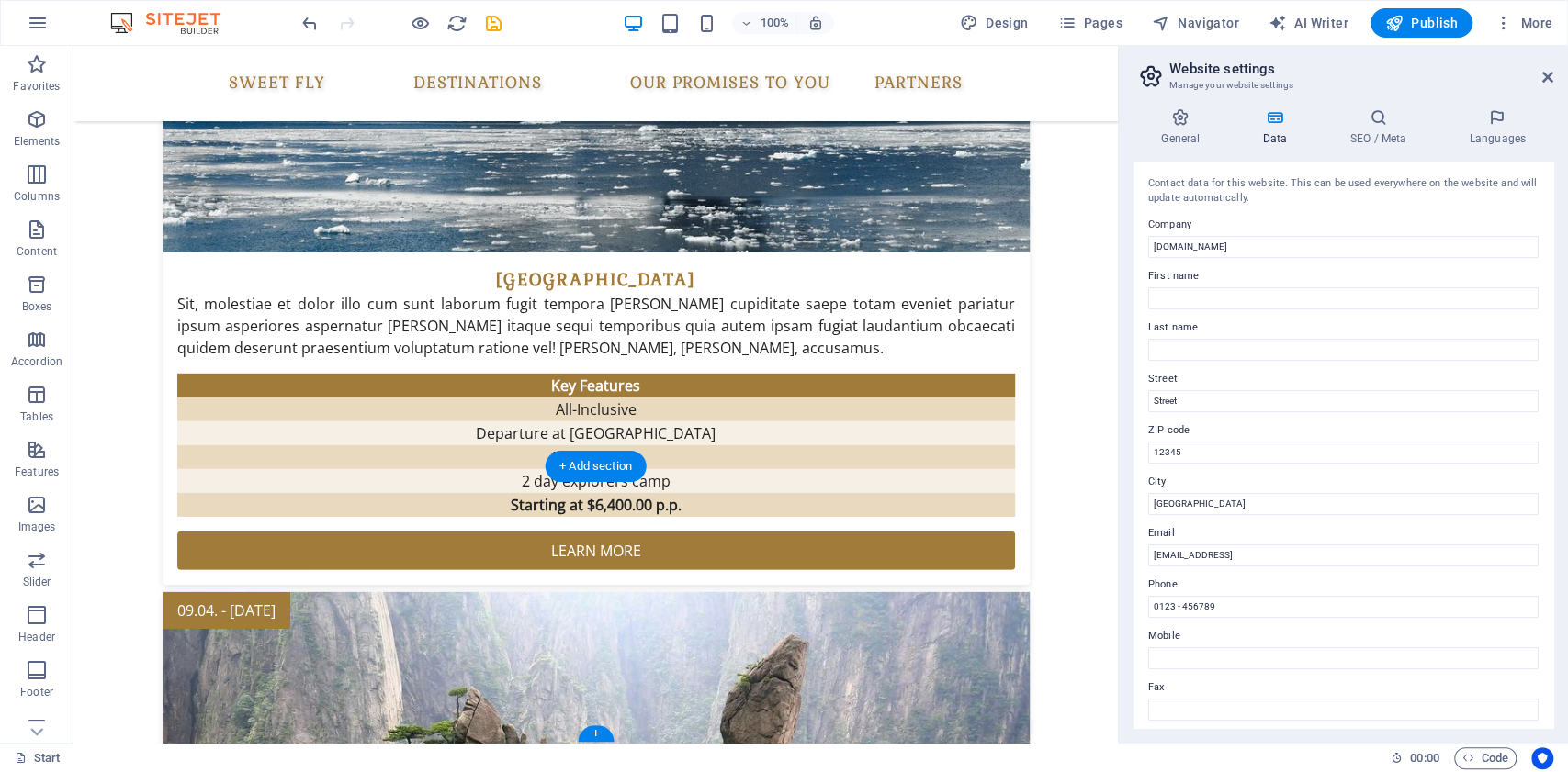
scroll to position [3599, 0]
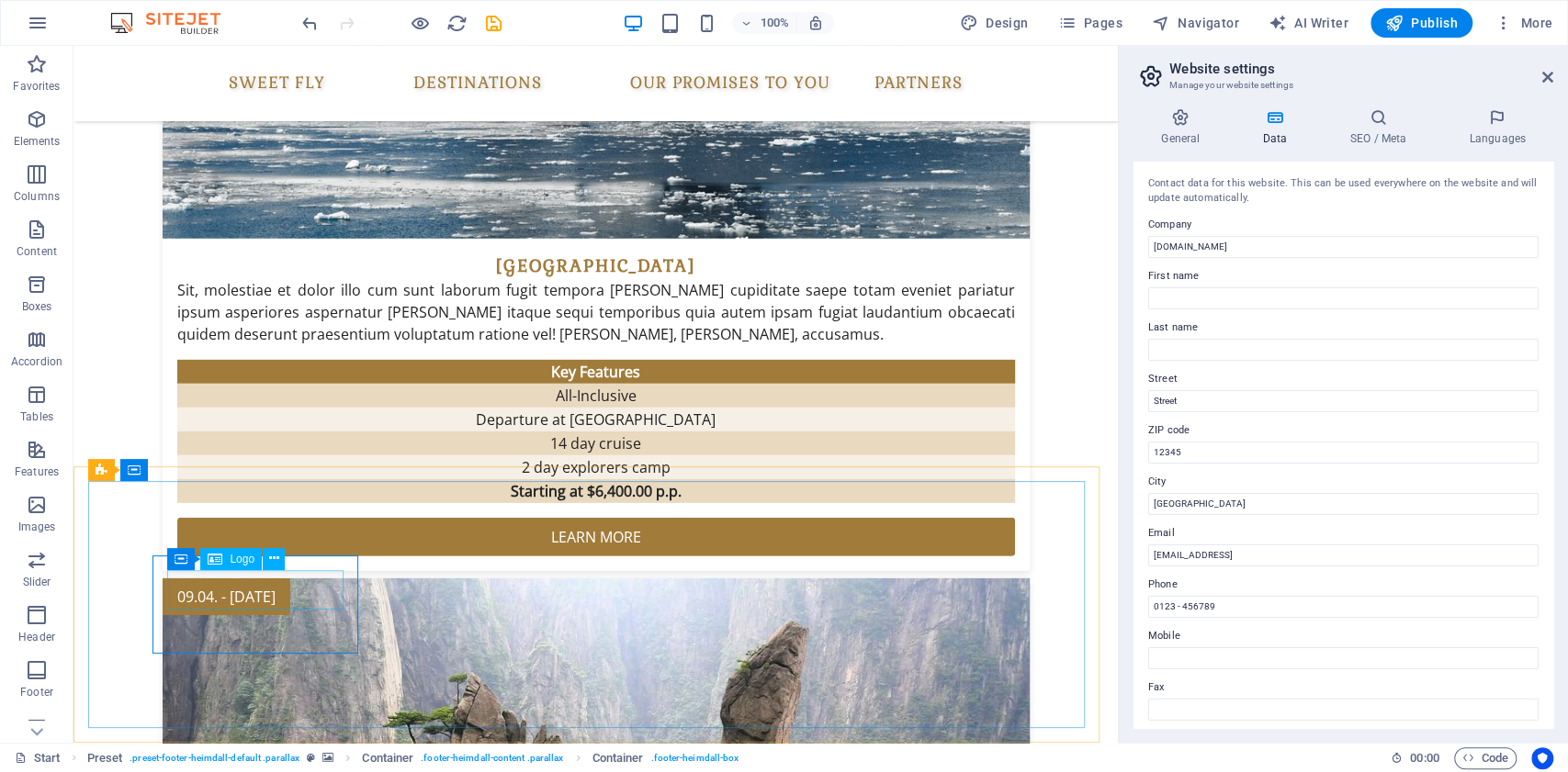
click at [242, 557] on span "Logo" at bounding box center [242, 559] width 24 height 11
click at [269, 558] on icon at bounding box center [274, 559] width 10 height 20
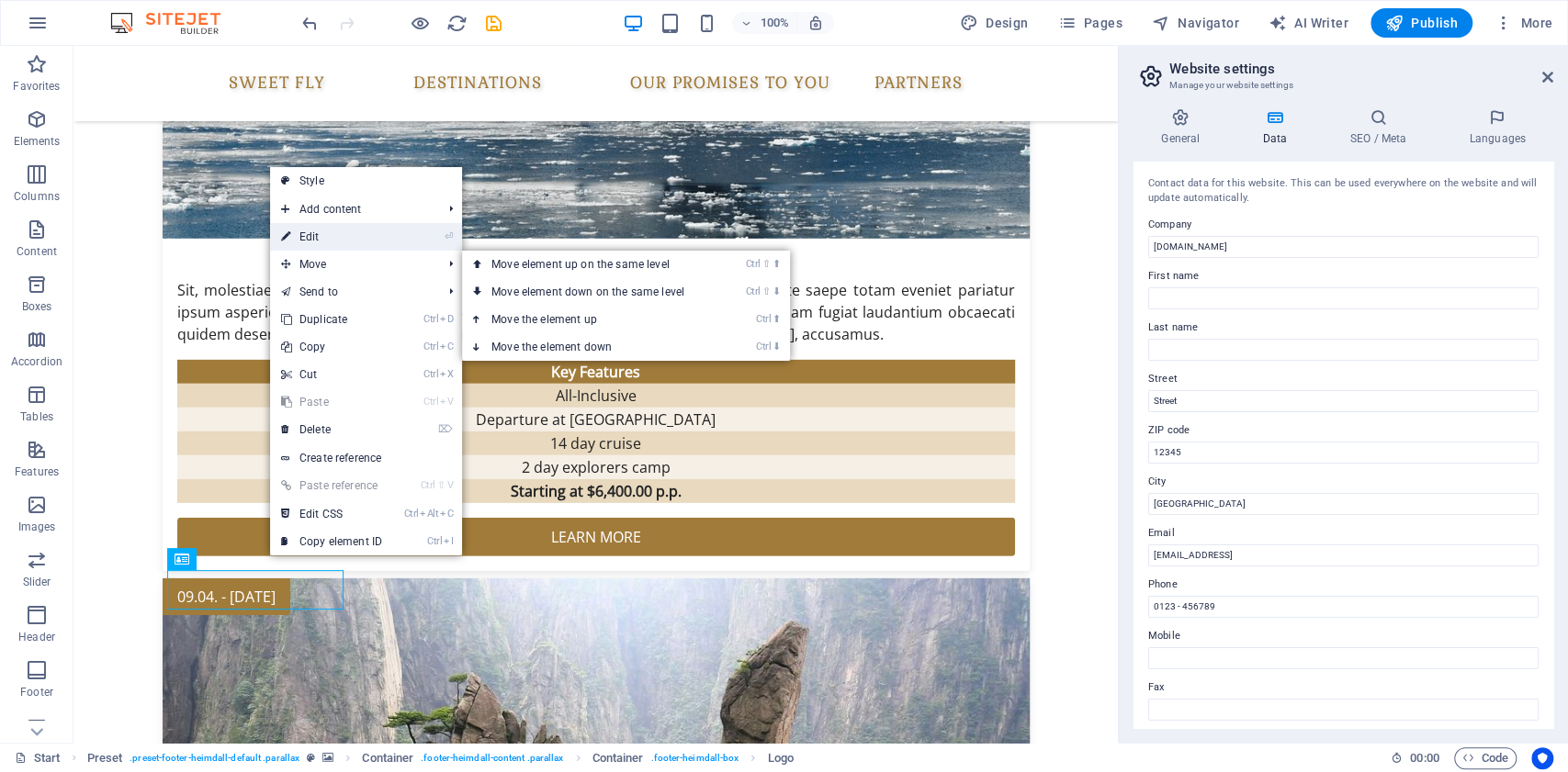
click at [378, 241] on link "⏎ Edit" at bounding box center [331, 236] width 123 height 27
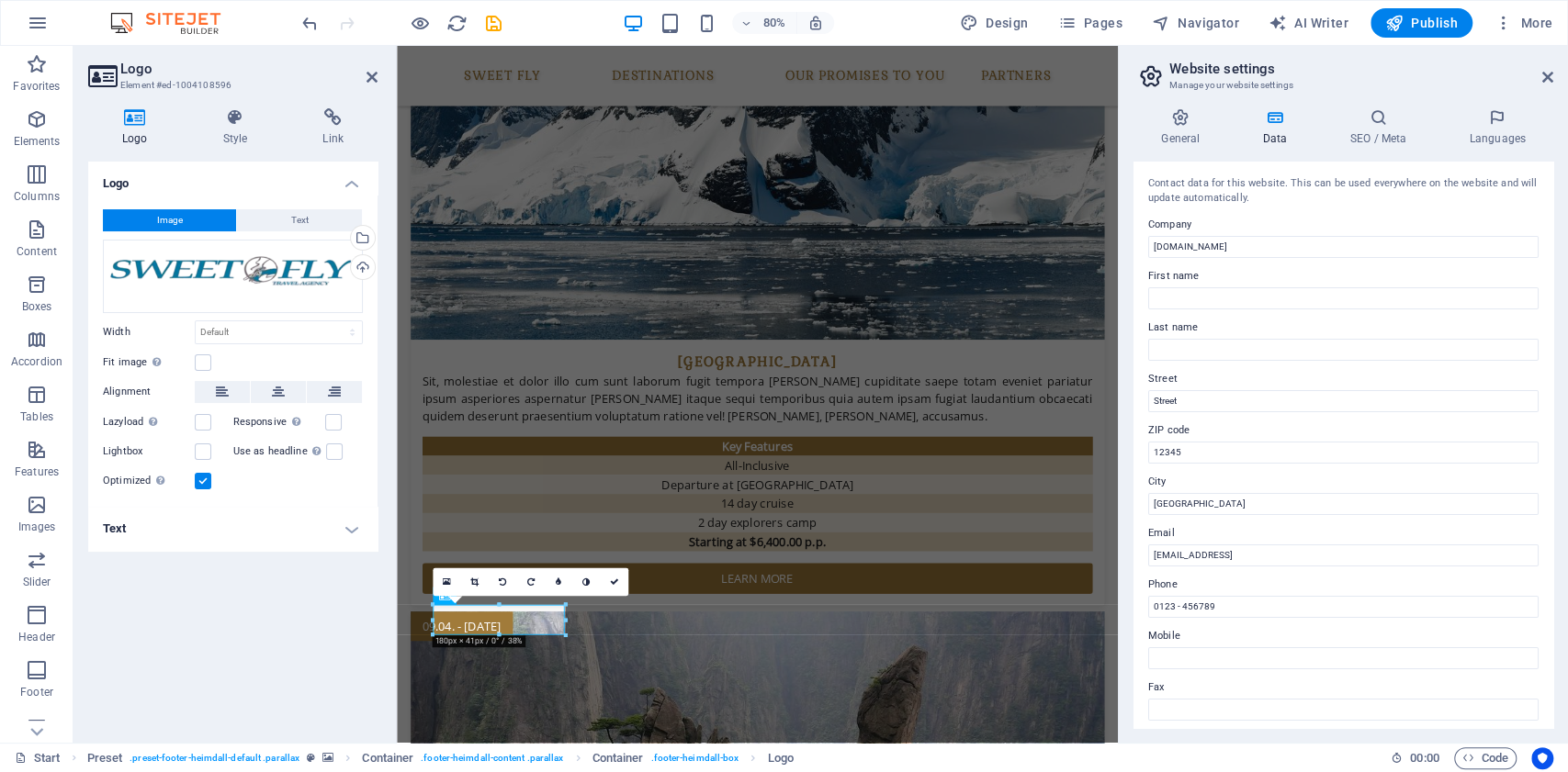
scroll to position [3617, 0]
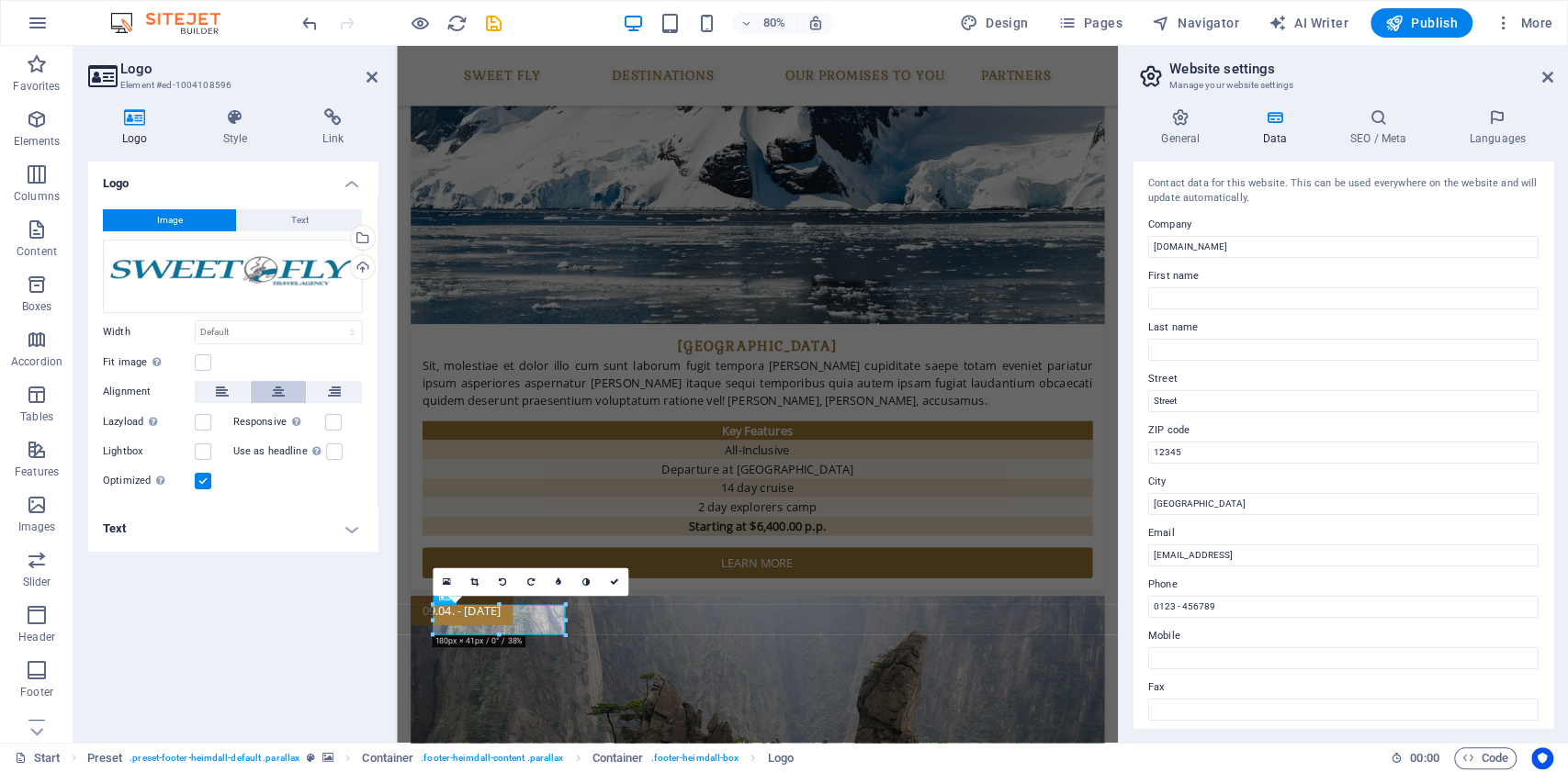
click at [276, 386] on icon at bounding box center [278, 391] width 13 height 22
click at [197, 426] on label at bounding box center [203, 423] width 17 height 17
click at [0, 0] on input "Lazyload Loading images after the page loads improves page speed." at bounding box center [0, 0] width 0 height 0
click at [331, 449] on label at bounding box center [335, 452] width 17 height 17
click at [0, 0] on input "Use as headline The image will be wrapped in an H1 headline tag. Useful for giv…" at bounding box center [0, 0] width 0 height 0
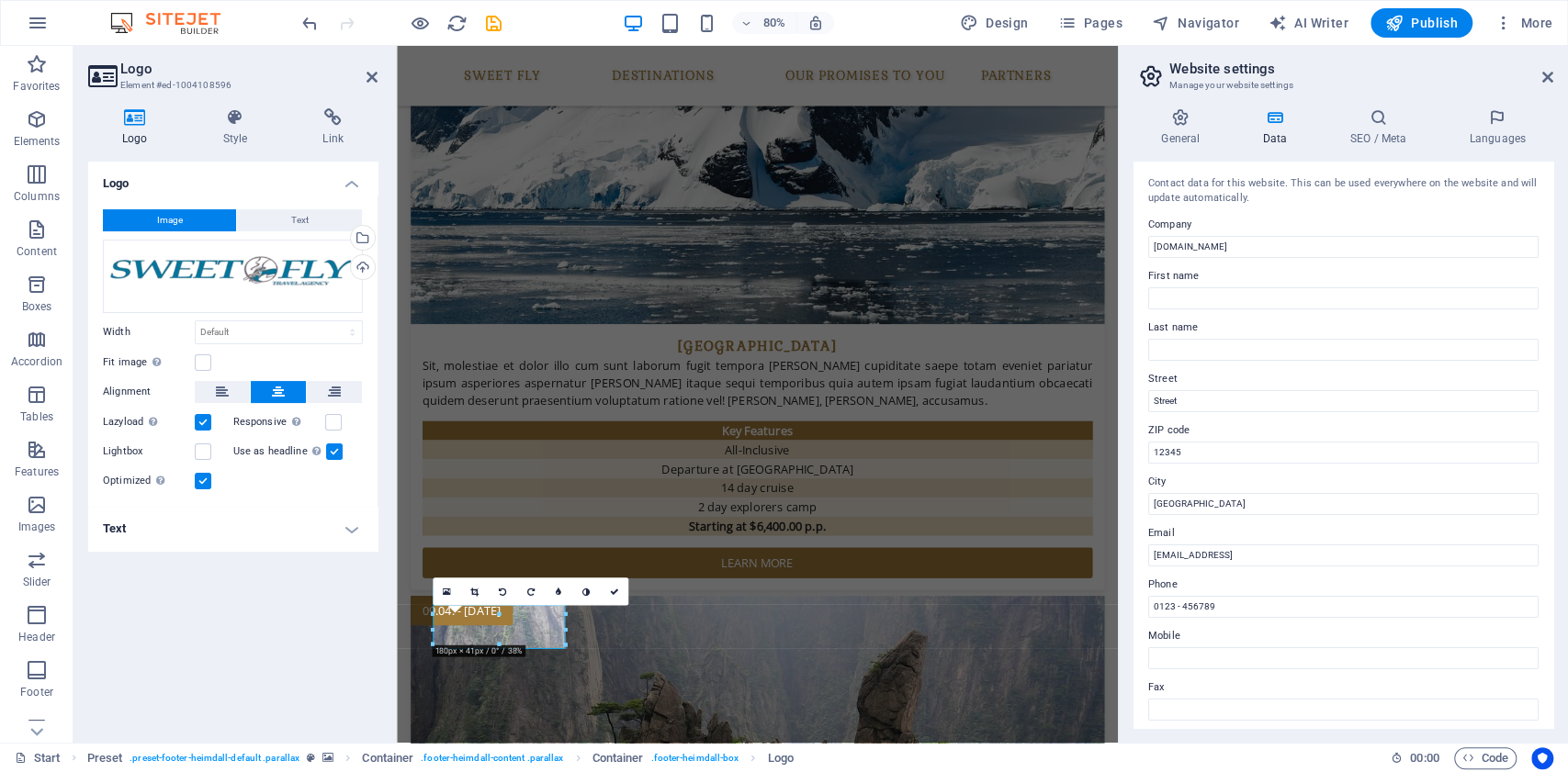
click at [332, 450] on label at bounding box center [335, 452] width 17 height 17
click at [0, 0] on input "Use as headline The image will be wrapped in an H1 headline tag. Useful for giv…" at bounding box center [0, 0] width 0 height 0
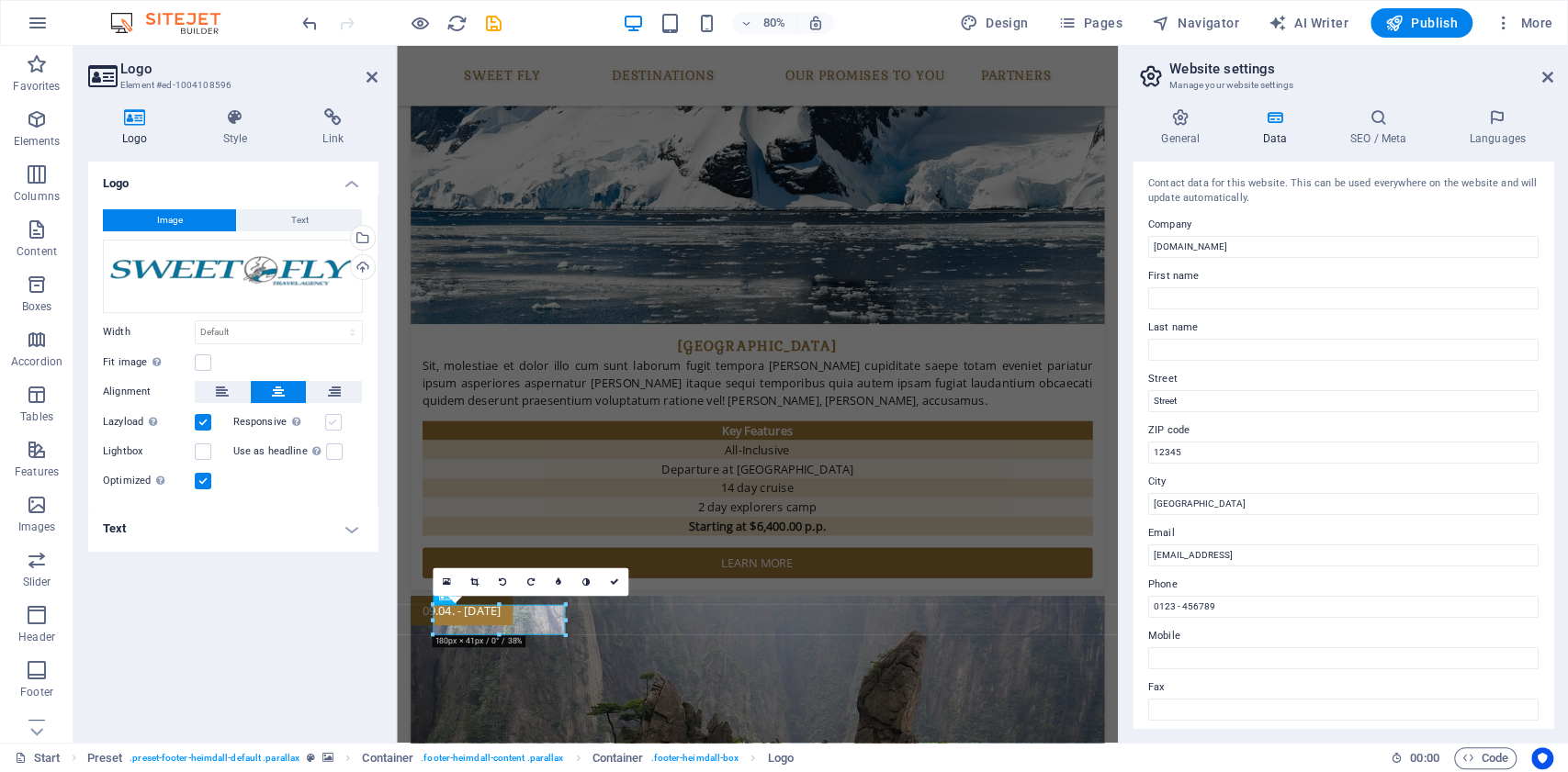
click at [336, 421] on label at bounding box center [334, 423] width 17 height 17
click at [0, 0] on input "Responsive Automatically load retina image and smartphone optimized sizes." at bounding box center [0, 0] width 0 height 0
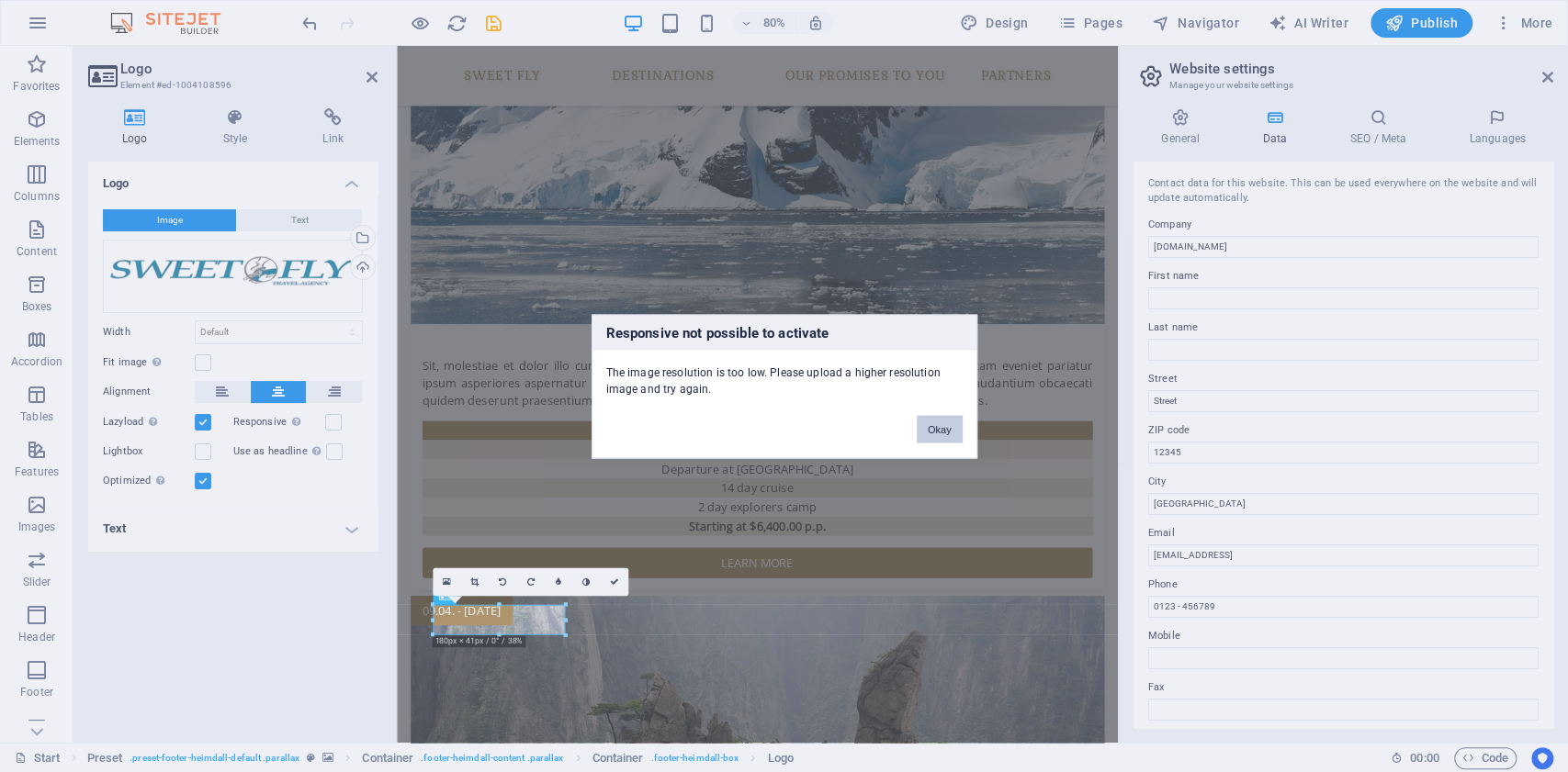
click at [934, 431] on button "Okay" at bounding box center [940, 428] width 46 height 27
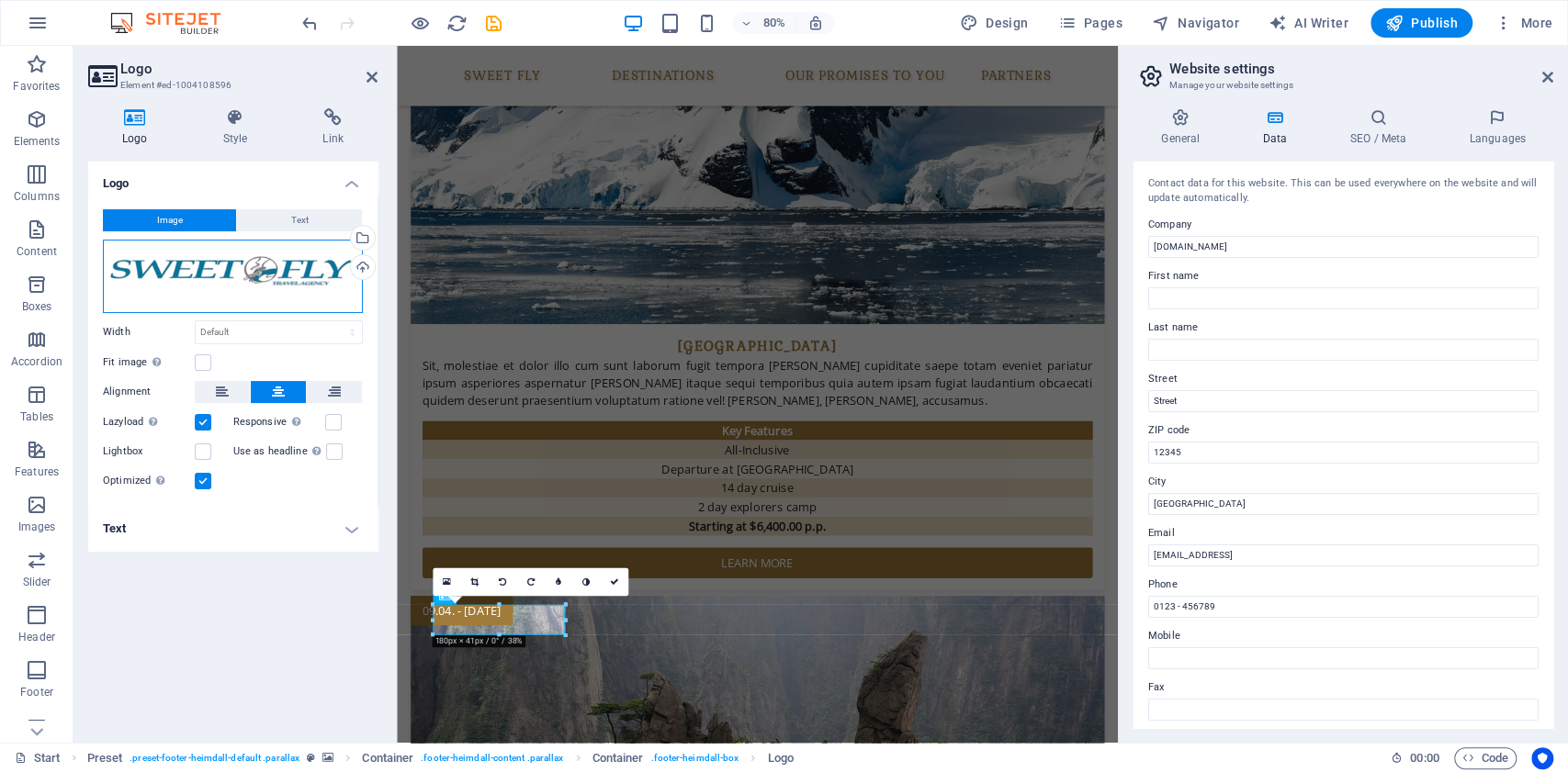
click at [251, 264] on div "Drag files here, click to choose files or select files from Files or our free s…" at bounding box center [232, 276] width 260 height 73
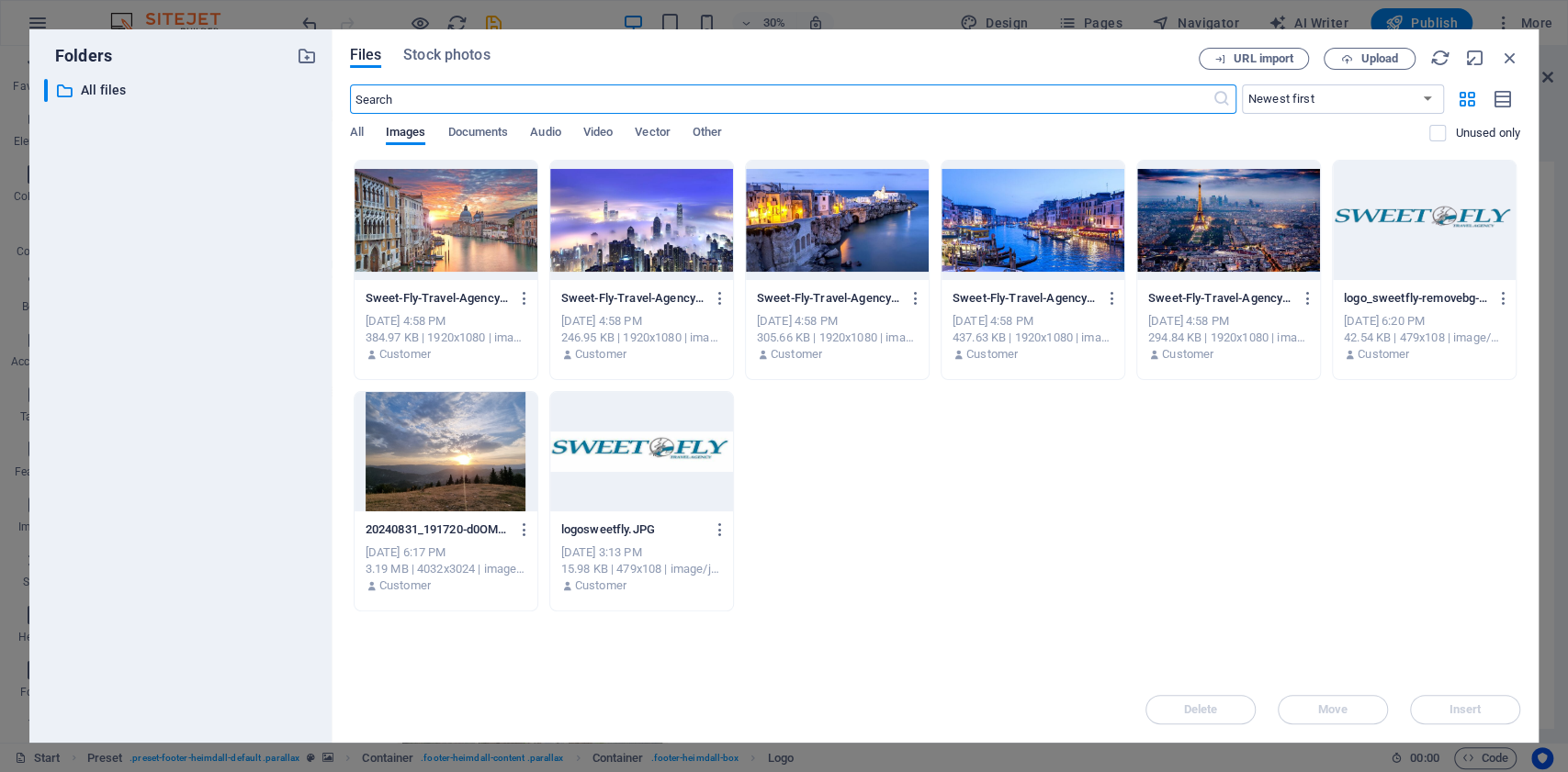
click at [1348, 207] on div at bounding box center [1424, 220] width 182 height 119
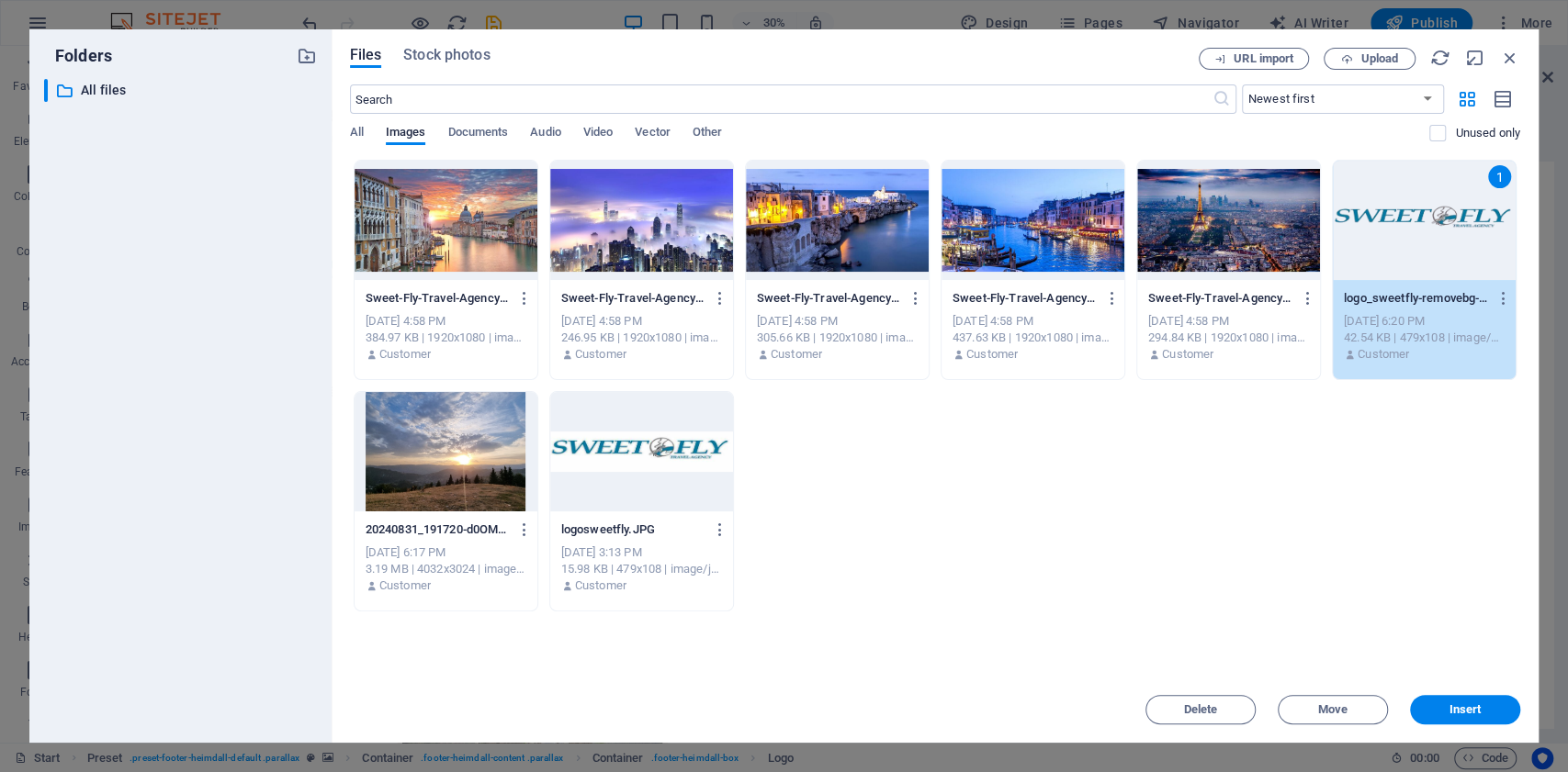
click at [1348, 207] on div "1" at bounding box center [1424, 220] width 182 height 119
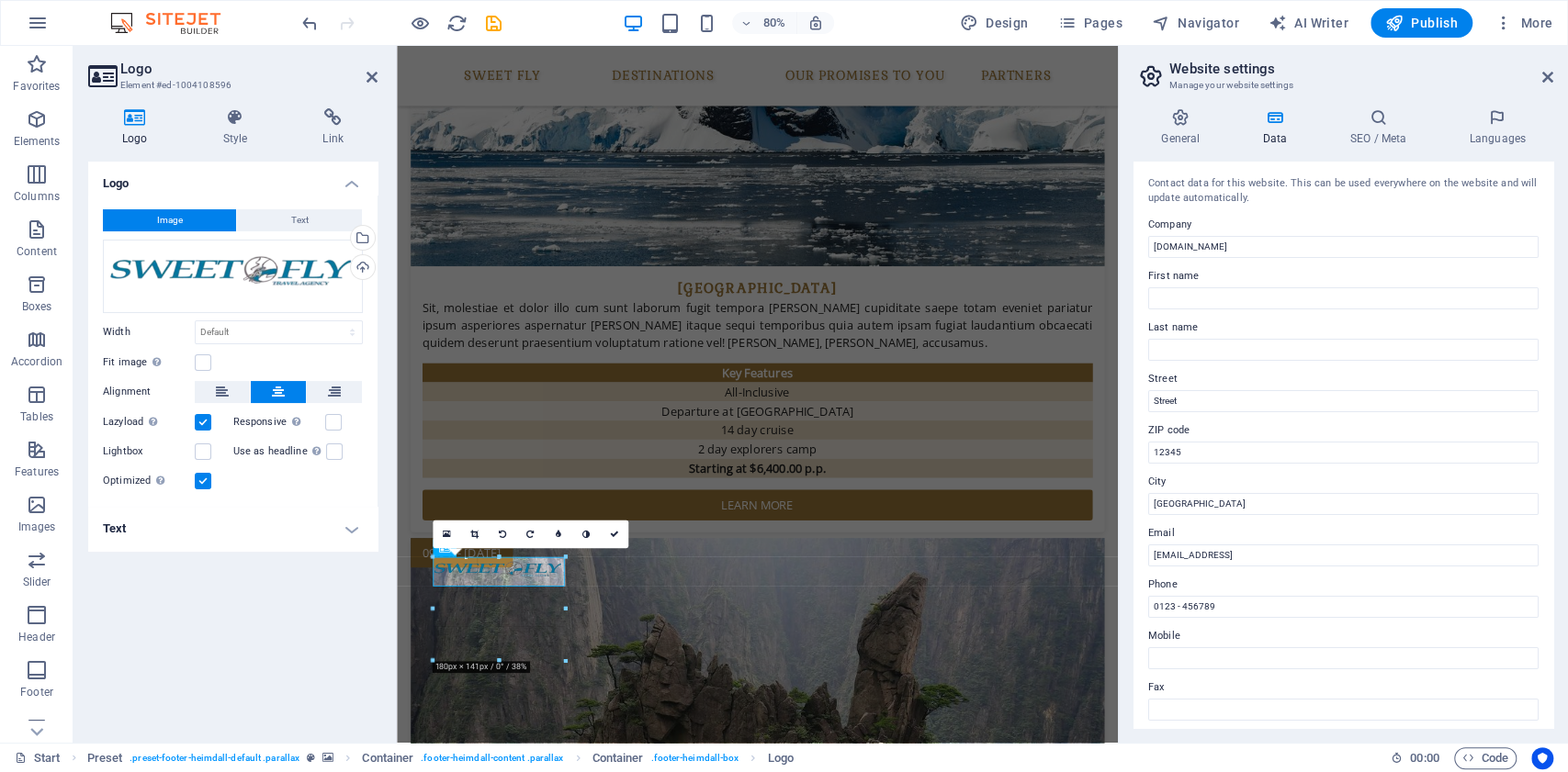
scroll to position [3793, 0]
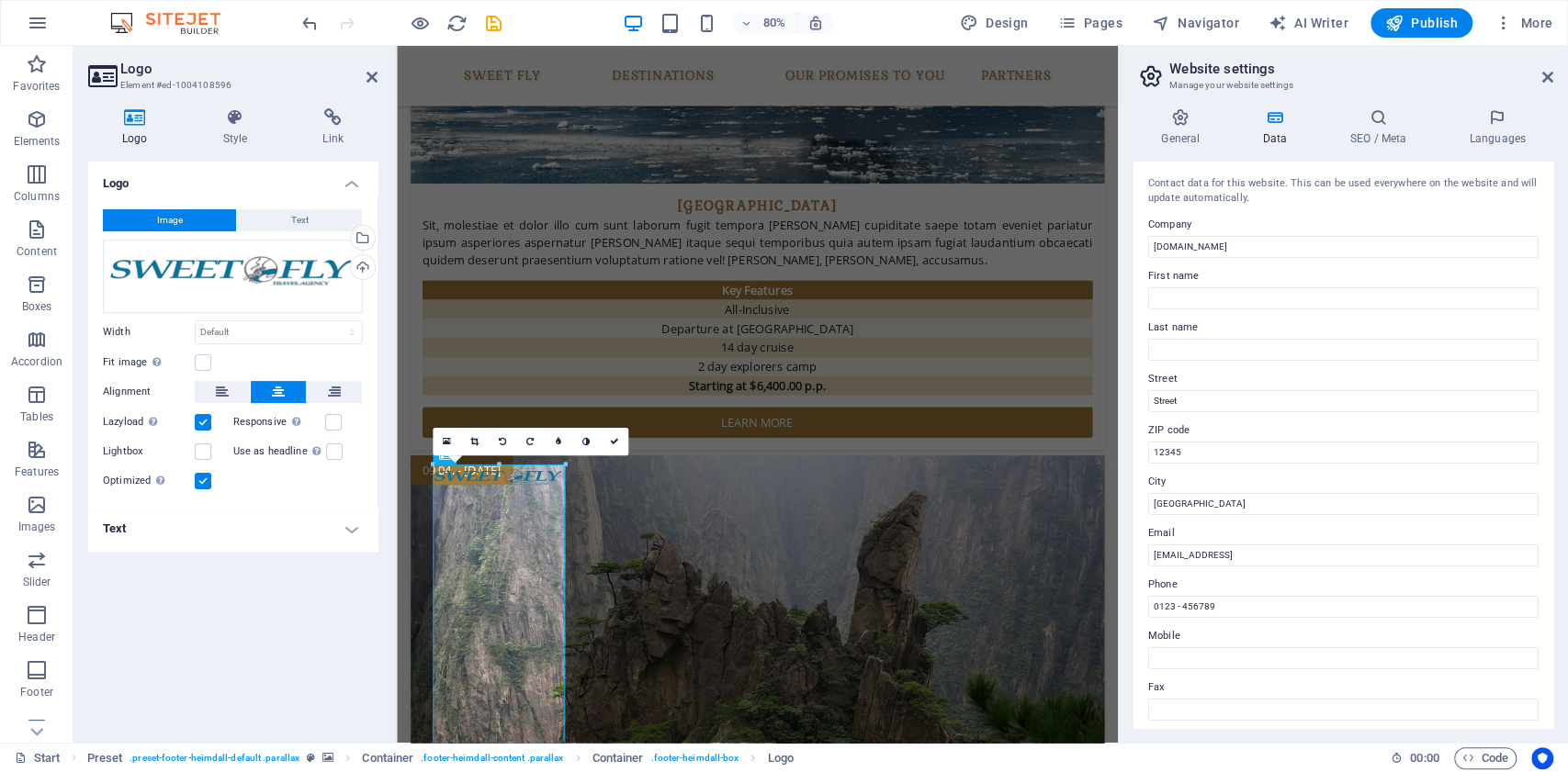
drag, startPoint x: 207, startPoint y: 744, endPoint x: 567, endPoint y: 465, distance: 455.5
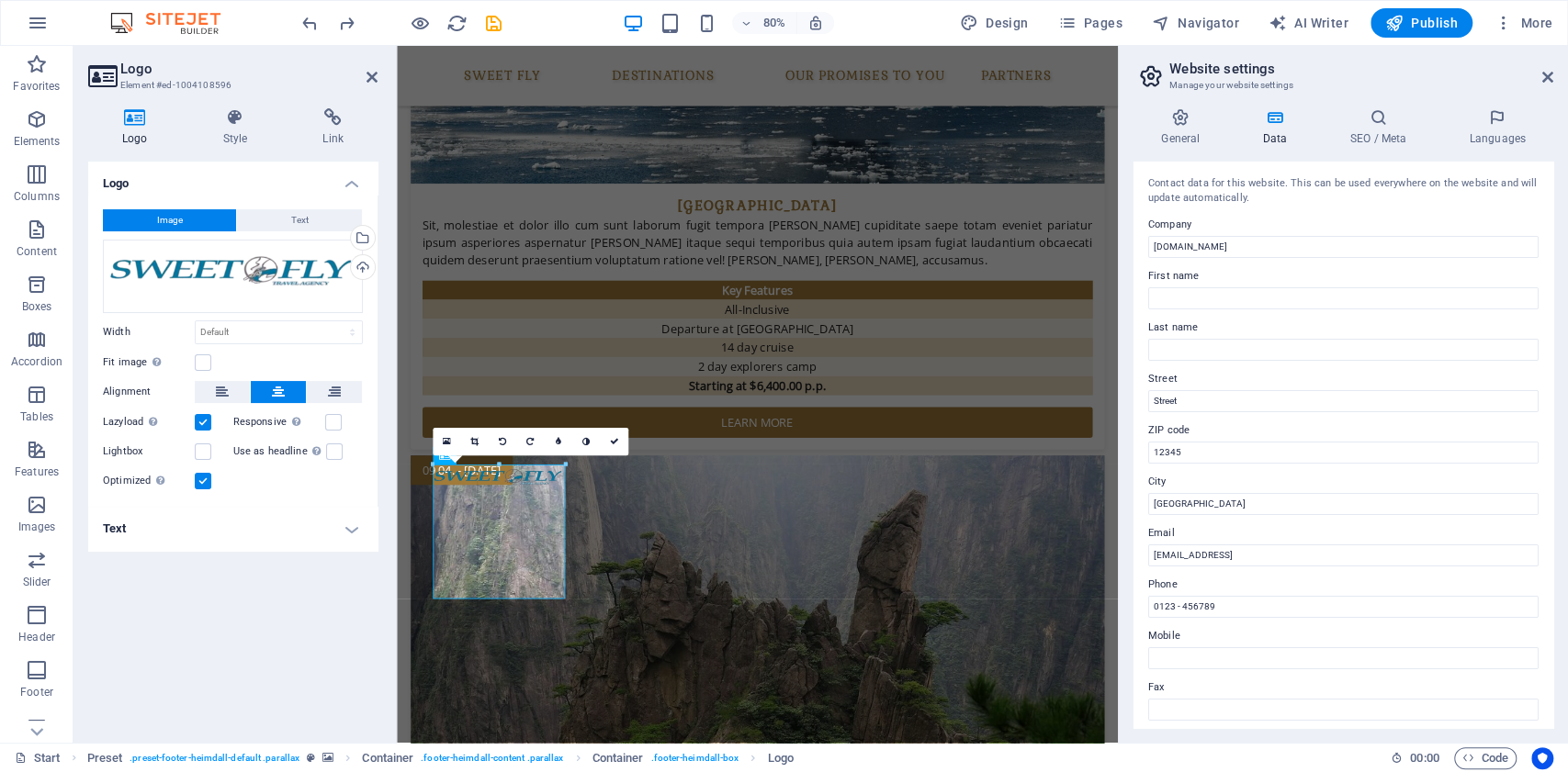
drag, startPoint x: 568, startPoint y: 638, endPoint x: 590, endPoint y: 404, distance: 235.0
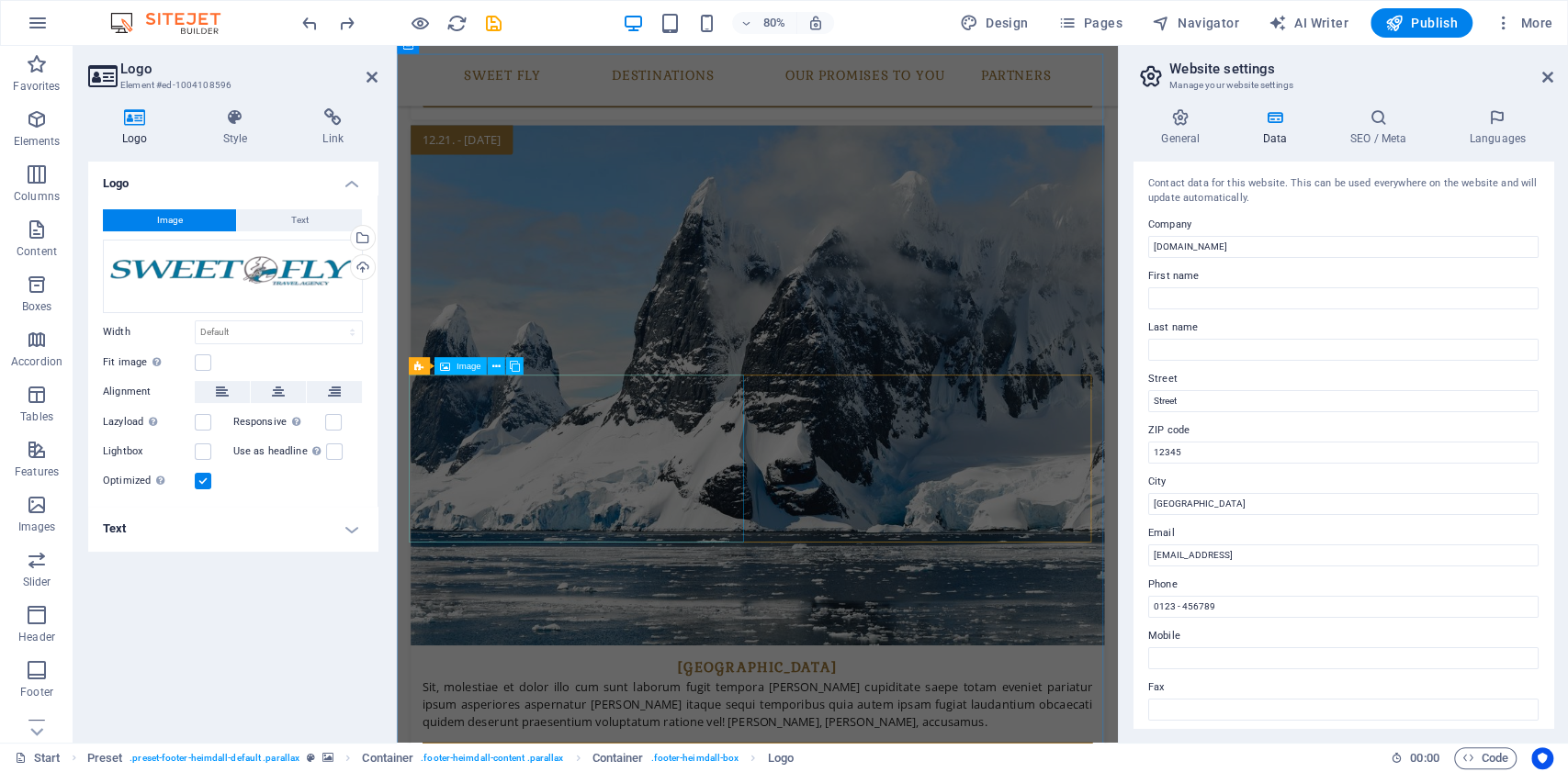
scroll to position [0, 0]
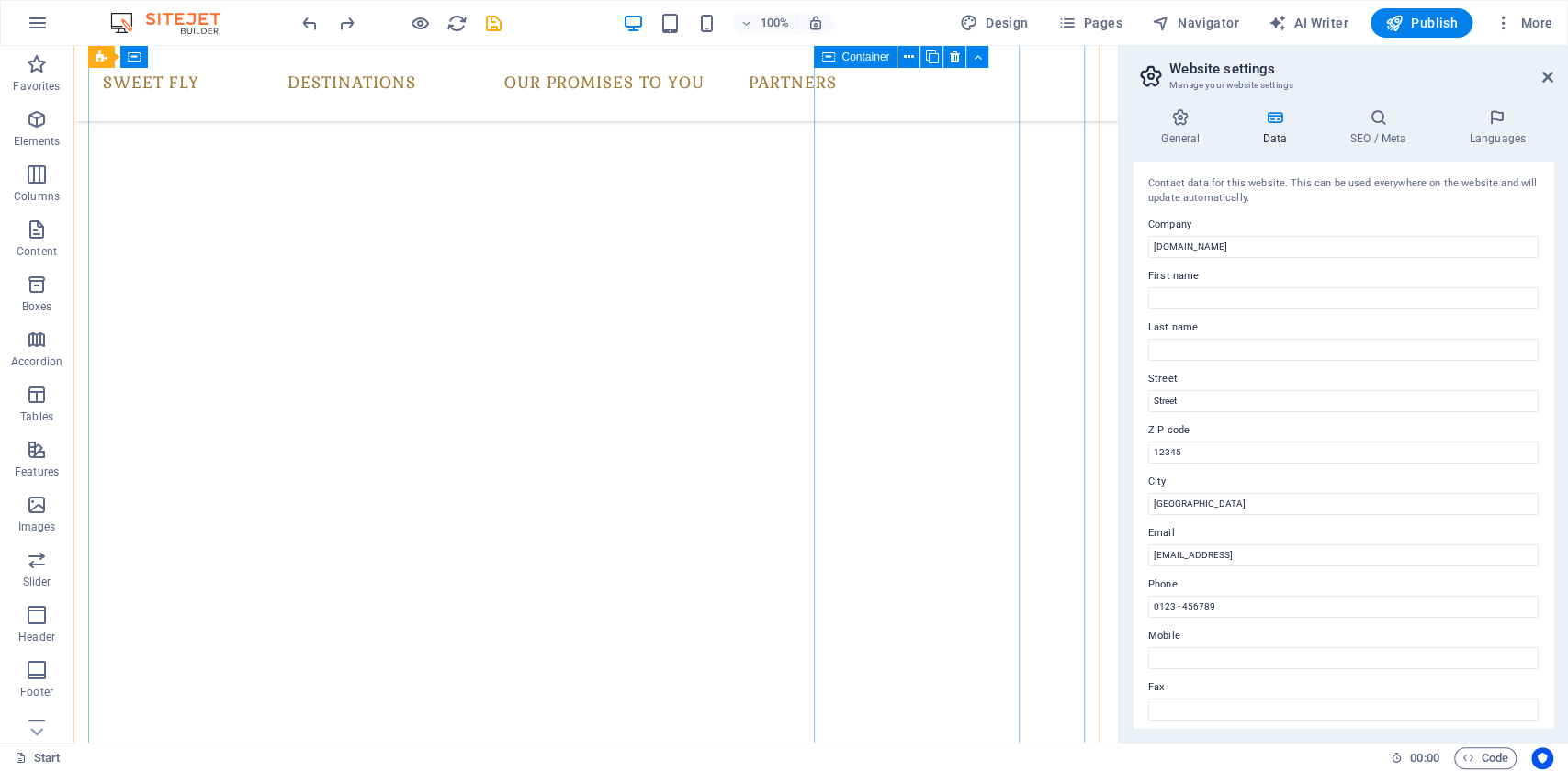
scroll to position [9217, 0]
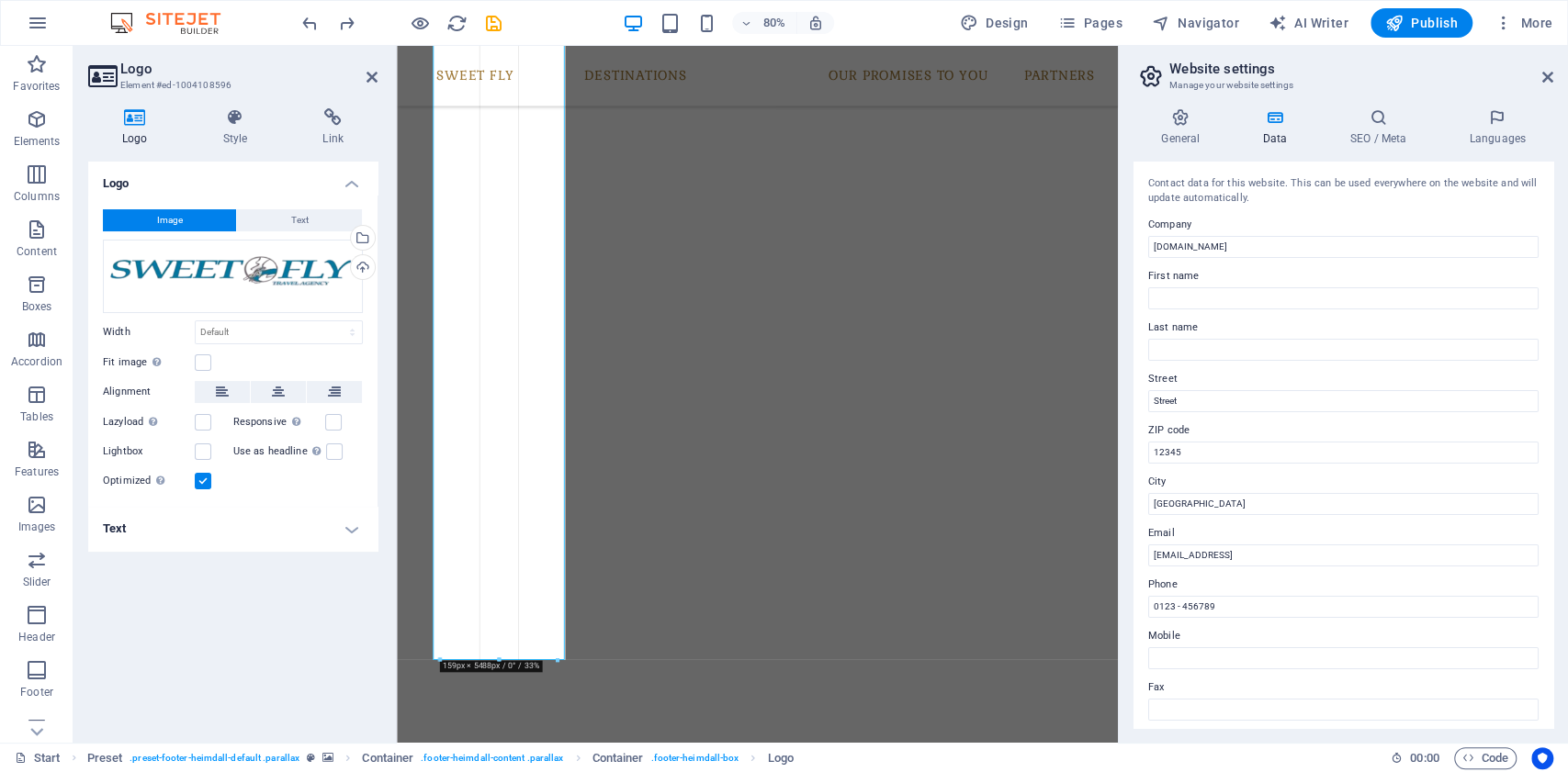
drag, startPoint x: 124, startPoint y: 739, endPoint x: 163, endPoint y: 13, distance: 727.0
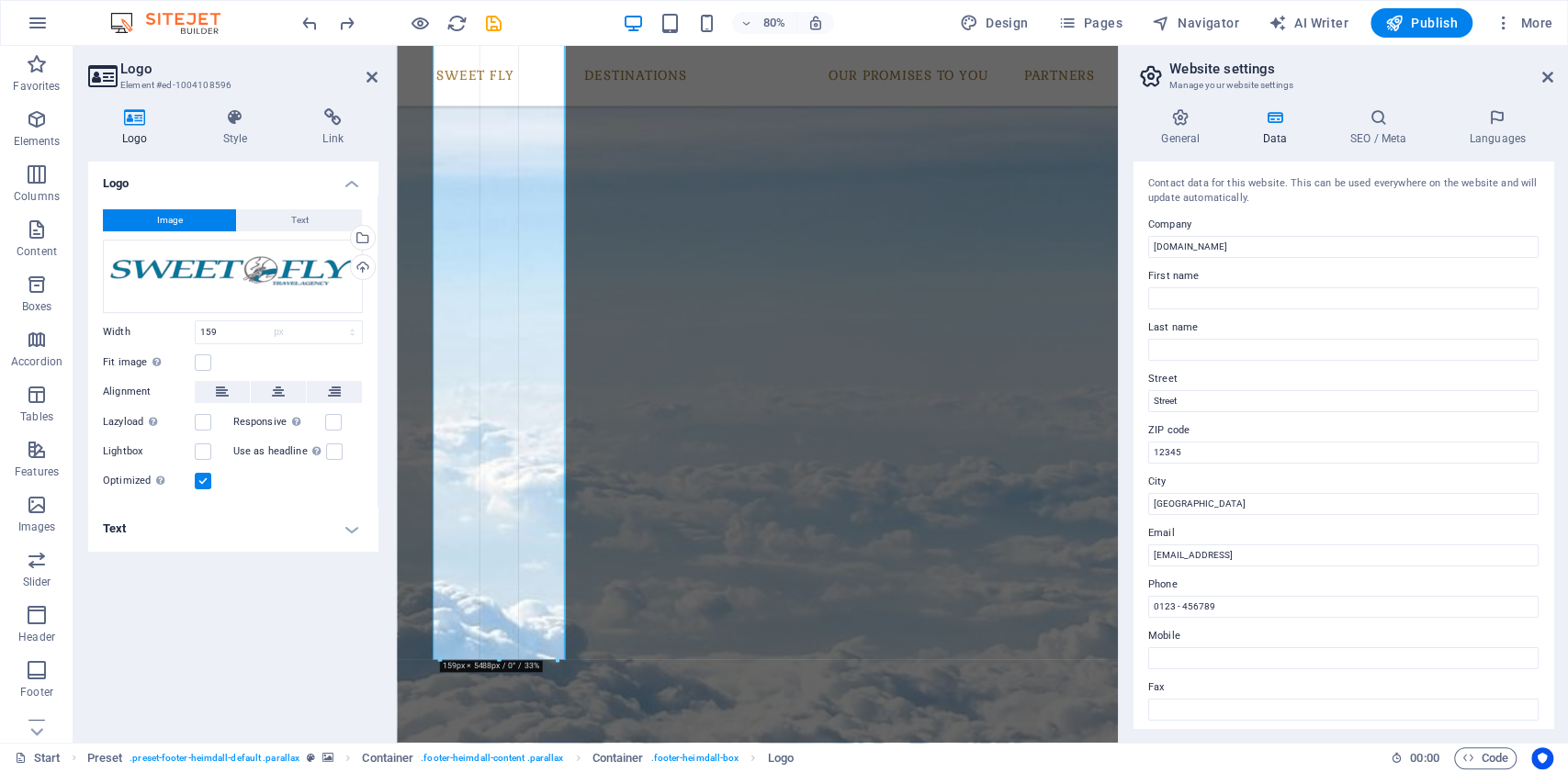
scroll to position [3663, 0]
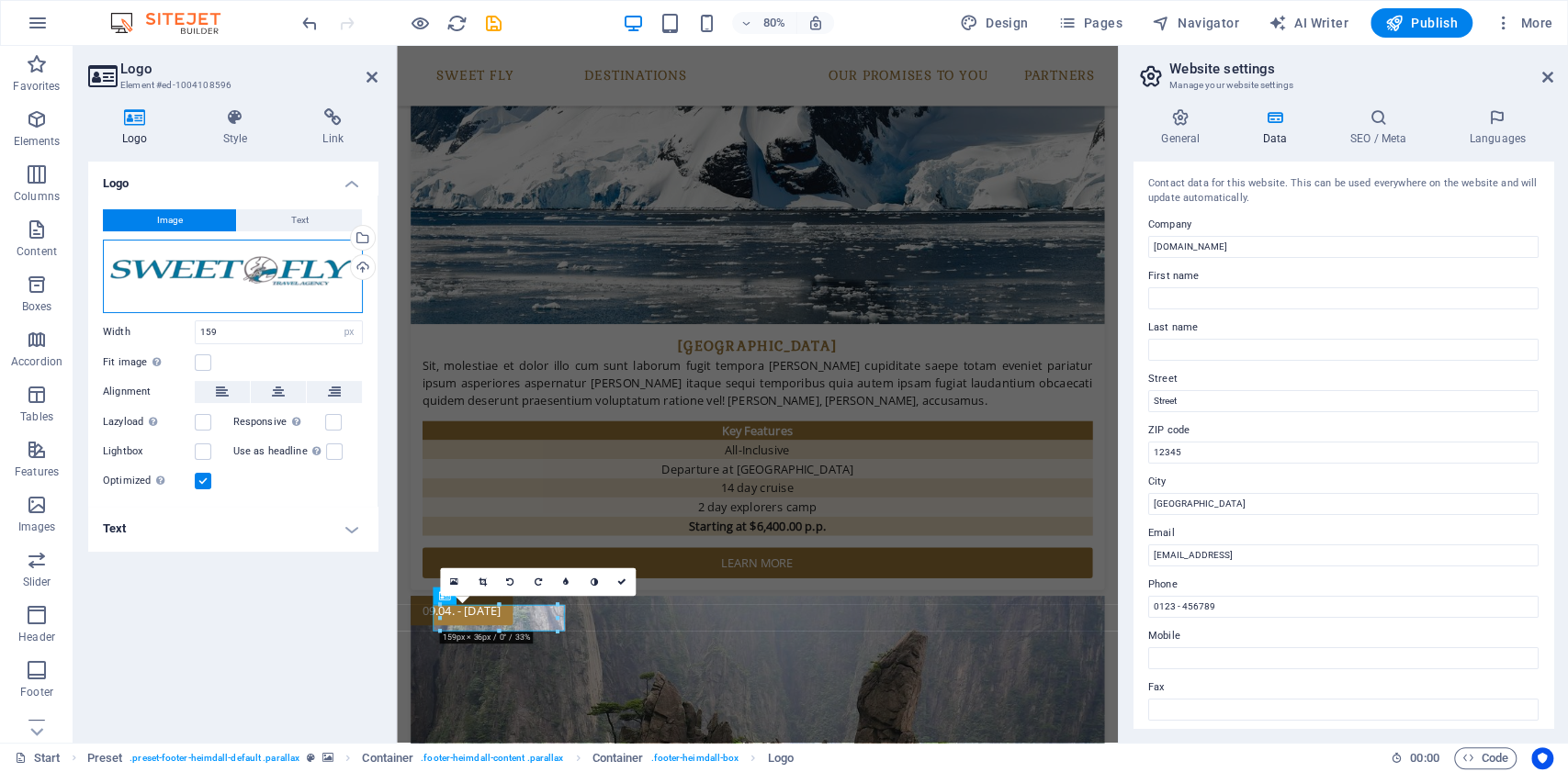
click at [222, 285] on div "Drag files here, click to choose files or select files from Files or our free s…" at bounding box center [232, 276] width 260 height 73
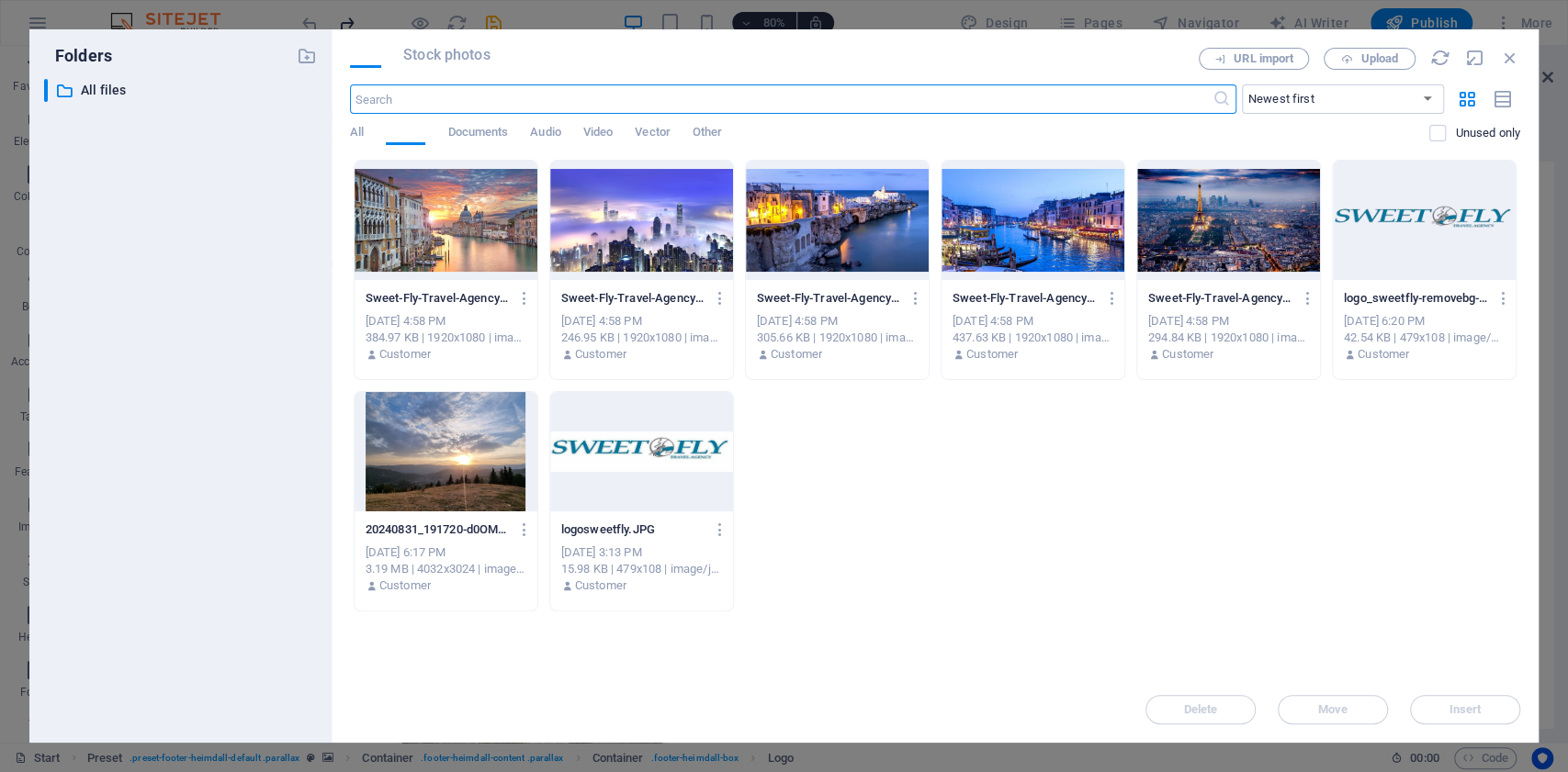
scroll to position [3664, 0]
click at [654, 450] on div at bounding box center [641, 451] width 182 height 119
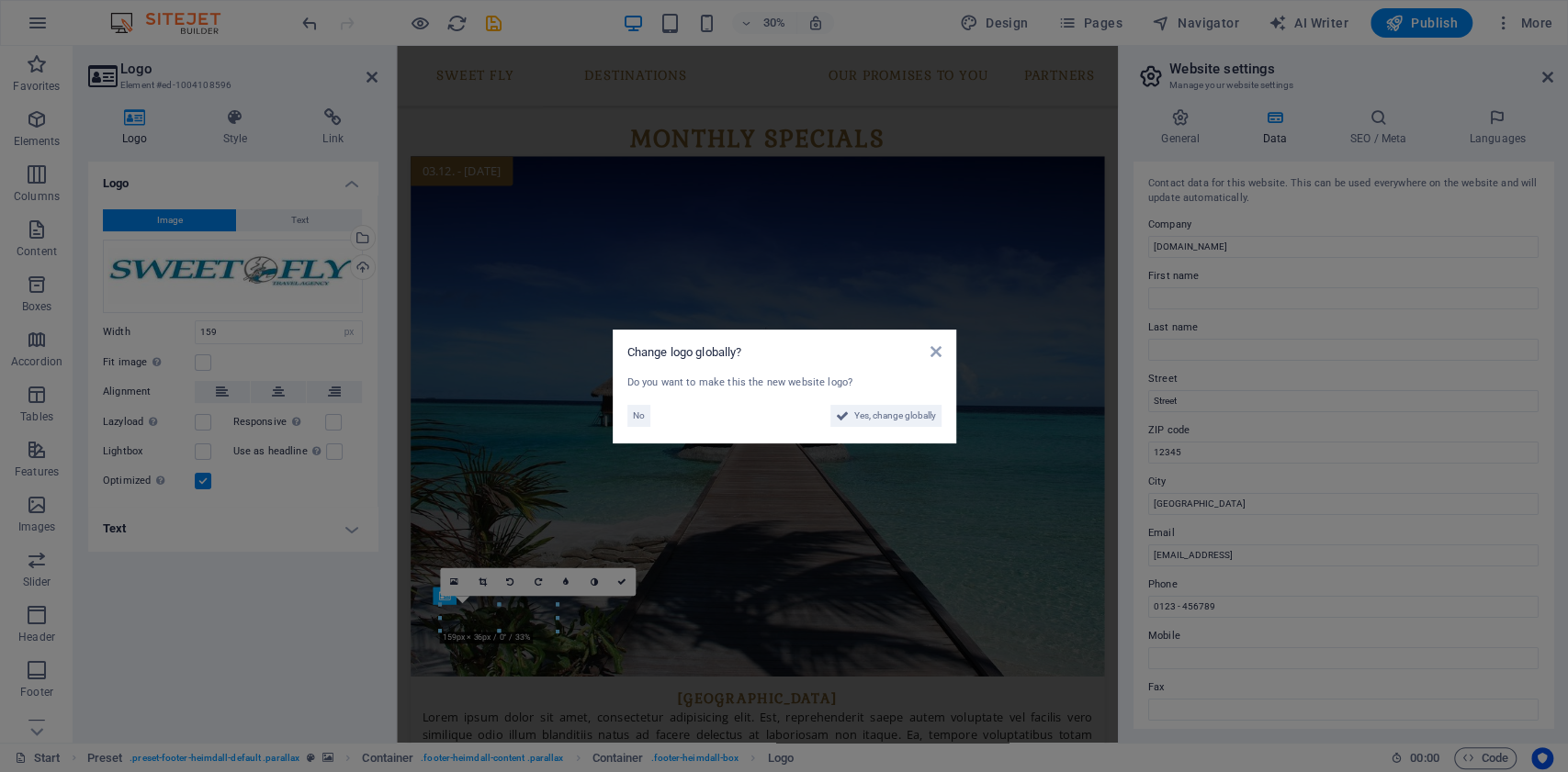
scroll to position [3663, 0]
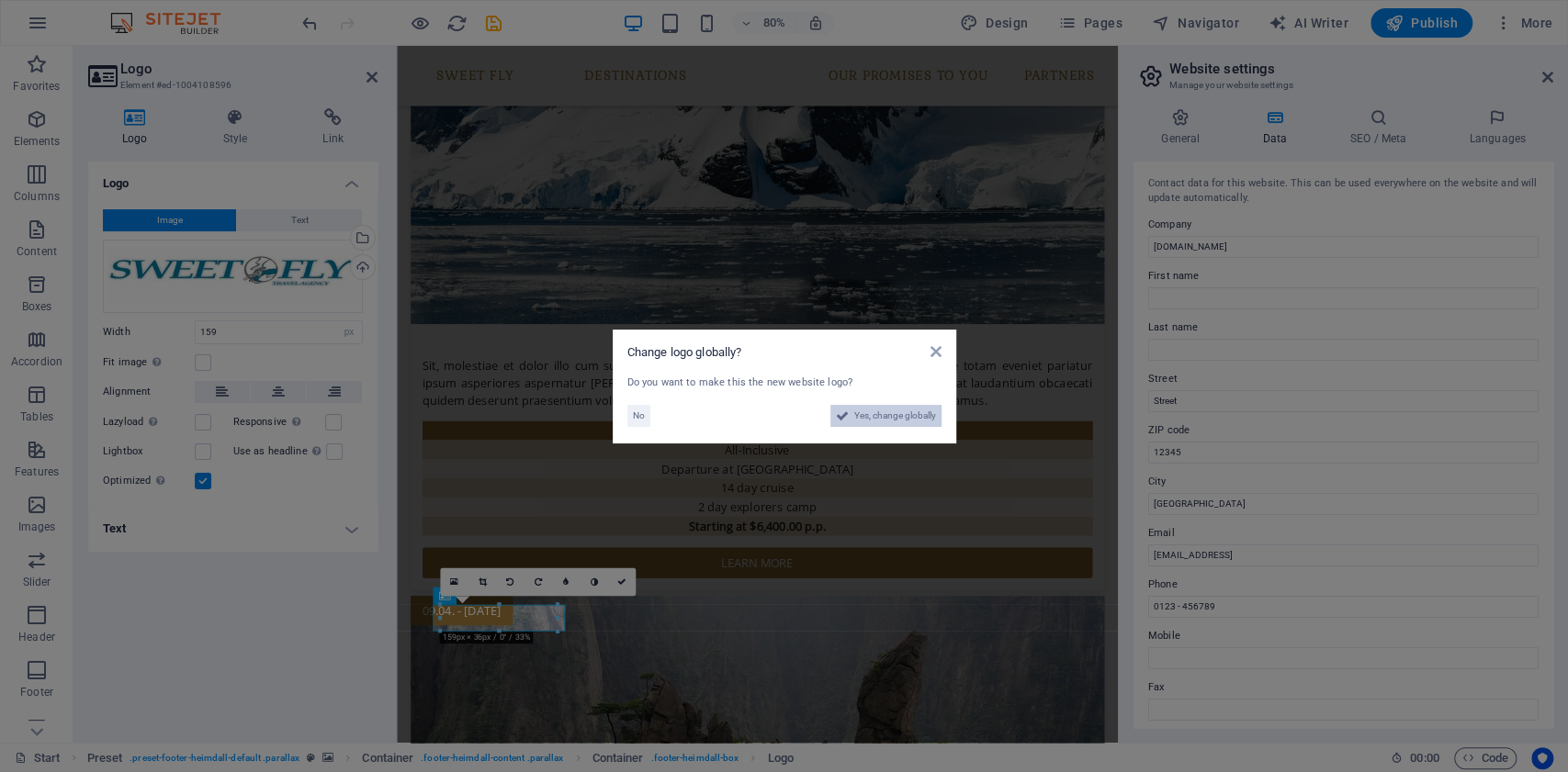
click at [891, 416] on span "Yes, change globally" at bounding box center [895, 416] width 82 height 22
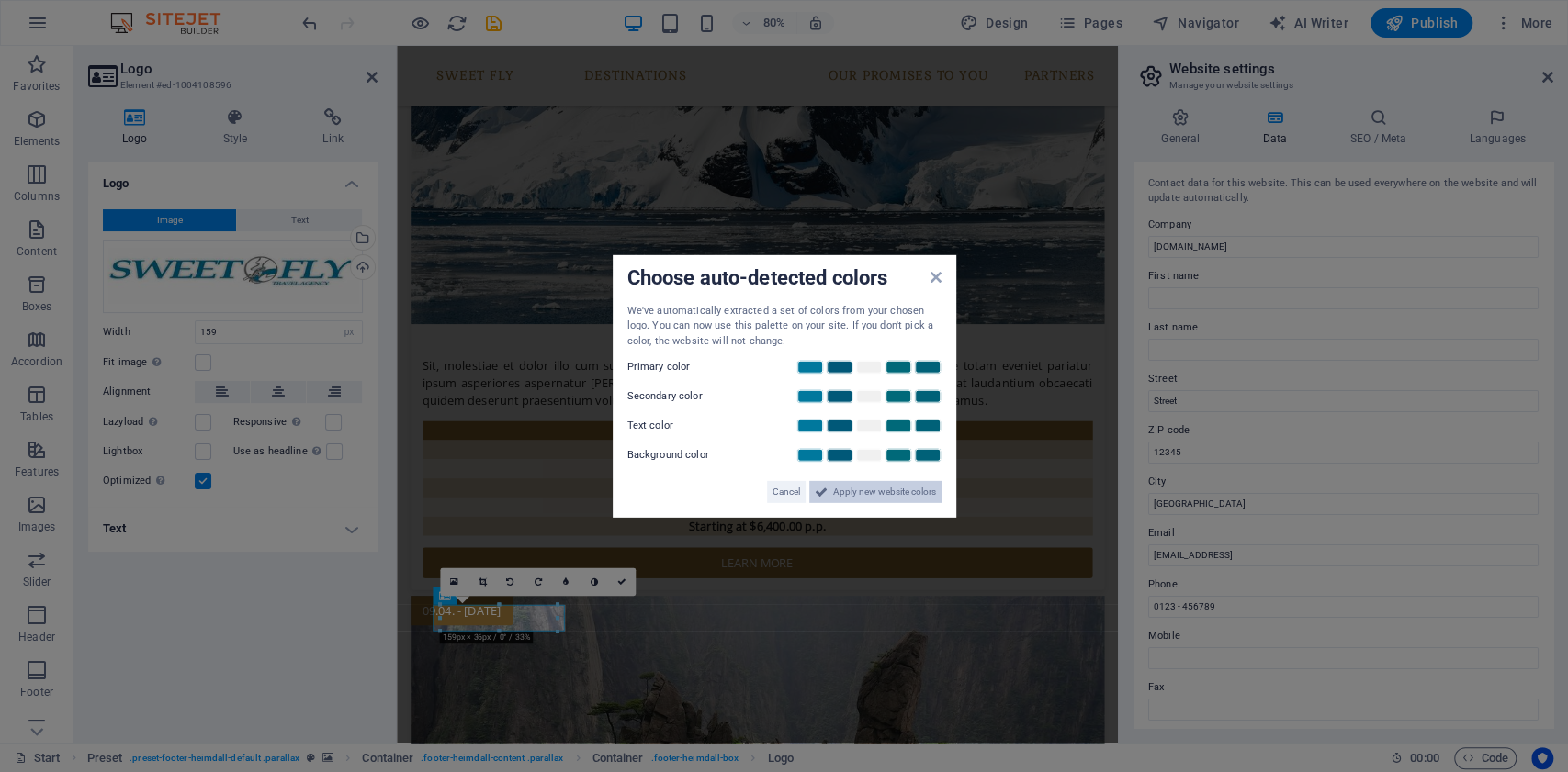
click at [885, 493] on span "Apply new website colors" at bounding box center [884, 492] width 103 height 22
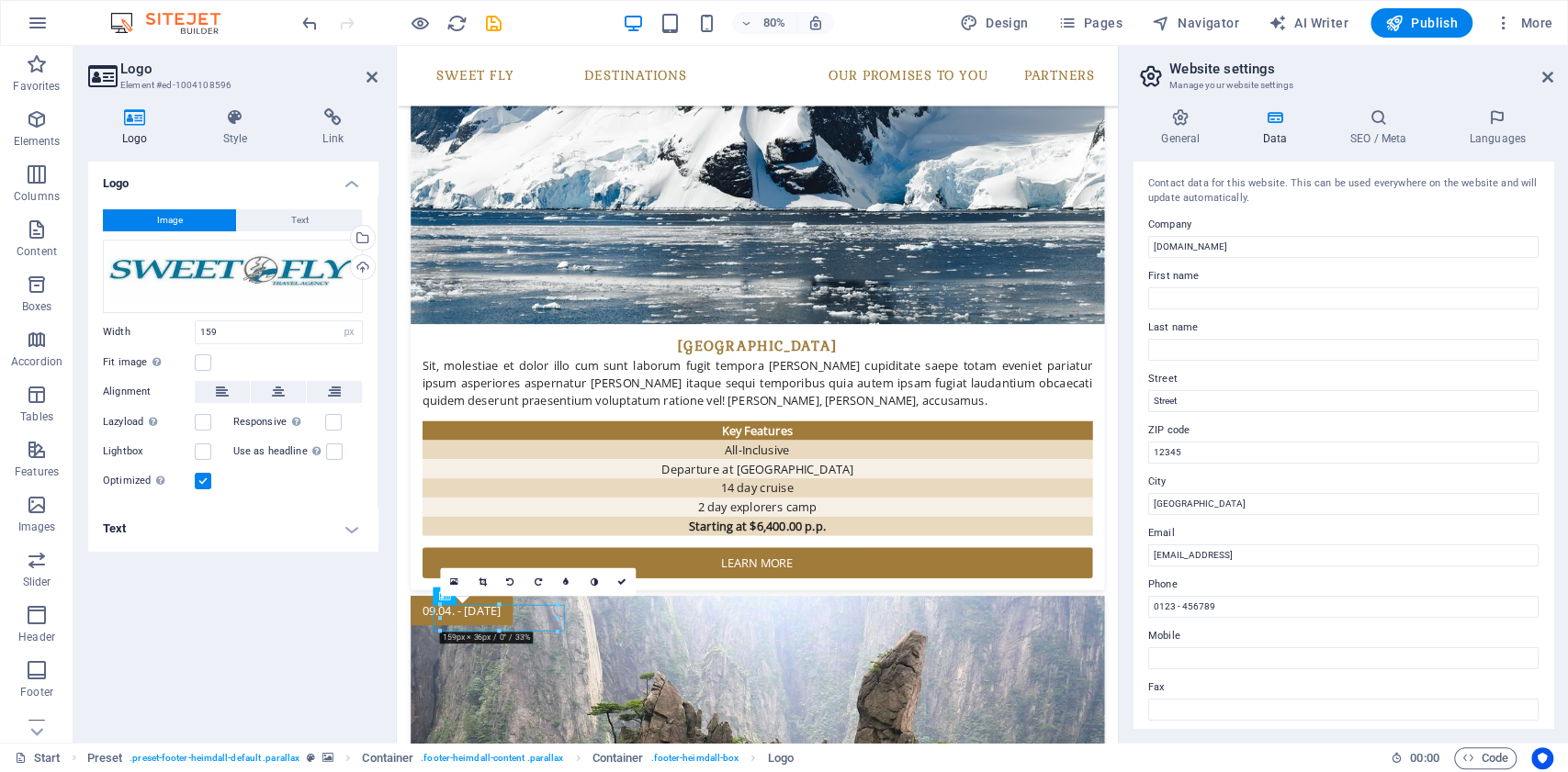
drag, startPoint x: 519, startPoint y: 758, endPoint x: 505, endPoint y: 784, distance: 29.5
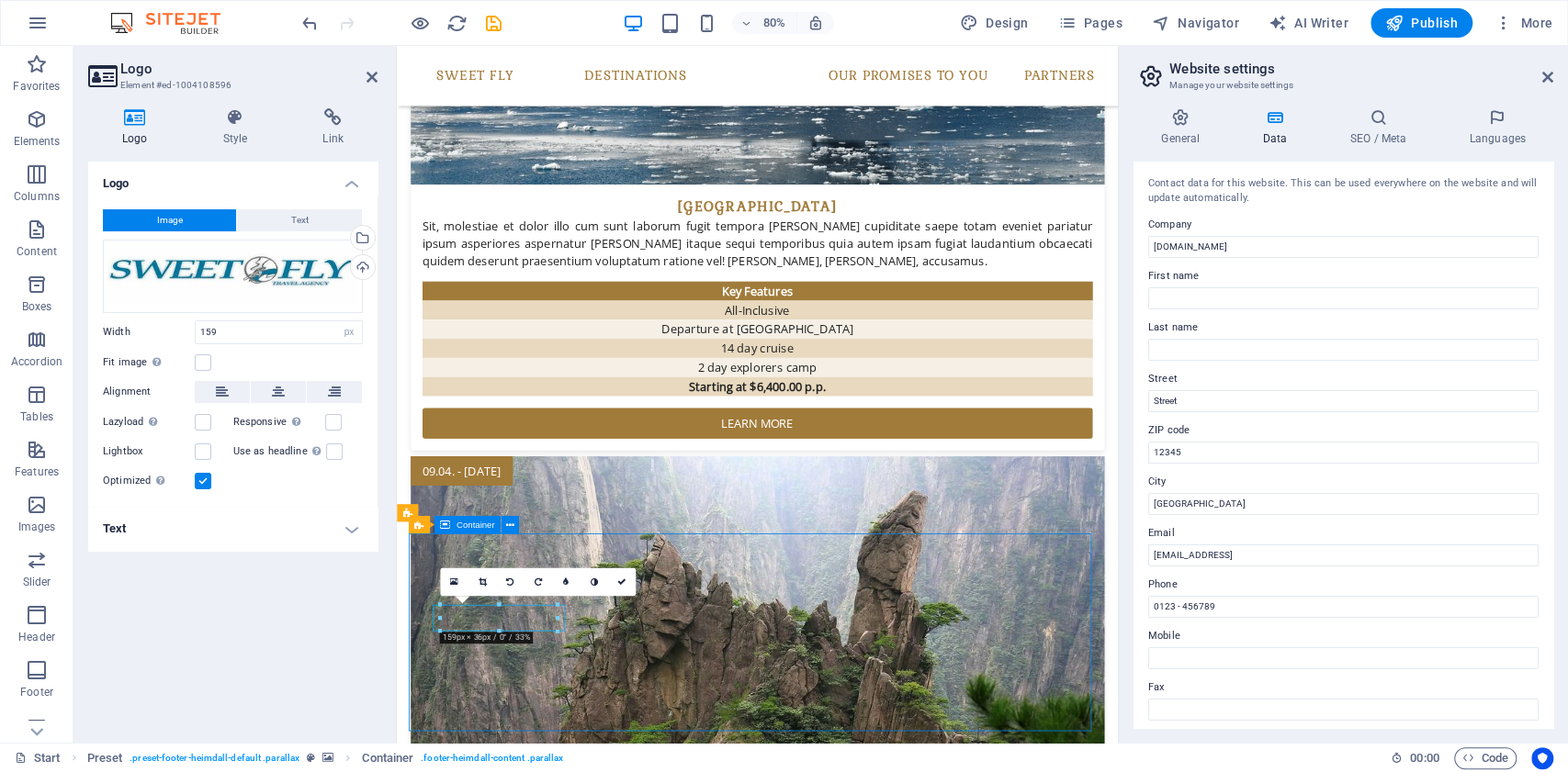
scroll to position [3645, 0]
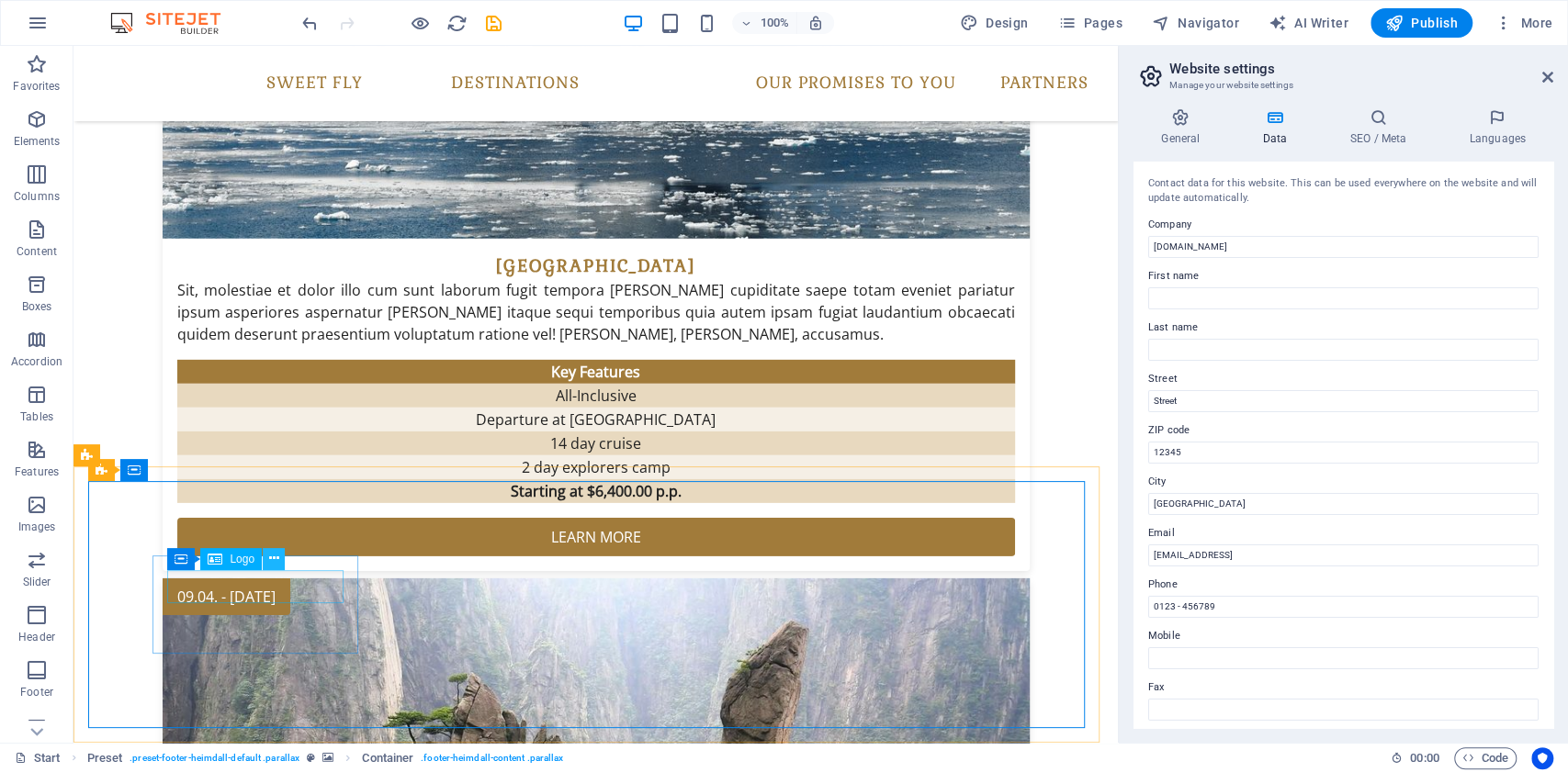
click at [272, 559] on icon at bounding box center [274, 559] width 10 height 20
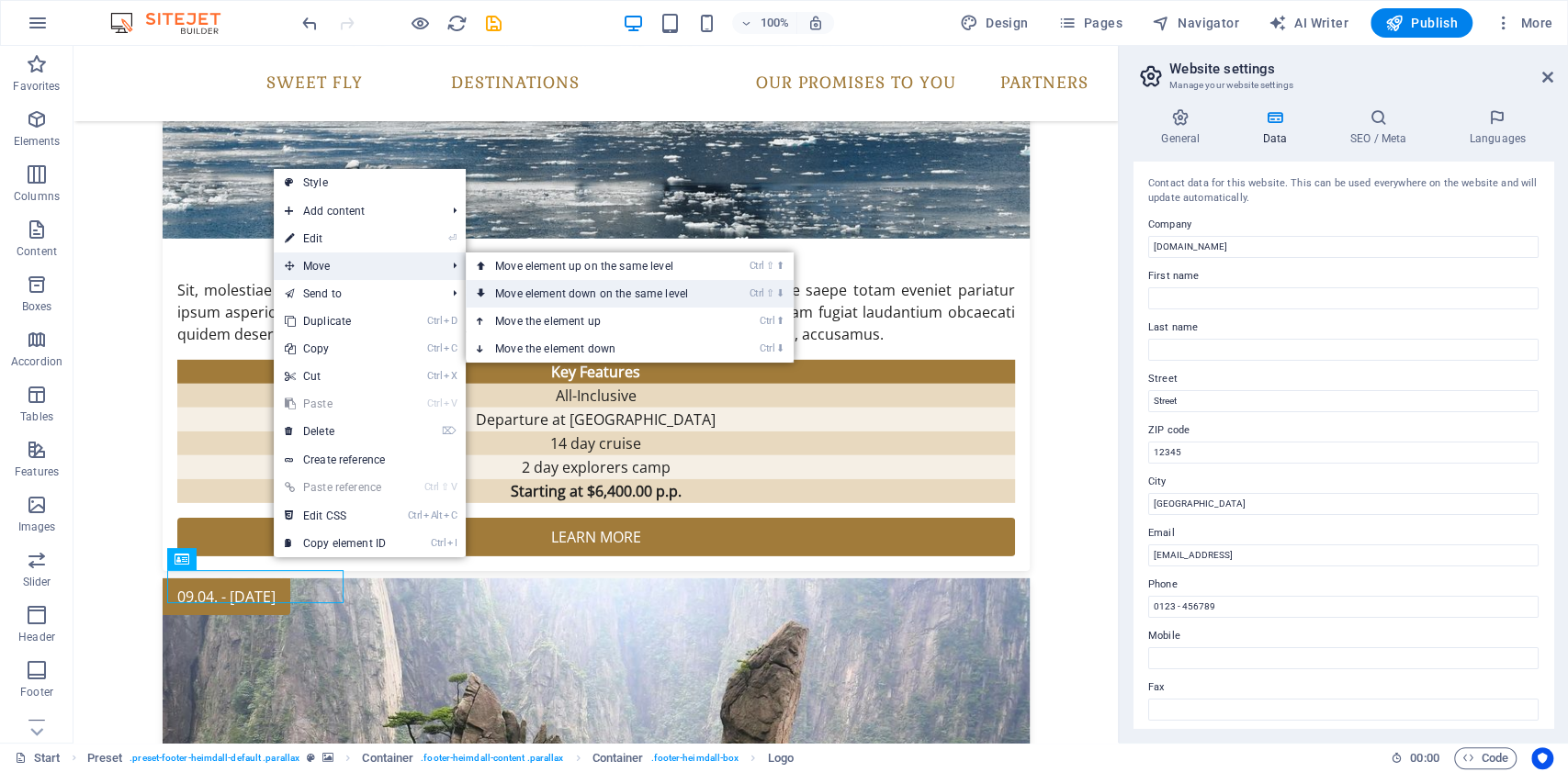
click at [543, 293] on link "Ctrl ⇧ ⬇ Move element down on the same level" at bounding box center [594, 293] width 259 height 27
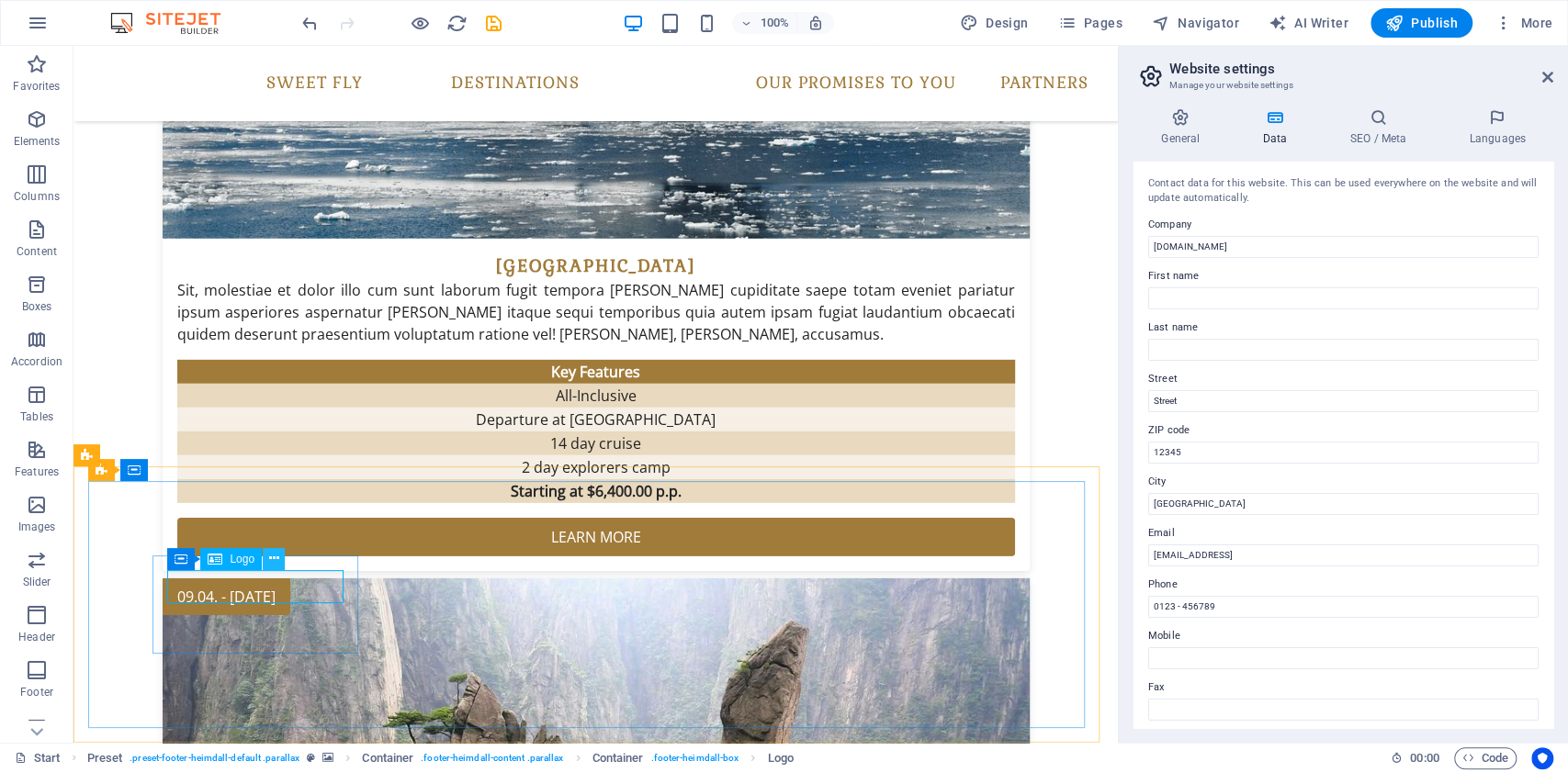
click at [269, 557] on icon at bounding box center [274, 559] width 10 height 20
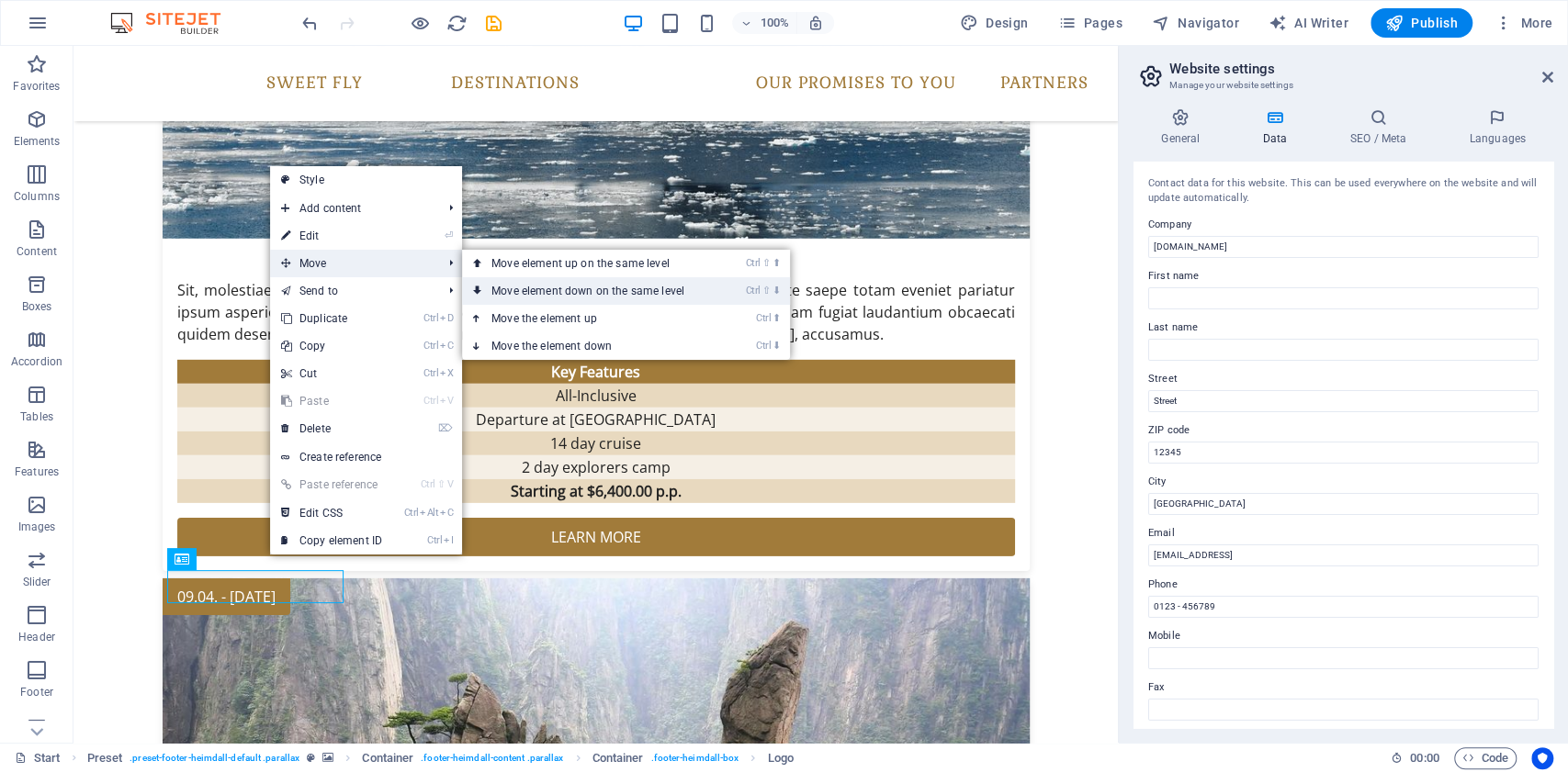
click at [606, 292] on link "Ctrl ⇧ ⬇ Move element down on the same level" at bounding box center [591, 291] width 259 height 27
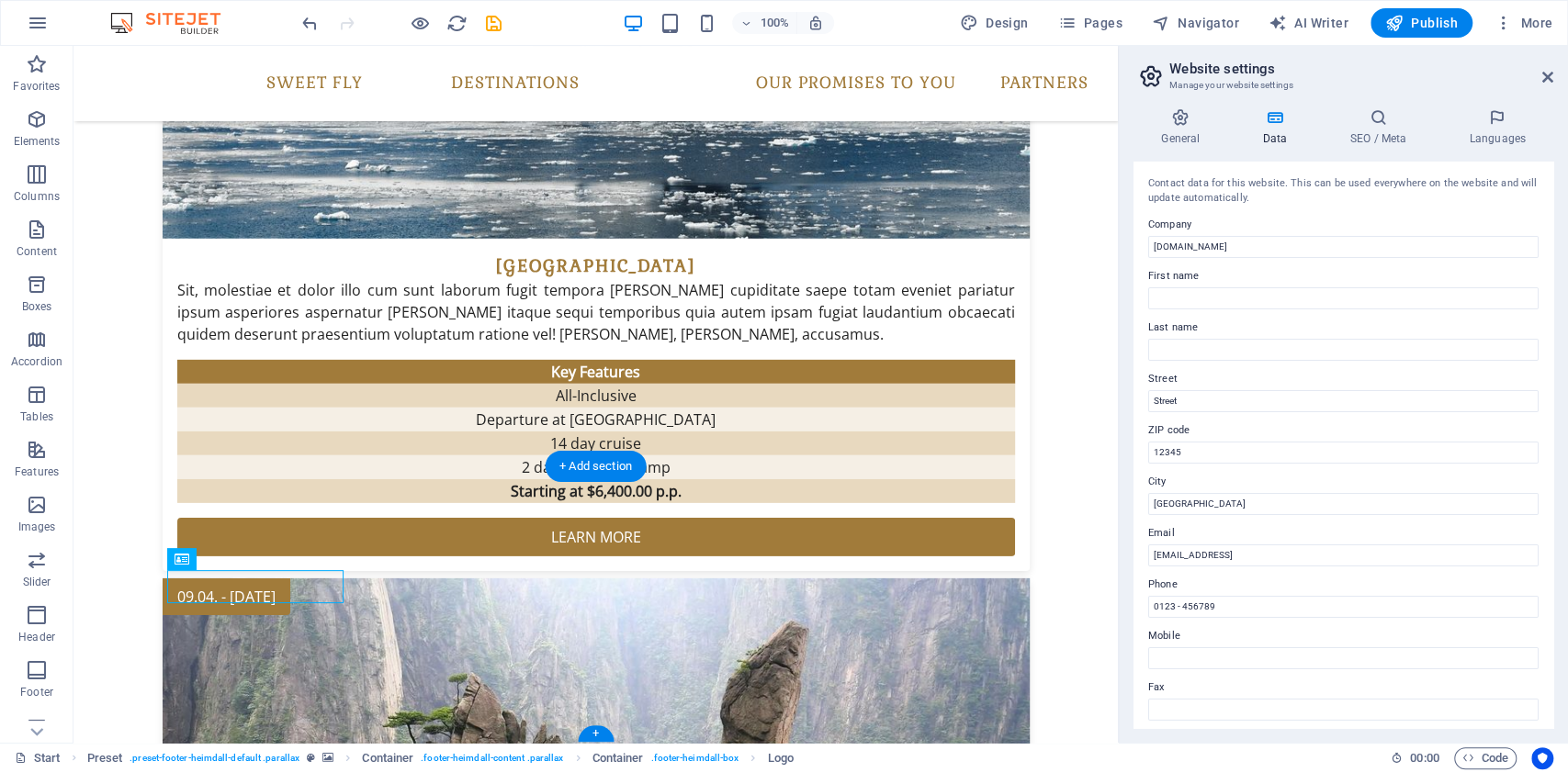
drag, startPoint x: 296, startPoint y: 582, endPoint x: 293, endPoint y: 613, distance: 31.1
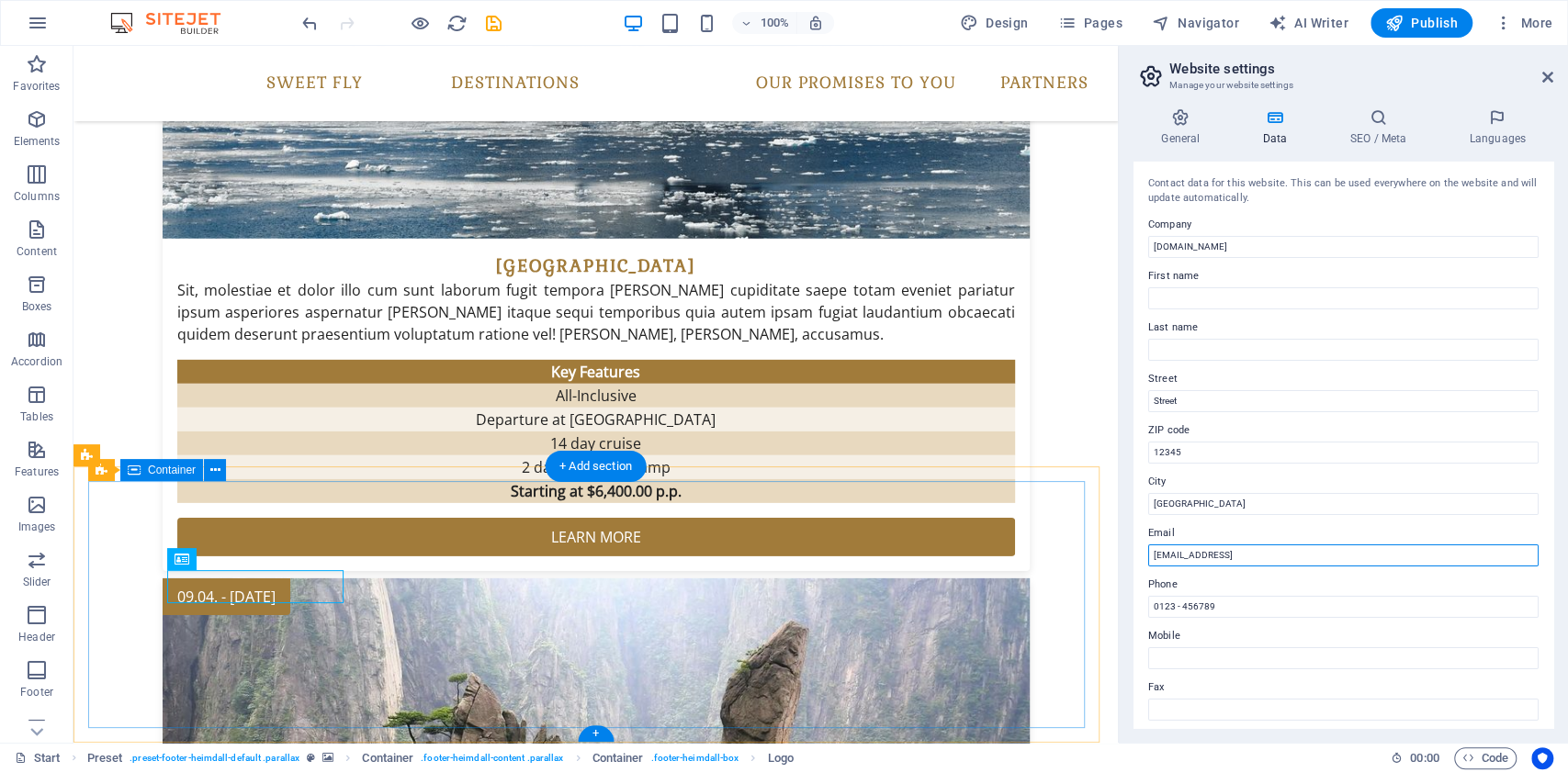
drag, startPoint x: 1441, startPoint y: 596, endPoint x: 1069, endPoint y: 570, distance: 372.9
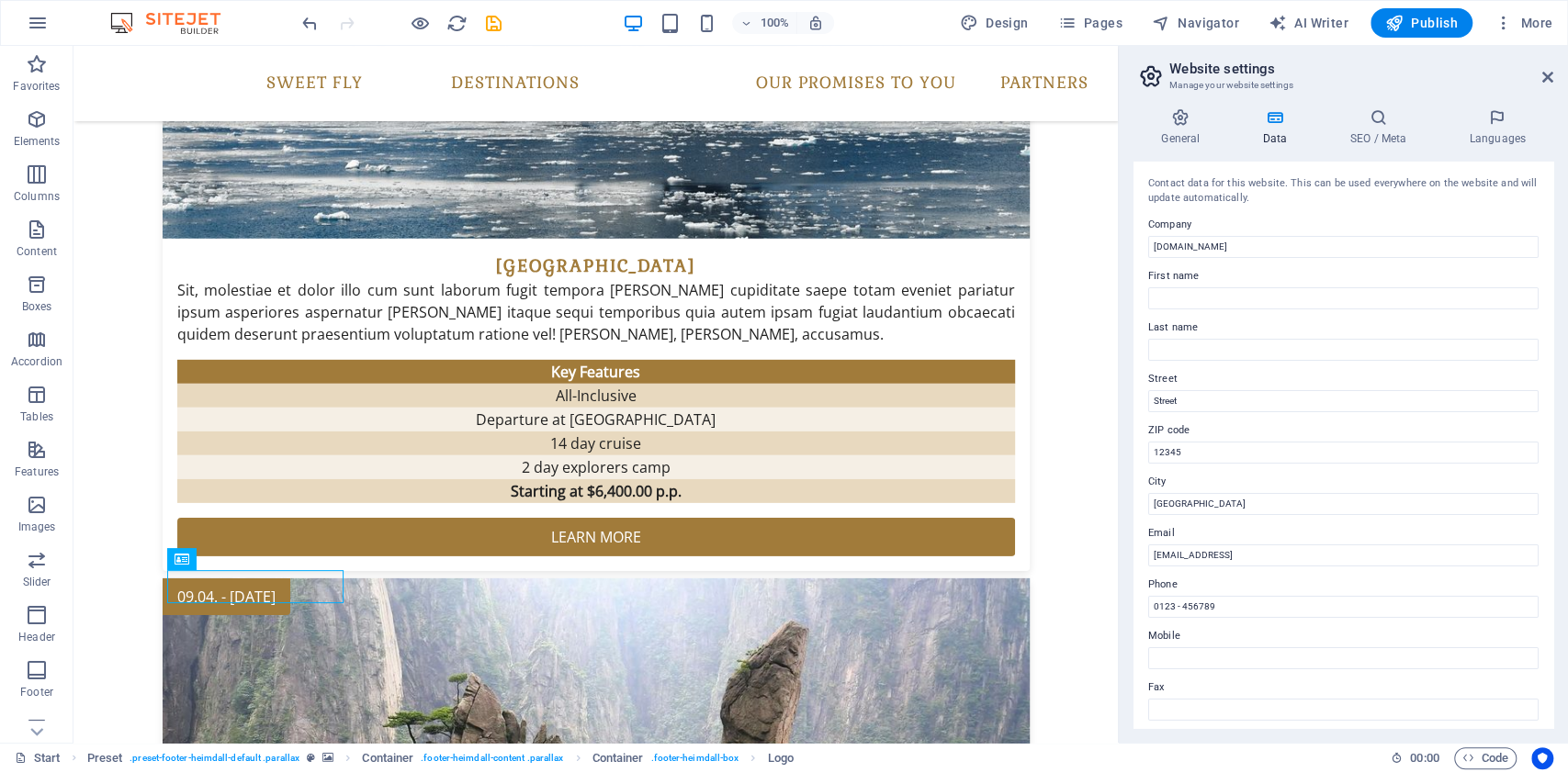
click at [1412, 532] on label "Email" at bounding box center [1343, 533] width 390 height 22
click at [1412, 544] on input "6bd31cd48c6fc1ed7edcd862f7cce5@cpanel.local" at bounding box center [1343, 555] width 390 height 22
click at [1257, 594] on label "Phone" at bounding box center [1343, 584] width 390 height 22
click at [1257, 596] on input "0123 - 456789" at bounding box center [1343, 607] width 390 height 22
drag, startPoint x: 1248, startPoint y: 599, endPoint x: 1160, endPoint y: 603, distance: 88.1
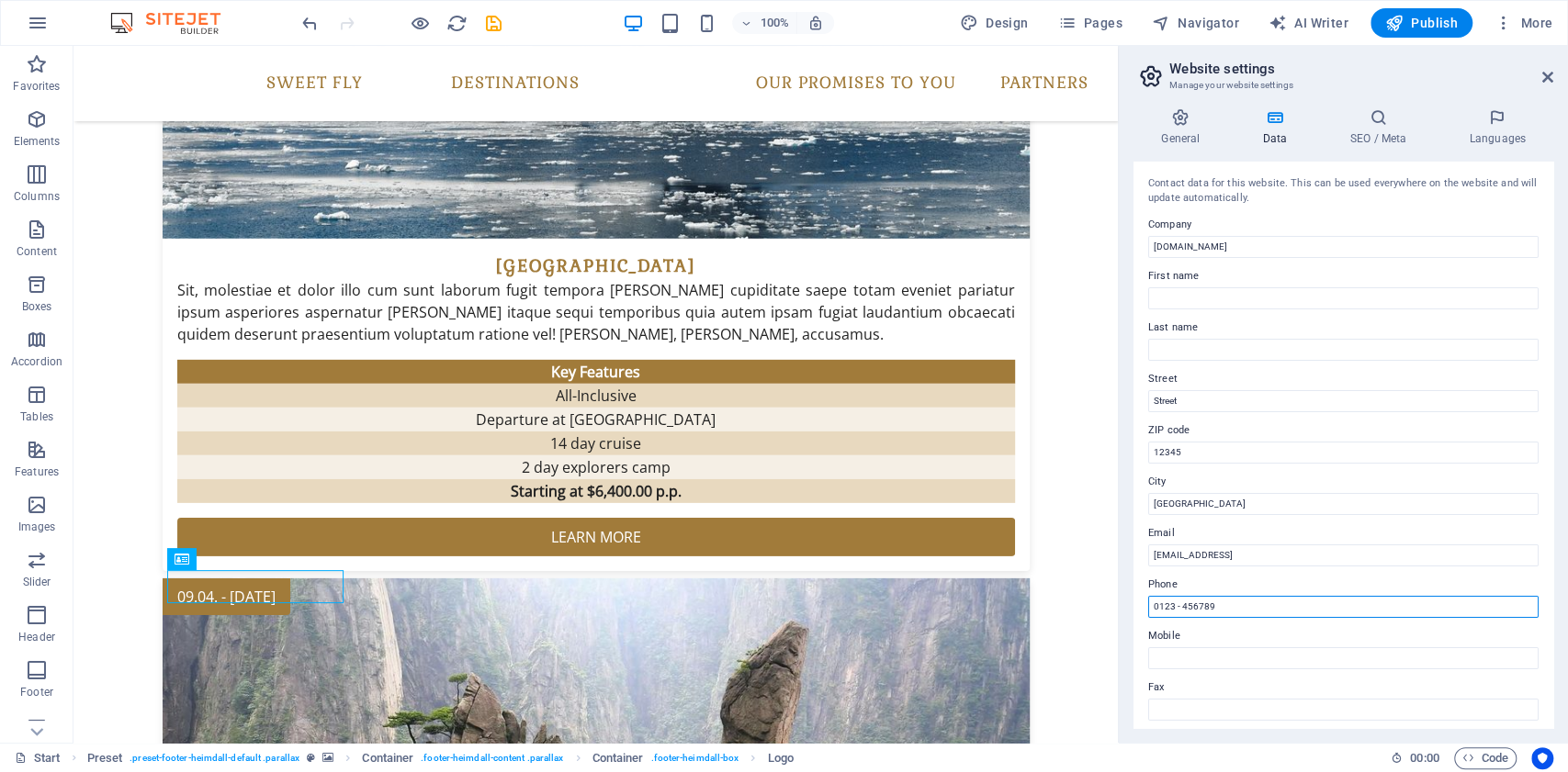
click at [1160, 603] on input "0123 - 456789" at bounding box center [1343, 607] width 390 height 22
click at [1241, 603] on input "0123 - 456789" at bounding box center [1343, 607] width 390 height 22
drag, startPoint x: 1314, startPoint y: 649, endPoint x: 1103, endPoint y: 607, distance: 215.1
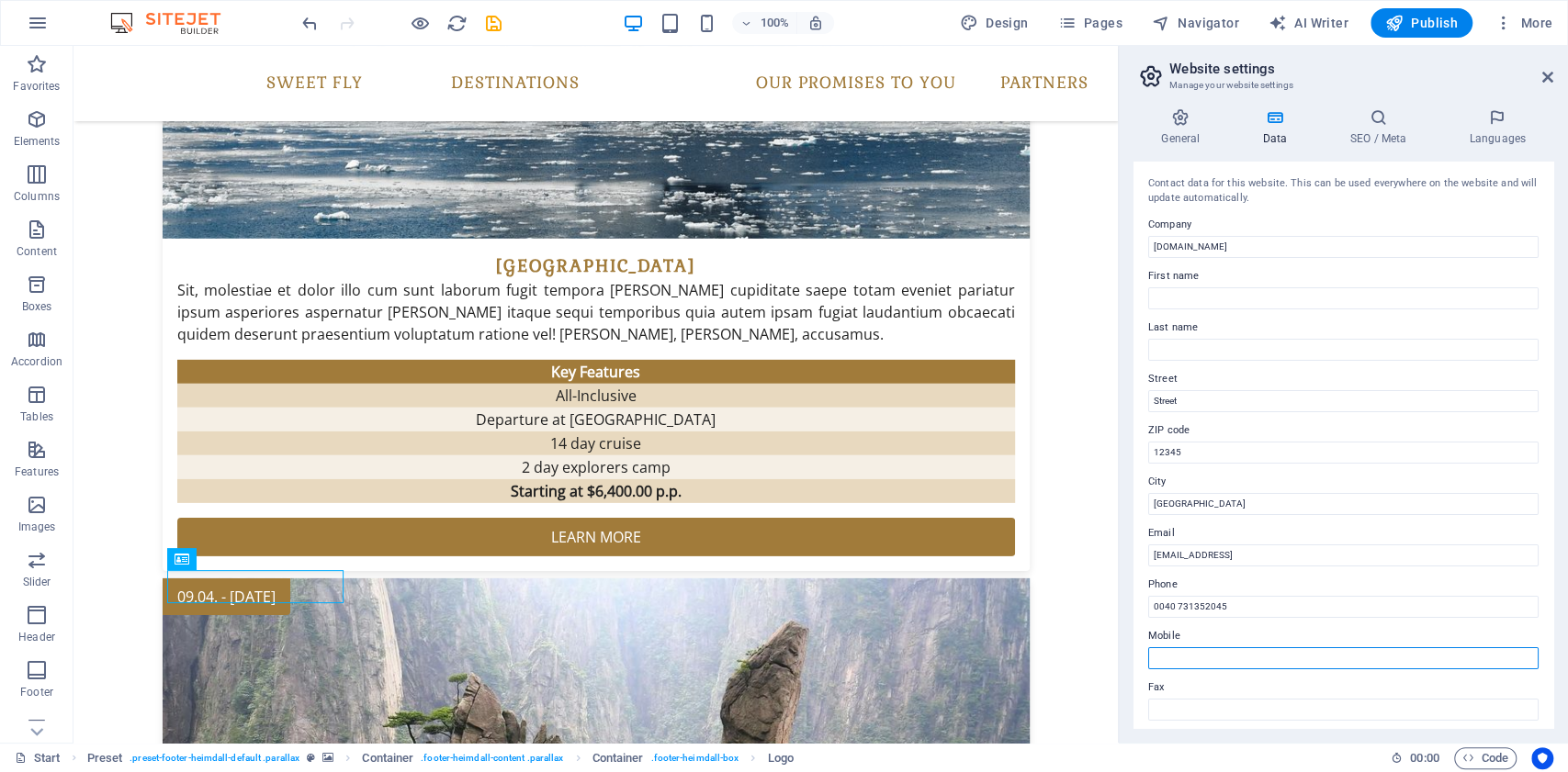
click at [1232, 655] on input "Mobile" at bounding box center [1343, 658] width 390 height 22
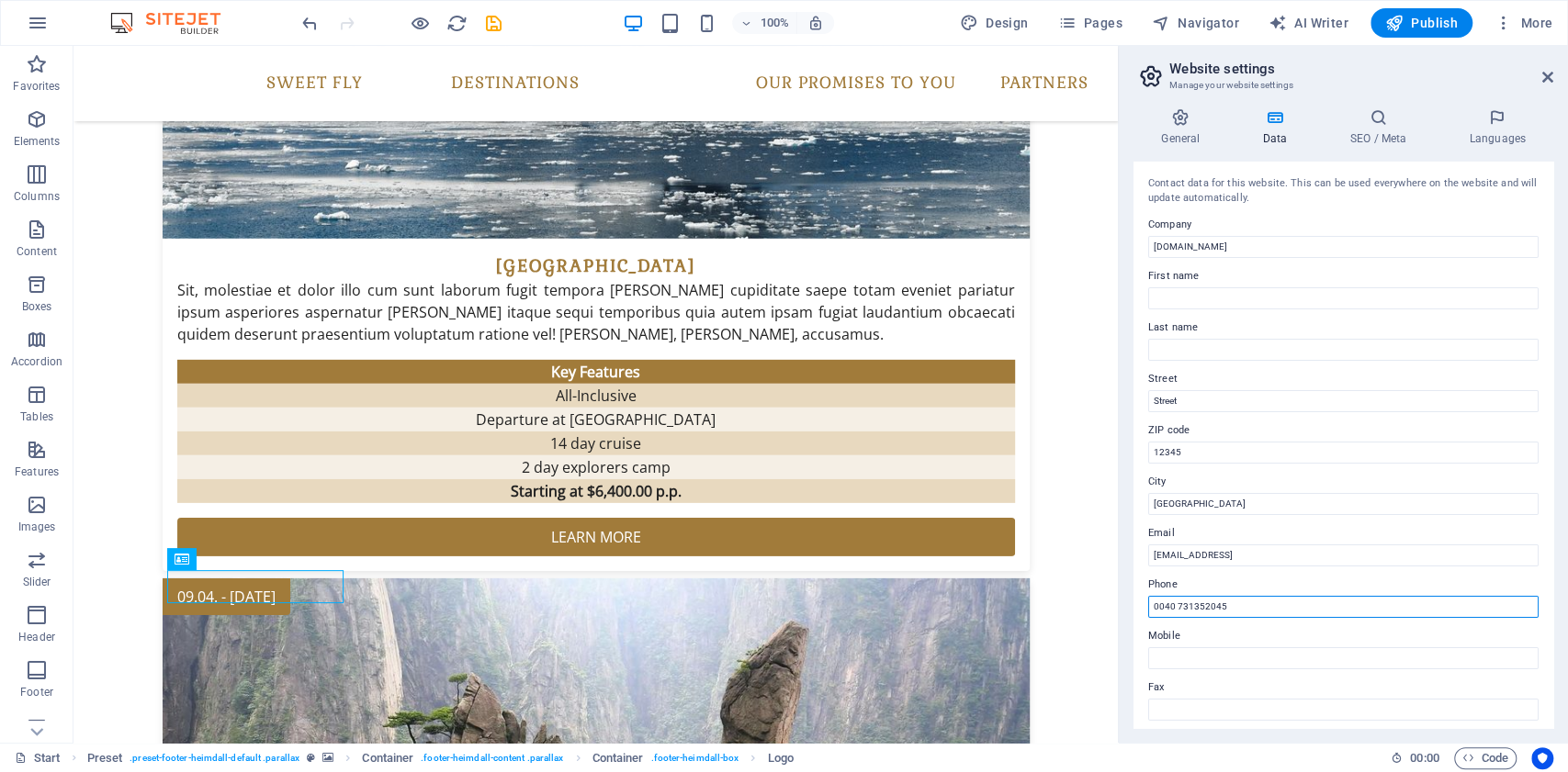
drag, startPoint x: 1245, startPoint y: 612, endPoint x: 1194, endPoint y: 609, distance: 51.1
click at [1194, 609] on input "0040 731352045" at bounding box center [1343, 607] width 390 height 22
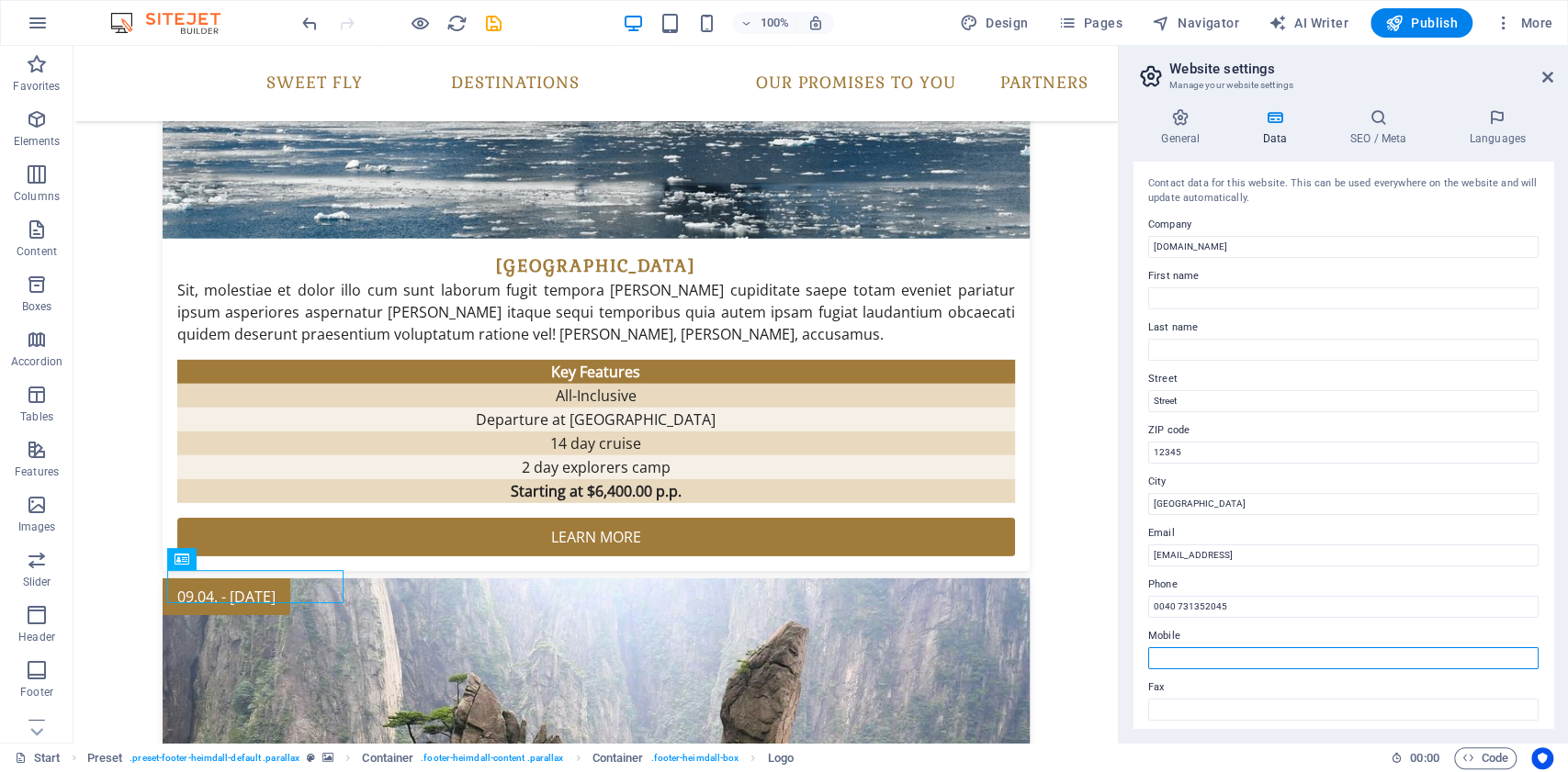
click at [1255, 650] on input "Mobile" at bounding box center [1343, 658] width 390 height 22
paste input "352045"
drag, startPoint x: 1279, startPoint y: 697, endPoint x: 1094, endPoint y: 660, distance: 188.7
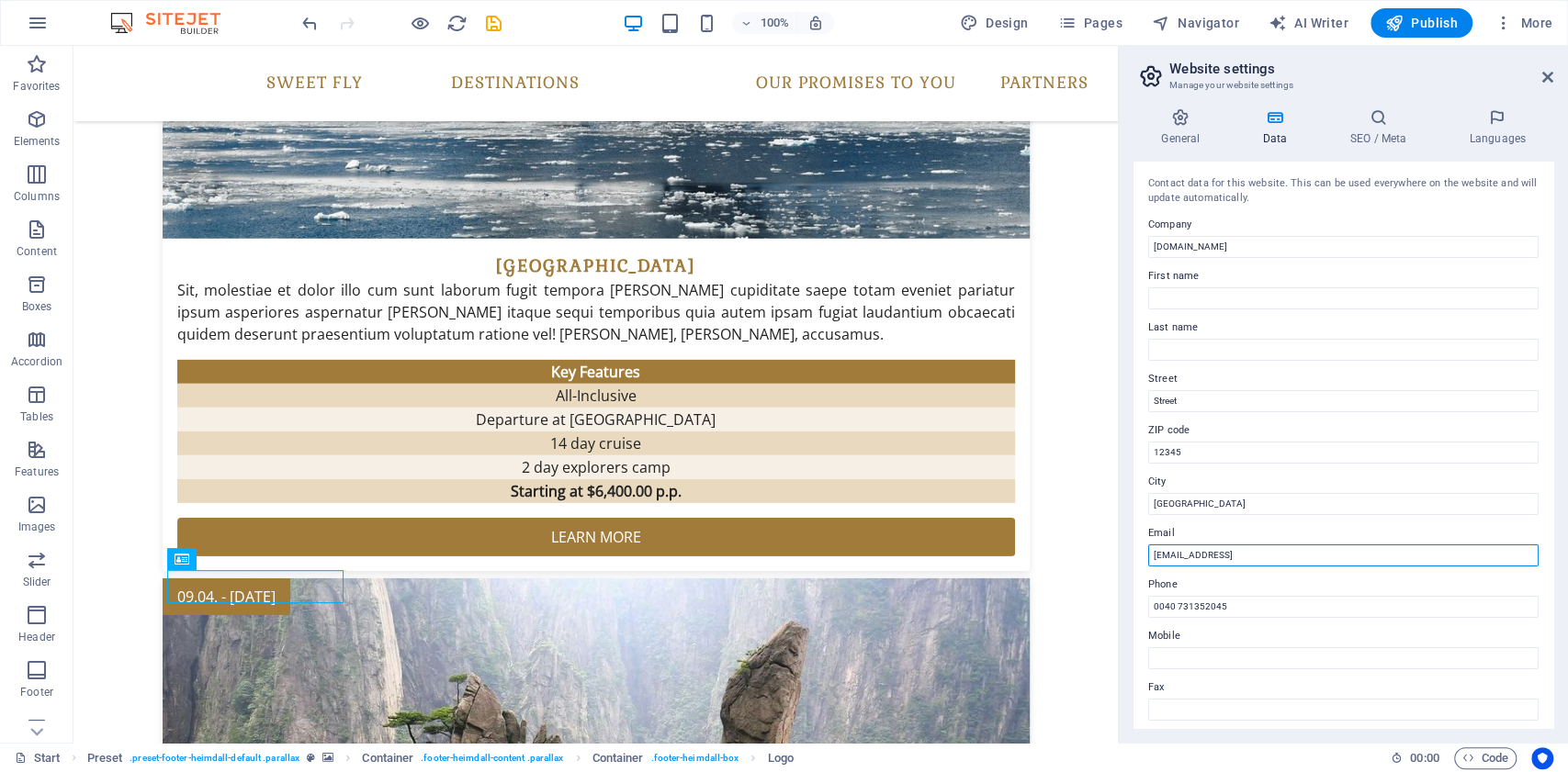
drag, startPoint x: 1383, startPoint y: 555, endPoint x: 1167, endPoint y: 563, distance: 216.1
click at [1167, 563] on input "6bd31cd48c6fc1ed7edcd862f7cce5@cpanel.local" at bounding box center [1343, 555] width 390 height 22
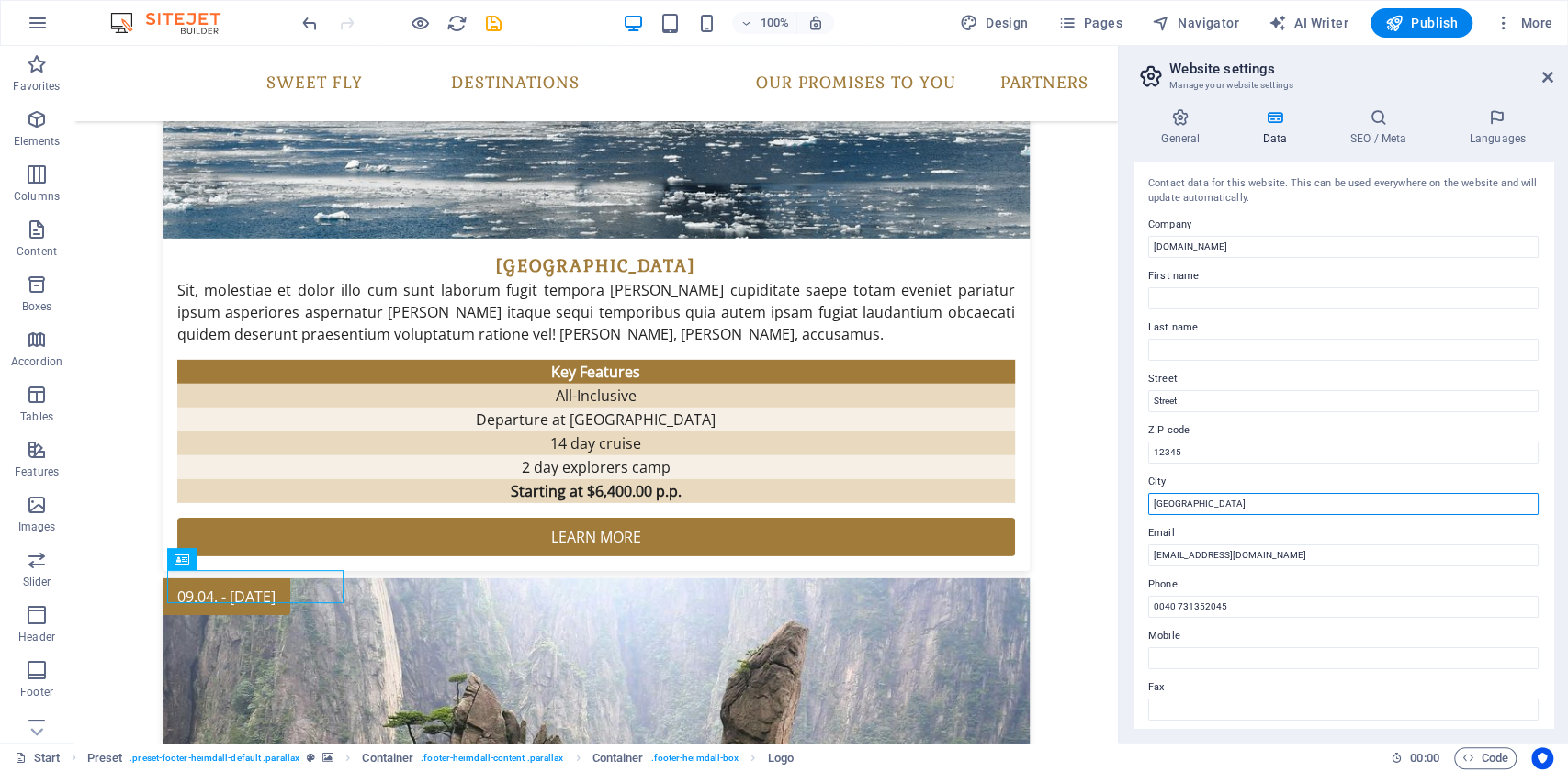
click at [1462, 498] on input "Berlin" at bounding box center [1343, 504] width 390 height 22
drag, startPoint x: 1231, startPoint y: 503, endPoint x: 1150, endPoint y: 498, distance: 81.2
click at [1152, 499] on input "Berlin" at bounding box center [1343, 504] width 390 height 22
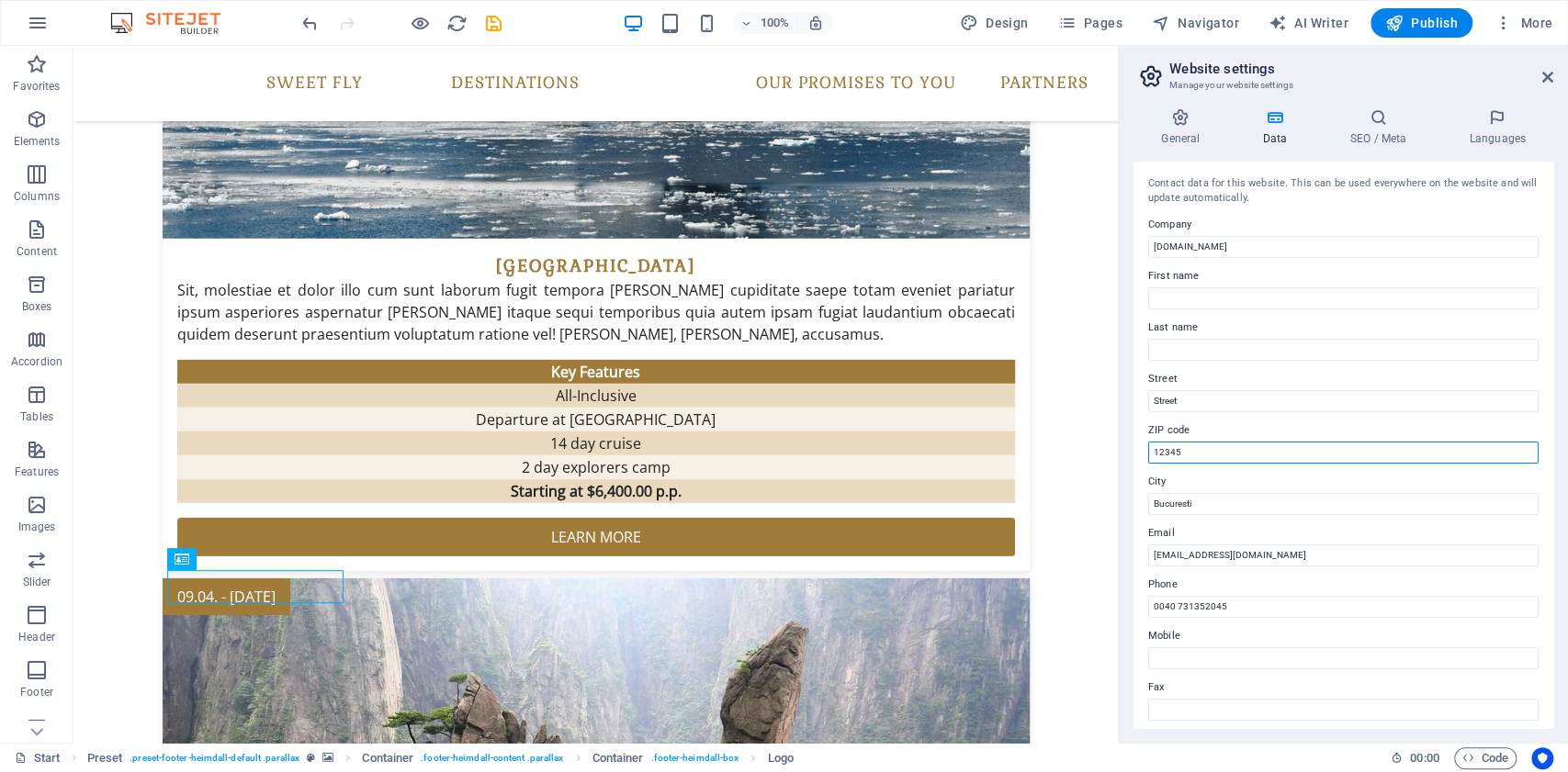
drag, startPoint x: 1190, startPoint y: 454, endPoint x: 1140, endPoint y: 454, distance: 50.0
click at [1140, 454] on div "Contact data for this website. This can be used everywhere on the website and w…" at bounding box center [1343, 445] width 420 height 567
click at [1173, 427] on label "ZIP code" at bounding box center [1343, 430] width 390 height 22
click at [1173, 442] on input "061313" at bounding box center [1343, 452] width 390 height 22
click at [1173, 427] on label "ZIP code" at bounding box center [1343, 430] width 390 height 22
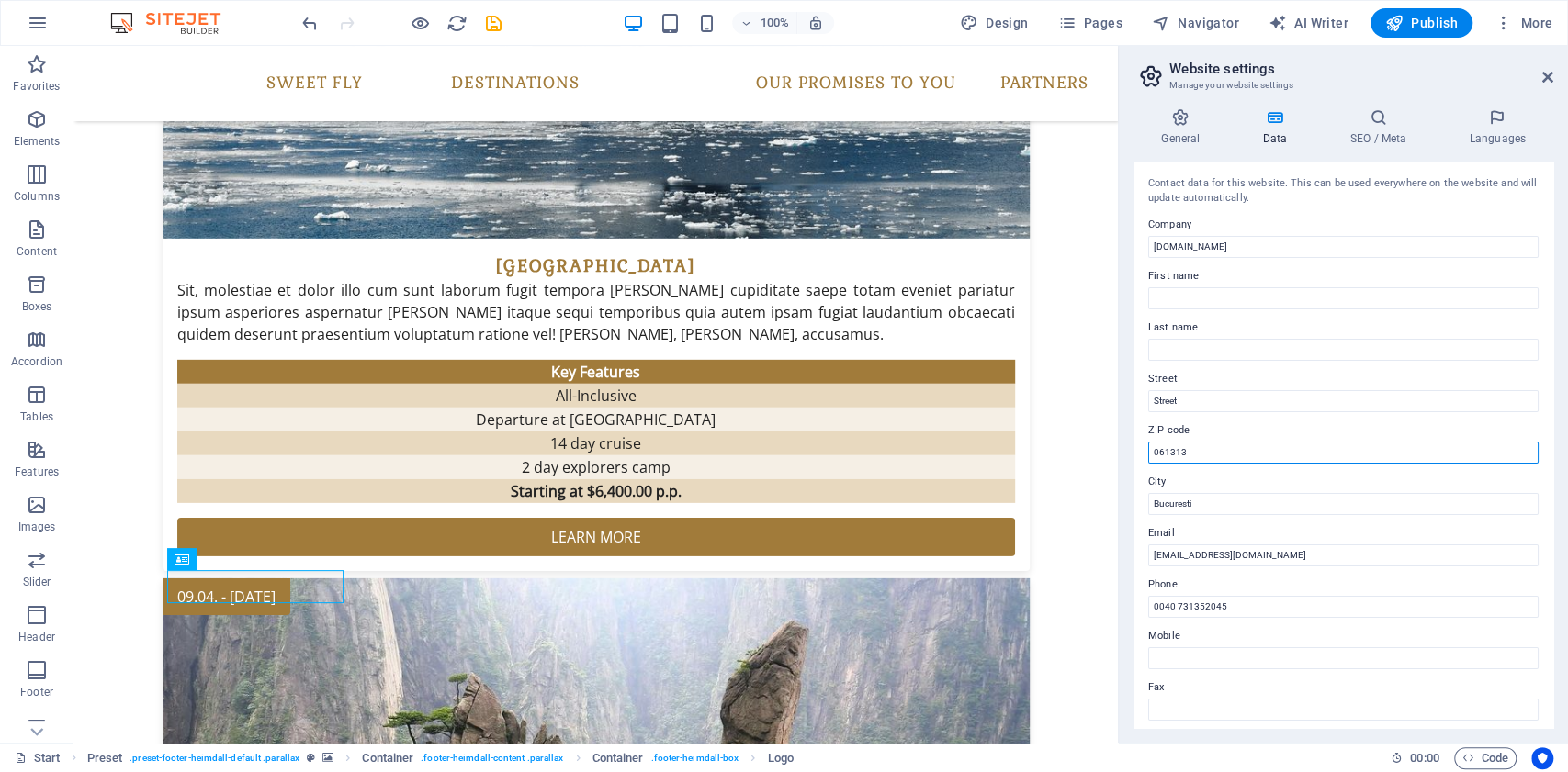
click at [1173, 442] on input "061313" at bounding box center [1343, 452] width 390 height 22
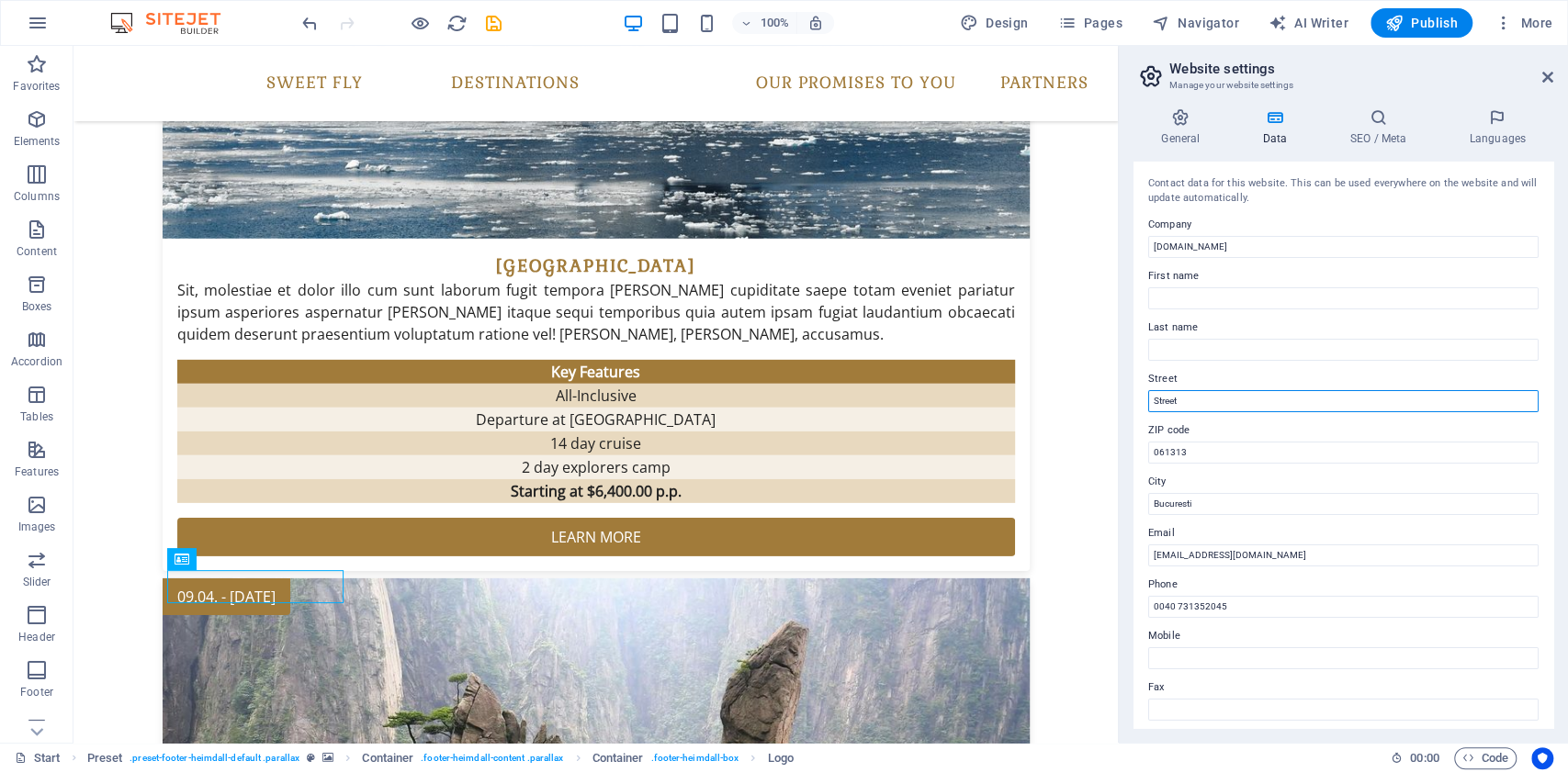
click at [1214, 395] on input "Street" at bounding box center [1343, 401] width 390 height 22
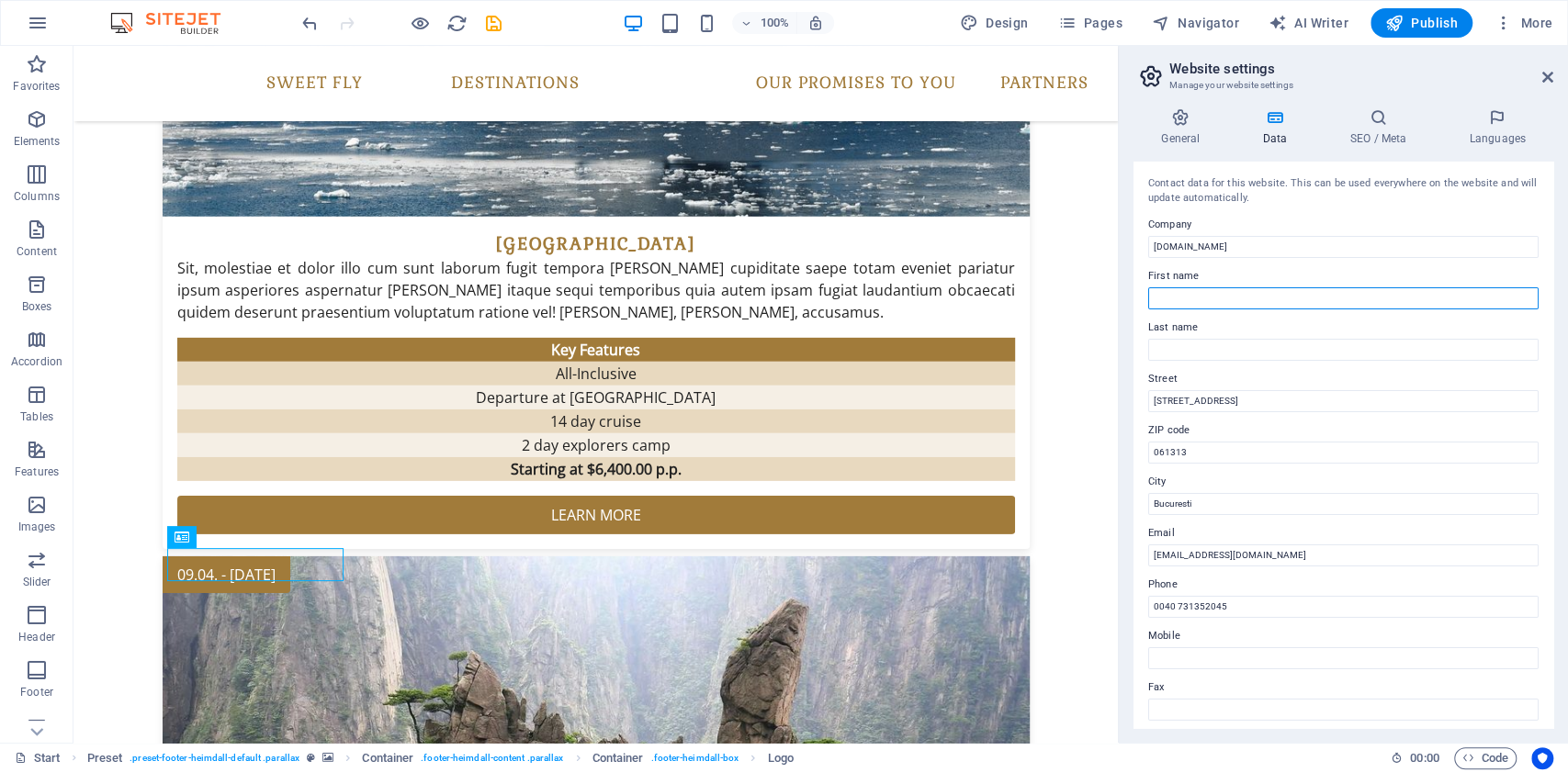
click at [1275, 302] on input "First name" at bounding box center [1343, 298] width 390 height 22
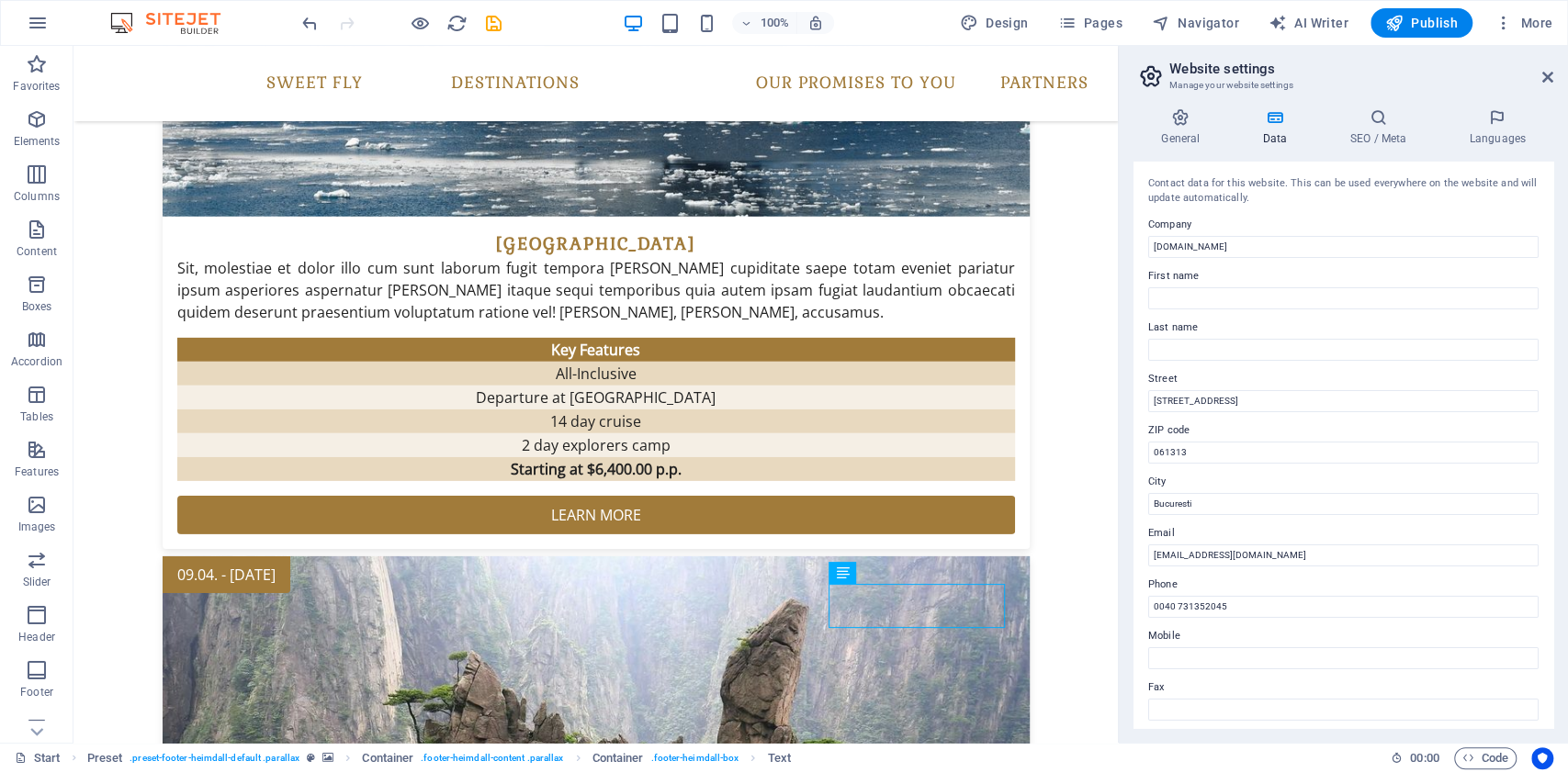
scroll to position [315, 0]
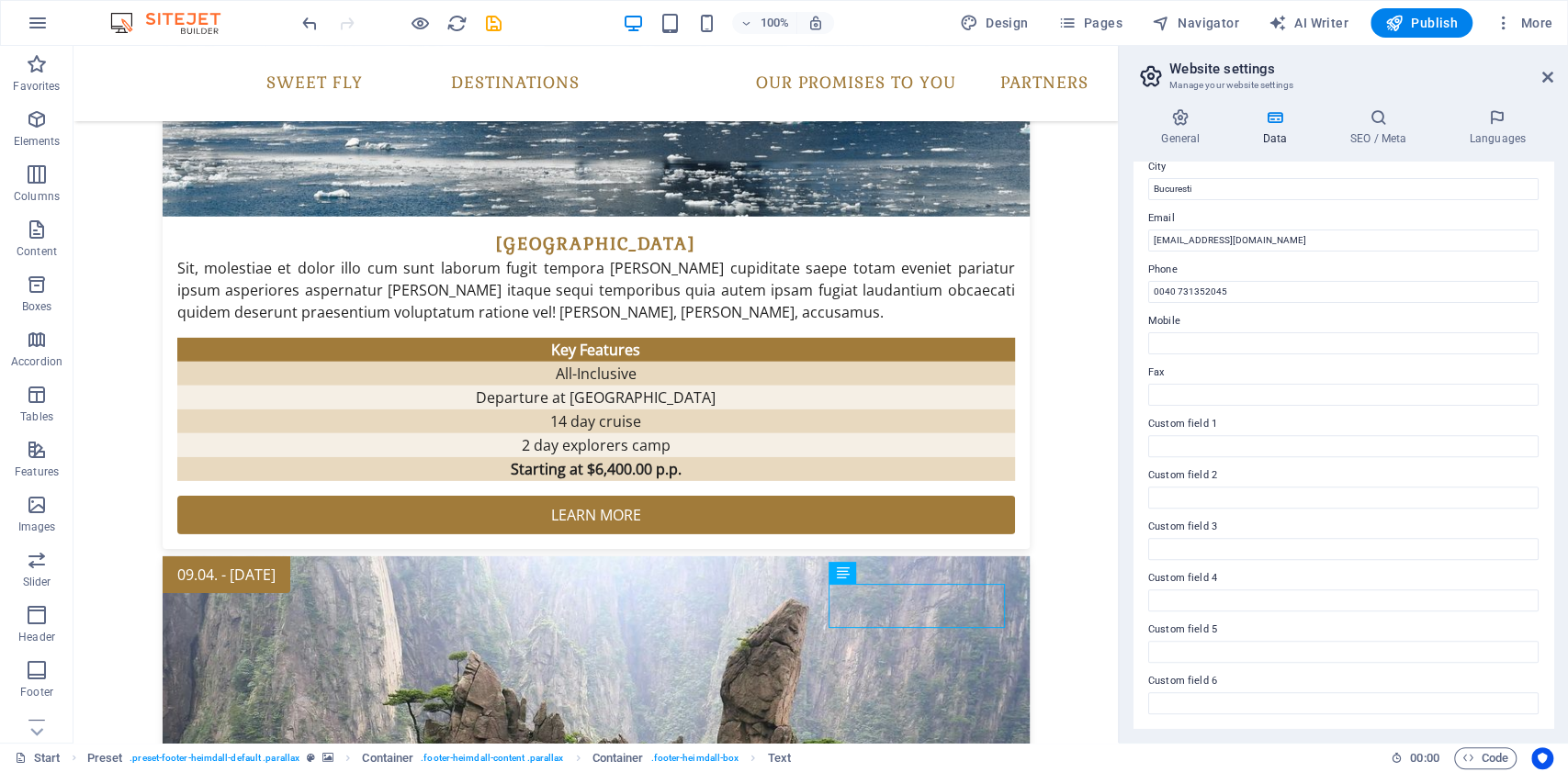
click at [1243, 432] on label "Custom field 1" at bounding box center [1343, 424] width 390 height 22
click at [1243, 435] on input "Custom field 1" at bounding box center [1343, 446] width 390 height 22
click at [1216, 422] on label "Custom field 1" at bounding box center [1343, 424] width 390 height 22
click at [1216, 435] on input "Custom field 1" at bounding box center [1343, 446] width 390 height 22
click at [1226, 447] on input "Custom field 1" at bounding box center [1343, 446] width 390 height 22
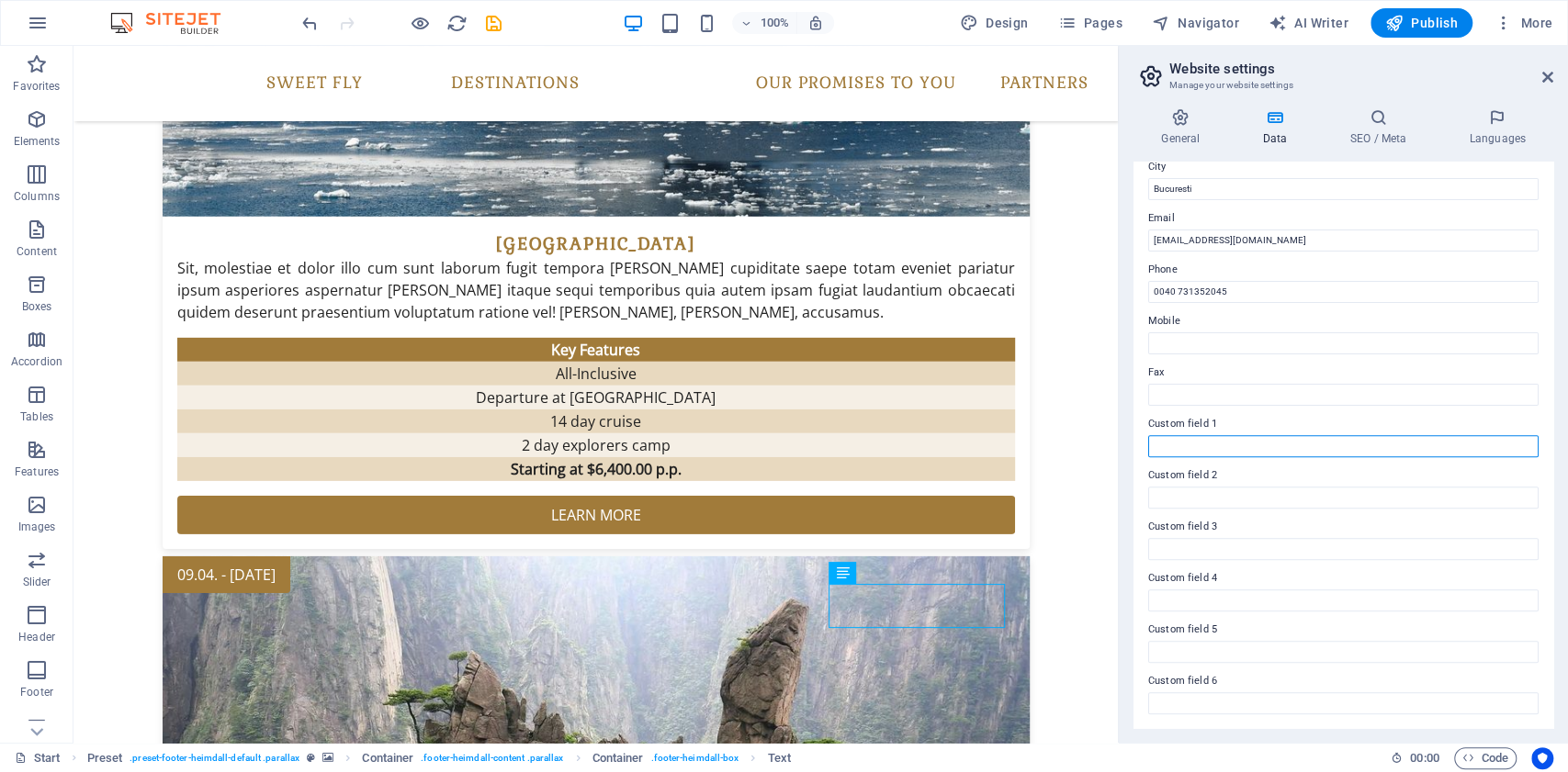
drag, startPoint x: 1226, startPoint y: 447, endPoint x: 1313, endPoint y: 449, distance: 87.0
click at [1313, 449] on input "Custom field 1" at bounding box center [1343, 446] width 390 height 22
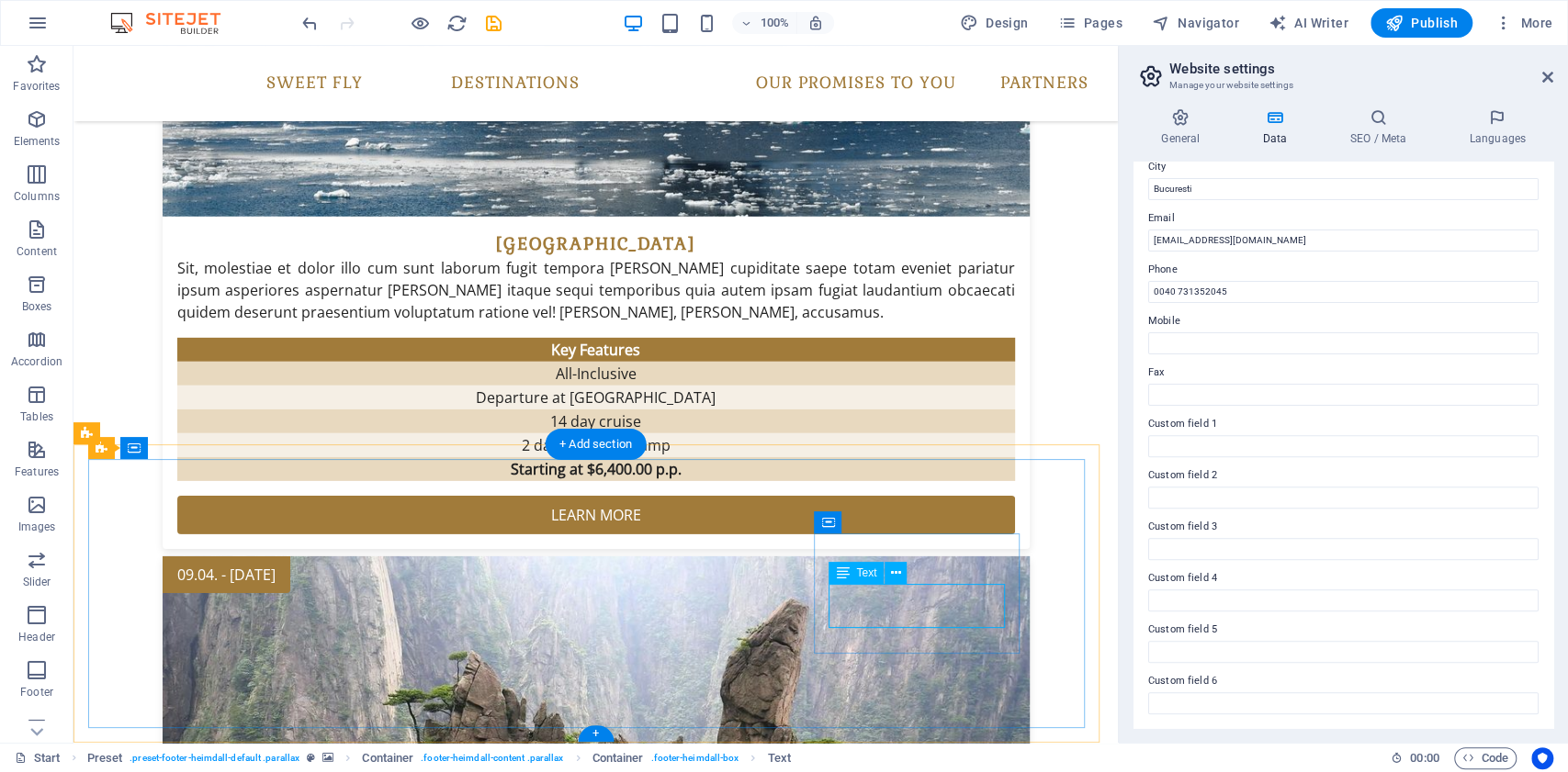
click at [894, 573] on icon at bounding box center [895, 574] width 10 height 20
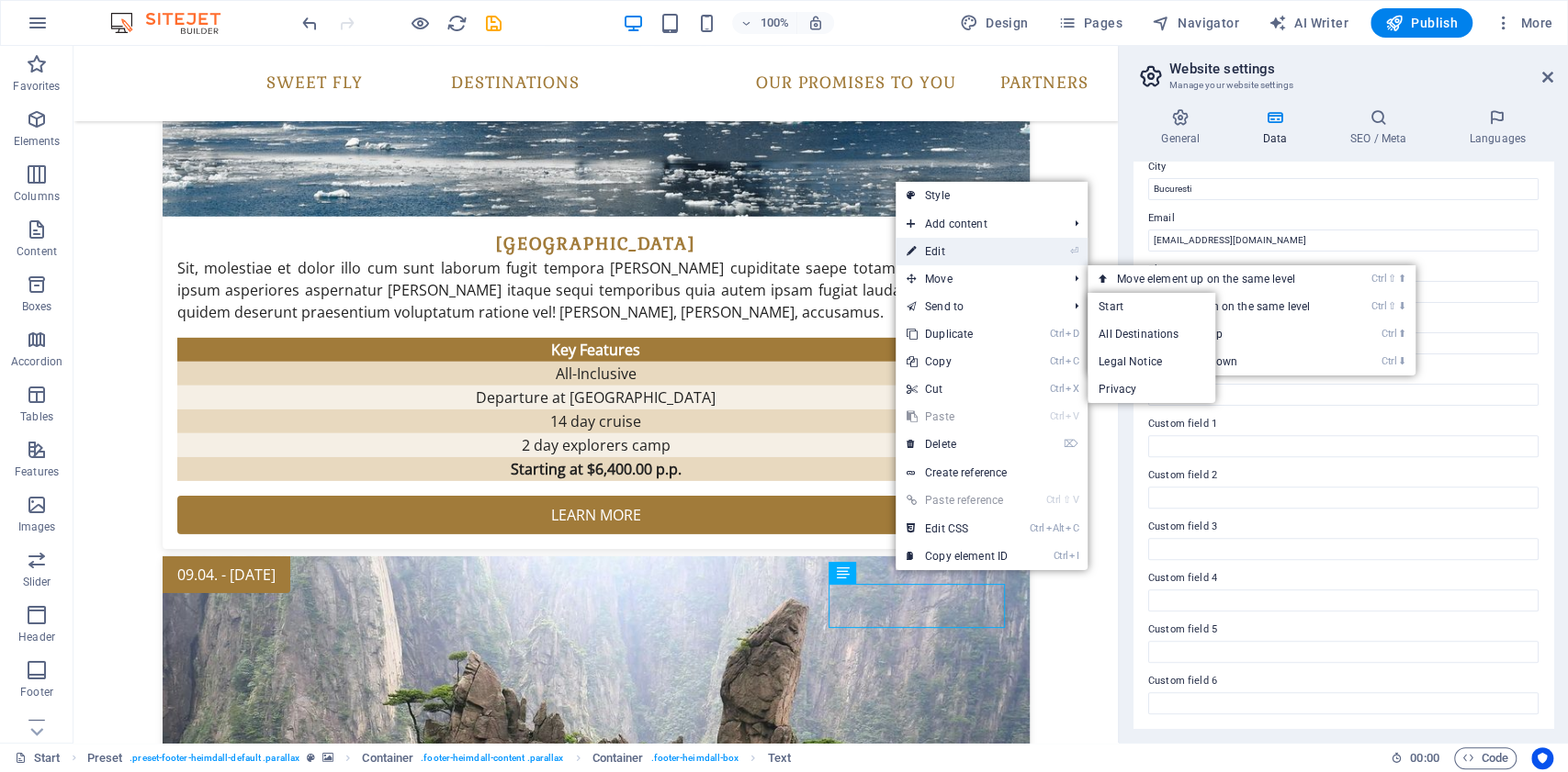
click at [967, 254] on link "⏎ Edit" at bounding box center [957, 251] width 123 height 27
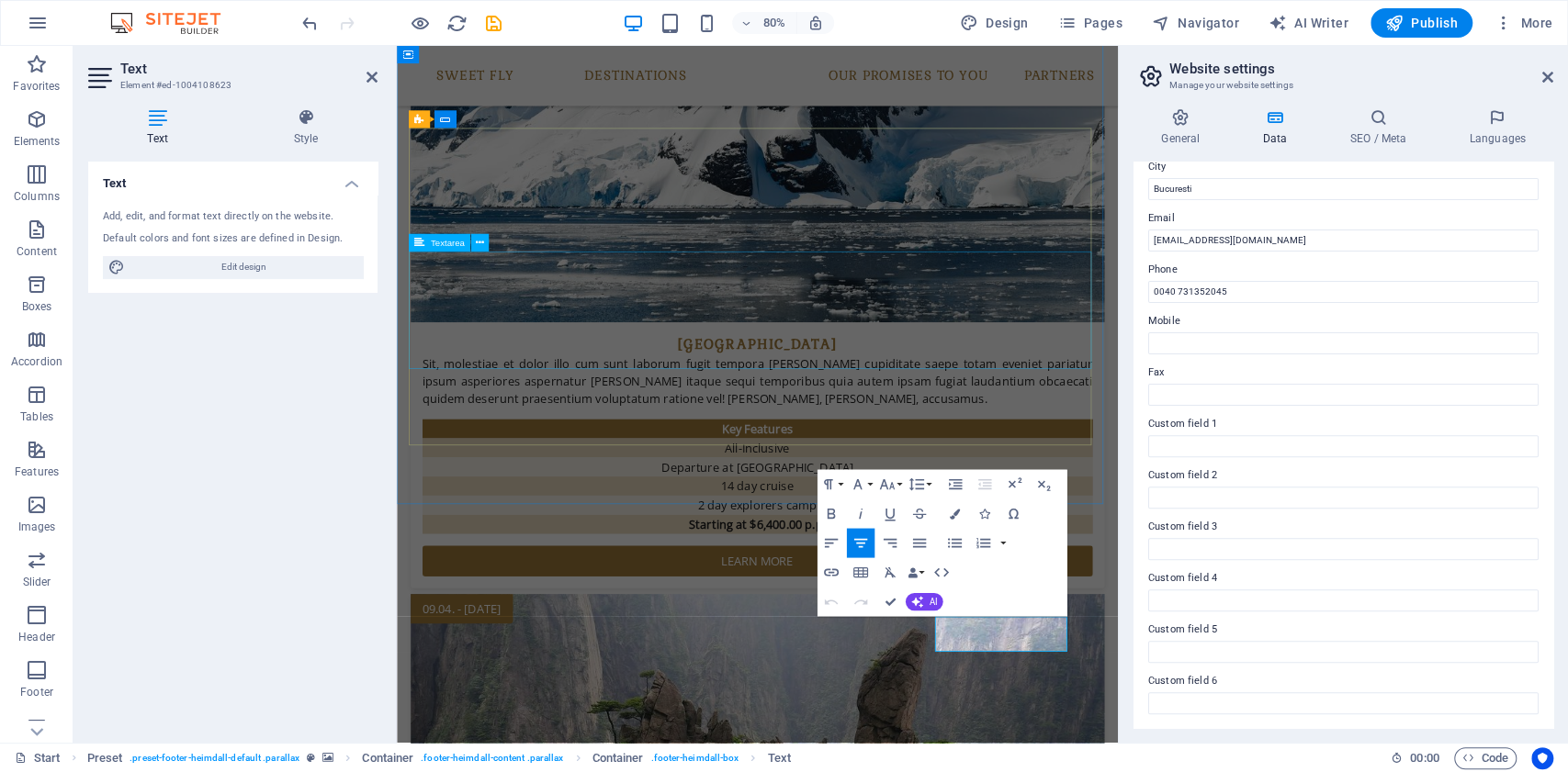
scroll to position [3686, 0]
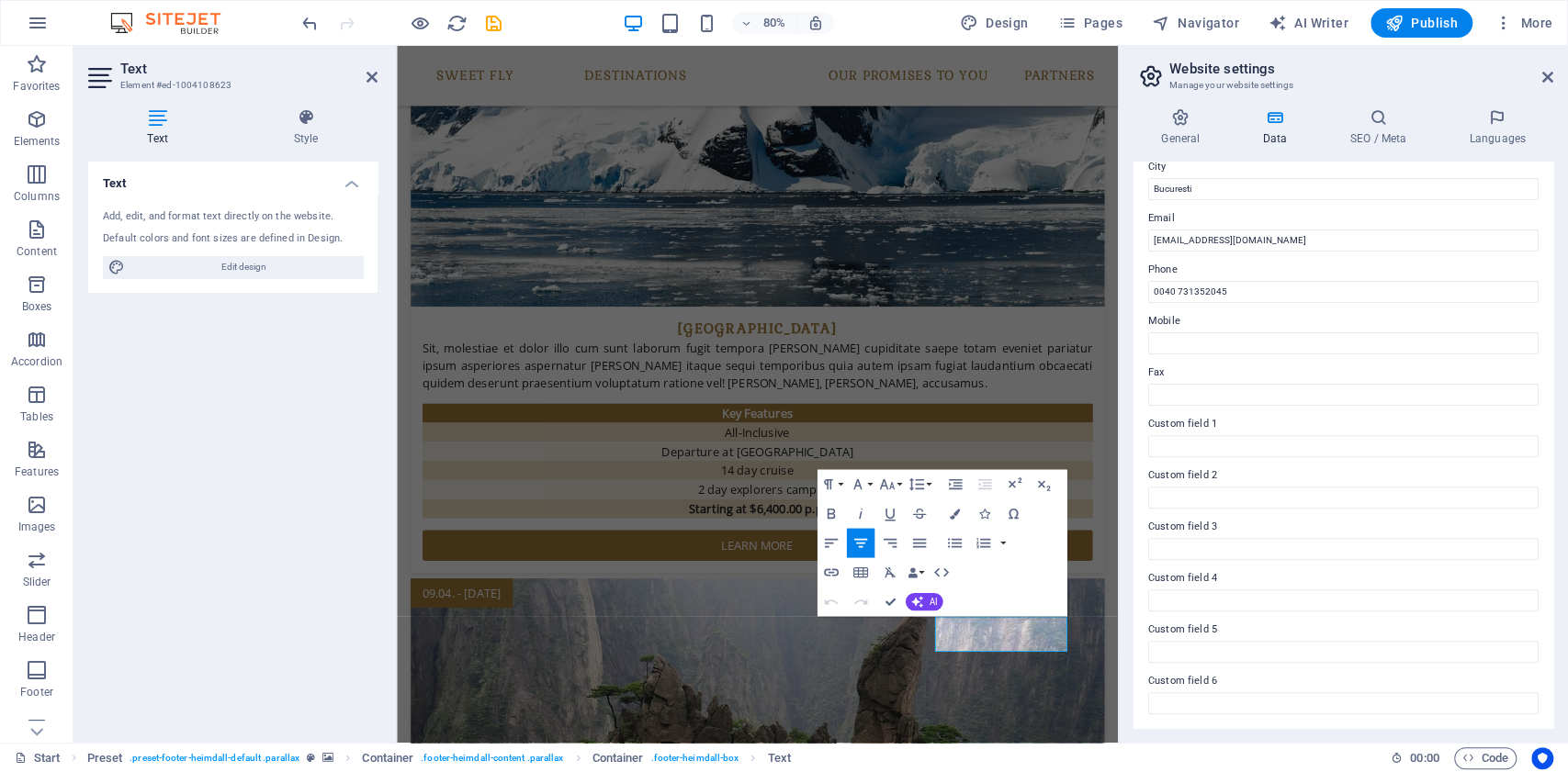
click at [202, 223] on div "Add, edit, and format text directly on the website." at bounding box center [232, 217] width 260 height 16
click at [1394, 447] on input "Custom field 1" at bounding box center [1343, 446] width 390 height 22
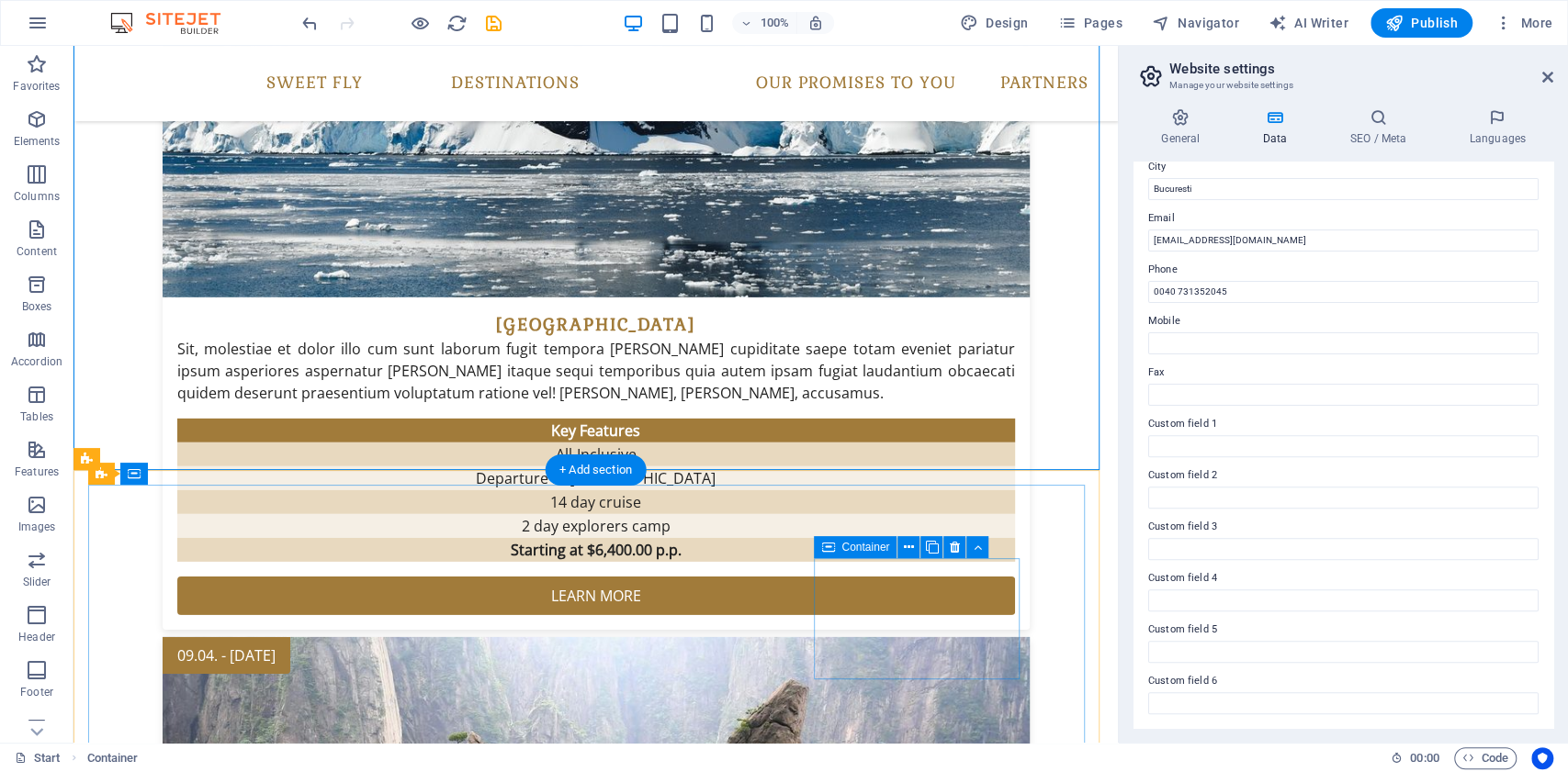
scroll to position [3666, 0]
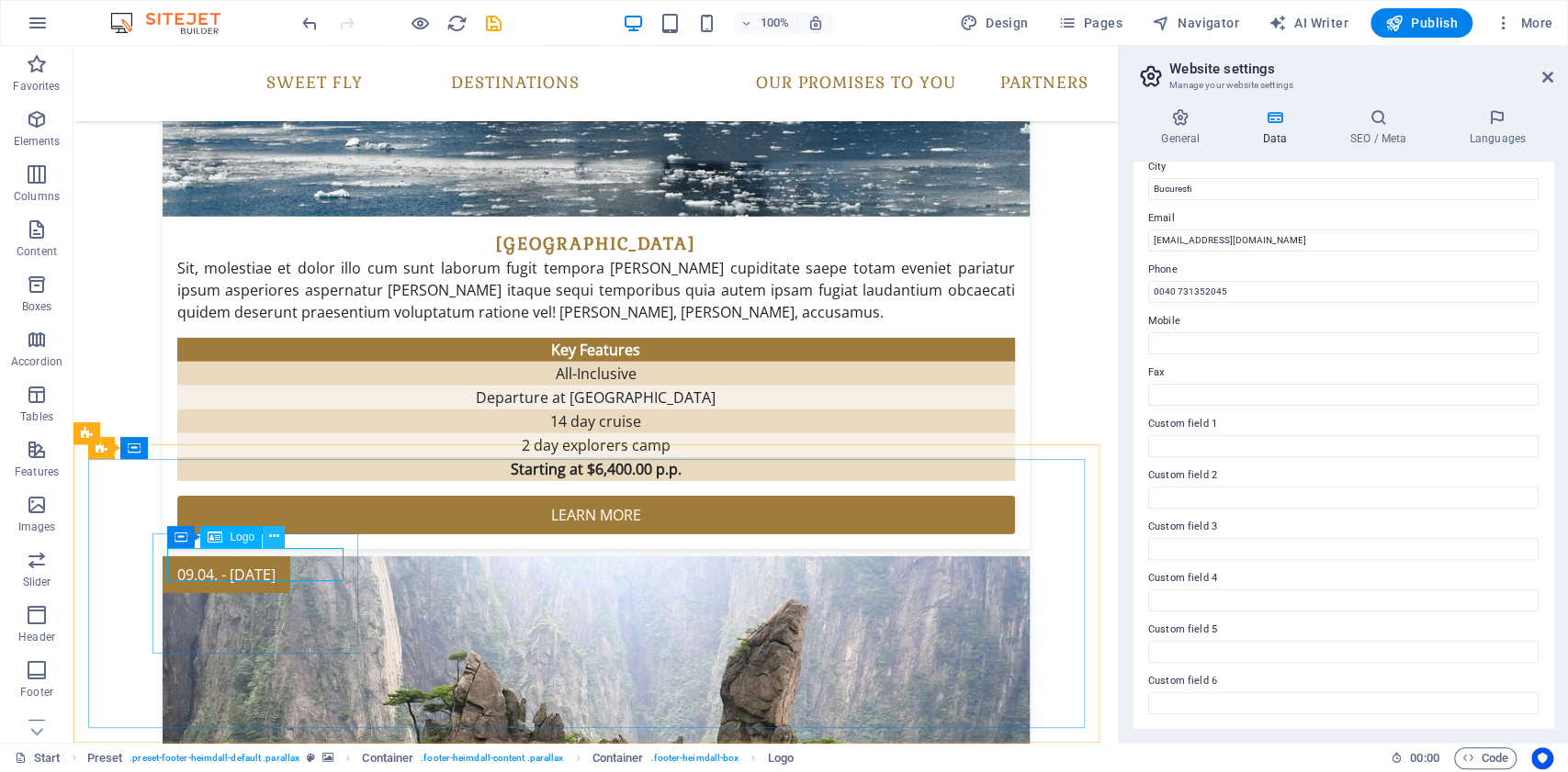
click at [283, 536] on button at bounding box center [273, 537] width 22 height 22
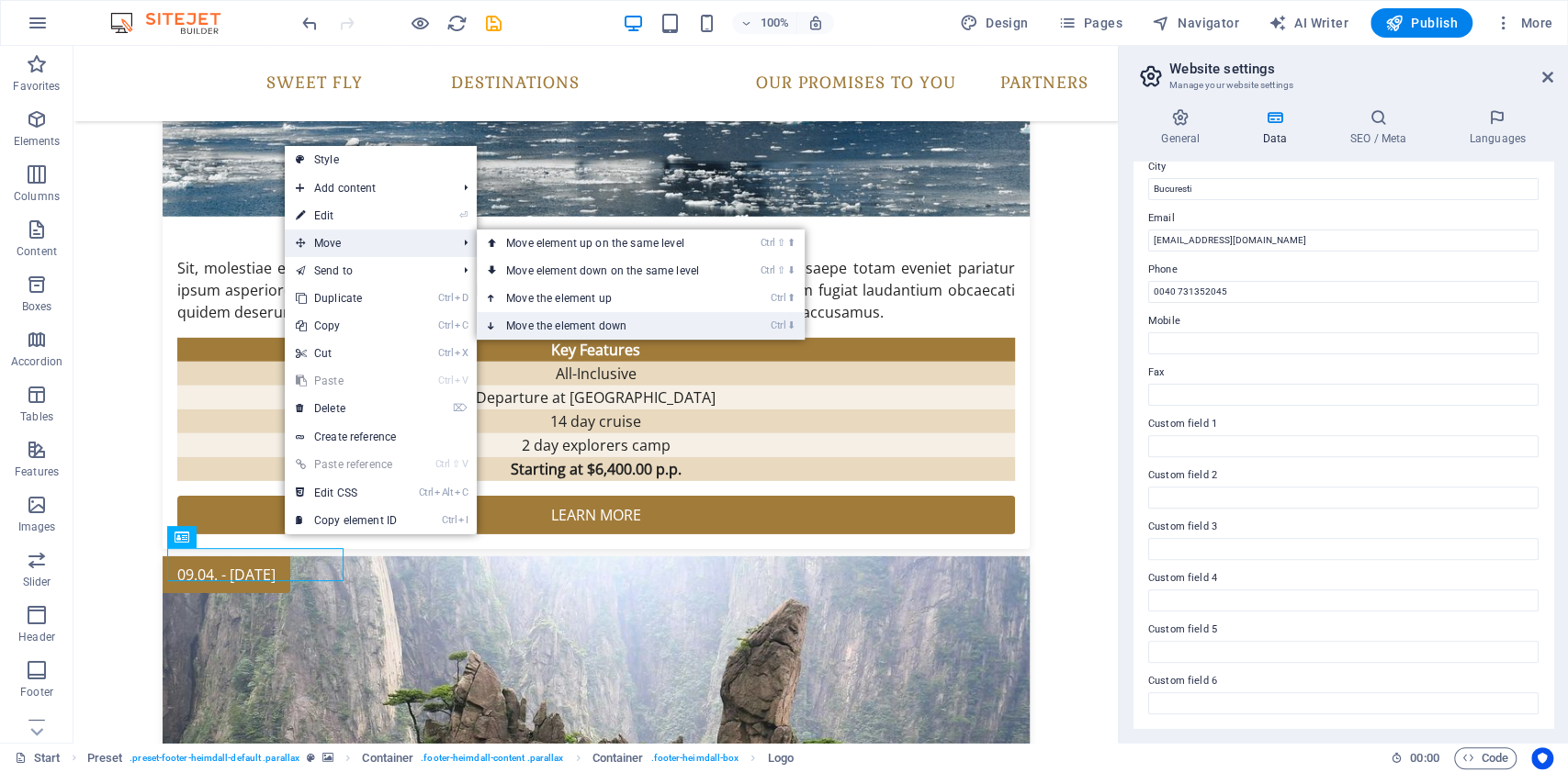
click at [572, 314] on link "Ctrl ⬇ Move the element down" at bounding box center [606, 325] width 259 height 27
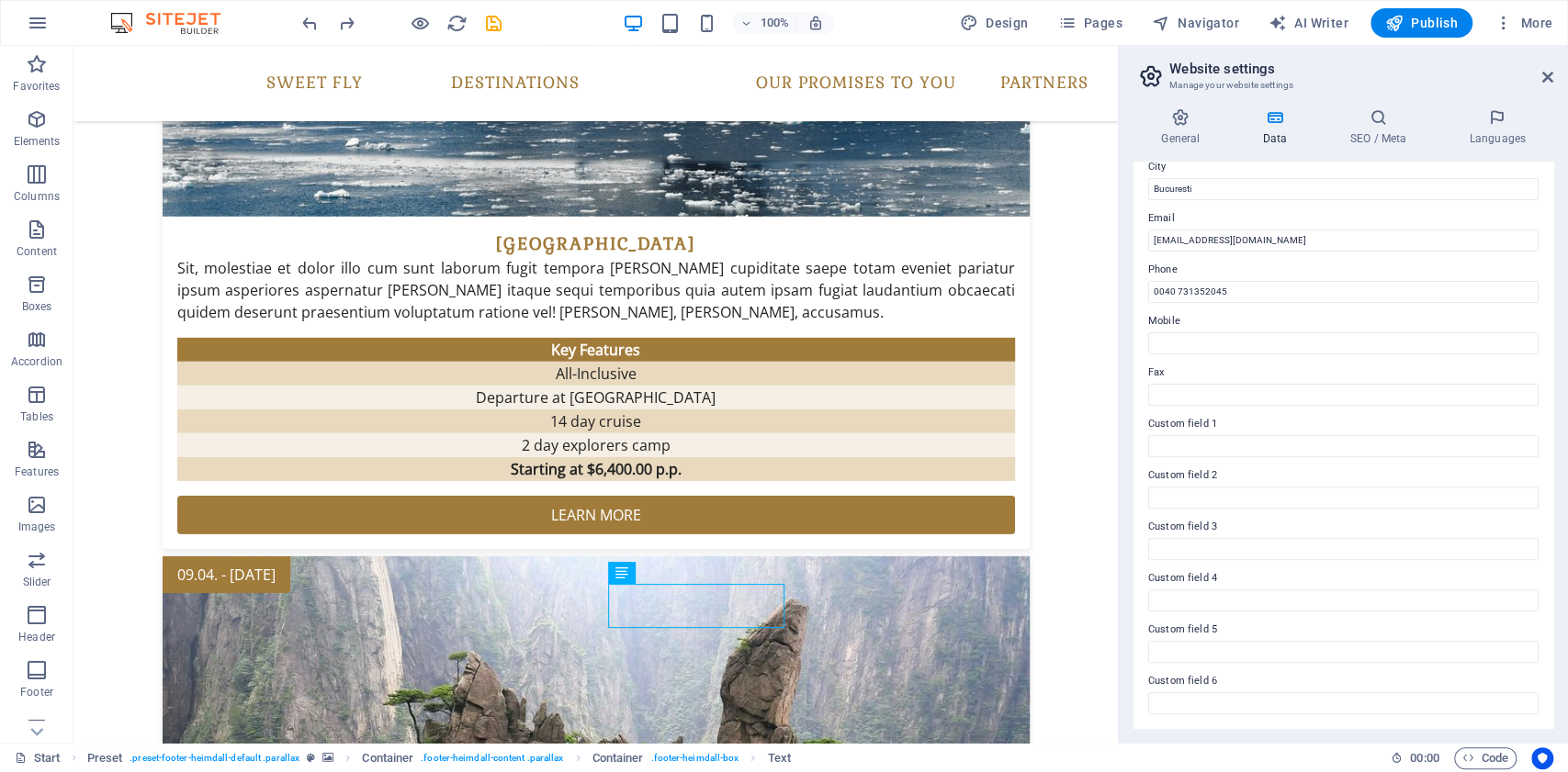
click at [1404, 381] on label "Fax" at bounding box center [1343, 372] width 390 height 22
click at [1404, 384] on input "Fax" at bounding box center [1343, 394] width 390 height 22
click at [1159, 368] on label "Fax" at bounding box center [1343, 372] width 390 height 22
click at [1159, 384] on input "Fax" at bounding box center [1343, 394] width 390 height 22
drag, startPoint x: 1160, startPoint y: 371, endPoint x: 1281, endPoint y: 387, distance: 122.1
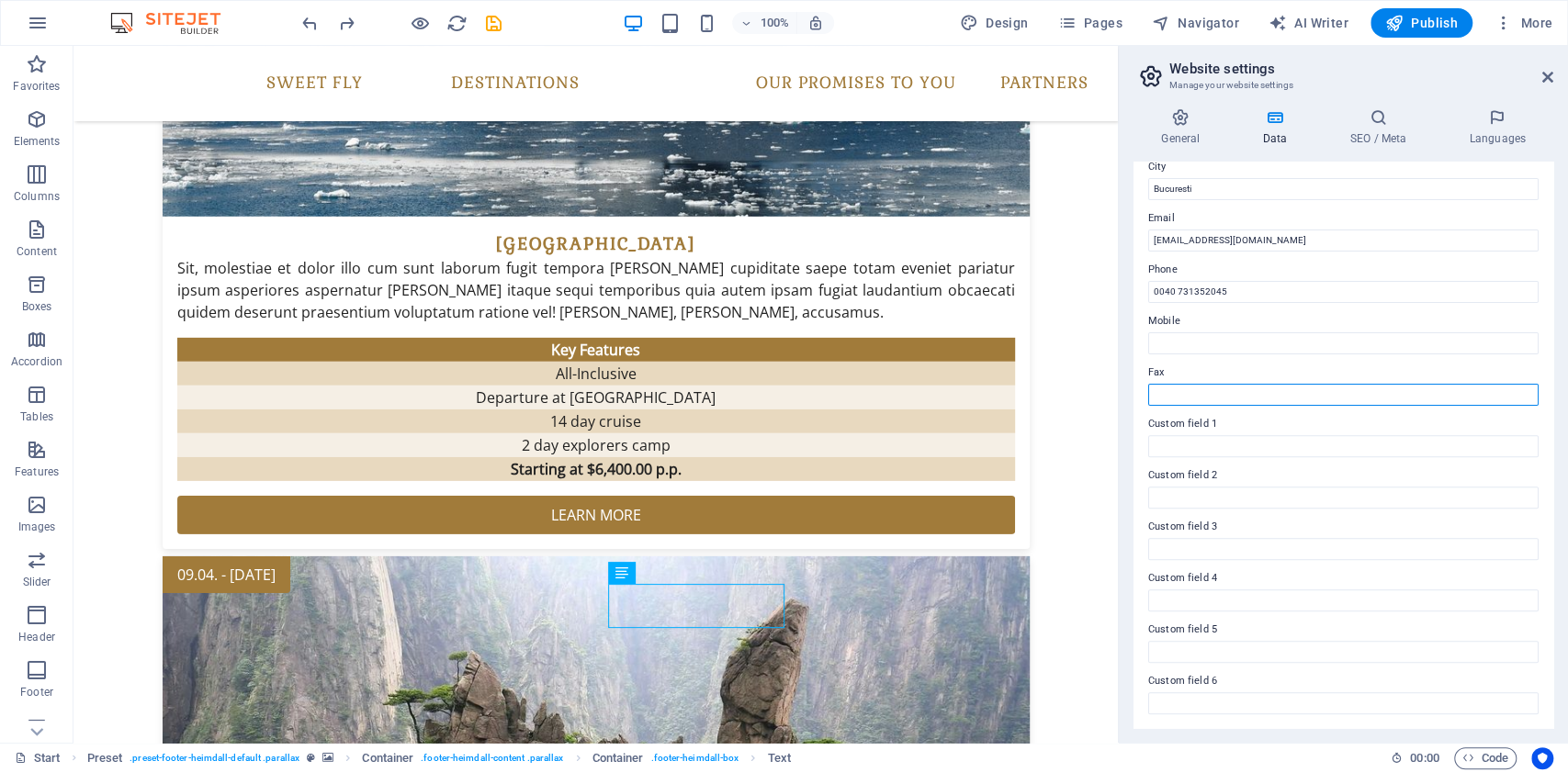
click at [1281, 387] on input "Fax" at bounding box center [1343, 394] width 390 height 22
click at [1181, 129] on h4 "General" at bounding box center [1183, 127] width 101 height 39
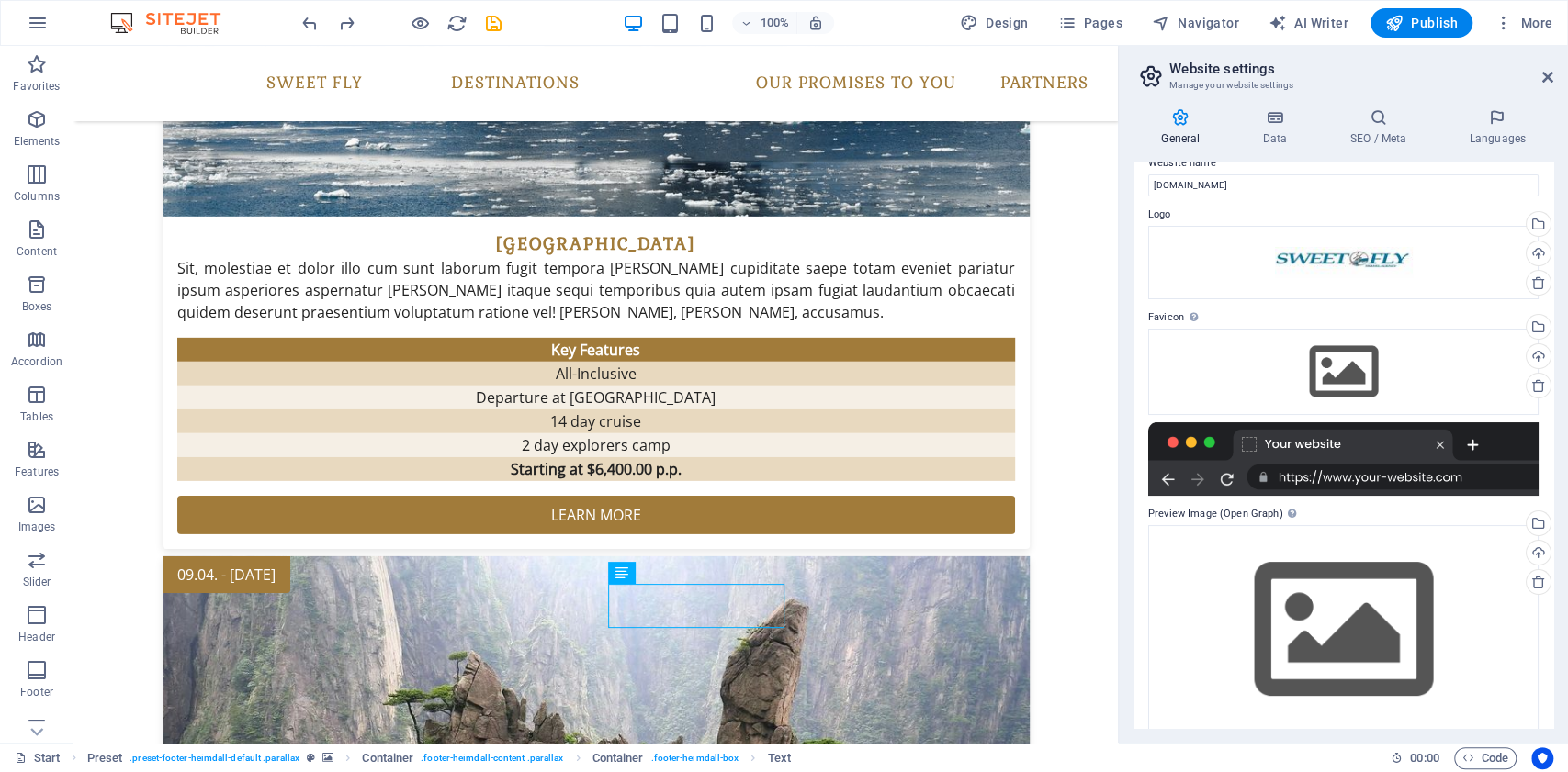
scroll to position [46, 0]
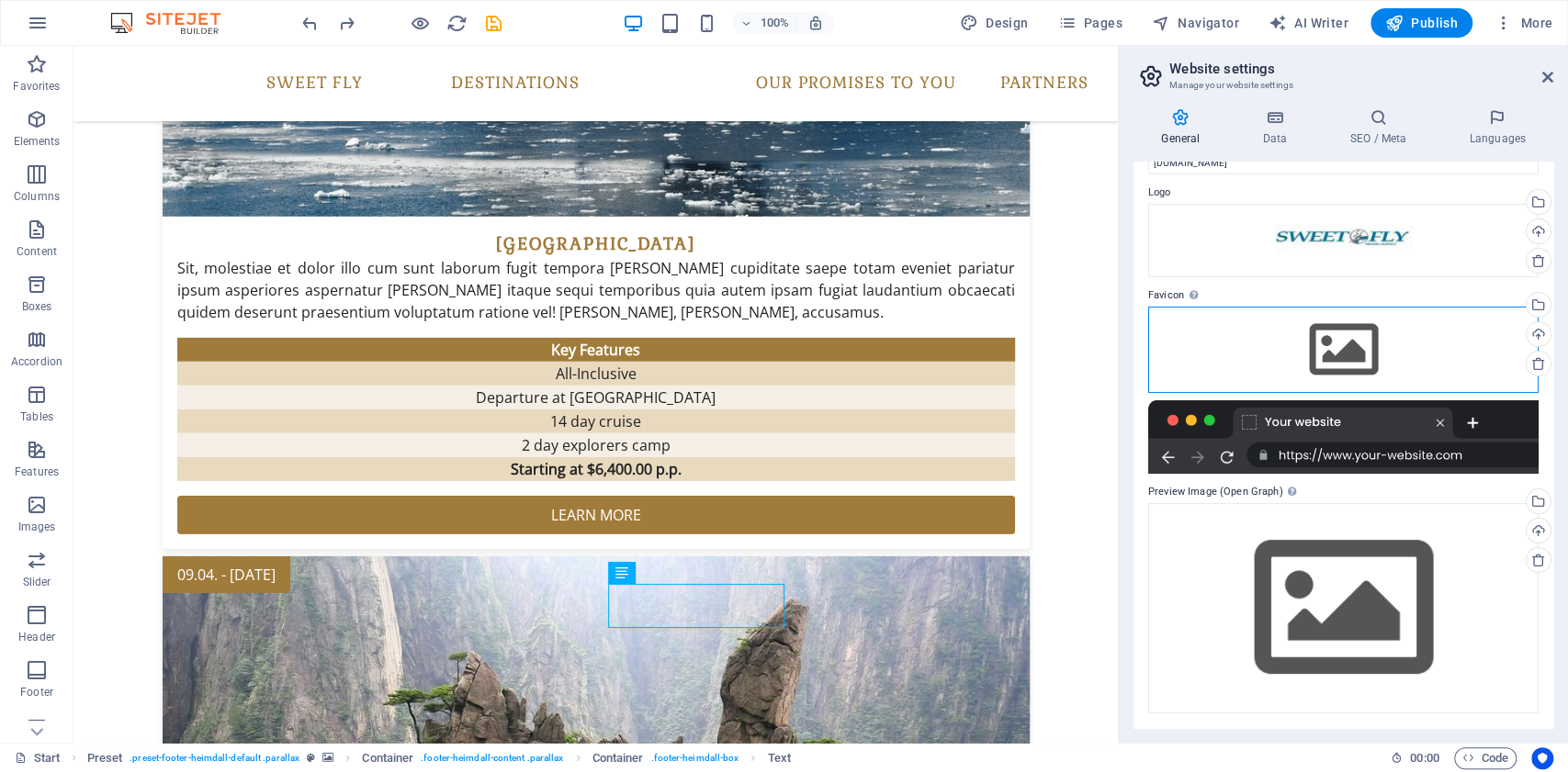
click at [1345, 349] on div "Drag files here, click to choose files or select files from Files or our free s…" at bounding box center [1343, 350] width 390 height 87
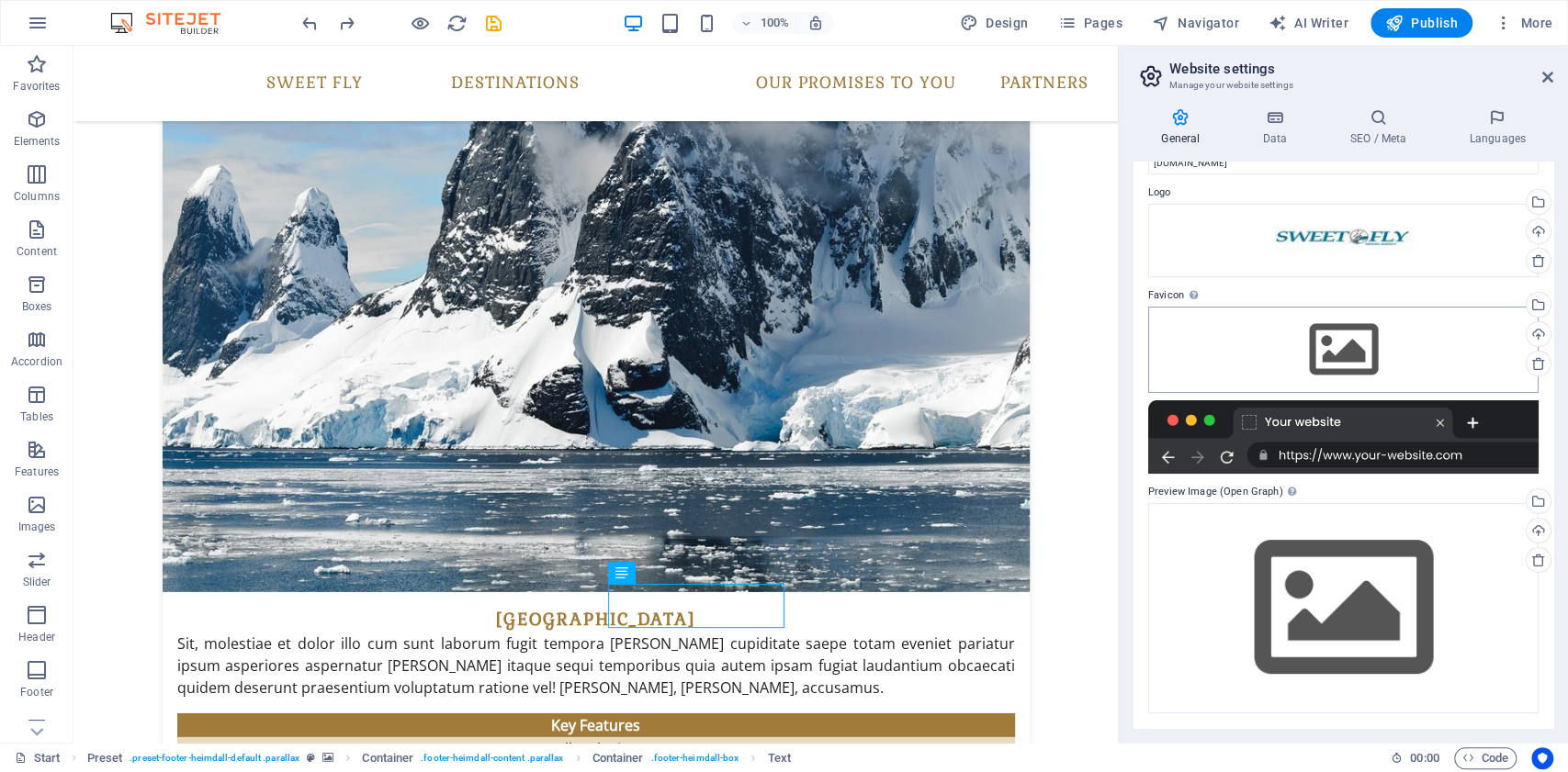
scroll to position [3665, 0]
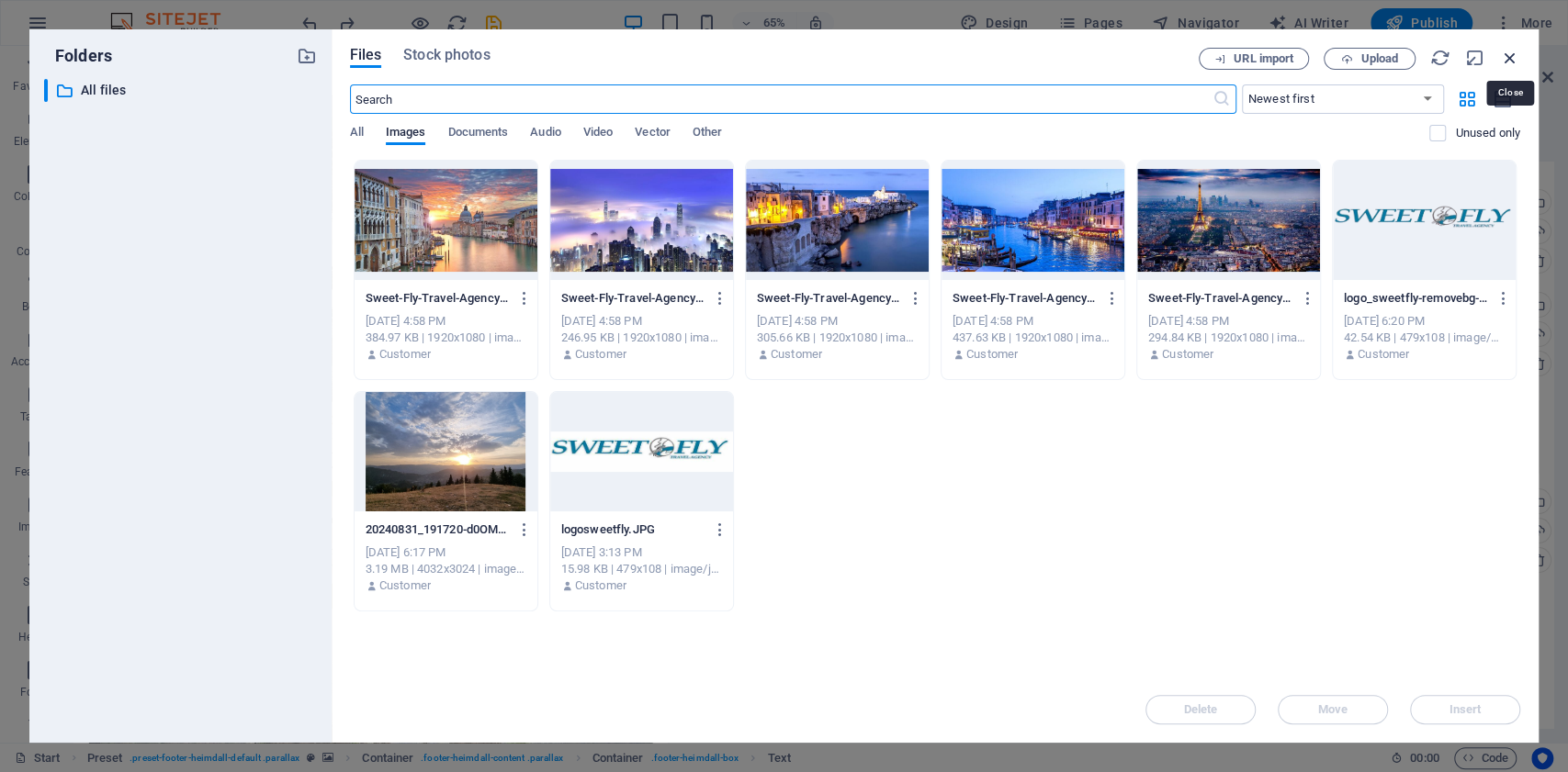
click at [1503, 59] on icon "button" at bounding box center [1510, 57] width 20 height 20
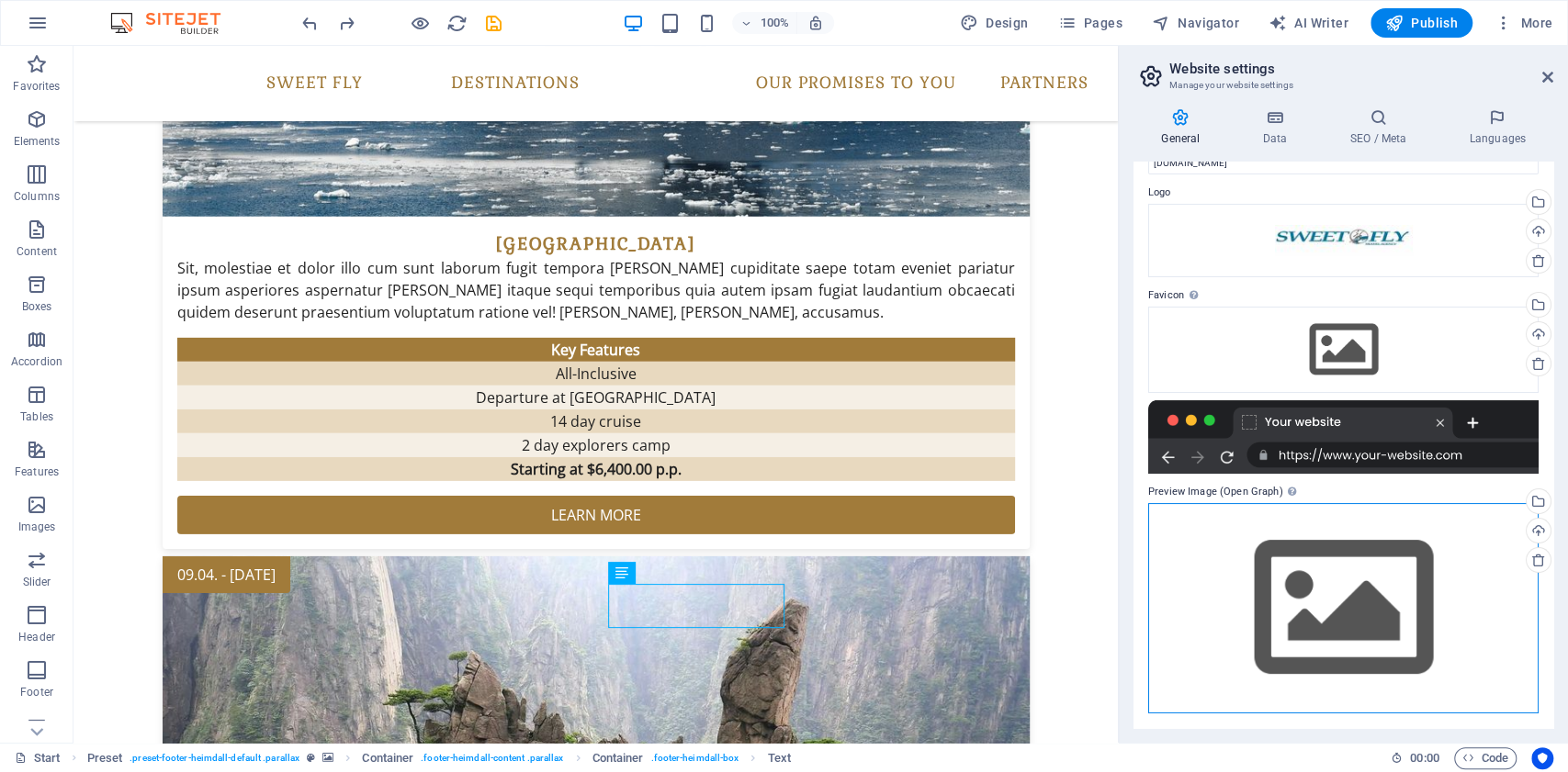
click at [1351, 614] on div "Drag files here, click to choose files or select files from Files or our free s…" at bounding box center [1343, 608] width 390 height 211
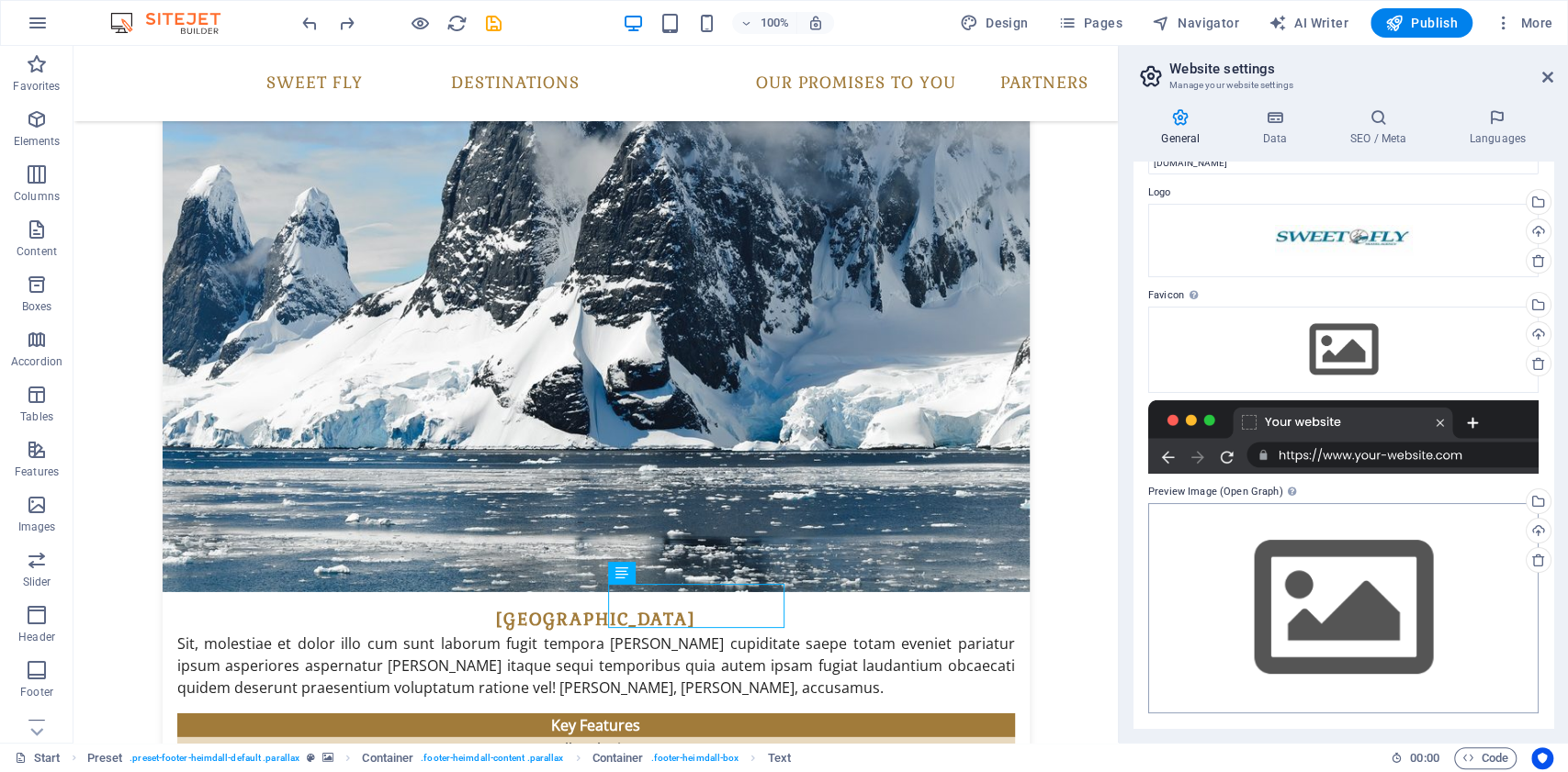
scroll to position [3665, 0]
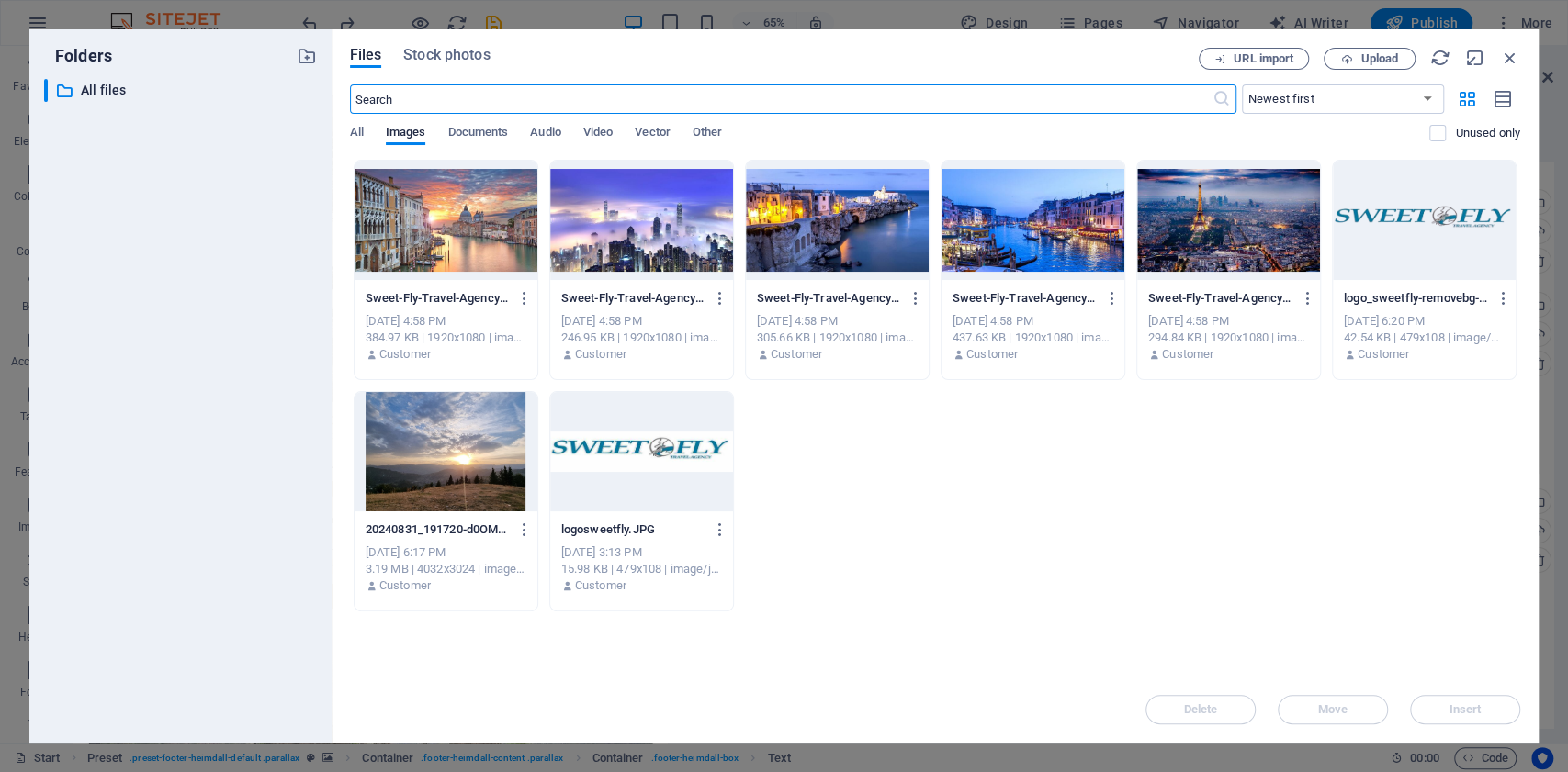
click at [1497, 50] on div "URL import Upload" at bounding box center [1360, 58] width 322 height 22
click at [1508, 54] on icon "button" at bounding box center [1510, 57] width 20 height 20
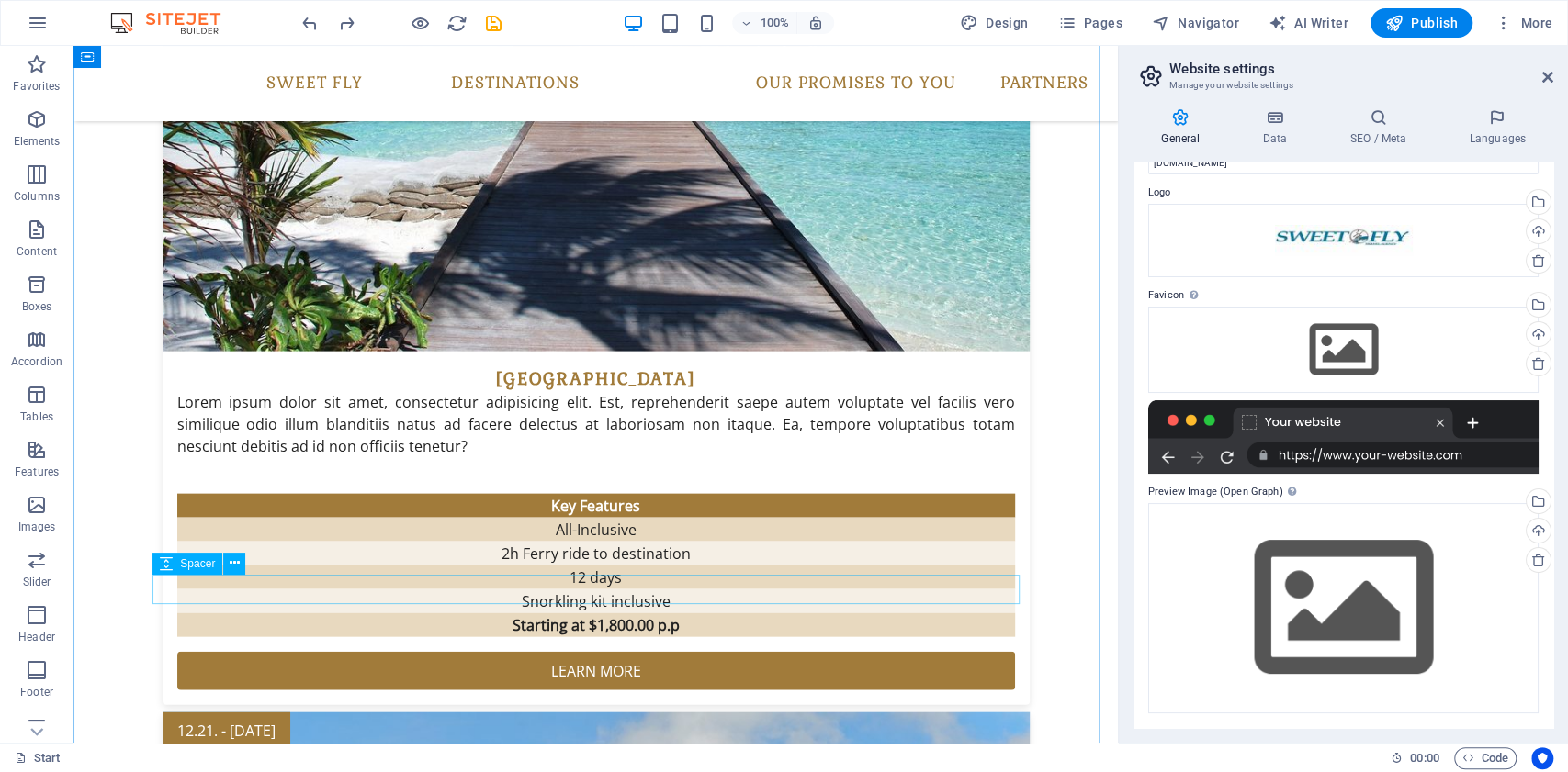
scroll to position [2564, 0]
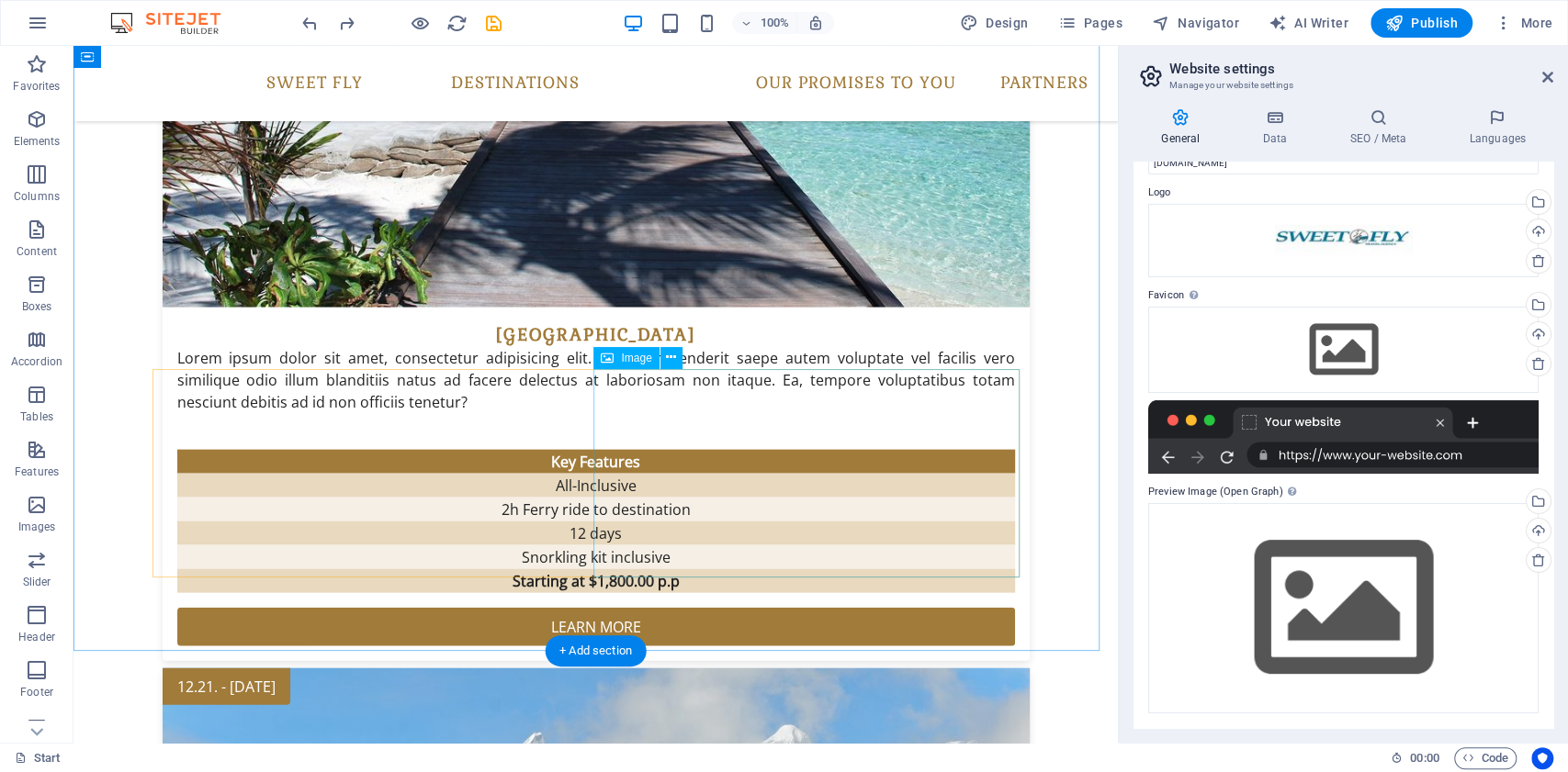
click at [626, 364] on span "Image" at bounding box center [636, 358] width 30 height 11
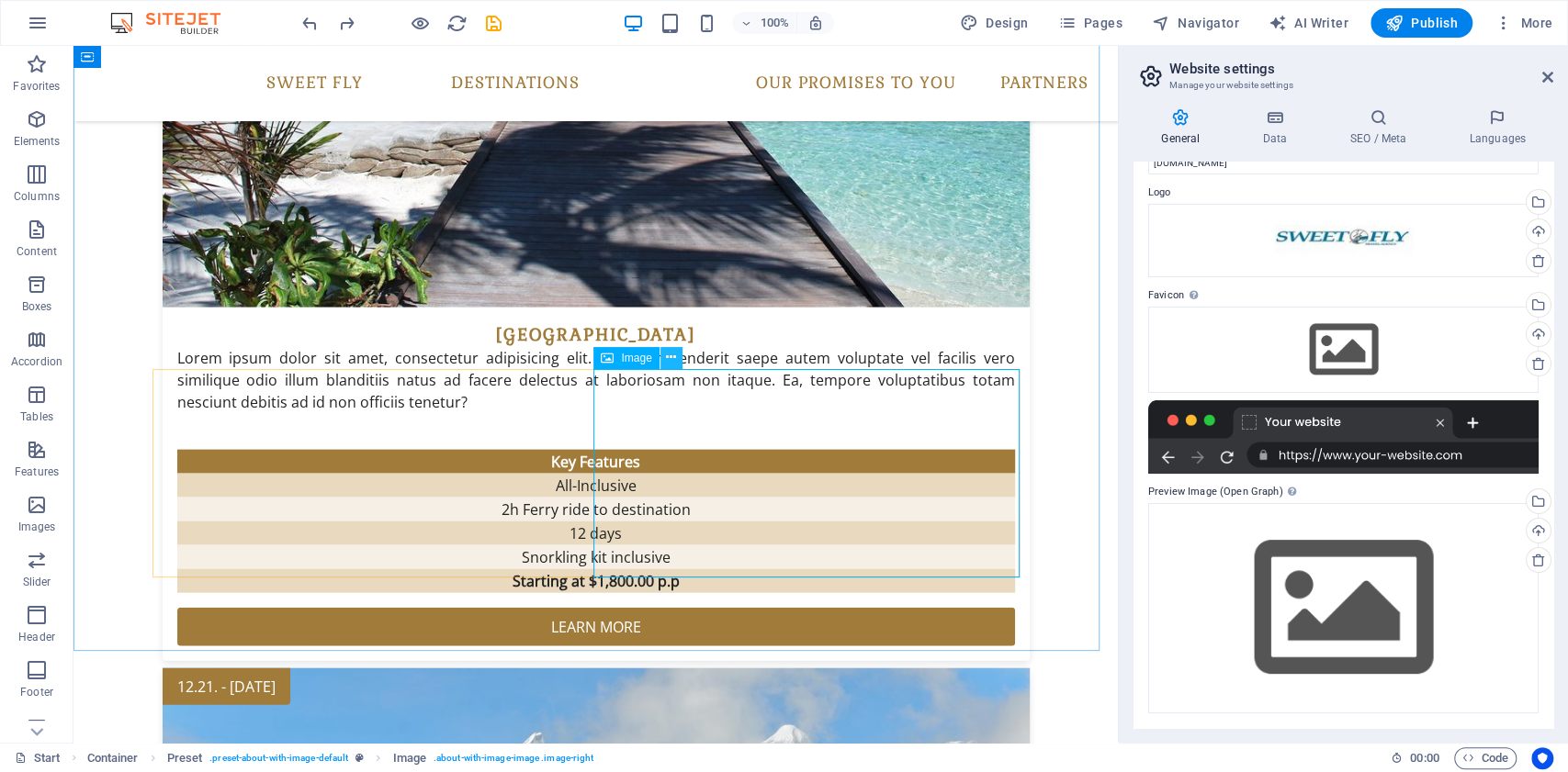
click at [671, 356] on icon at bounding box center [671, 357] width 10 height 20
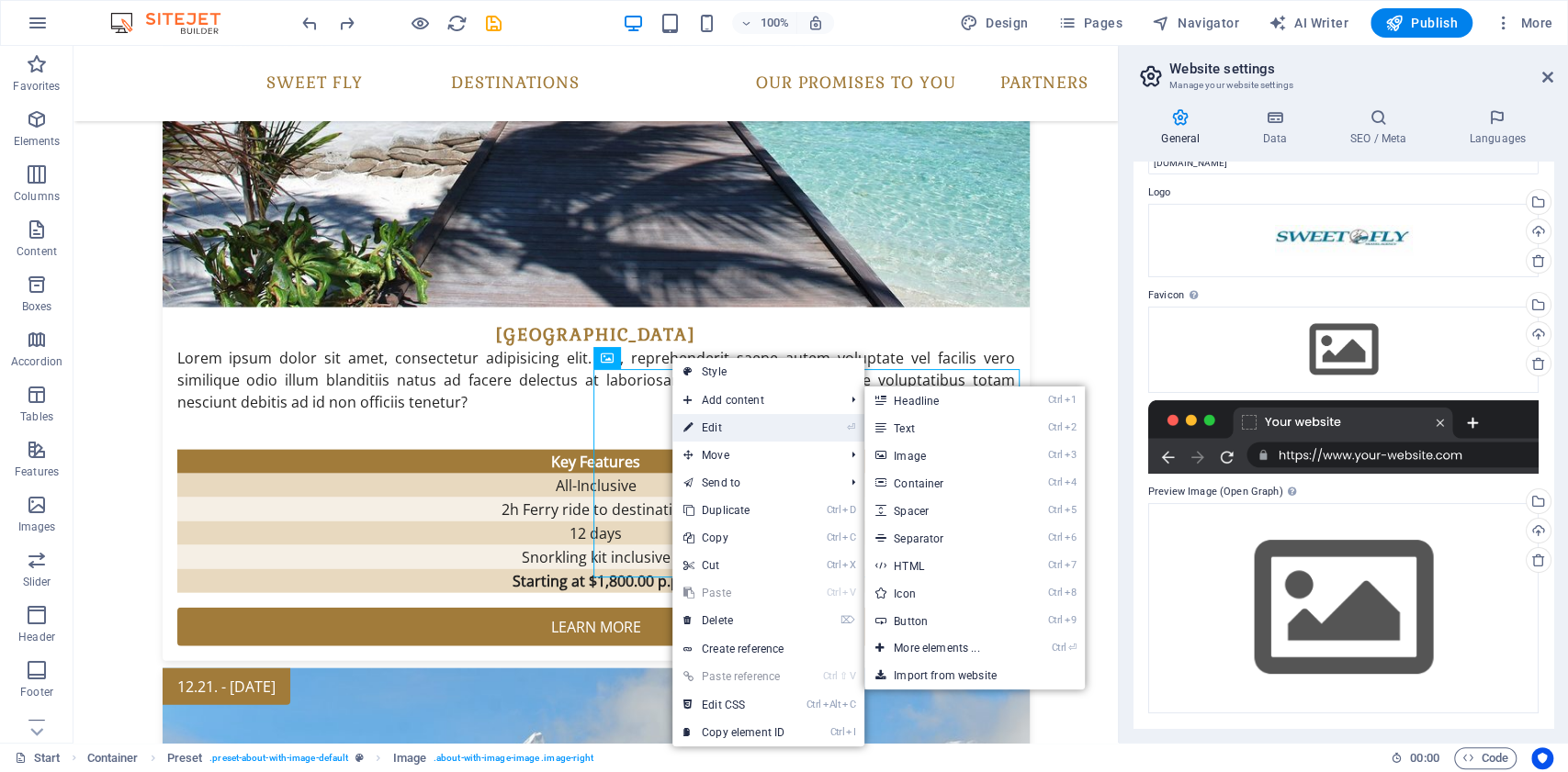
click at [755, 415] on link "⏎ Edit" at bounding box center [734, 428] width 123 height 27
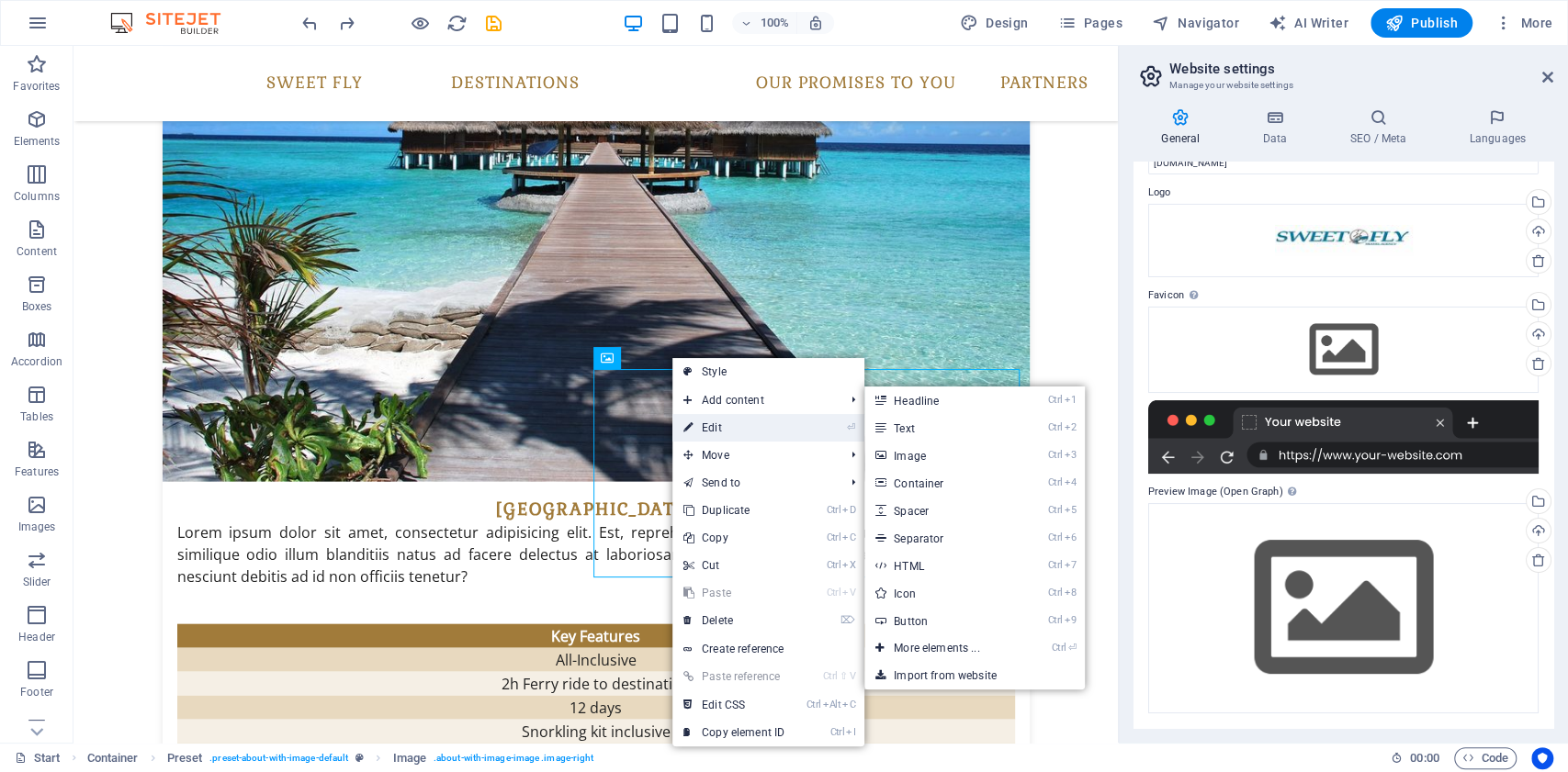
scroll to position [2761, 0]
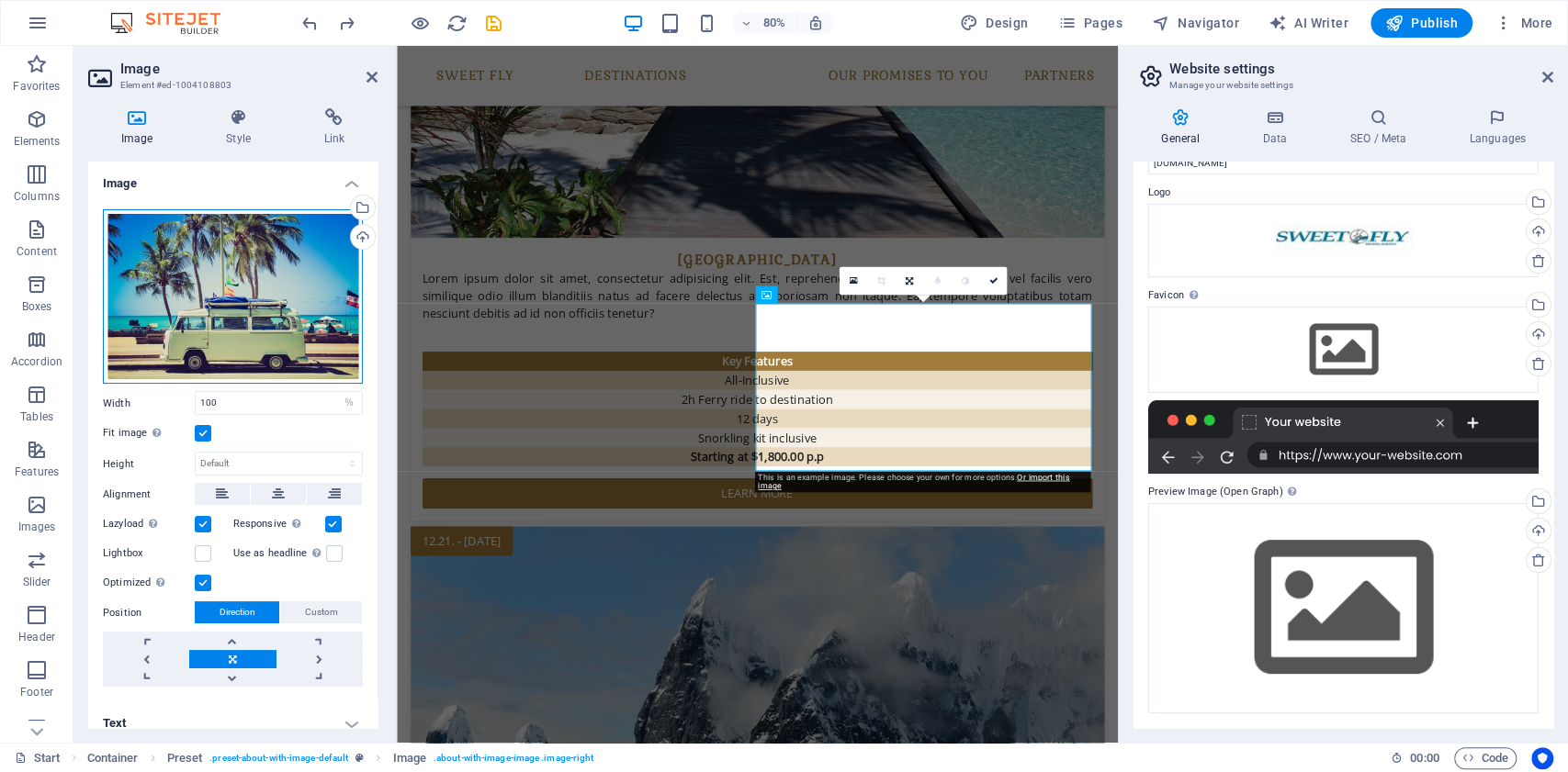
click at [247, 299] on div "Drag files here, click to choose files or select files from Files or our free s…" at bounding box center [232, 297] width 260 height 176
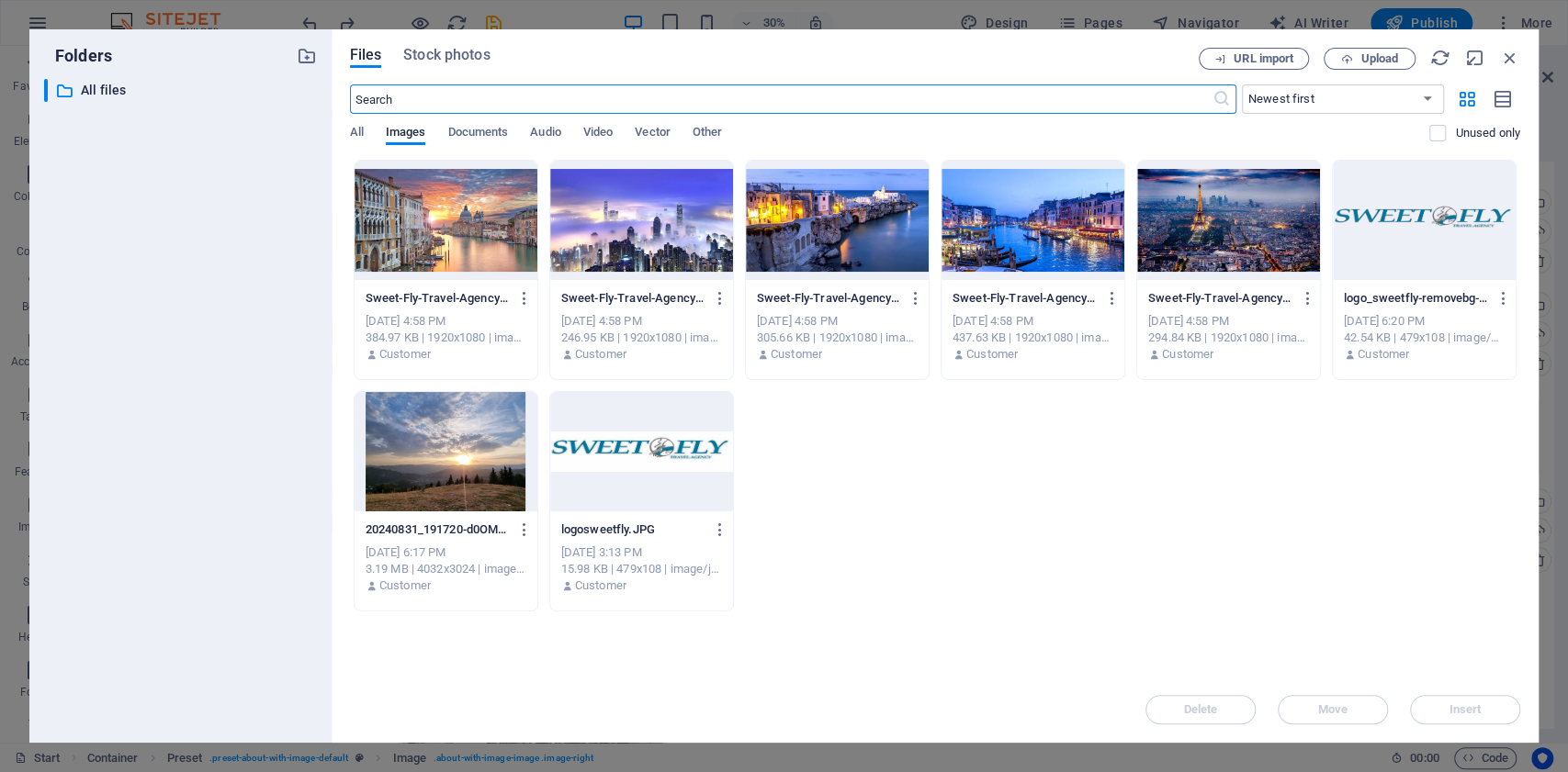
scroll to position [3687, 0]
click at [452, 223] on div at bounding box center [446, 220] width 182 height 119
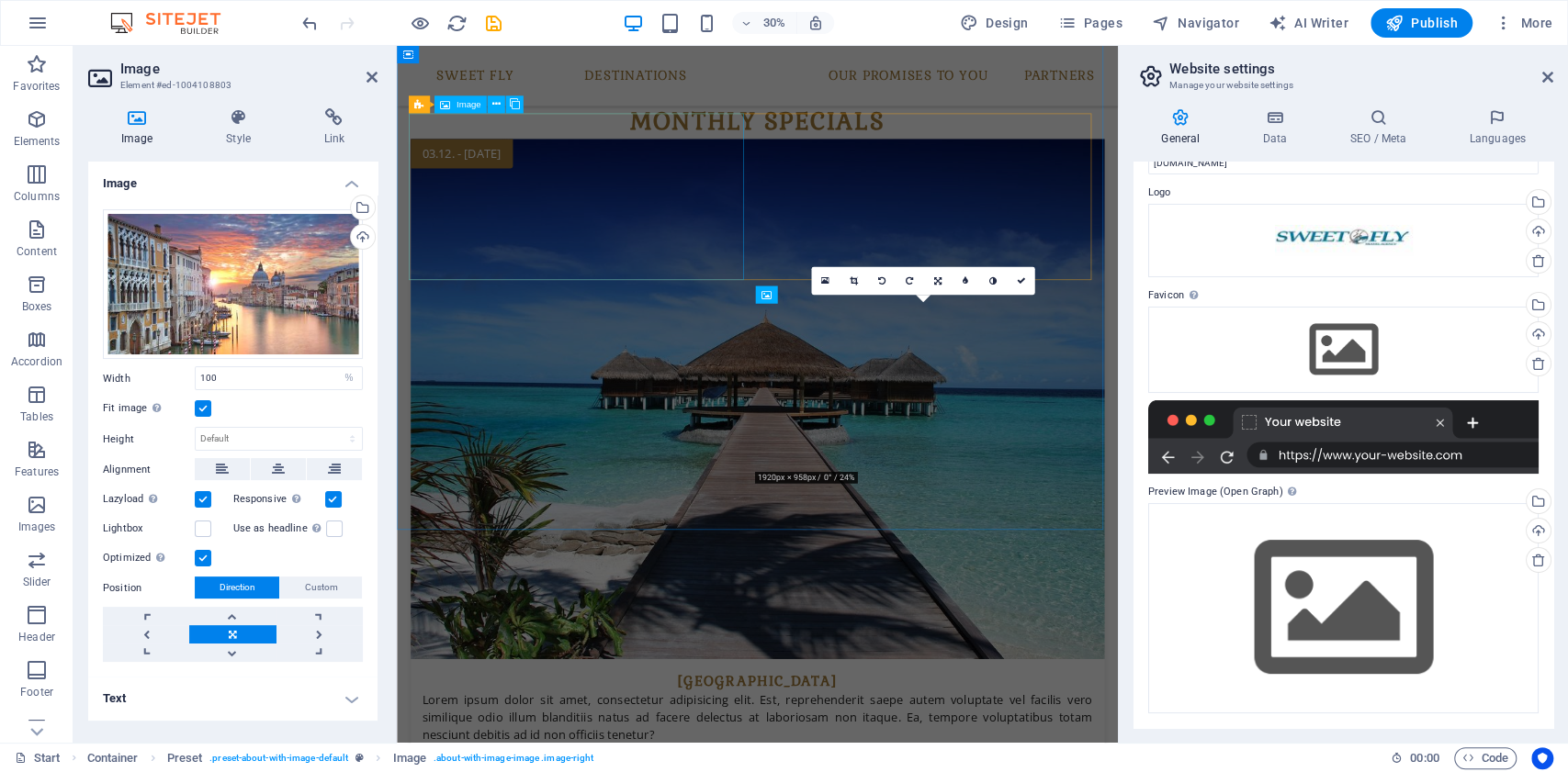
scroll to position [2761, 0]
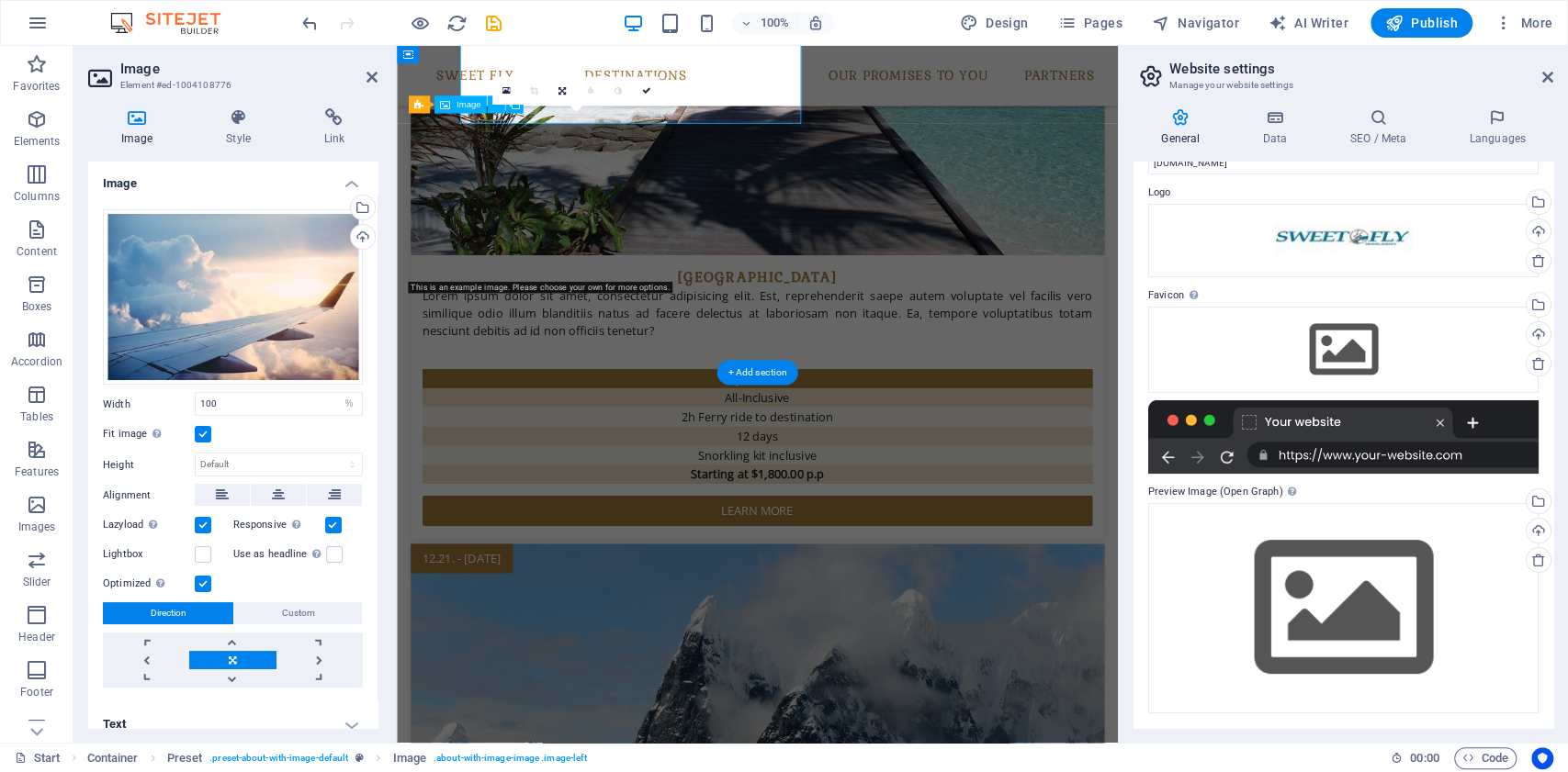
scroll to position [2761, 0]
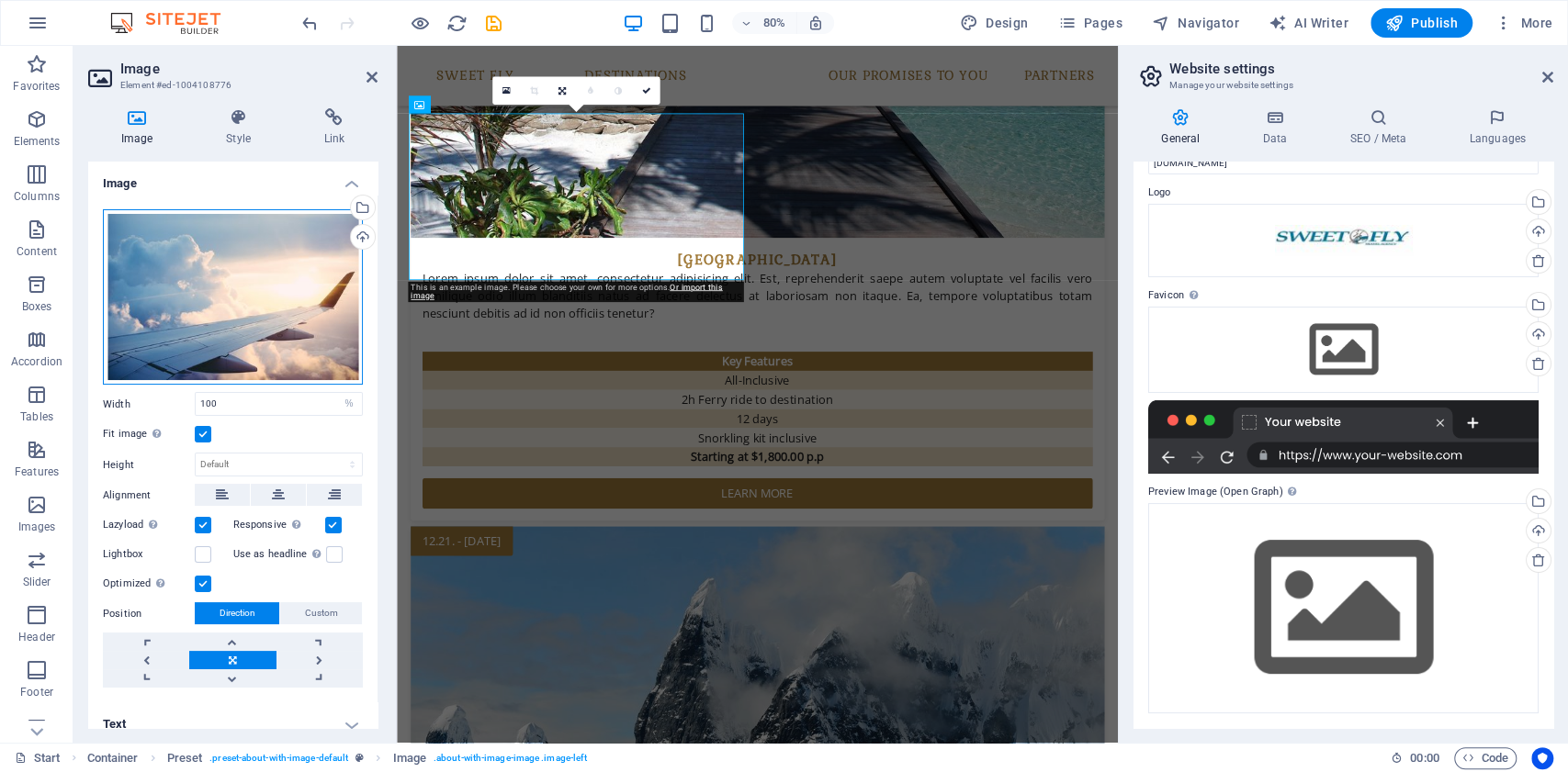
click at [262, 322] on div "Drag files here, click to choose files or select files from Files or our free s…" at bounding box center [232, 298] width 260 height 177
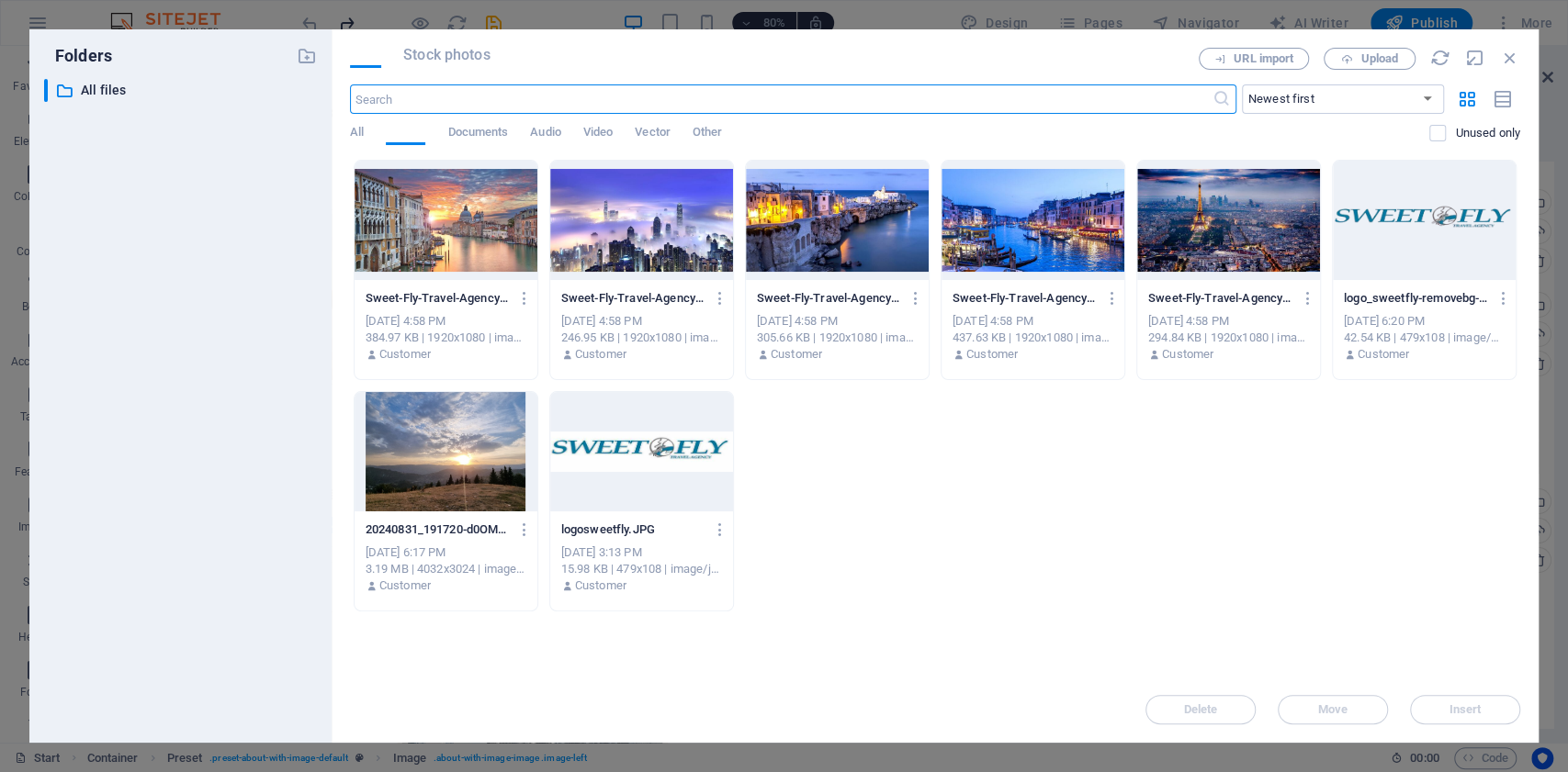
scroll to position [3687, 0]
click at [654, 233] on div at bounding box center [641, 220] width 182 height 119
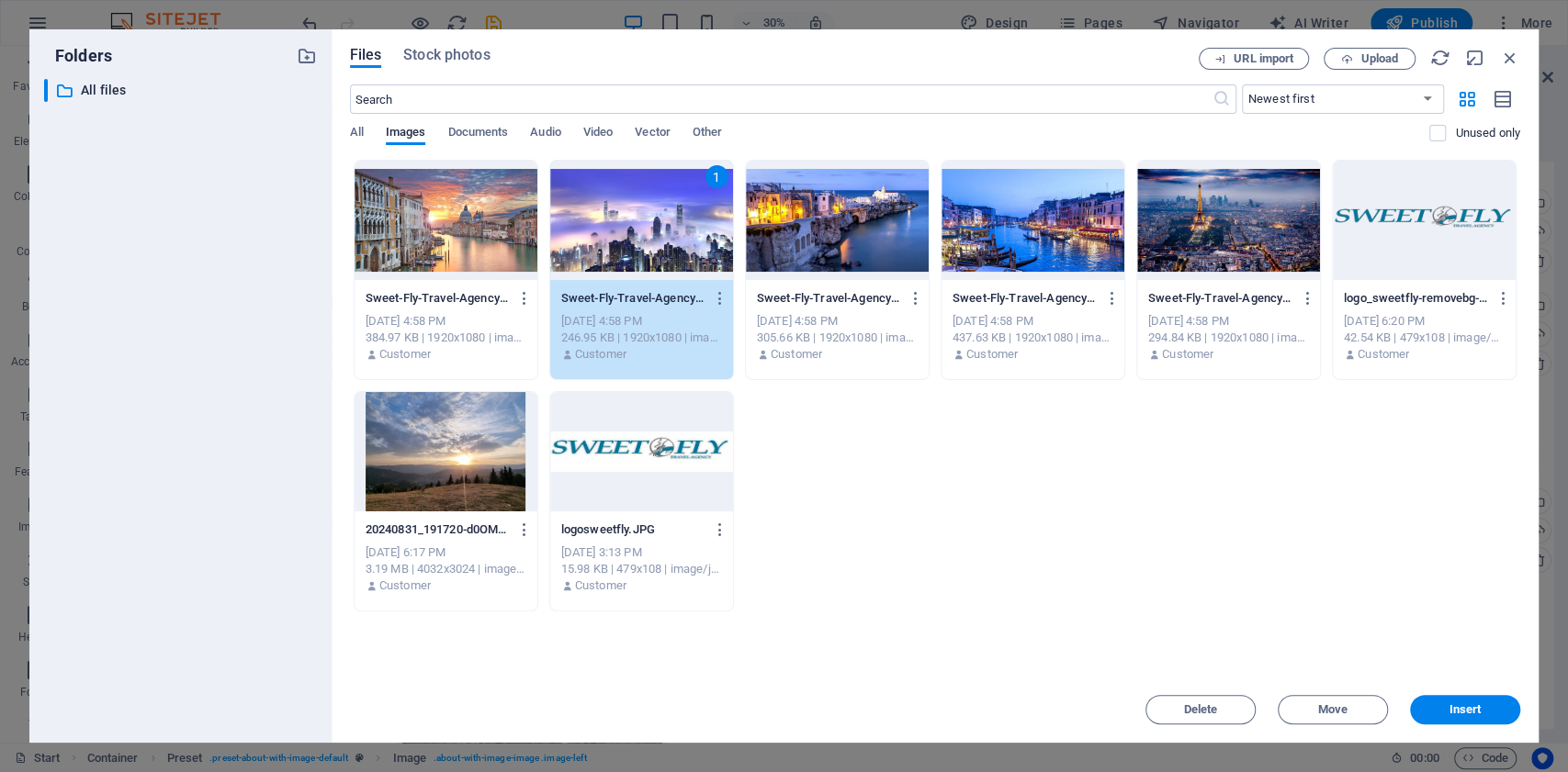
click at [654, 233] on div "1" at bounding box center [641, 220] width 182 height 119
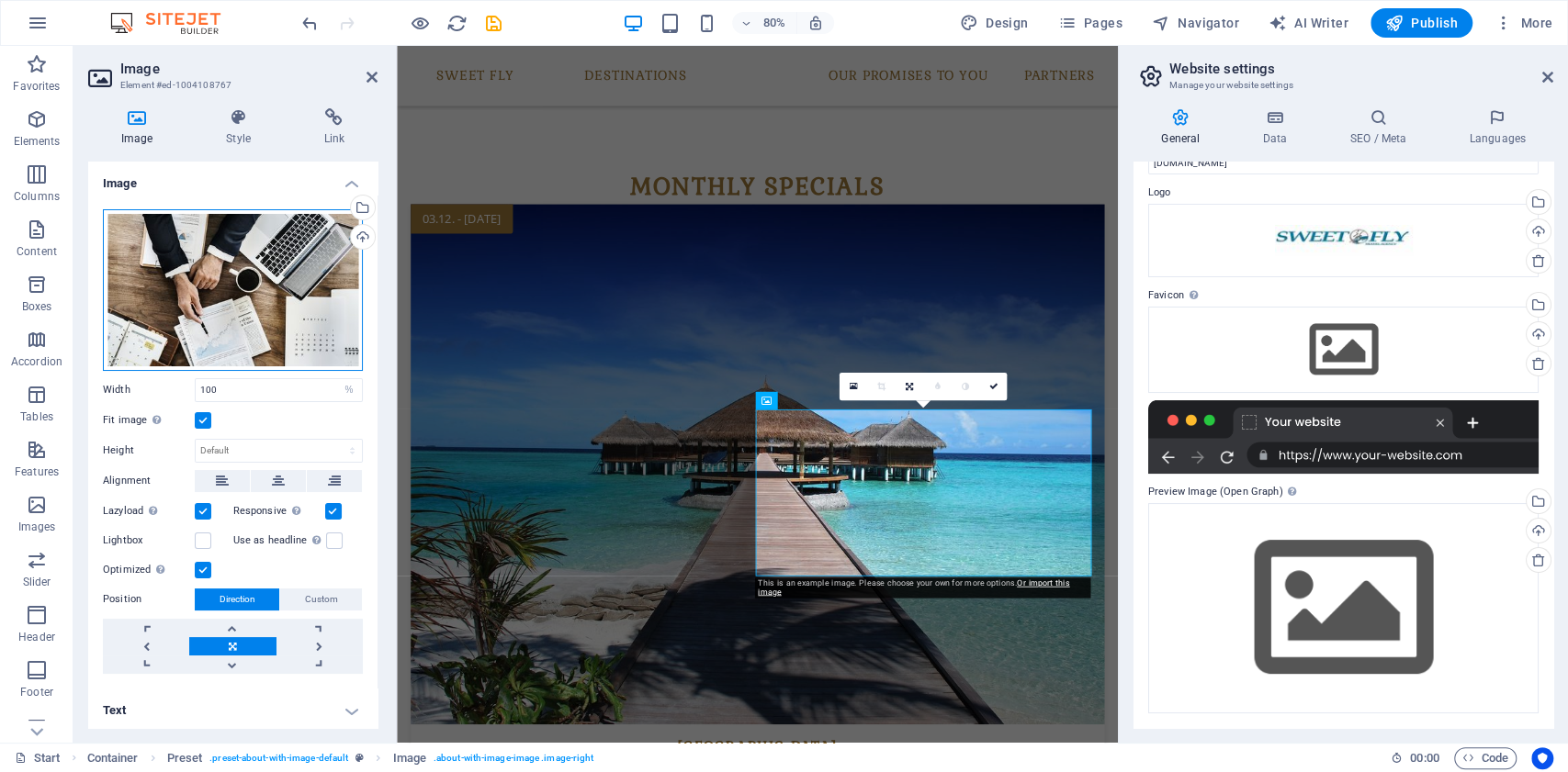
click at [254, 272] on div "Drag files here, click to choose files or select files from Files or our free s…" at bounding box center [232, 291] width 260 height 162
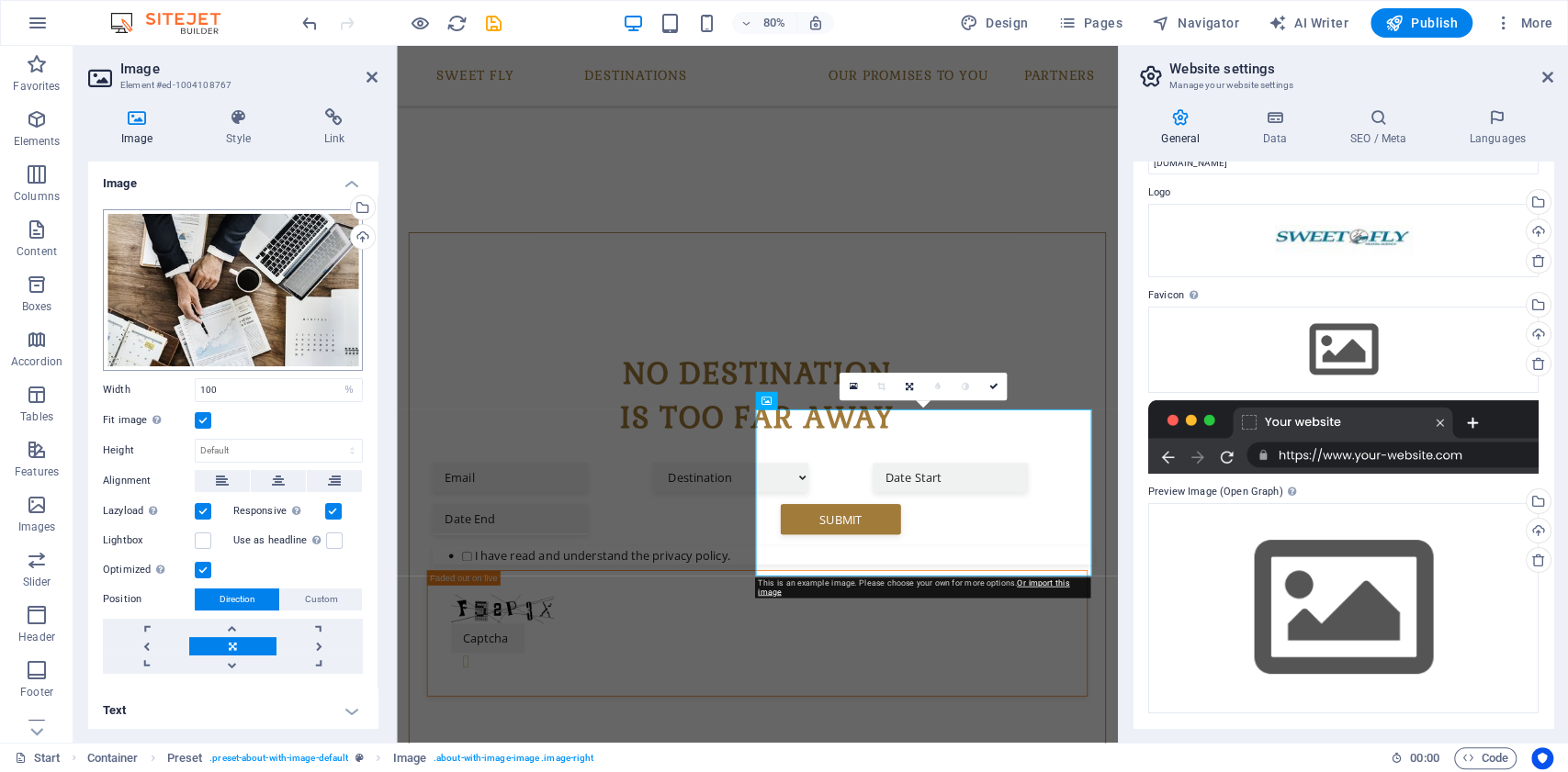
scroll to position [3605, 0]
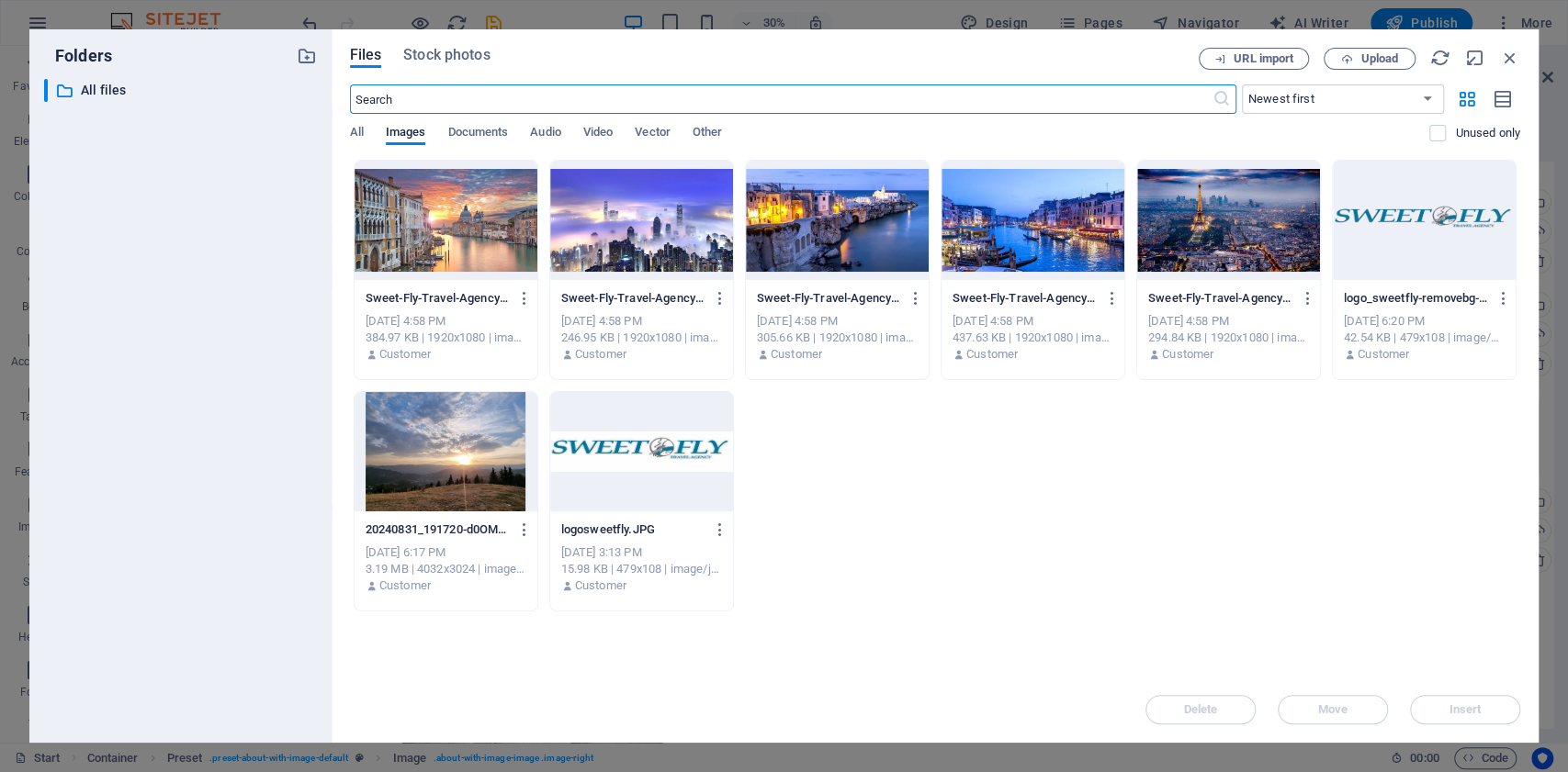
click at [1222, 238] on div at bounding box center [1228, 220] width 182 height 119
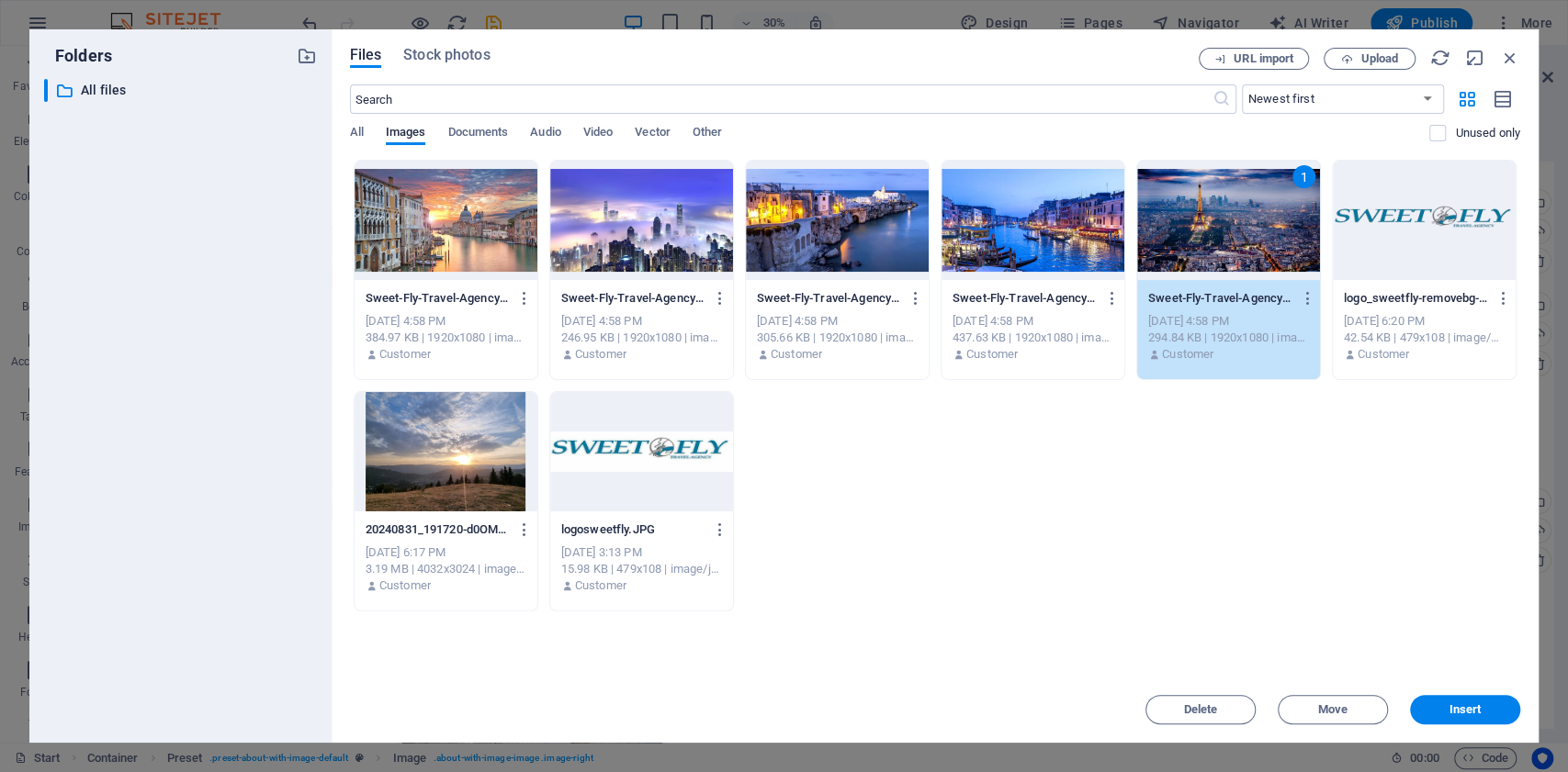
click at [1222, 238] on div "1" at bounding box center [1228, 220] width 182 height 119
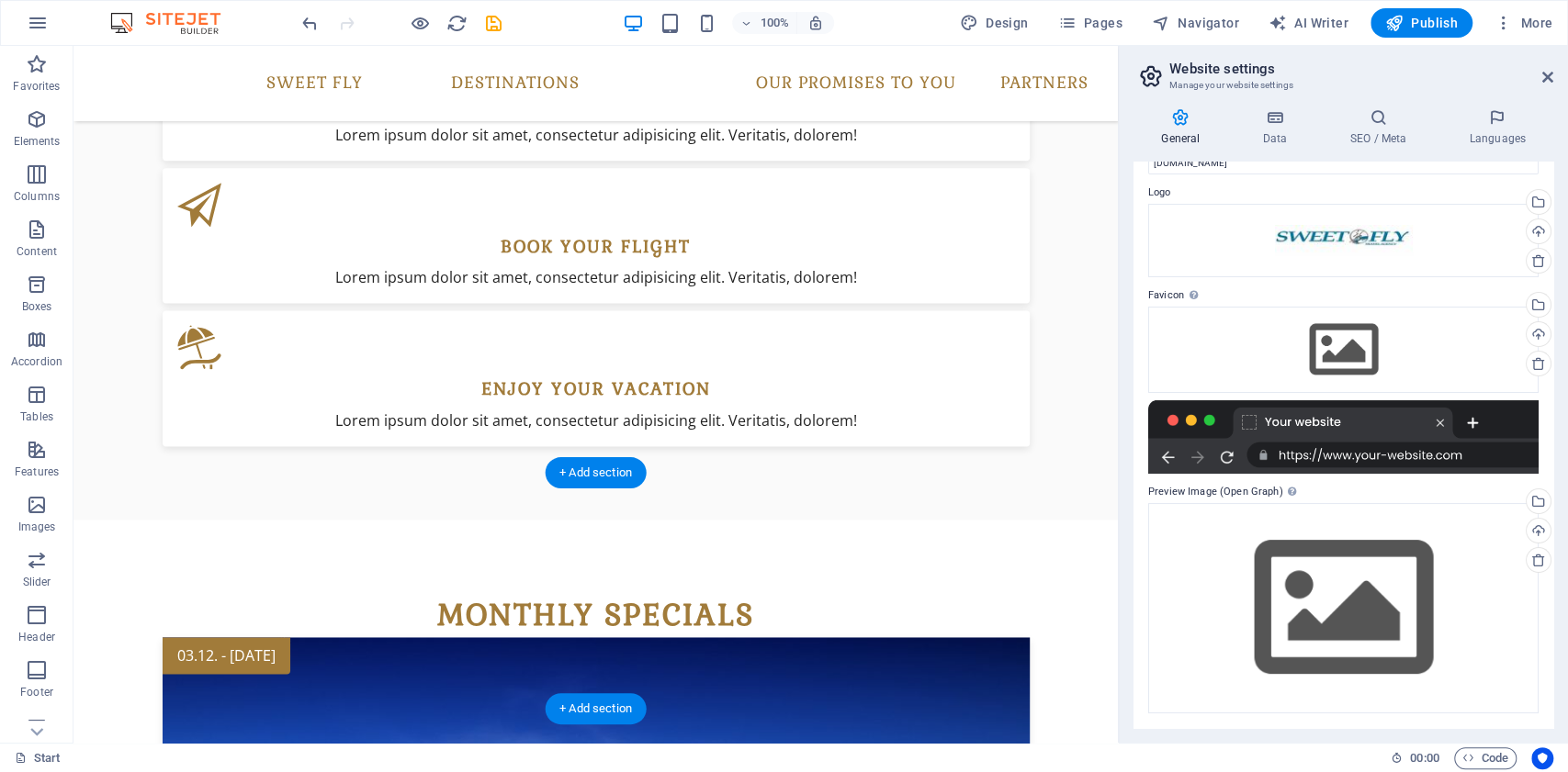
scroll to position [1830, 0]
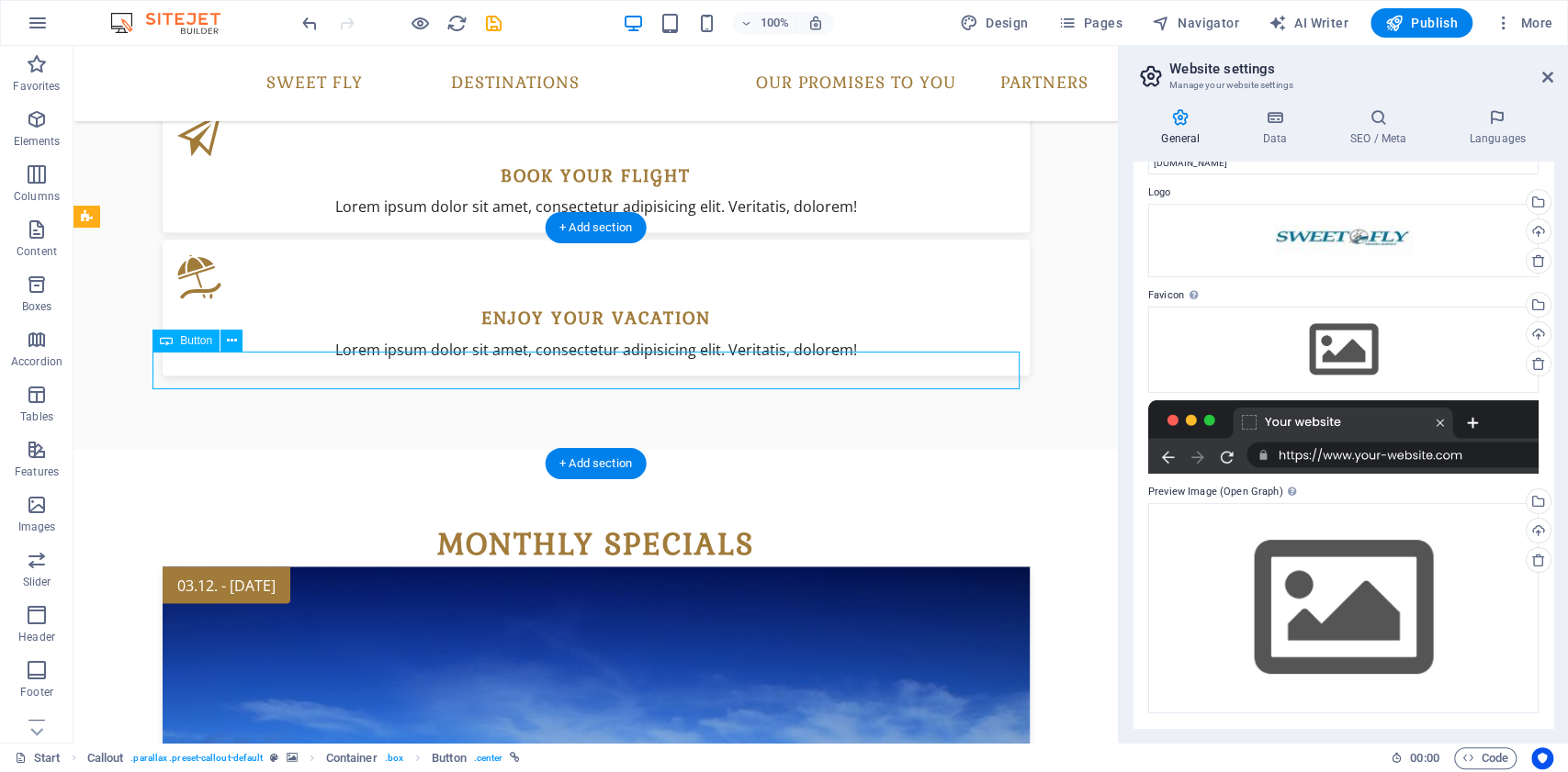
scroll to position [2026, 0]
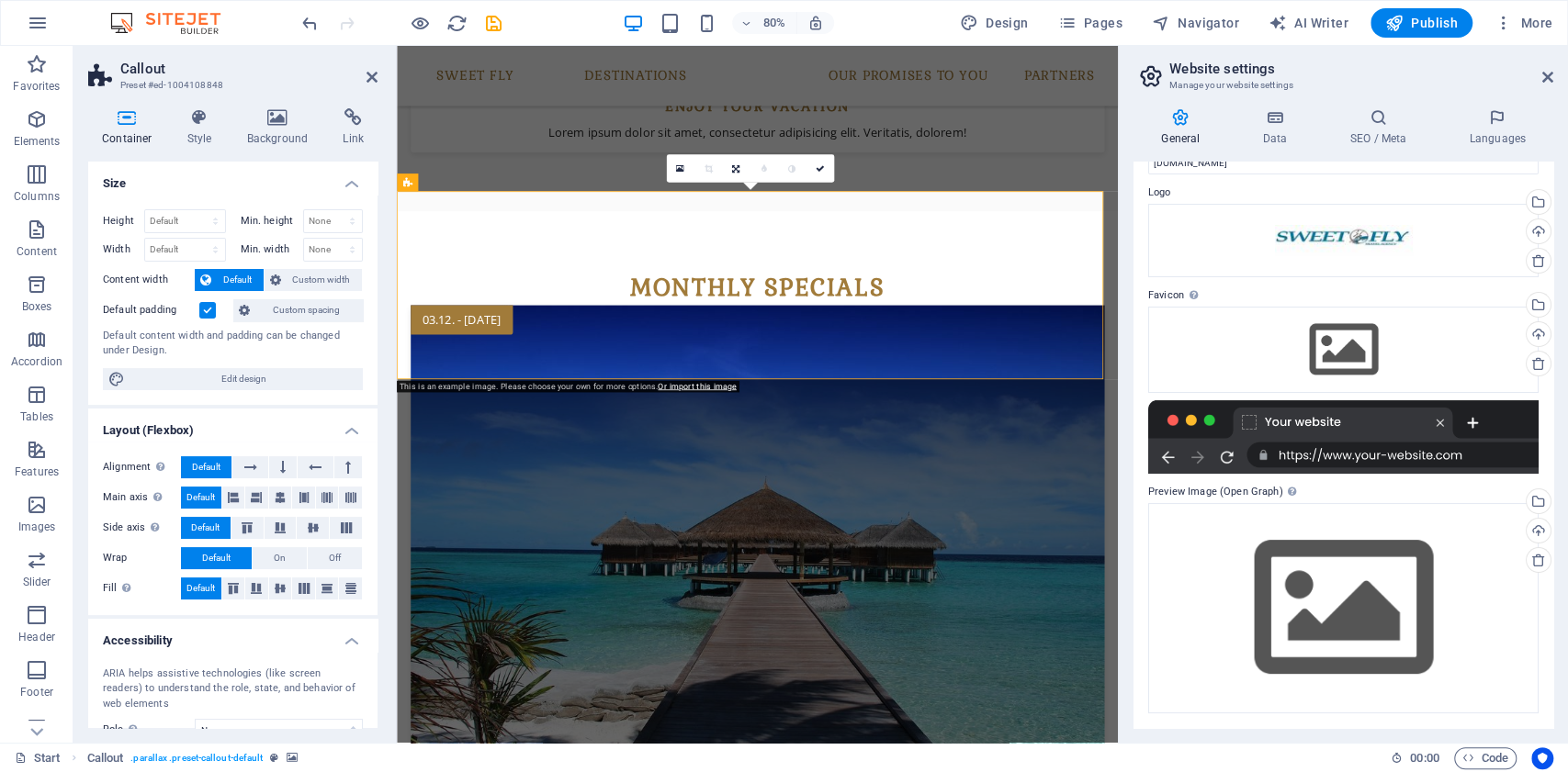
click at [294, 121] on icon at bounding box center [277, 118] width 89 height 19
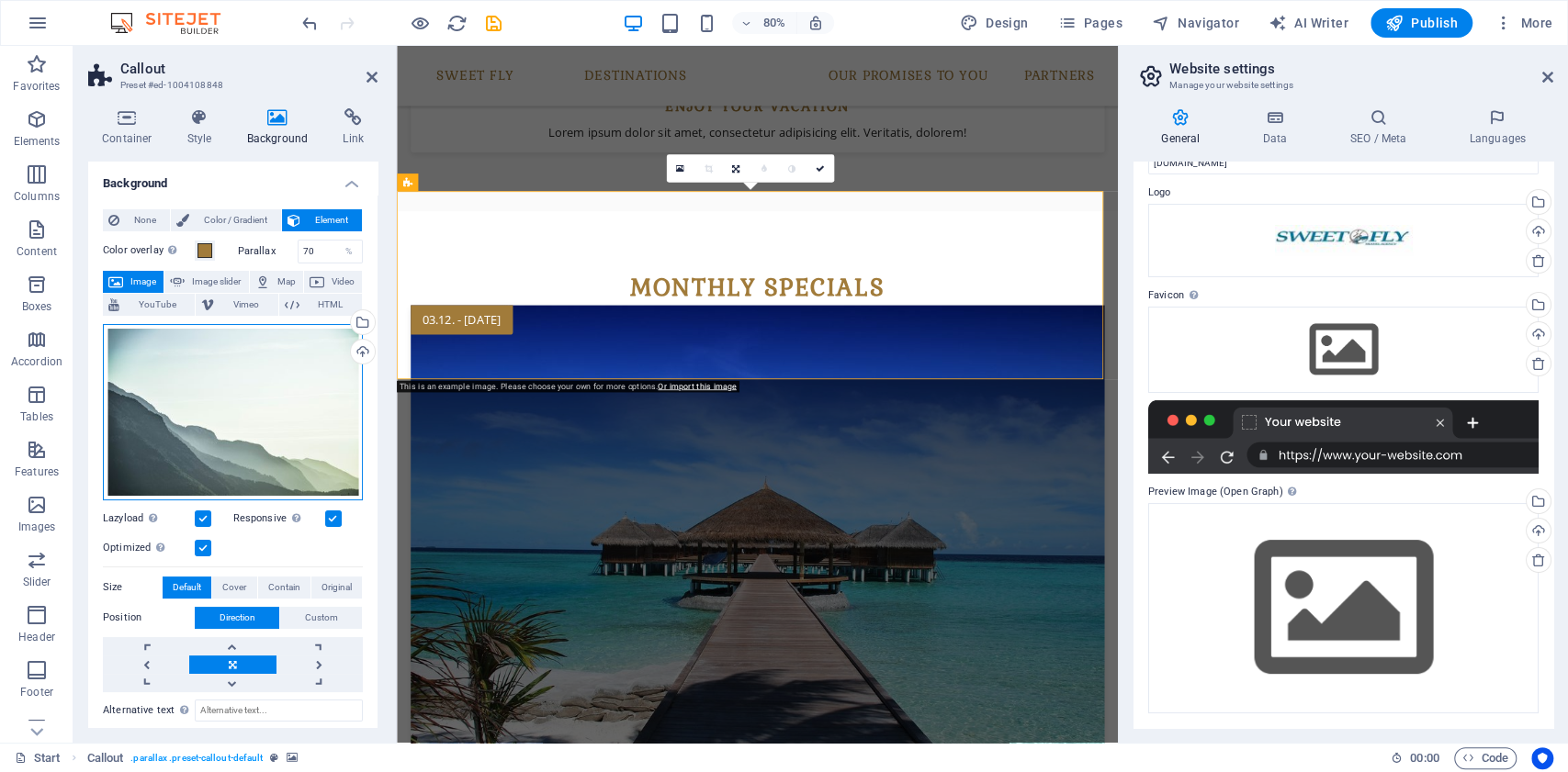
click at [252, 370] on div "Drag files here, click to choose files or select files from Files or our free s…" at bounding box center [232, 413] width 260 height 177
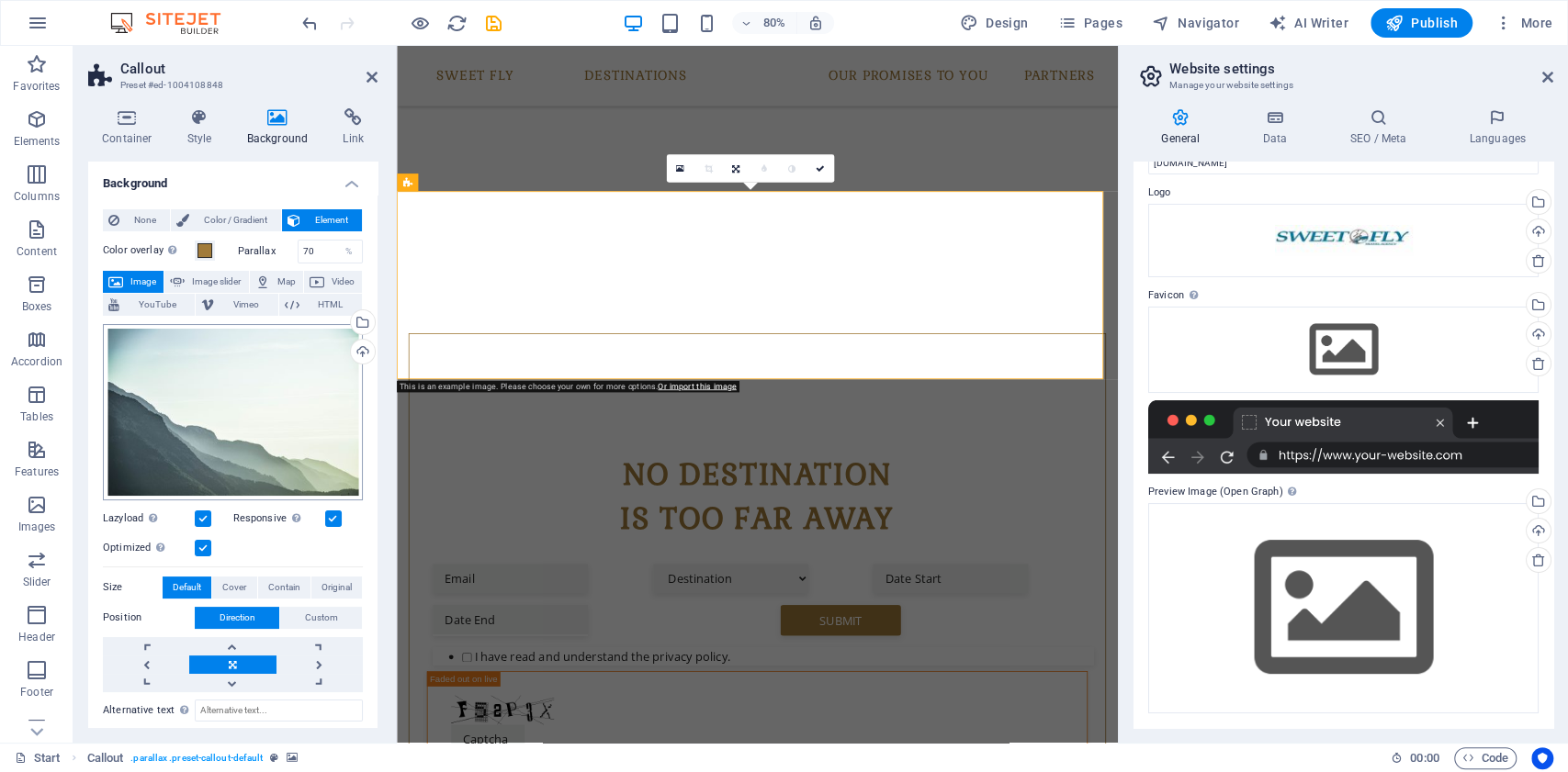
scroll to position [3479, 0]
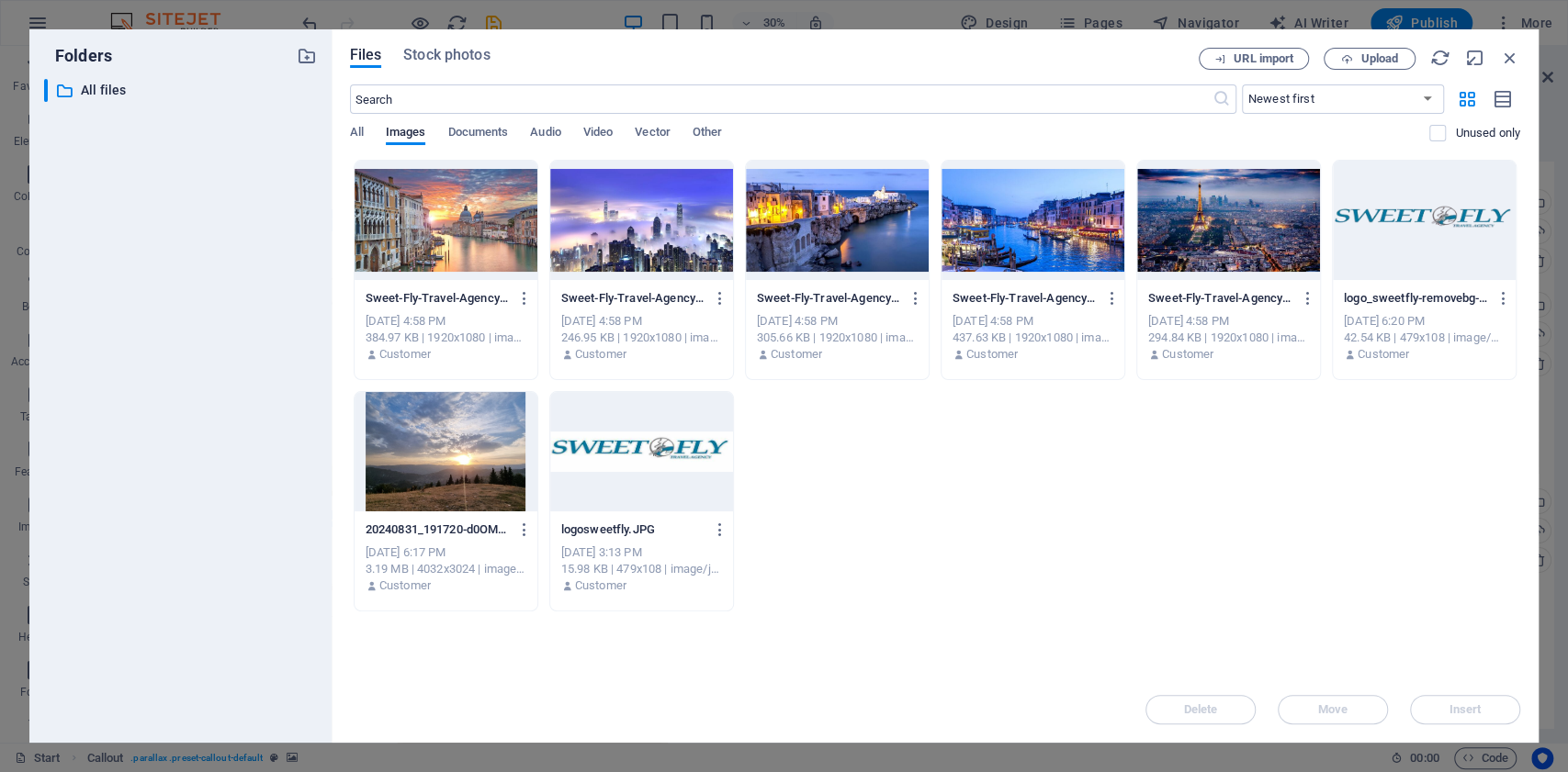
click at [434, 449] on div at bounding box center [446, 451] width 182 height 119
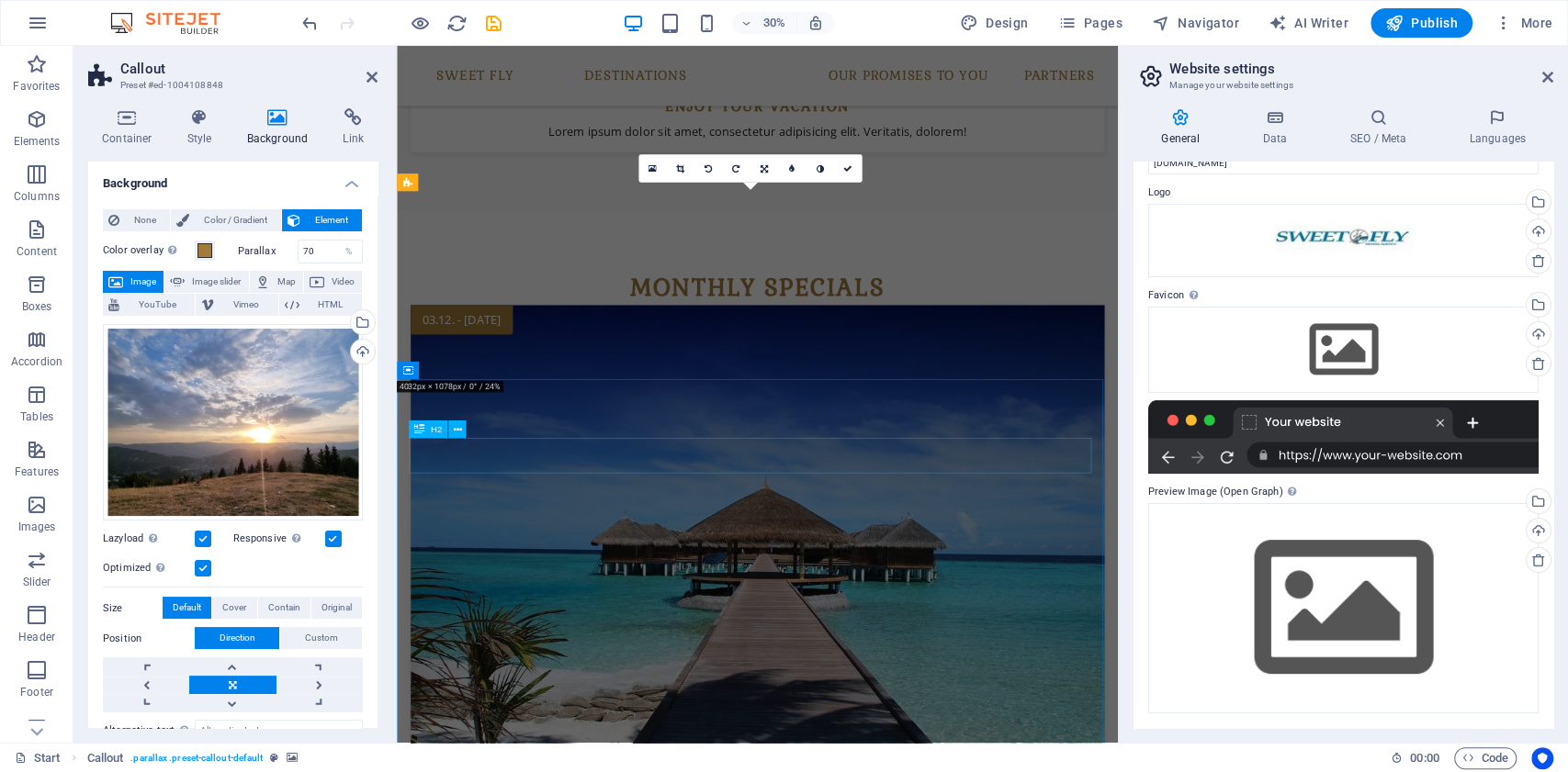
scroll to position [2026, 0]
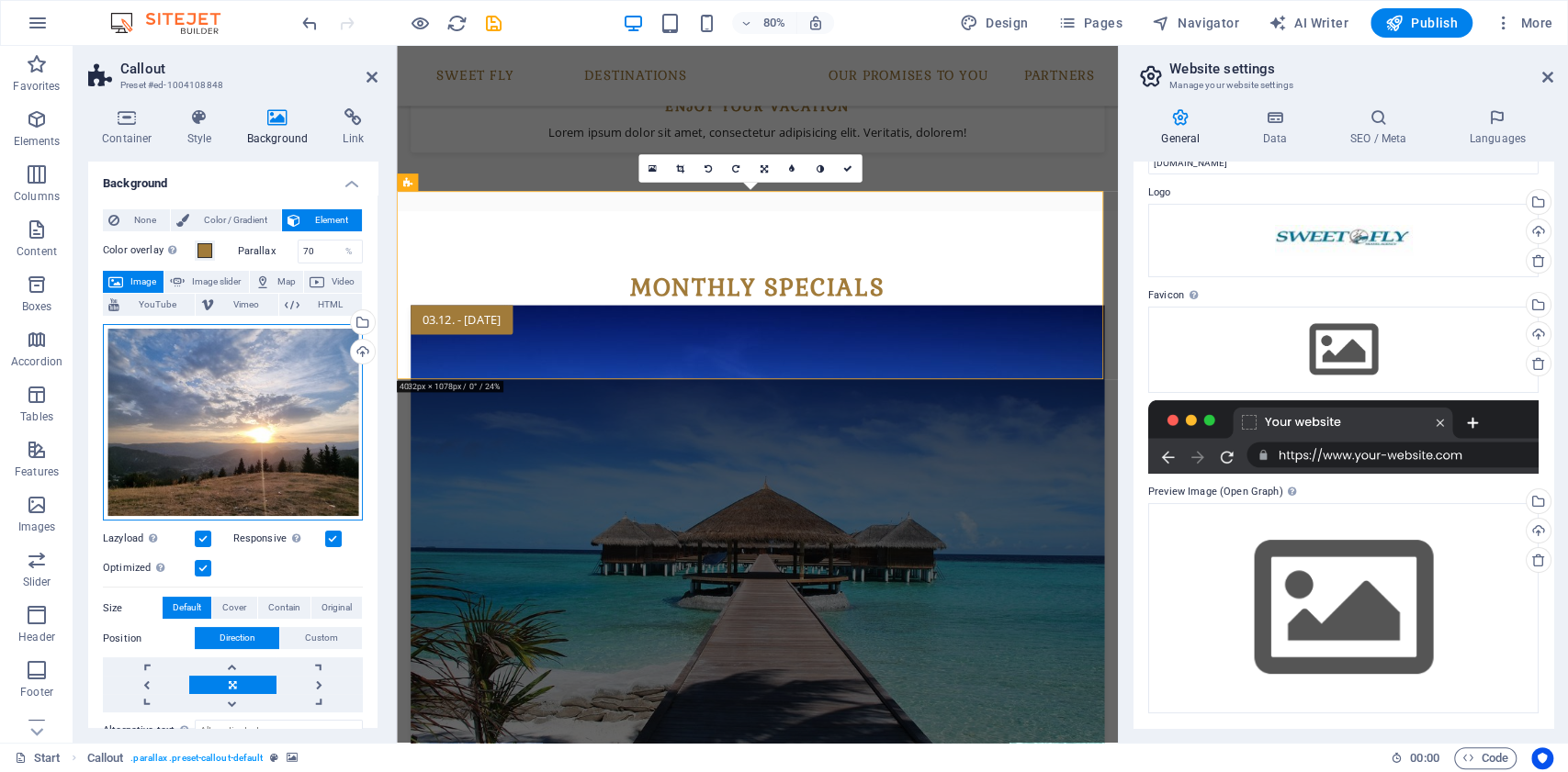
drag, startPoint x: 312, startPoint y: 432, endPoint x: 309, endPoint y: 418, distance: 14.3
click at [309, 418] on div "Drag files here, click to choose files or select files from Files or our free s…" at bounding box center [232, 423] width 260 height 197
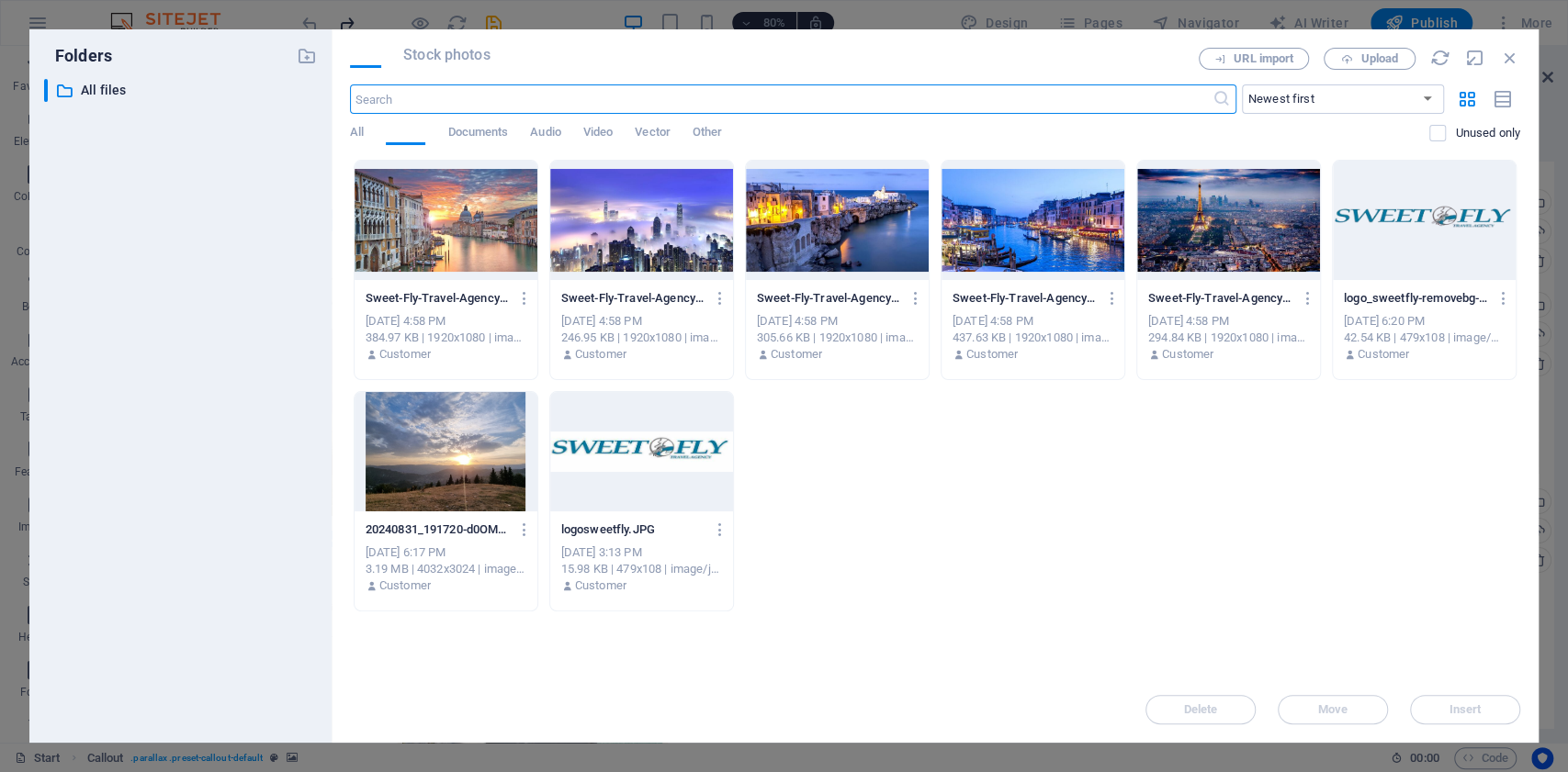
scroll to position [3479, 0]
click at [676, 219] on div at bounding box center [641, 220] width 182 height 119
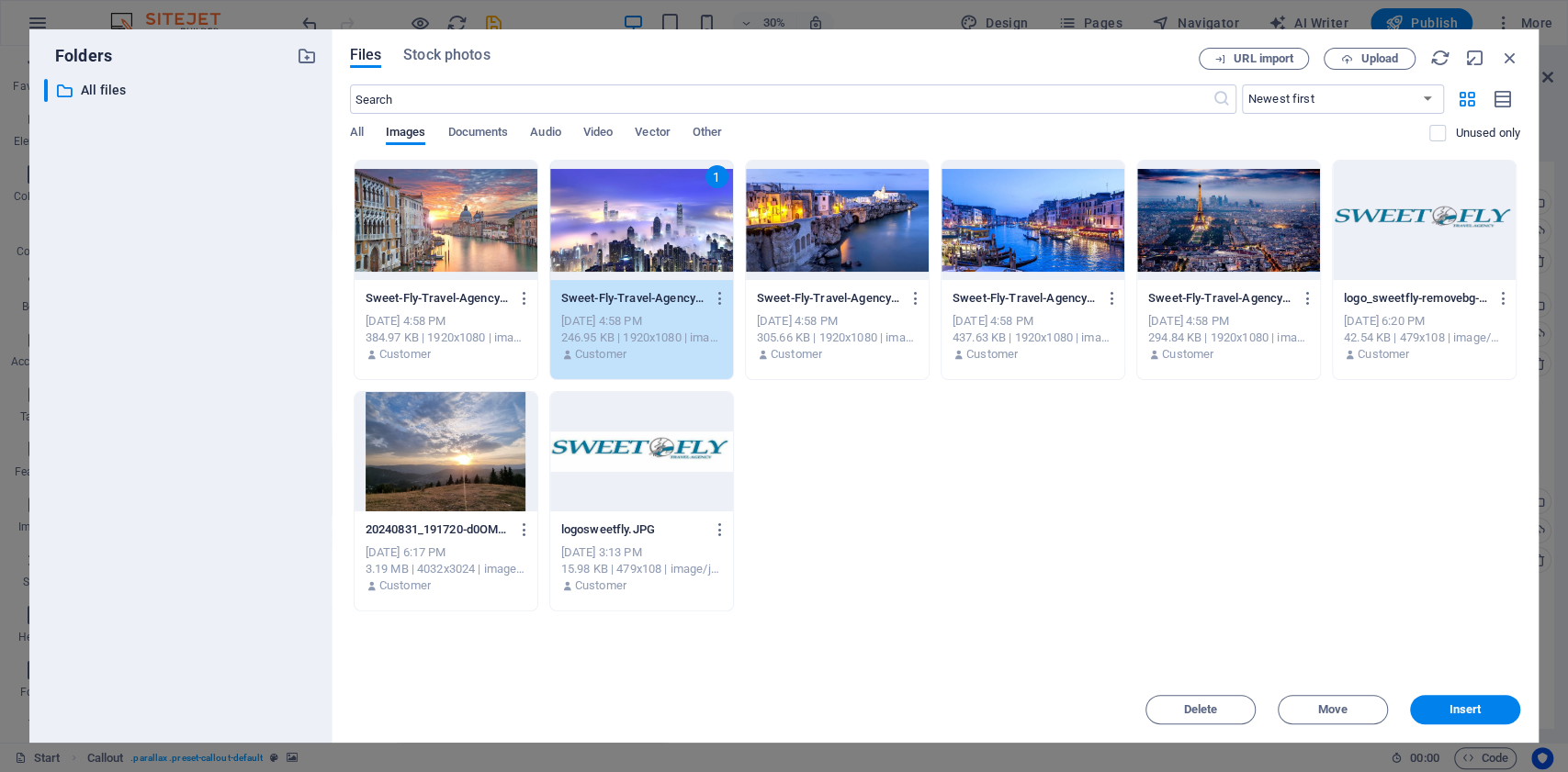
click at [676, 219] on div "1" at bounding box center [641, 220] width 182 height 119
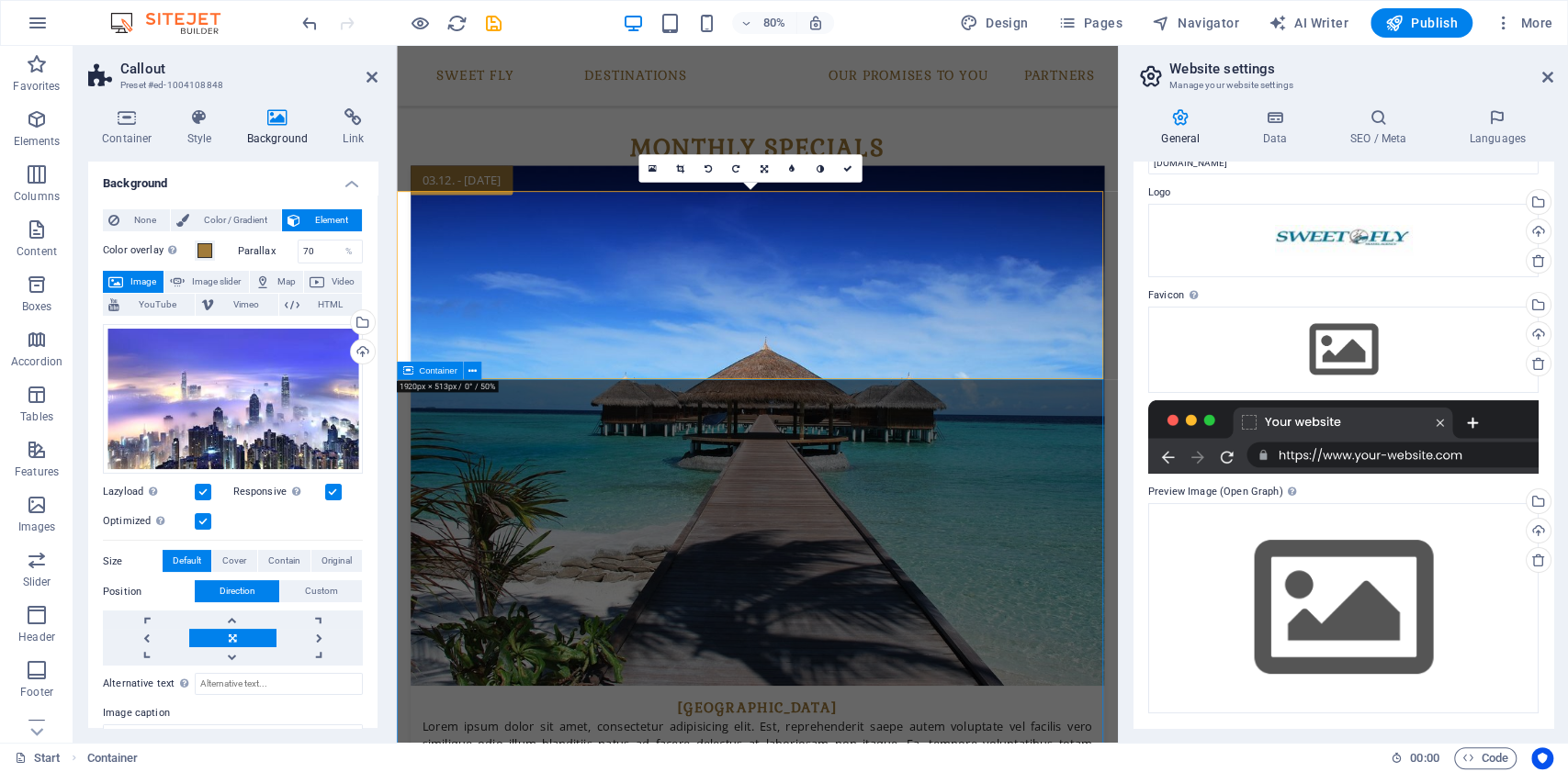
scroll to position [1830, 0]
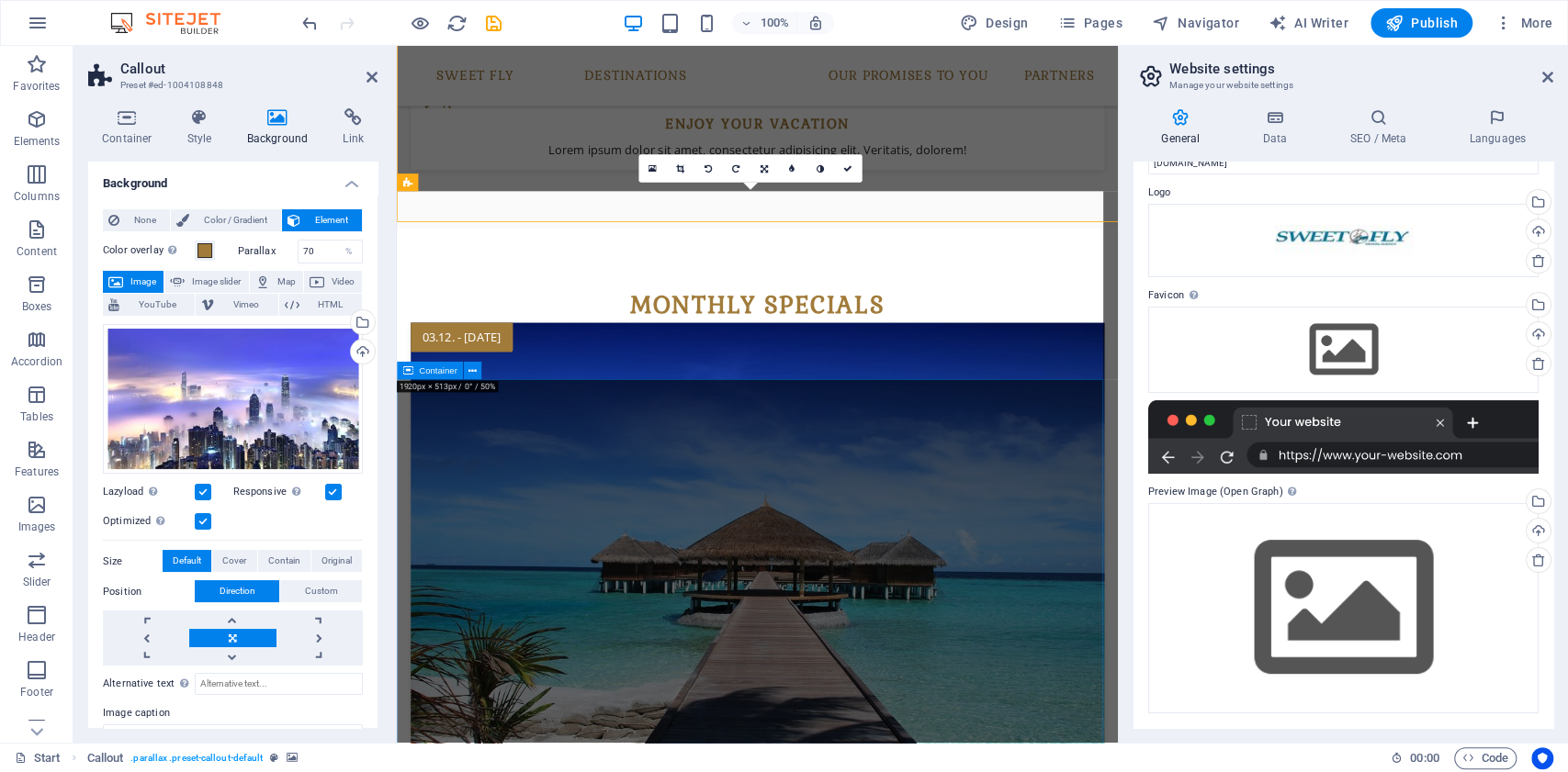
scroll to position [2026, 0]
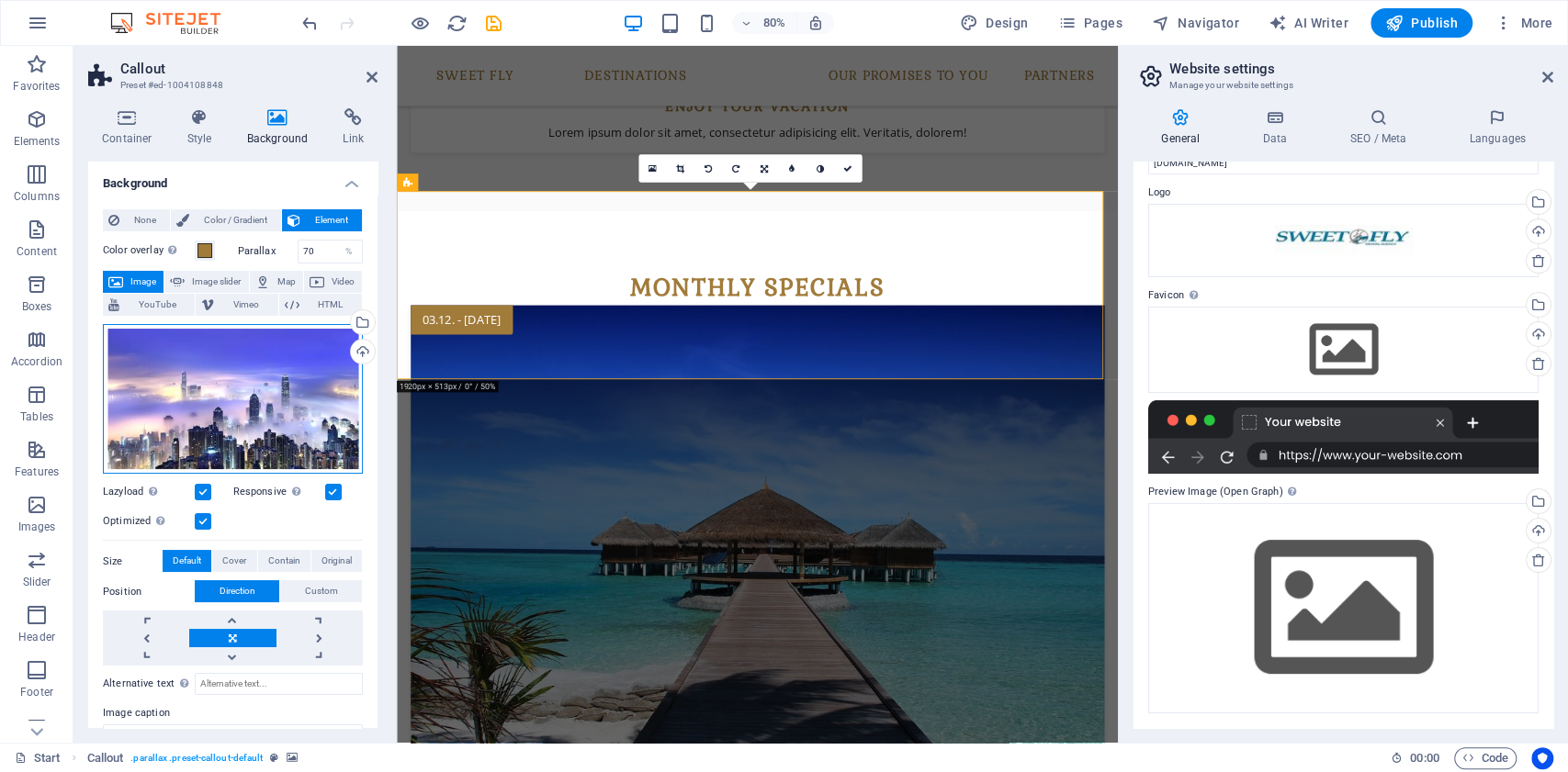
click at [259, 376] on div "Drag files here, click to choose files or select files from Files or our free s…" at bounding box center [232, 400] width 260 height 150
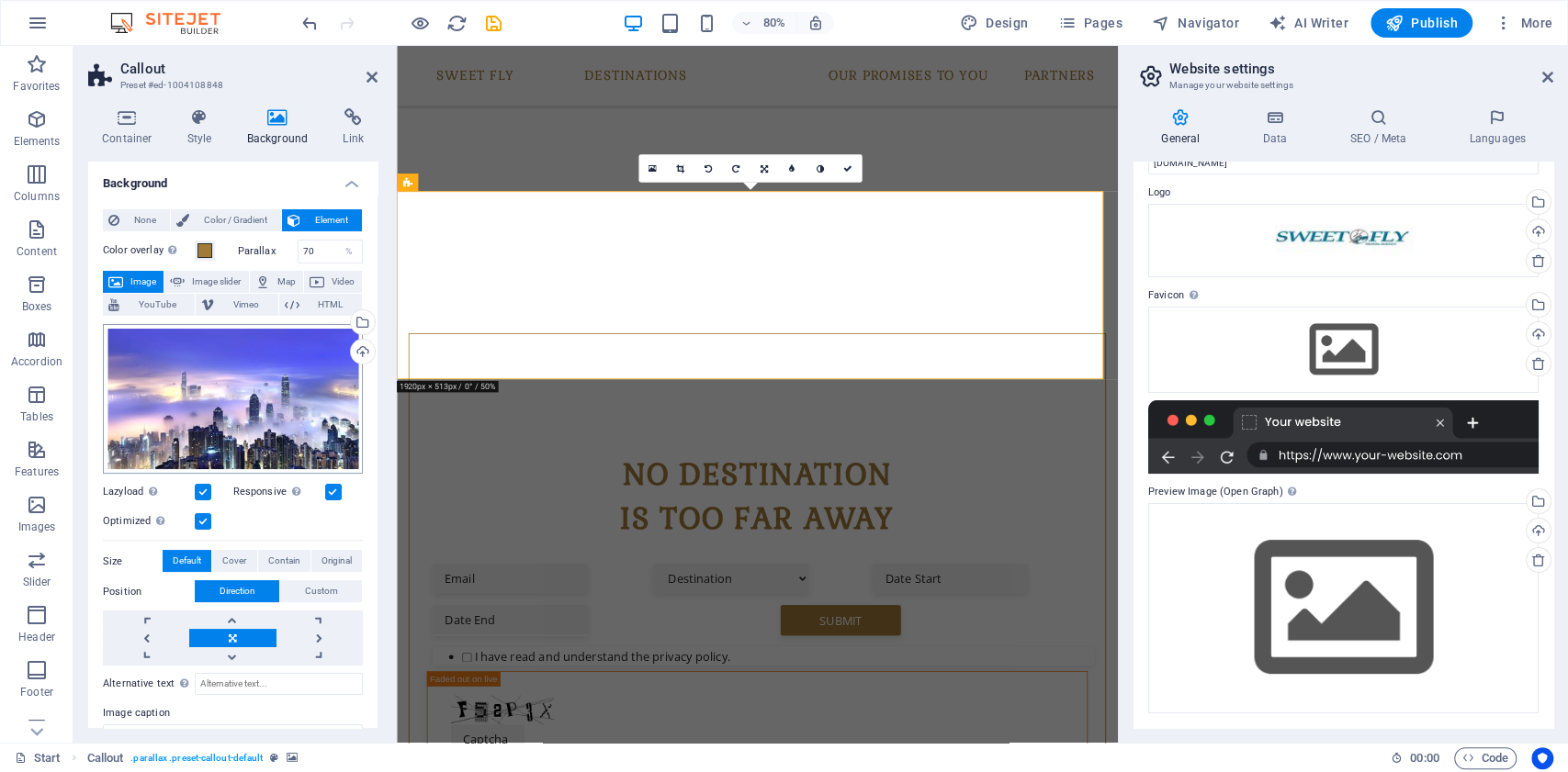
scroll to position [3479, 0]
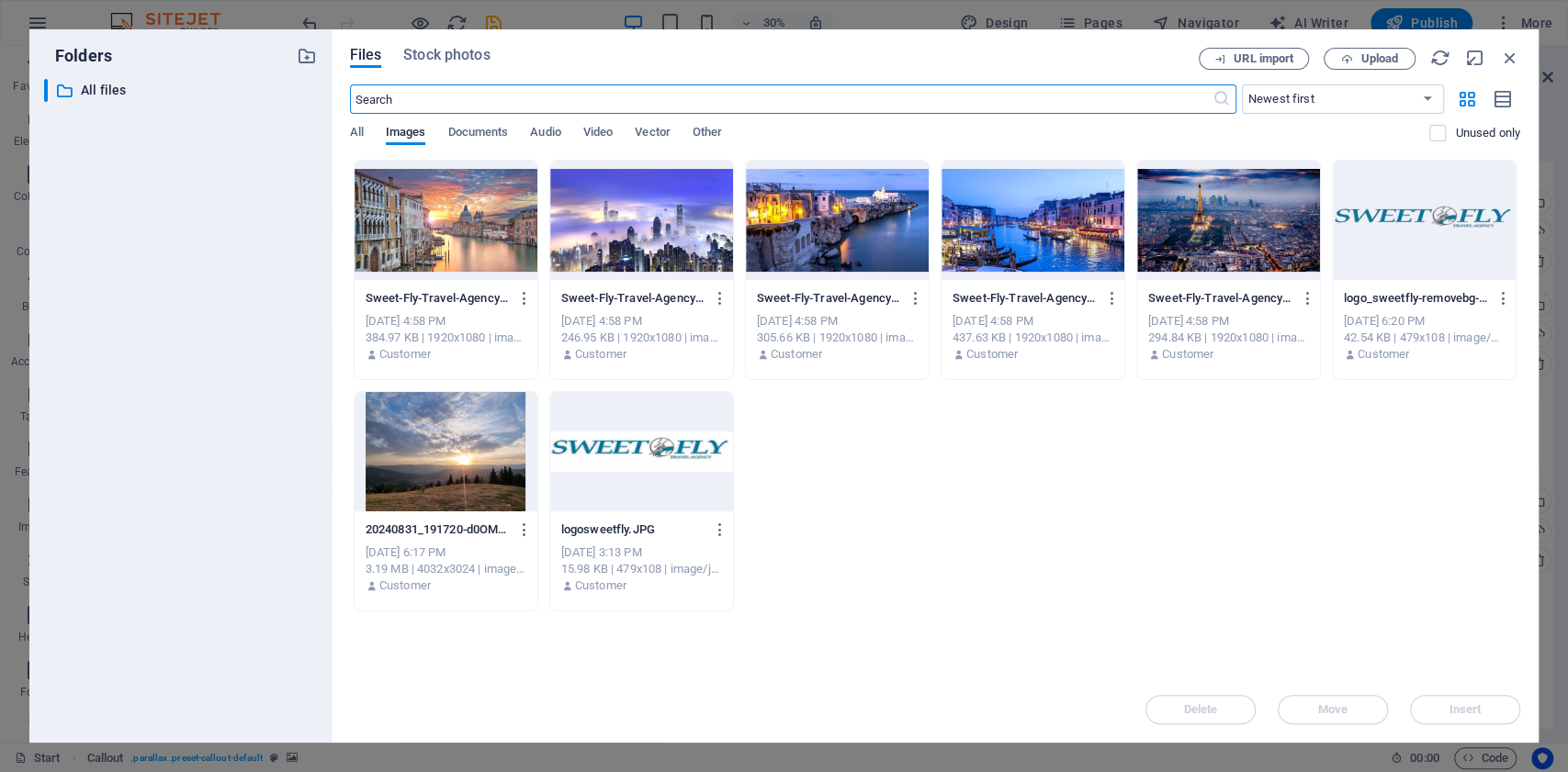
click at [613, 208] on div at bounding box center [641, 220] width 182 height 119
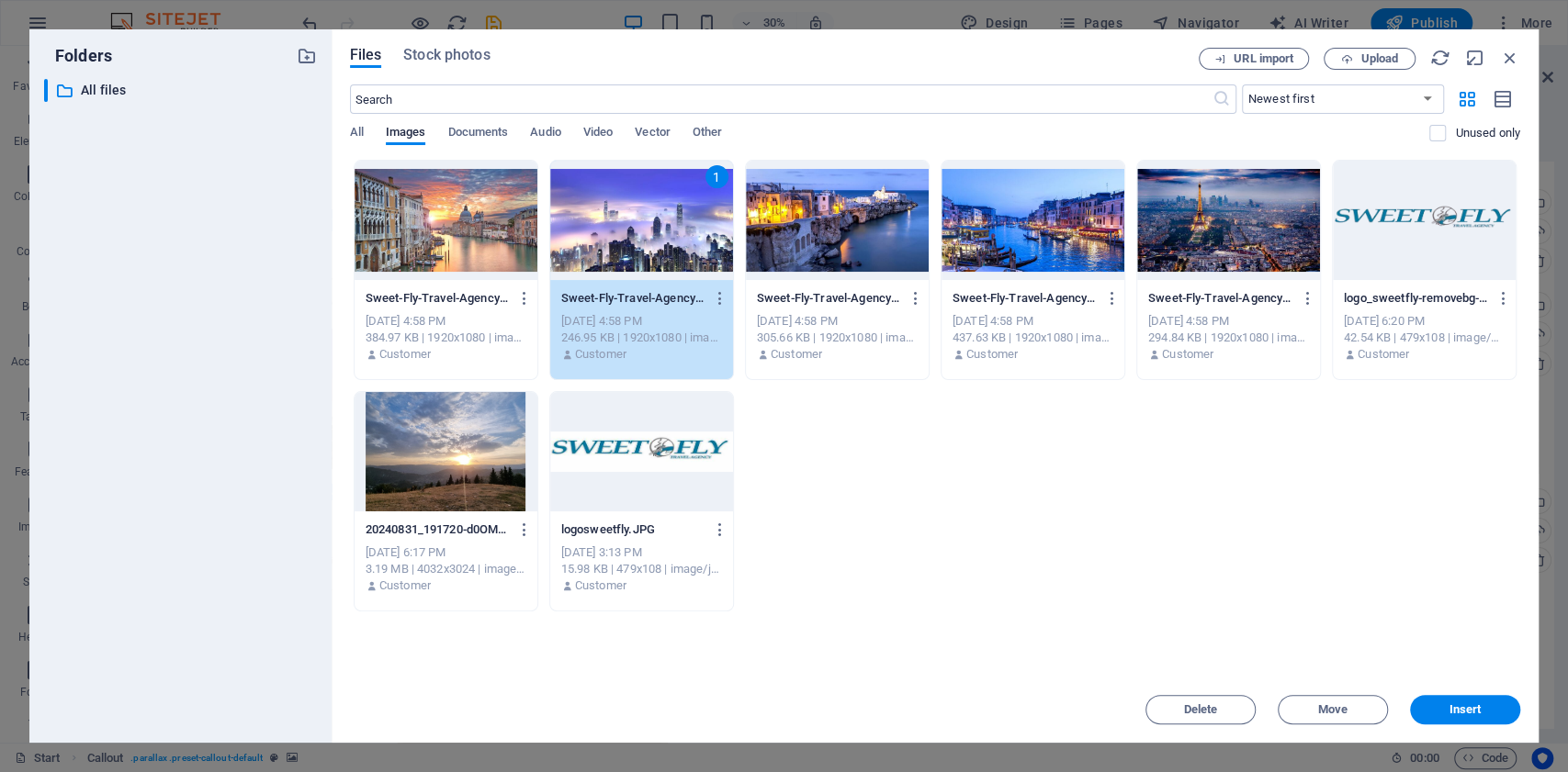
click at [613, 208] on div "1" at bounding box center [641, 220] width 182 height 119
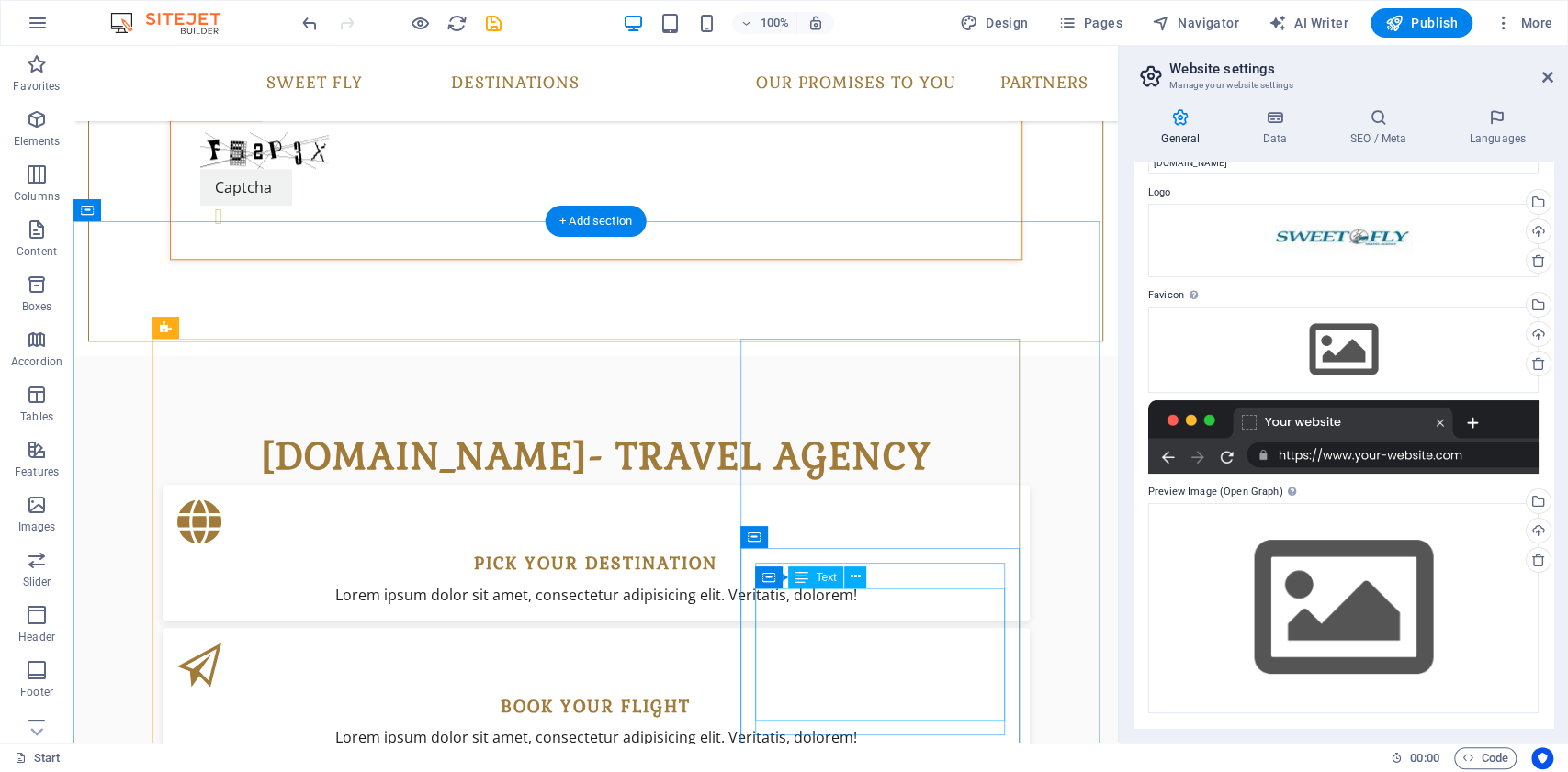
scroll to position [857, 0]
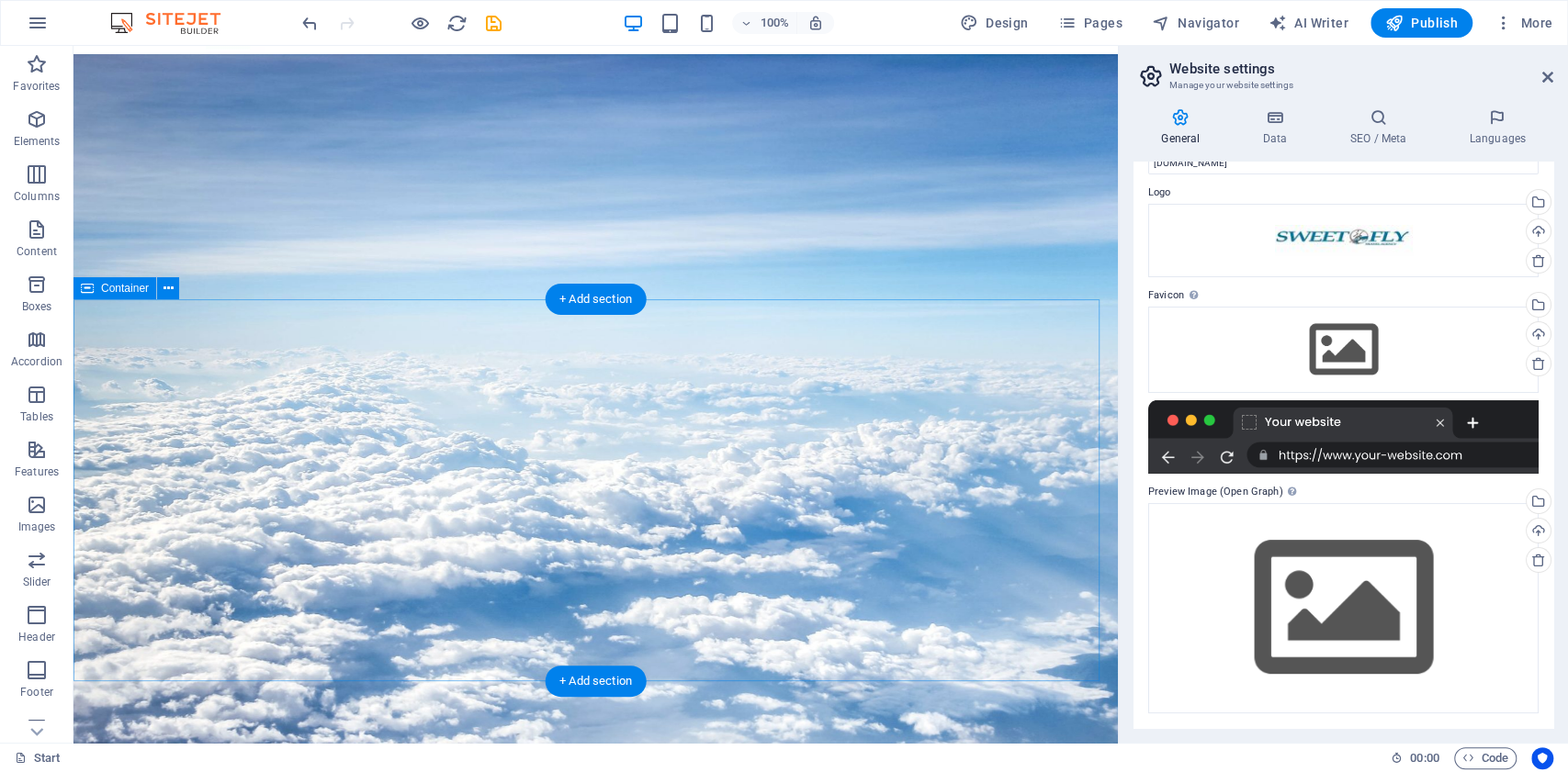
scroll to position [0, 0]
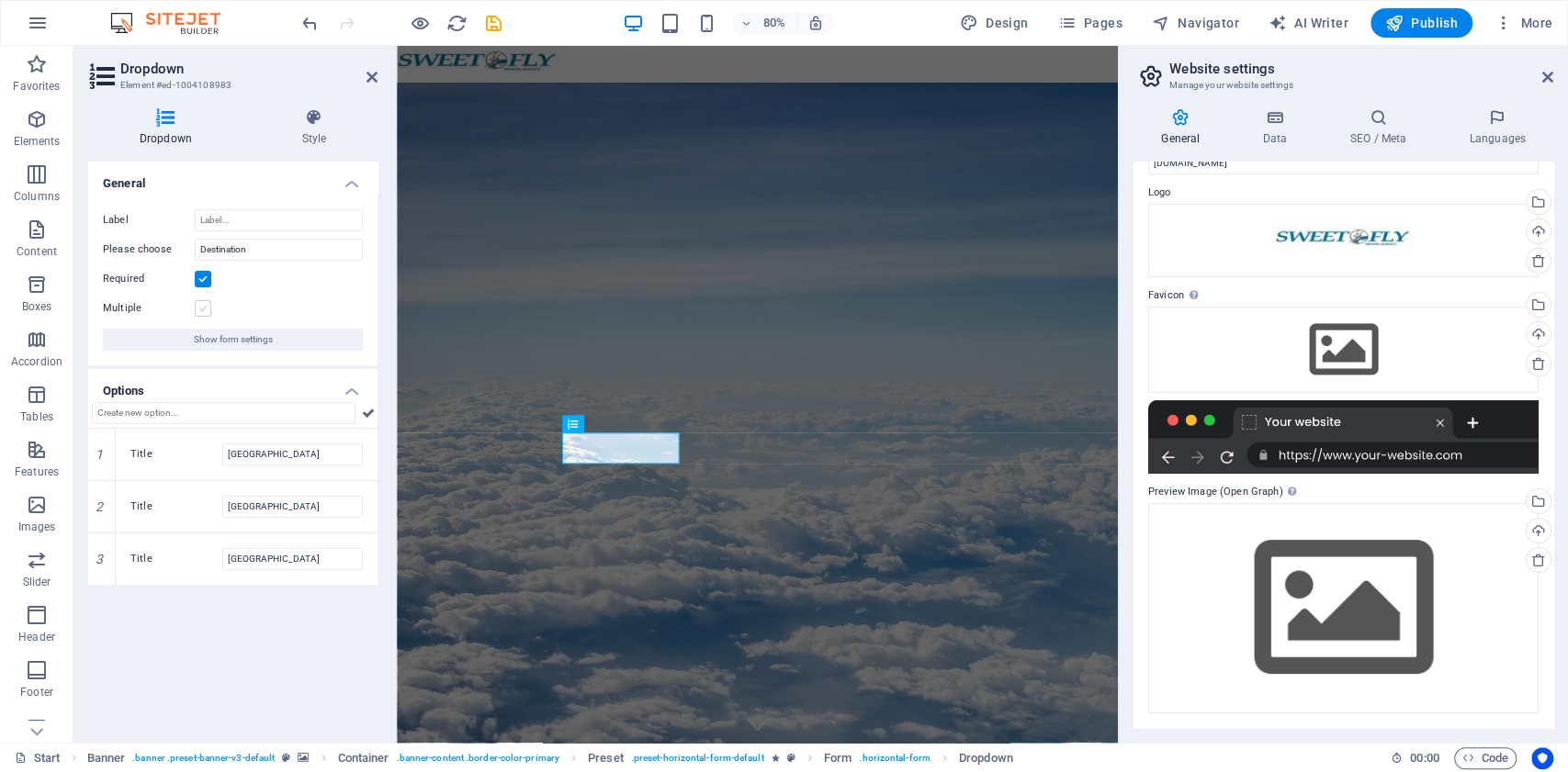
click at [206, 307] on label at bounding box center [203, 308] width 17 height 17
click at [0, 0] on input "Multiple" at bounding box center [0, 0] width 0 height 0
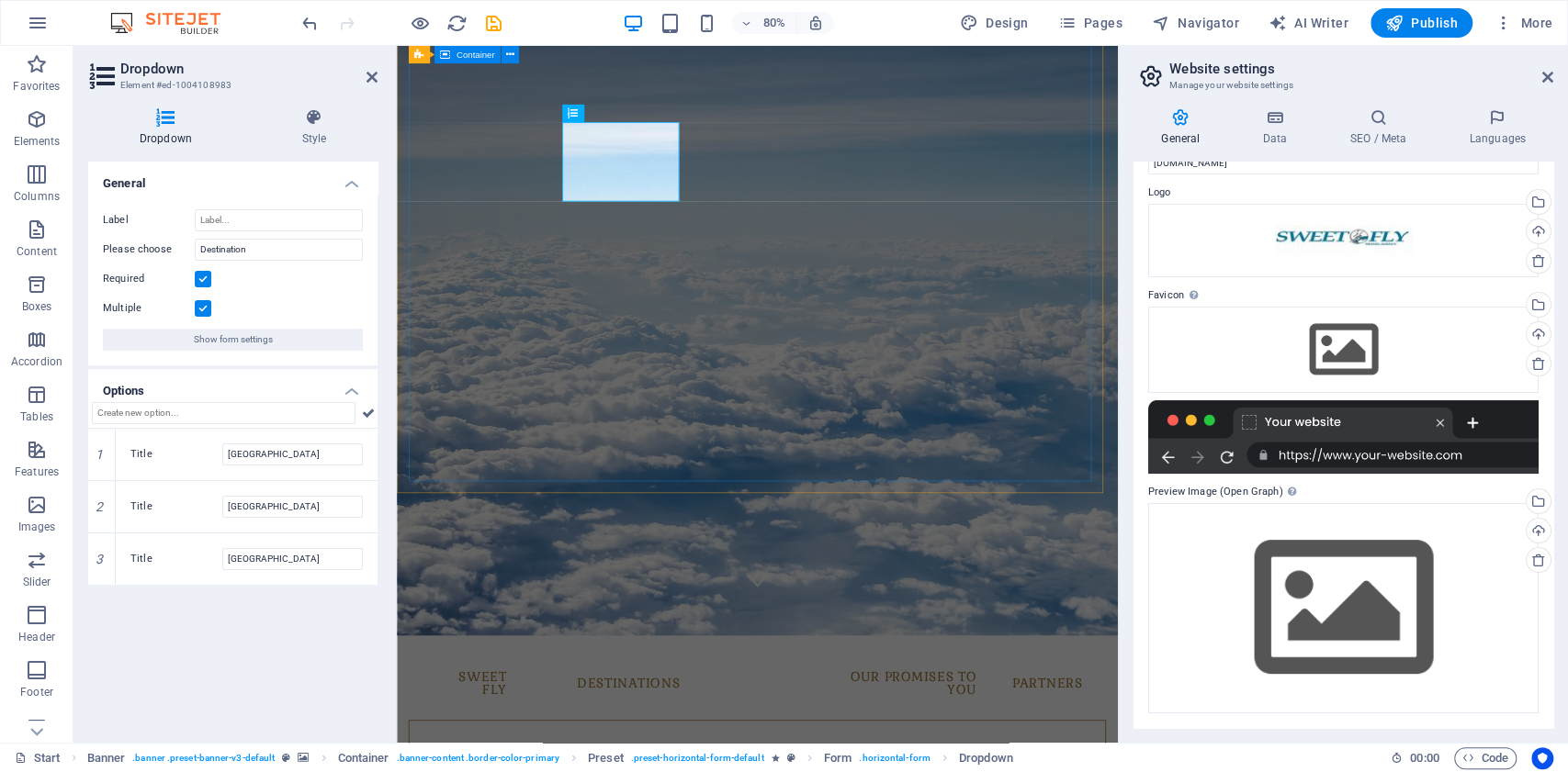
scroll to position [368, 0]
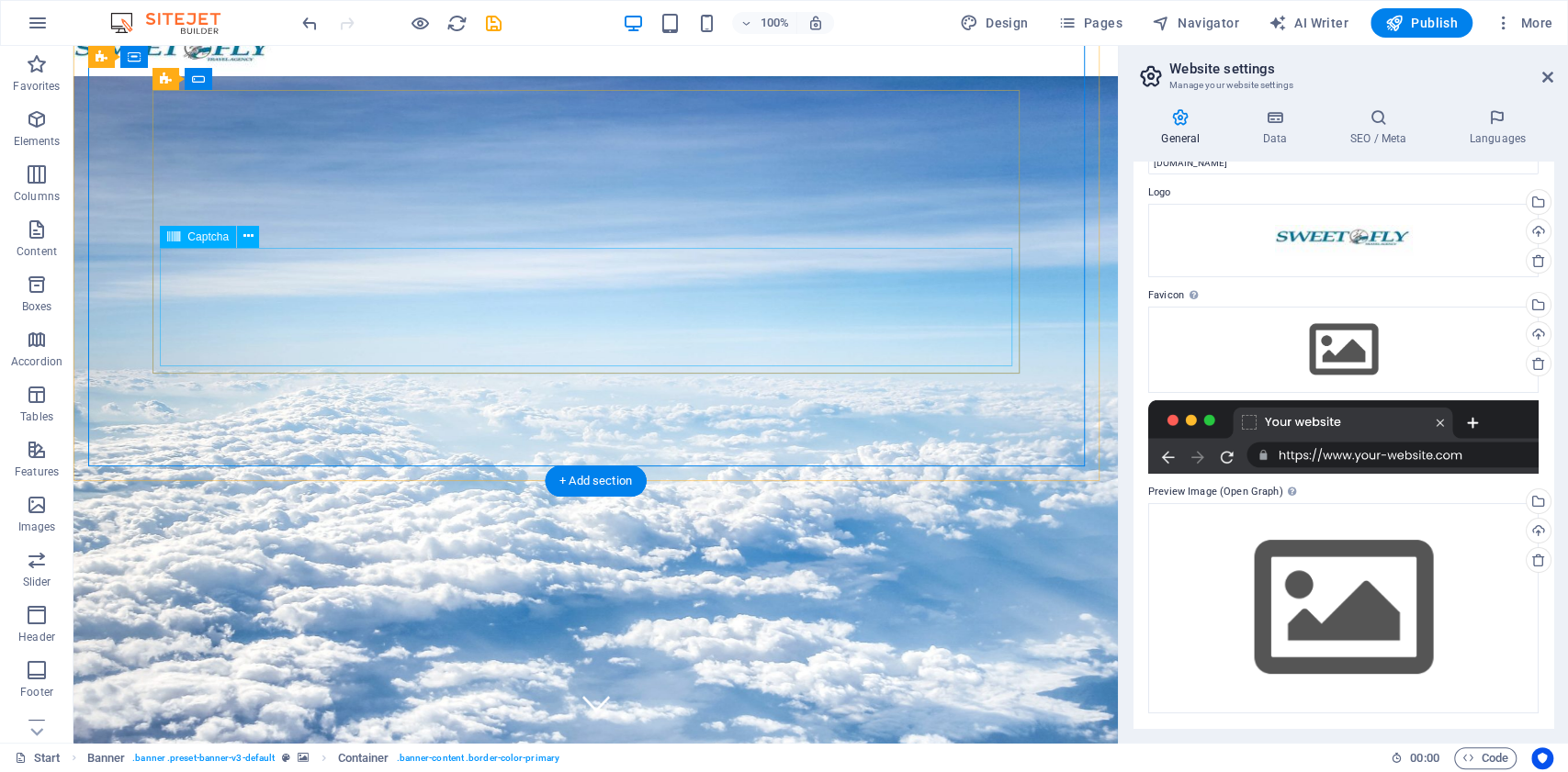
scroll to position [0, 0]
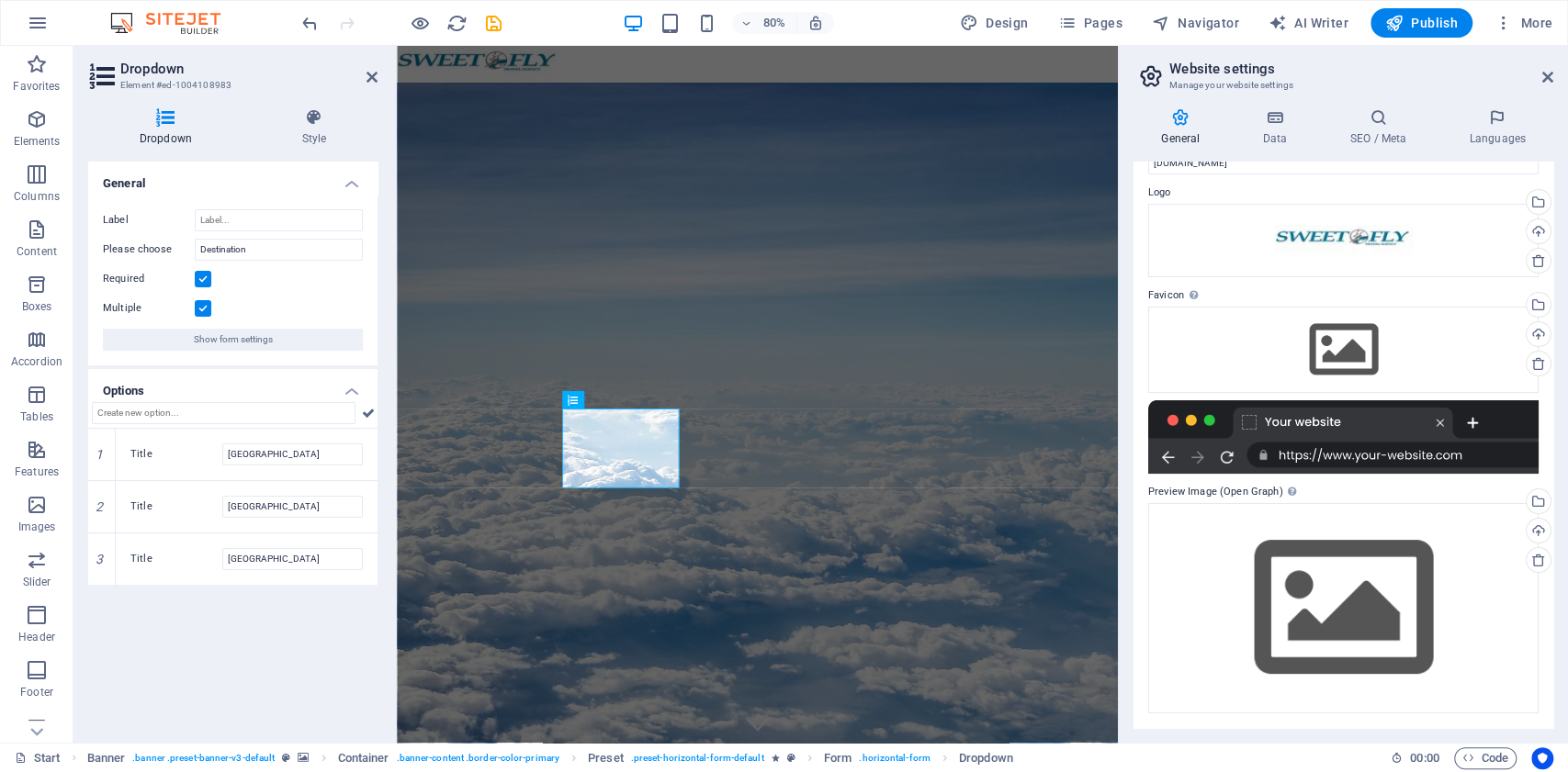
click at [202, 307] on label at bounding box center [203, 308] width 17 height 17
click at [0, 0] on input "Multiple" at bounding box center [0, 0] width 0 height 0
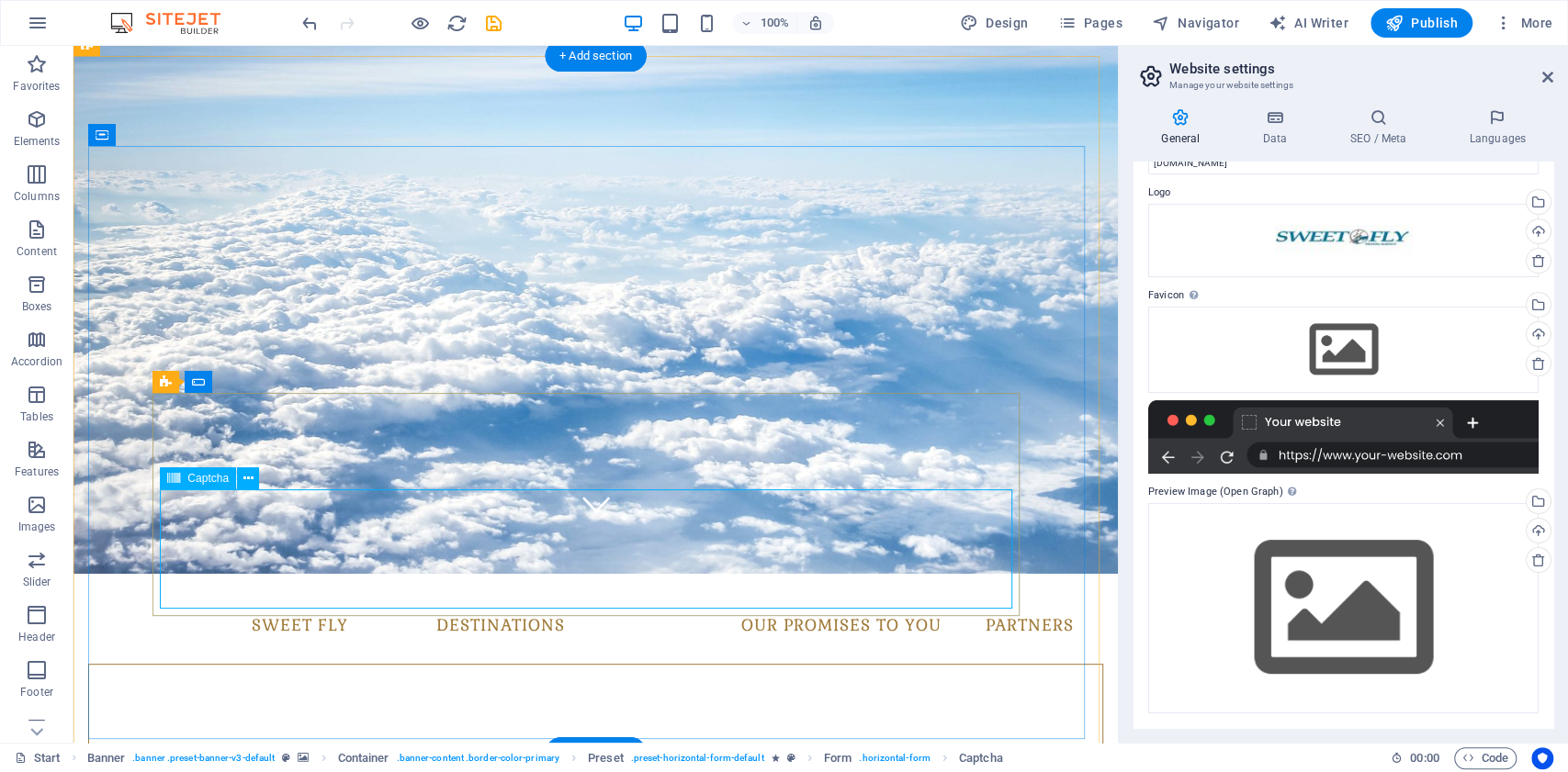
scroll to position [244, 0]
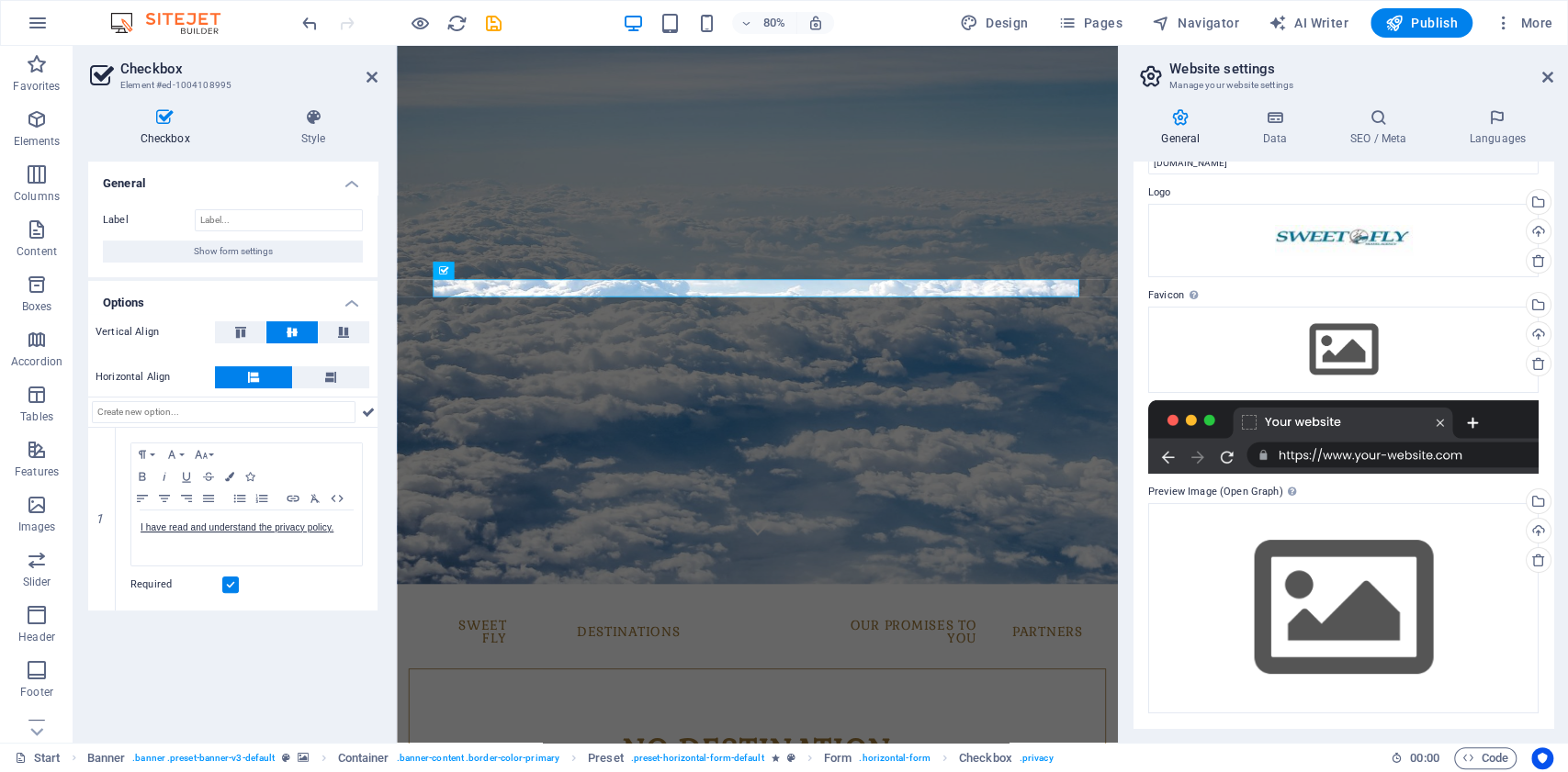
click at [372, 67] on h2 "Checkbox" at bounding box center [248, 69] width 257 height 17
click at [375, 77] on icon at bounding box center [372, 77] width 11 height 15
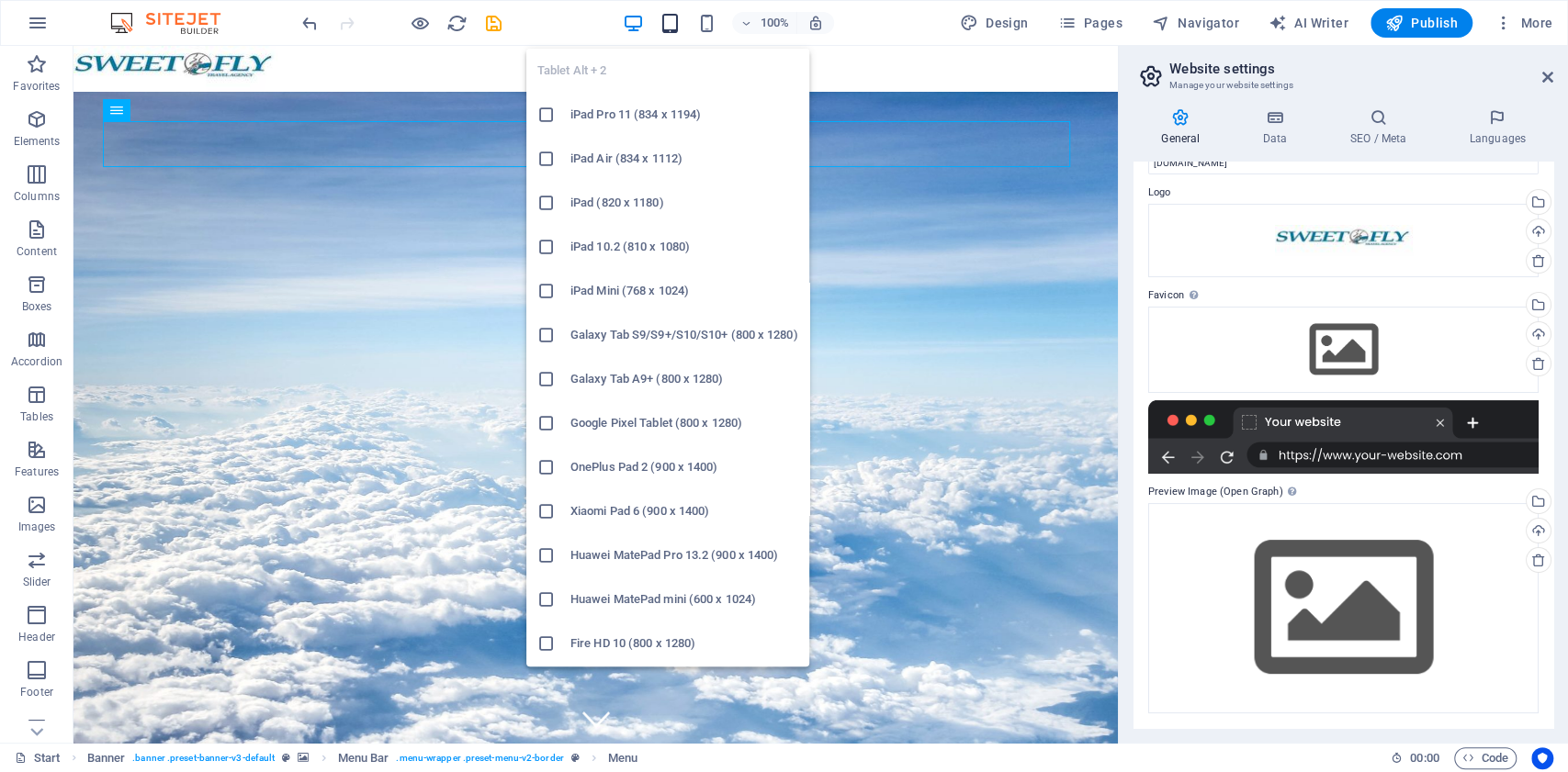
click at [671, 21] on icon "button" at bounding box center [670, 24] width 21 height 21
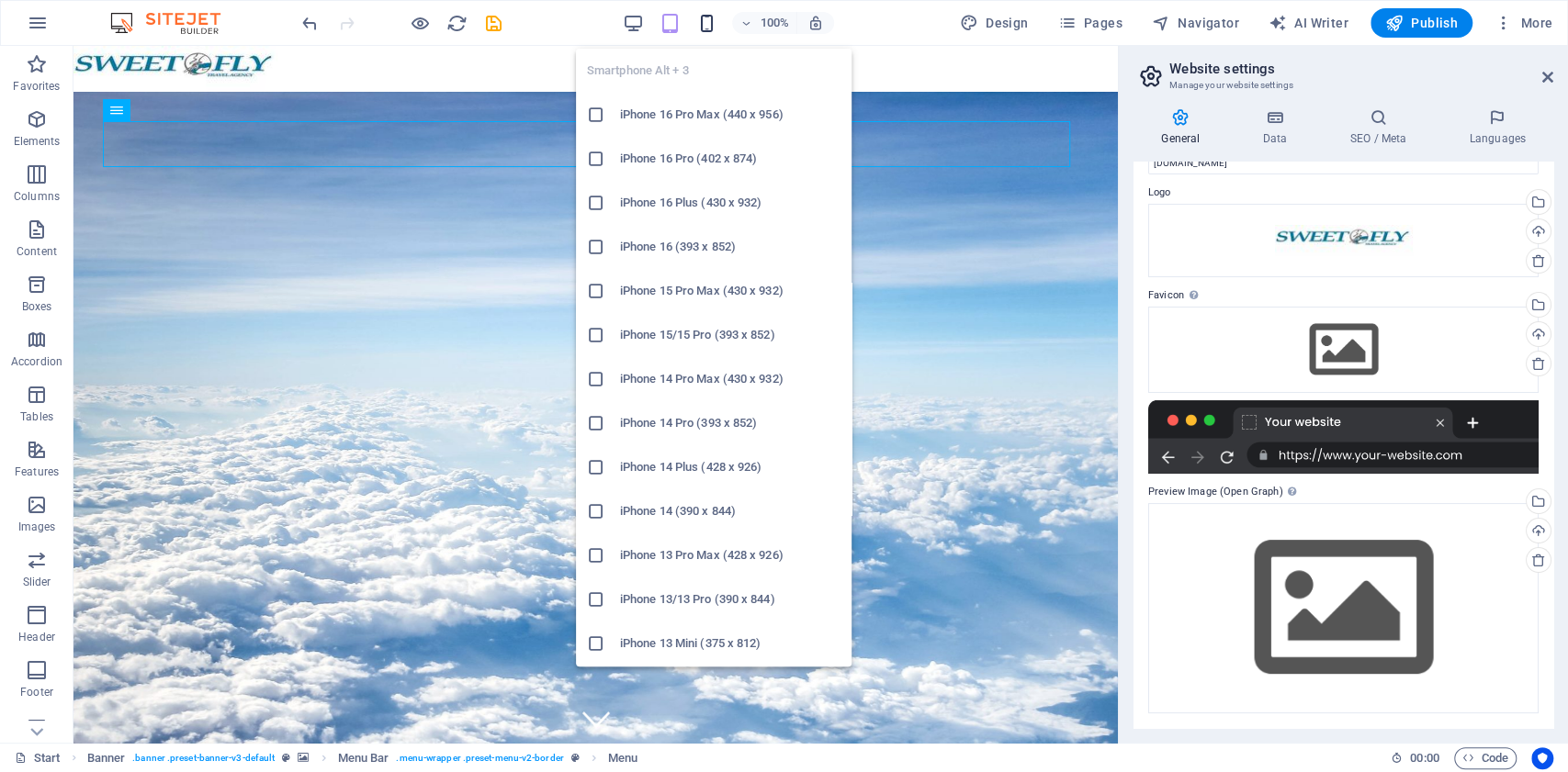
click at [711, 22] on icon "button" at bounding box center [706, 24] width 21 height 21
click at [721, 109] on h6 "iPhone 16 Pro Max (440 x 956)" at bounding box center [730, 114] width 220 height 22
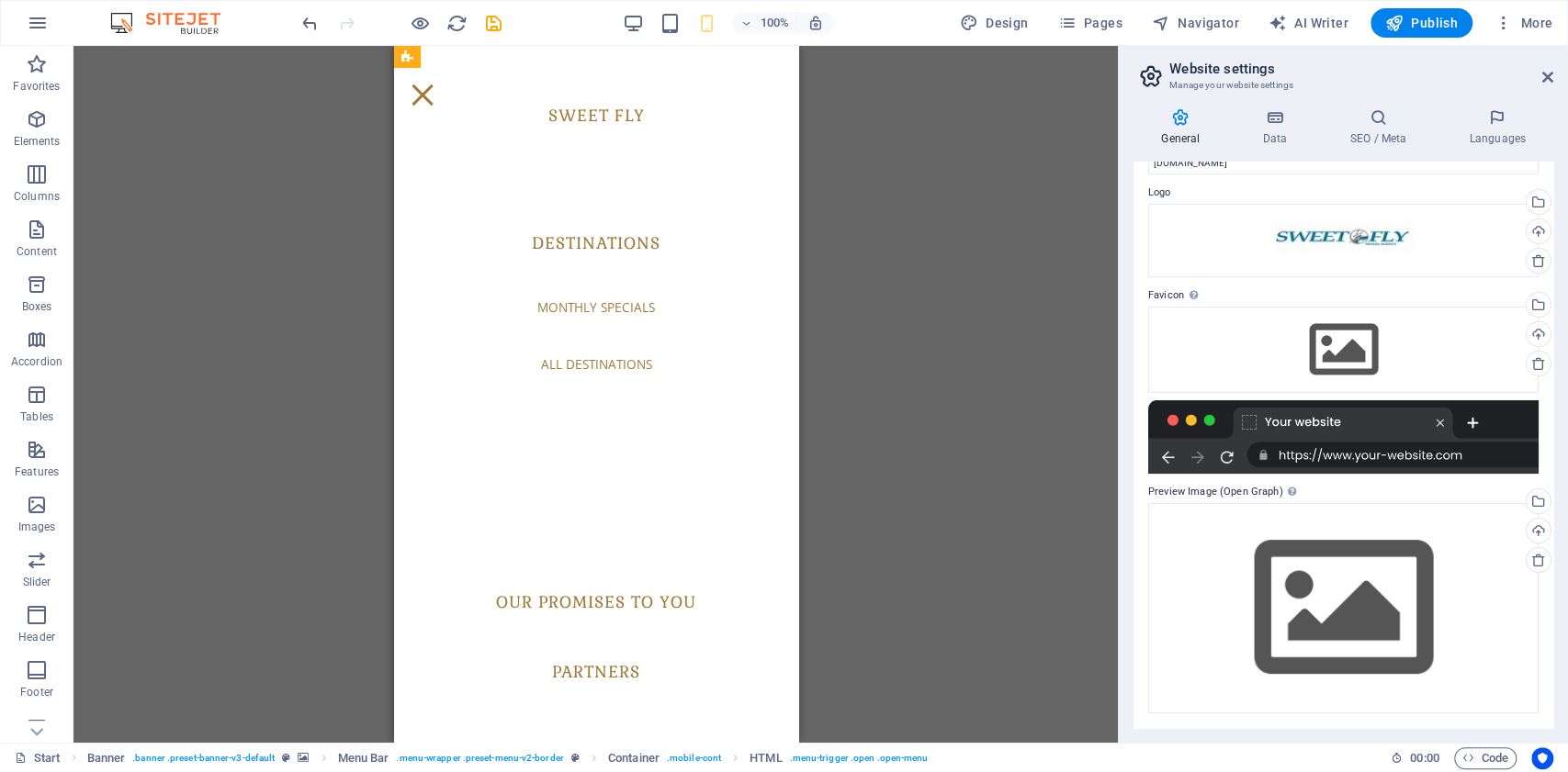
scroll to position [2204, 0]
click at [436, 84] on div "Menu" at bounding box center [421, 95] width 27 height 23
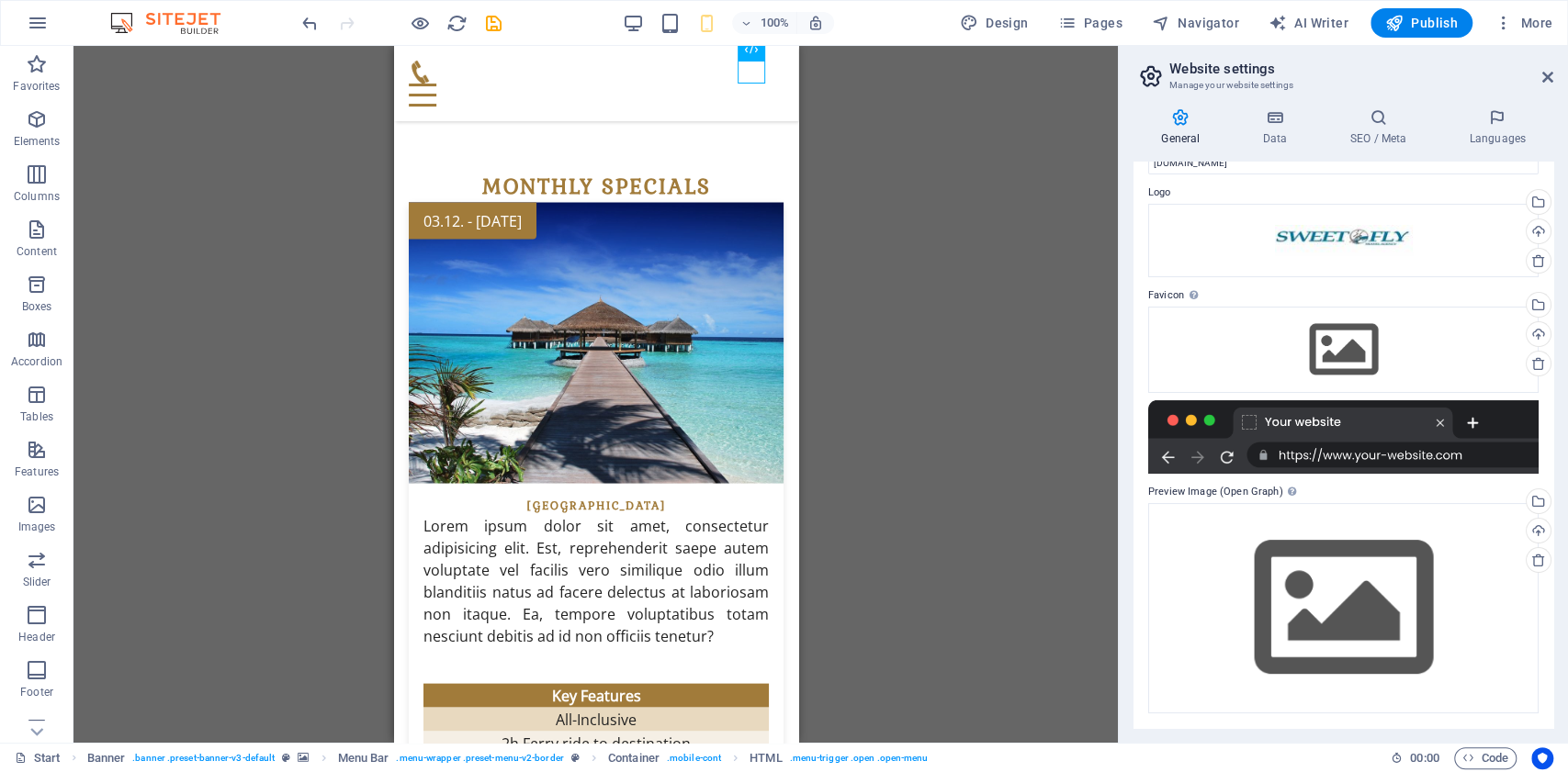
click at [636, 35] on div "100%" at bounding box center [728, 23] width 213 height 29
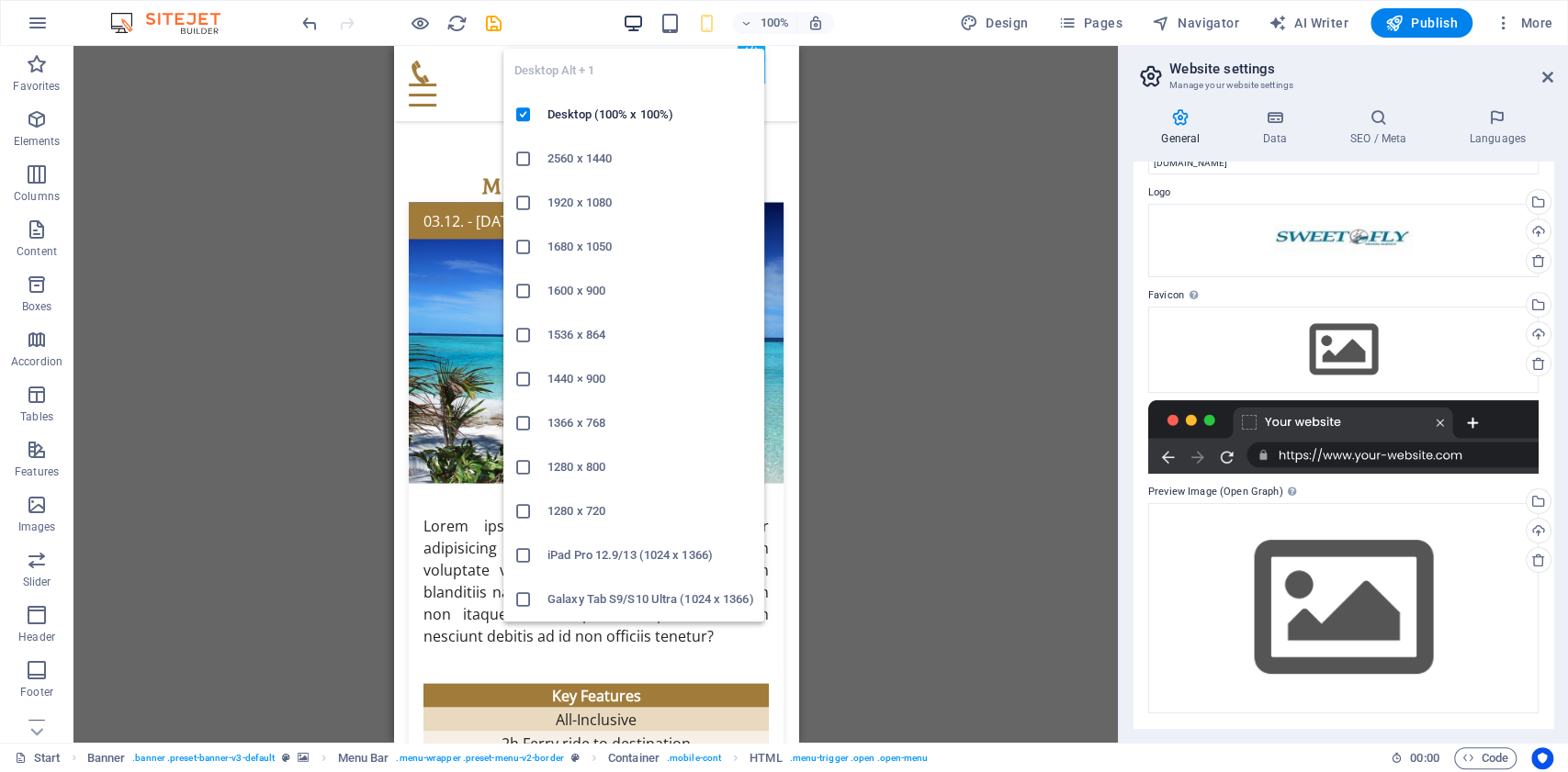
click at [636, 26] on icon "button" at bounding box center [633, 24] width 21 height 21
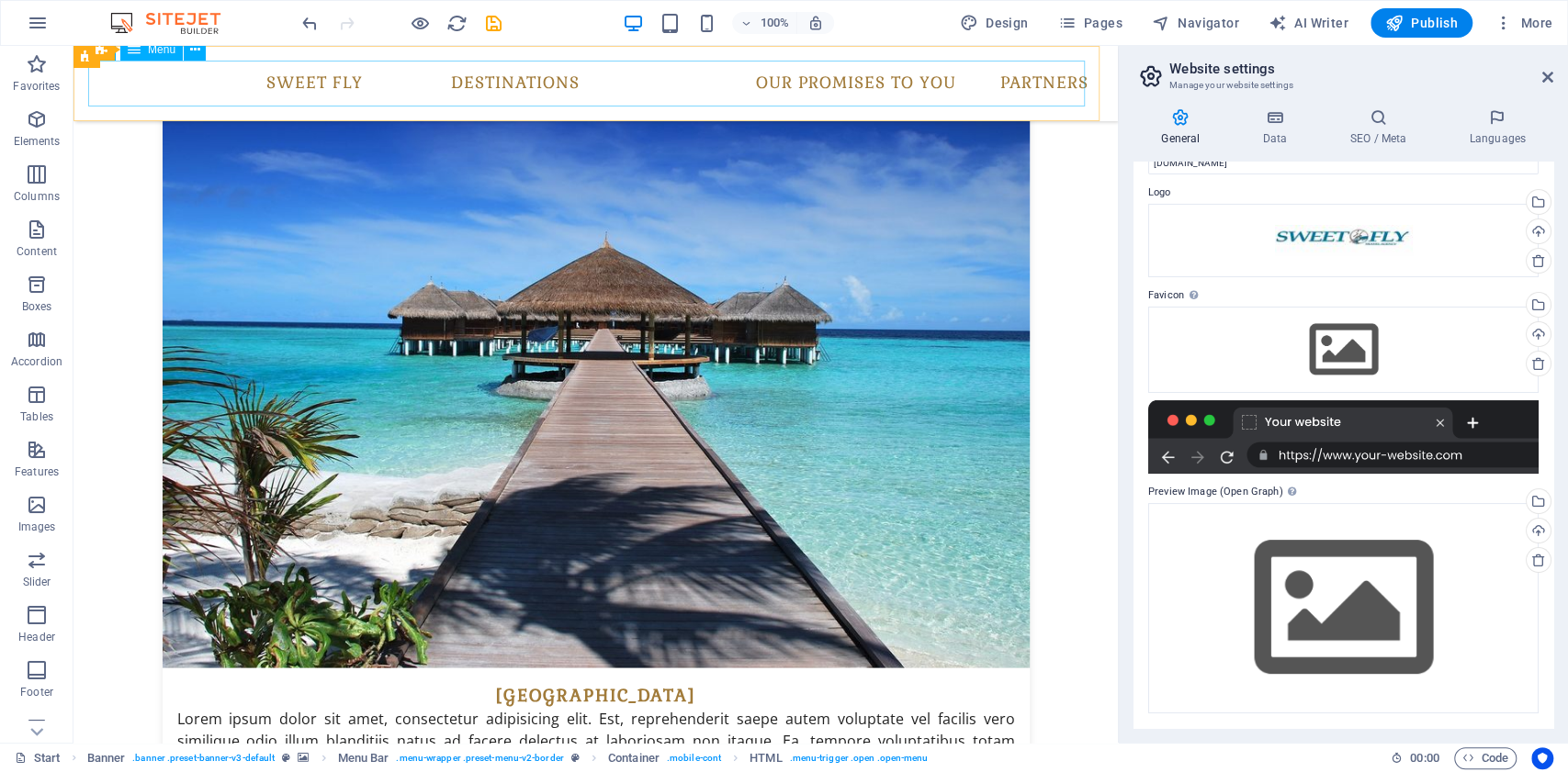
click at [330, 83] on nav "SWEET FLY Destinations Monthly Specials All Destinations Our promises to you Pa…" at bounding box center [595, 83] width 1015 height 46
click at [331, 83] on nav "SWEET FLY Destinations Monthly Specials All Destinations Our promises to you Pa…" at bounding box center [595, 83] width 1015 height 46
click at [370, 69] on nav "SWEET FLY Destinations Monthly Specials All Destinations Our promises to you Pa…" at bounding box center [595, 83] width 1015 height 46
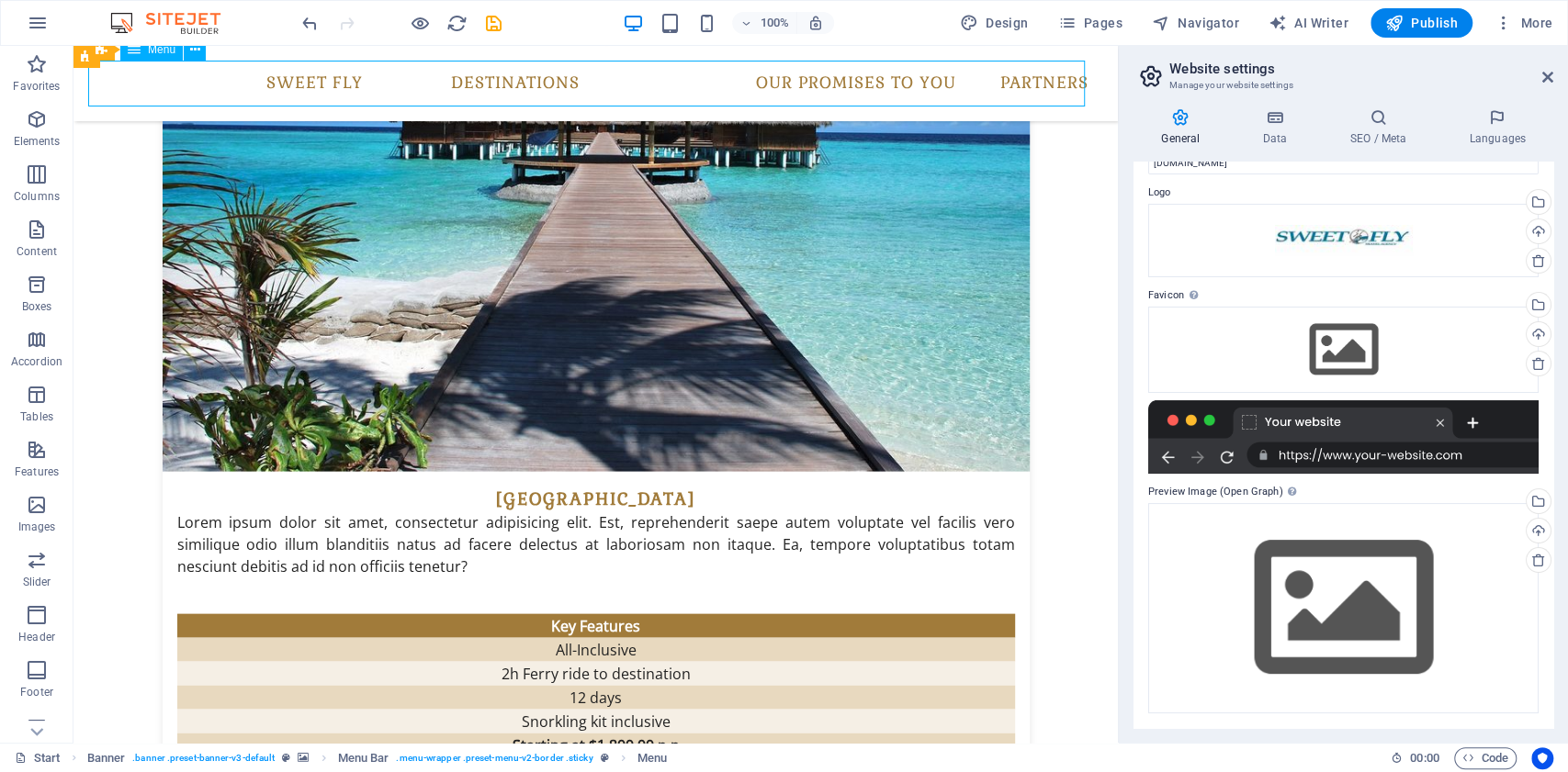
select select "1"
select select
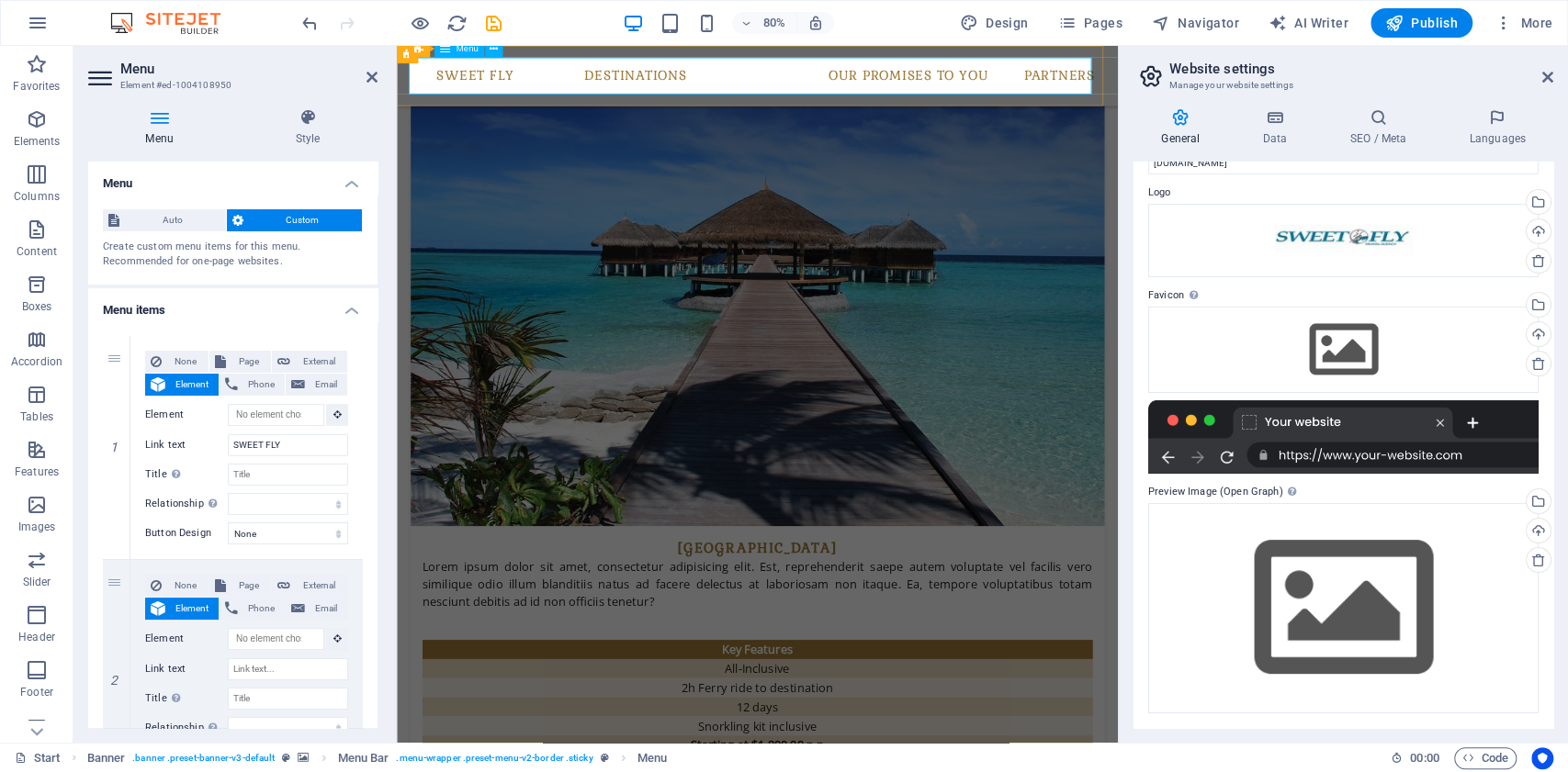
click at [496, 79] on nav "SWEET FLY Destinations Monthly Specials All Destinations Our promises to you Pa…" at bounding box center [847, 83] width 872 height 46
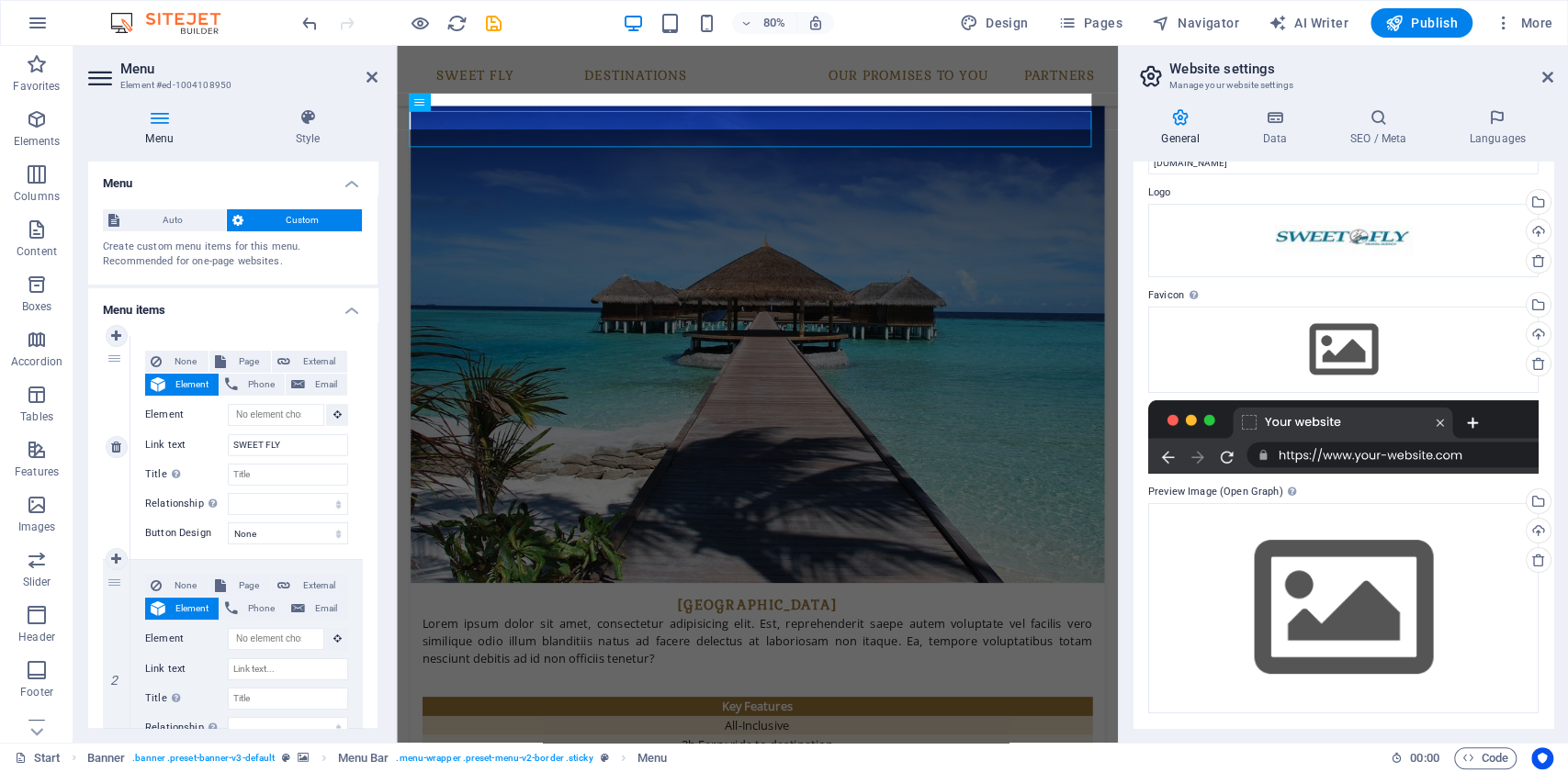
scroll to position [2324, 0]
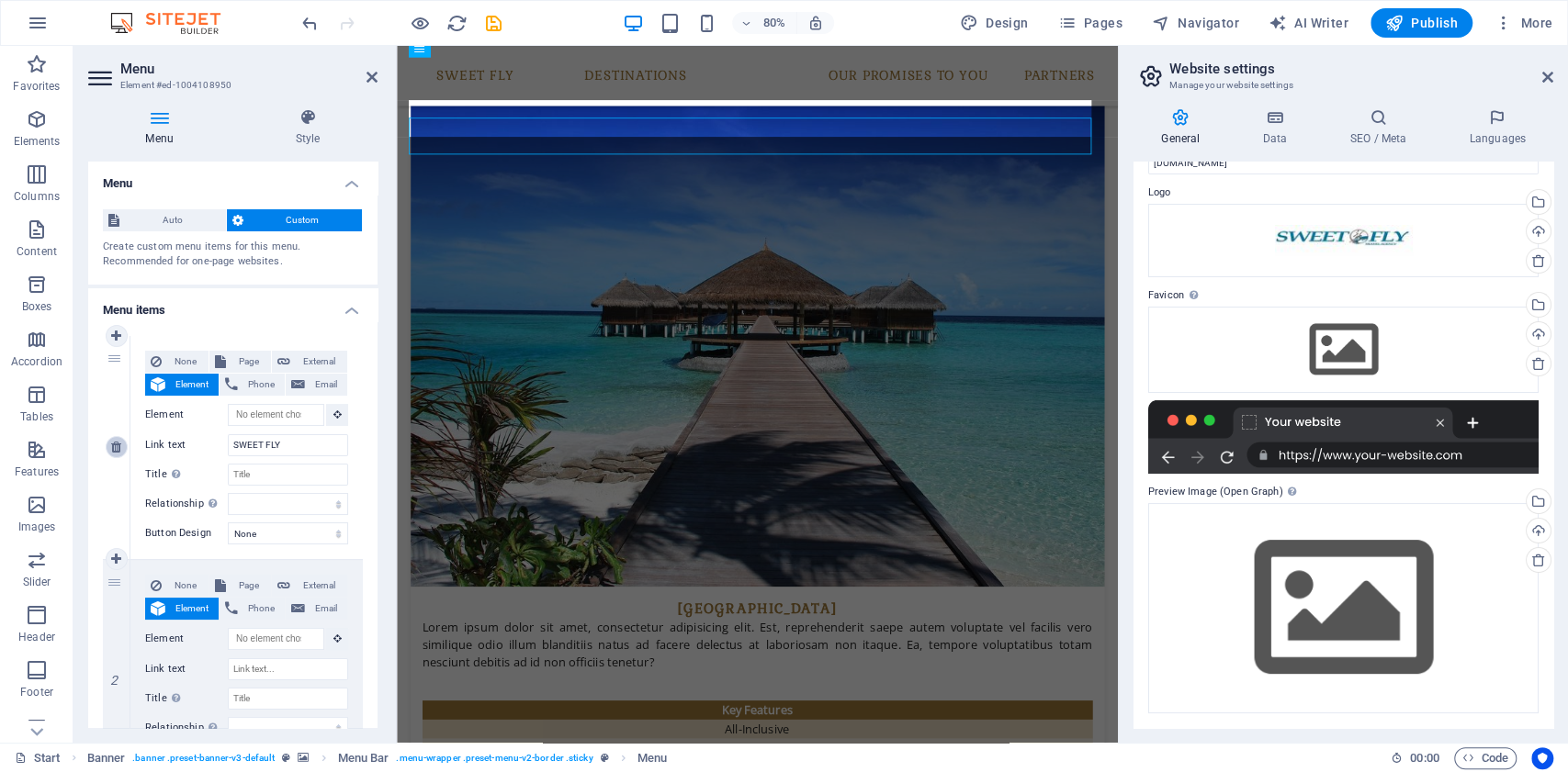
click at [119, 454] on link at bounding box center [116, 447] width 22 height 22
select select
type input "#ed-1004108629"
type input "Destinations"
select select
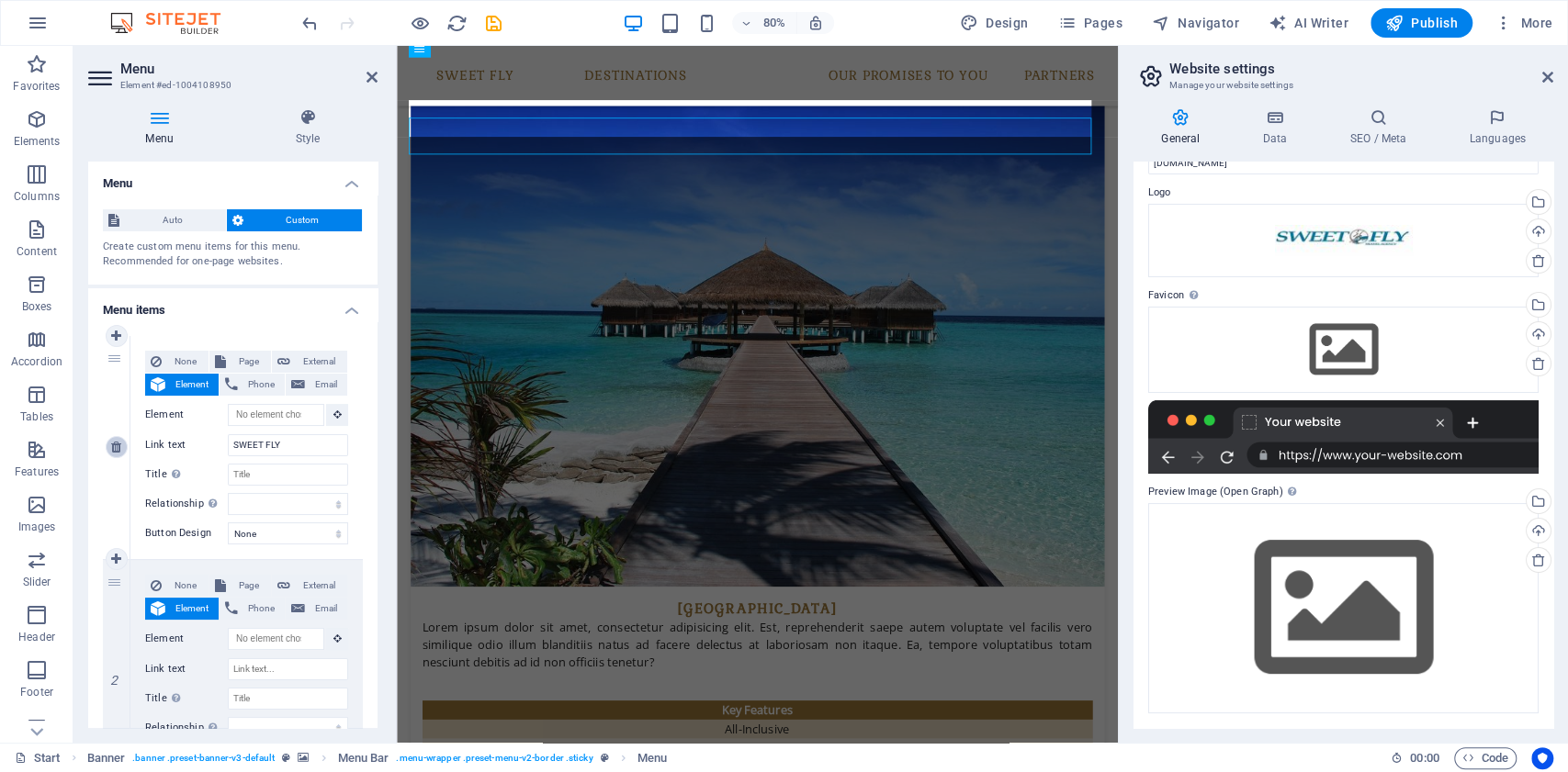
select select
type input "#ed-1004108746"
type input "Our promises to you"
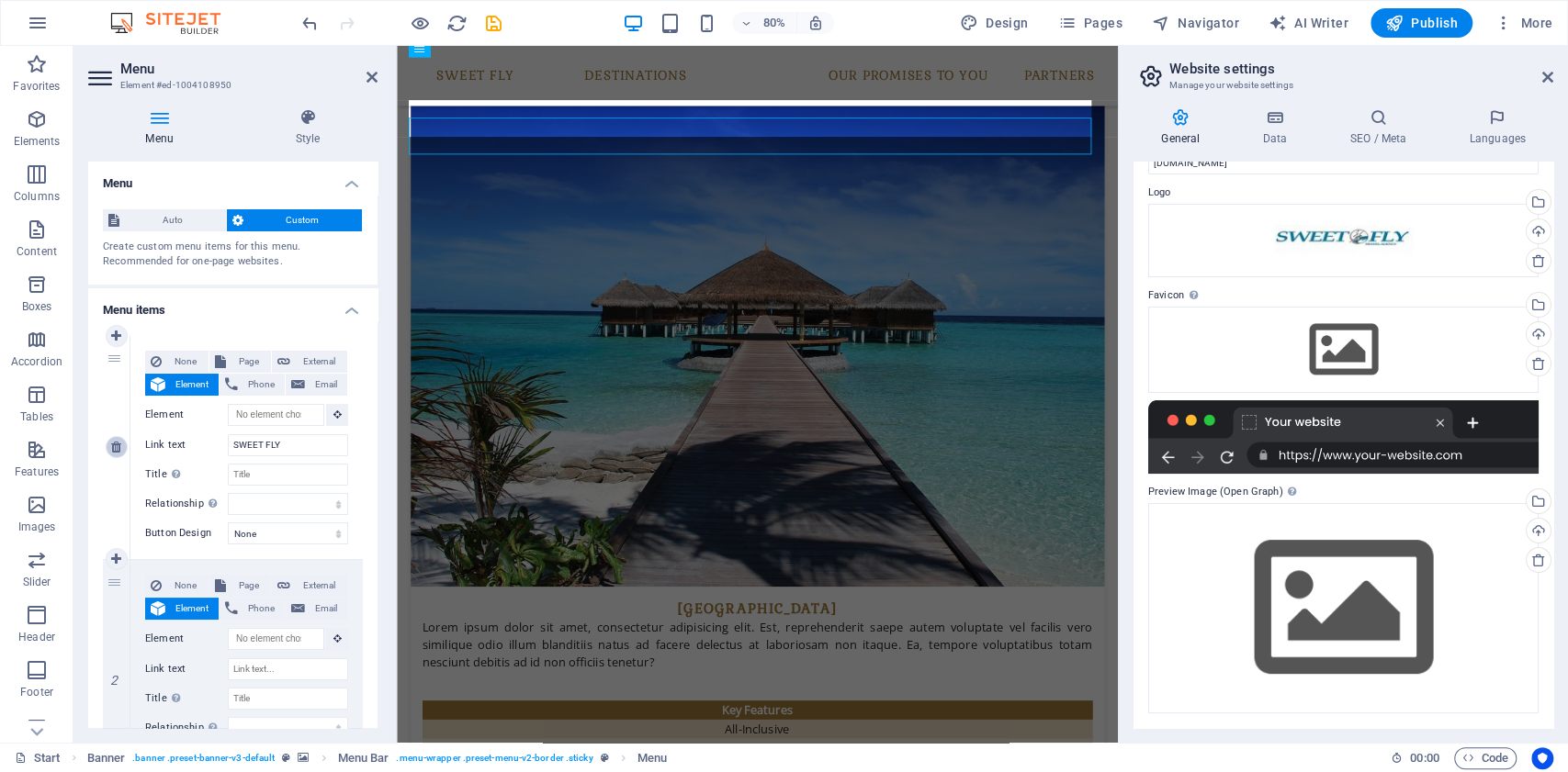
select select
type input "#ed-1004108863"
type input "Partners"
select select
select select "1"
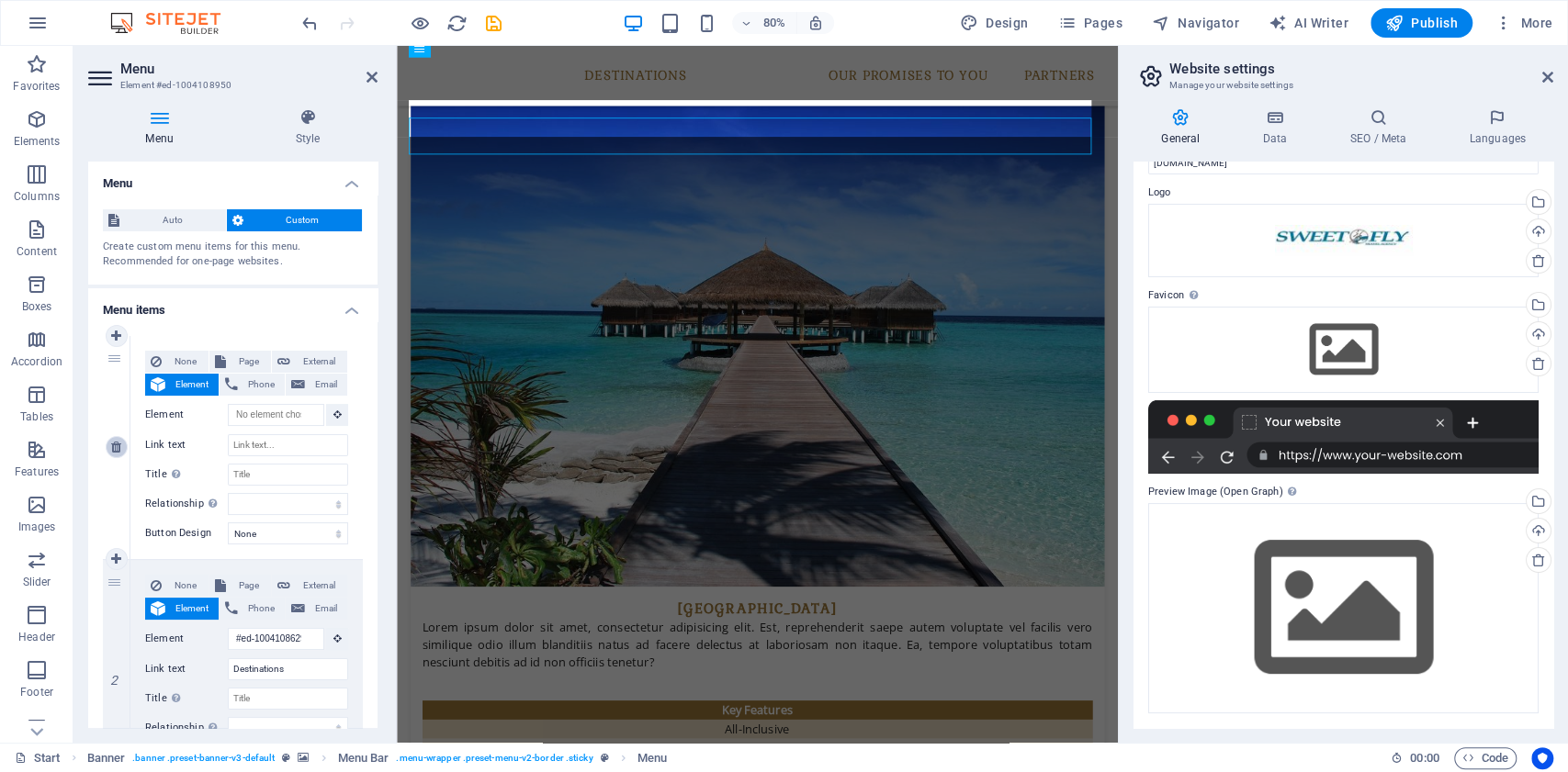
select select
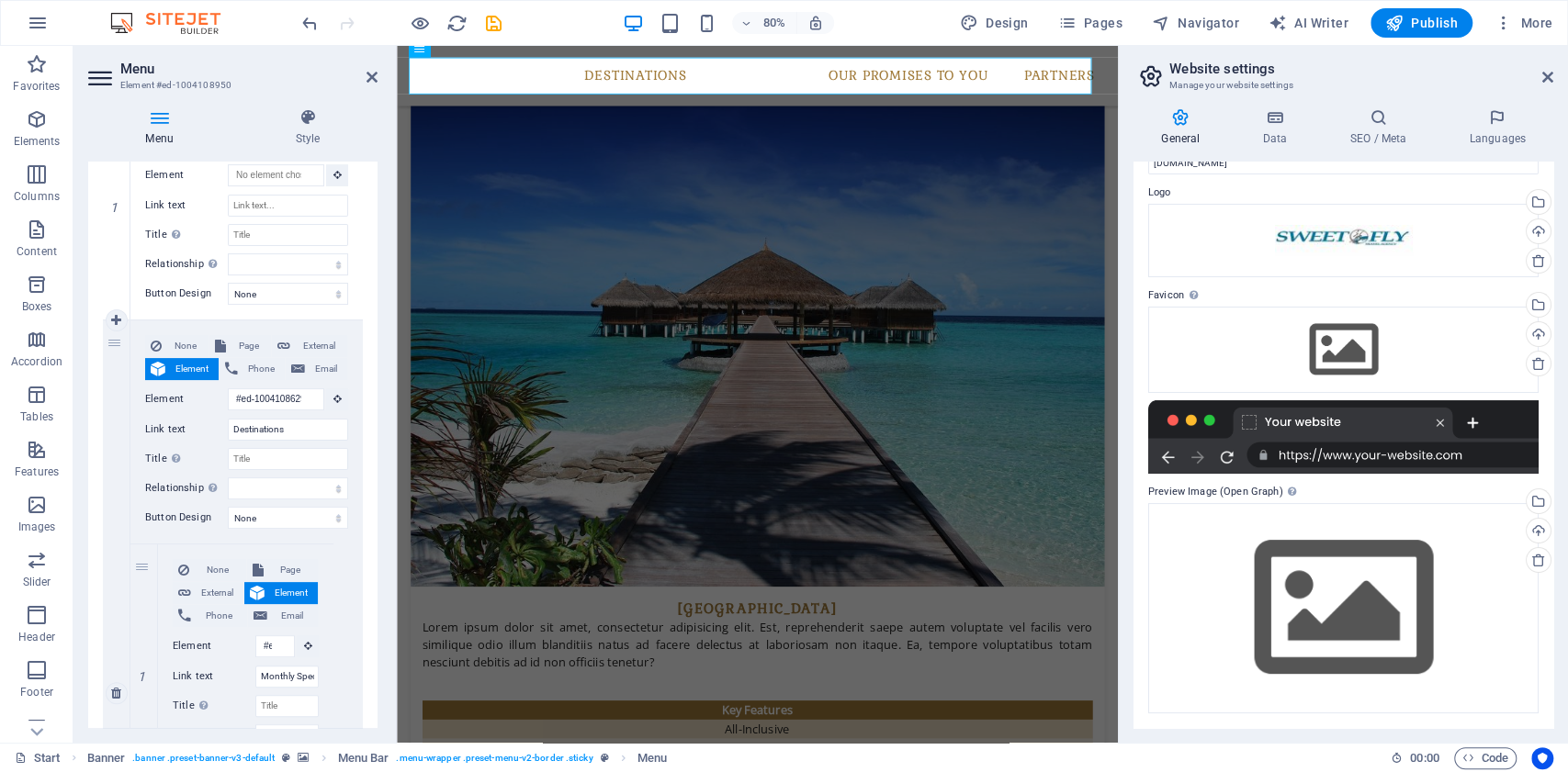
scroll to position [244, 0]
drag, startPoint x: 302, startPoint y: 422, endPoint x: 212, endPoint y: 417, distance: 90.1
click at [212, 417] on div "Link text Destinations" at bounding box center [246, 425] width 203 height 22
type input "S"
type input "Desp"
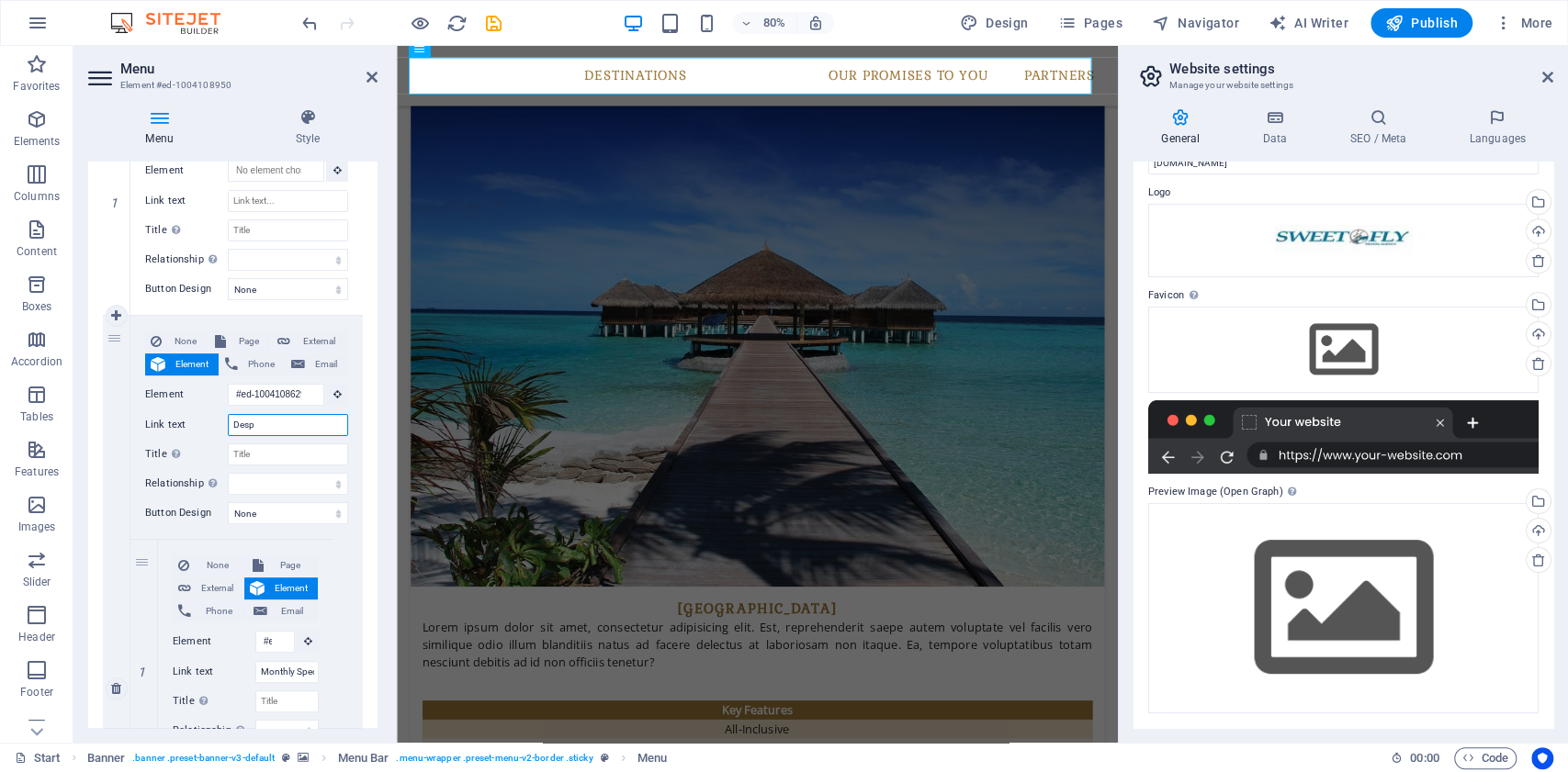
select select
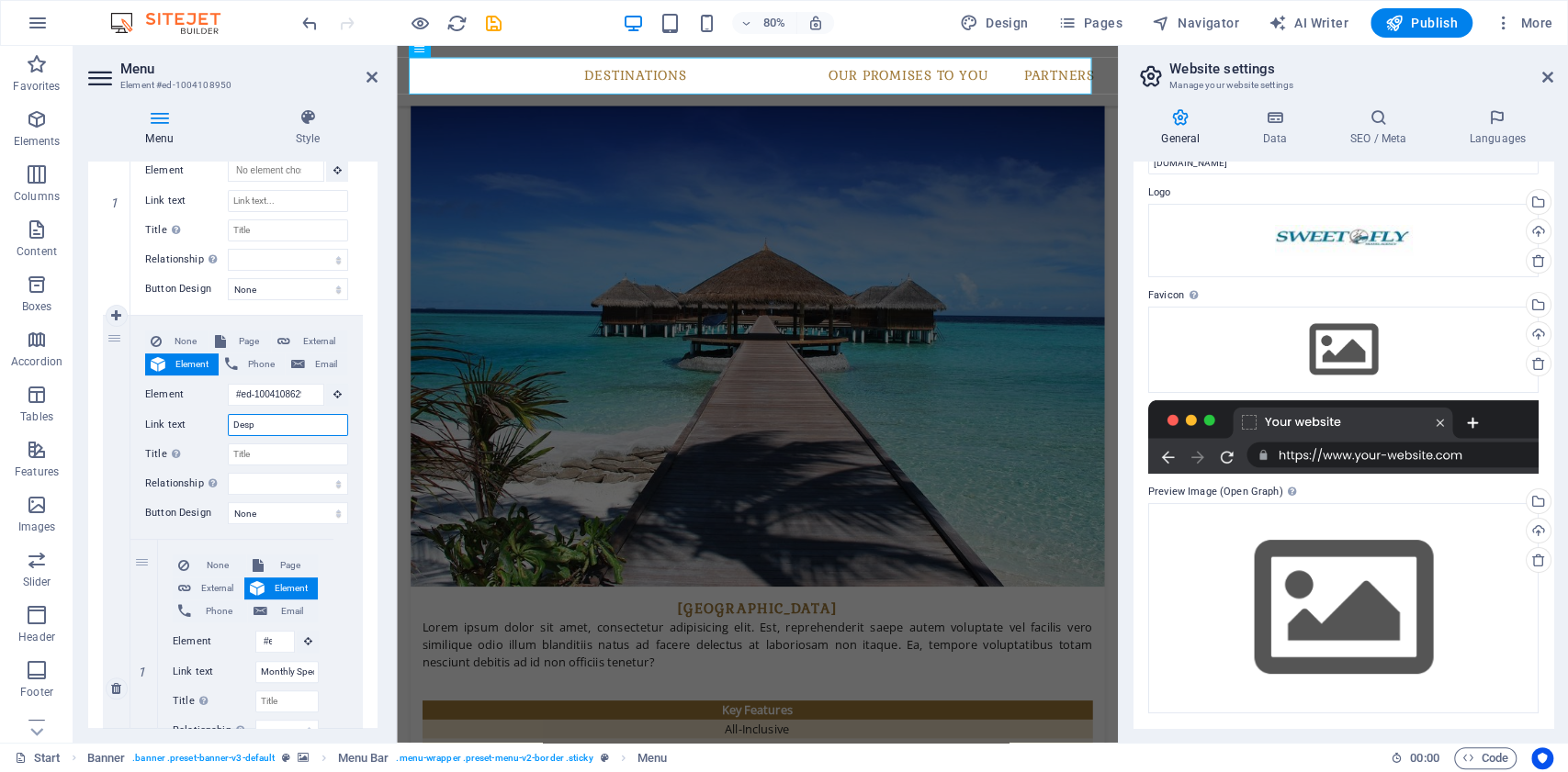
select select
type input "Despre noi"
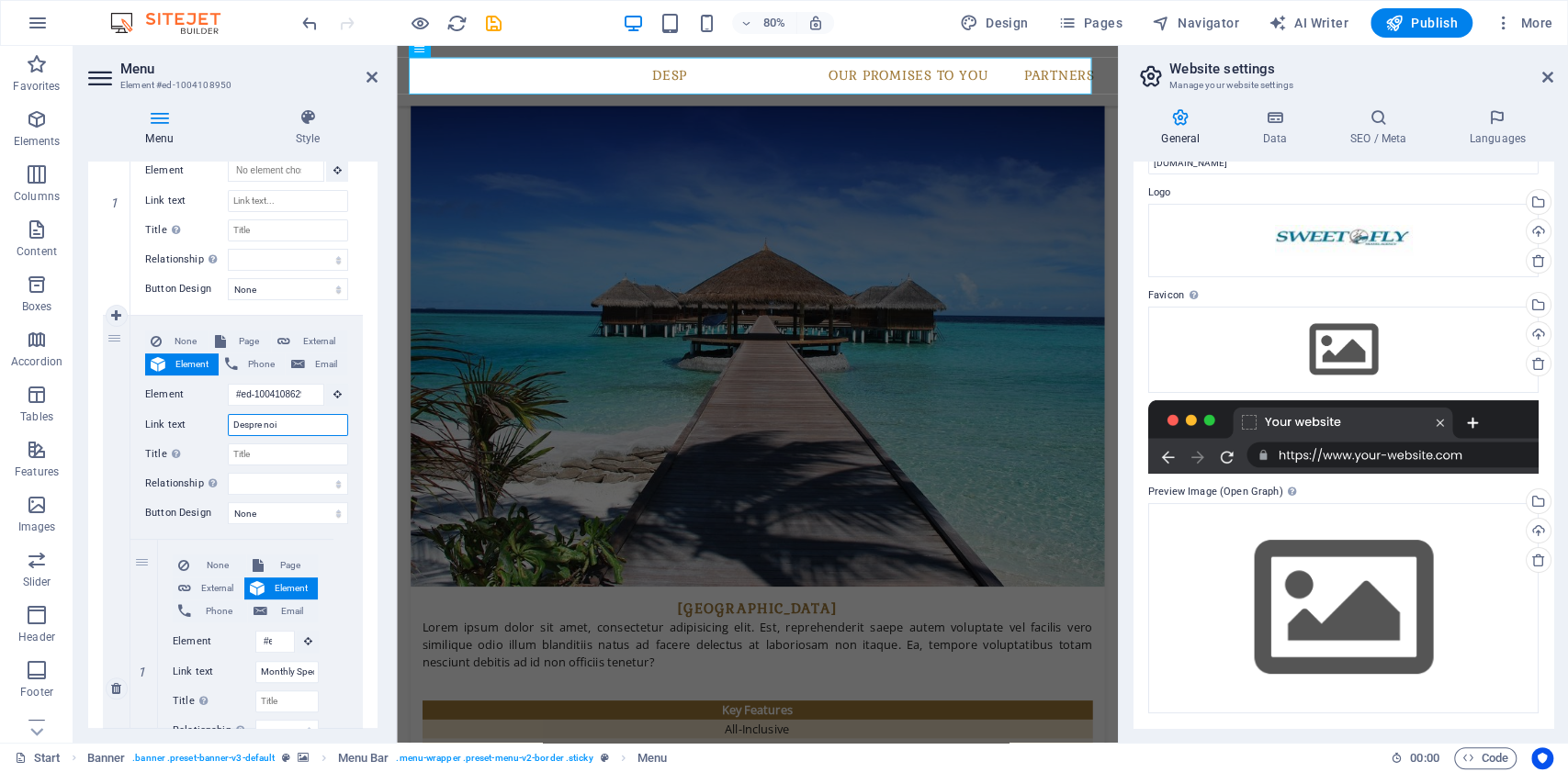
select select
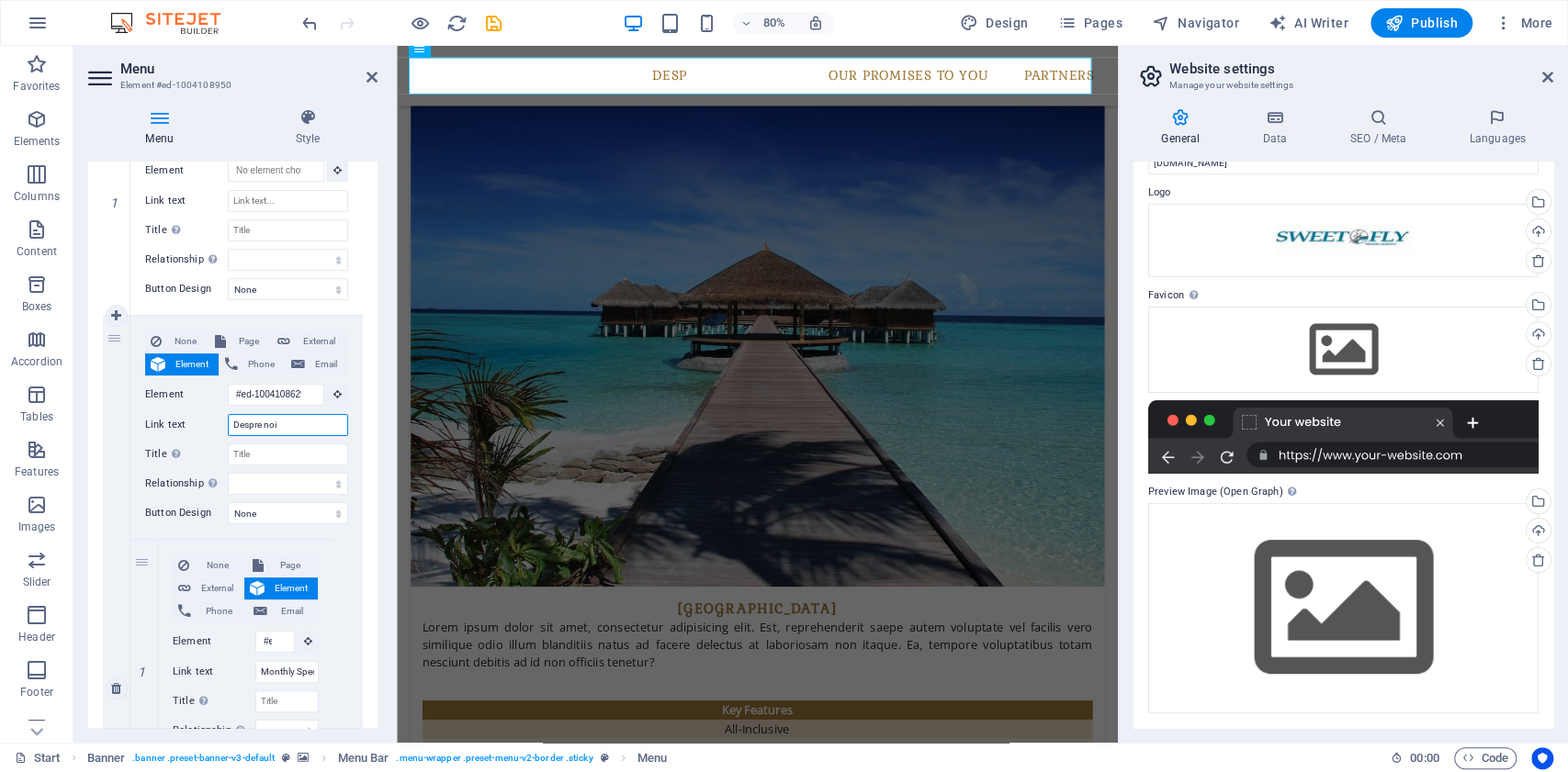
select select
type input "Despre noi"
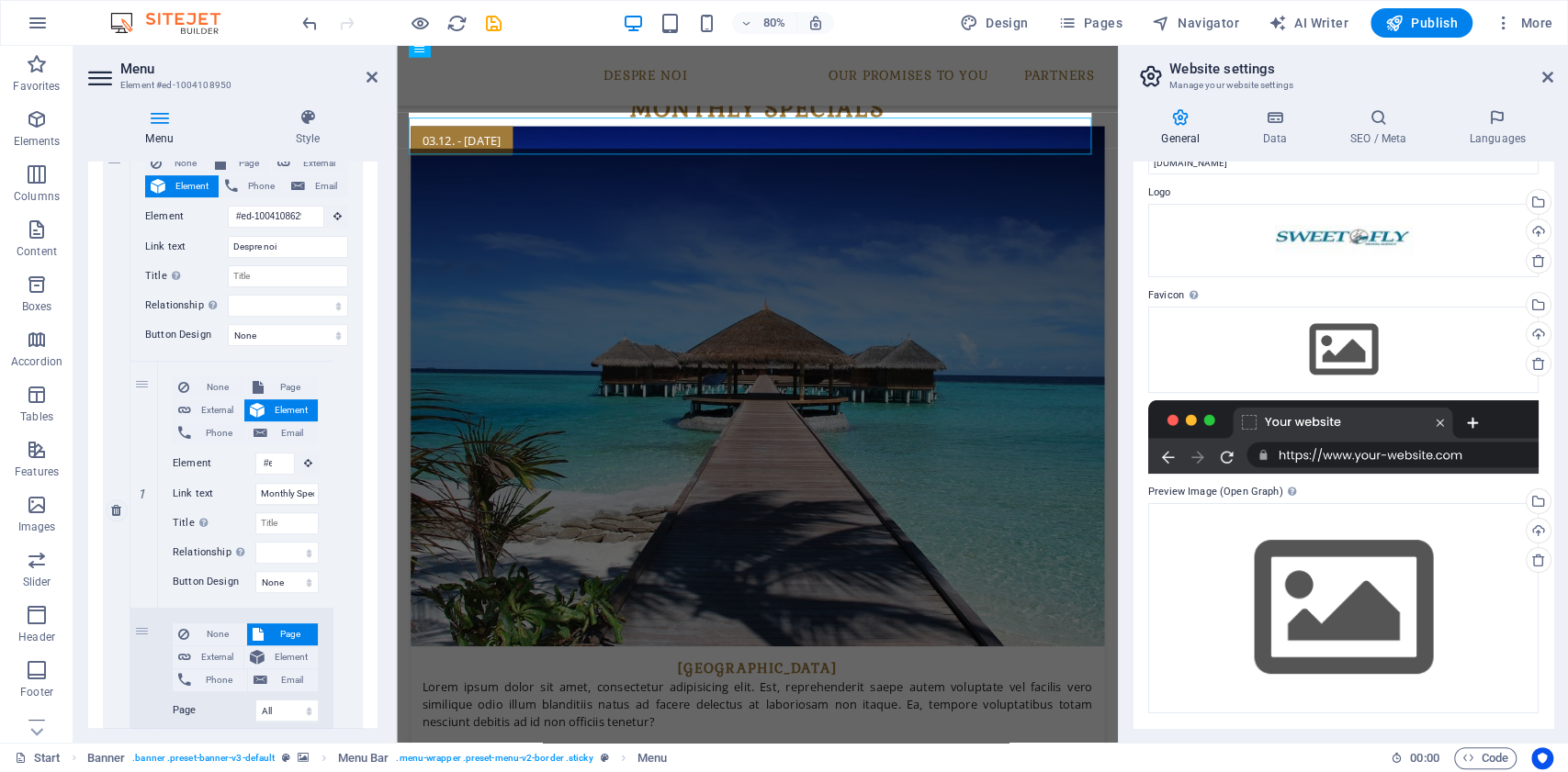
scroll to position [490, 0]
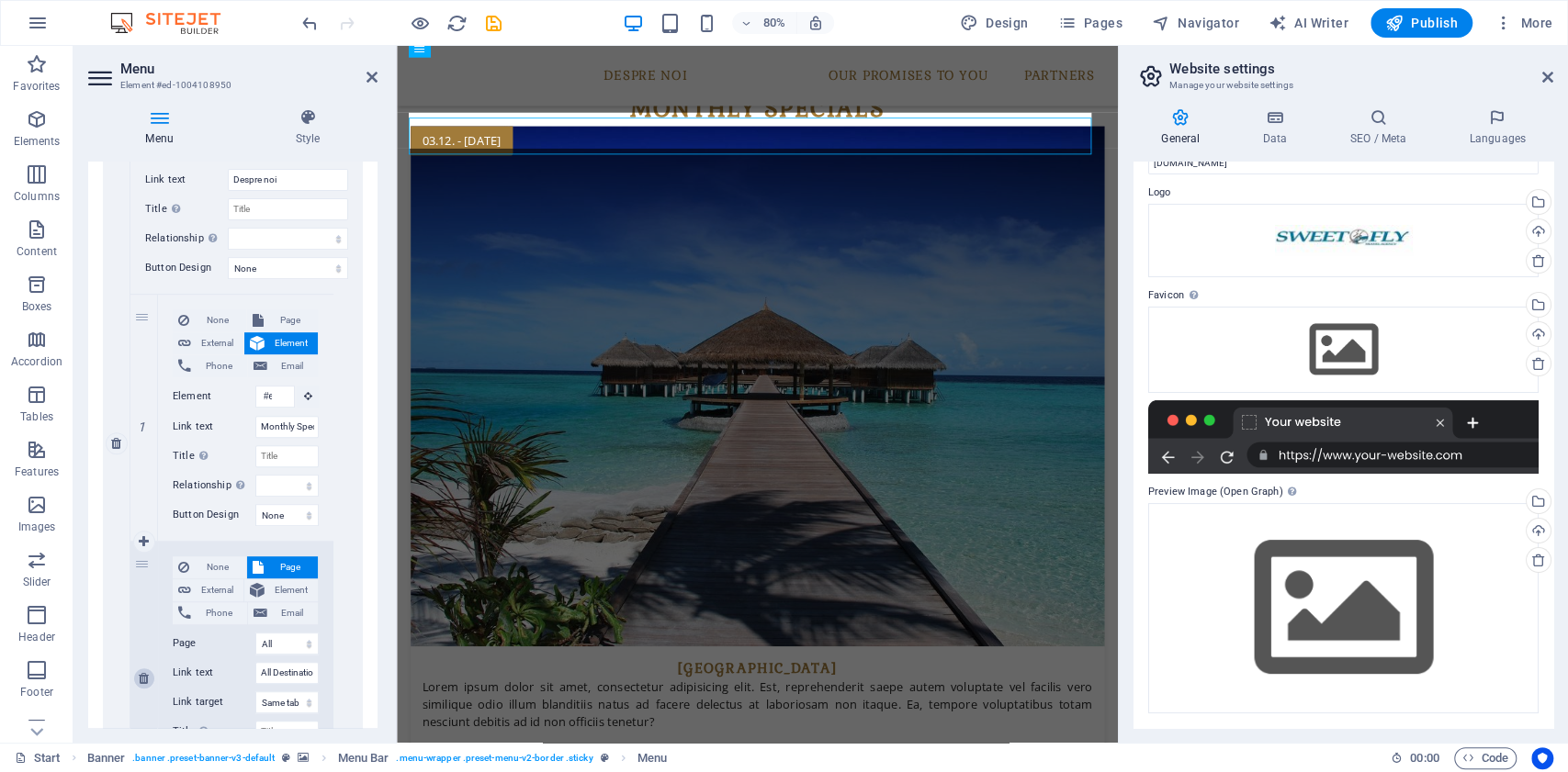
click at [147, 674] on icon at bounding box center [143, 679] width 10 height 13
select select
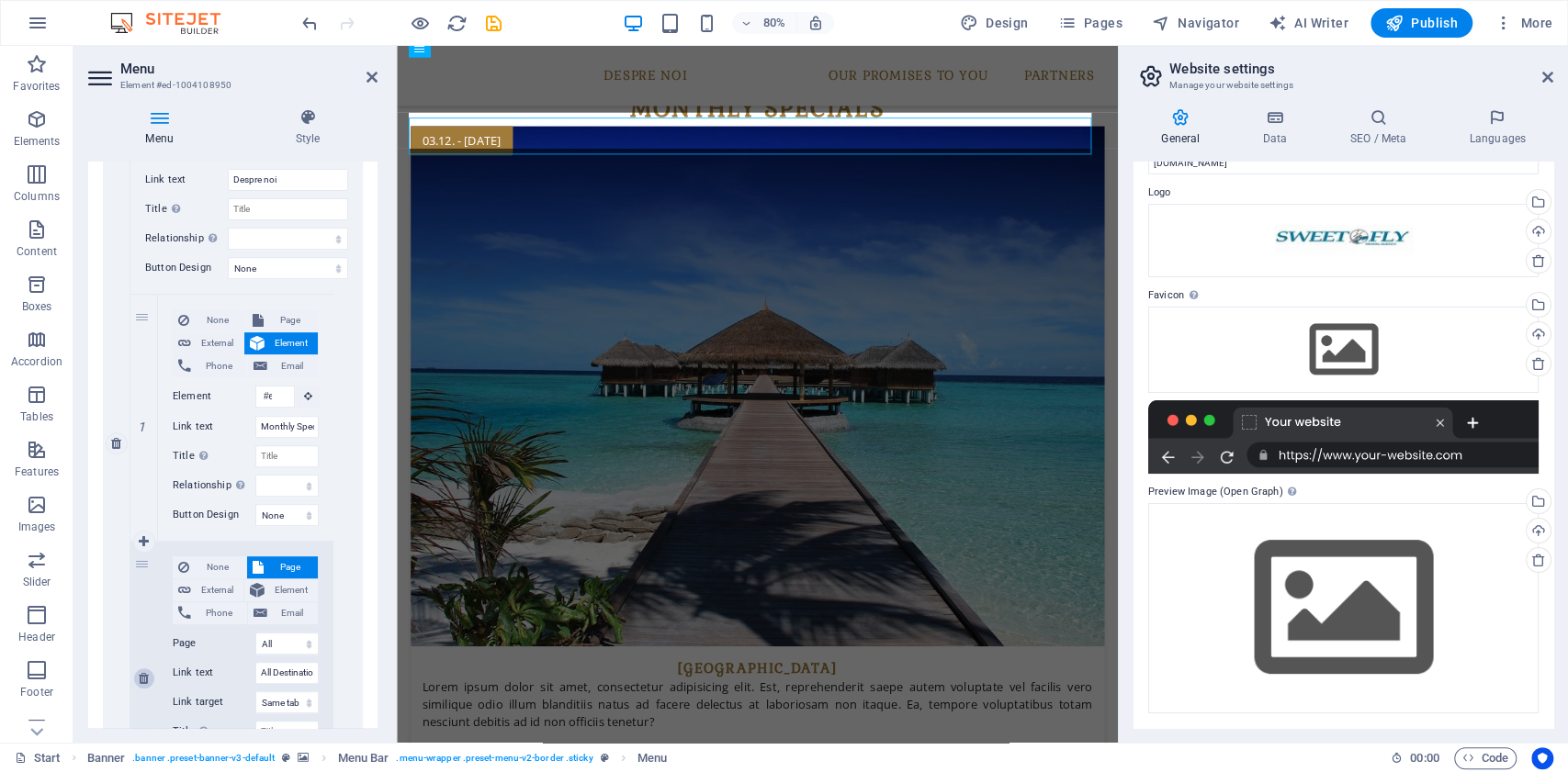
select select
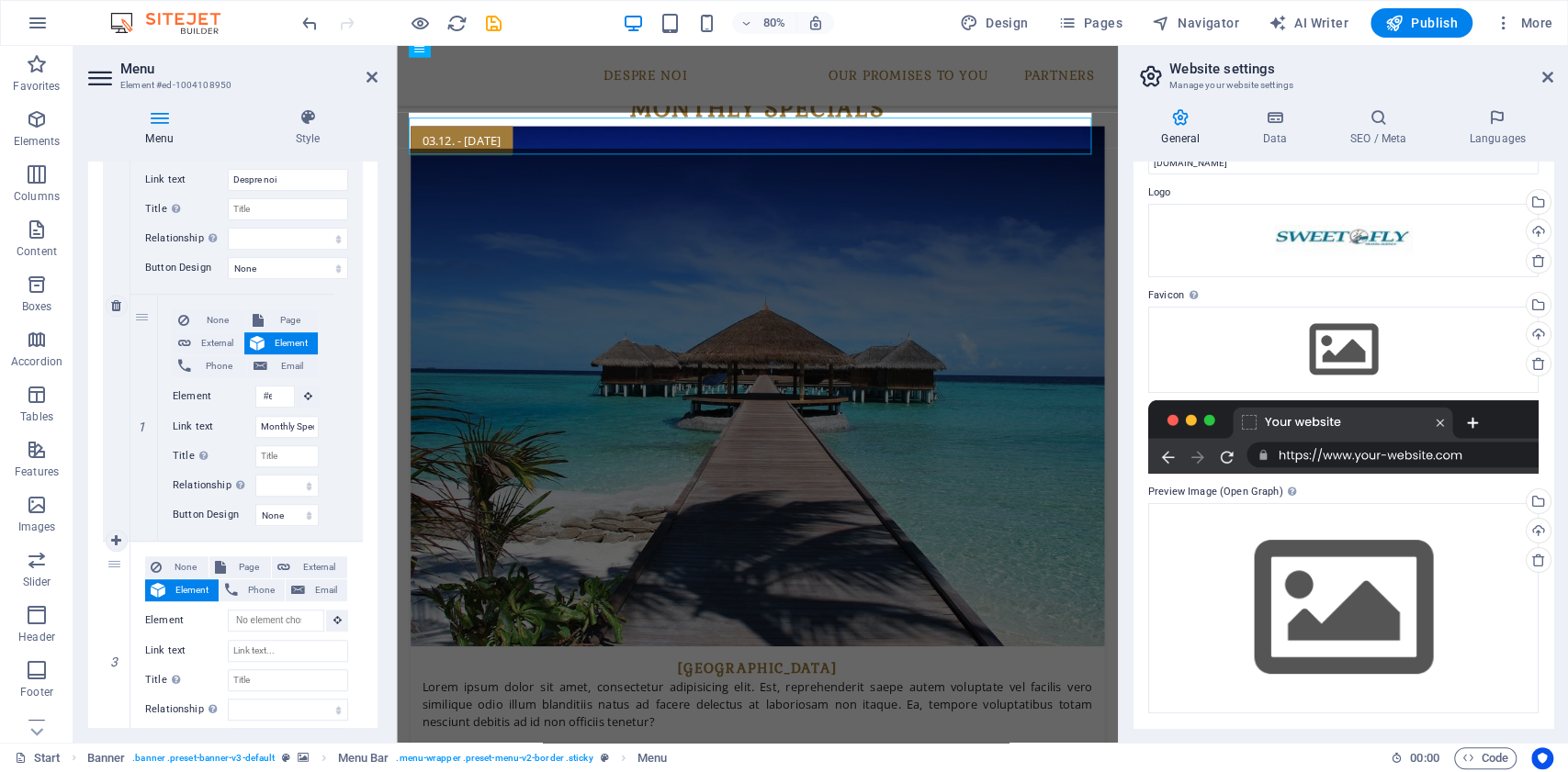
scroll to position [352, 0]
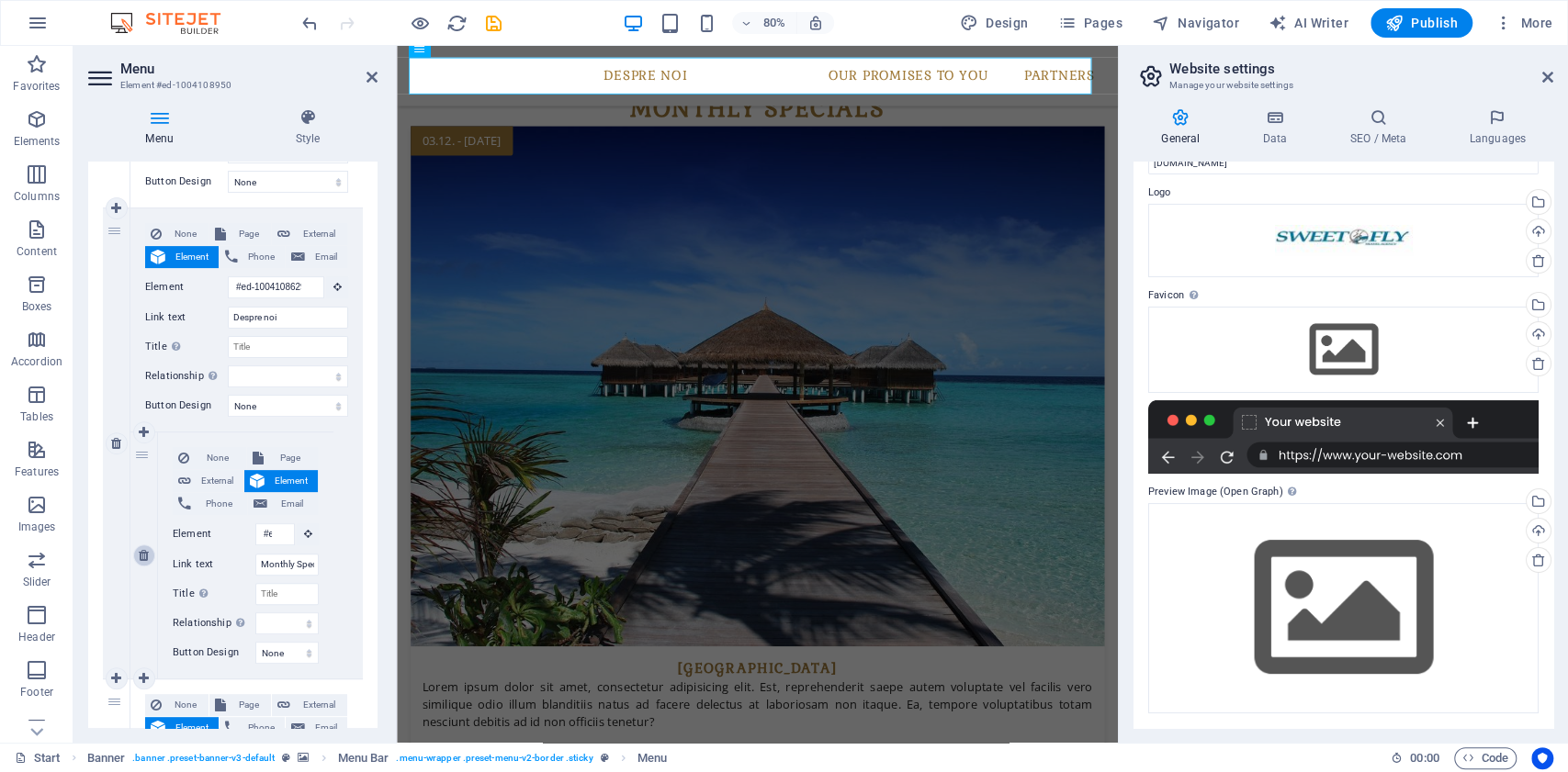
click at [139, 557] on icon at bounding box center [143, 556] width 10 height 13
select select
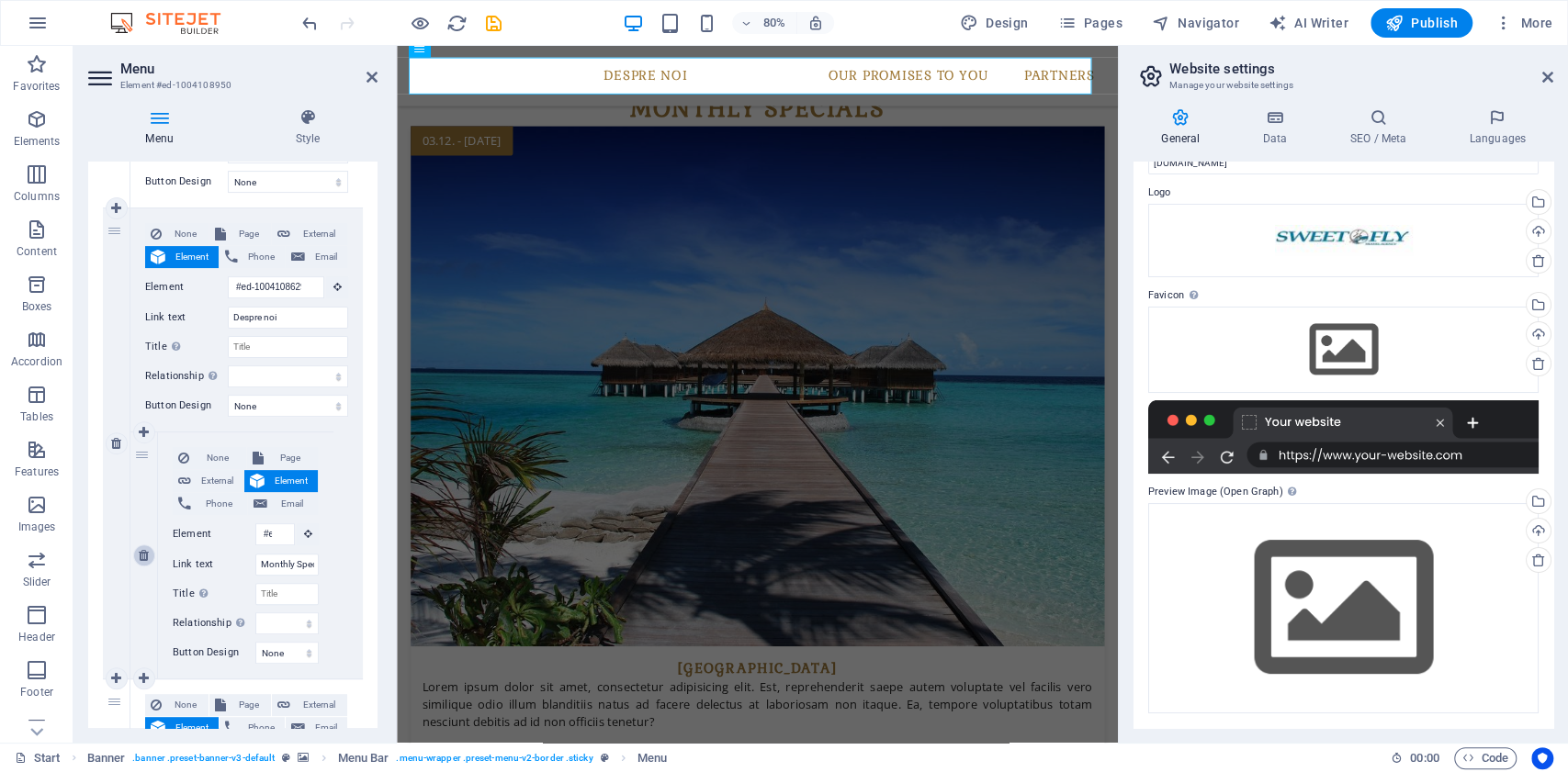
select select
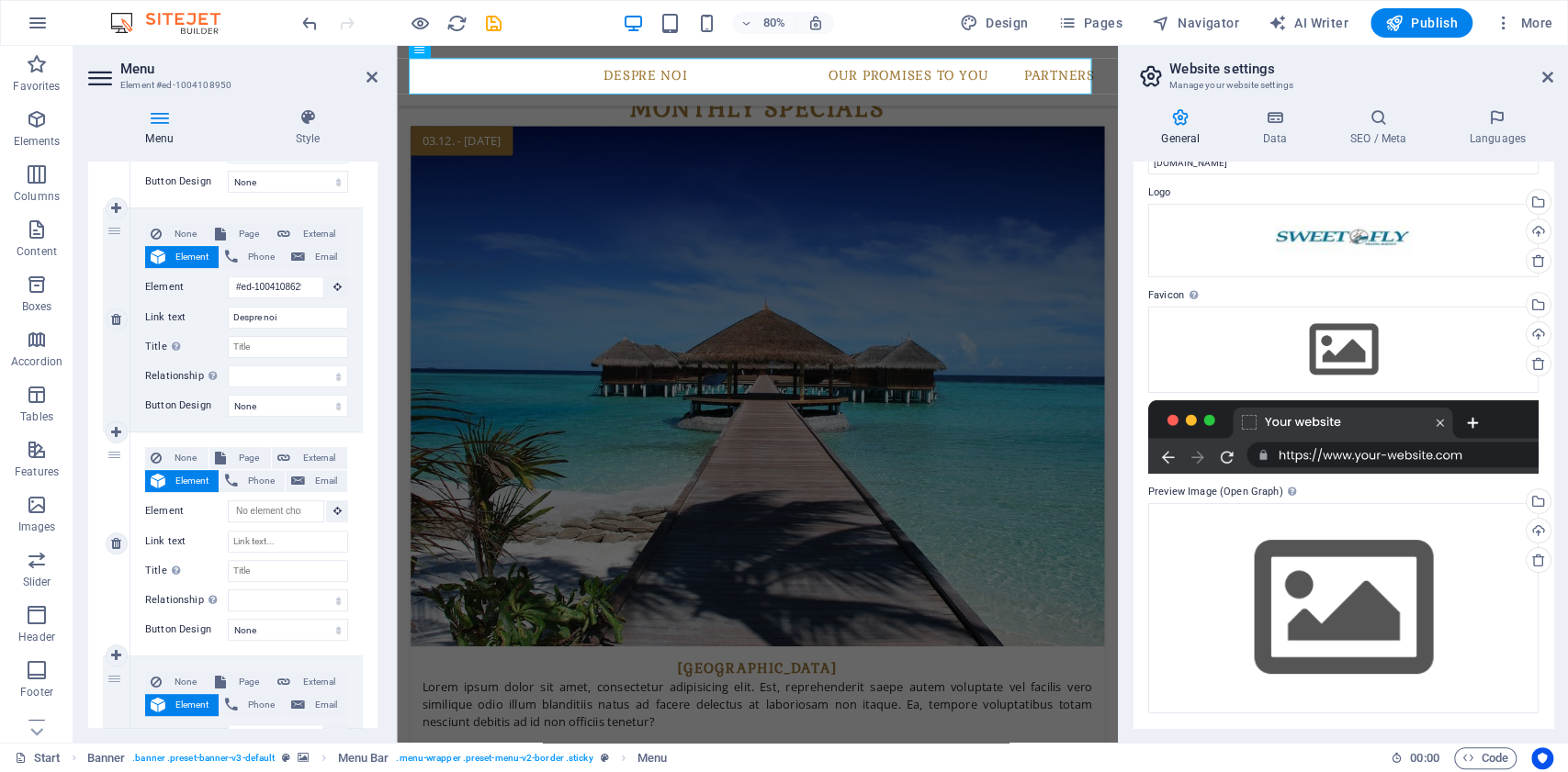
scroll to position [2174, 0]
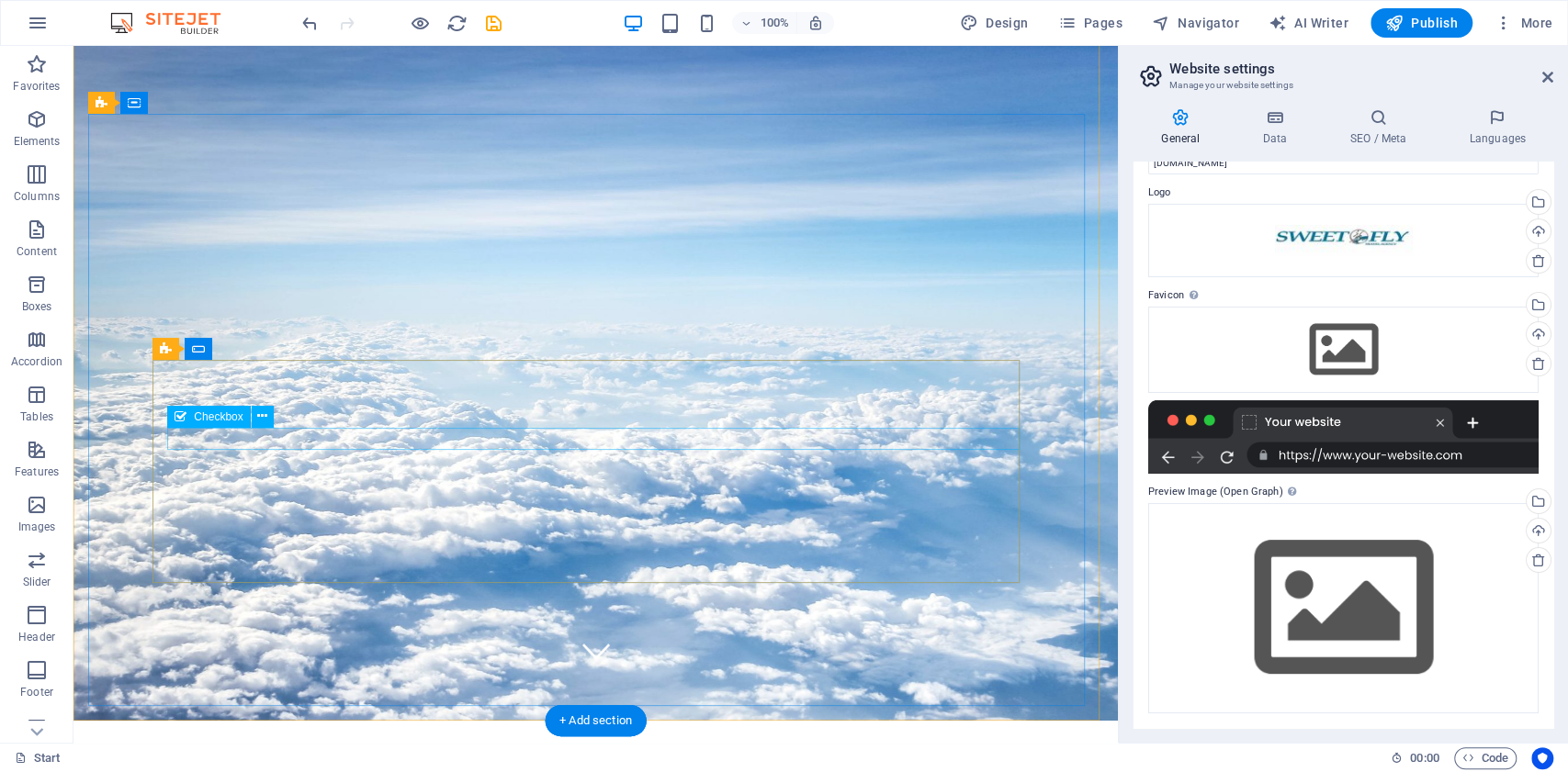
scroll to position [0, 0]
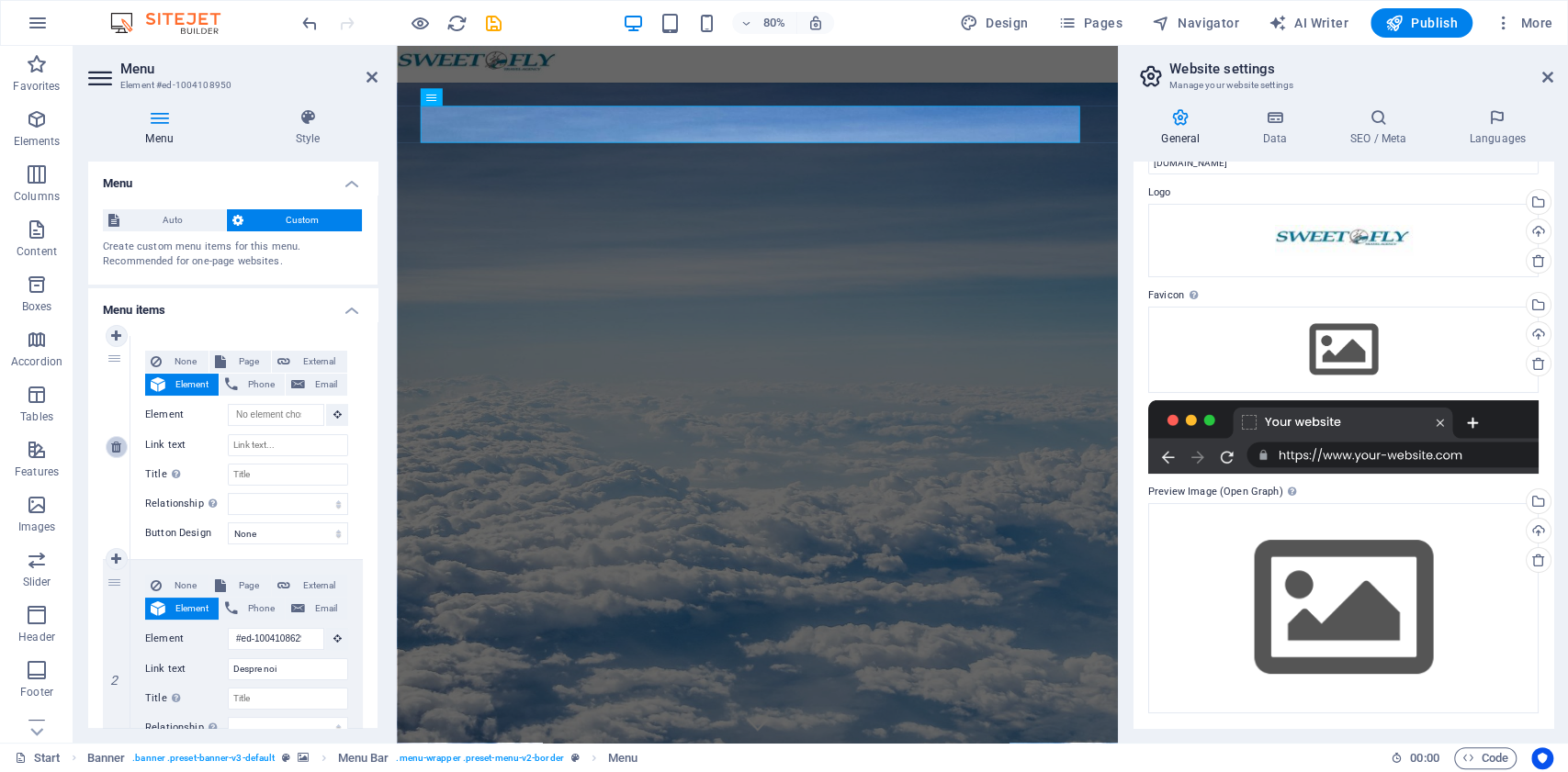
click at [113, 445] on icon at bounding box center [116, 448] width 10 height 13
type input "#ed-1004108629"
type input "Despre noi"
select select
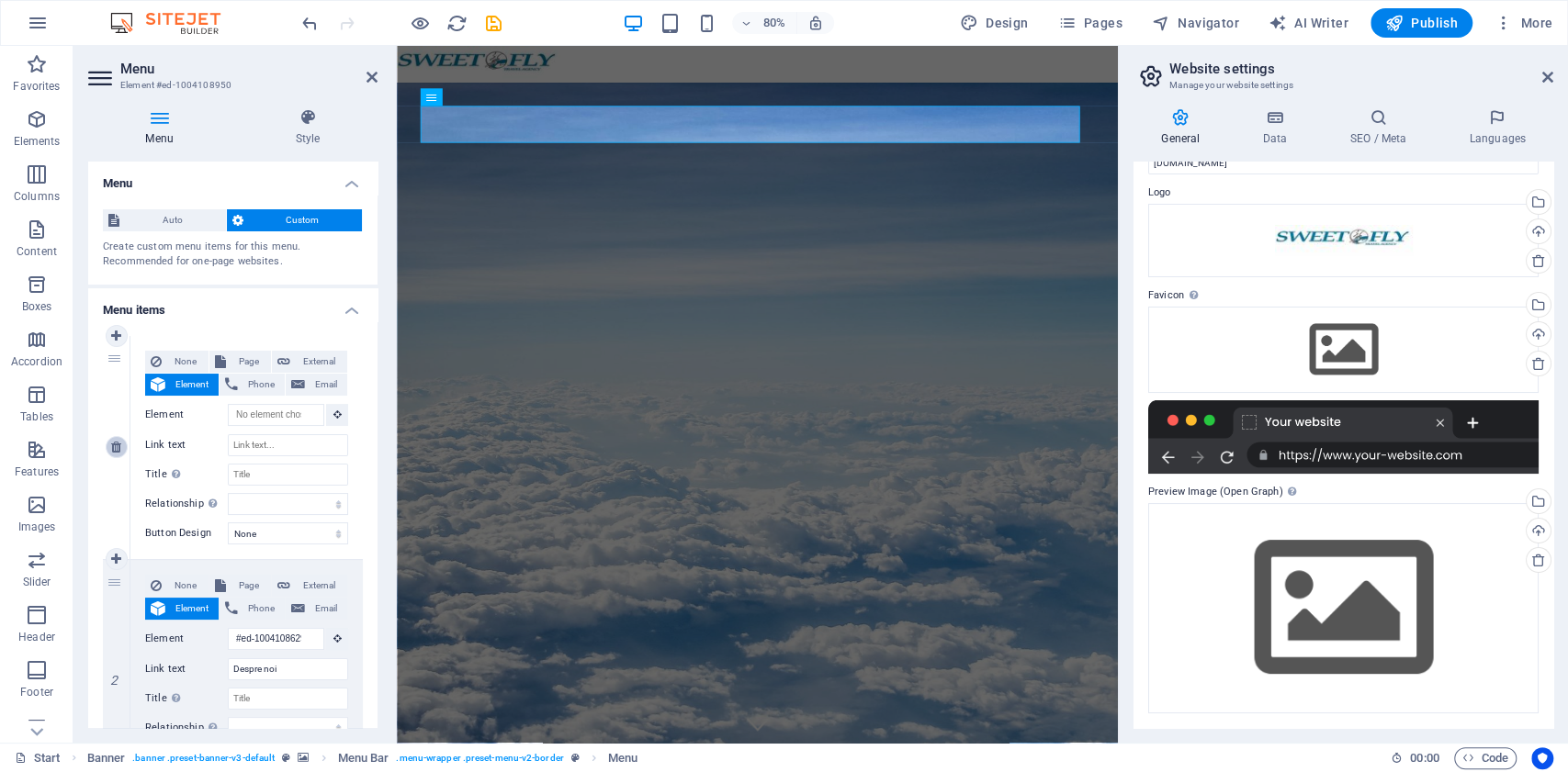
select select
type input "#ed-1004108746"
type input "Our promises to you"
select select
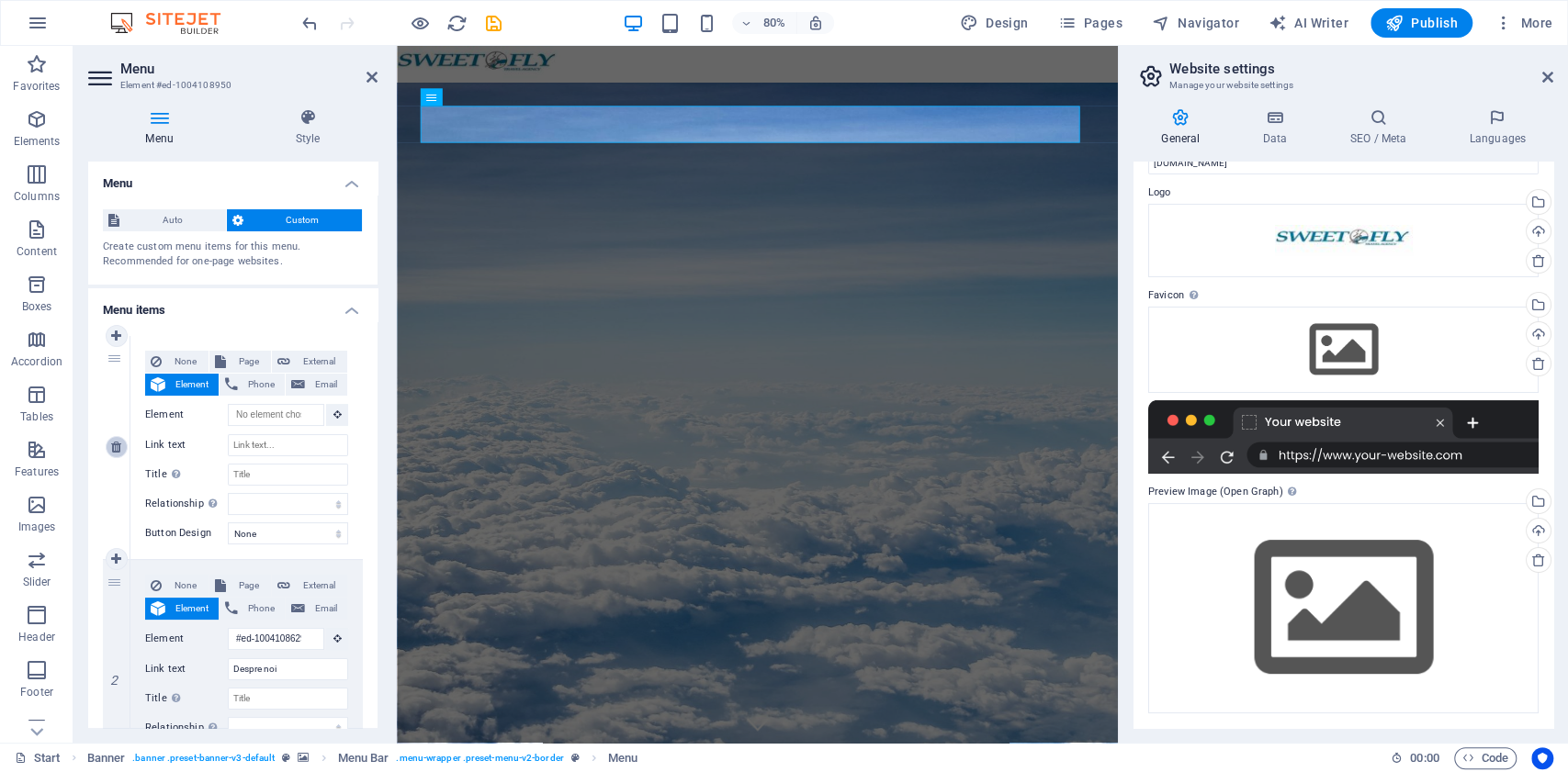
type input "#ed-1004108863"
type input "Partners"
select select
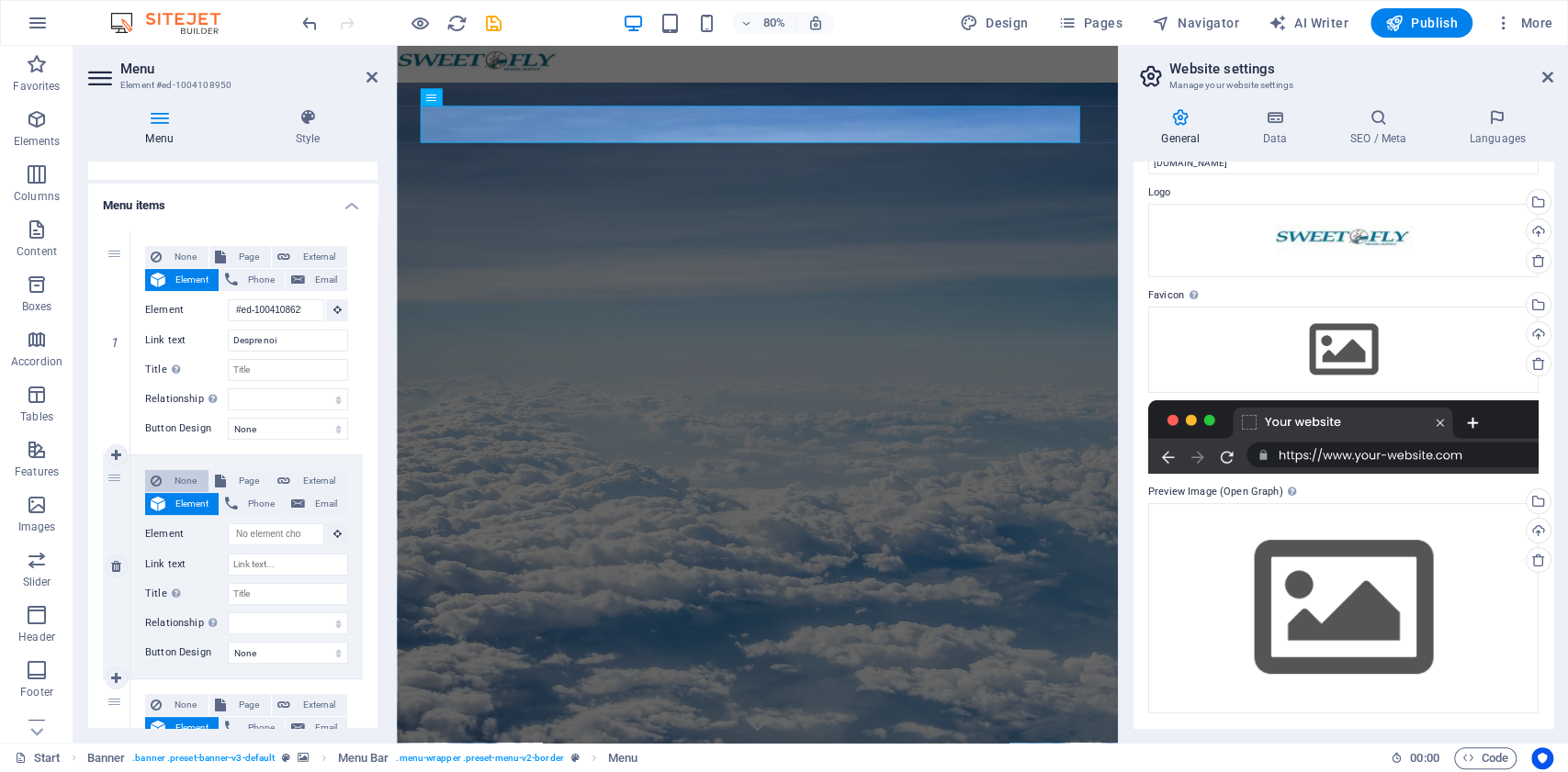
scroll to position [122, 0]
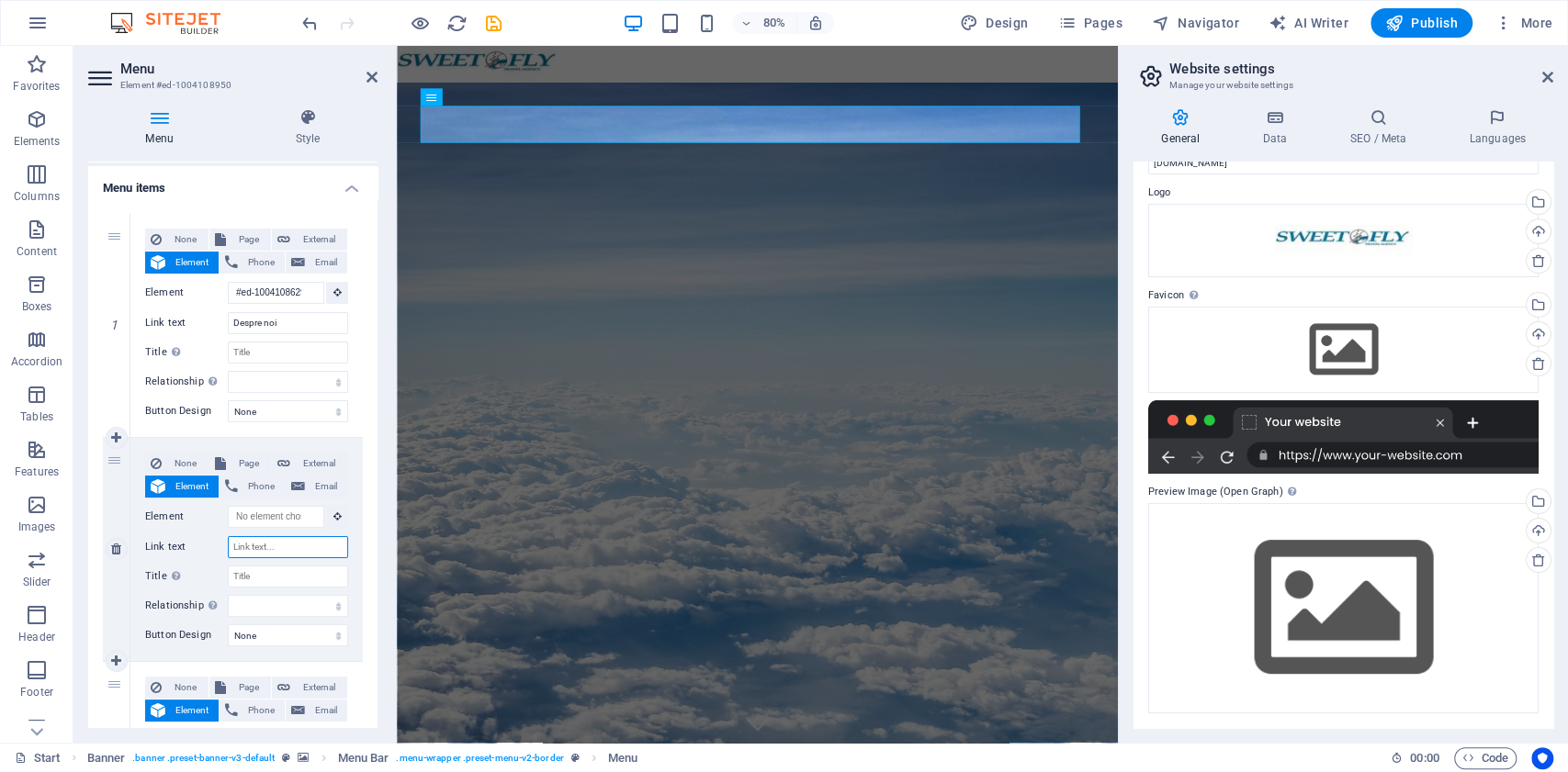
click at [270, 542] on input "Link text" at bounding box center [288, 546] width 120 height 22
type input "Experiente"
select select
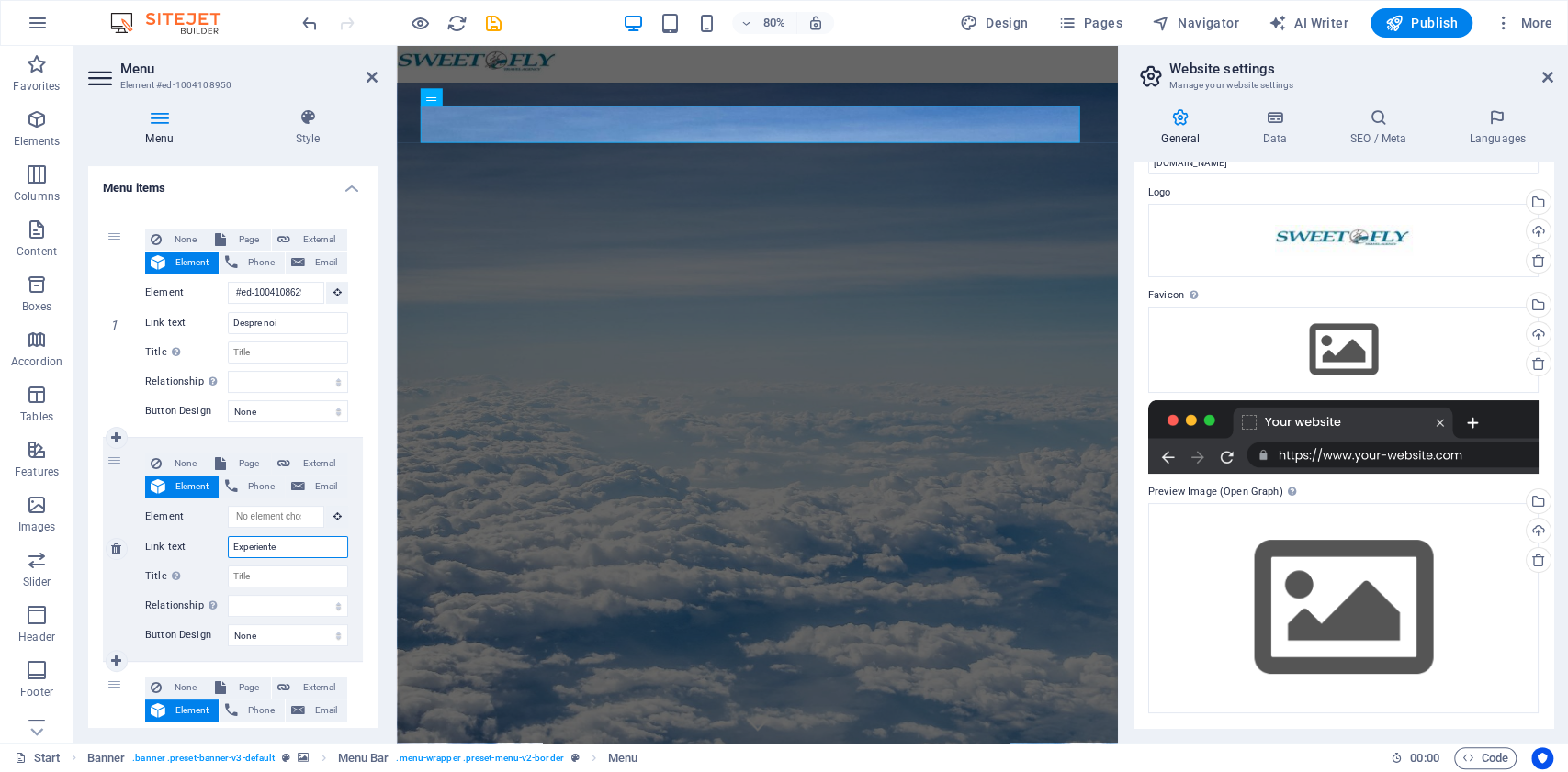
select select
type input "Experiente"
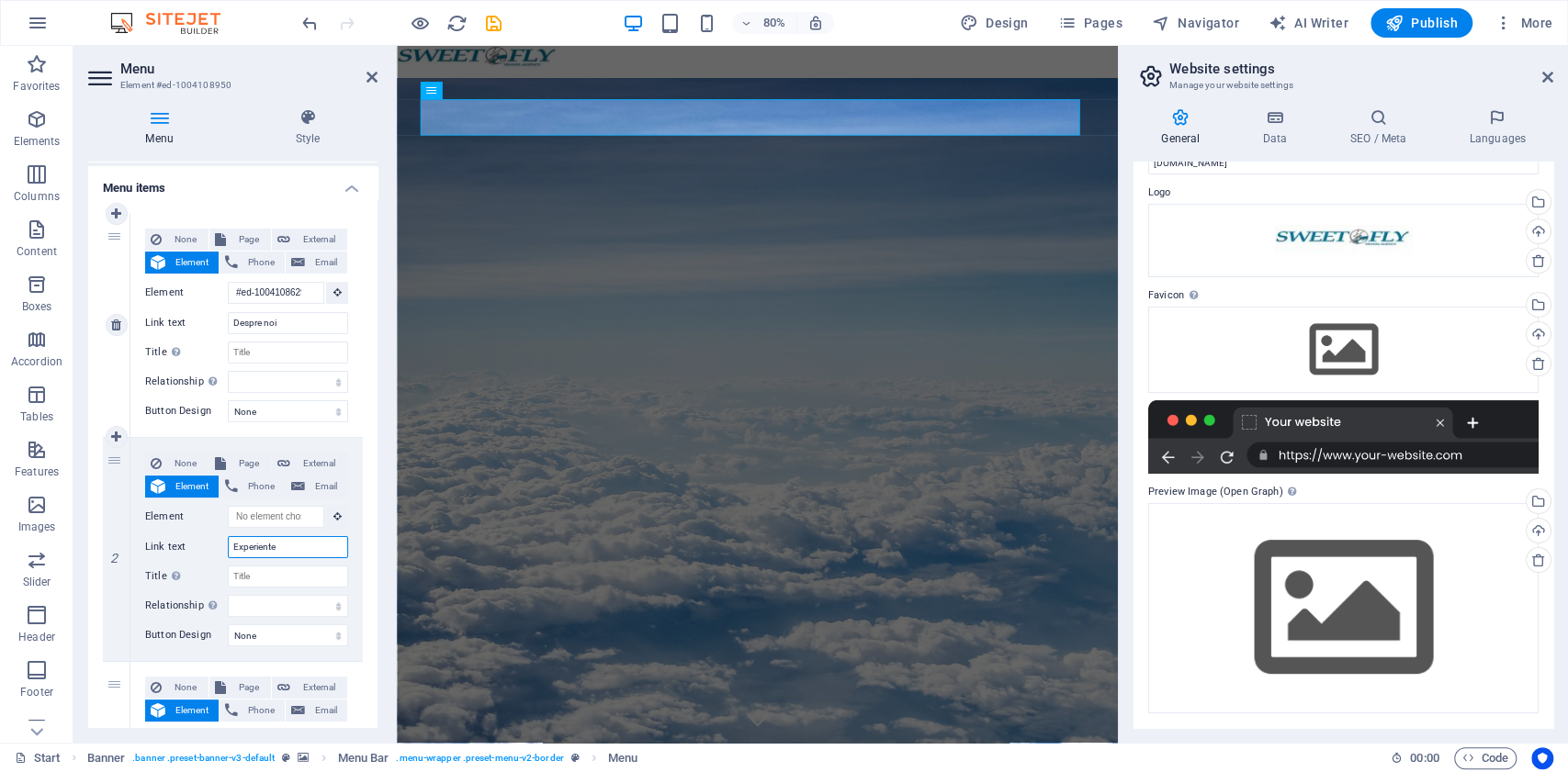
scroll to position [0, 0]
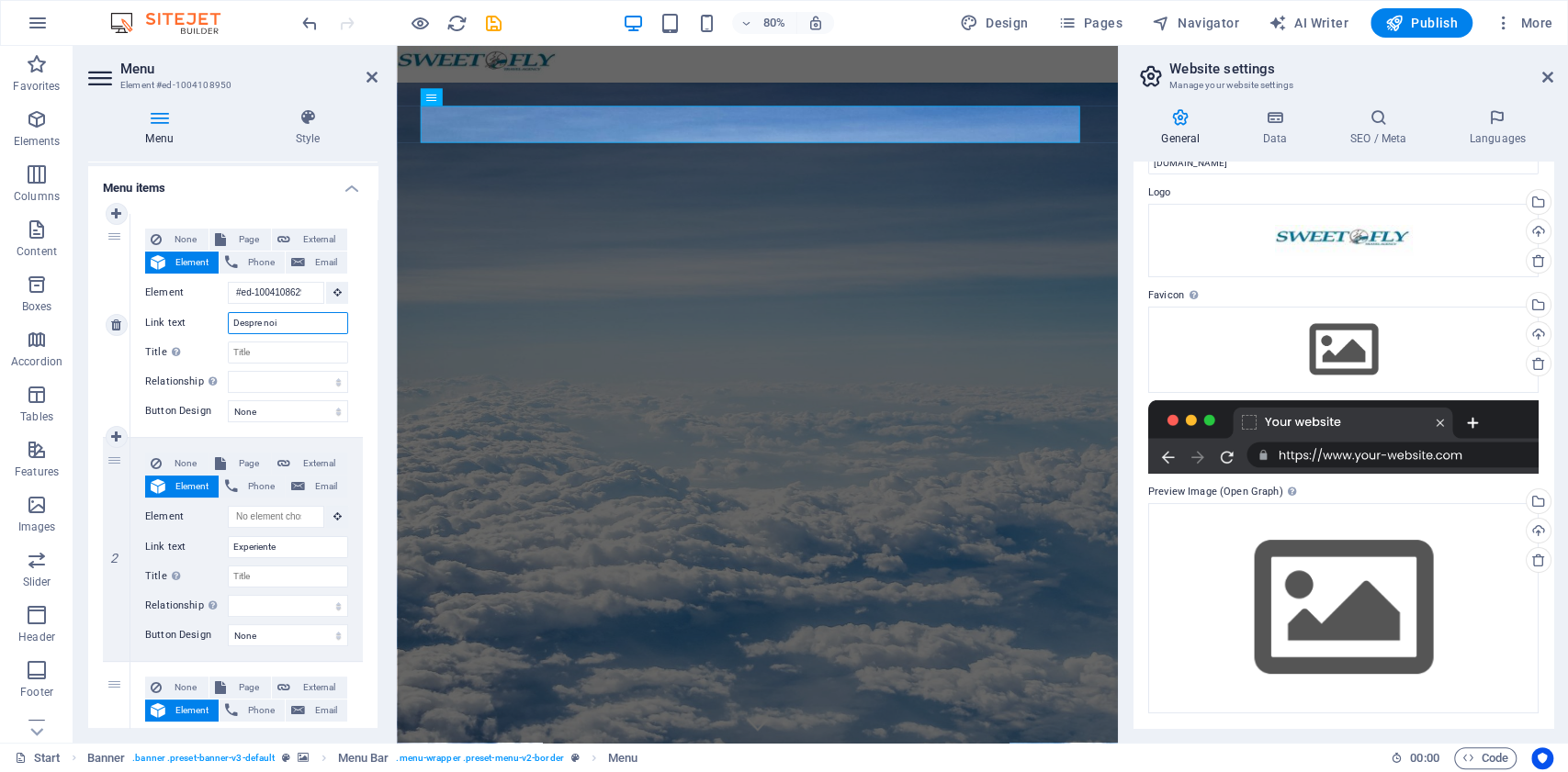
drag, startPoint x: 289, startPoint y: 317, endPoint x: 215, endPoint y: 314, distance: 74.1
click at [215, 314] on div "Link text Despre noi" at bounding box center [246, 323] width 203 height 22
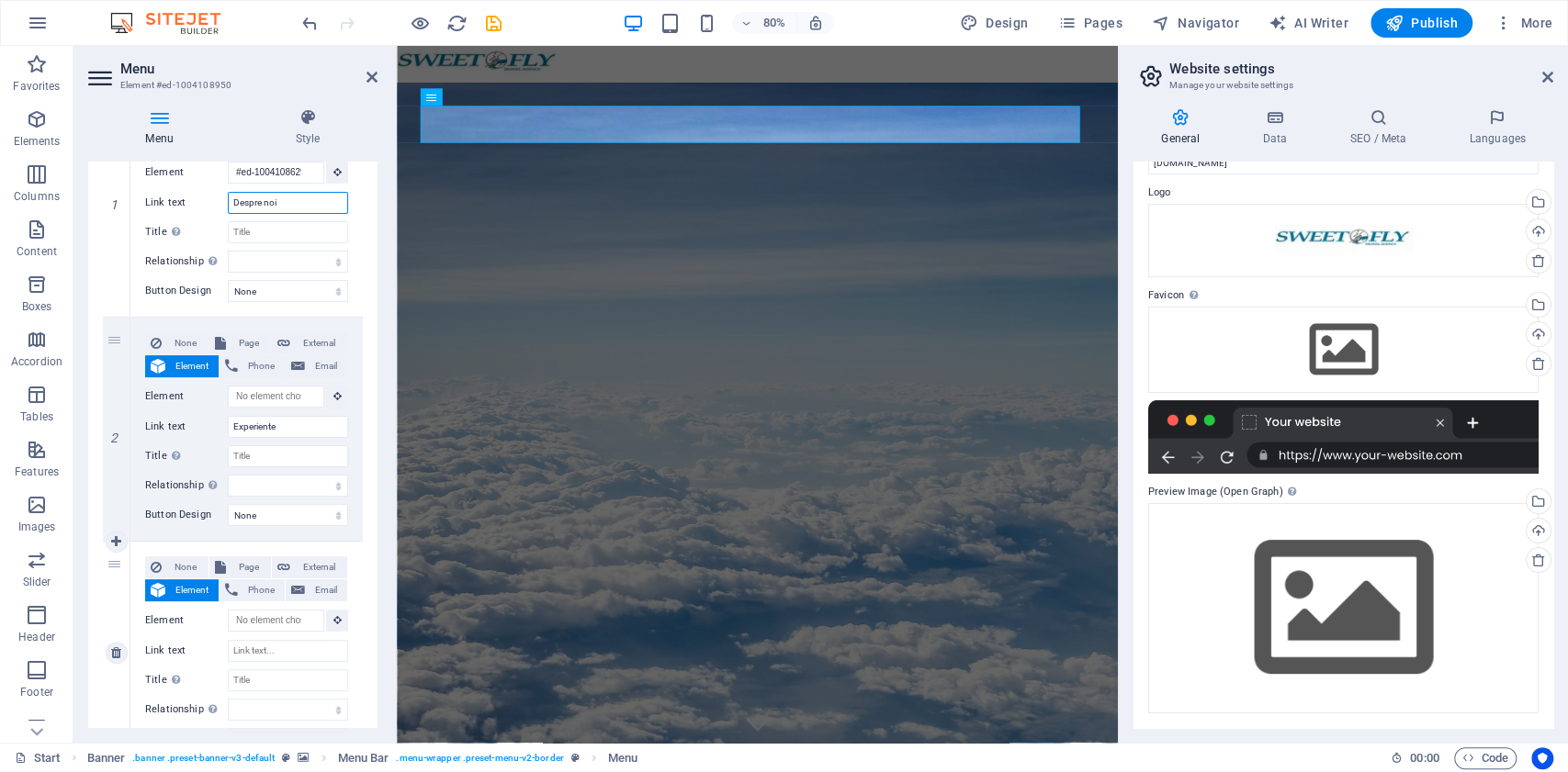
scroll to position [368, 0]
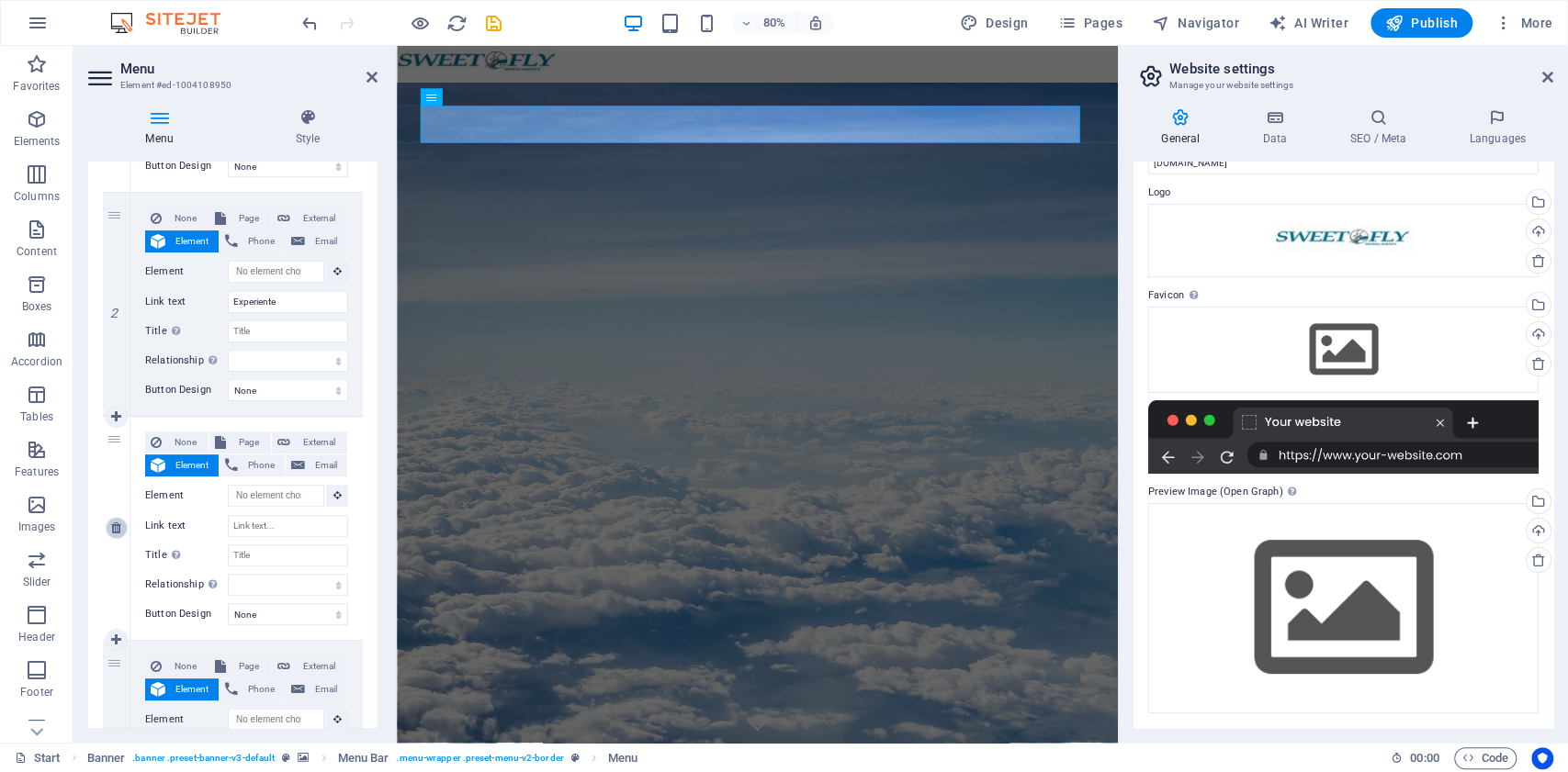
click at [114, 520] on link at bounding box center [116, 528] width 22 height 22
select select
type input "#ed-1004108746"
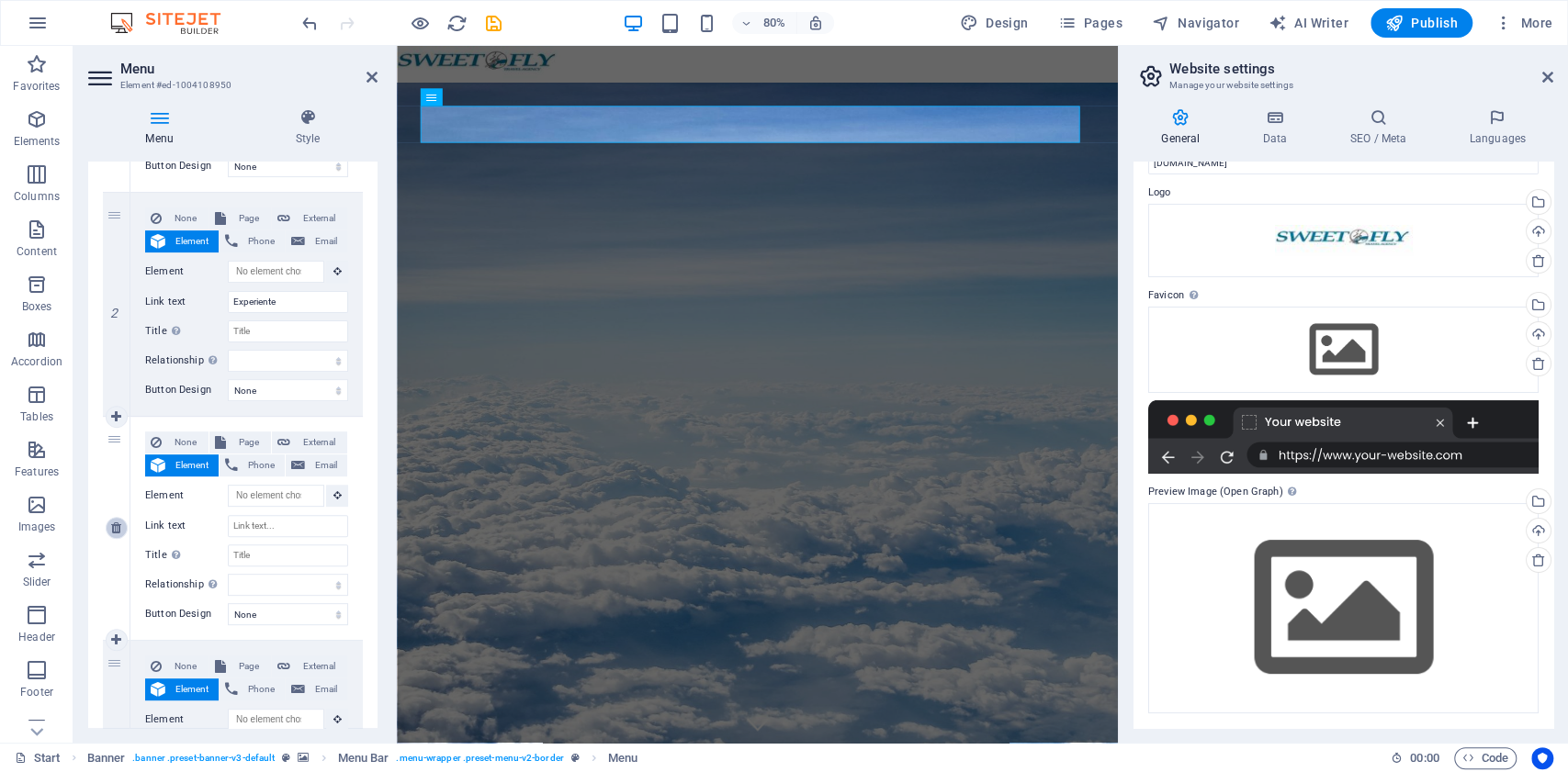
type input "Our promises to you"
select select
type input "#ed-1004108863"
type input "Partners"
select select
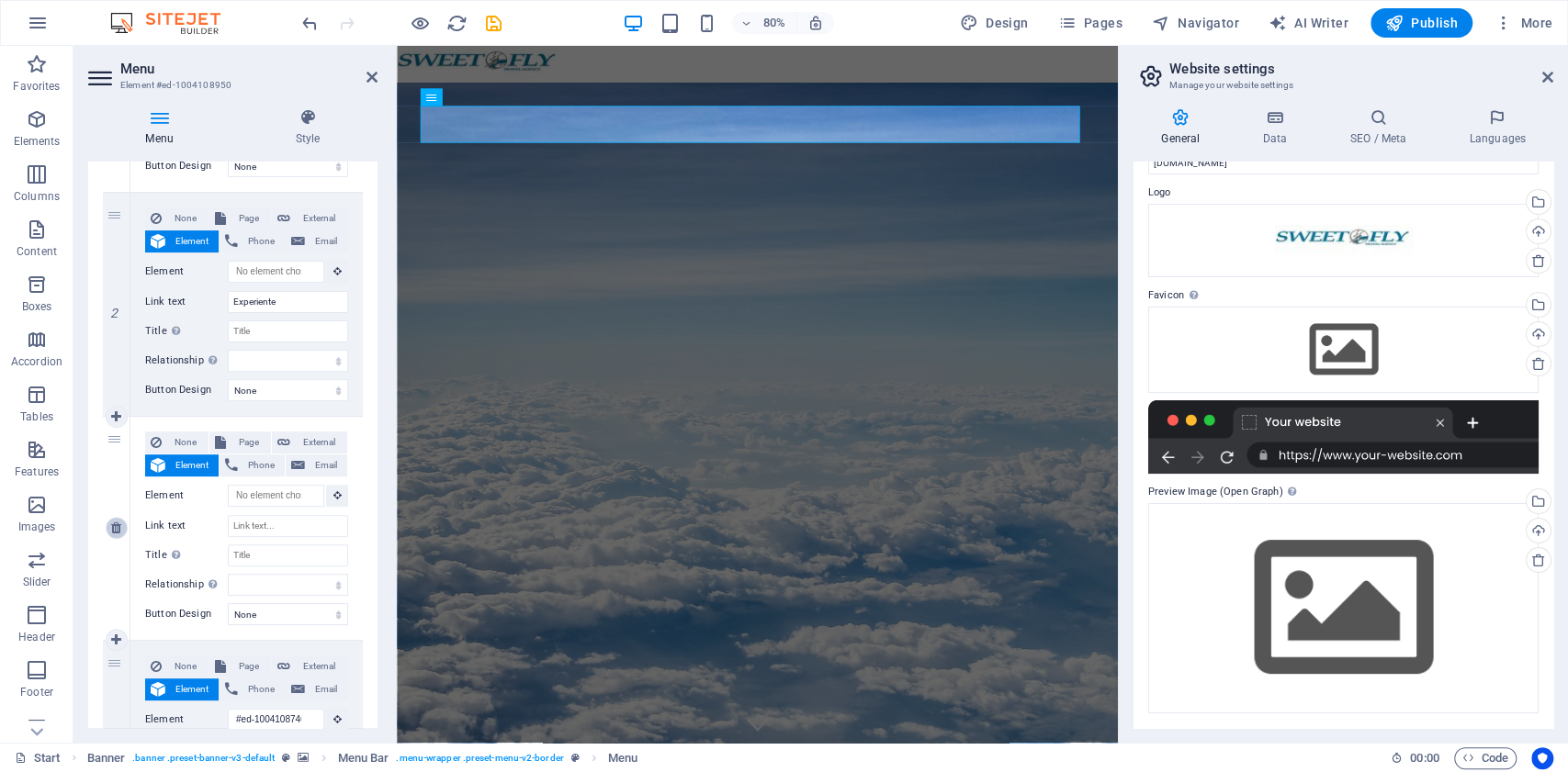
click at [115, 519] on link at bounding box center [116, 528] width 22 height 22
select select
type input "#ed-1004108746"
type input "Our promises to you"
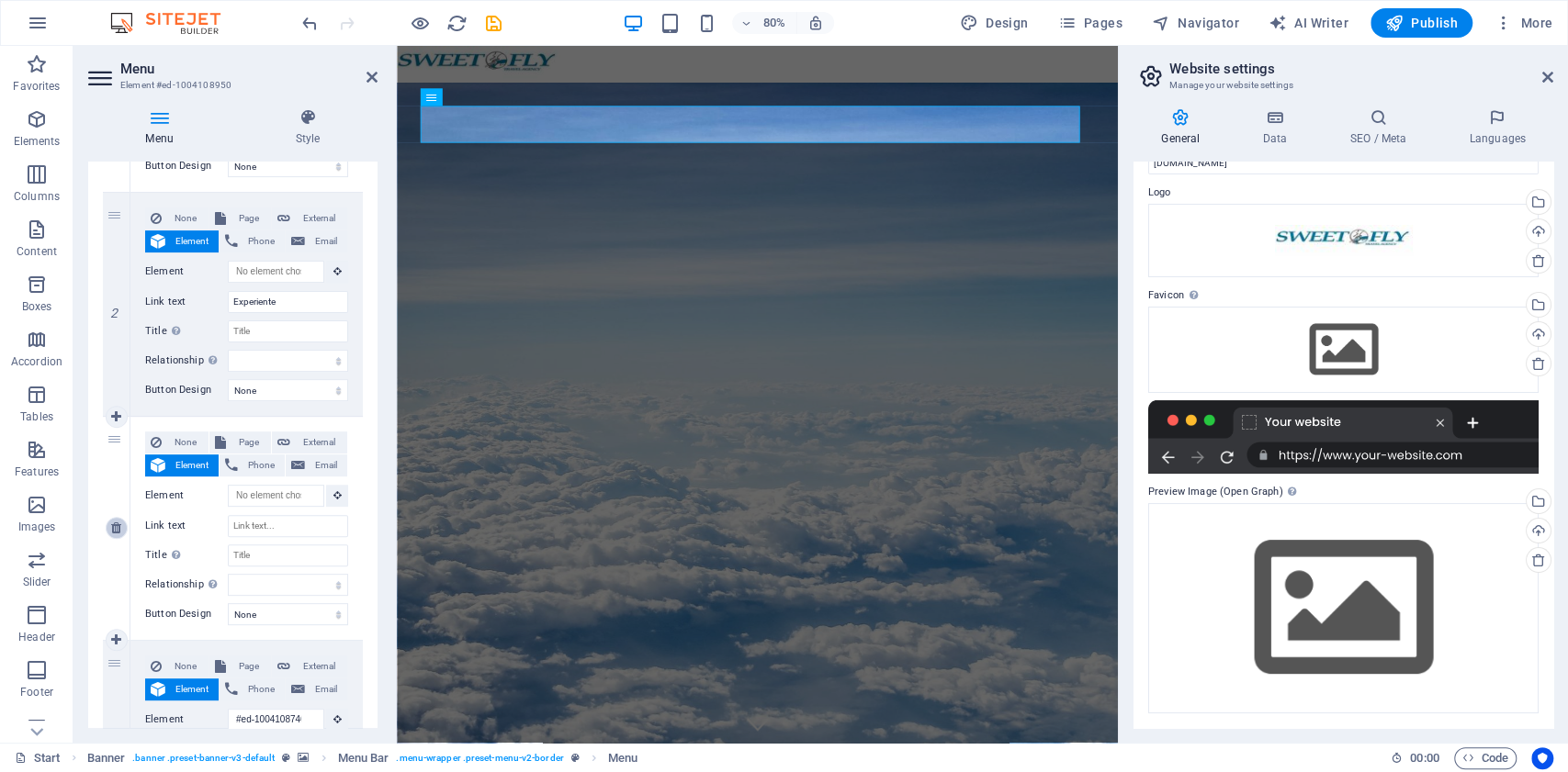
select select
type input "#ed-1004108863"
type input "Partners"
select select
drag, startPoint x: 314, startPoint y: 525, endPoint x: 204, endPoint y: 516, distance: 110.4
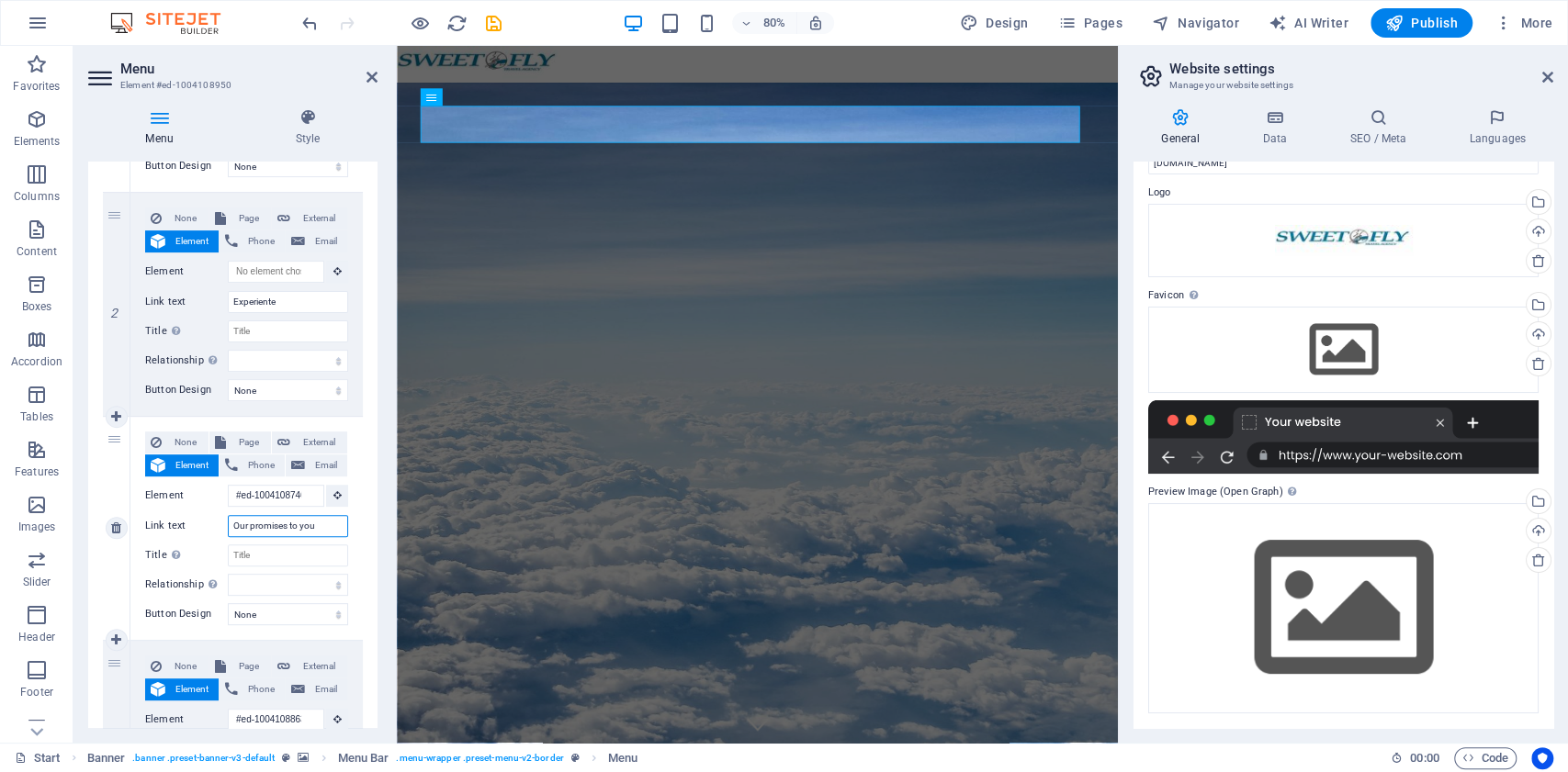
click at [204, 516] on div "Link text Our promises to you" at bounding box center [246, 526] width 203 height 22
type input "Desp"
select select
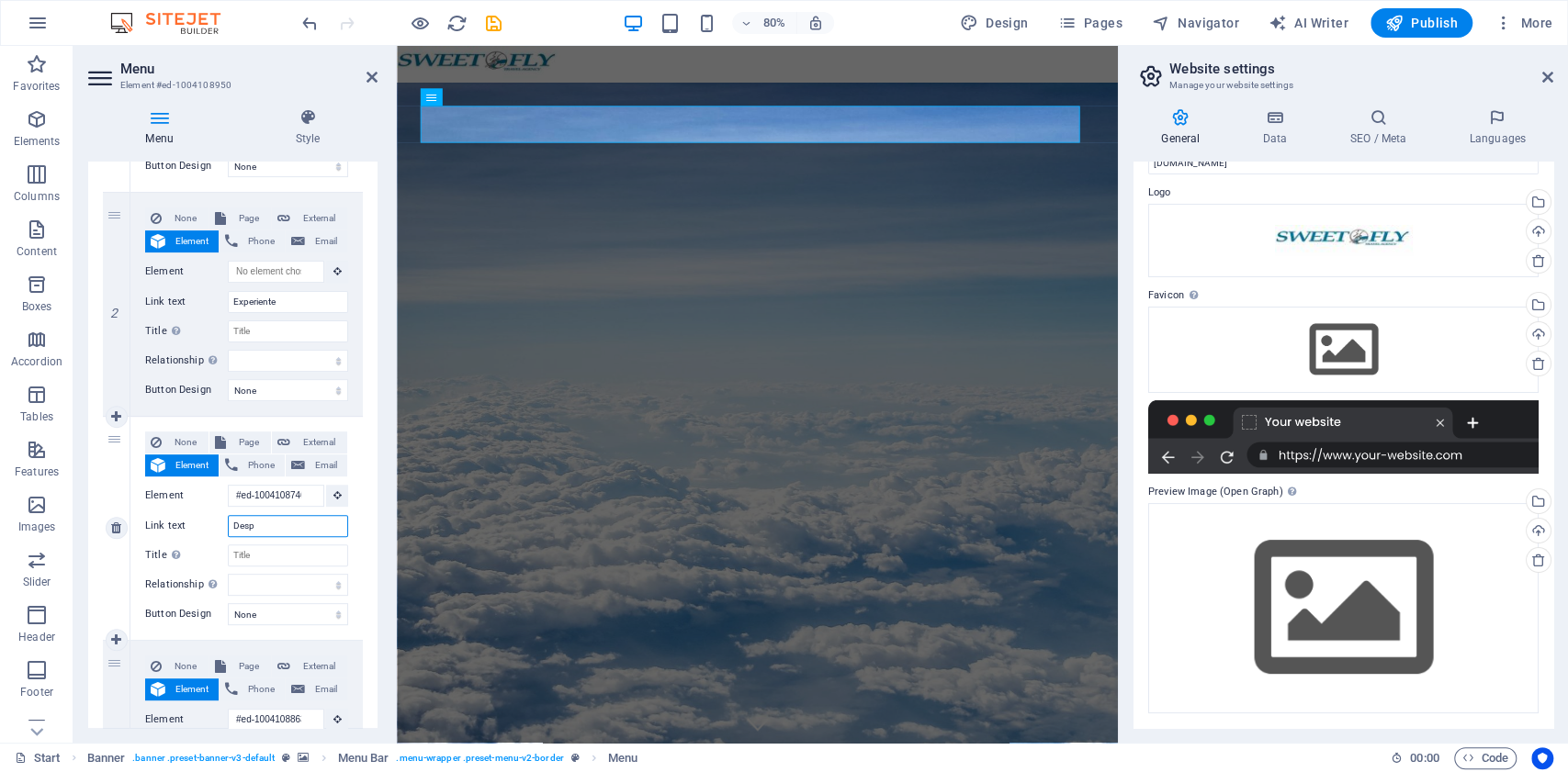
select select
type input "Despre"
select select
type input "Despre n"
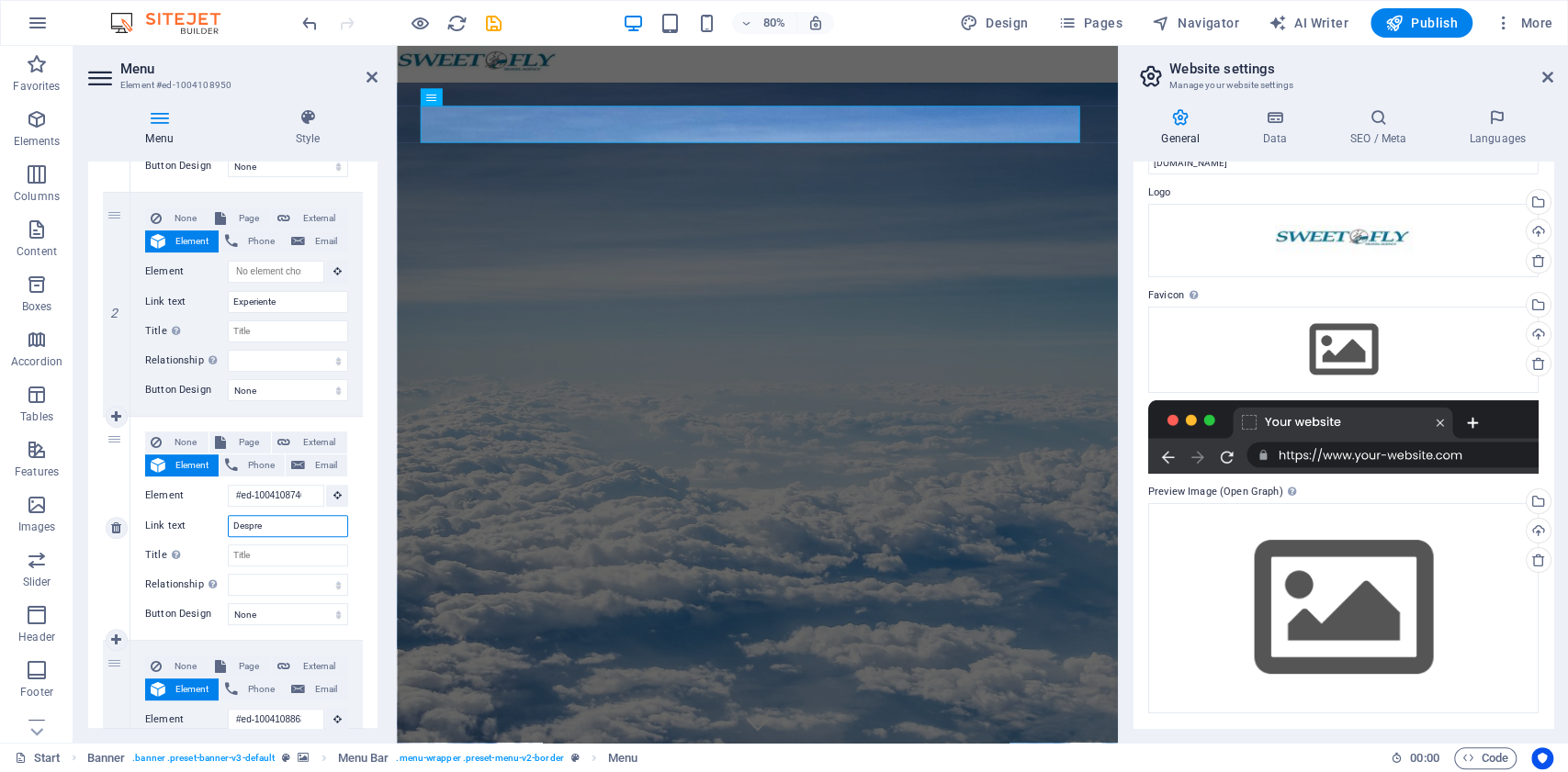
select select
type input "Despre noi"
select select
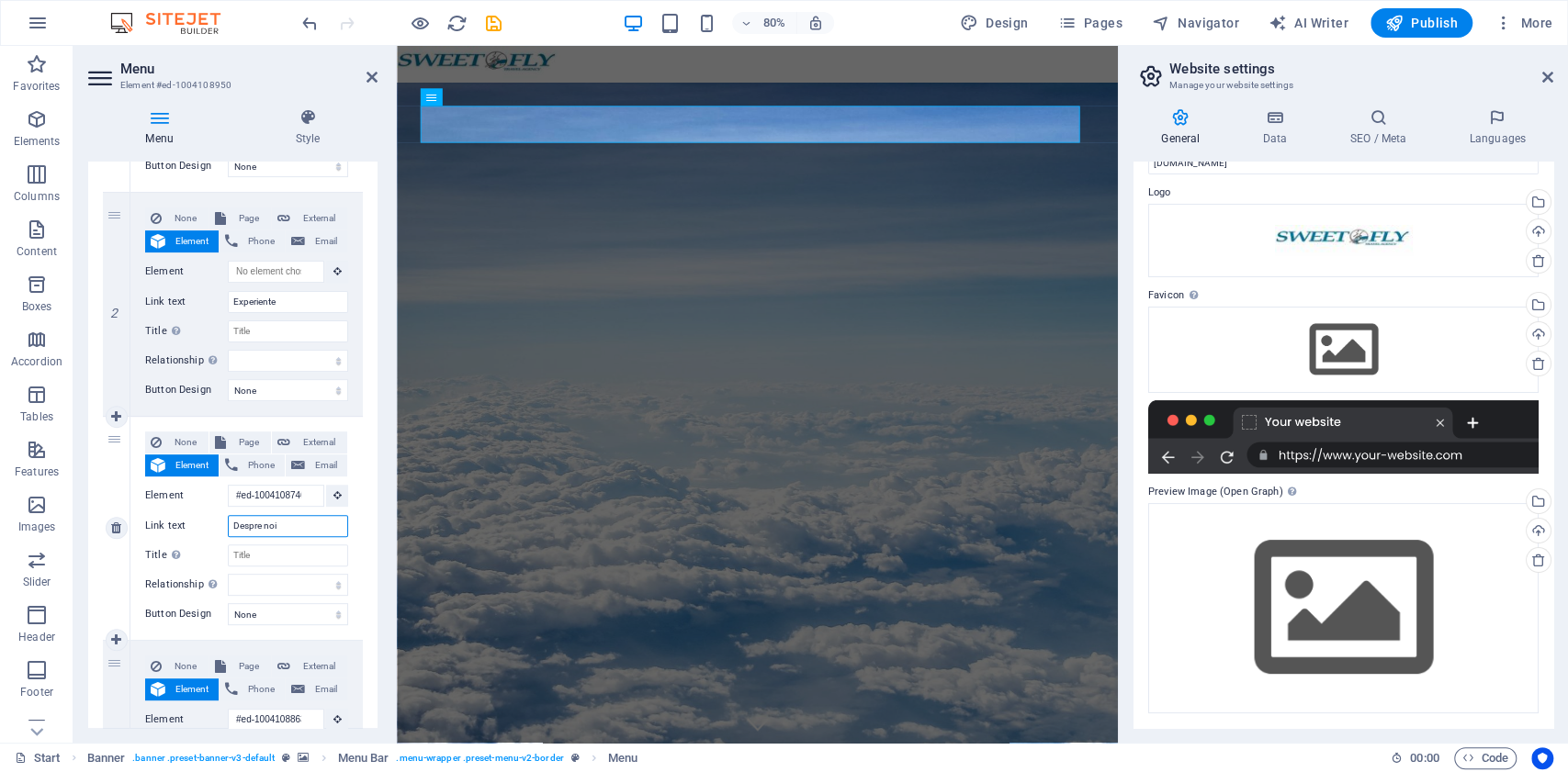
select select
type input "Despre noi"
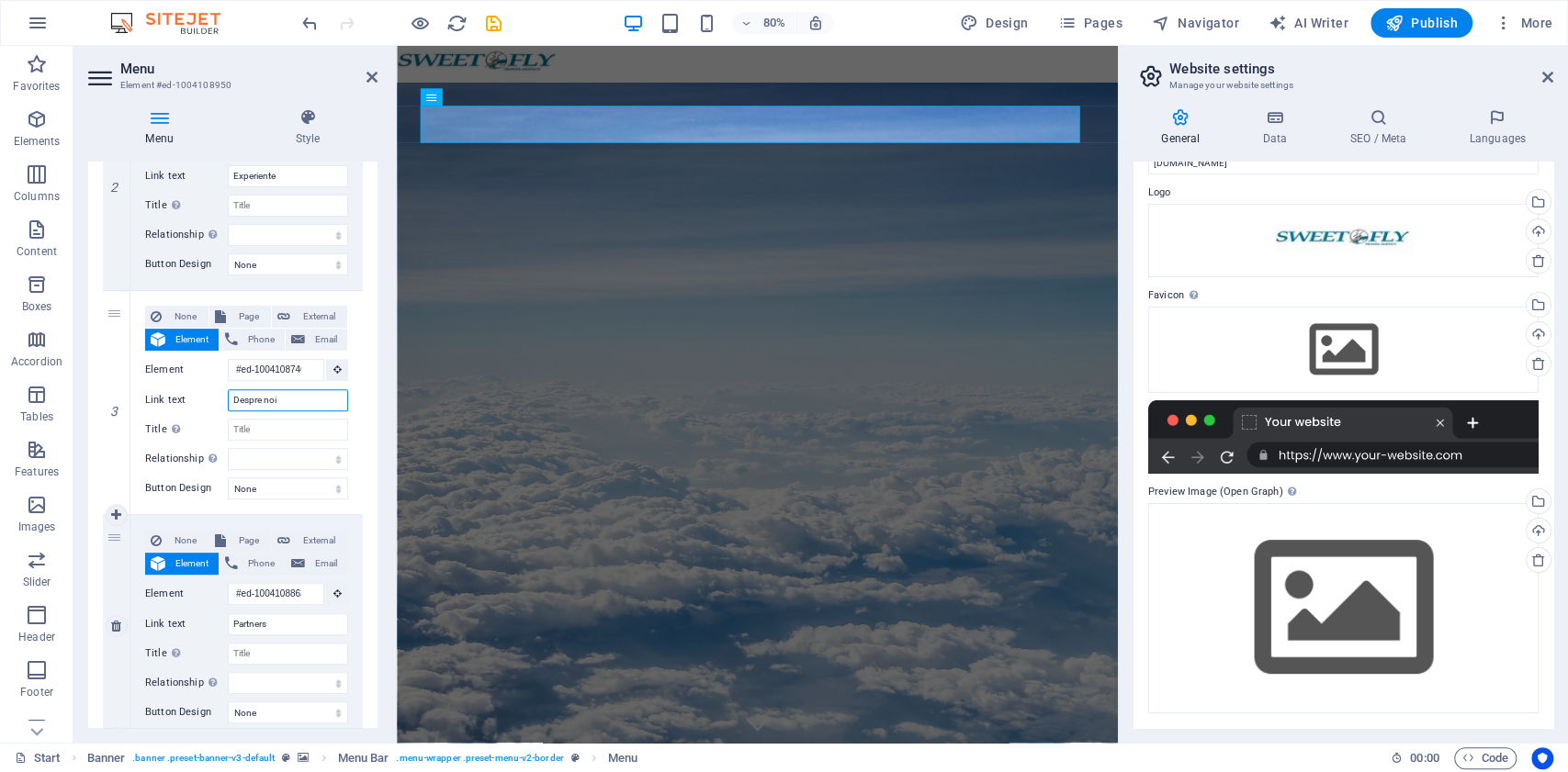
scroll to position [553, 0]
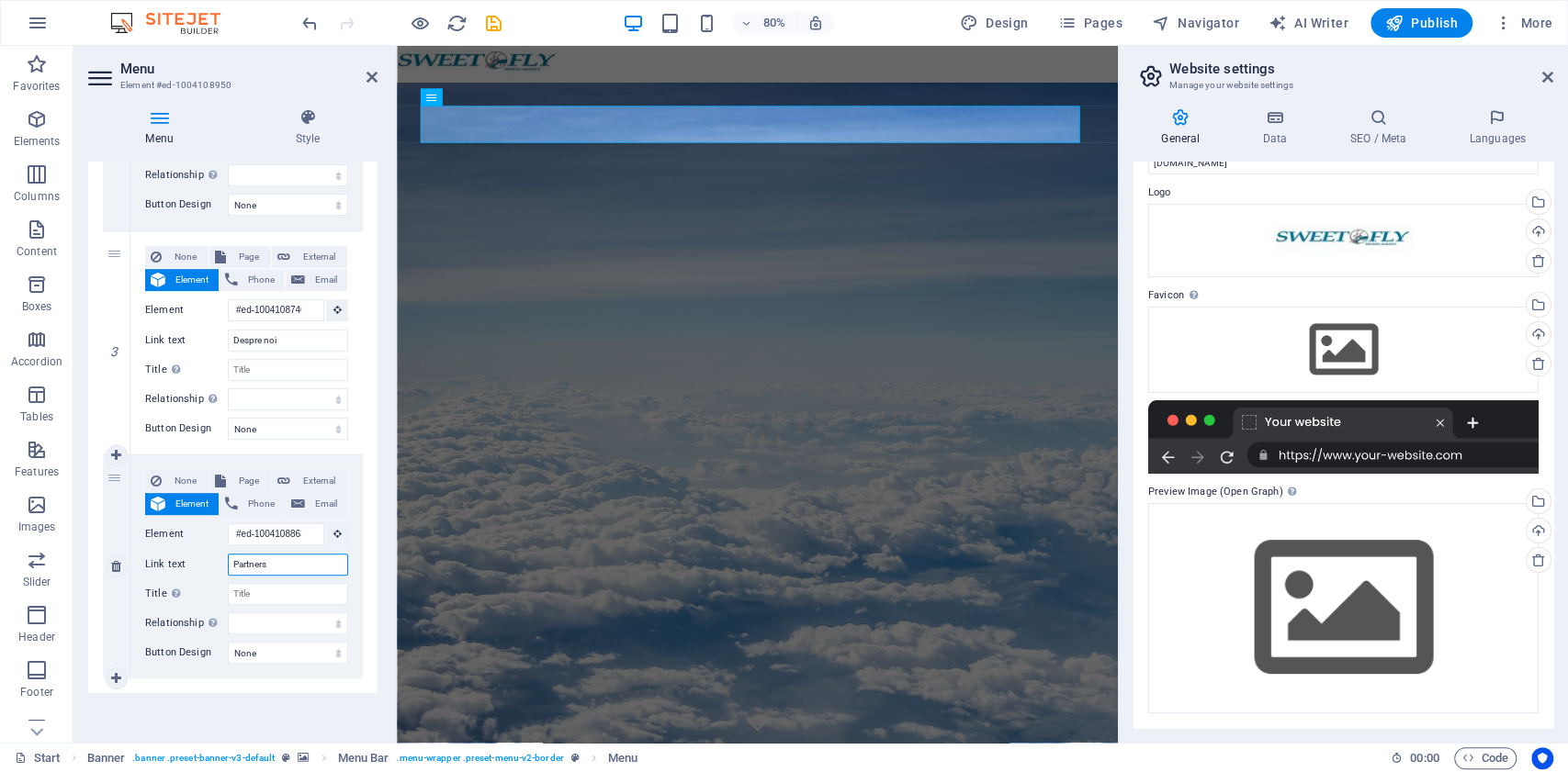
drag, startPoint x: 284, startPoint y: 570, endPoint x: 198, endPoint y: 564, distance: 86.2
click at [198, 564] on div "Link text Partners" at bounding box center [246, 564] width 203 height 22
type input "contact"
select select
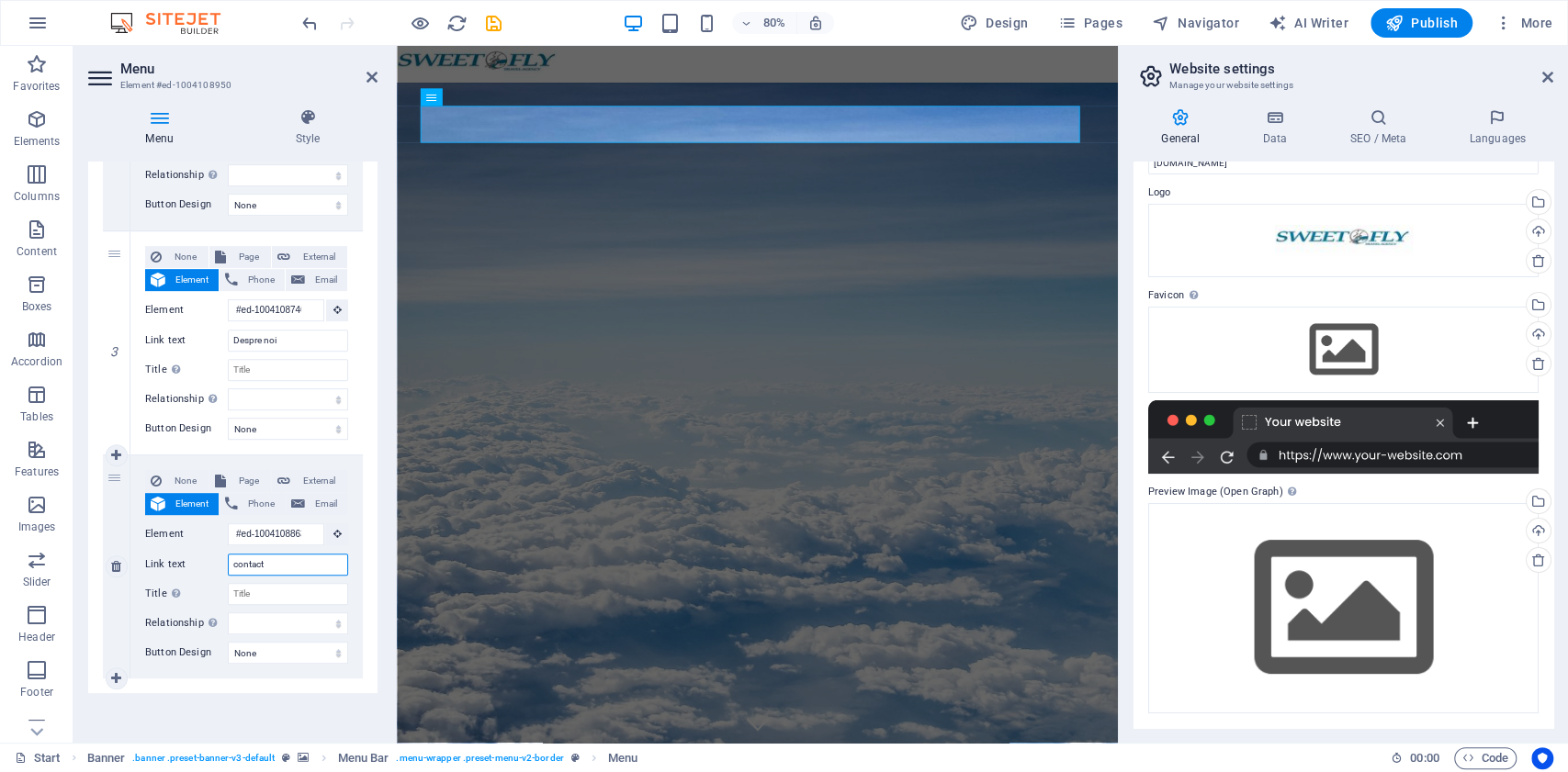
select select
type input "contact"
click at [261, 502] on span "Phone" at bounding box center [261, 504] width 36 height 22
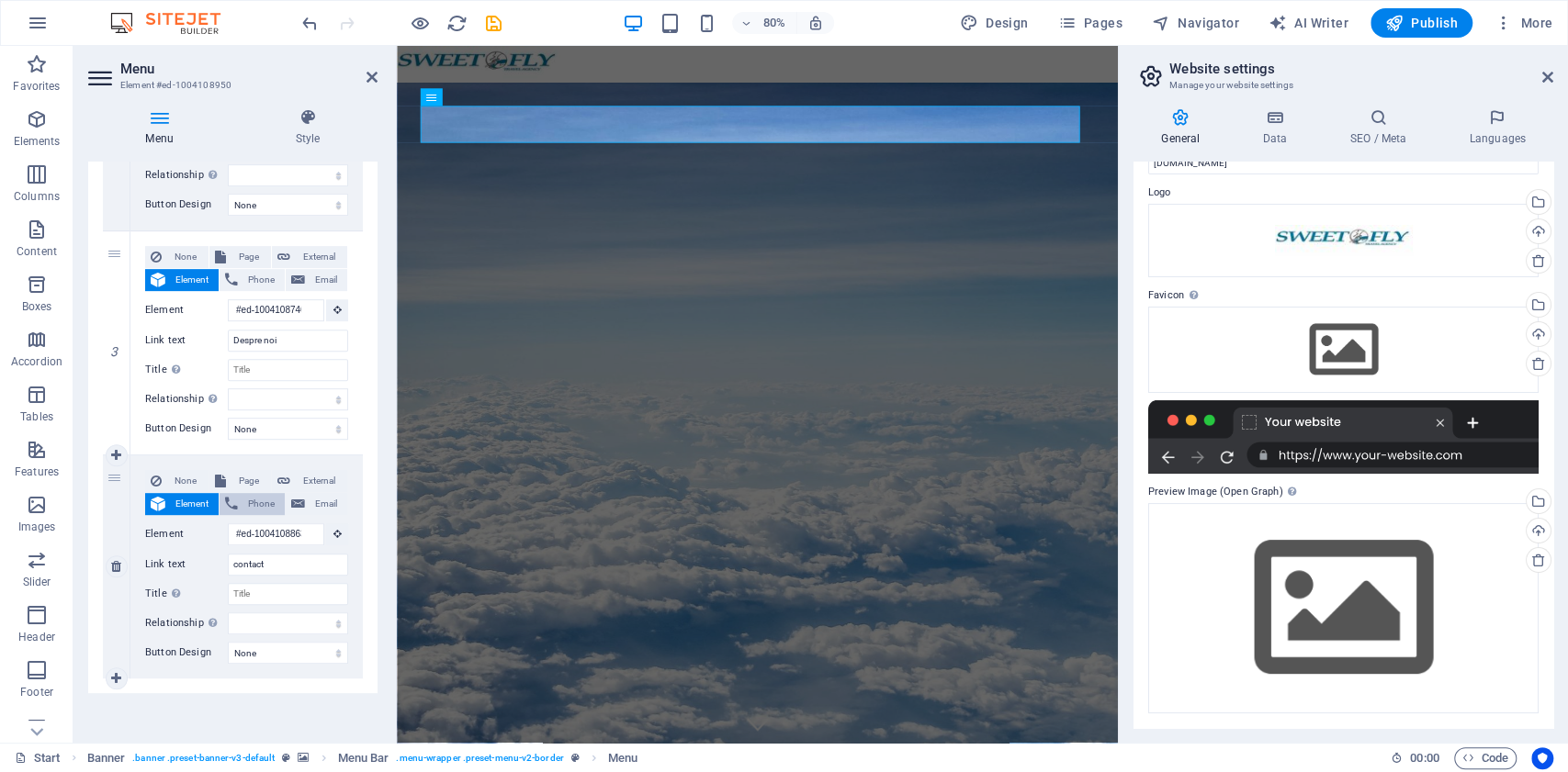
select select
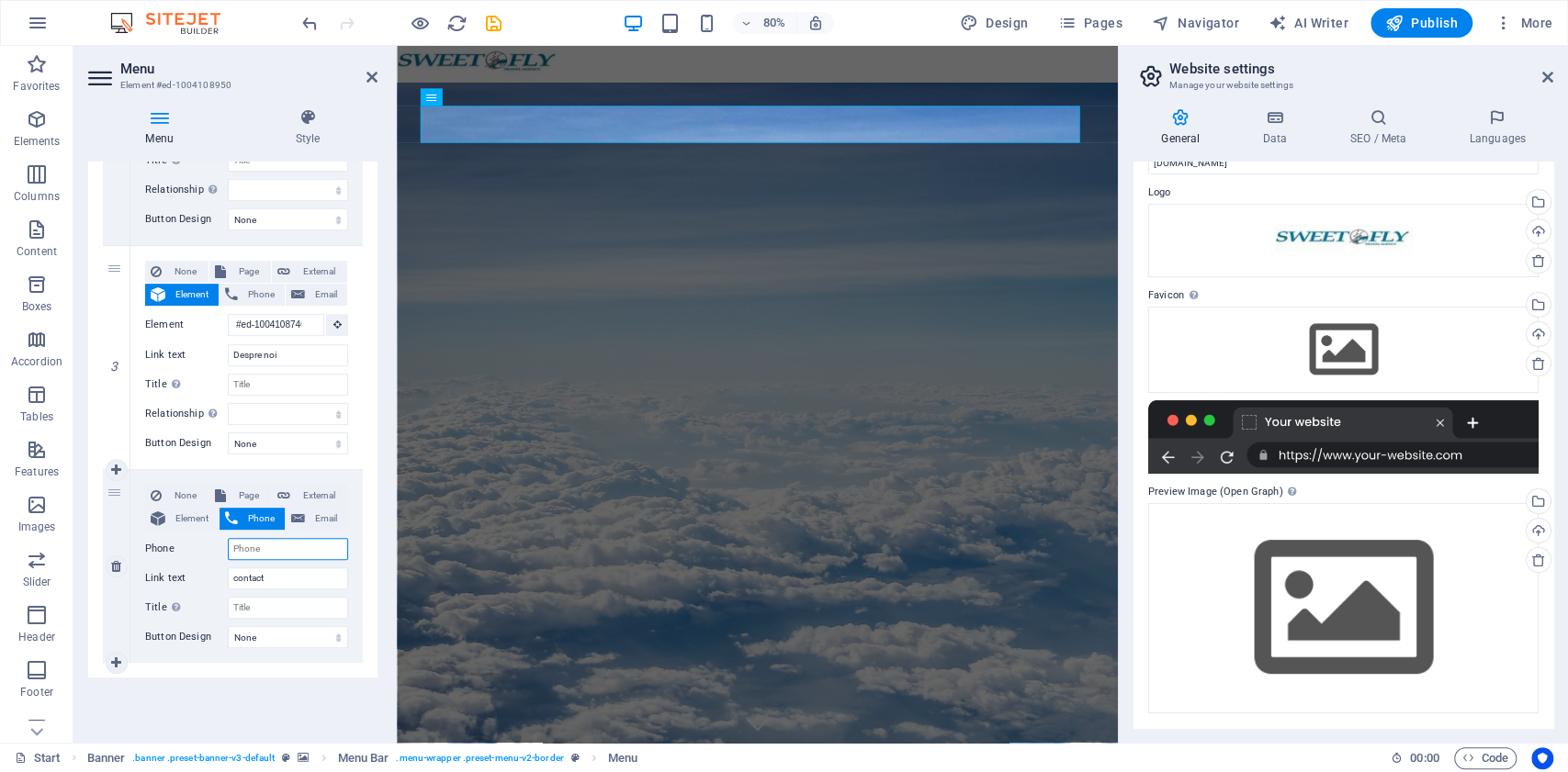
scroll to position [536, 0]
type input "00"
select select
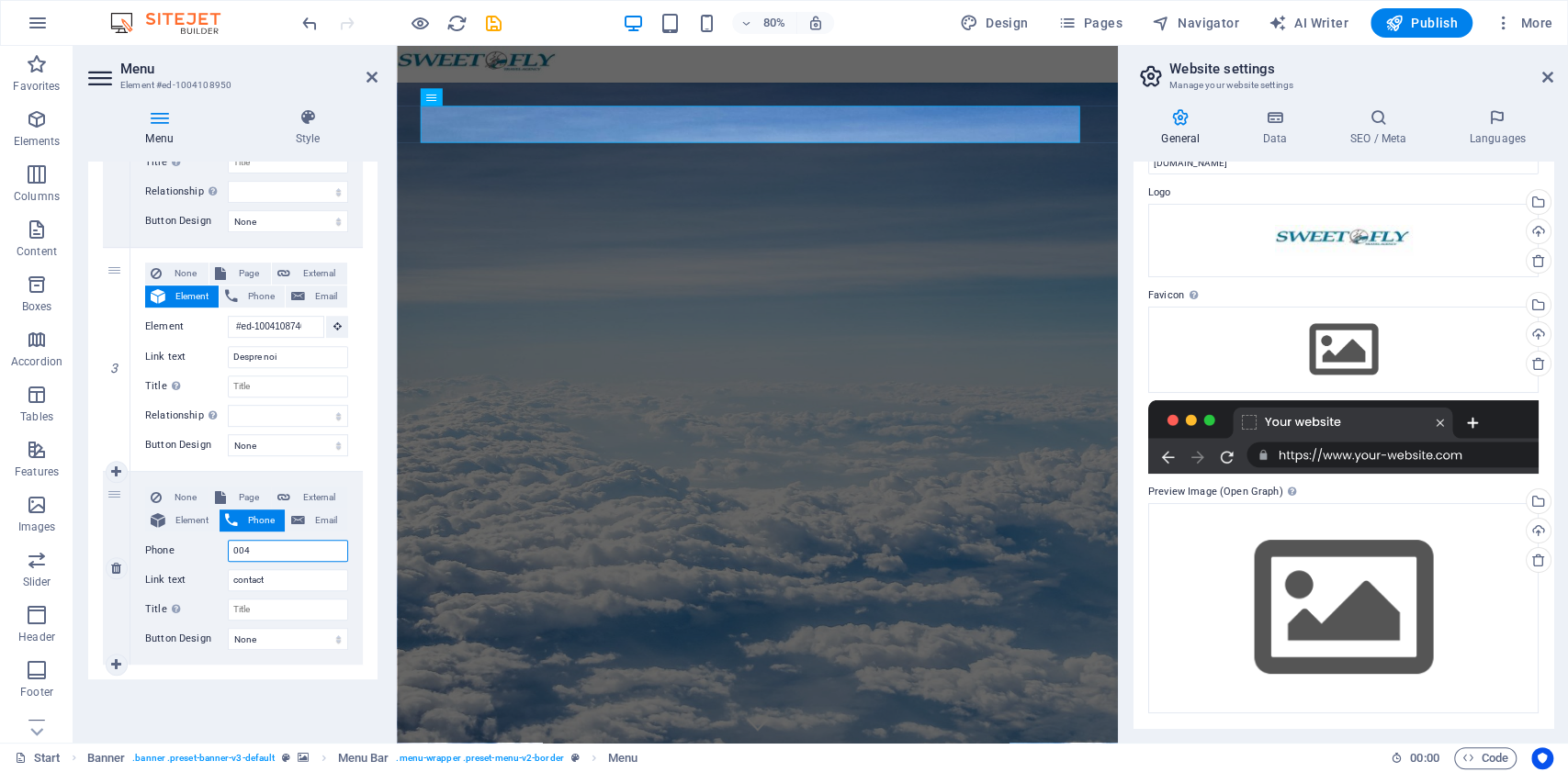
type input "0040"
select select
type input "00407313"
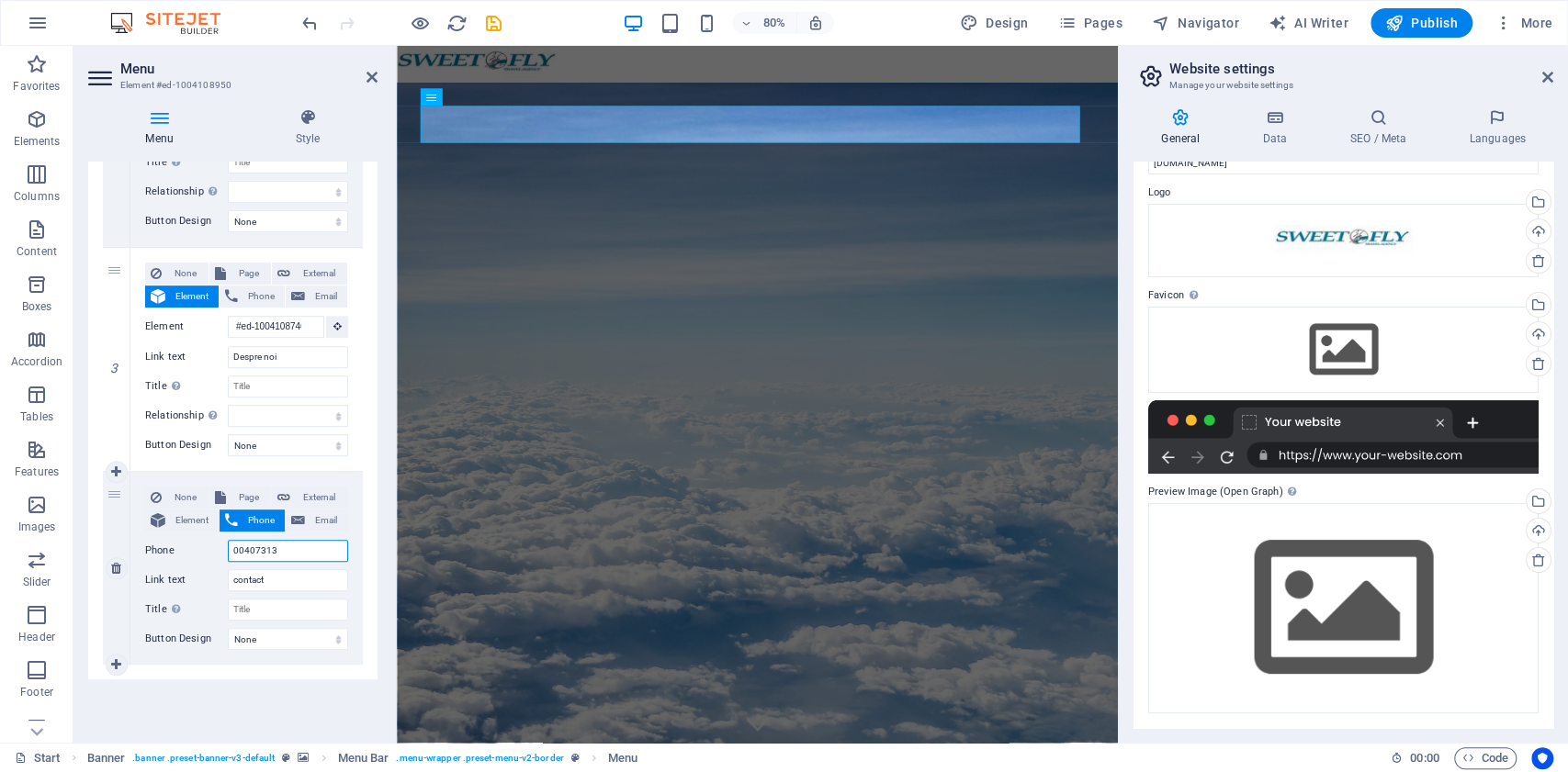
select select
type input "0040731352045"
select select
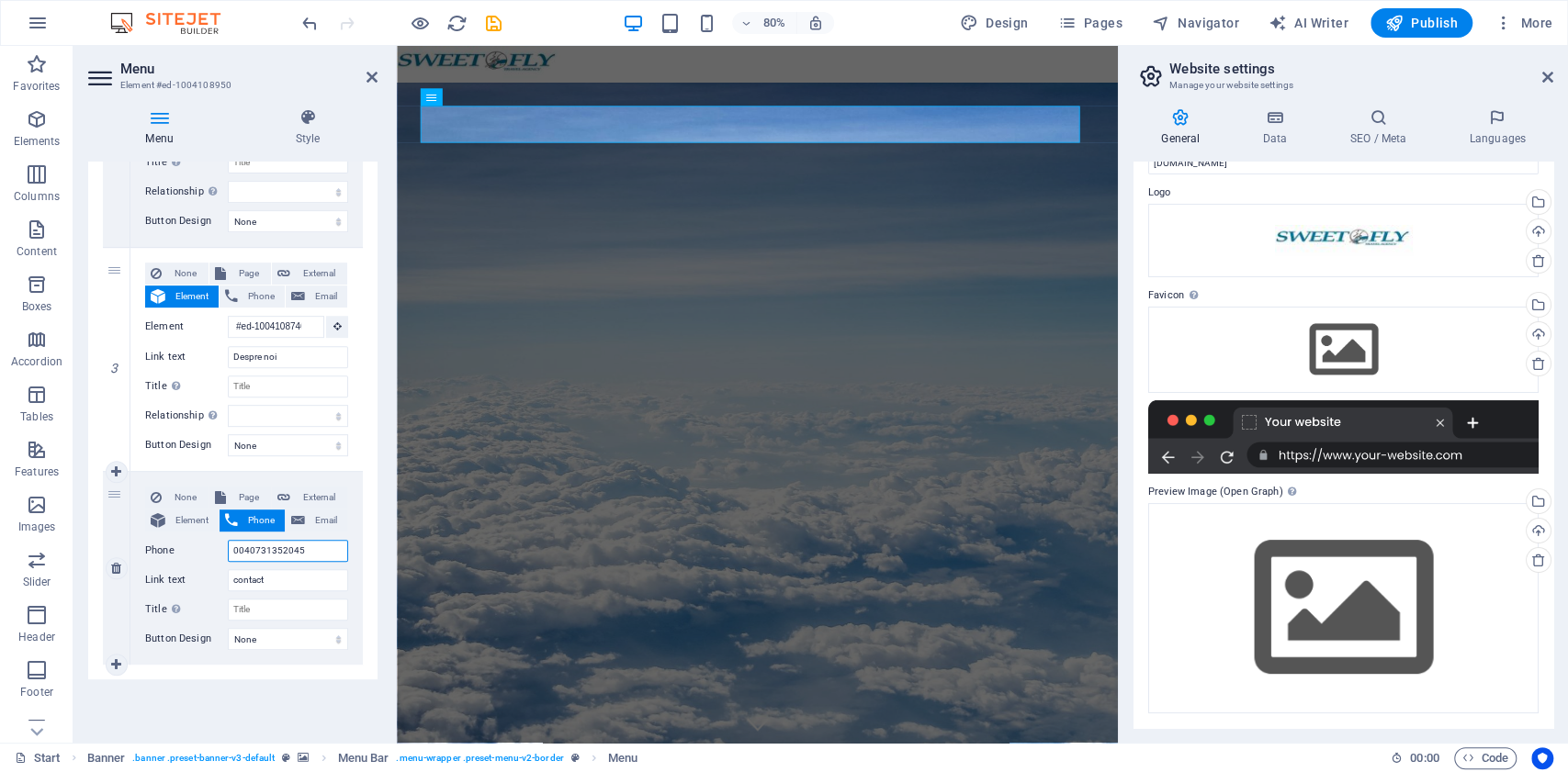
select select
type input "0040731352045"
click at [311, 516] on span "Email" at bounding box center [325, 520] width 31 height 22
select select
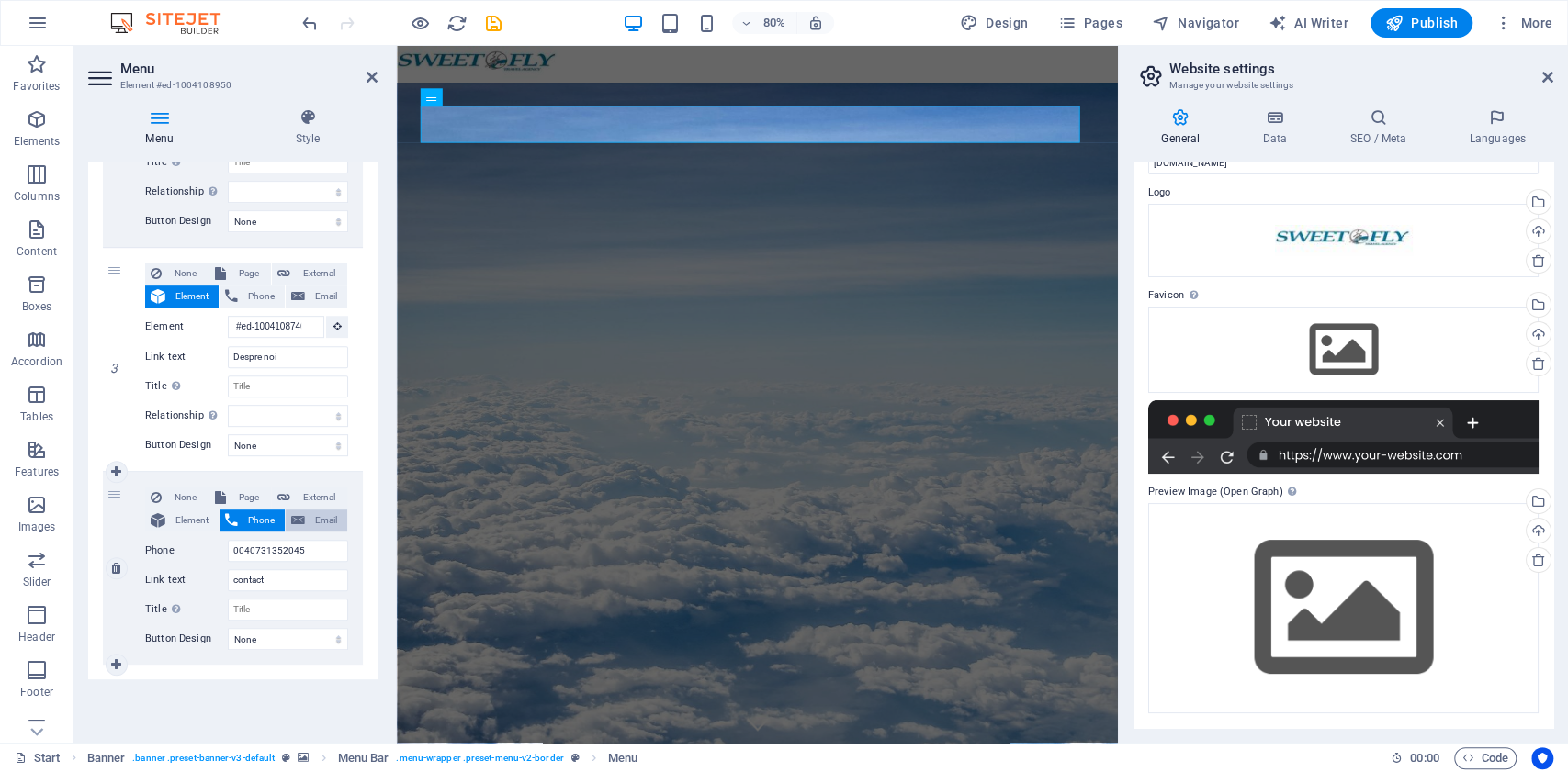
select select
type input "office@sweetfly.ro"
select select
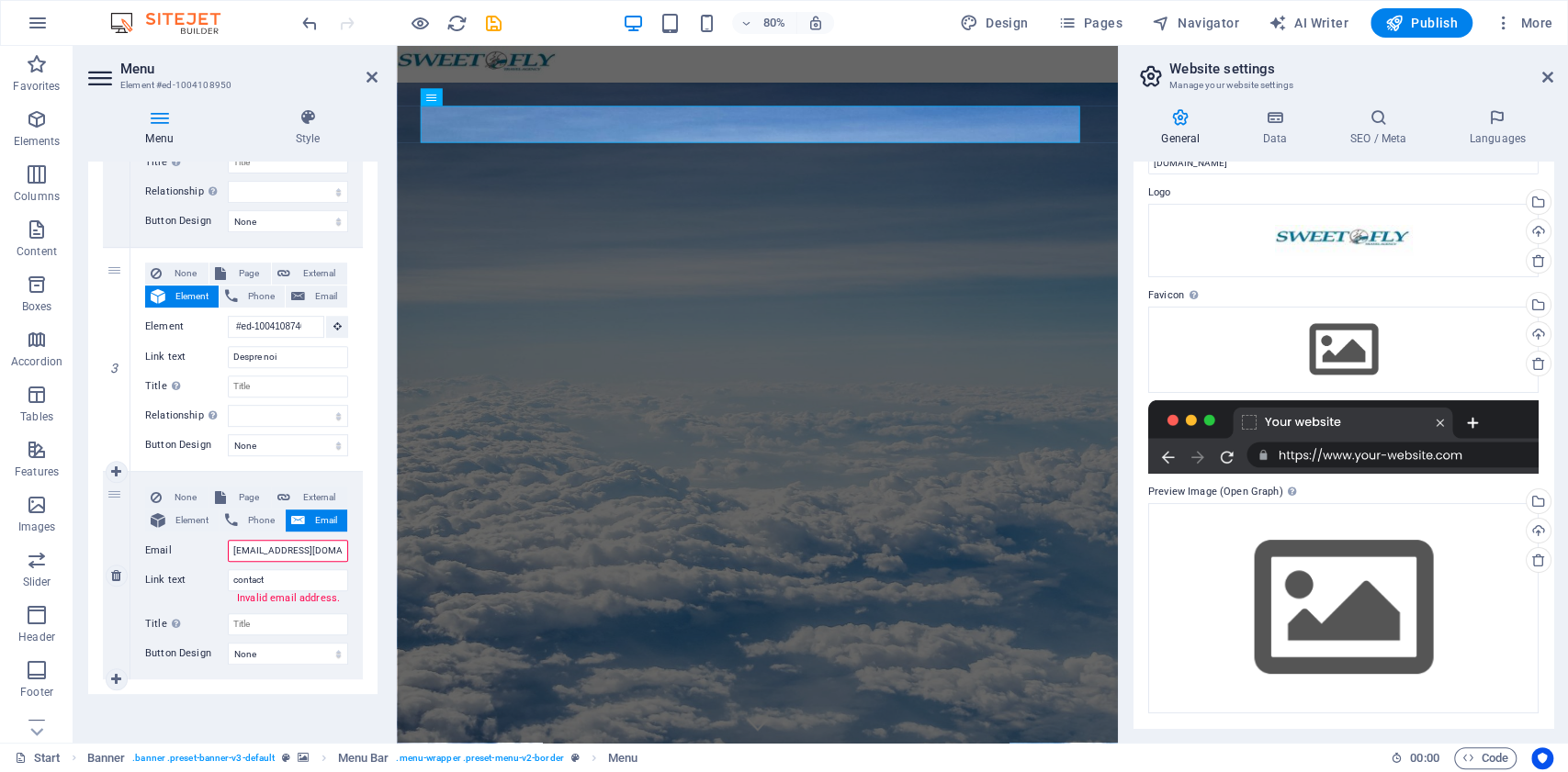
select select
type input "office@sweetfly.ro"
click at [349, 670] on div "1 None Page External Element Phone Email Page Start All Destinations Legal Noti…" at bounding box center [233, 231] width 290 height 894
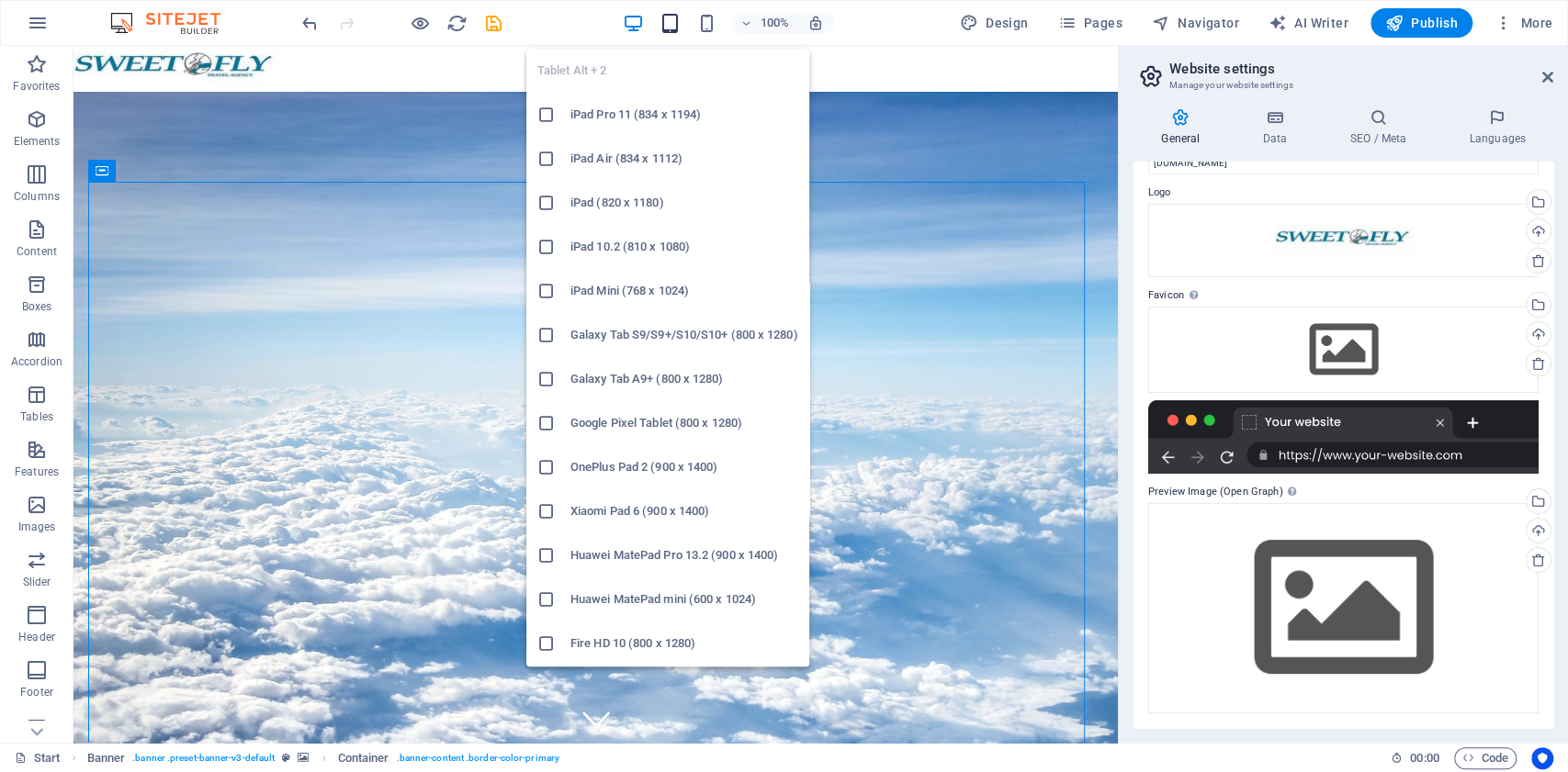
click at [676, 13] on icon "button" at bounding box center [670, 24] width 21 height 21
click at [667, 116] on h6 "iPad Pro 11 (834 x 1194)" at bounding box center [685, 114] width 228 height 22
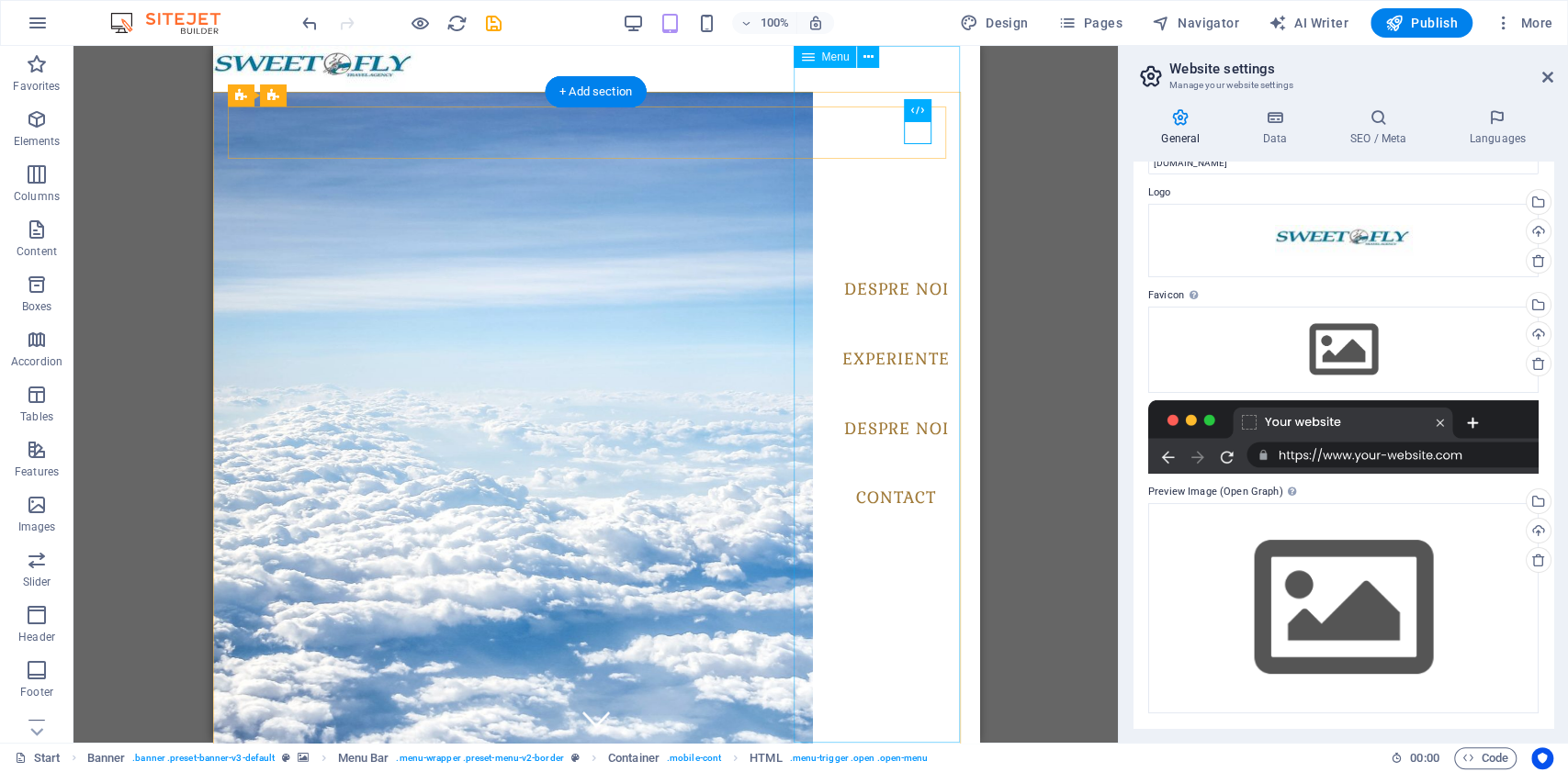
click at [884, 501] on nav "Despre noi Experiente Despre noi contact" at bounding box center [895, 394] width 166 height 697
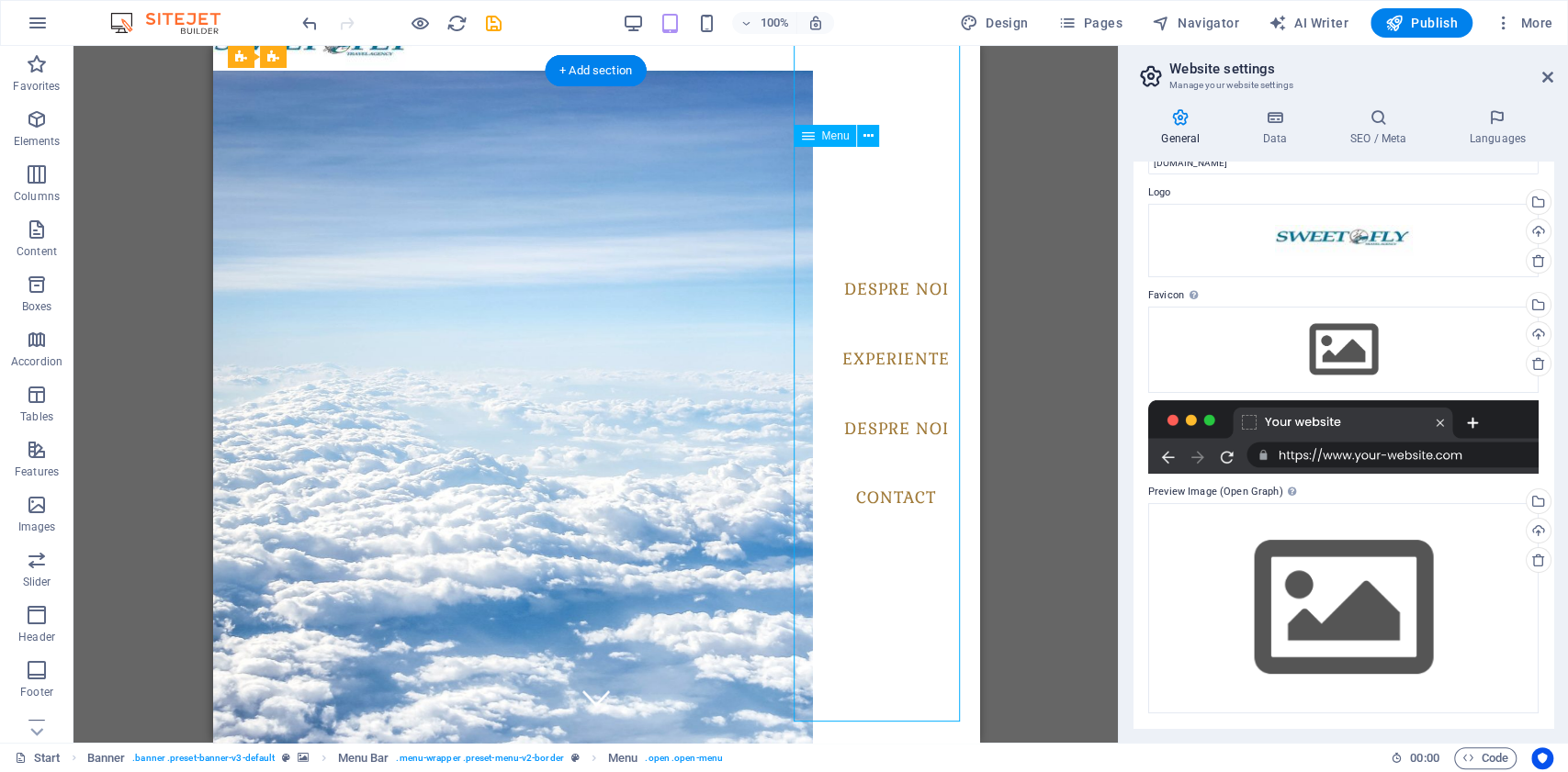
scroll to position [0, 0]
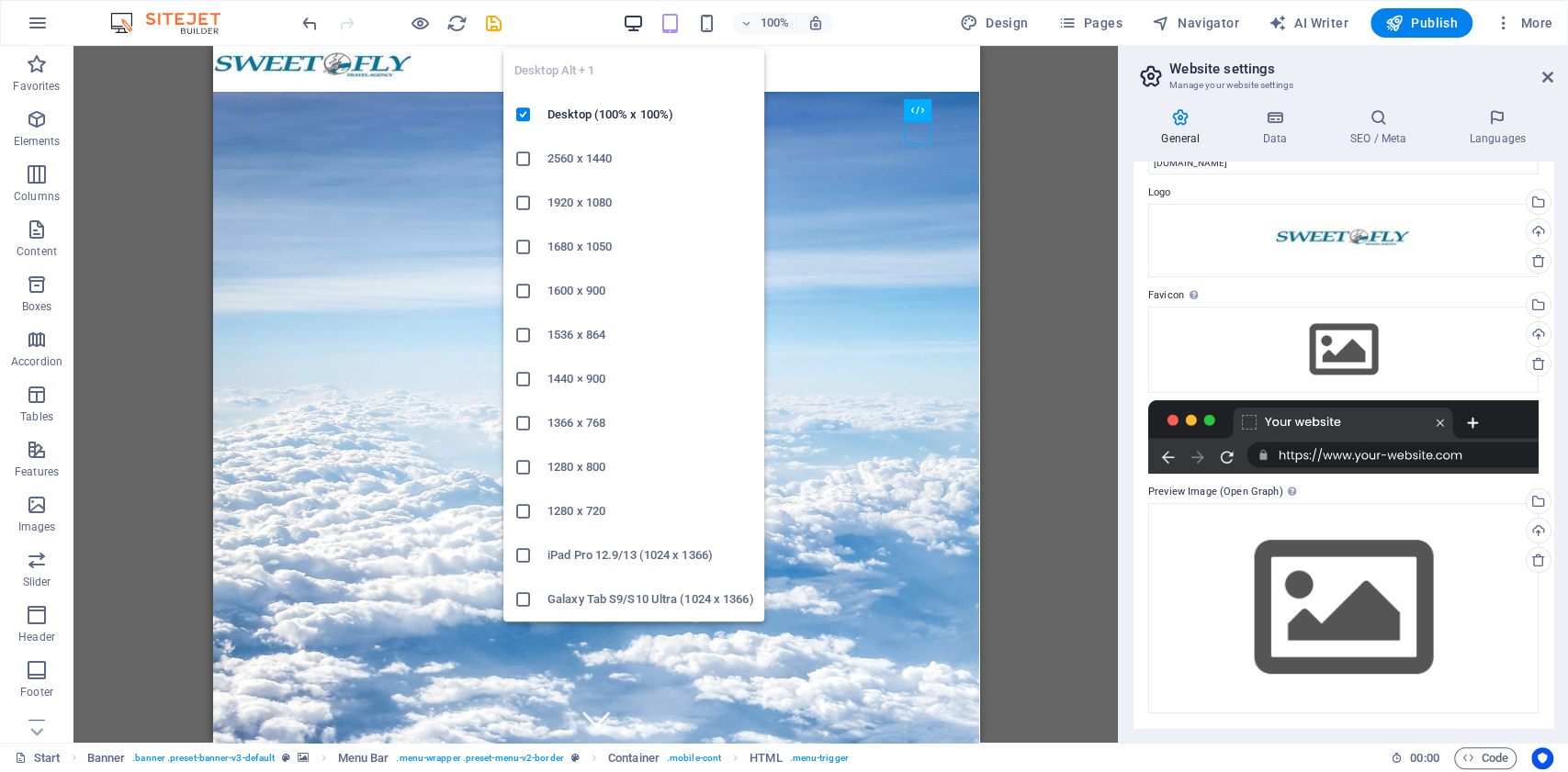
click at [641, 20] on icon "button" at bounding box center [633, 24] width 21 height 21
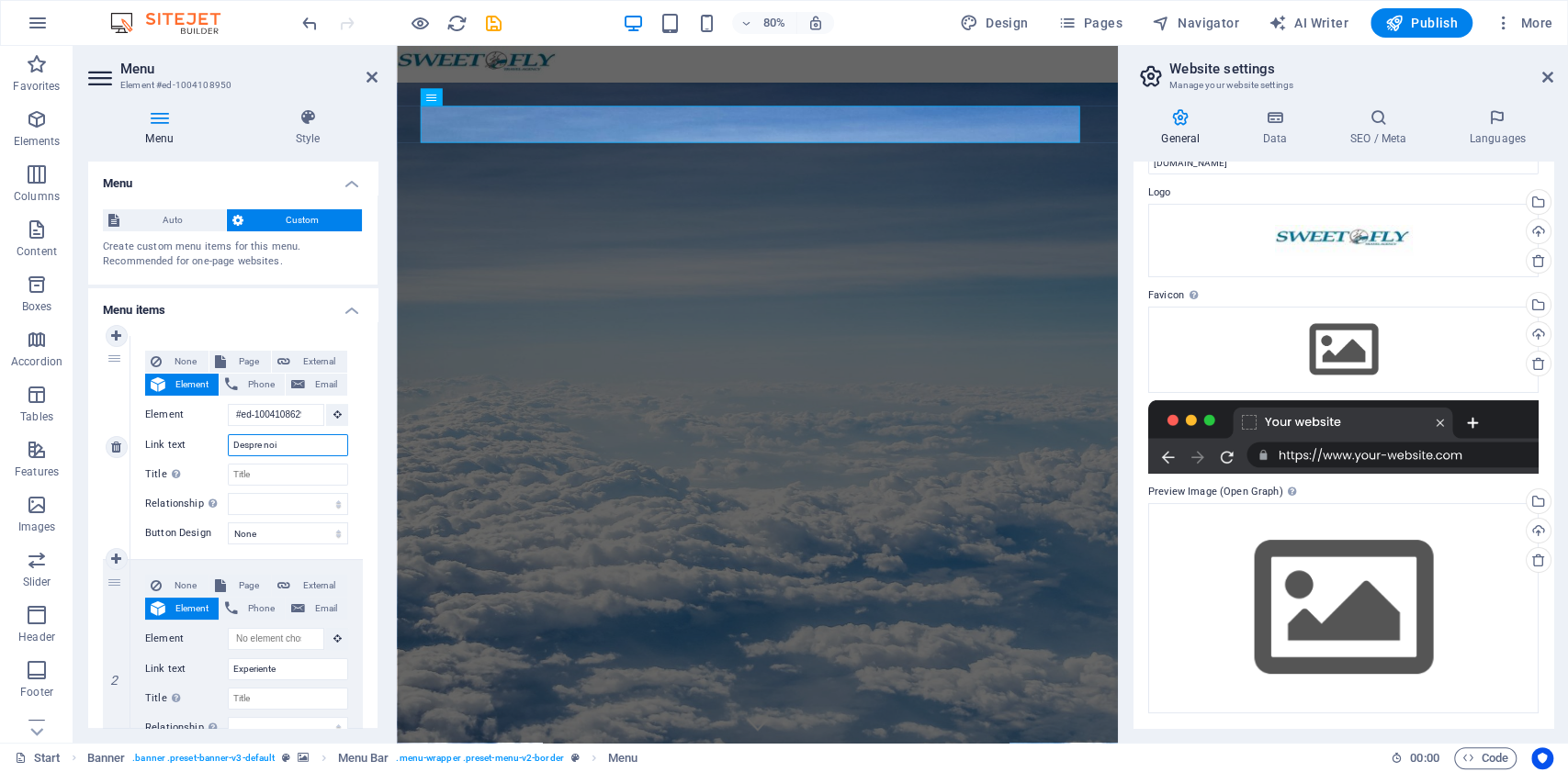
drag, startPoint x: 305, startPoint y: 451, endPoint x: 208, endPoint y: 445, distance: 97.2
click at [208, 445] on div "Link text Despre noi" at bounding box center [246, 445] width 203 height 22
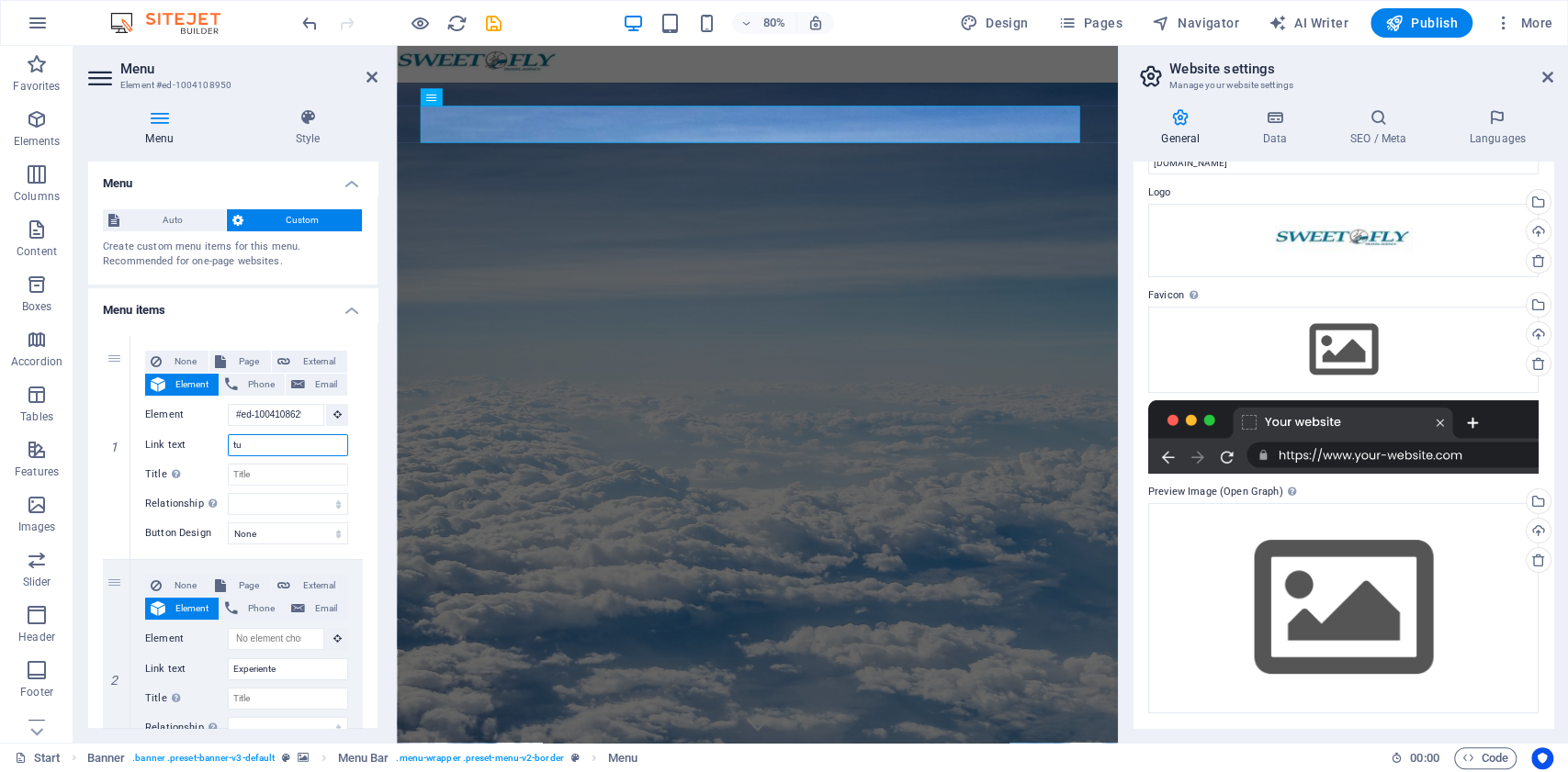
type input "t"
select select
type input "turis"
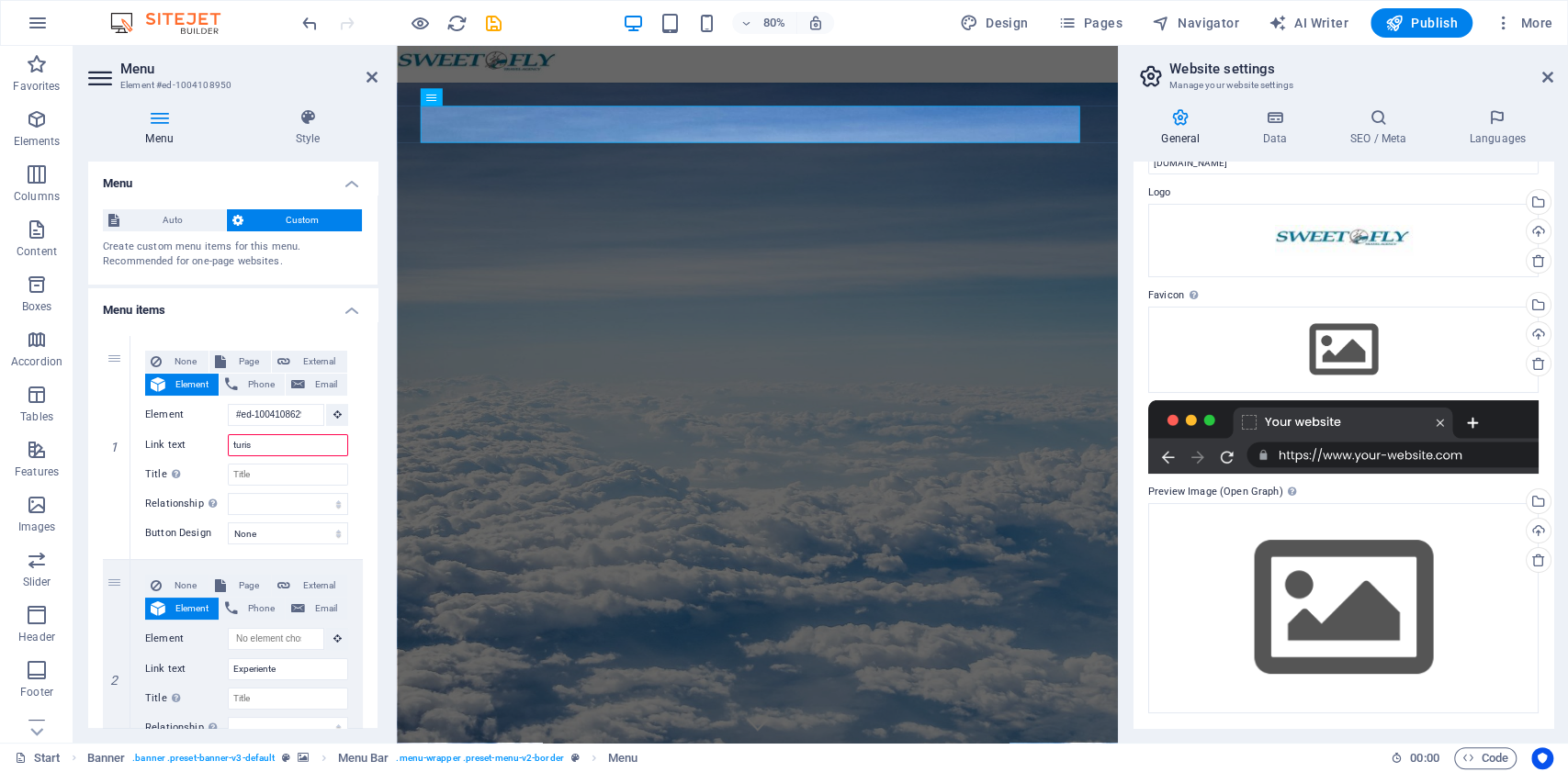
select select
type input "turism de bus"
select select
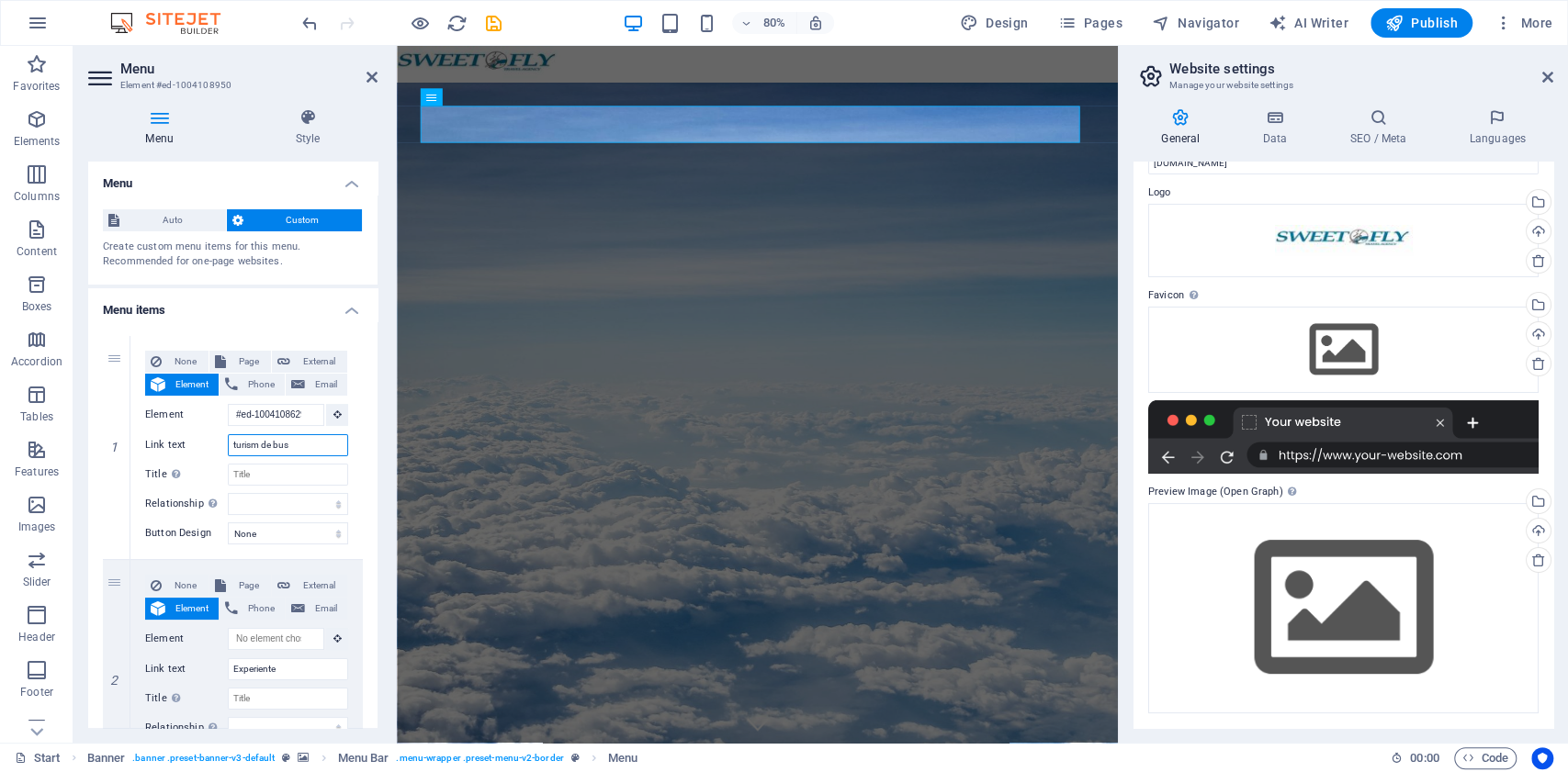
select select
type input "turism de business"
select select
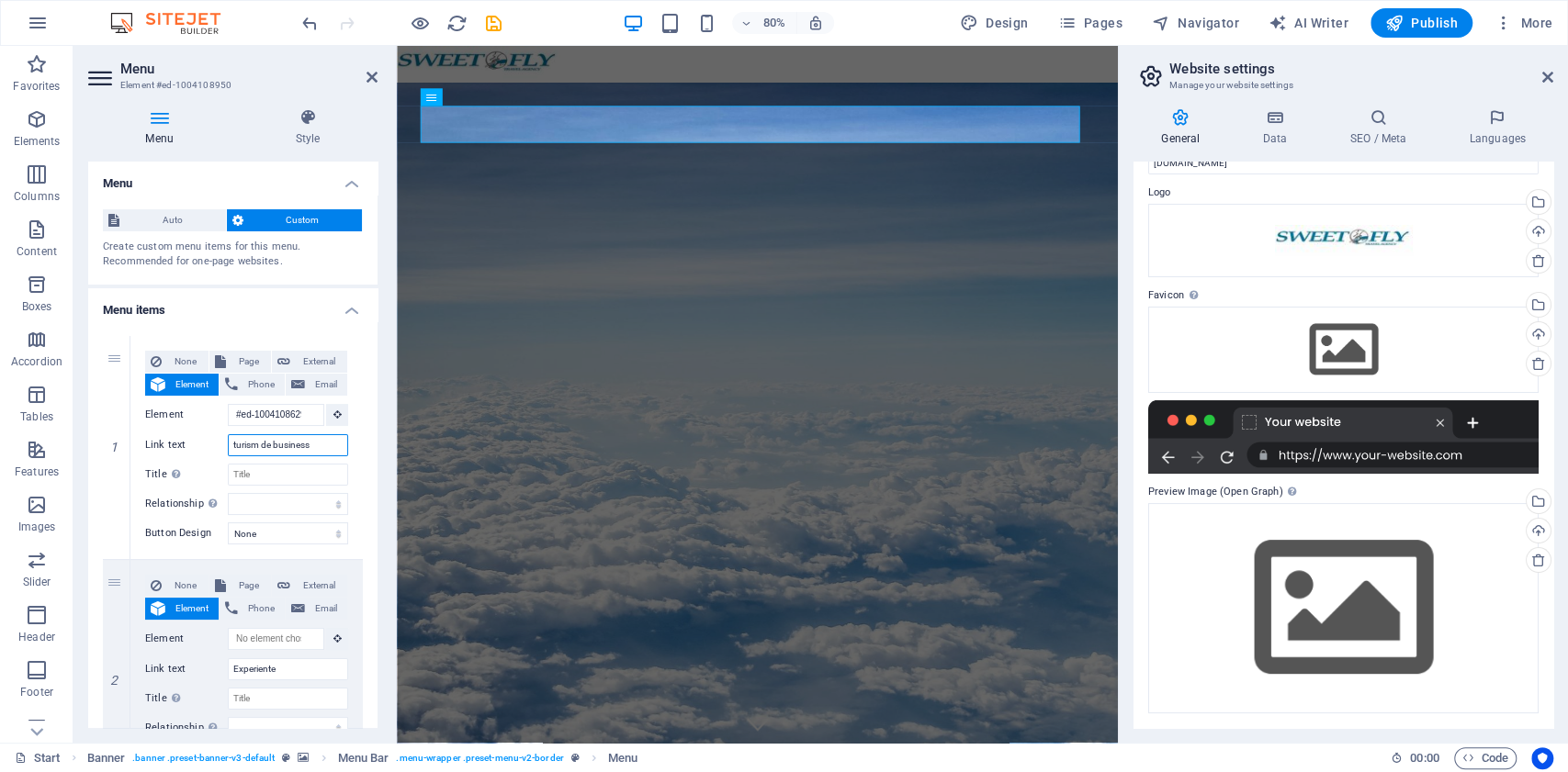
select select
type input "turism de business"
click at [388, 301] on div "Menu Style Menu Auto Custom Create custom menu items for this menu. Recommended…" at bounding box center [232, 418] width 319 height 650
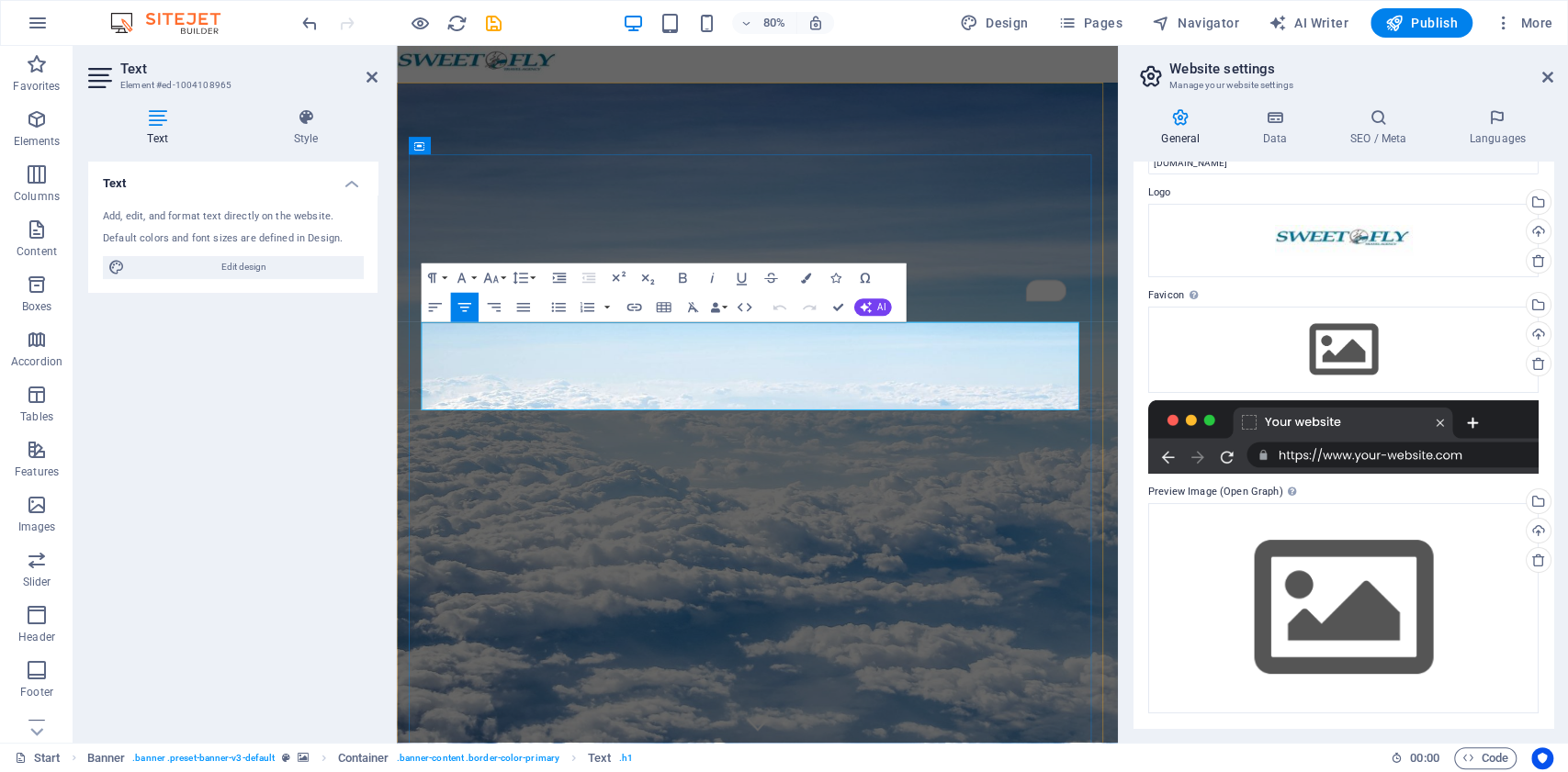
drag, startPoint x: 1014, startPoint y: 476, endPoint x: 673, endPoint y: 427, distance: 344.5
copy div "No destination is too far away"
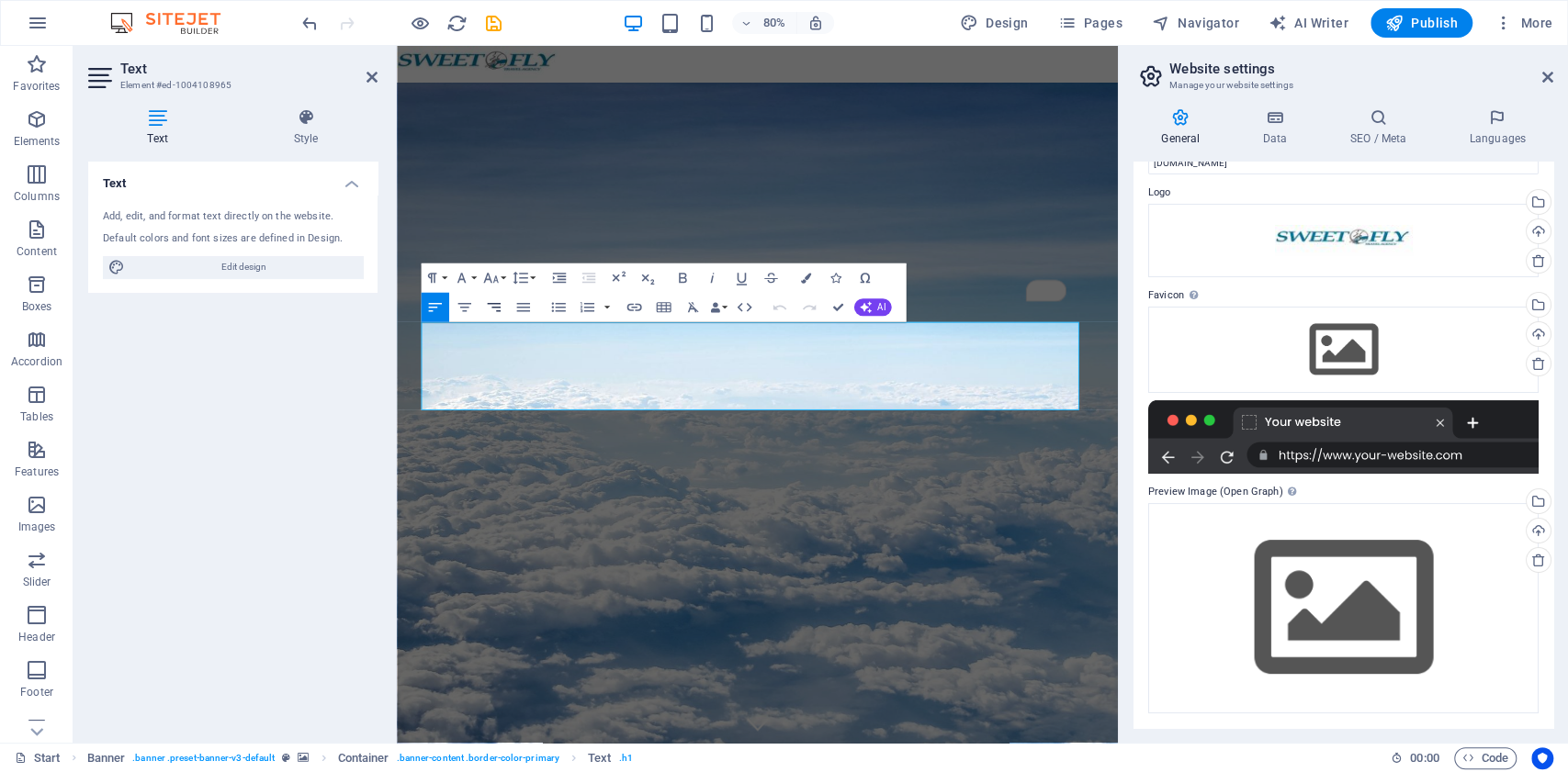
click at [499, 309] on icon "button" at bounding box center [494, 307] width 18 height 18
click at [526, 307] on icon "button" at bounding box center [523, 307] width 18 height 18
click at [466, 305] on icon "button" at bounding box center [464, 307] width 13 height 9
click at [467, 307] on icon "button" at bounding box center [464, 307] width 13 height 9
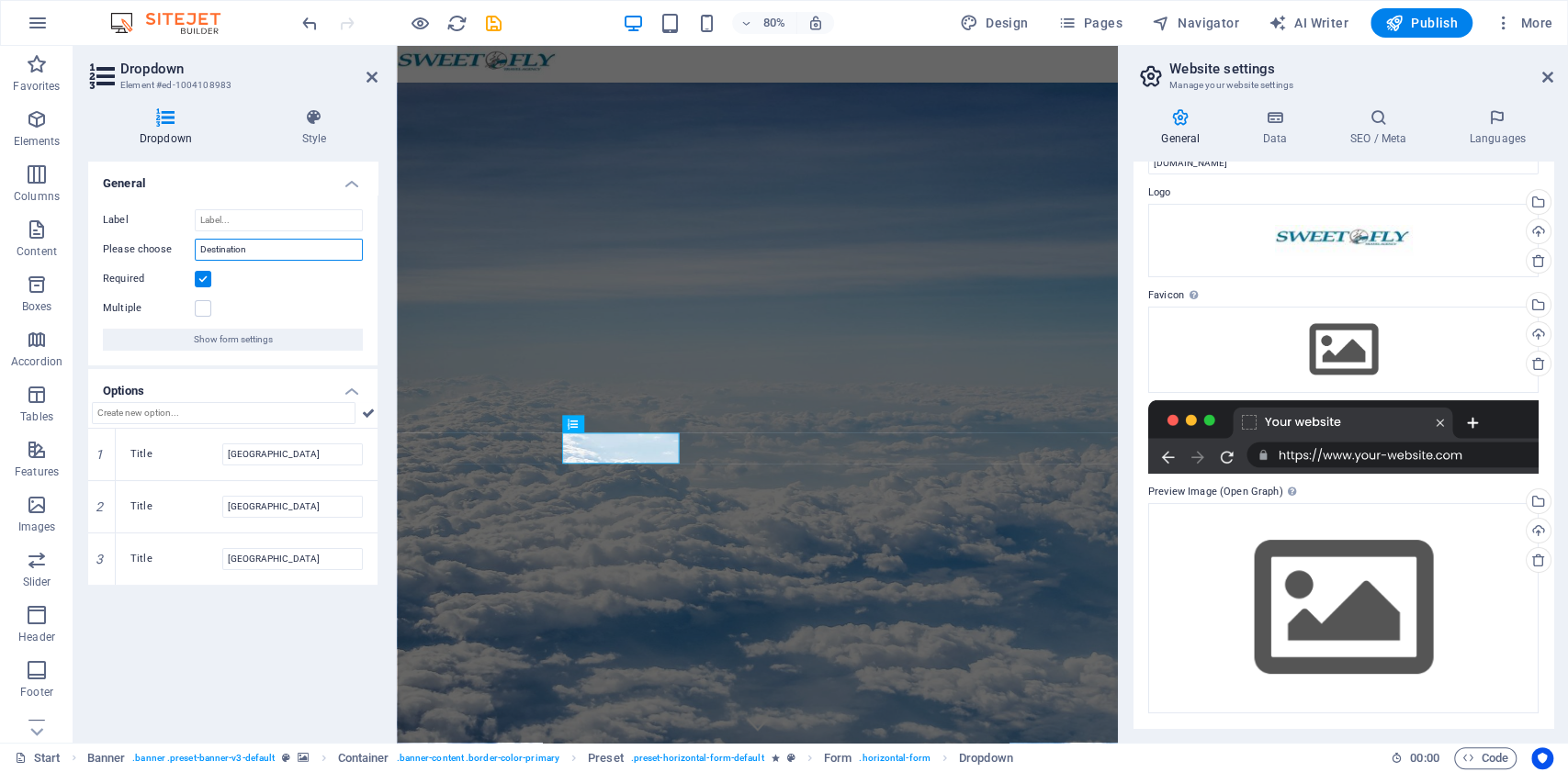
drag, startPoint x: 271, startPoint y: 248, endPoint x: 177, endPoint y: 244, distance: 94.1
click at [177, 244] on div "Please choose Destination" at bounding box center [232, 249] width 260 height 22
drag, startPoint x: 256, startPoint y: 248, endPoint x: 175, endPoint y: 244, distance: 81.1
click at [175, 244] on div "Please choose dESTINATIE" at bounding box center [232, 249] width 260 height 22
type input "Destinatie"
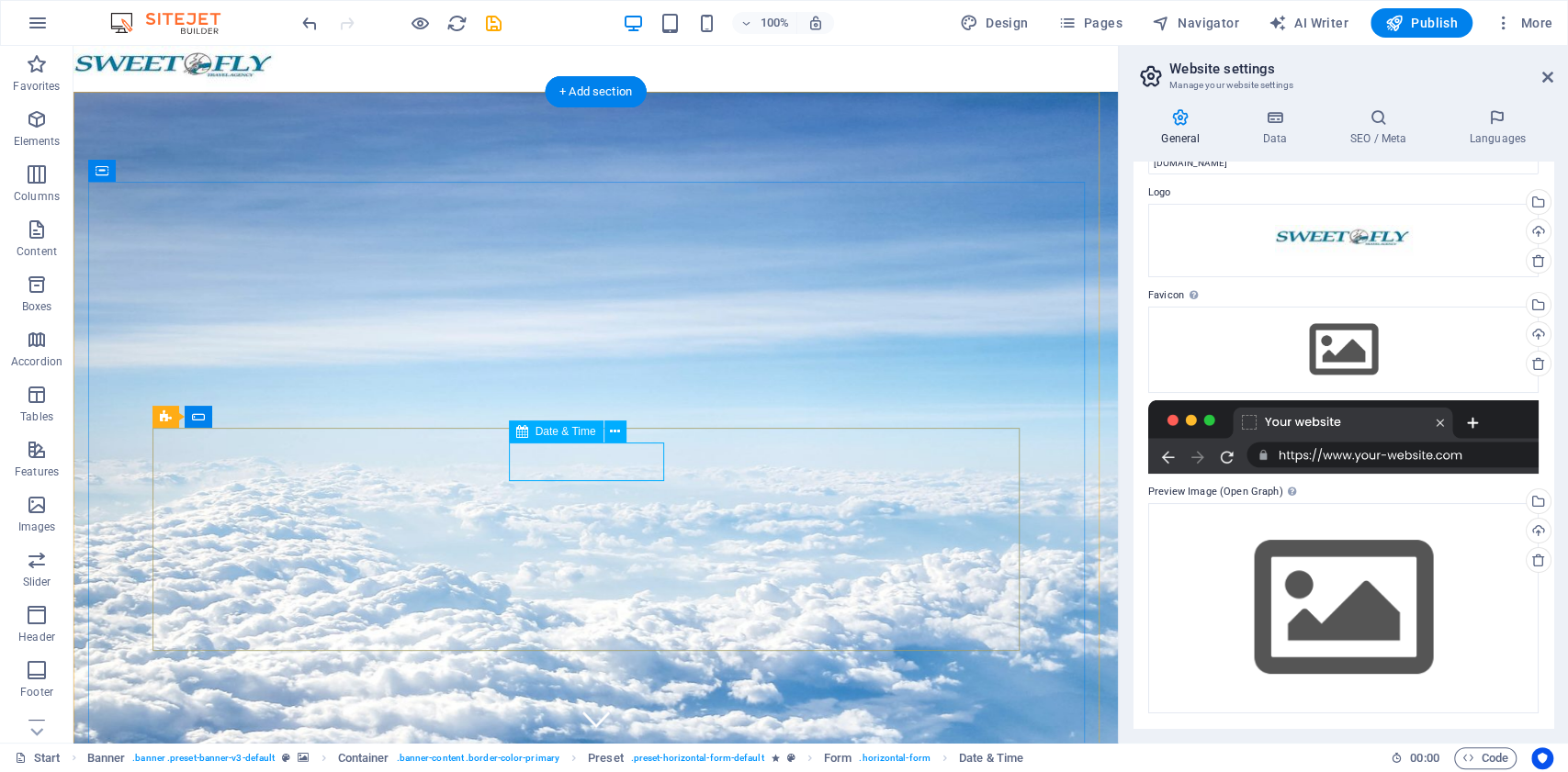
select select "6"
select select "days-from-today"
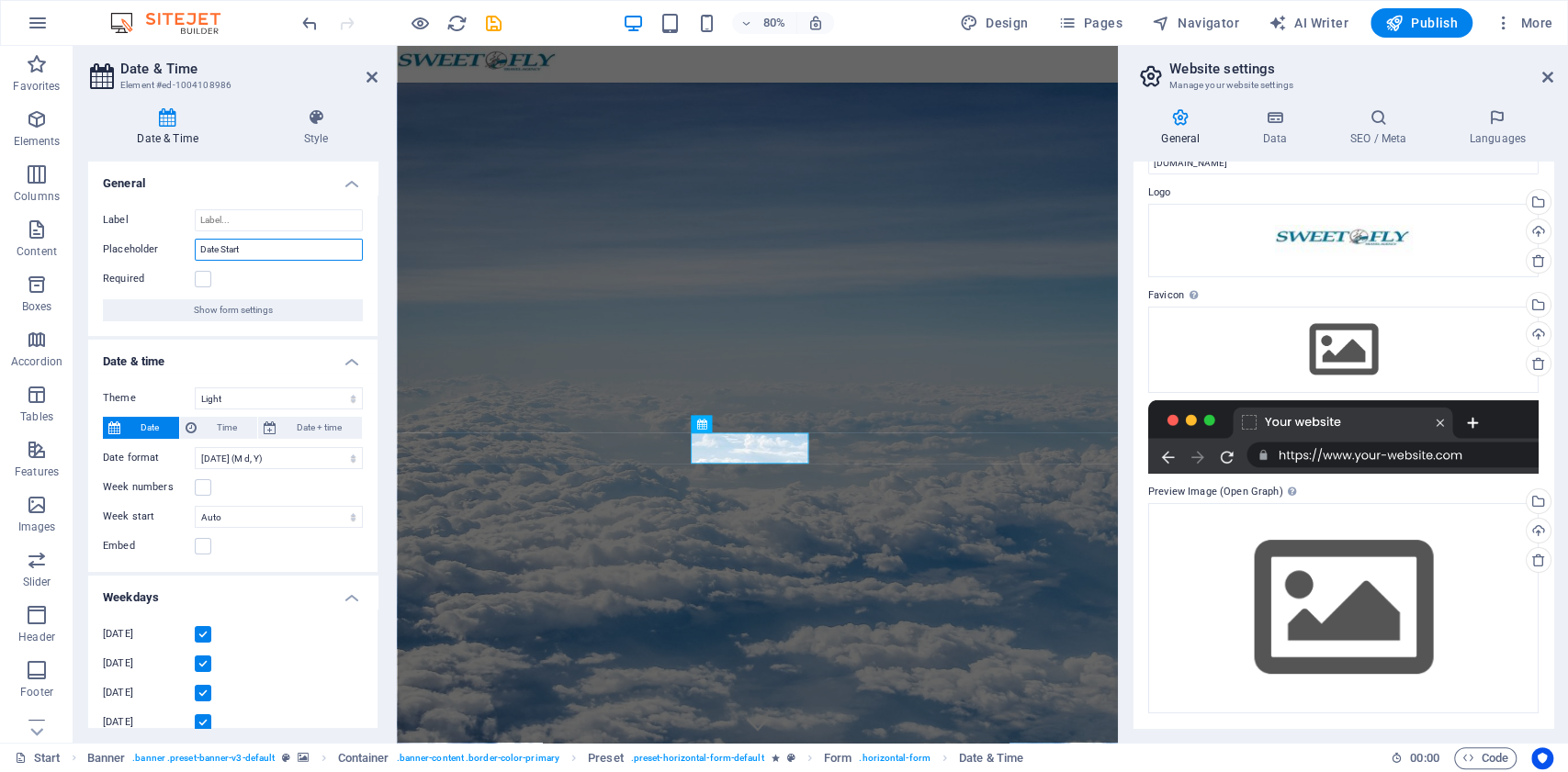
click at [249, 245] on input "Date Start" at bounding box center [278, 249] width 168 height 22
type input "Data inceput"
select select "6"
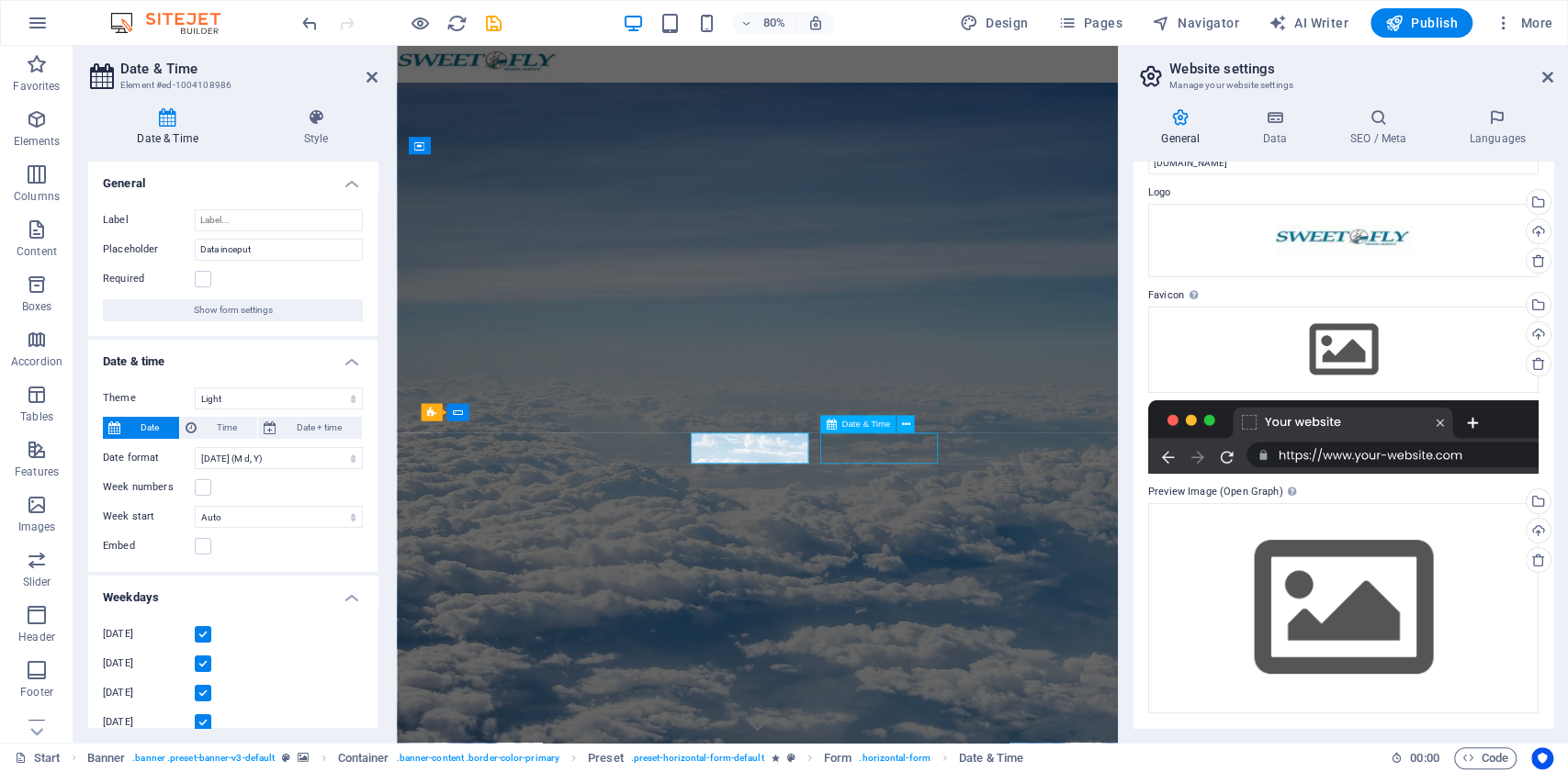
select select "days-from-today"
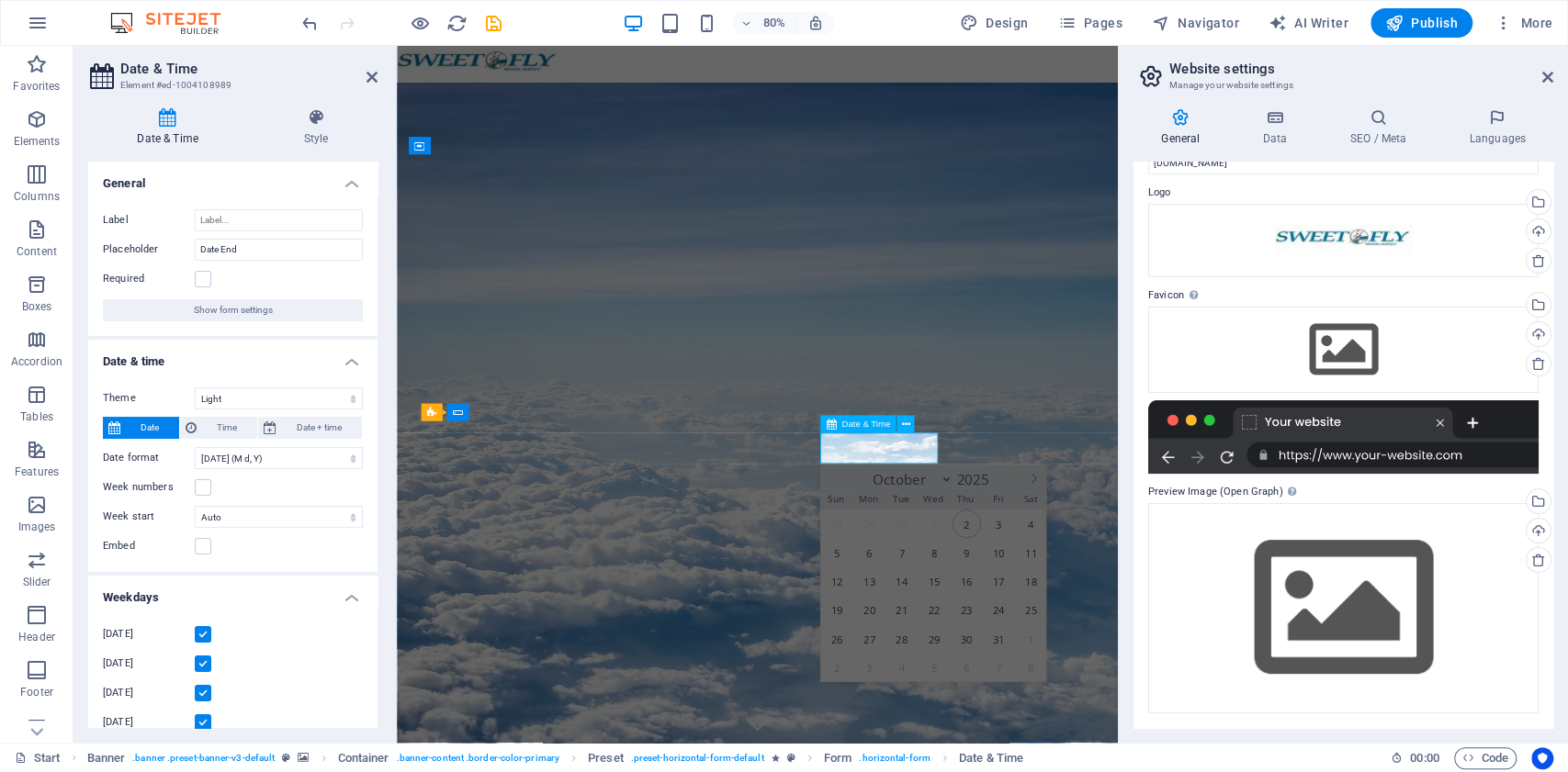
click at [264, 255] on input "Date End" at bounding box center [278, 249] width 168 height 22
type input "Data sfarsit"
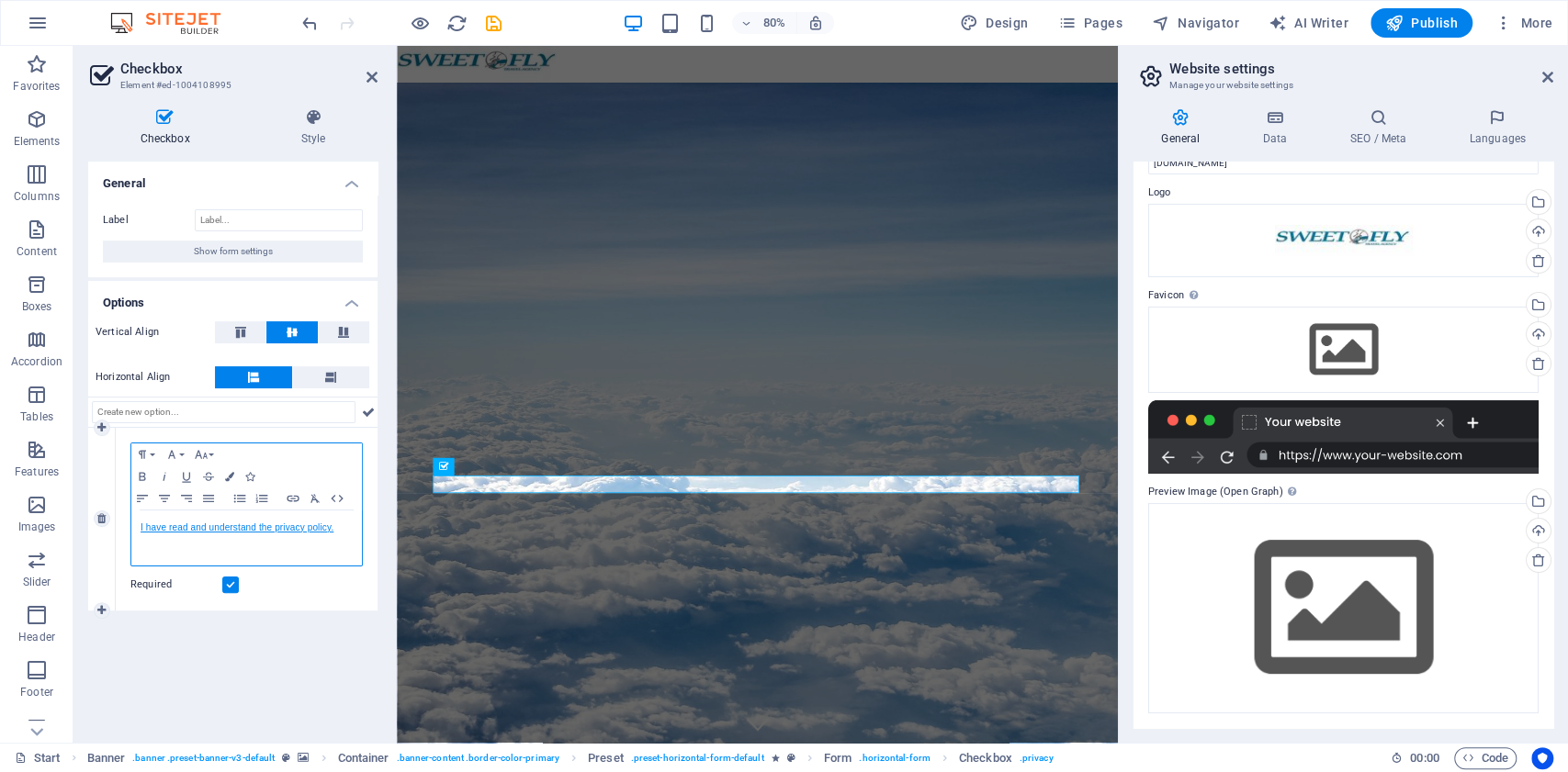
click at [289, 528] on link "I have read and understand the privacy policy." at bounding box center [236, 528] width 193 height 10
click at [319, 530] on link "I have read and understand the privacy policy." at bounding box center [236, 528] width 193 height 10
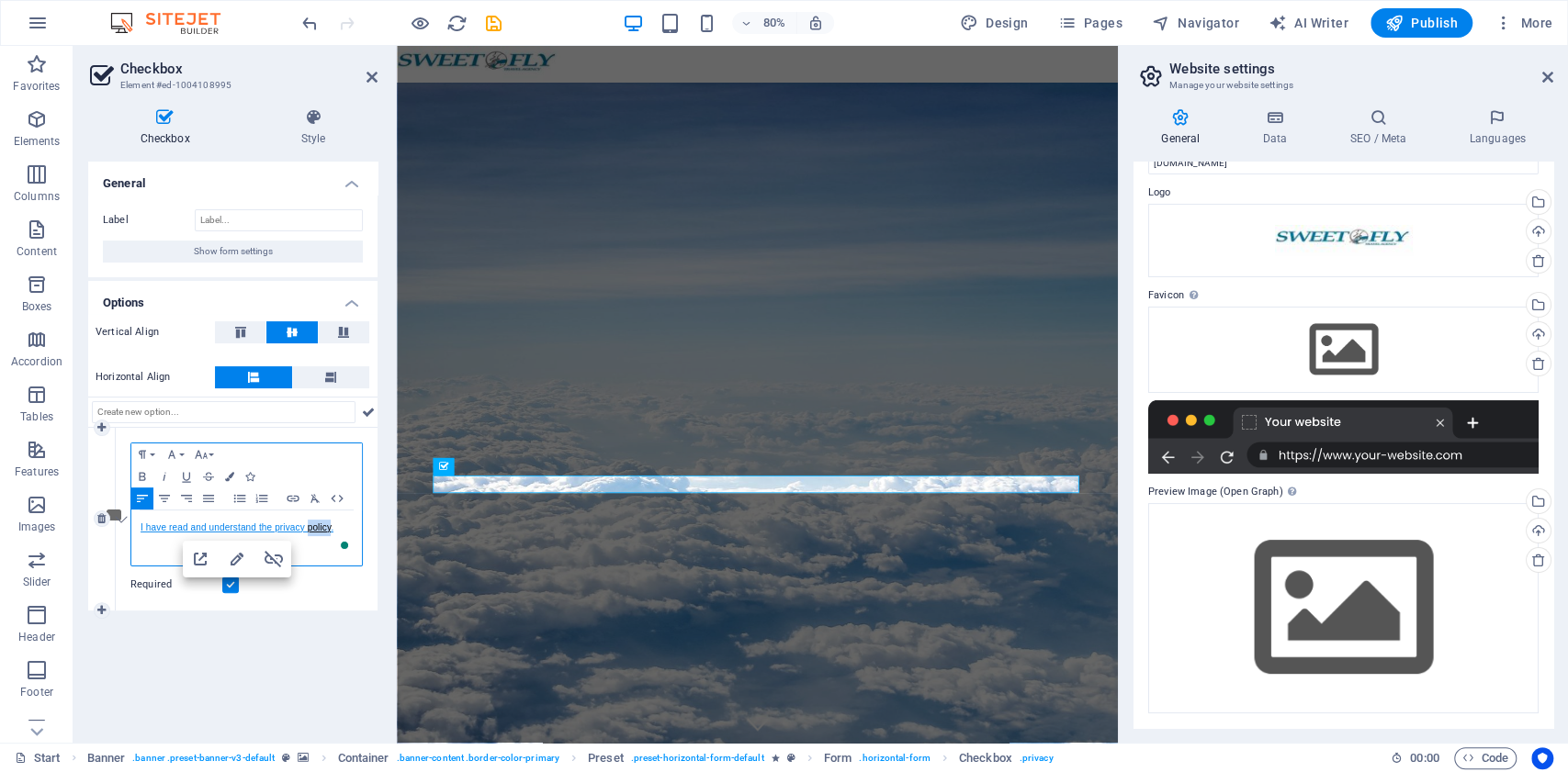
click at [319, 530] on link "I have read and understand the privacy policy." at bounding box center [236, 528] width 193 height 10
click at [282, 525] on link "I have read and understand the privacy policy." at bounding box center [236, 528] width 193 height 10
click at [240, 553] on icon "button" at bounding box center [237, 559] width 13 height 13
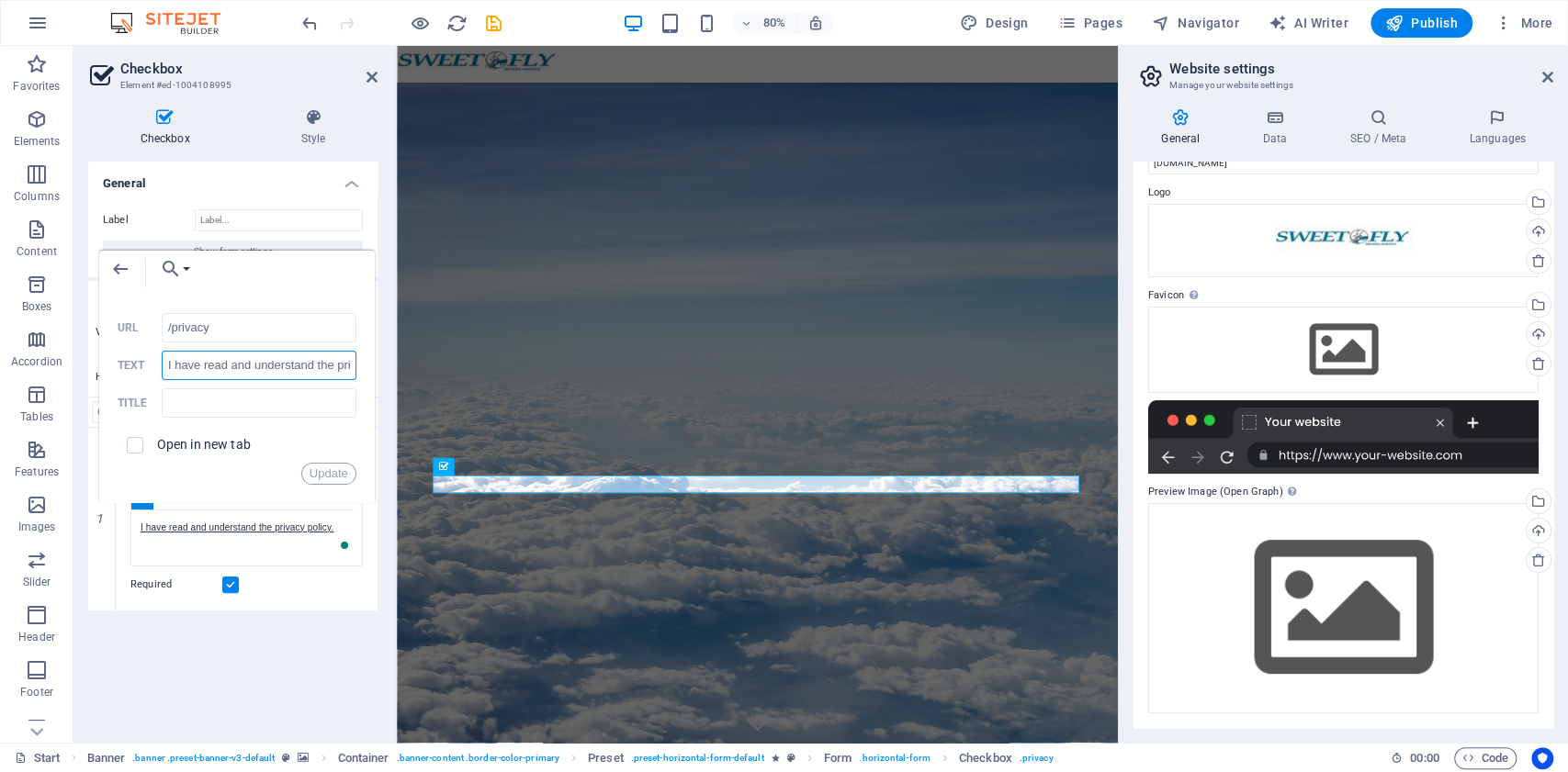
scroll to position [0, 60]
drag, startPoint x: 333, startPoint y: 371, endPoint x: 378, endPoint y: 372, distance: 45.0
click at [378, 372] on body "sweetfly.ro Start Favorites Elements Columns Content Boxes Accordion Tables Fea…" at bounding box center [784, 386] width 1568 height 772
click at [333, 364] on input "I have read and understand the privacy policy." at bounding box center [259, 357] width 195 height 29
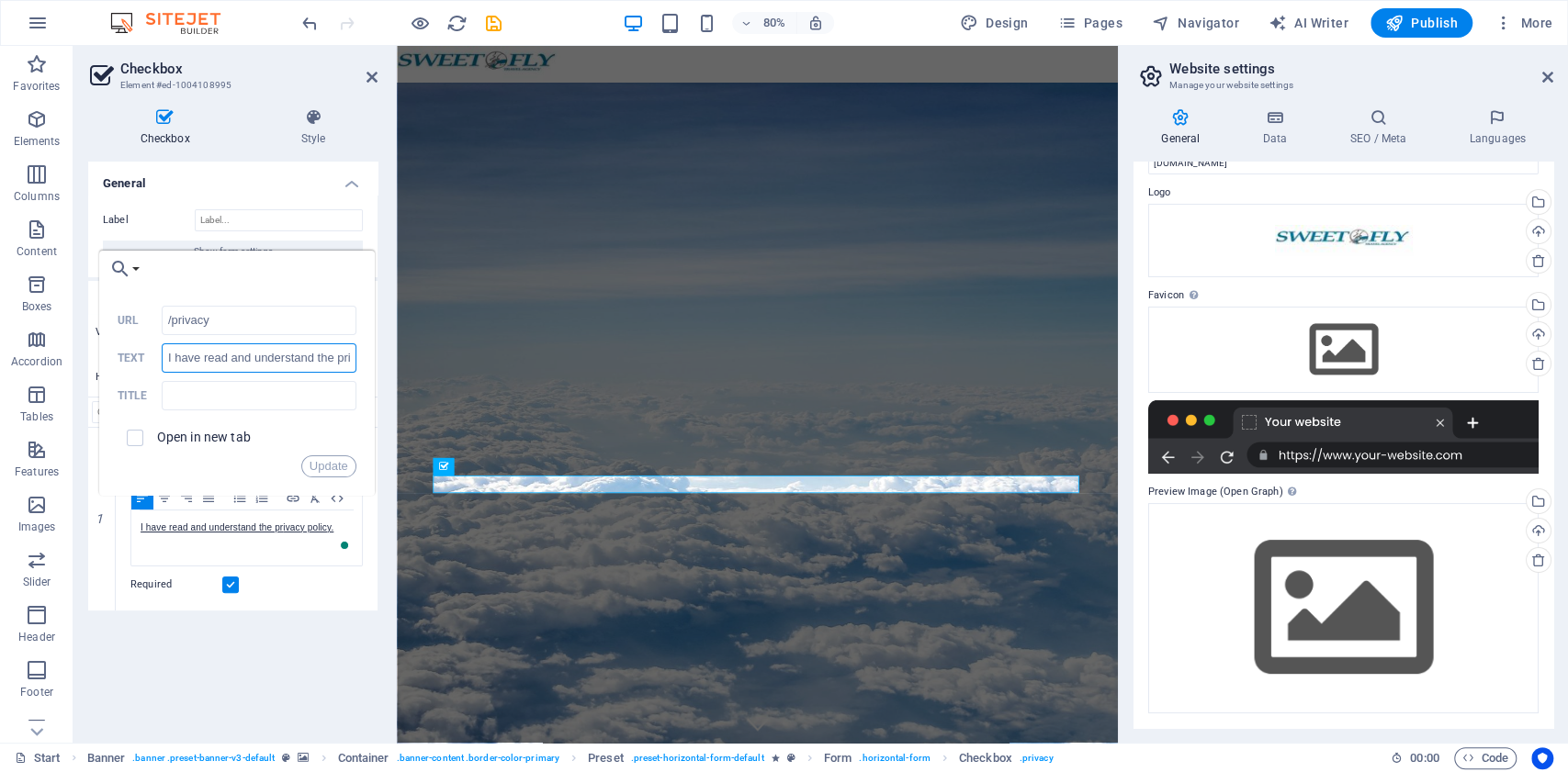
drag, startPoint x: 351, startPoint y: 356, endPoint x: 140, endPoint y: 341, distance: 211.5
click at [140, 341] on div "/privacy URL I have read and understand the privacy policy. Text Title Open in …" at bounding box center [237, 391] width 239 height 172
paste input "Am citit și înțeles politica de confidențialitate"
click at [298, 437] on div "Open in new tab" at bounding box center [237, 437] width 239 height 35
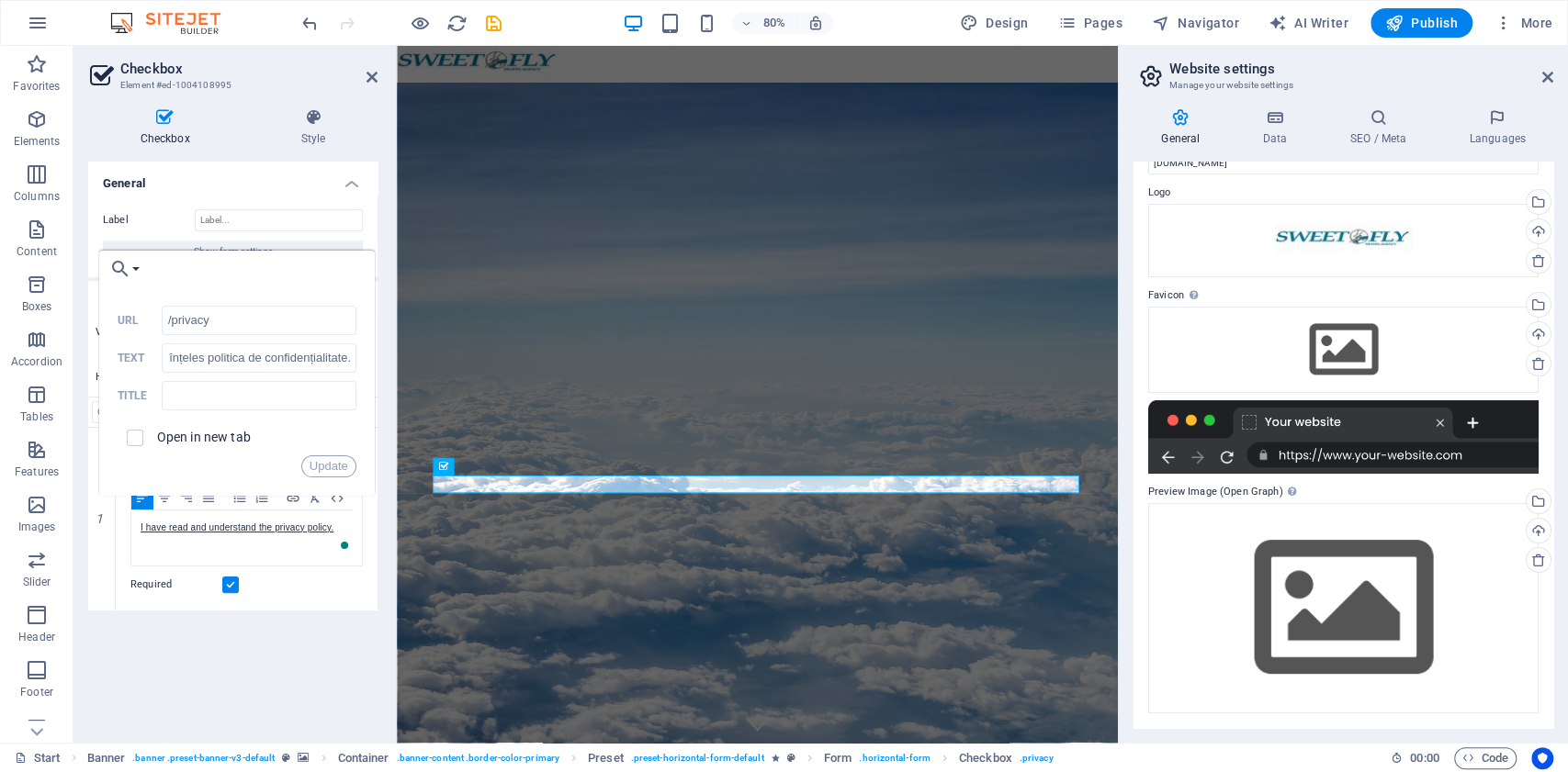
scroll to position [0, 0]
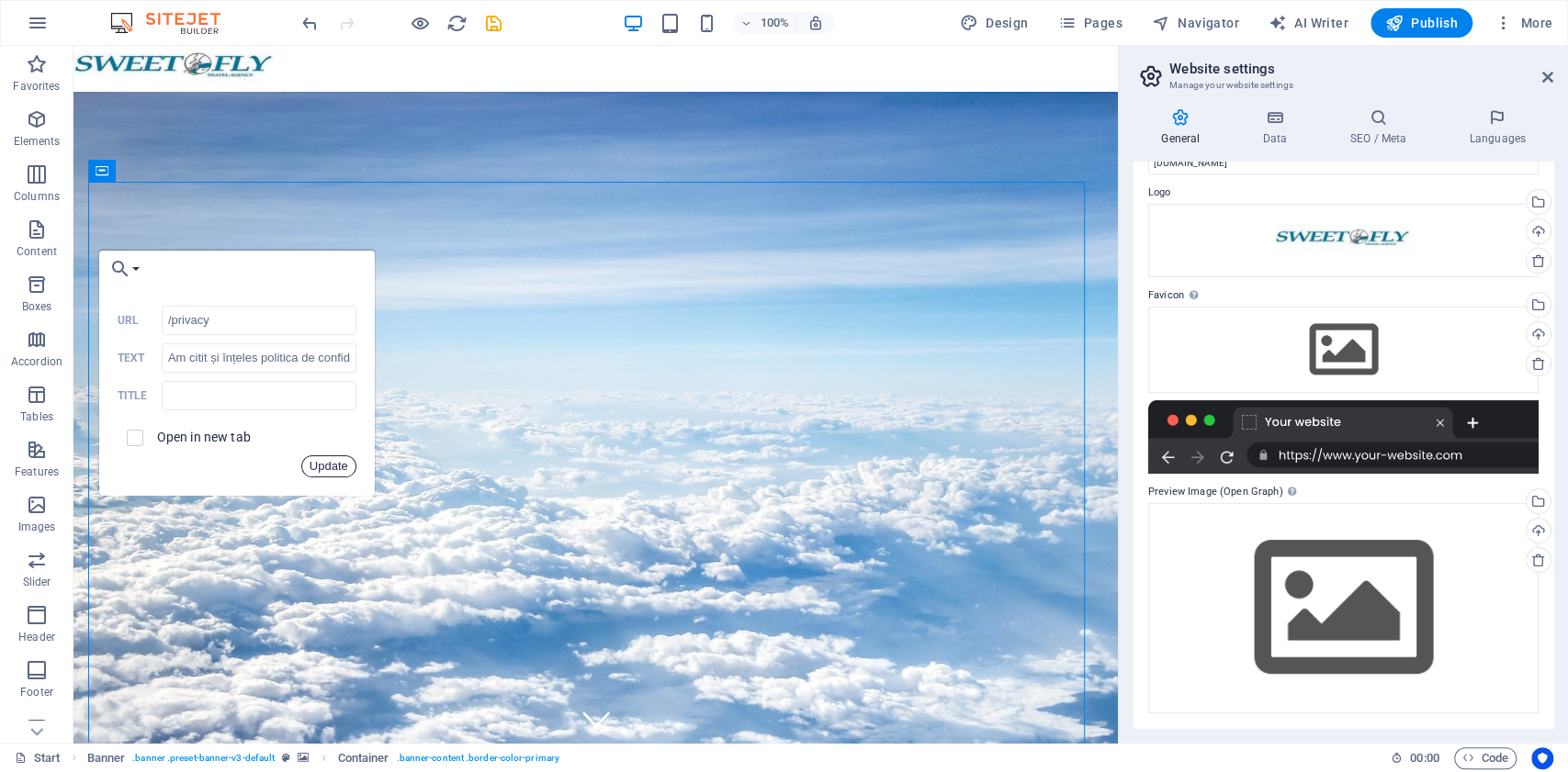
click at [331, 466] on button "Update" at bounding box center [328, 465] width 55 height 22
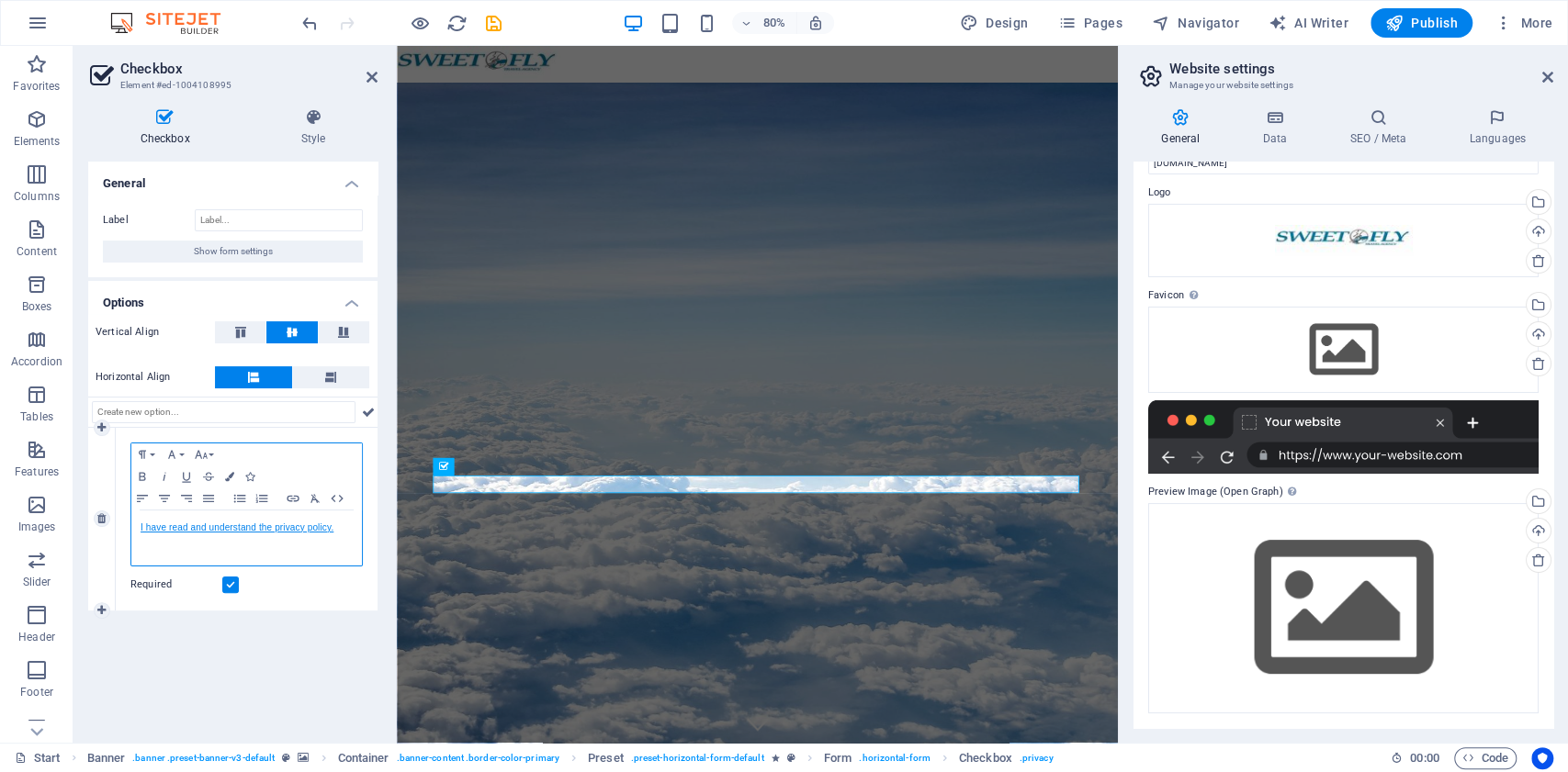
click at [316, 528] on link "I have read and understand the privacy policy." at bounding box center [236, 528] width 193 height 10
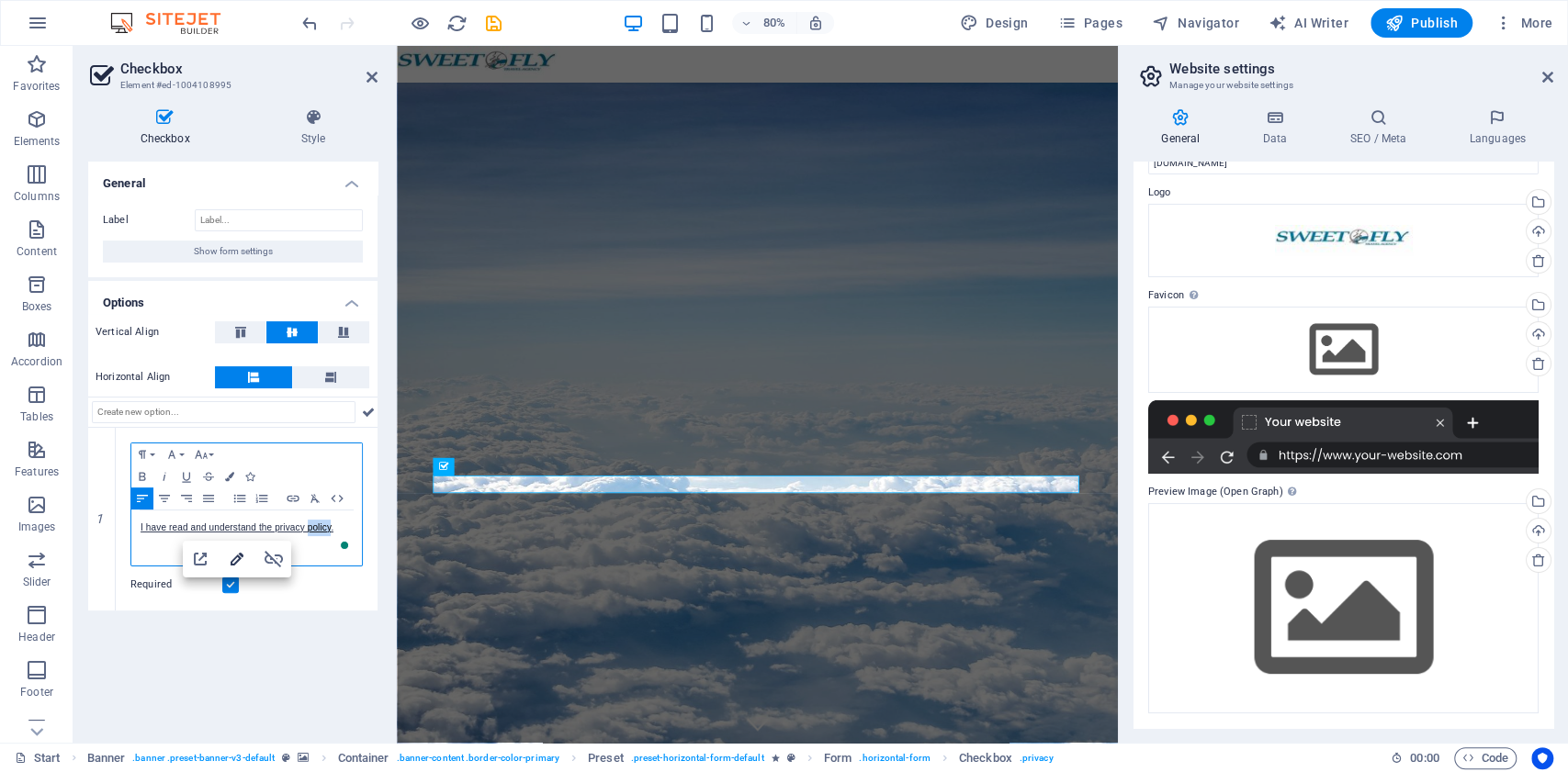
type input "I have read and understand the privacy policy."
click at [244, 560] on icon "button" at bounding box center [236, 559] width 22 height 22
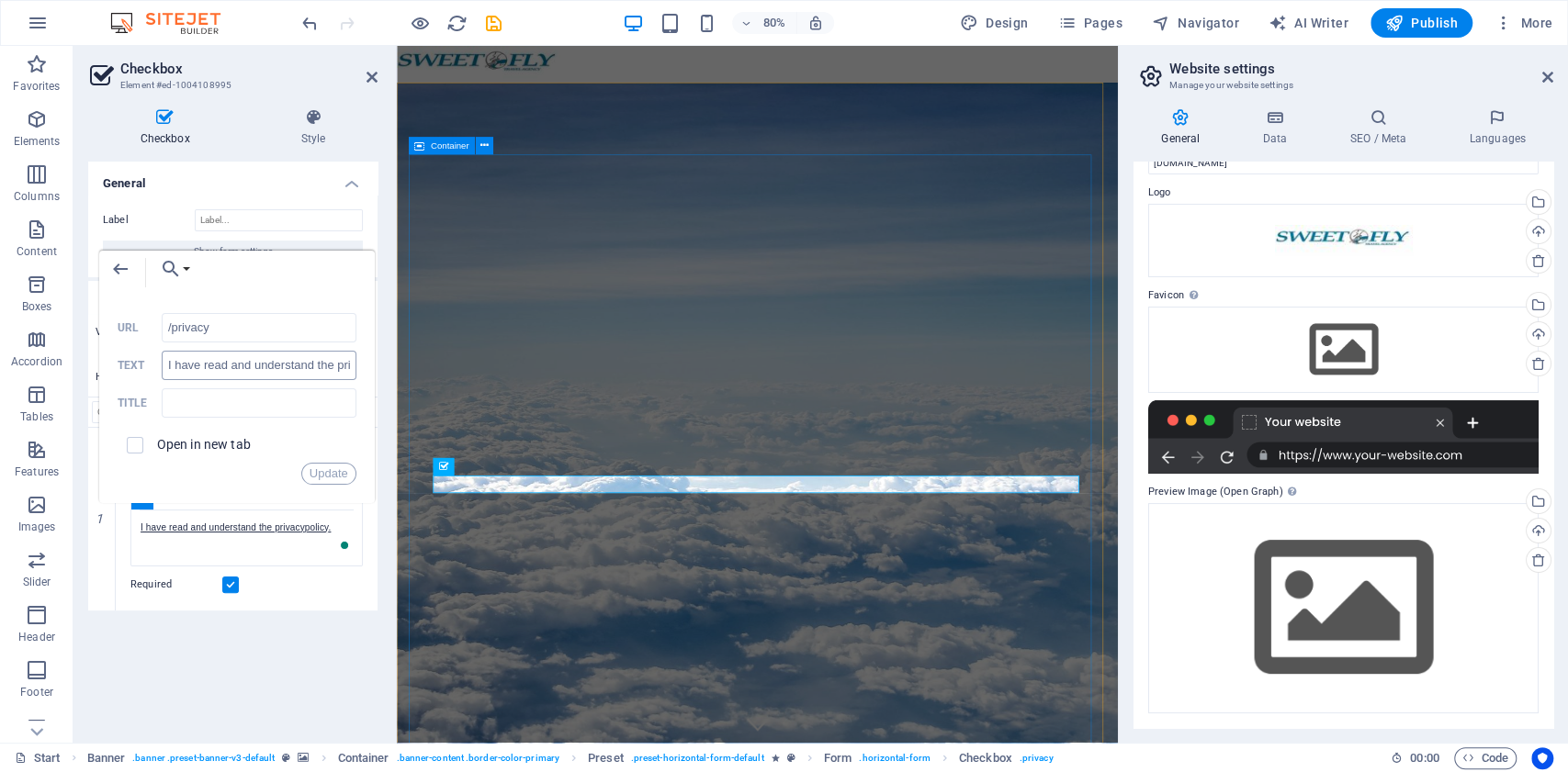
drag, startPoint x: 161, startPoint y: 368, endPoint x: 194, endPoint y: 379, distance: 34.8
click at [206, 380] on div "I have read and understand the privacy policy. Text" at bounding box center [237, 366] width 239 height 30
click at [153, 368] on label "Text" at bounding box center [139, 366] width 44 height 13
click at [162, 368] on input "I have read and understand the privacy policy." at bounding box center [259, 365] width 195 height 29
paste input "Am citit și înțeles politica de confidențialitate."
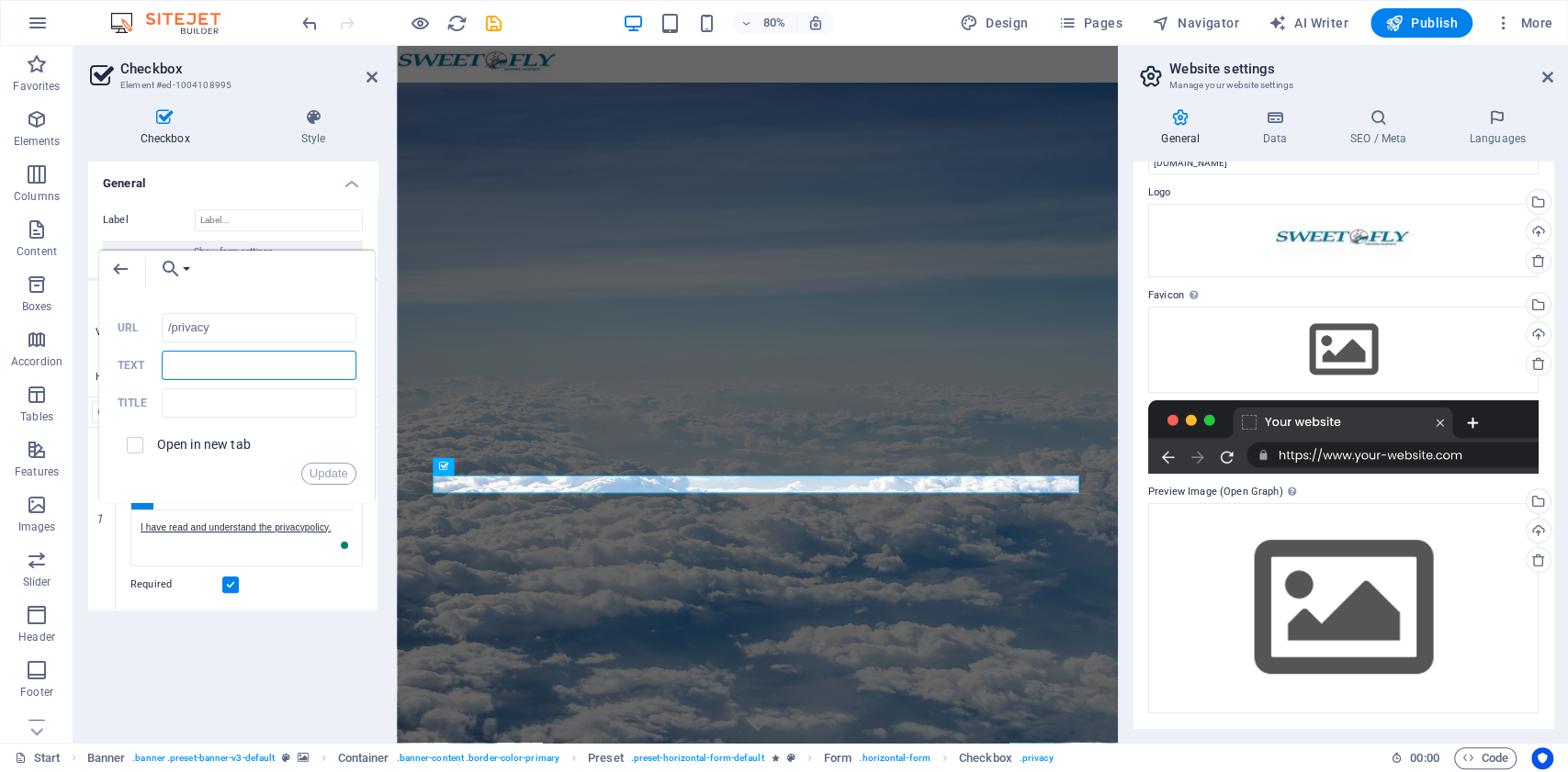
type input "Am citit și înțeles politica de confidențialitate."
click at [316, 468] on button "Update" at bounding box center [328, 473] width 55 height 22
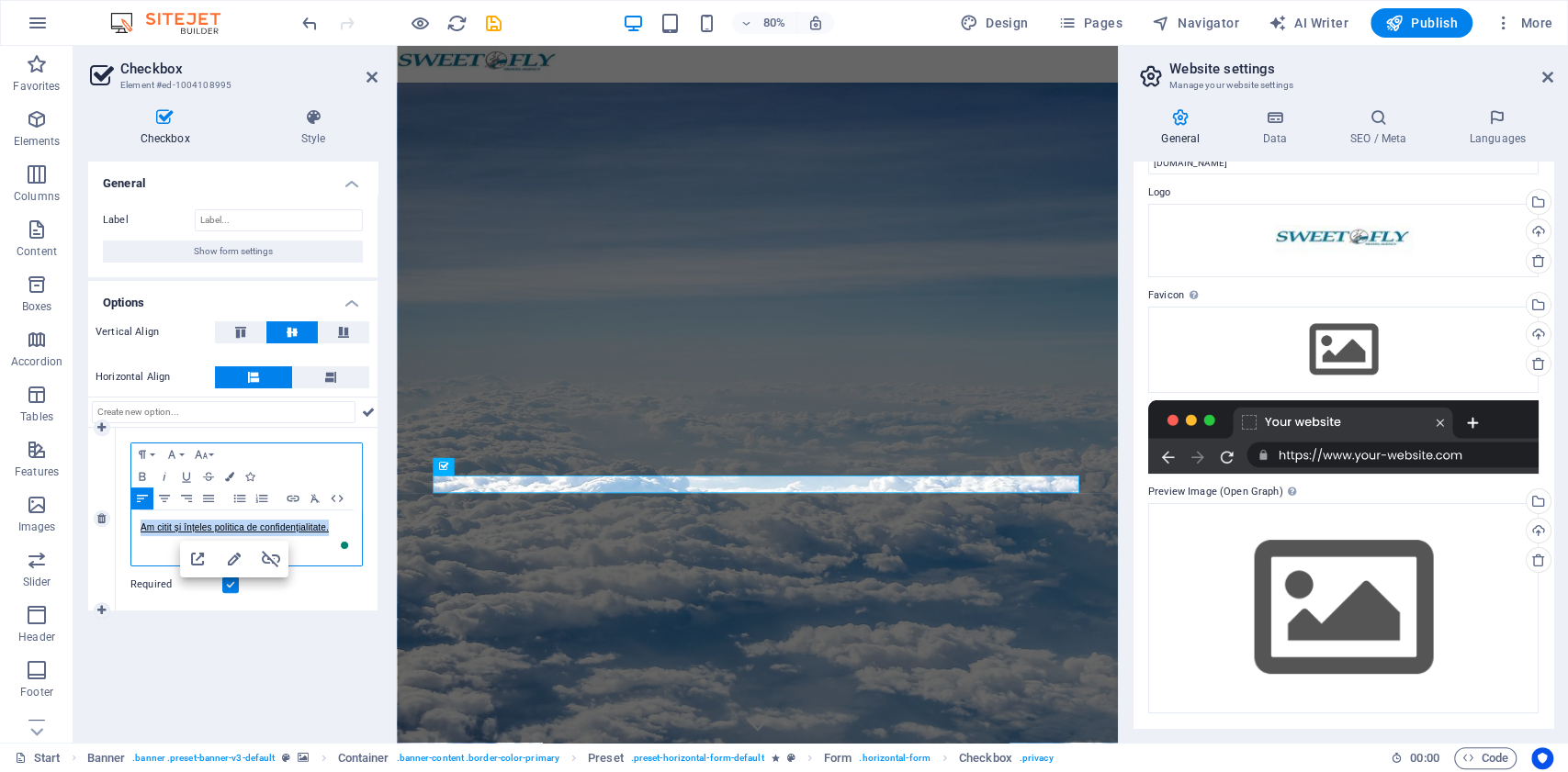
scroll to position [0, 0]
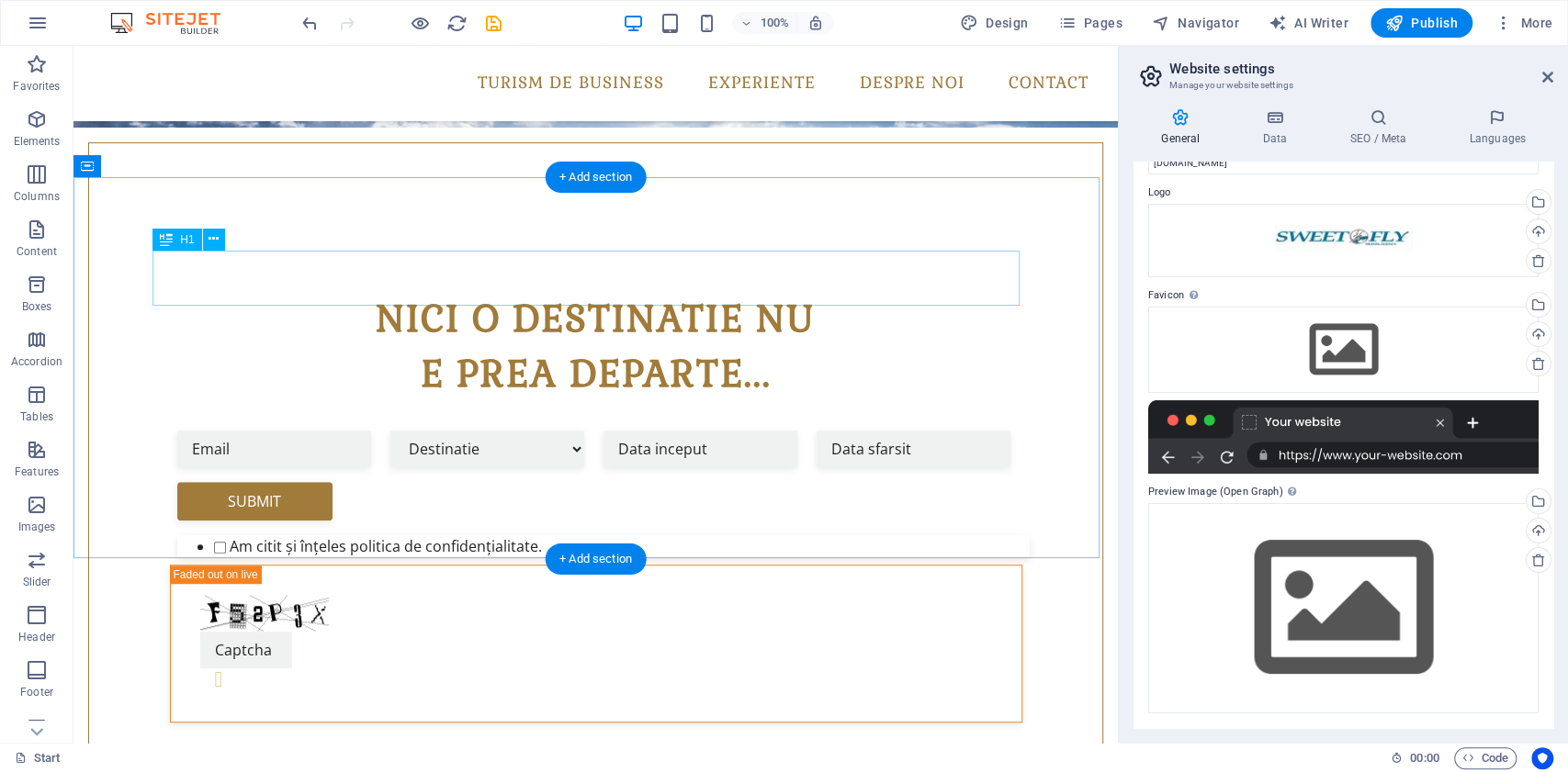
scroll to position [612, 0]
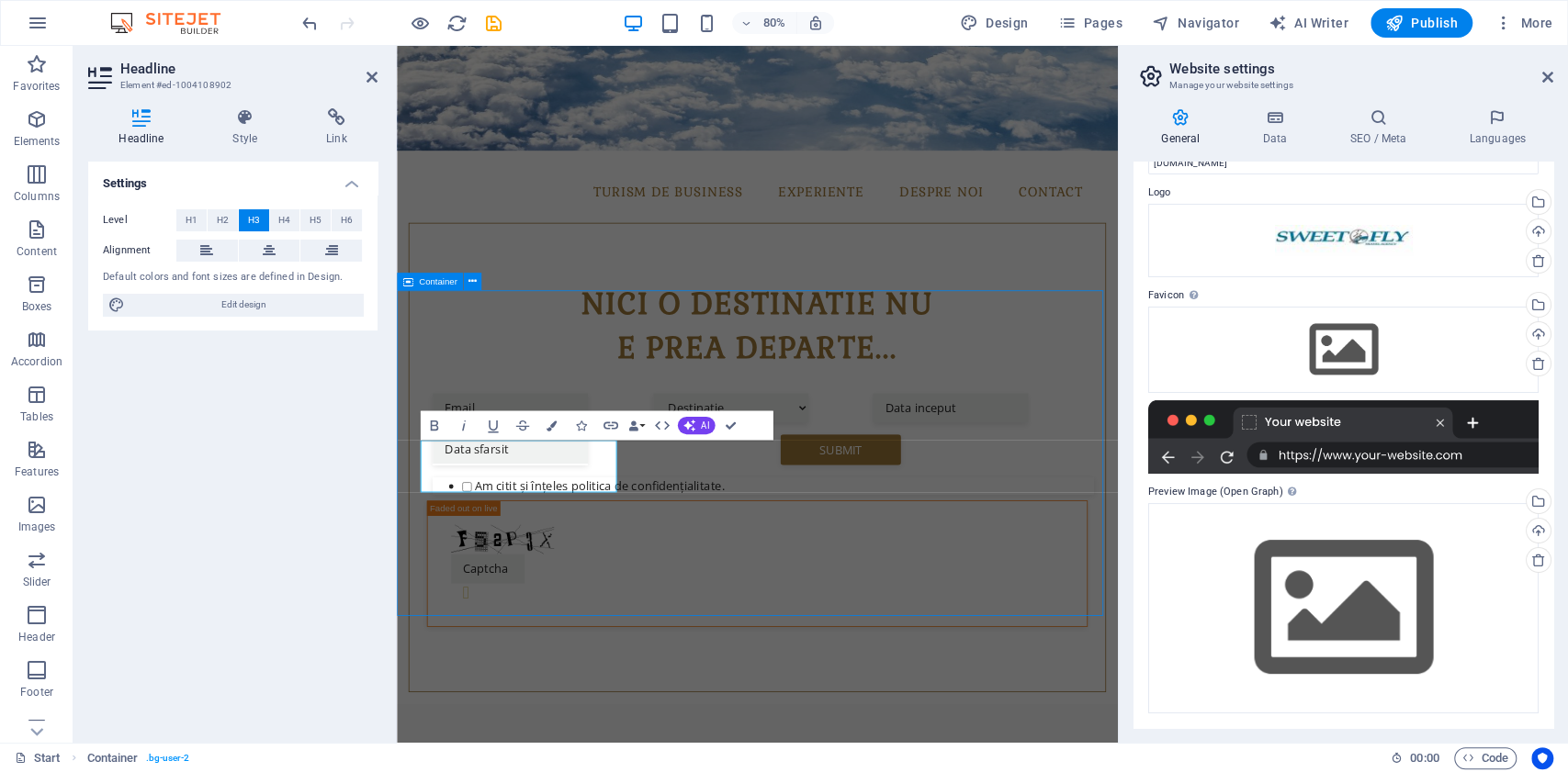
scroll to position [437, 0]
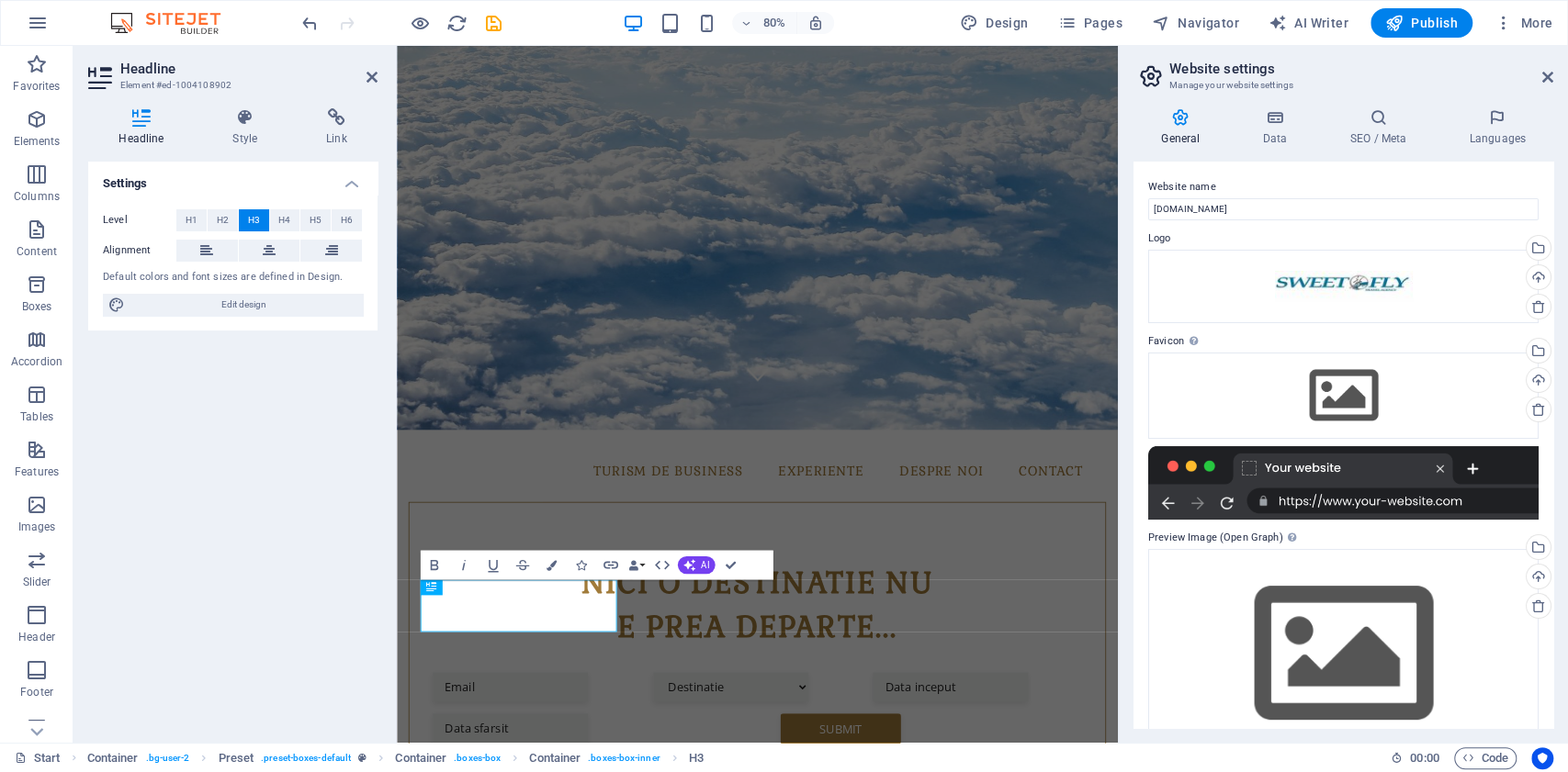
scroll to position [46, 0]
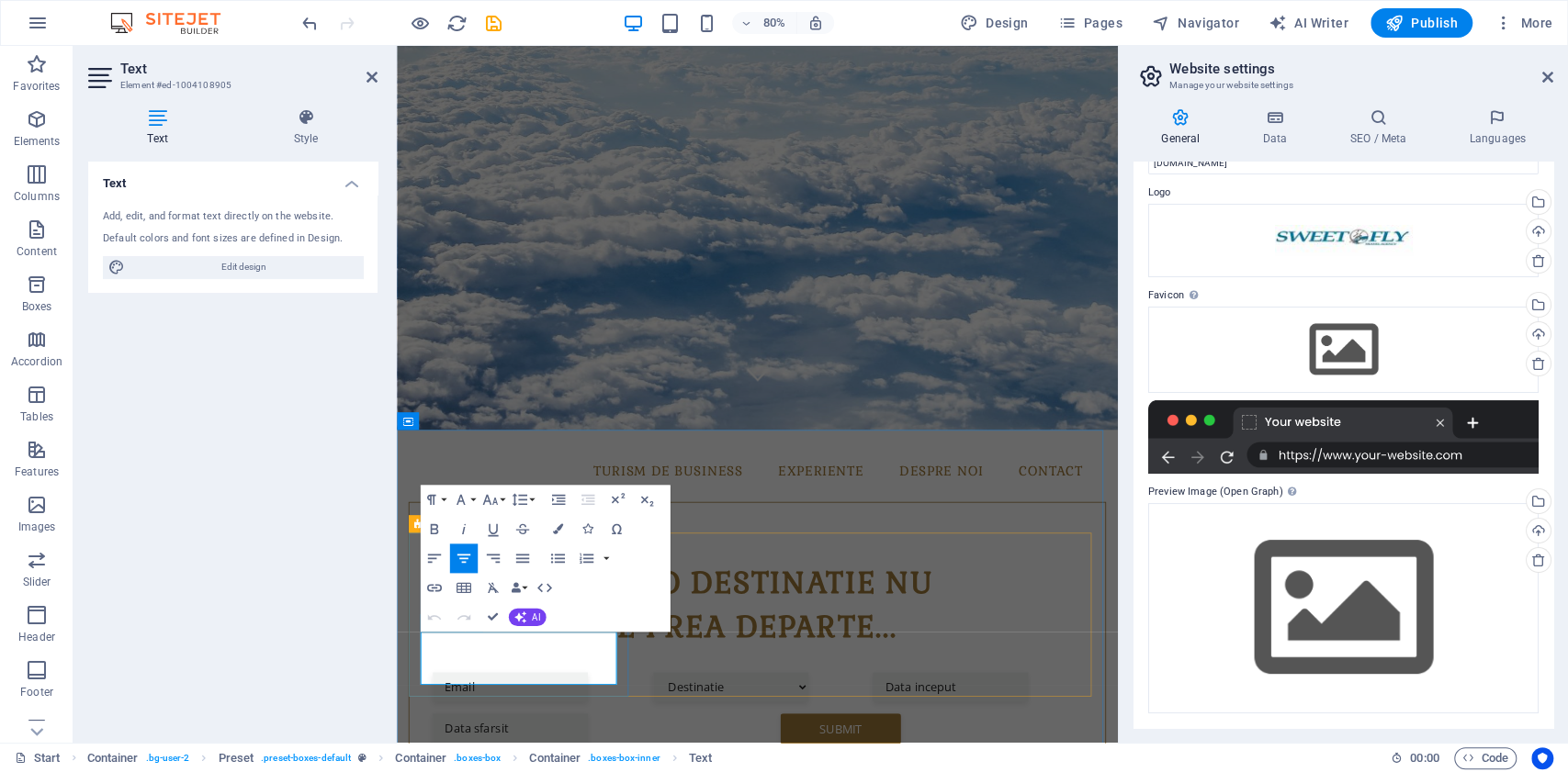
drag, startPoint x: 452, startPoint y: 791, endPoint x: 641, endPoint y: 845, distance: 196.6
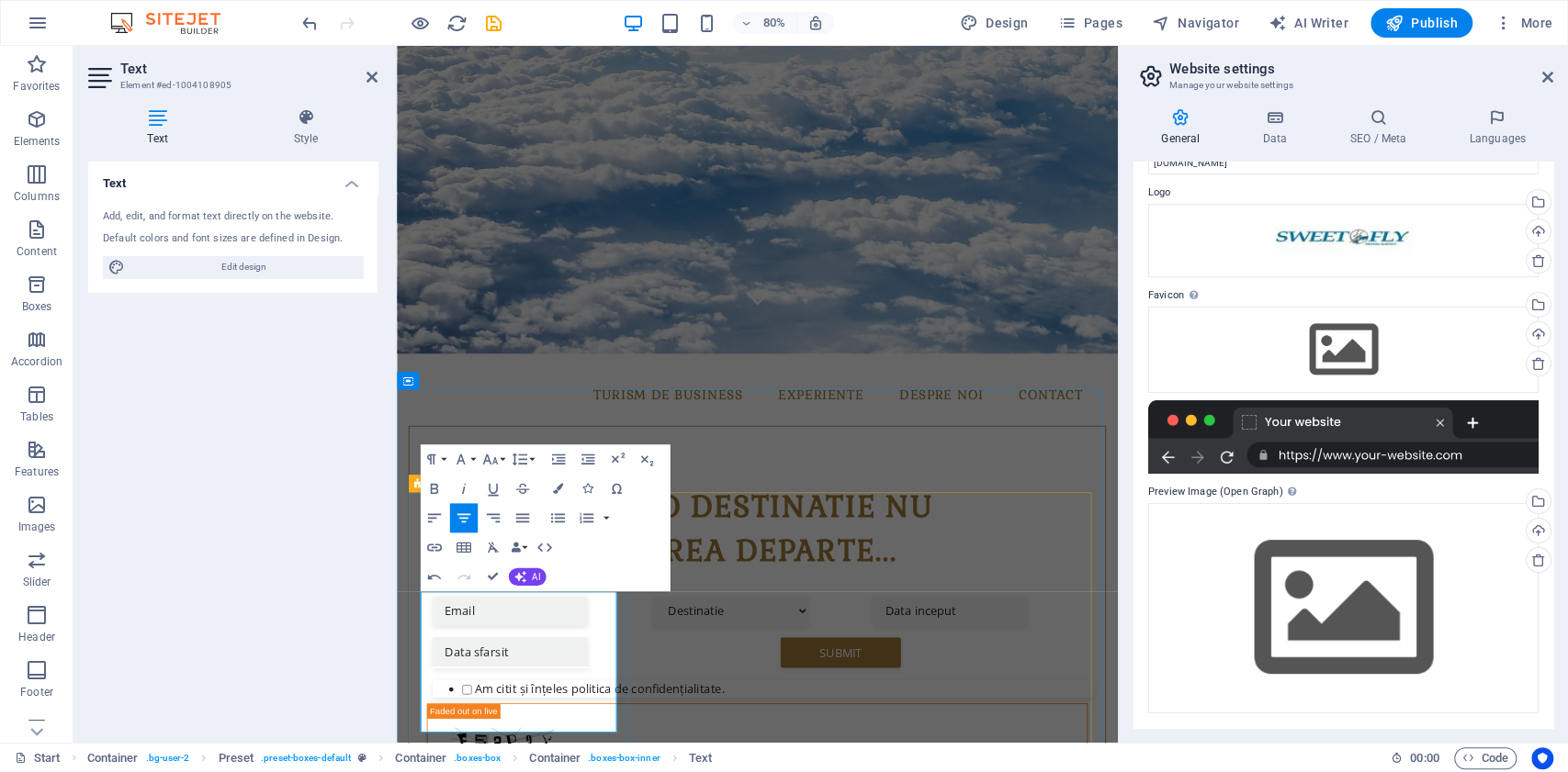
scroll to position [560, 0]
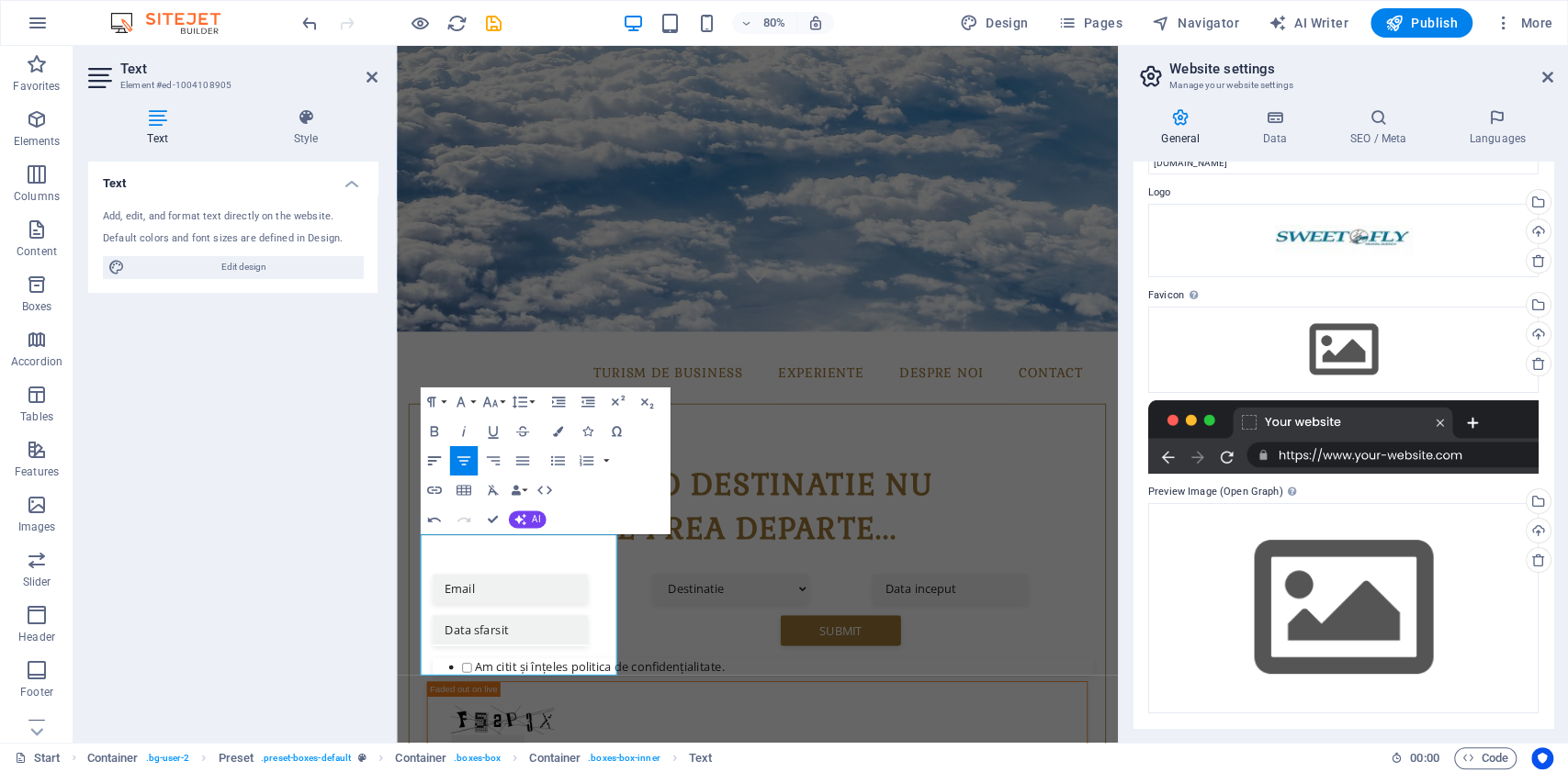
click at [434, 463] on icon "button" at bounding box center [434, 461] width 18 height 18
drag, startPoint x: 616, startPoint y: 823, endPoint x: 402, endPoint y: 644, distance: 279.0
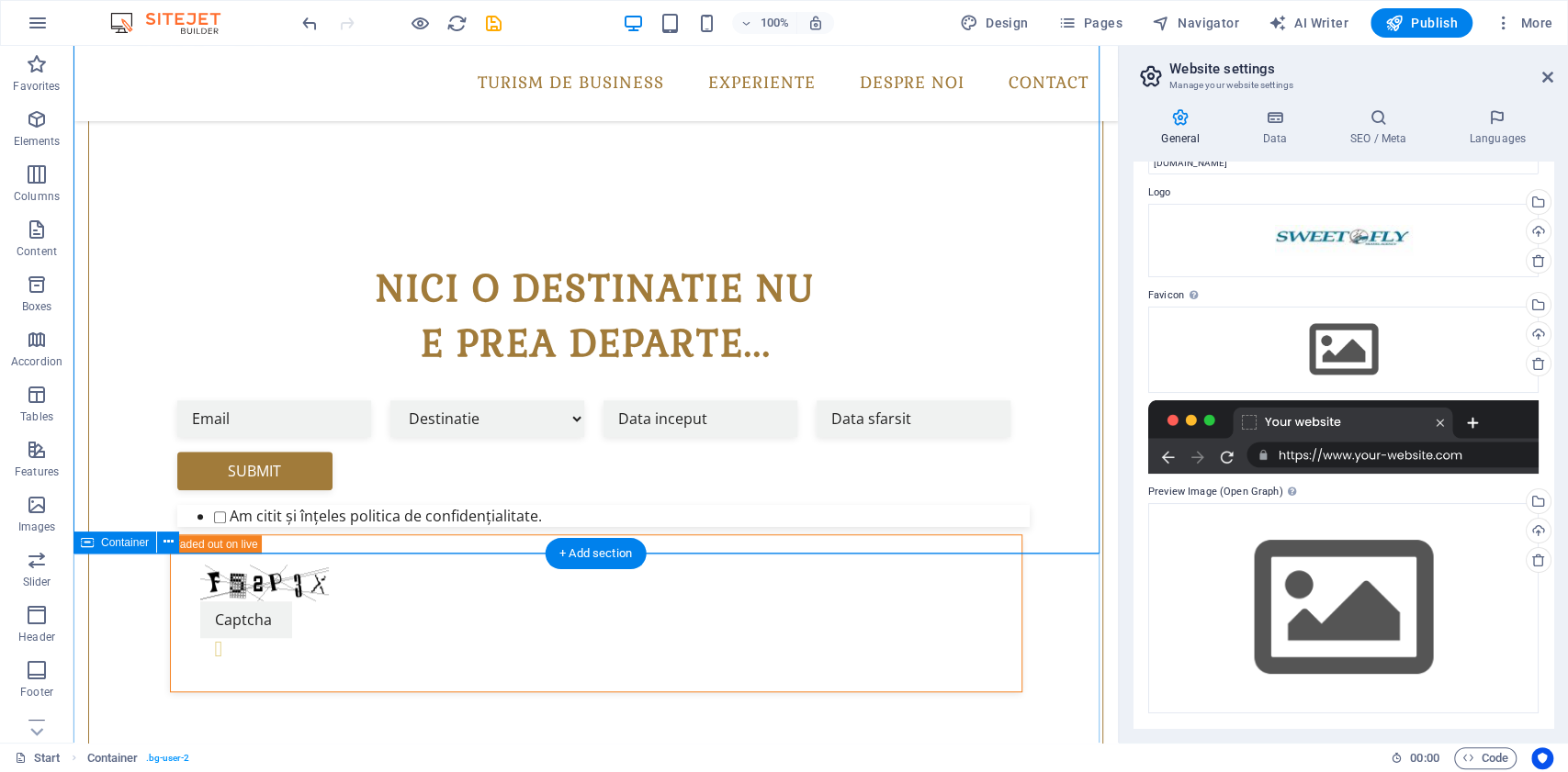
scroll to position [753, 0]
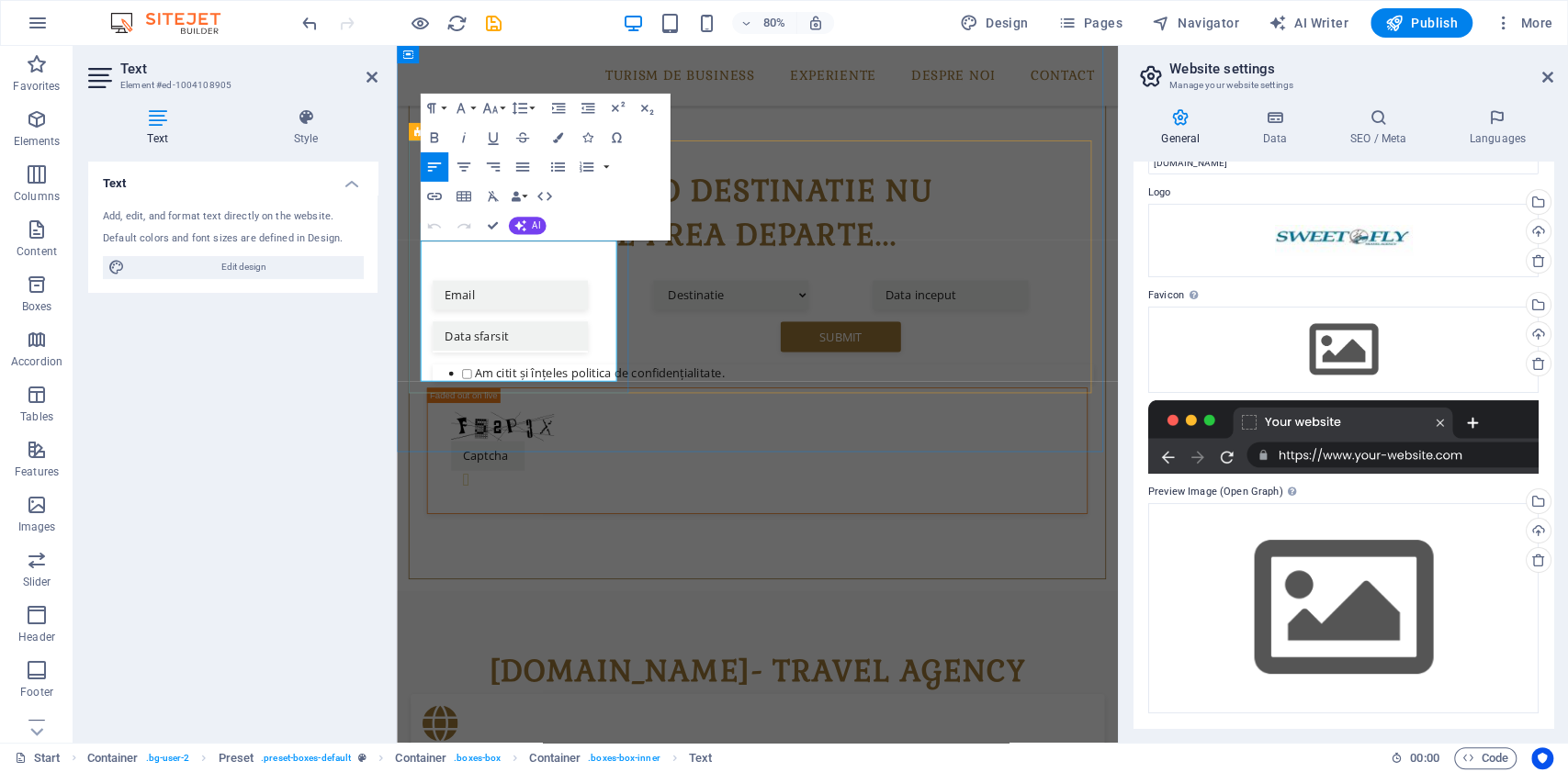
drag, startPoint x: 602, startPoint y: 450, endPoint x: 417, endPoint y: 298, distance: 239.4
click at [439, 170] on icon "button" at bounding box center [434, 166] width 18 height 18
drag, startPoint x: 524, startPoint y: 363, endPoint x: 553, endPoint y: 343, distance: 35.2
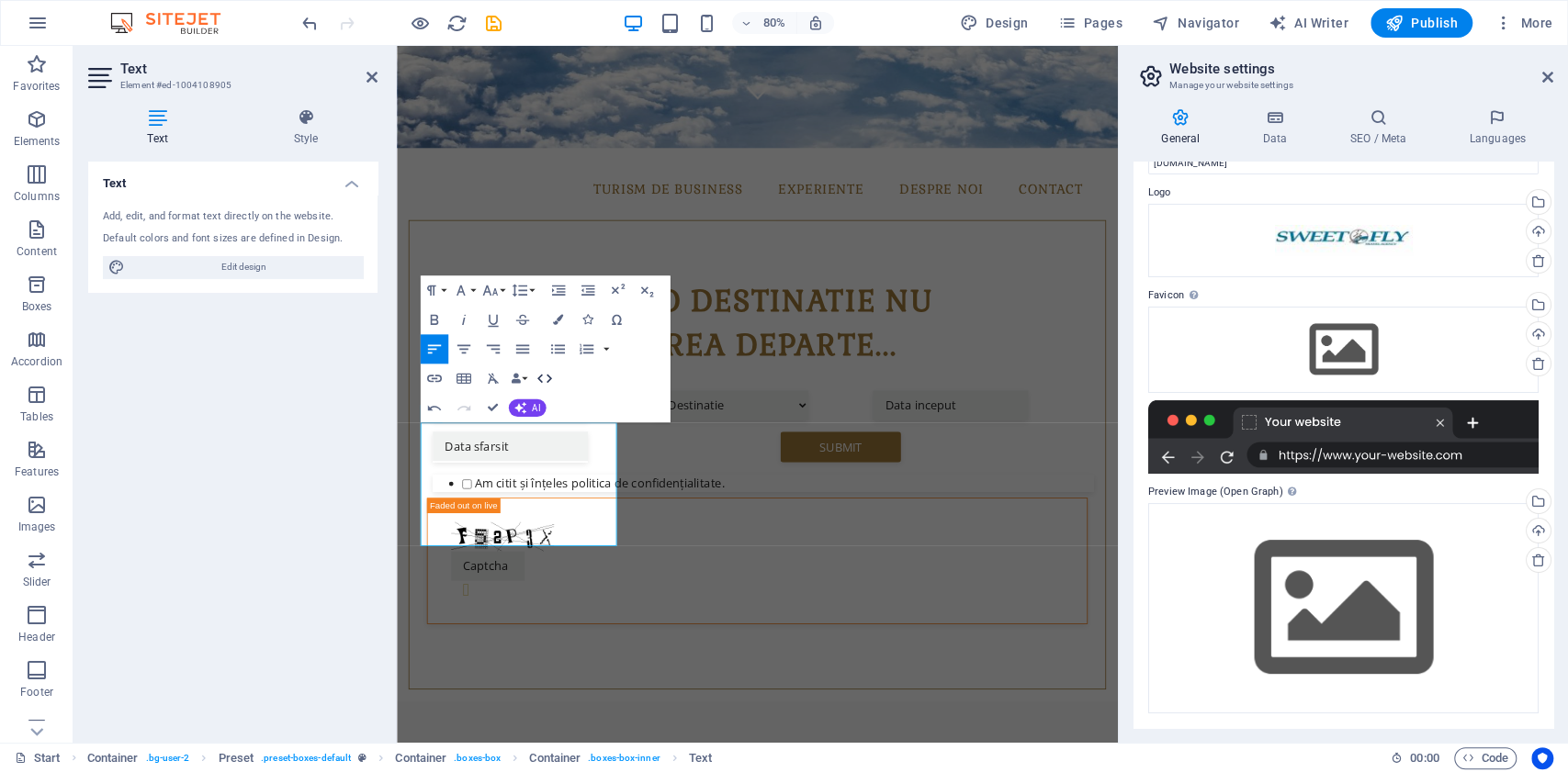
scroll to position [683, 0]
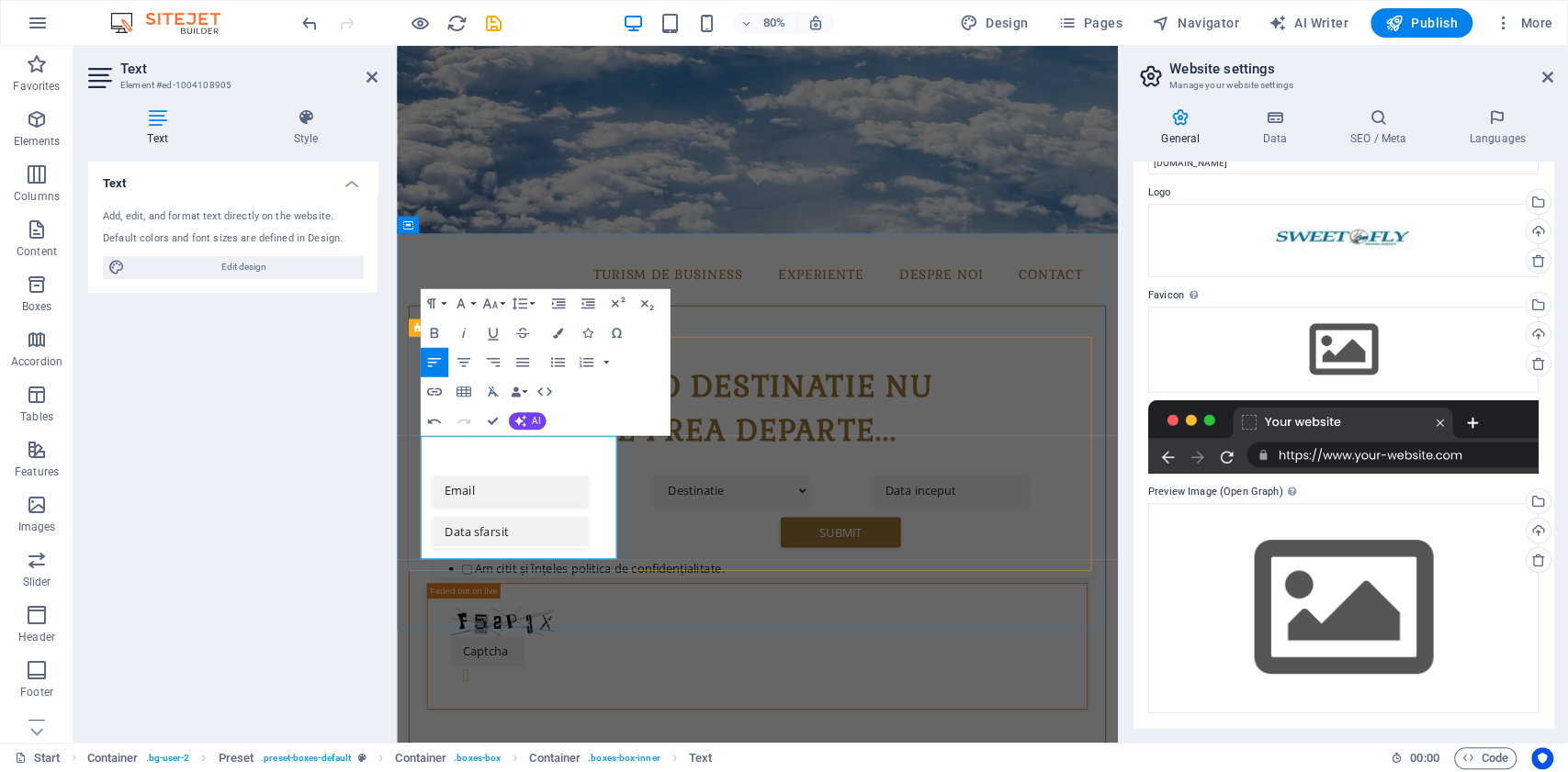
drag, startPoint x: 548, startPoint y: 563, endPoint x: 606, endPoint y: 545, distance: 60.7
drag, startPoint x: 668, startPoint y: 634, endPoint x: 397, endPoint y: 623, distance: 271.2
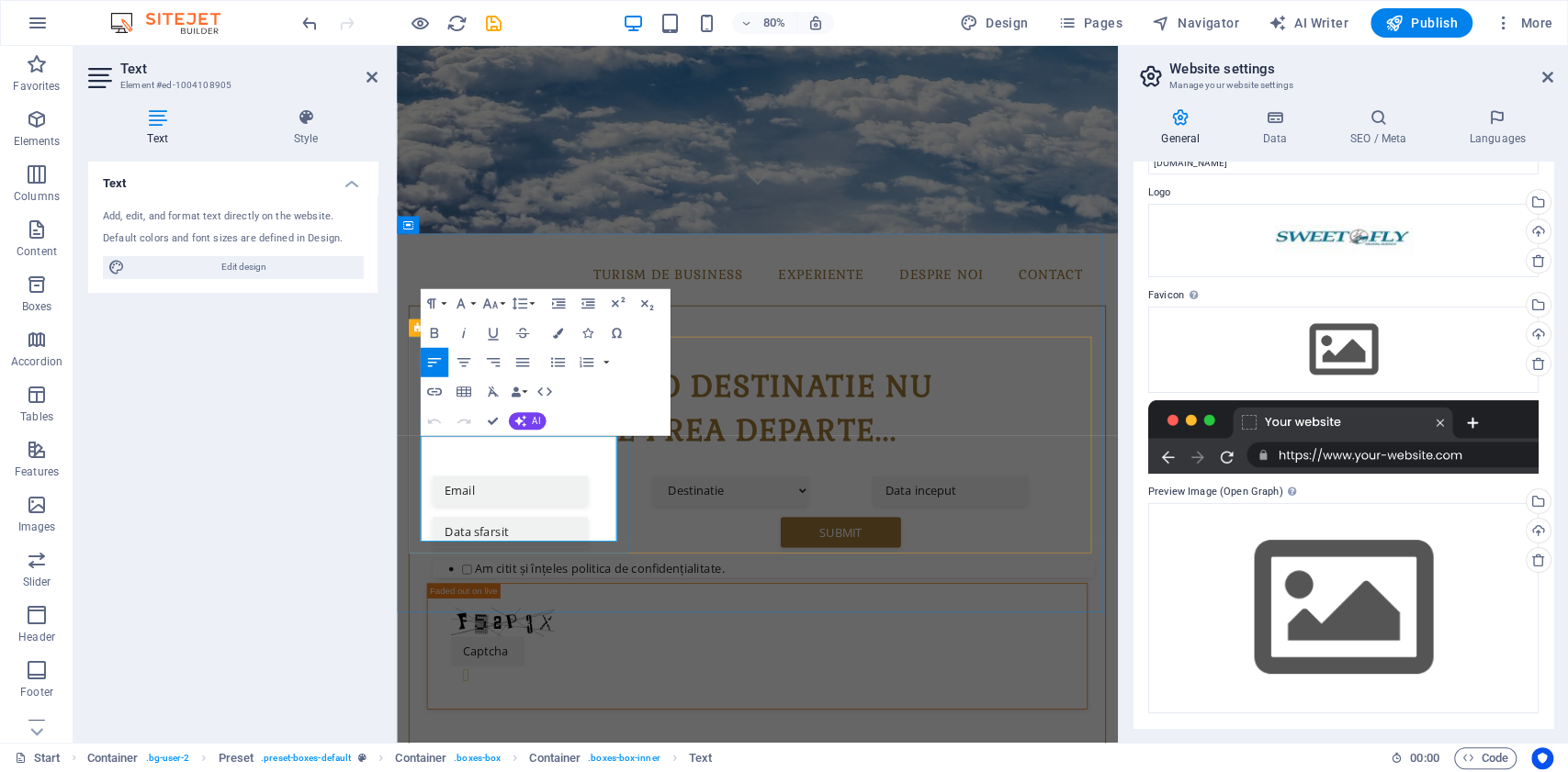
drag, startPoint x: 621, startPoint y: 570, endPoint x: 567, endPoint y: 570, distance: 54.0
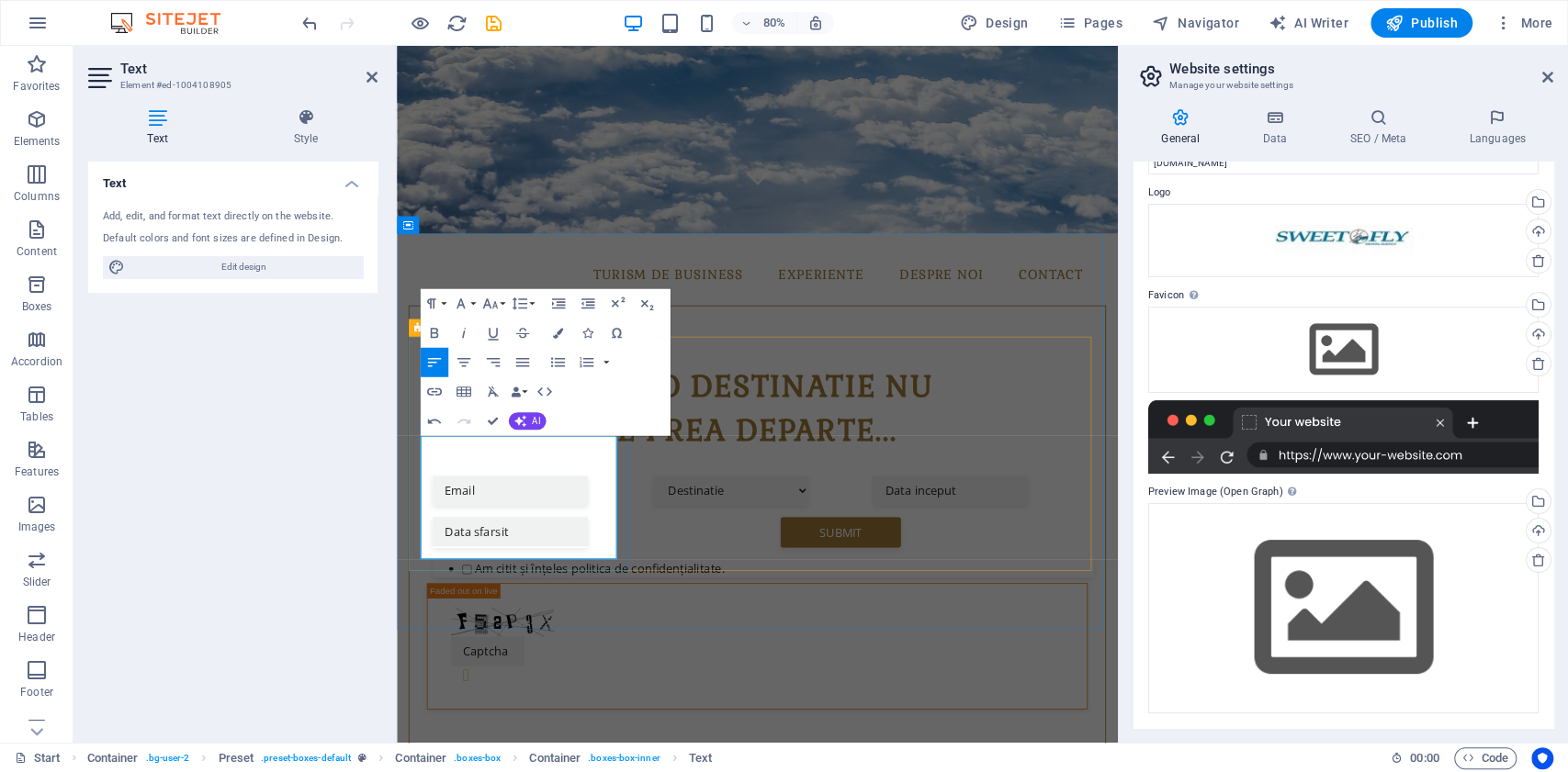
drag, startPoint x: 626, startPoint y: 569, endPoint x: 571, endPoint y: 565, distance: 55.1
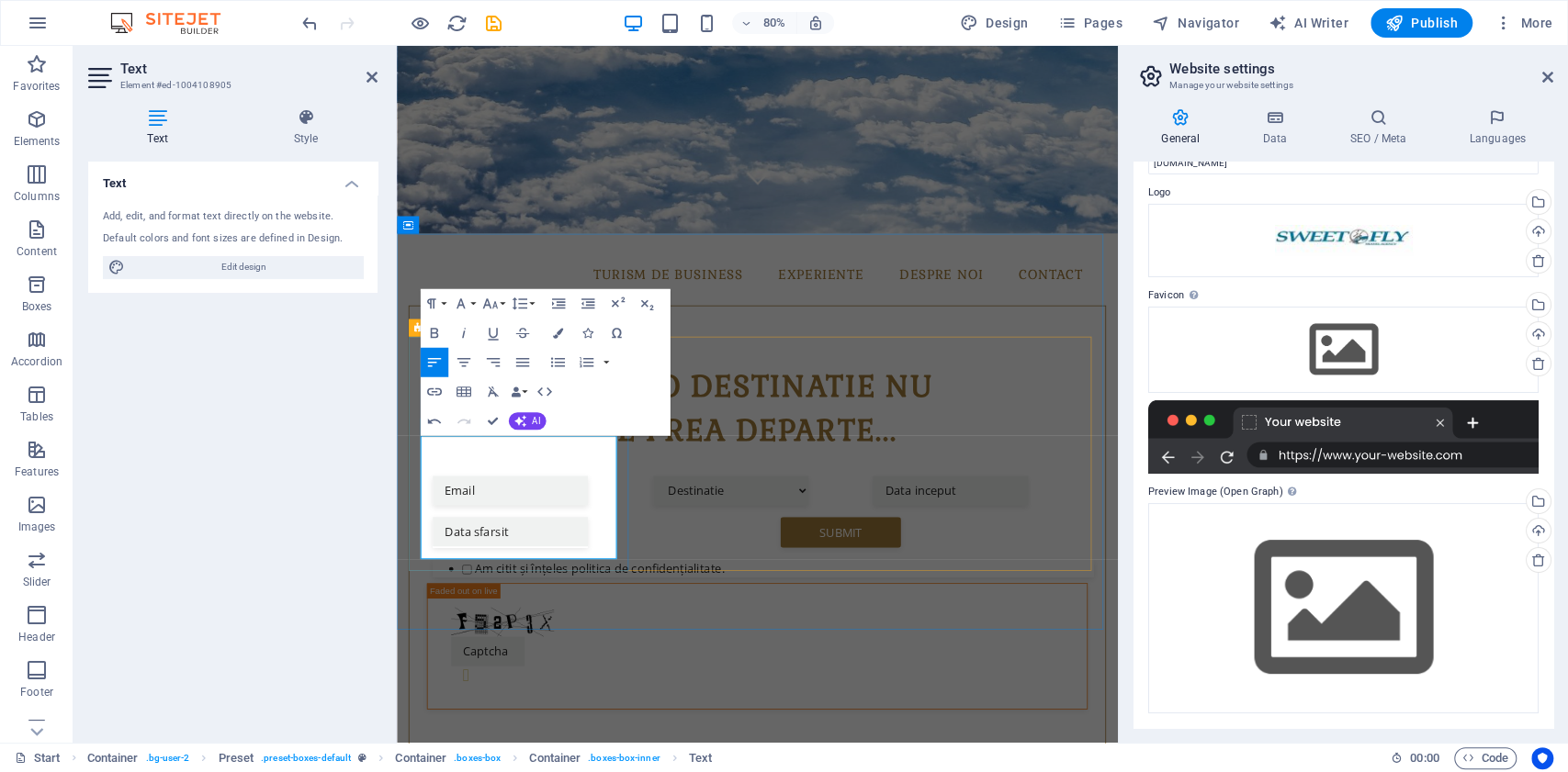
drag, startPoint x: 627, startPoint y: 570, endPoint x: 568, endPoint y: 570, distance: 59.0
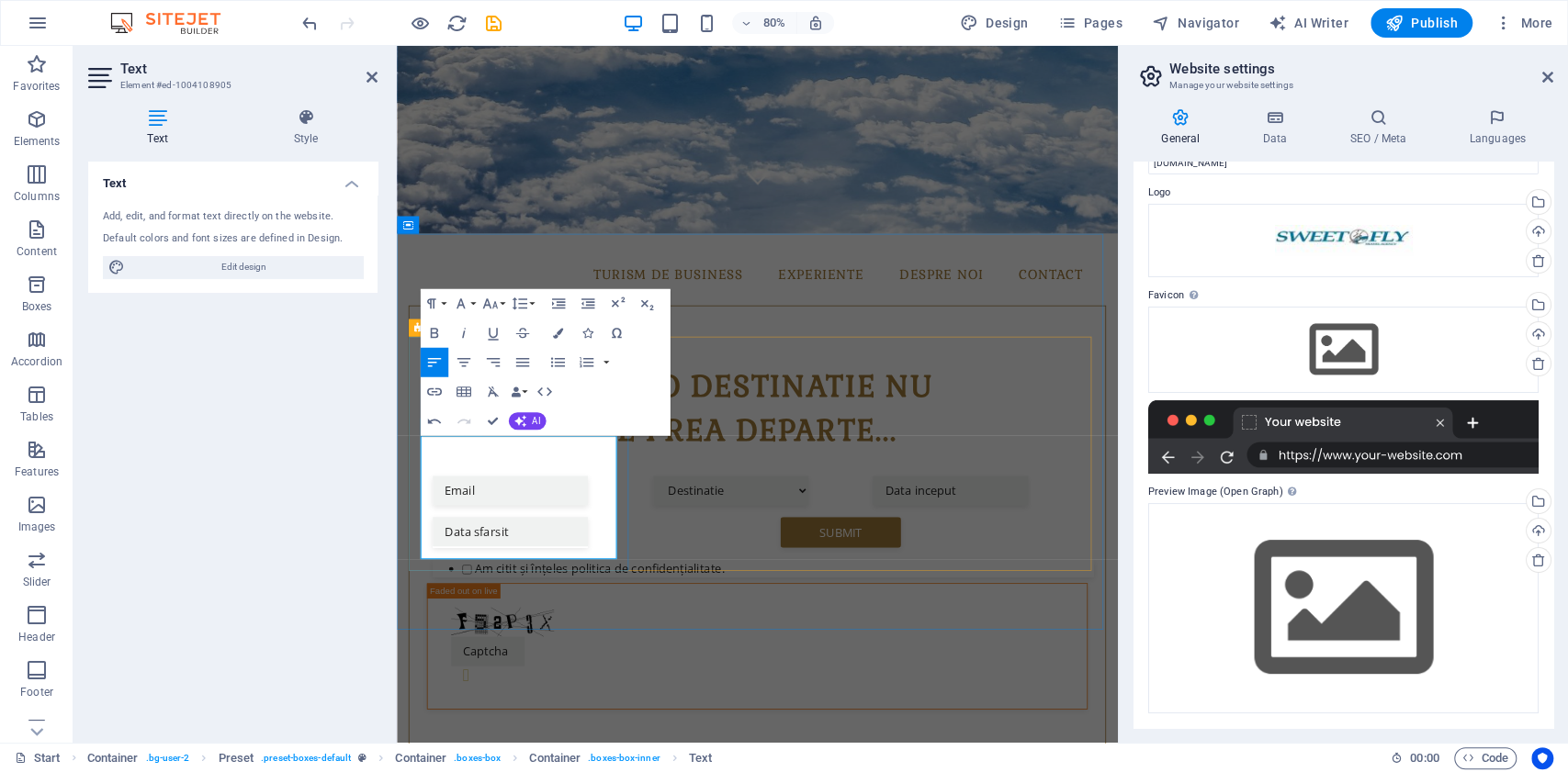
drag, startPoint x: 636, startPoint y: 566, endPoint x: 567, endPoint y: 567, distance: 69.0
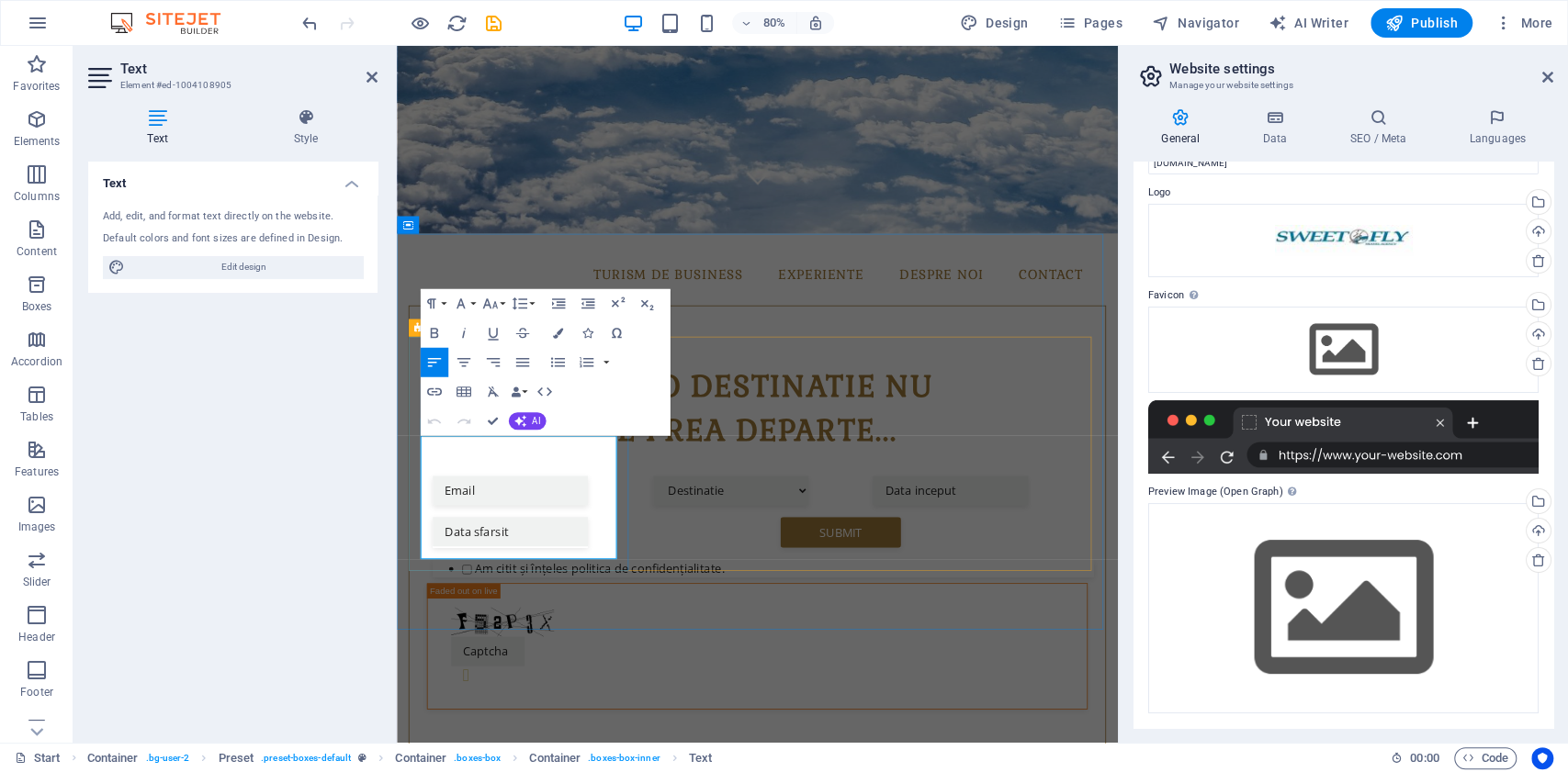
drag, startPoint x: 609, startPoint y: 546, endPoint x: 426, endPoint y: 541, distance: 183.1
copy p "Rezervari bilete de avion."
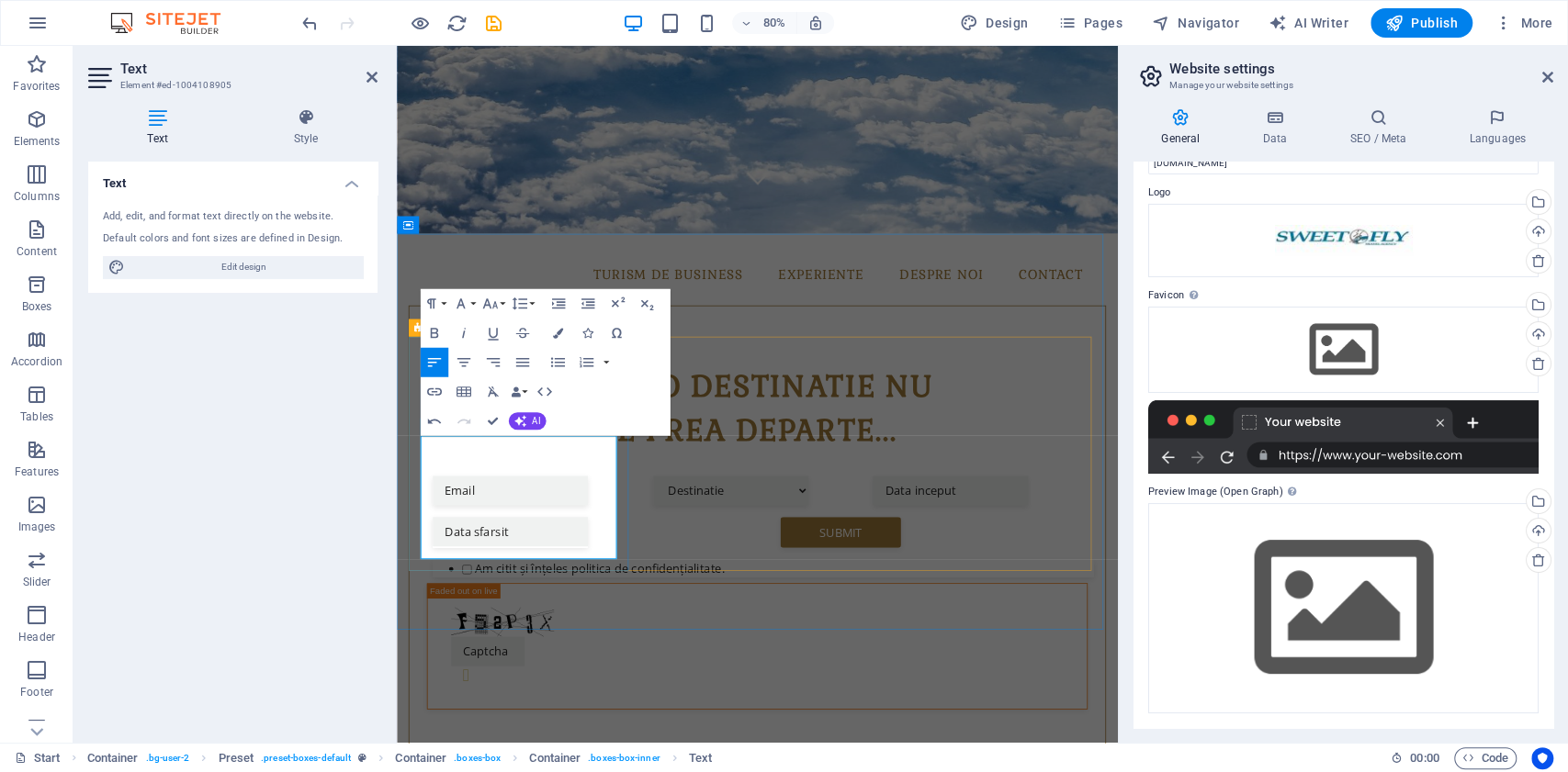
drag, startPoint x: 542, startPoint y: 617, endPoint x: 542, endPoint y: 629, distance: 12.0
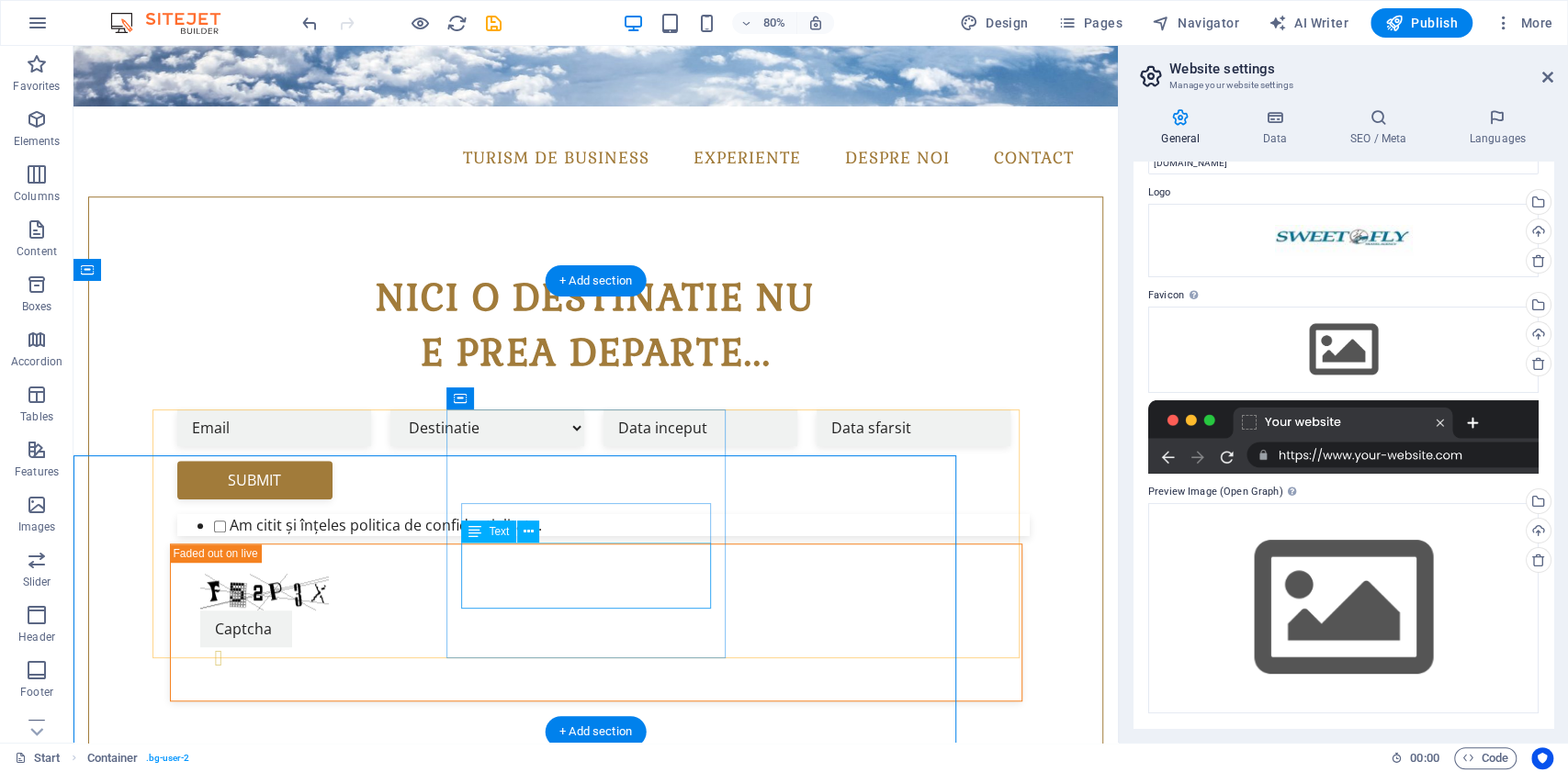
scroll to position [508, 0]
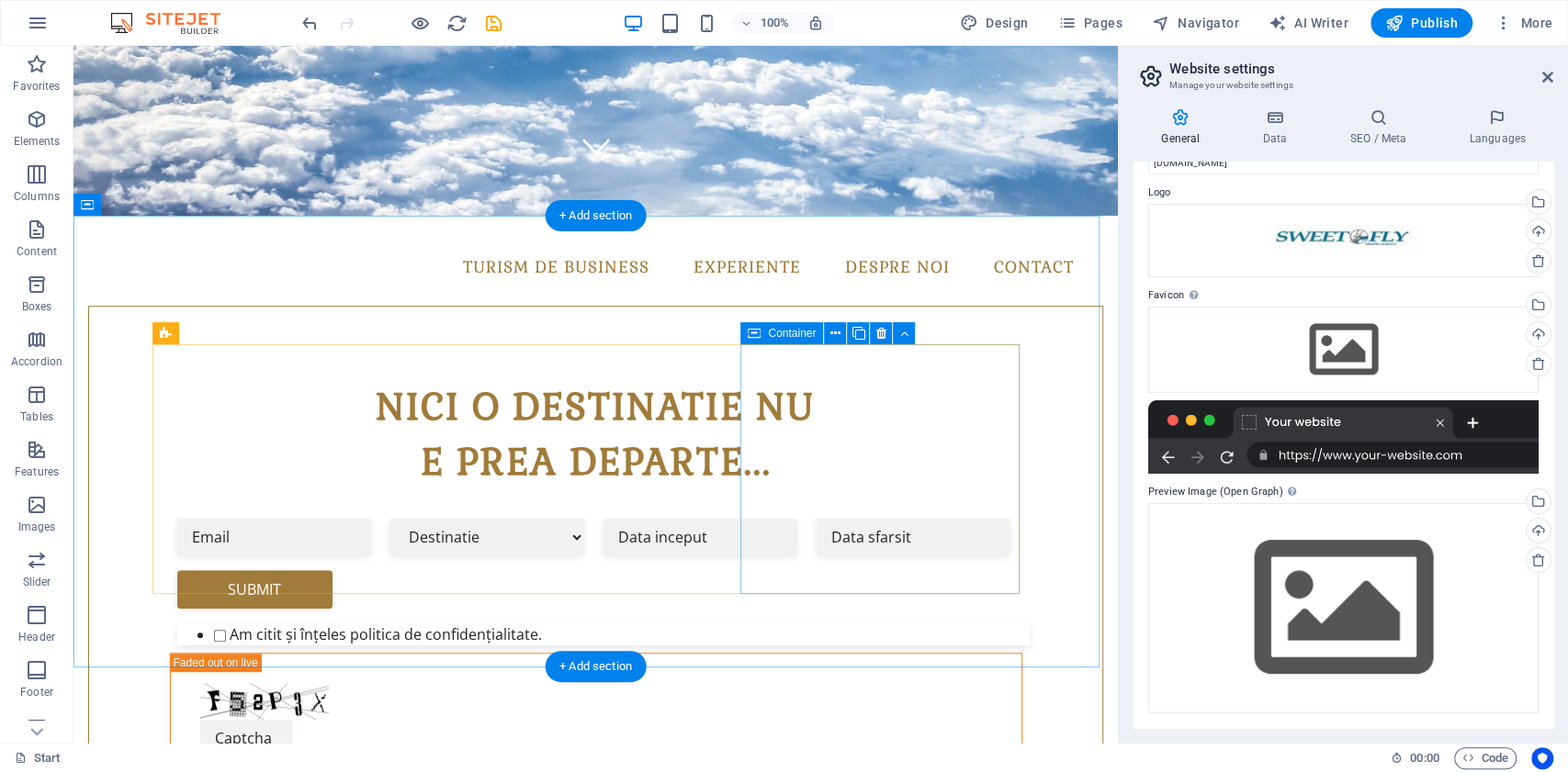
scroll to position [612, 0]
